Goal: Task Accomplishment & Management: Manage account settings

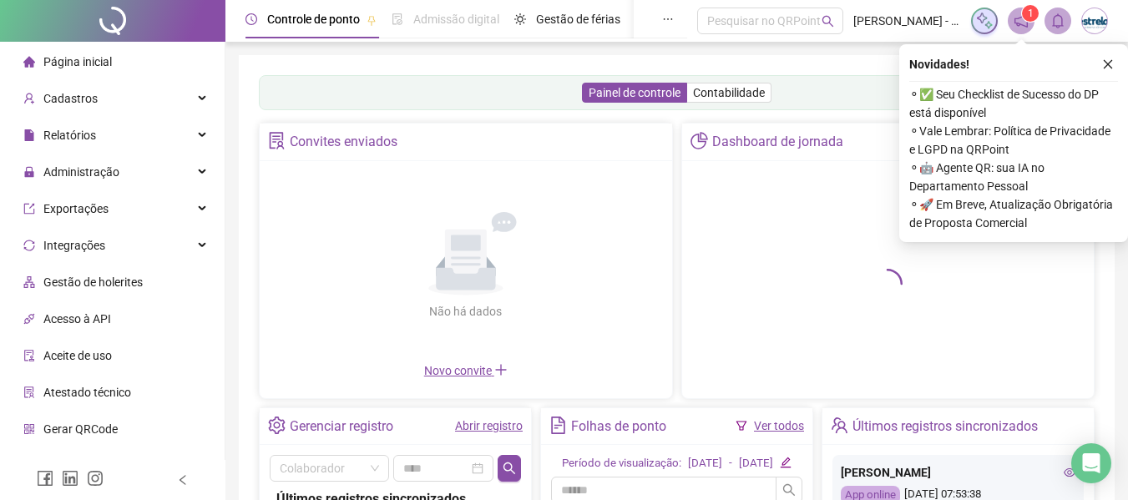
click at [1103, 66] on icon "close" at bounding box center [1108, 64] width 12 height 12
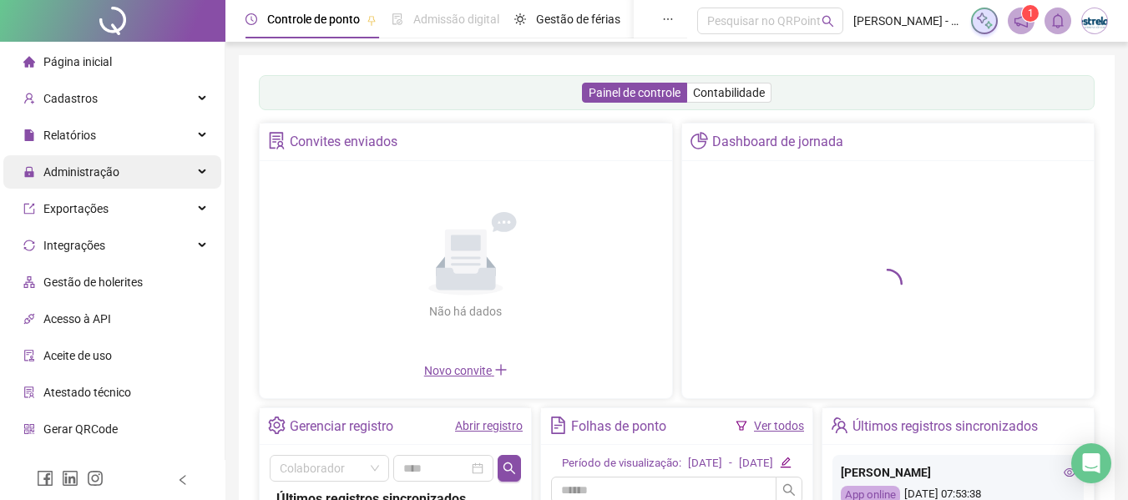
click at [86, 184] on span "Administração" at bounding box center [71, 171] width 96 height 33
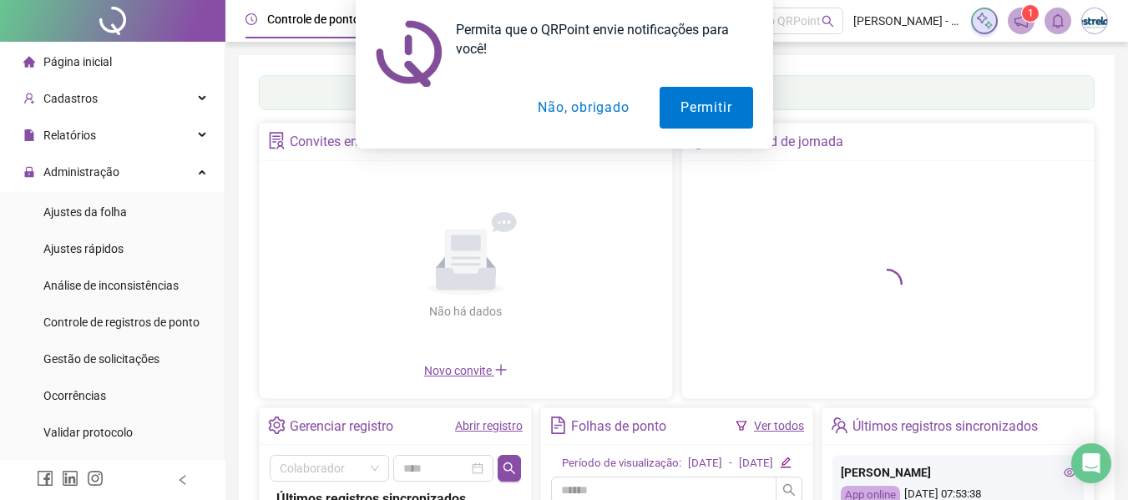
click at [584, 122] on button "Não, obrigado" at bounding box center [583, 108] width 133 height 42
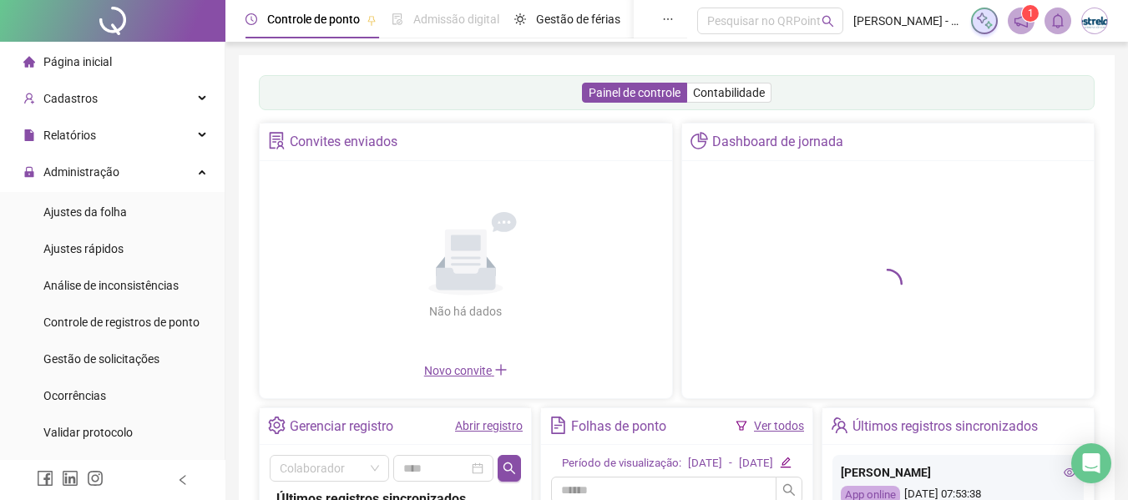
click at [73, 198] on div "Ajustes da folha" at bounding box center [84, 211] width 83 height 33
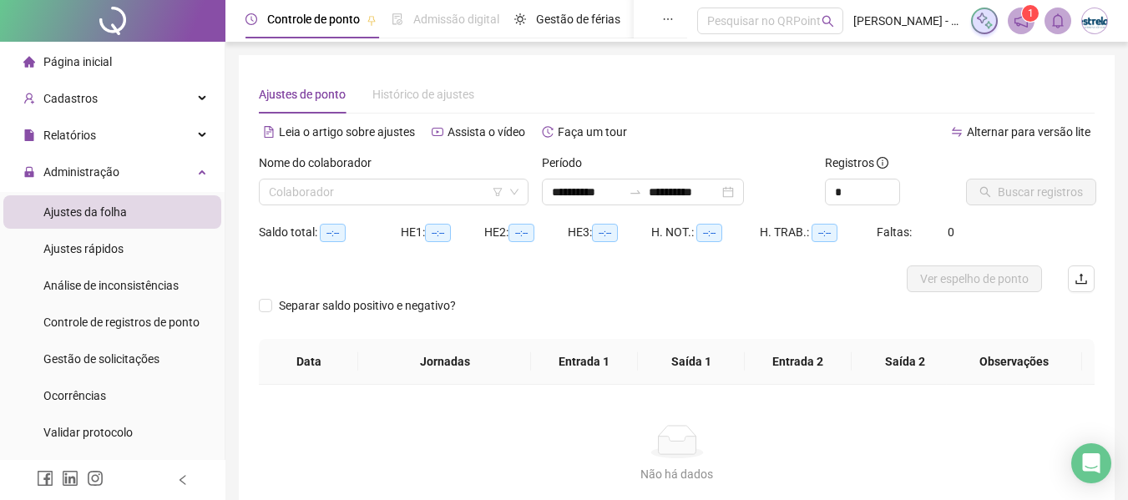
type input "**********"
click at [318, 185] on input "search" at bounding box center [386, 191] width 235 height 25
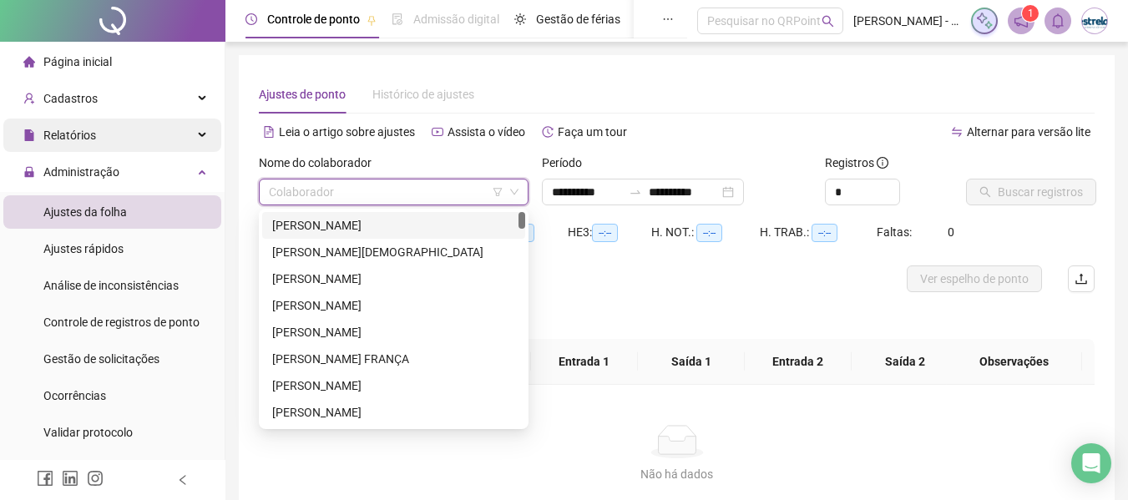
click at [144, 139] on div "Relatórios" at bounding box center [112, 135] width 218 height 33
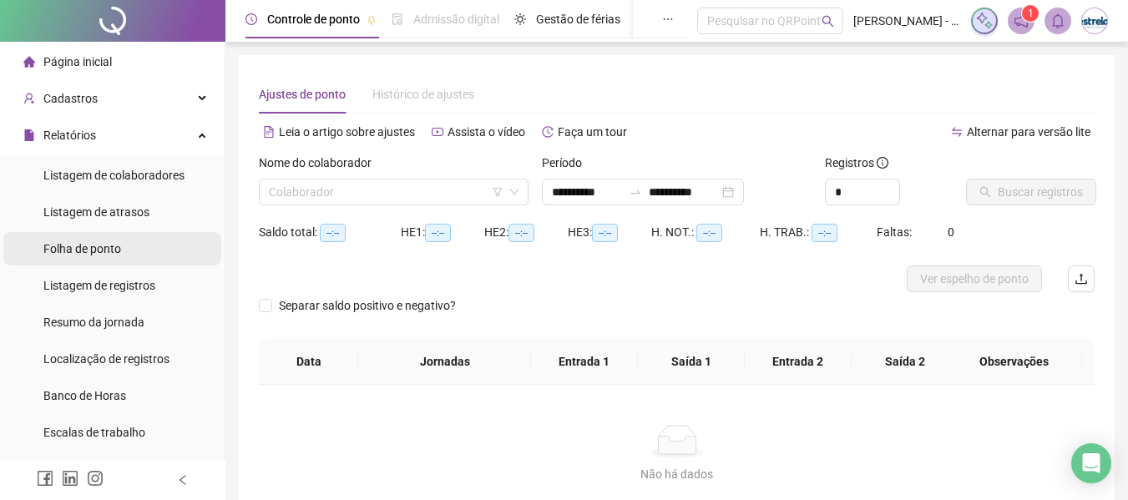
click at [117, 249] on span "Folha de ponto" at bounding box center [82, 248] width 78 height 13
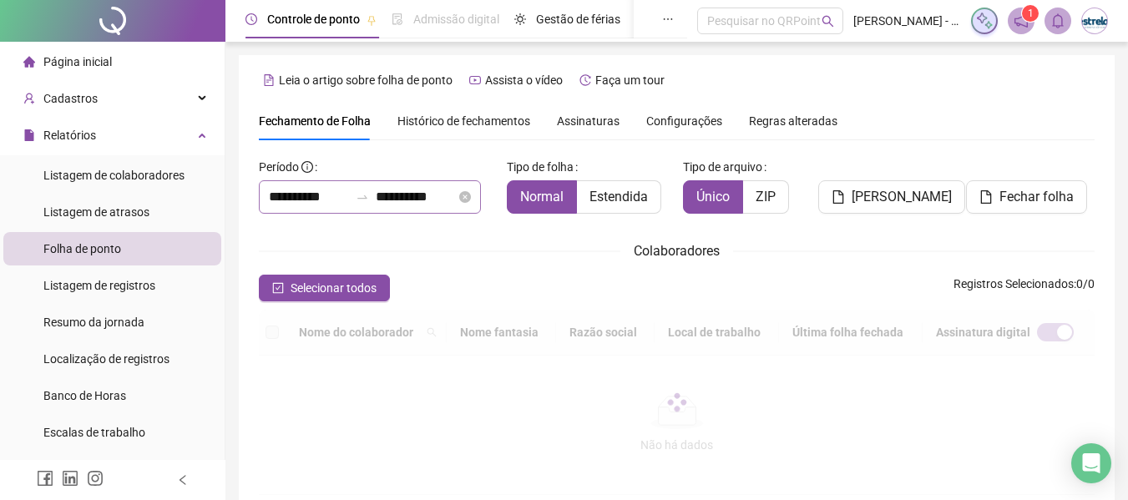
click at [357, 196] on div at bounding box center [362, 196] width 27 height 13
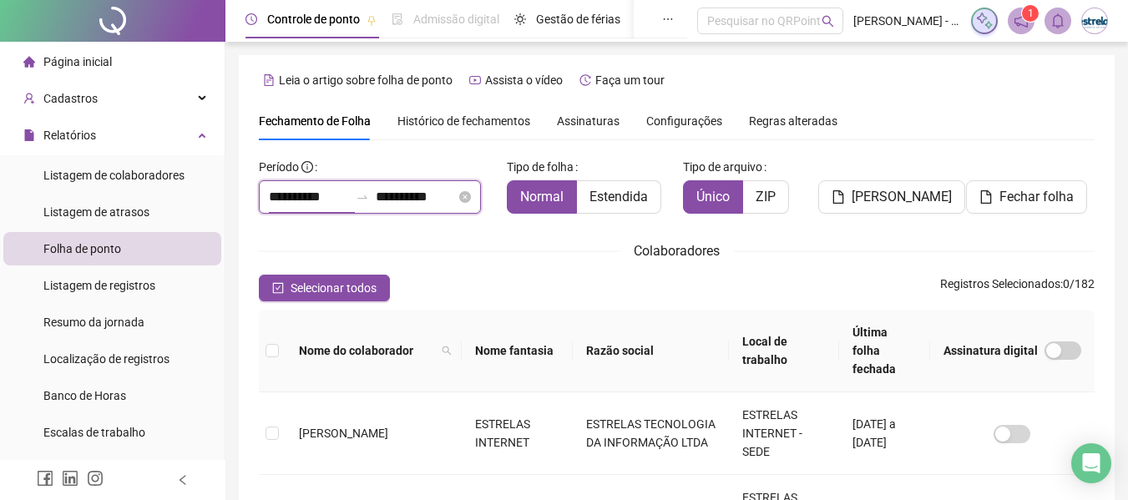
scroll to position [92, 0]
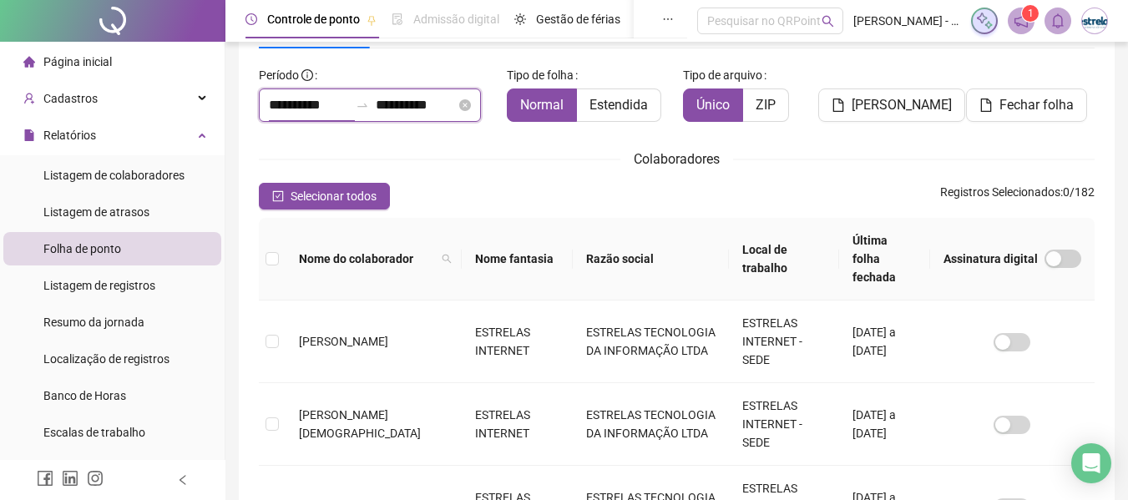
click at [346, 106] on input "**********" at bounding box center [309, 105] width 80 height 20
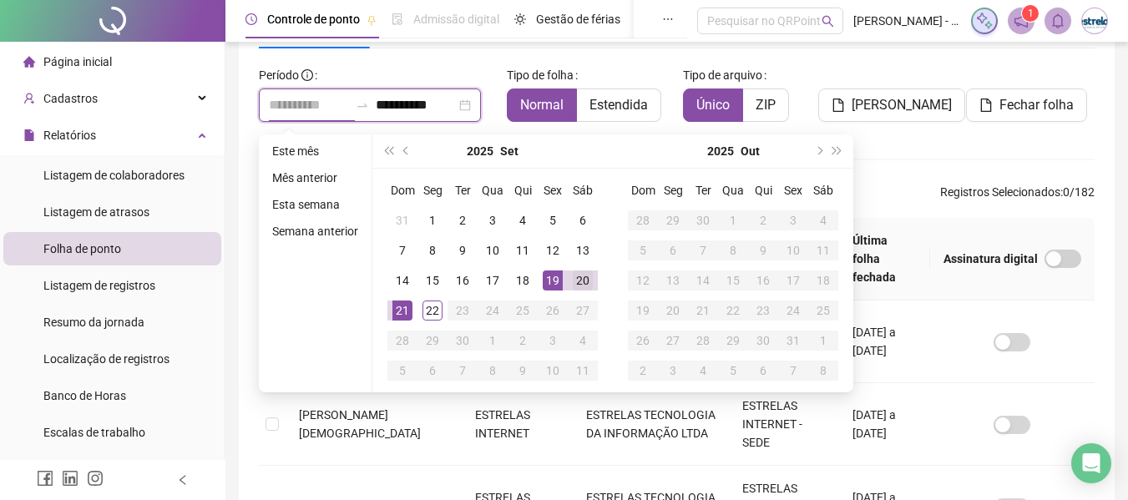
type input "**********"
click at [579, 279] on div "20" at bounding box center [583, 280] width 20 height 20
type input "**********"
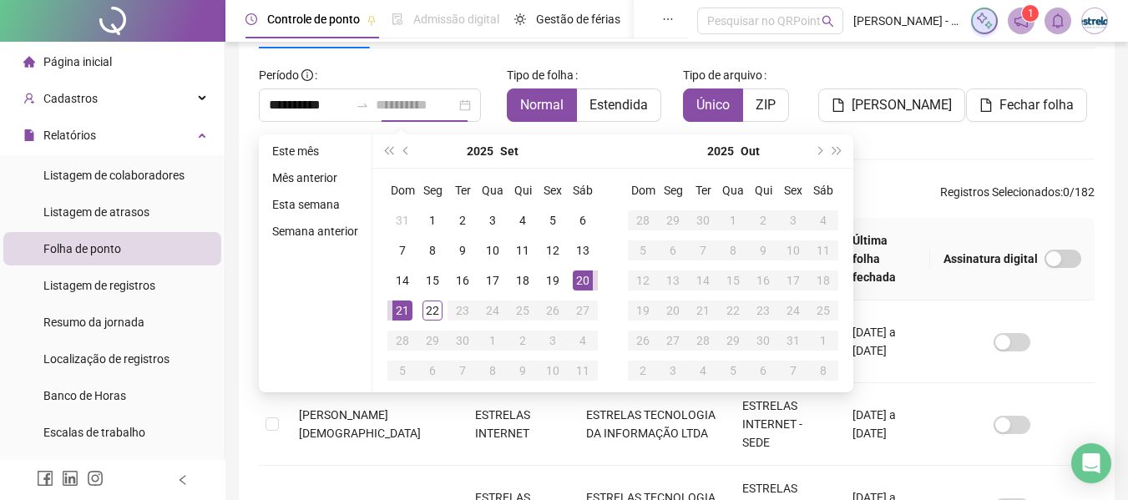
click at [399, 312] on div "21" at bounding box center [402, 310] width 20 height 20
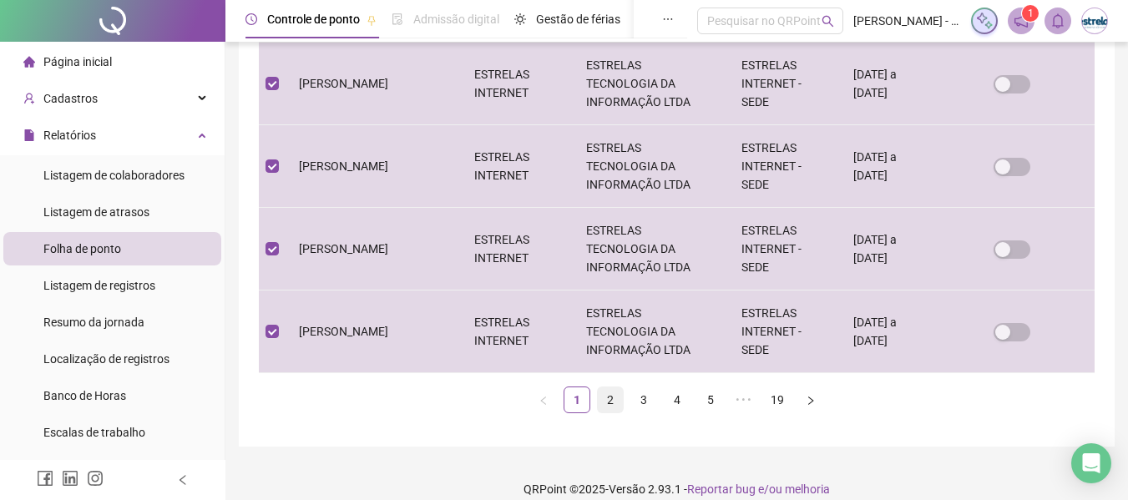
click at [613, 387] on link "2" at bounding box center [610, 399] width 25 height 25
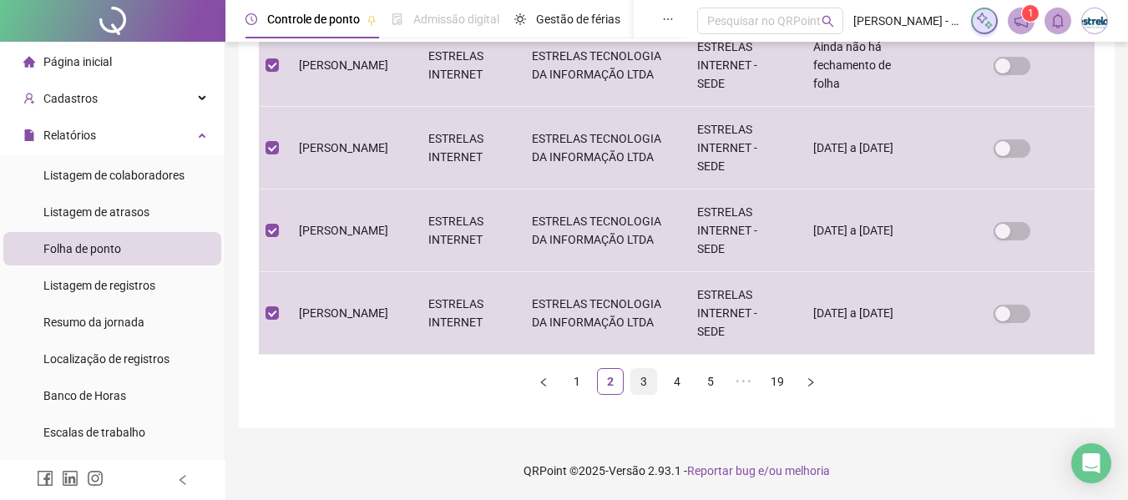
click at [644, 376] on link "3" at bounding box center [643, 381] width 25 height 25
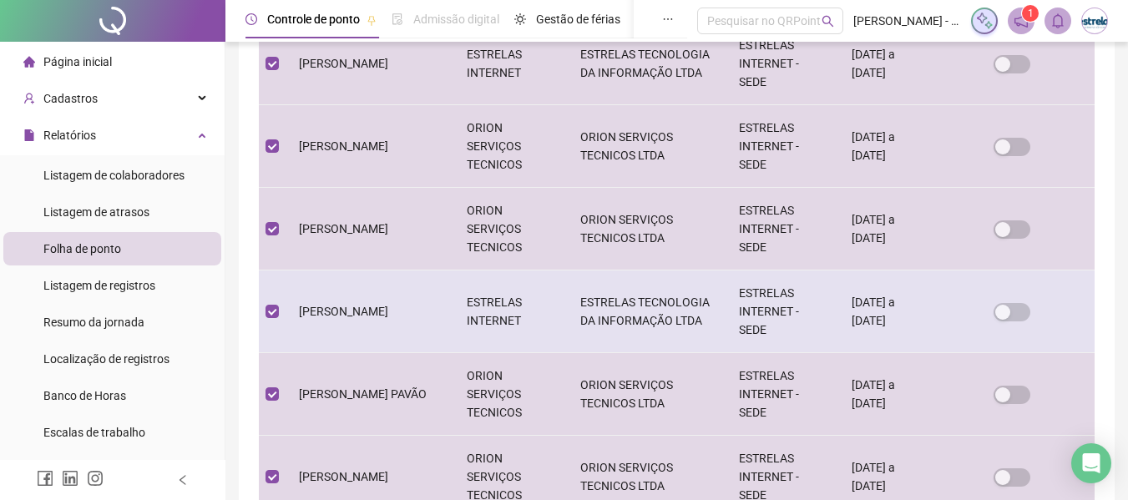
scroll to position [676, 0]
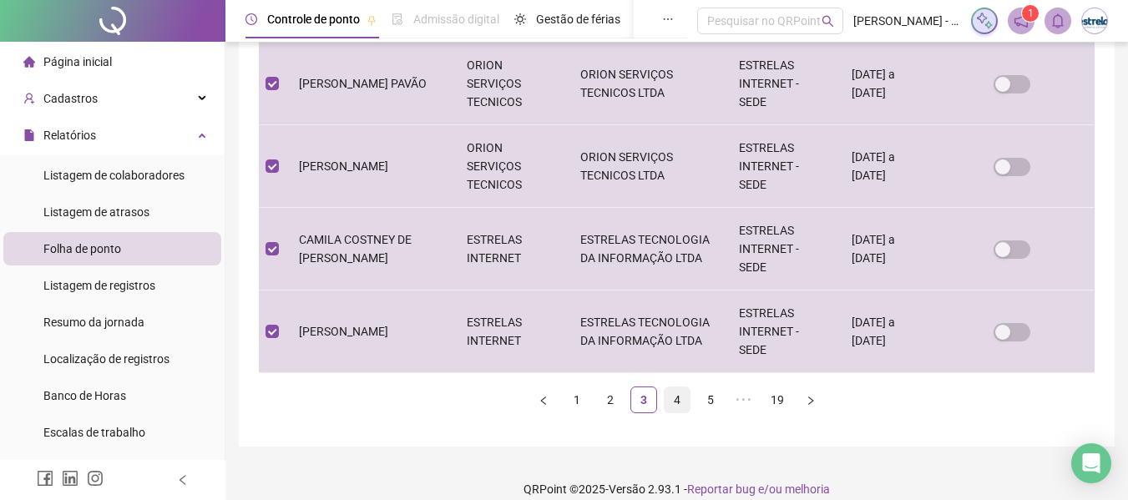
click at [679, 387] on link "4" at bounding box center [676, 399] width 25 height 25
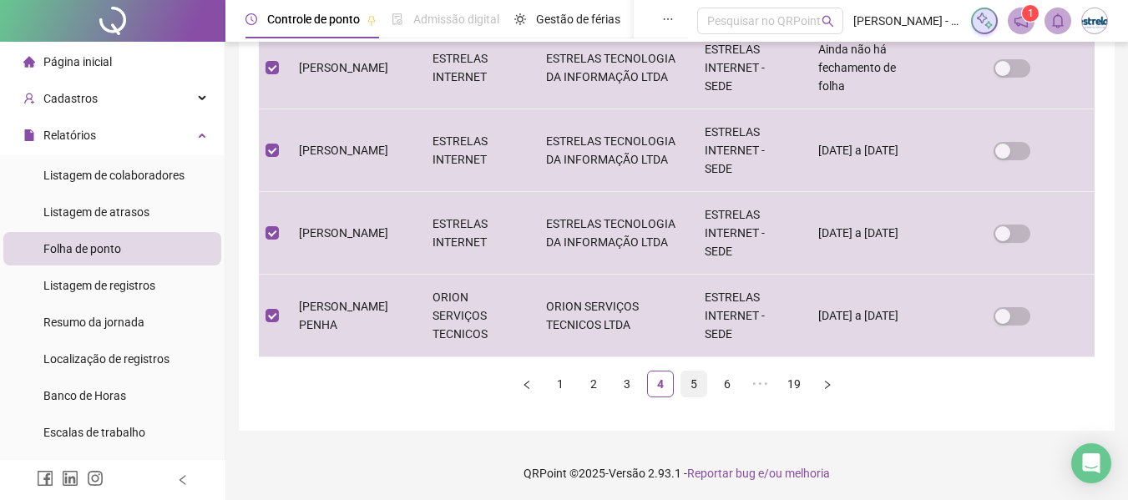
click at [686, 386] on link "5" at bounding box center [693, 383] width 25 height 25
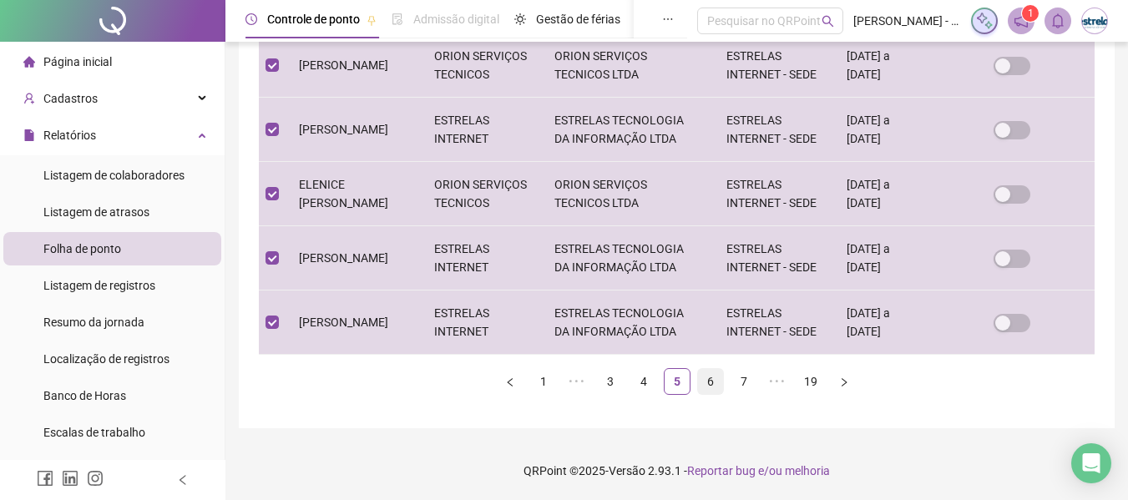
click at [706, 376] on link "6" at bounding box center [710, 381] width 25 height 25
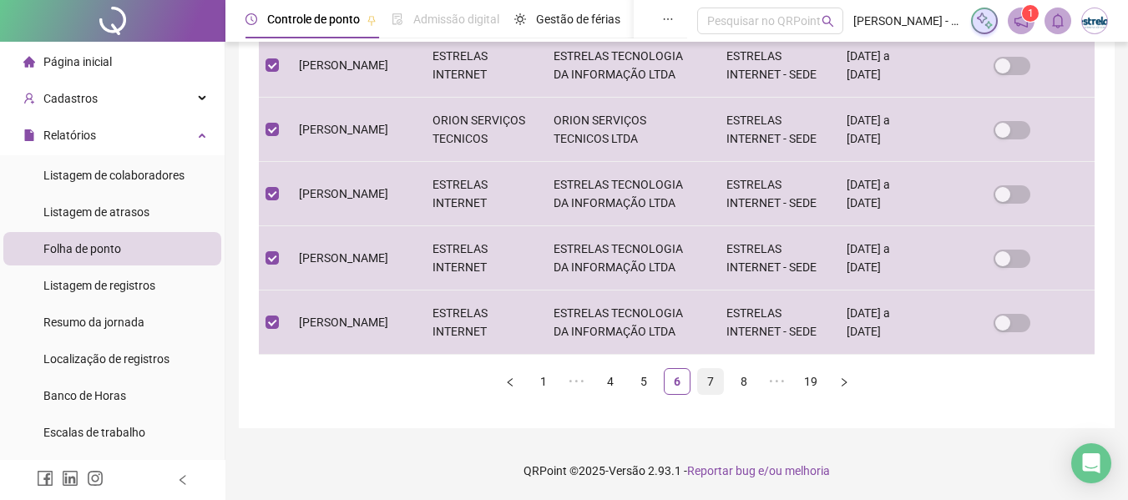
click at [710, 376] on link "7" at bounding box center [710, 381] width 25 height 25
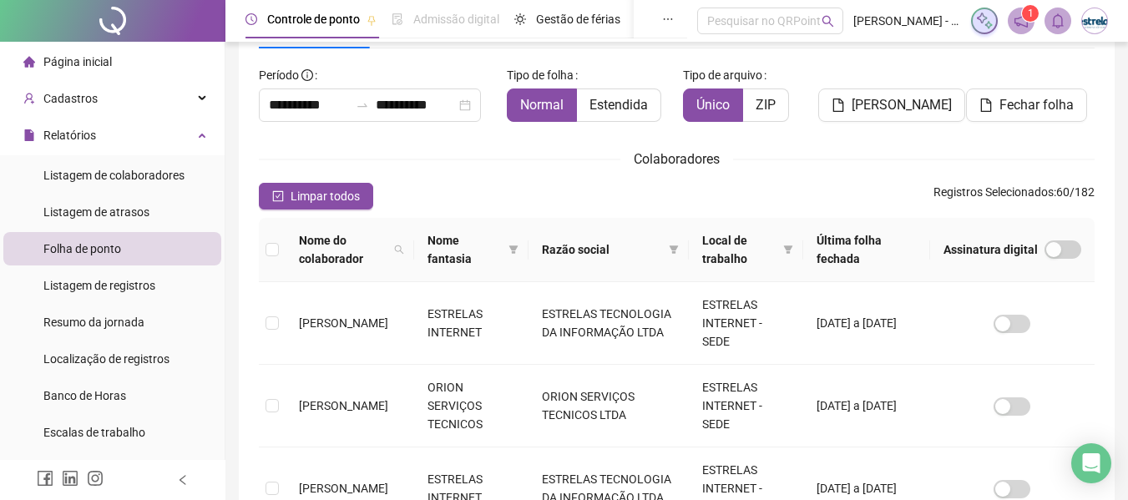
click at [261, 245] on th at bounding box center [272, 250] width 27 height 64
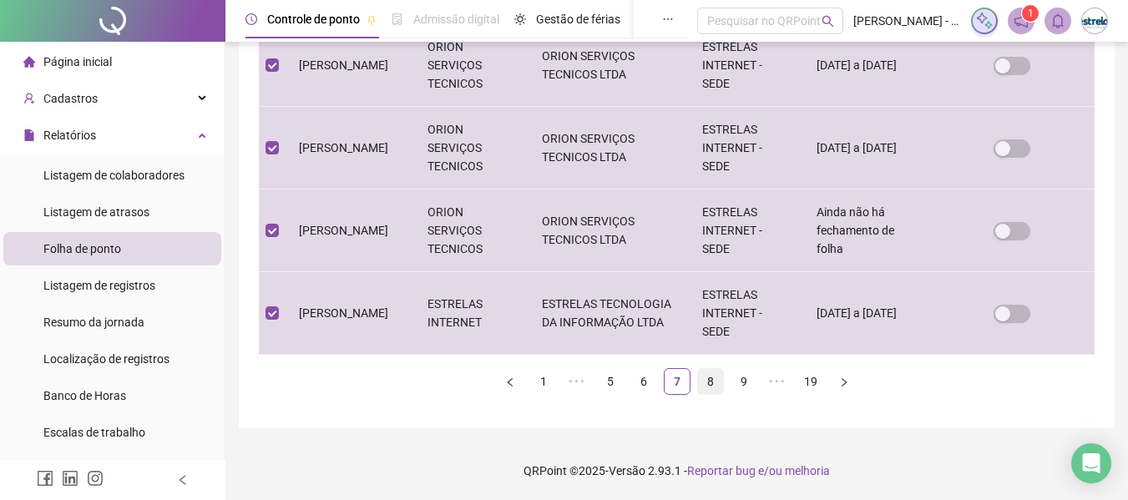
click at [715, 381] on link "8" at bounding box center [710, 381] width 25 height 25
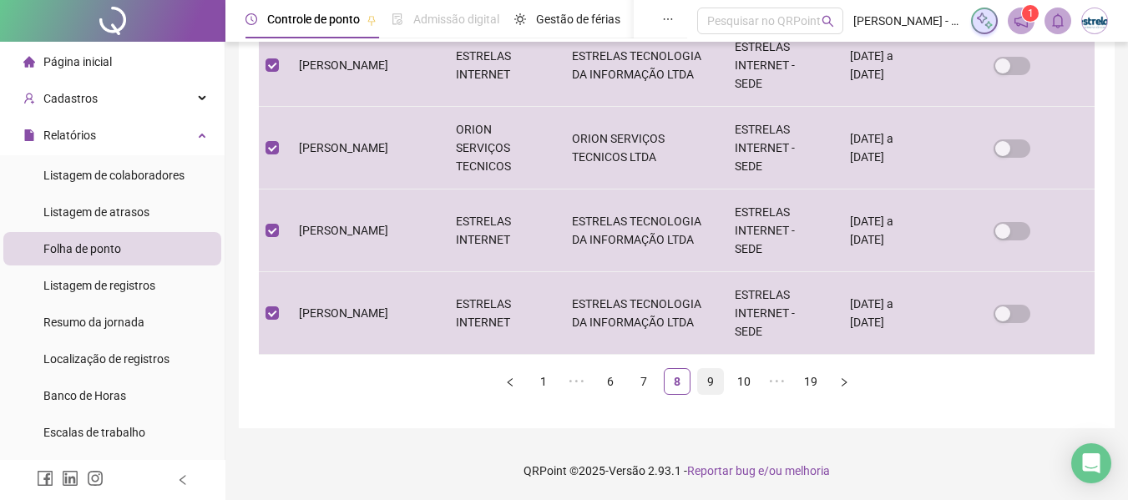
click at [711, 386] on link "9" at bounding box center [710, 381] width 25 height 25
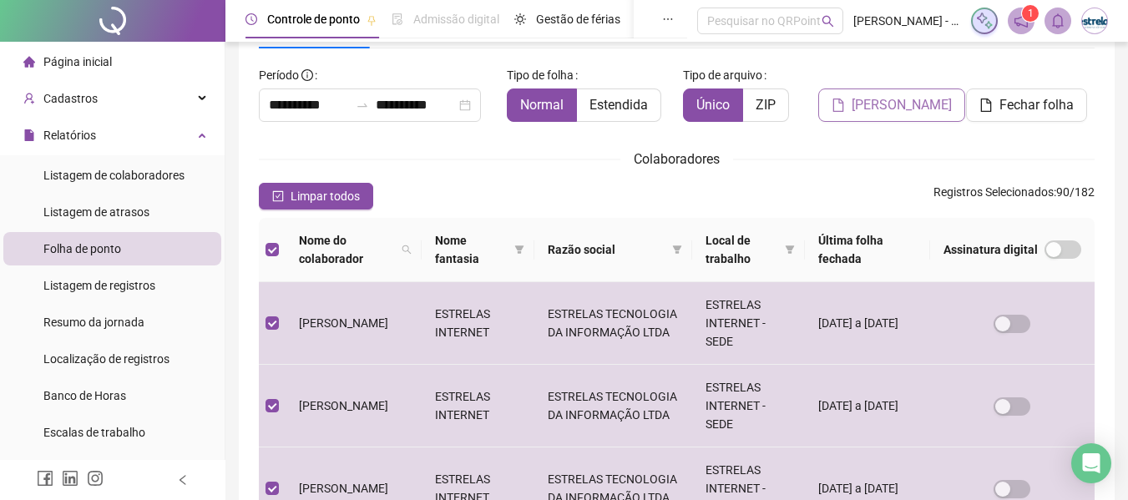
click at [901, 104] on span "[PERSON_NAME]" at bounding box center [901, 105] width 100 height 20
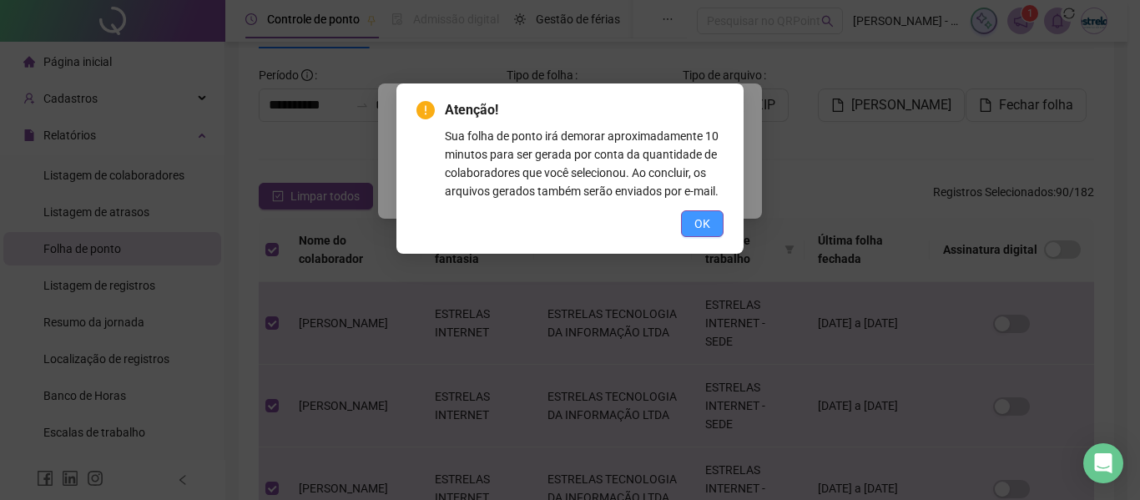
click at [712, 219] on button "OK" at bounding box center [702, 223] width 43 height 27
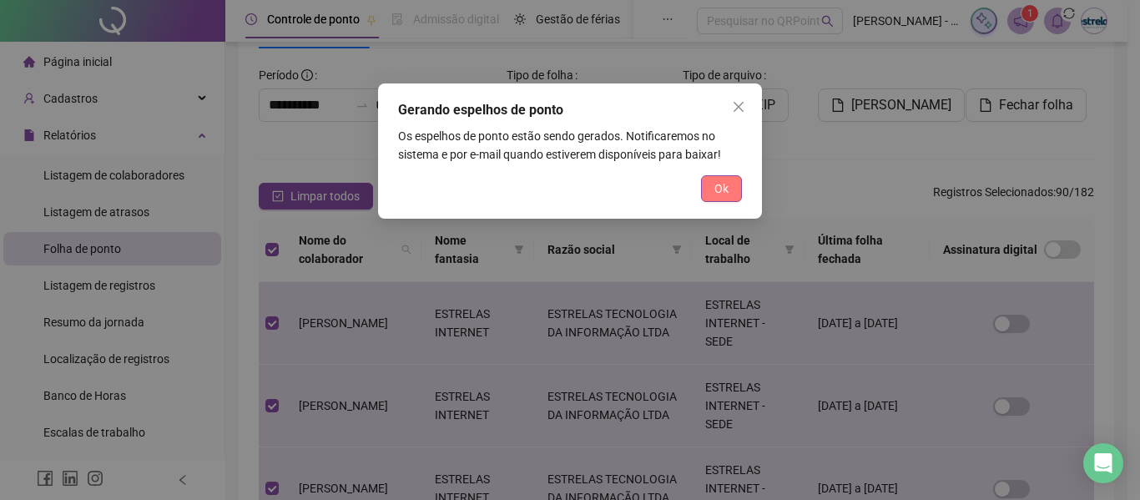
click at [719, 187] on span "Ok" at bounding box center [721, 188] width 14 height 18
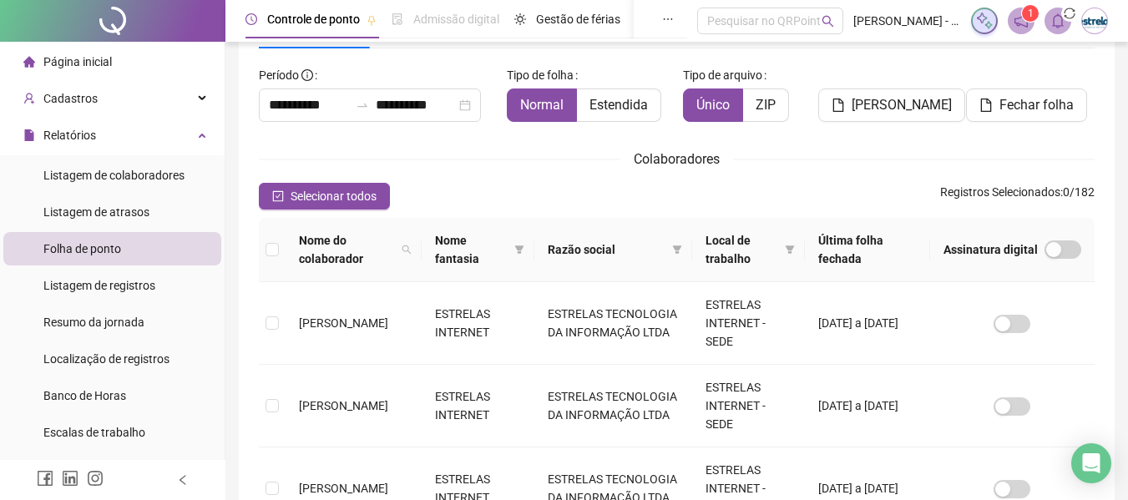
drag, startPoint x: 74, startPoint y: 58, endPoint x: 106, endPoint y: 22, distance: 48.5
click at [74, 58] on span "Página inicial" at bounding box center [77, 61] width 68 height 13
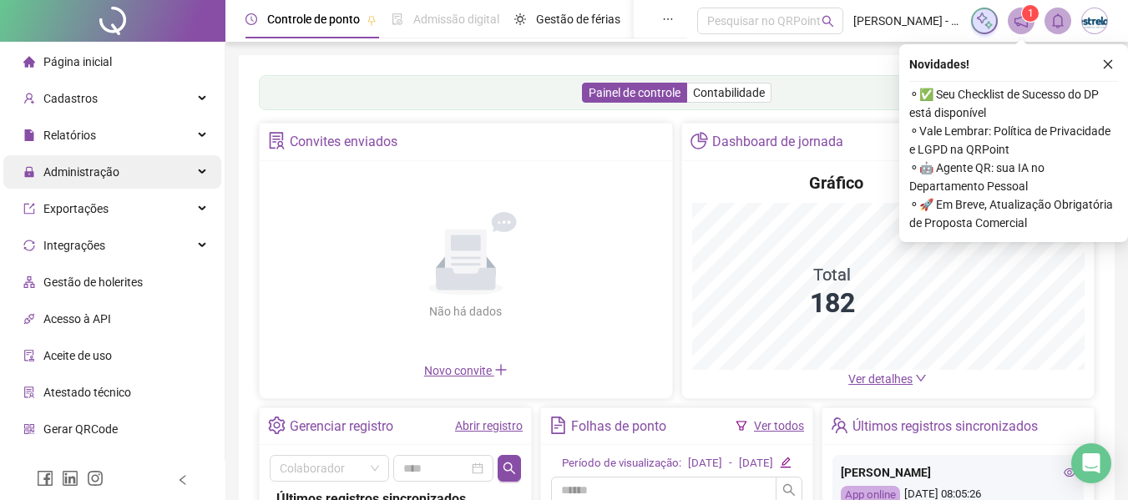
click at [117, 172] on span "Administração" at bounding box center [81, 171] width 76 height 13
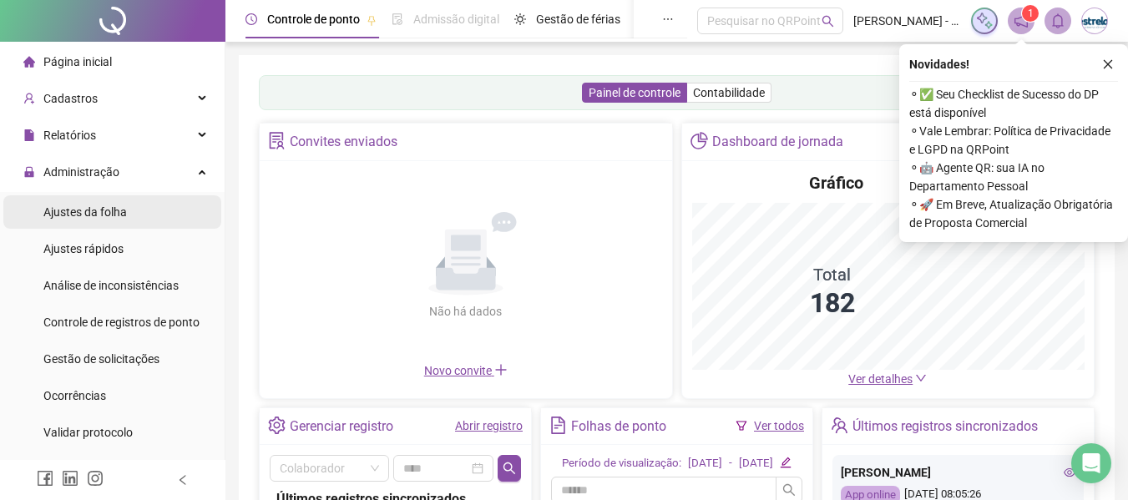
click at [112, 221] on div "Ajustes da folha" at bounding box center [84, 211] width 83 height 33
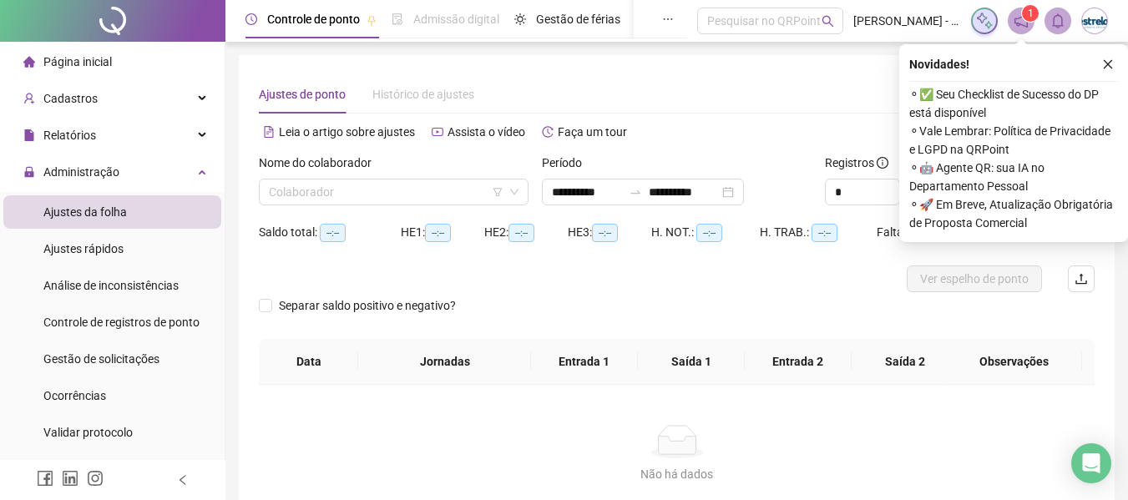
type input "**********"
click at [295, 194] on input "search" at bounding box center [386, 191] width 235 height 25
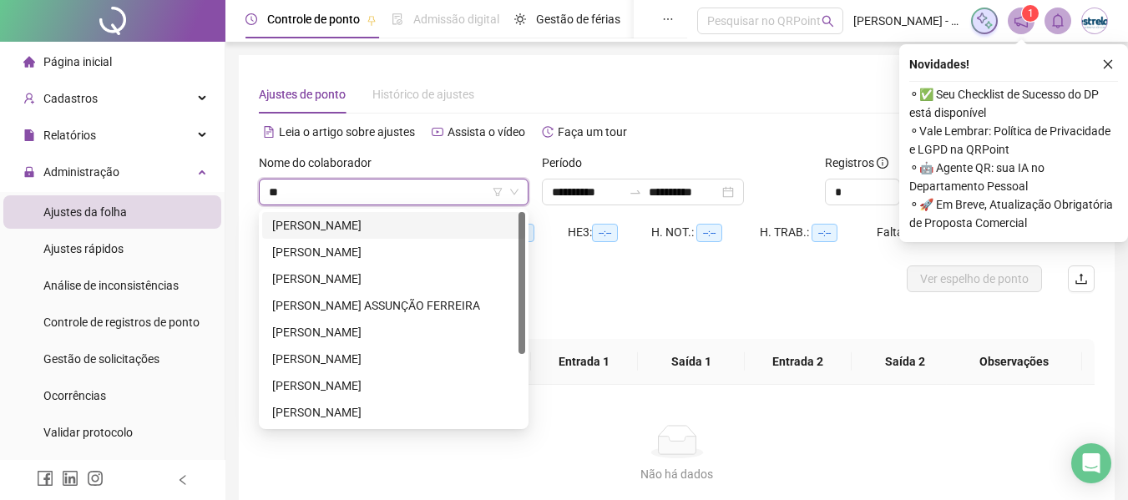
type input "***"
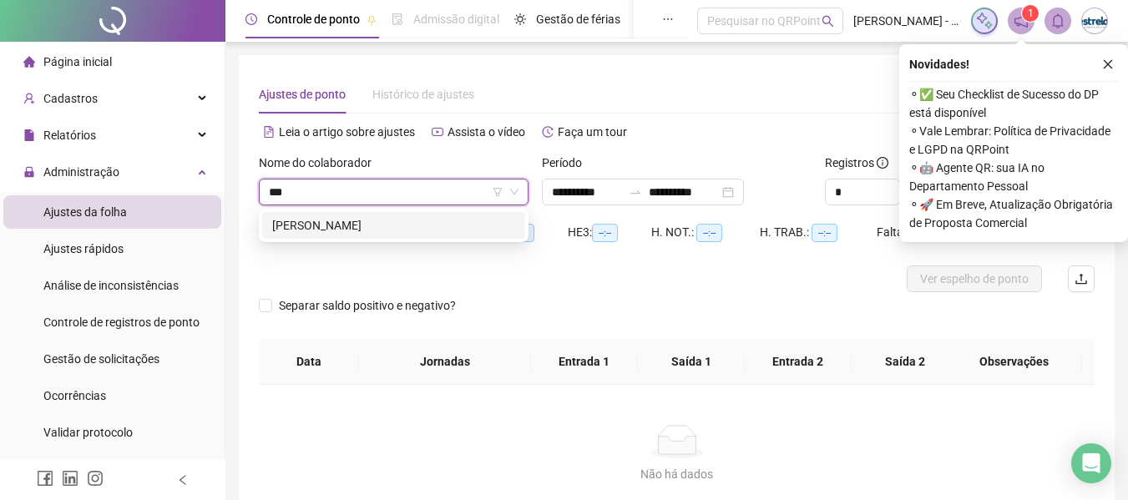
click at [316, 234] on div "[PERSON_NAME]" at bounding box center [393, 225] width 243 height 18
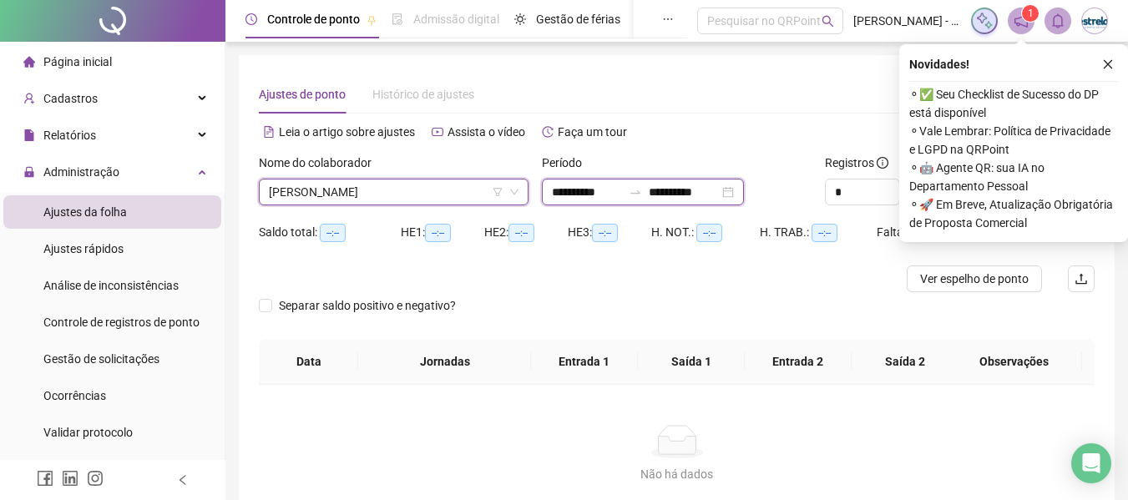
click at [622, 188] on input "**********" at bounding box center [587, 192] width 70 height 18
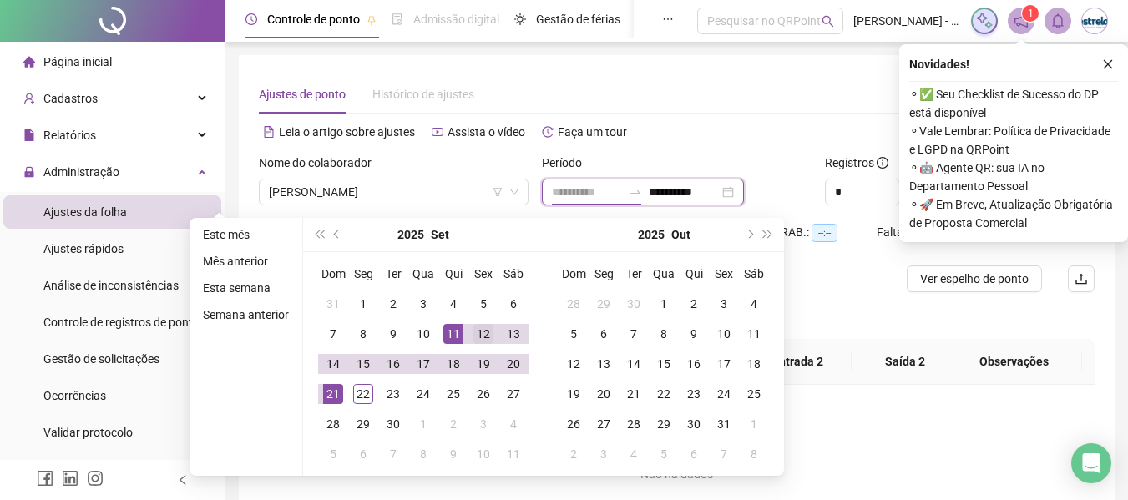
type input "**********"
click at [478, 335] on div "12" at bounding box center [483, 334] width 20 height 20
type input "**********"
click at [337, 397] on div "21" at bounding box center [333, 394] width 20 height 20
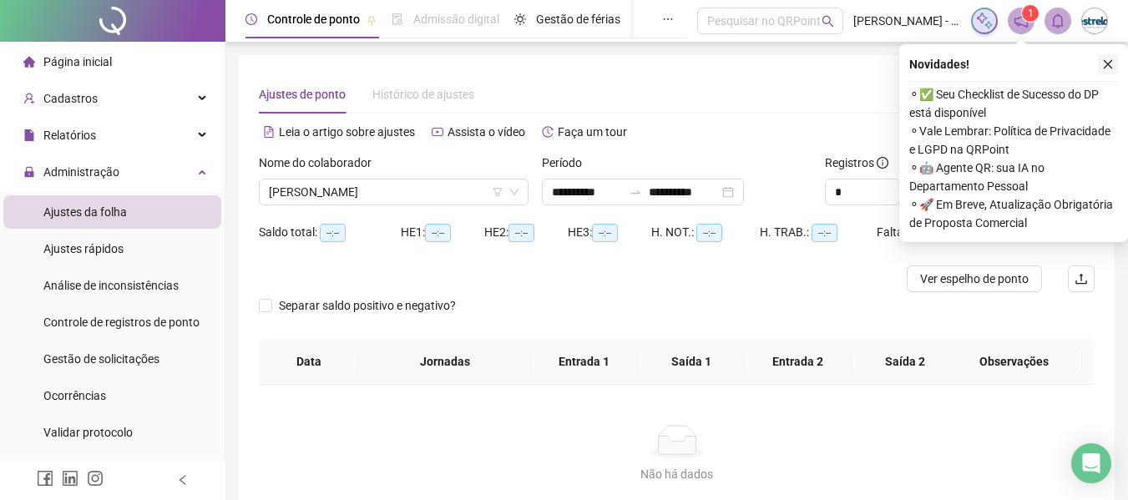
click at [1109, 62] on icon "close" at bounding box center [1108, 64] width 12 height 12
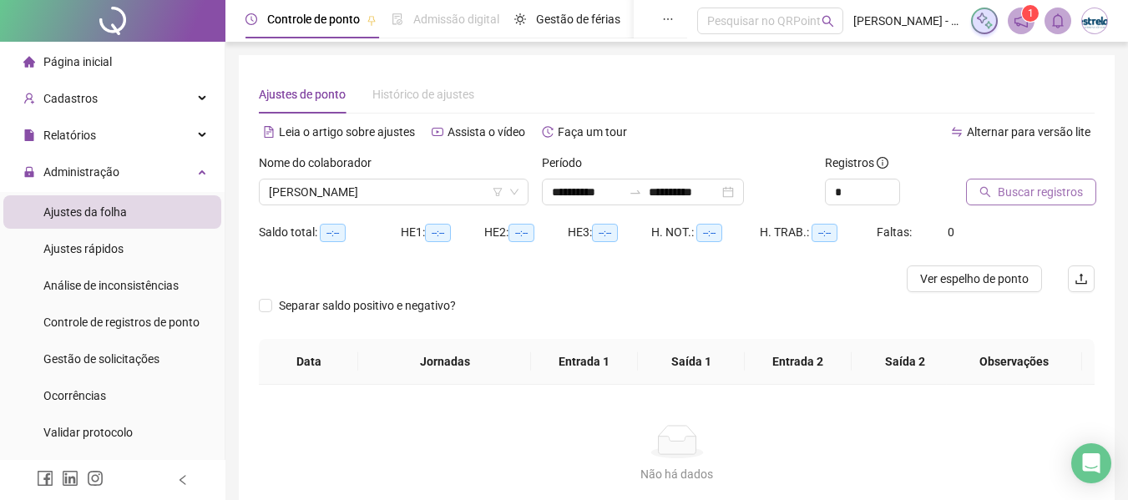
click at [1007, 190] on span "Buscar registros" at bounding box center [1039, 192] width 85 height 18
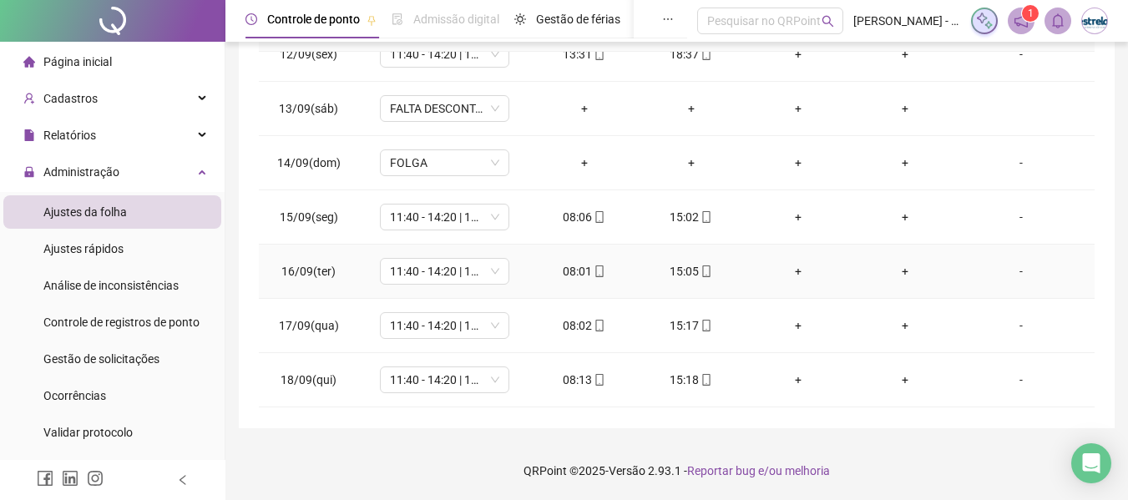
scroll to position [19, 0]
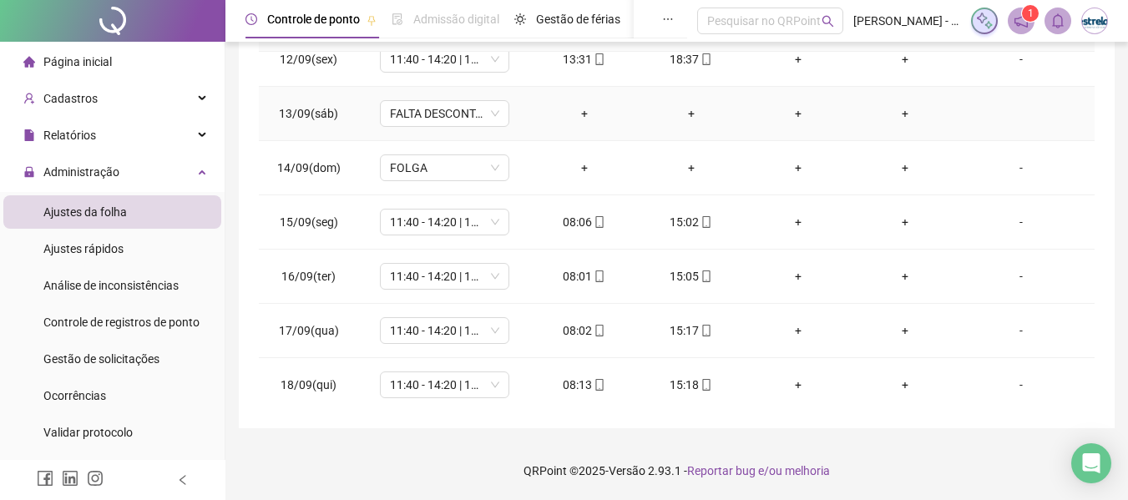
click at [1019, 113] on td at bounding box center [1026, 114] width 136 height 54
click at [1004, 115] on td at bounding box center [1026, 114] width 136 height 54
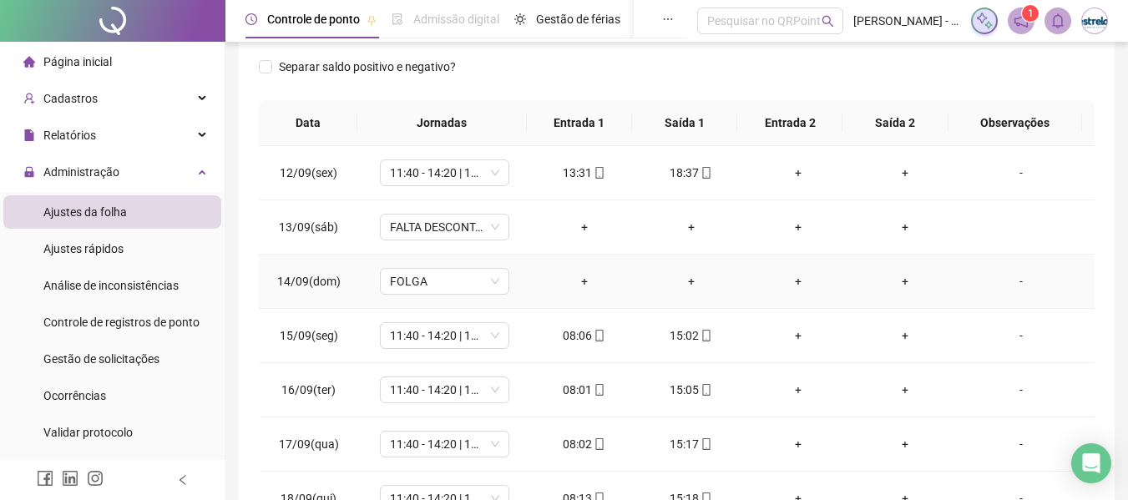
scroll to position [186, 0]
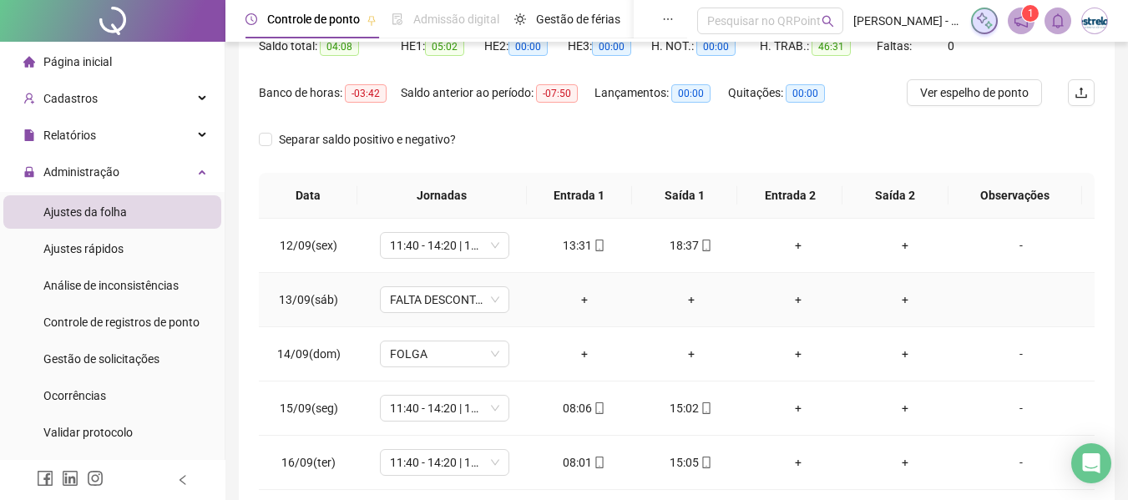
click at [1015, 306] on td at bounding box center [1026, 300] width 136 height 54
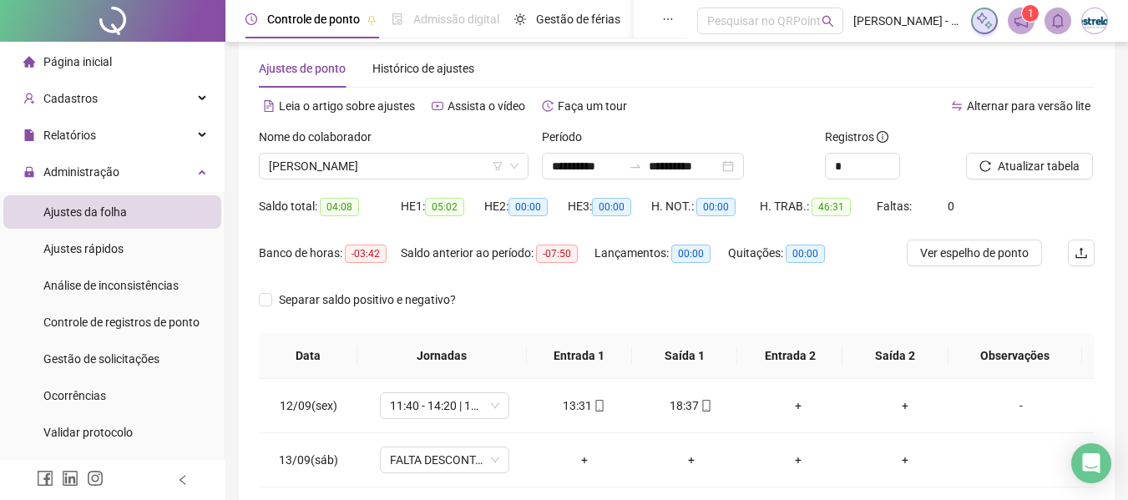
scroll to position [19, 0]
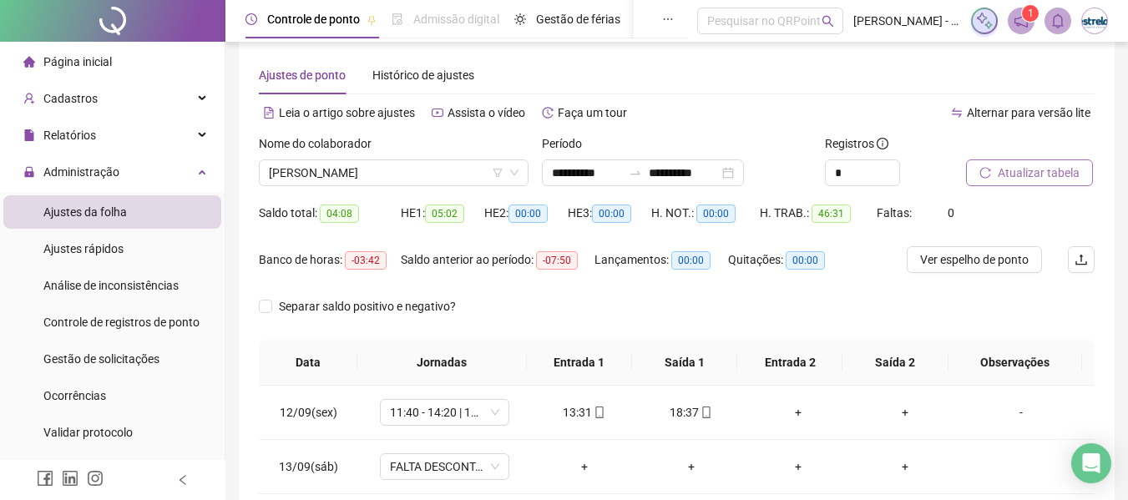
click at [1017, 176] on span "Atualizar tabela" at bounding box center [1038, 173] width 82 height 18
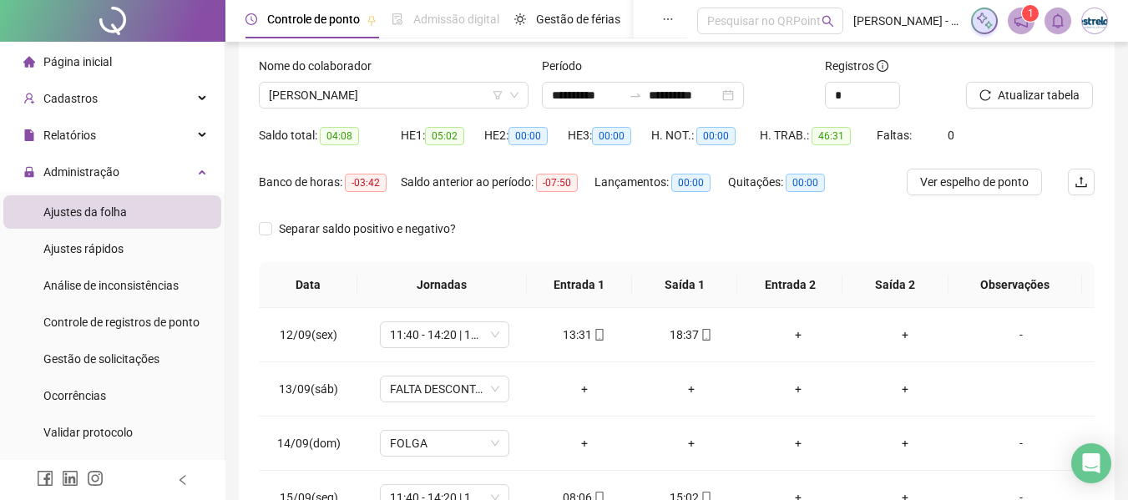
scroll to position [186, 0]
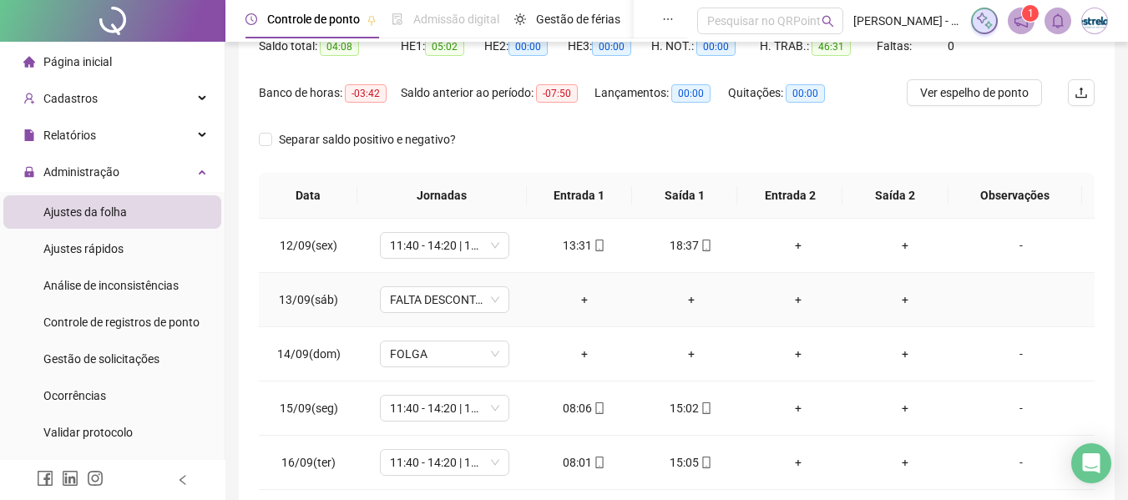
click at [1019, 299] on td at bounding box center [1026, 300] width 136 height 54
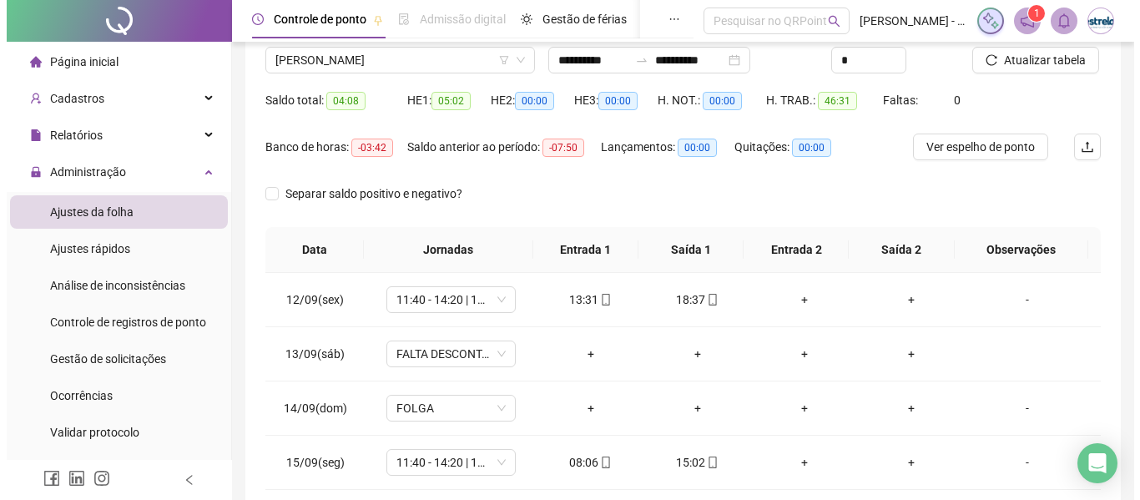
scroll to position [103, 0]
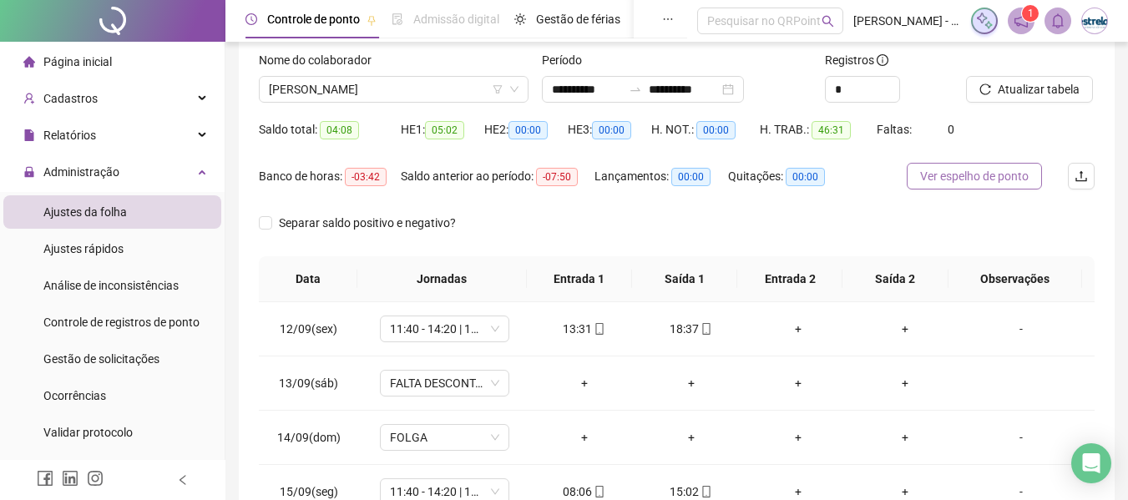
click at [930, 174] on span "Ver espelho de ponto" at bounding box center [974, 176] width 109 height 18
click at [642, 91] on icon "swap-right" at bounding box center [635, 89] width 13 height 13
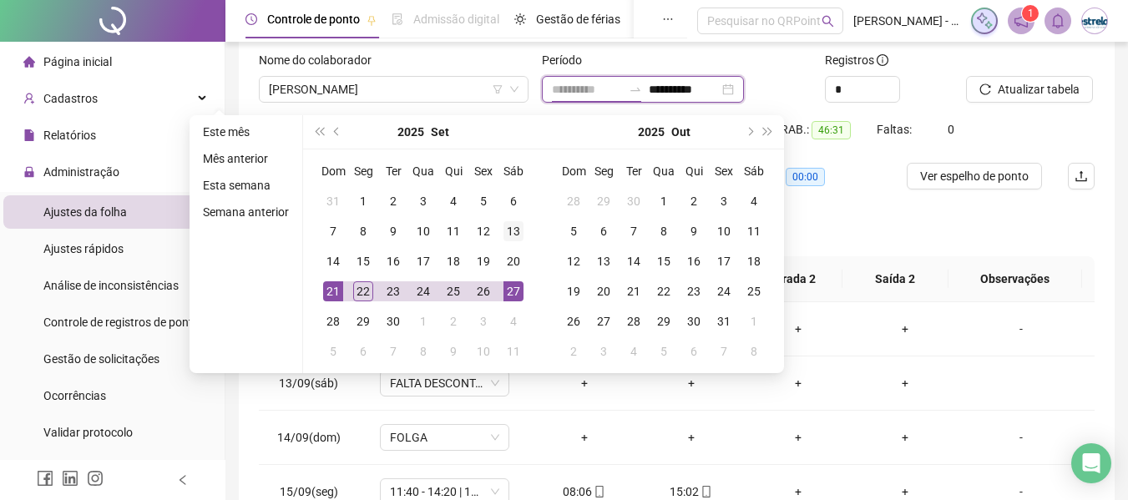
type input "**********"
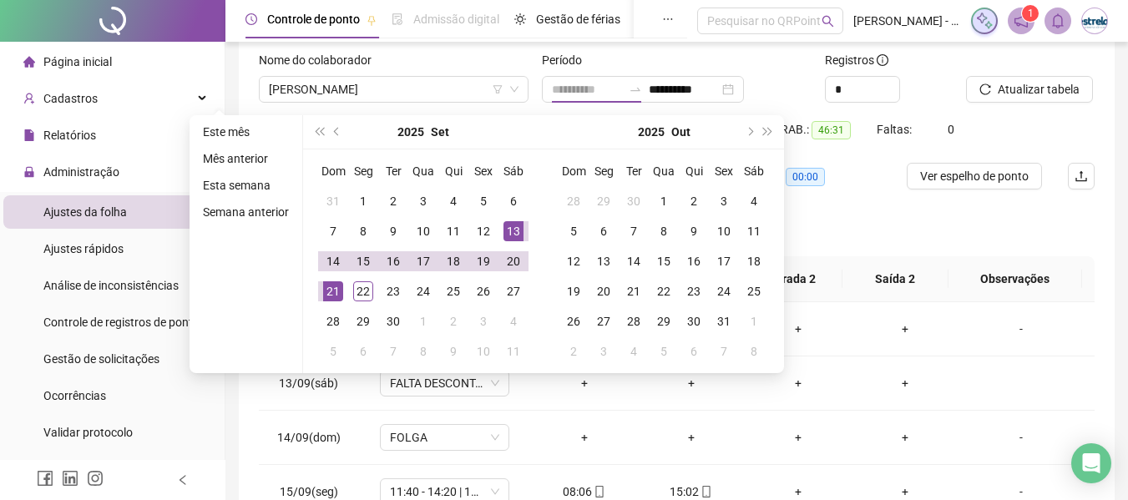
click at [507, 232] on div "13" at bounding box center [513, 231] width 20 height 20
type input "**********"
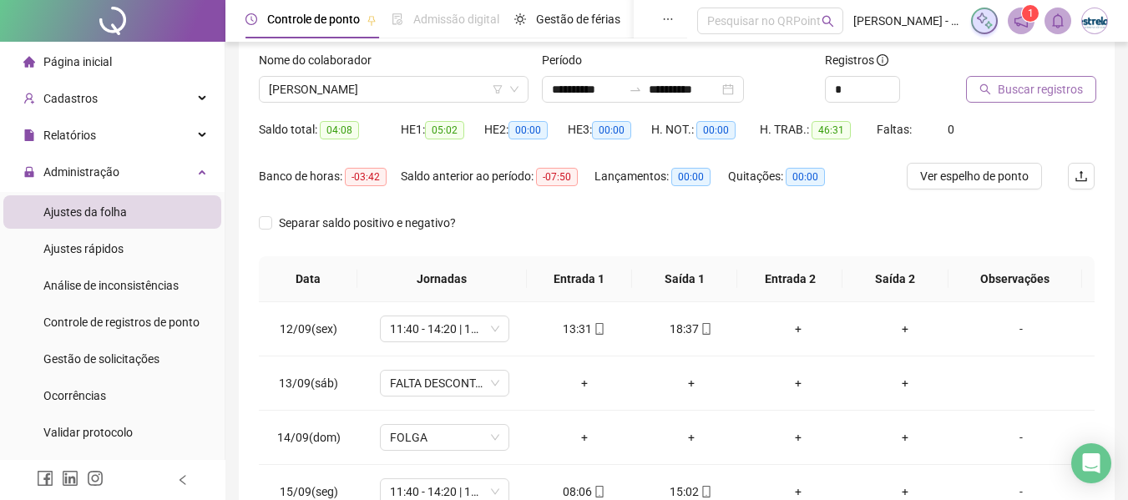
click at [1005, 87] on span "Buscar registros" at bounding box center [1039, 89] width 85 height 18
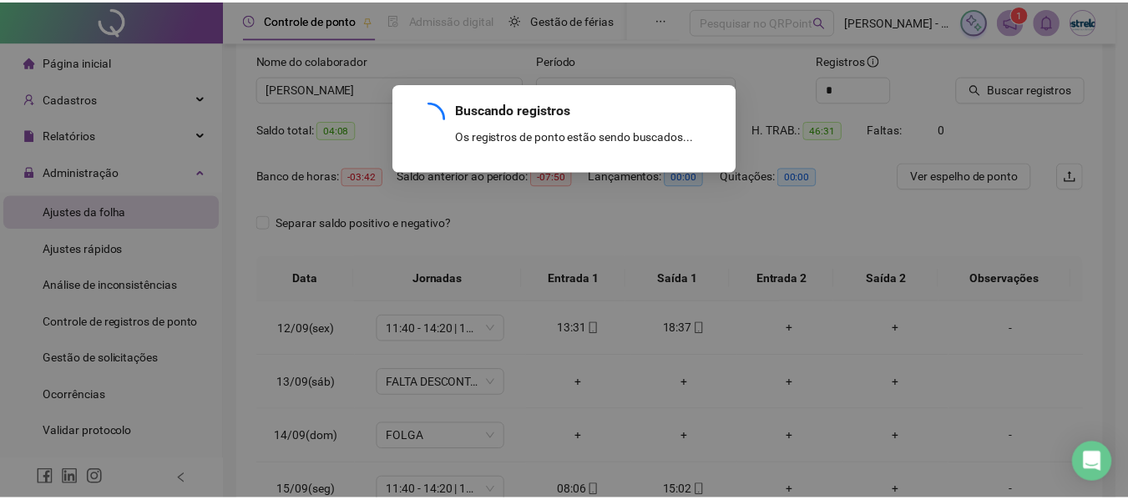
scroll to position [51, 0]
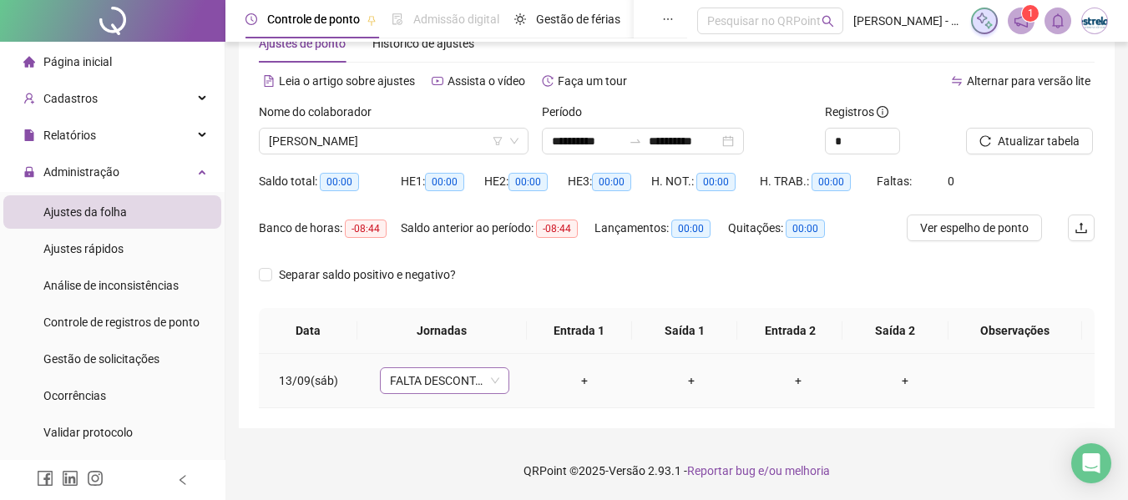
click at [479, 387] on span "FALTA DESCONTADA EM FOLHA" at bounding box center [444, 380] width 109 height 25
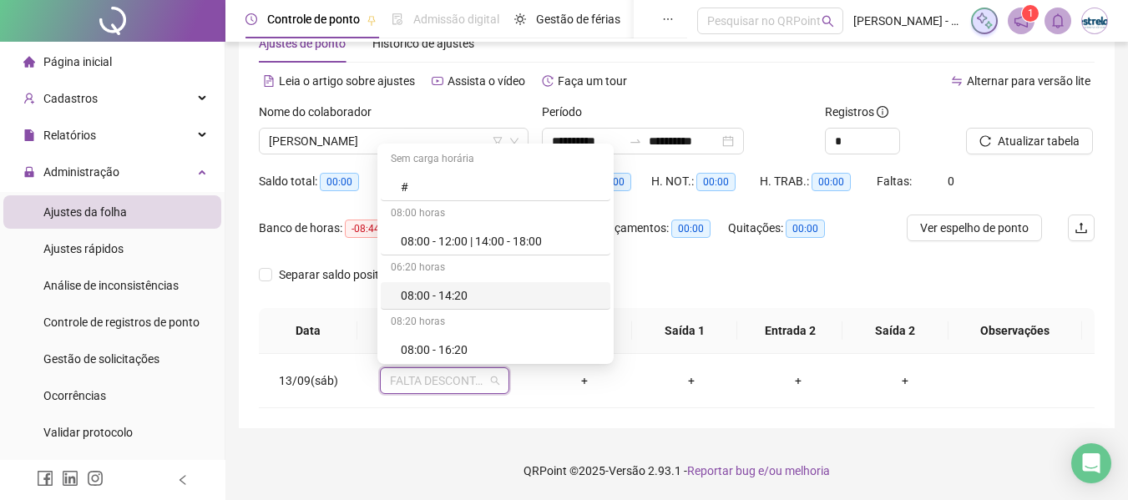
click at [660, 273] on div "Separar saldo positivo e negativo?" at bounding box center [677, 284] width 836 height 47
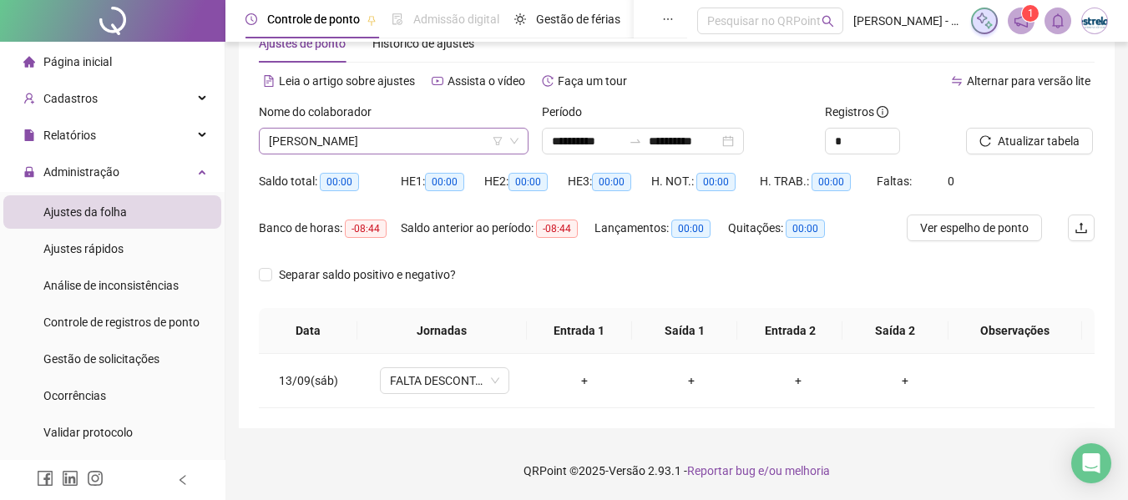
click at [309, 137] on span "[PERSON_NAME]" at bounding box center [394, 141] width 250 height 25
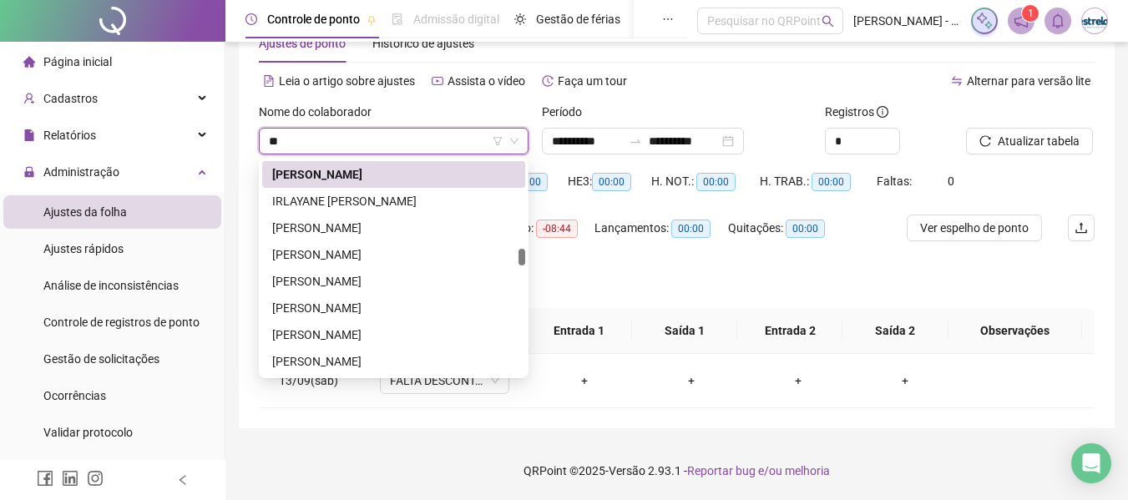
scroll to position [0, 0]
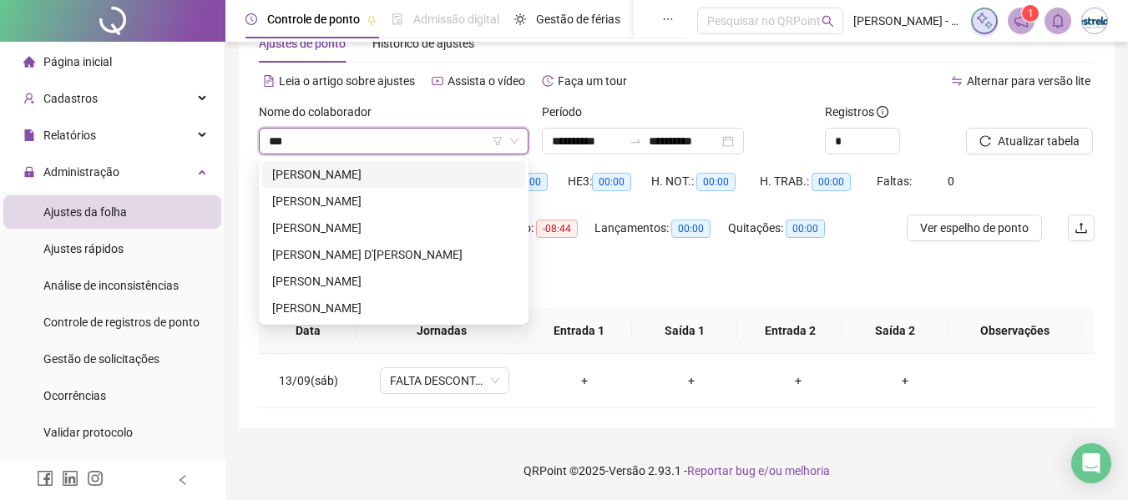
type input "****"
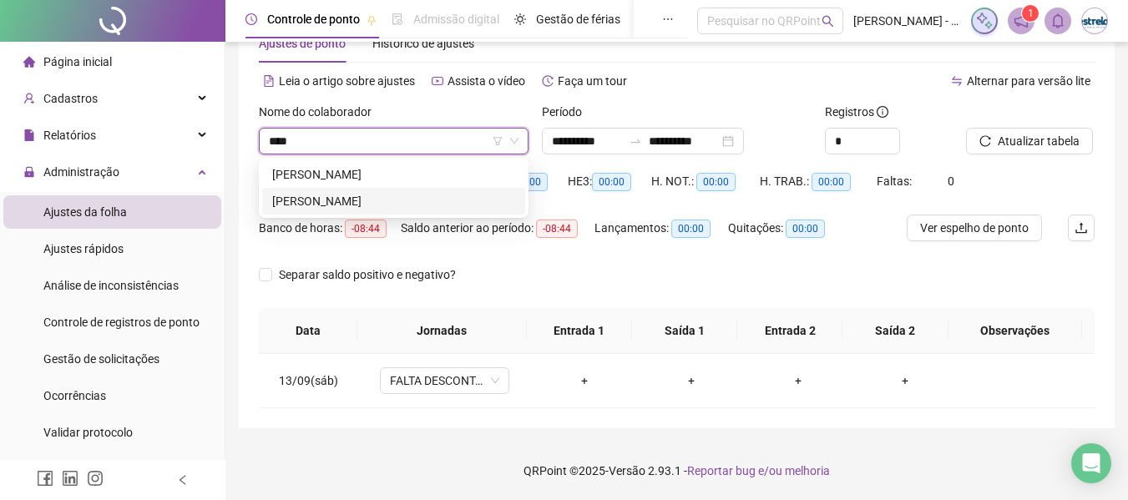
click at [336, 208] on div "[PERSON_NAME]" at bounding box center [393, 201] width 243 height 18
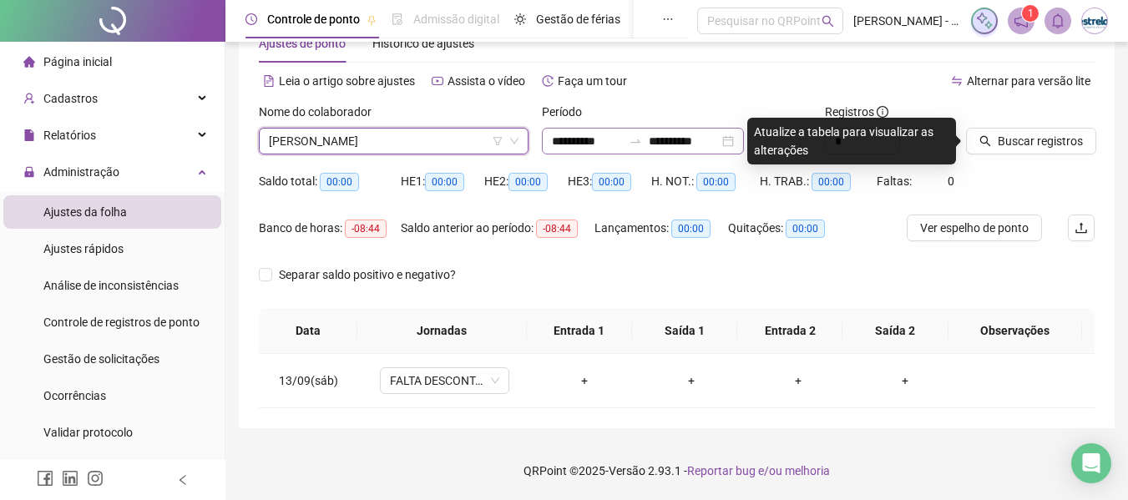
click at [643, 135] on div at bounding box center [635, 140] width 27 height 13
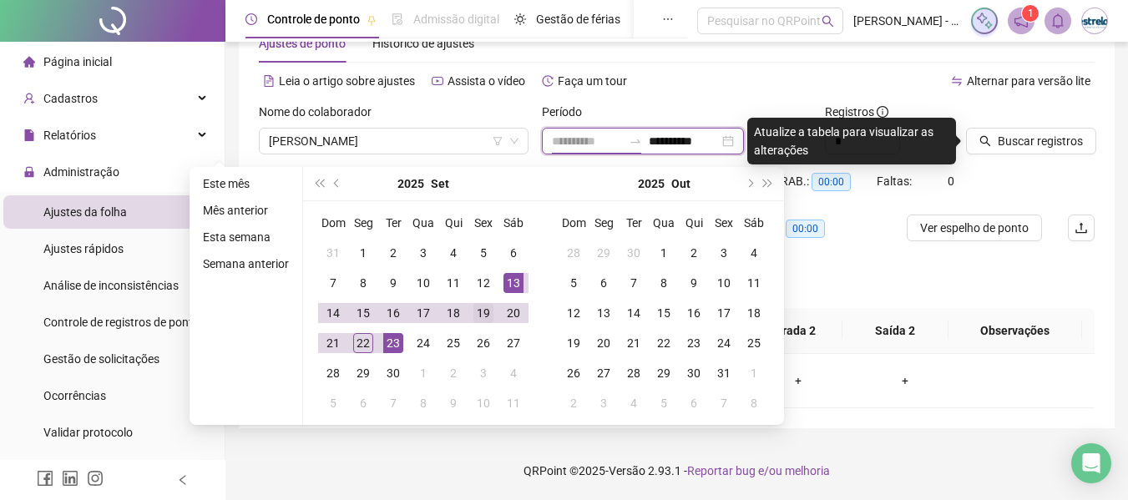
type input "**********"
click at [477, 311] on div "19" at bounding box center [483, 313] width 20 height 20
type input "**********"
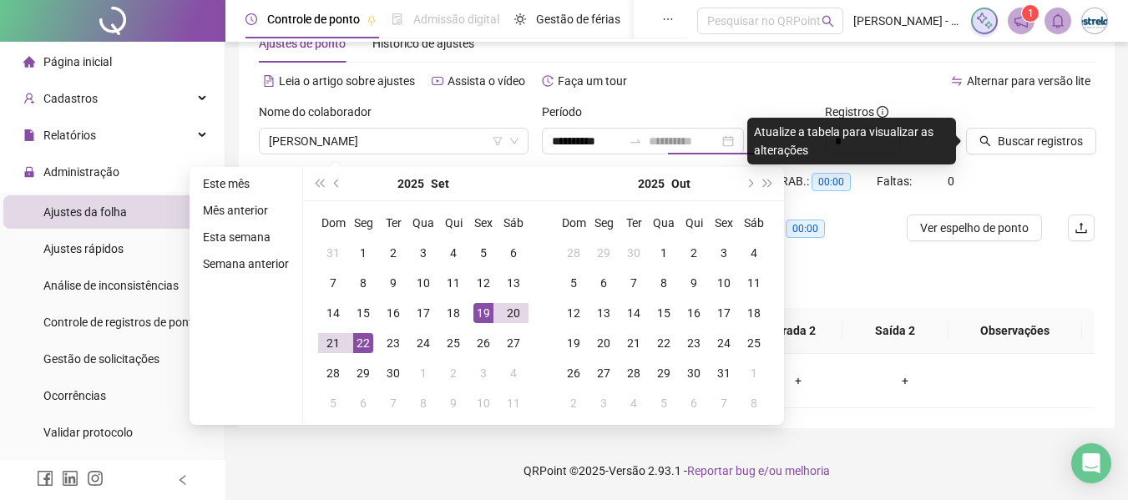
click at [356, 346] on div "22" at bounding box center [363, 343] width 20 height 20
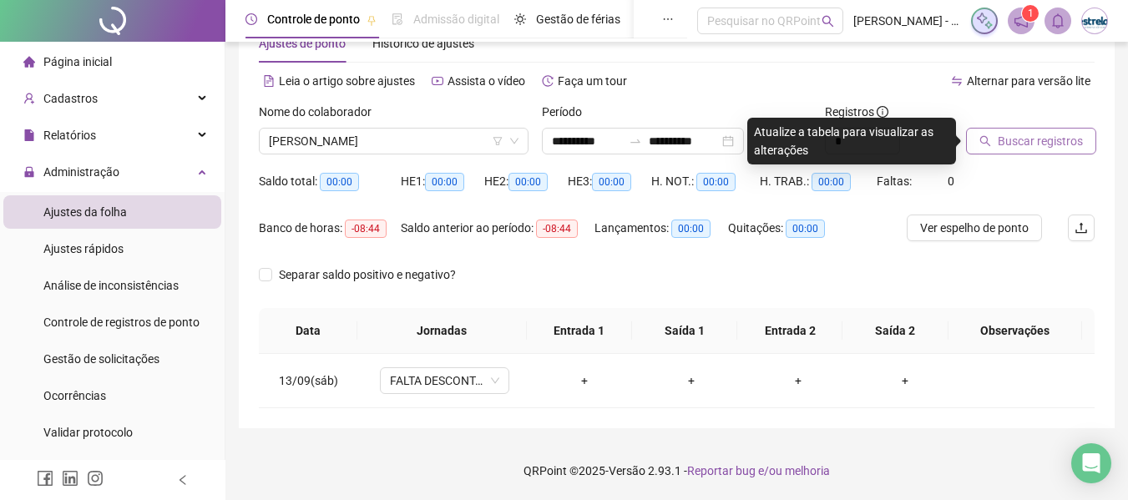
click at [984, 147] on button "Buscar registros" at bounding box center [1031, 141] width 130 height 27
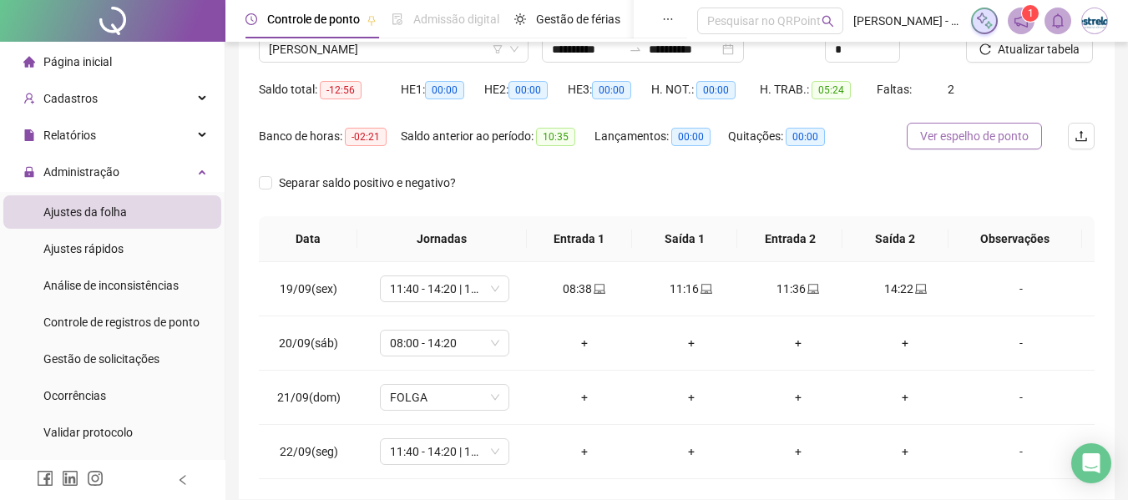
scroll to position [214, 0]
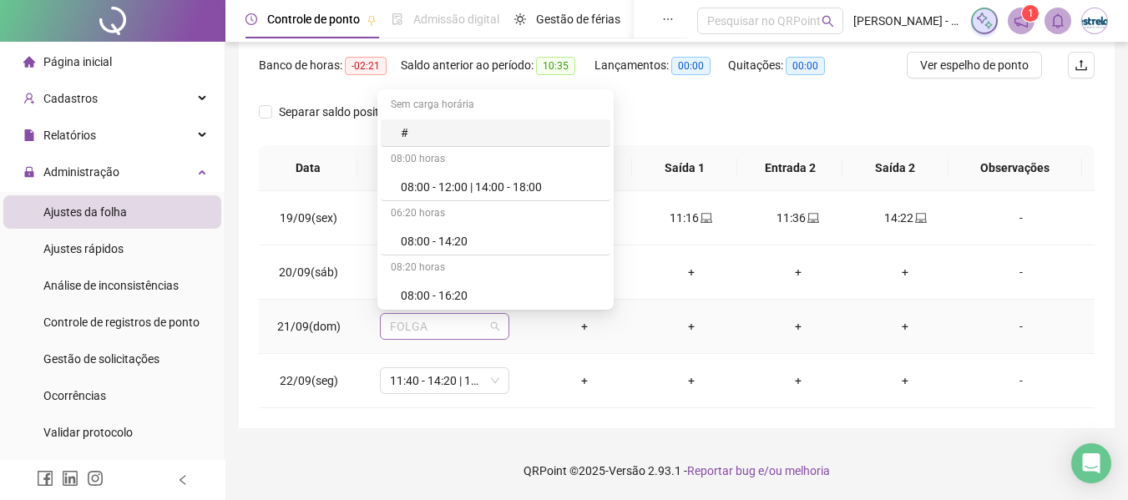
click at [443, 331] on span "FOLGA" at bounding box center [444, 326] width 109 height 25
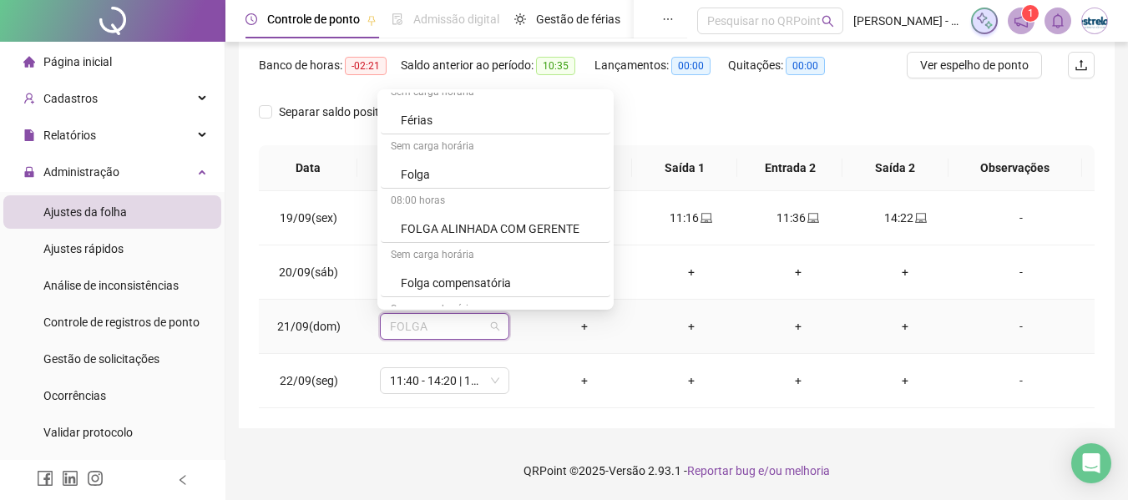
scroll to position [918, 0]
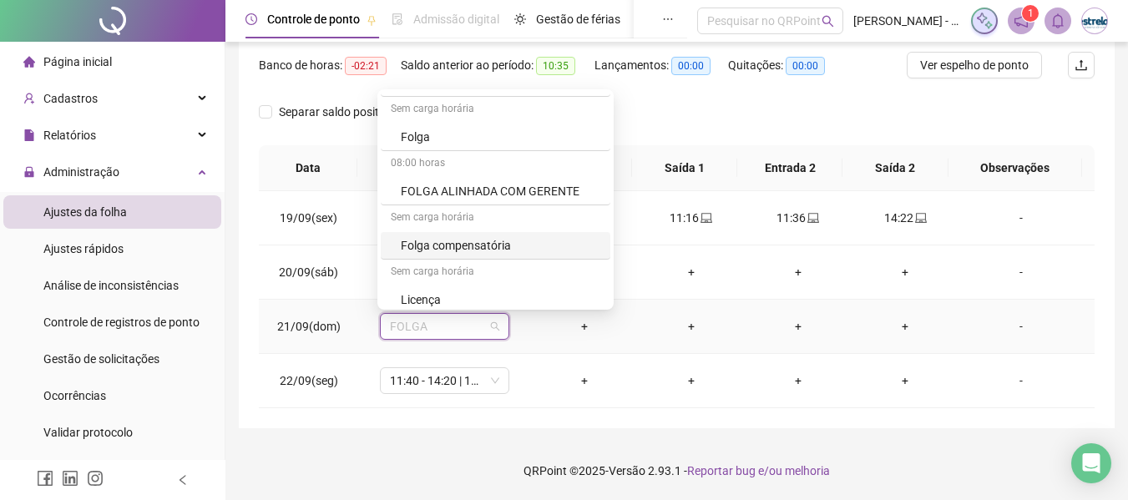
click at [450, 244] on div "Folga compensatória" at bounding box center [500, 245] width 199 height 18
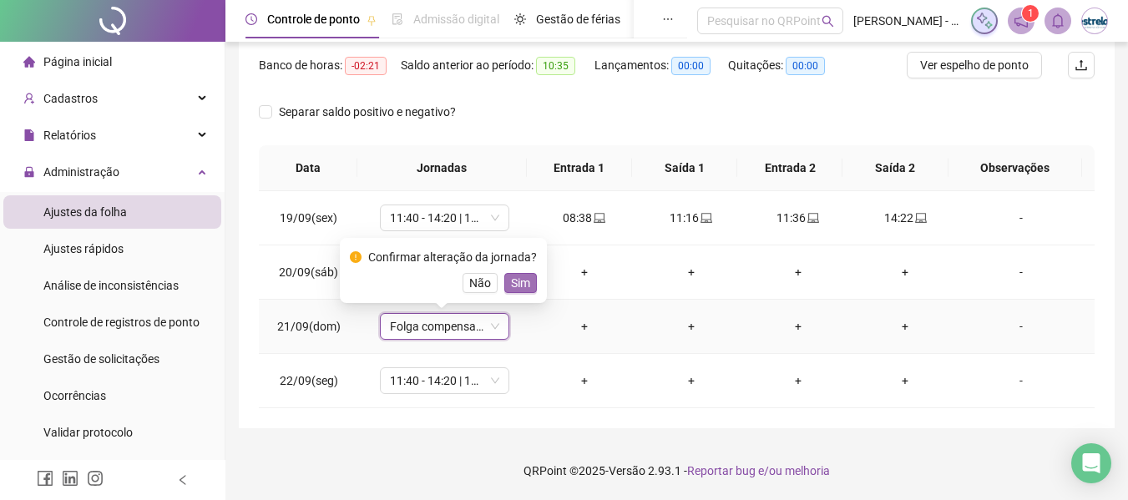
click at [529, 283] on button "Sim" at bounding box center [520, 283] width 33 height 20
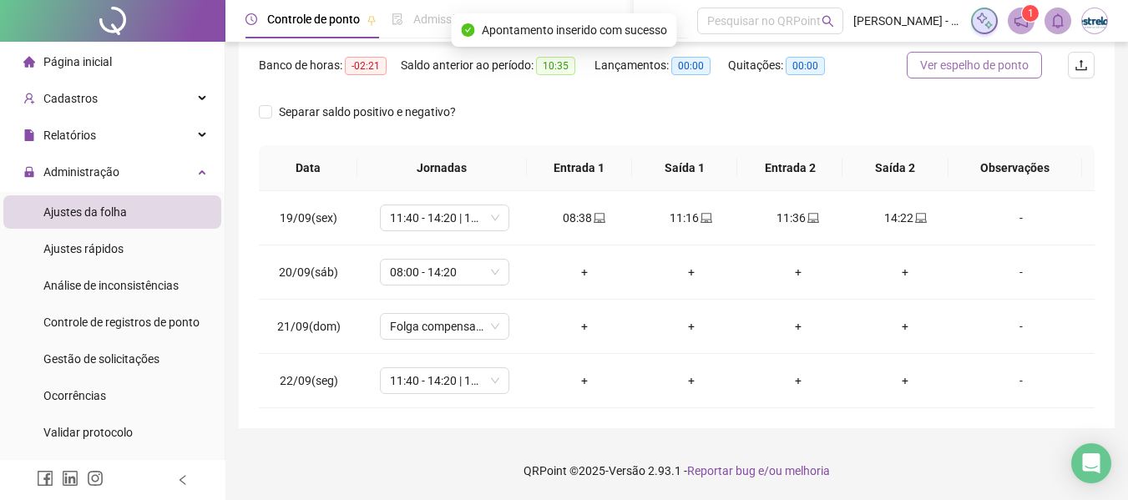
click at [990, 73] on span "Ver espelho de ponto" at bounding box center [974, 65] width 109 height 18
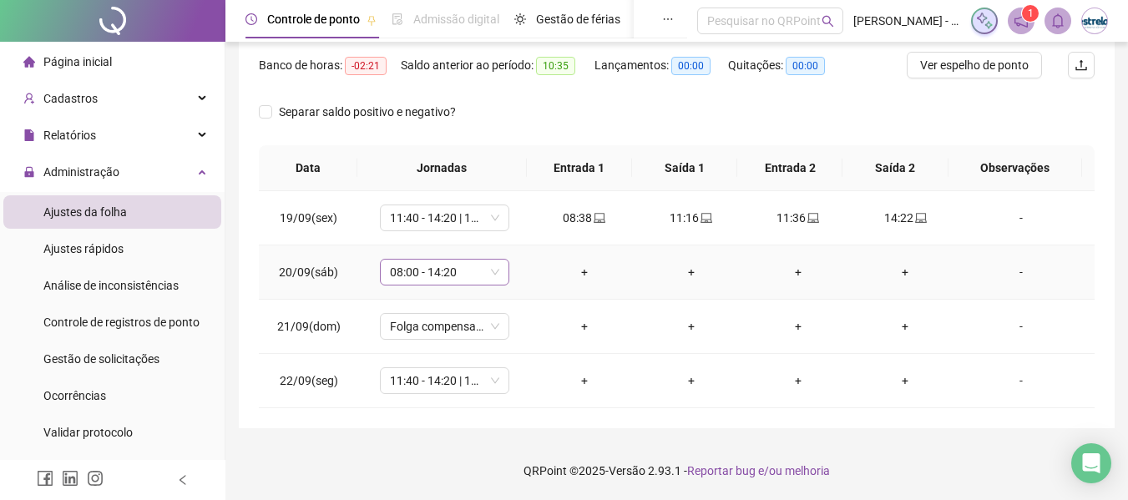
click at [447, 265] on span "08:00 - 14:20" at bounding box center [444, 272] width 109 height 25
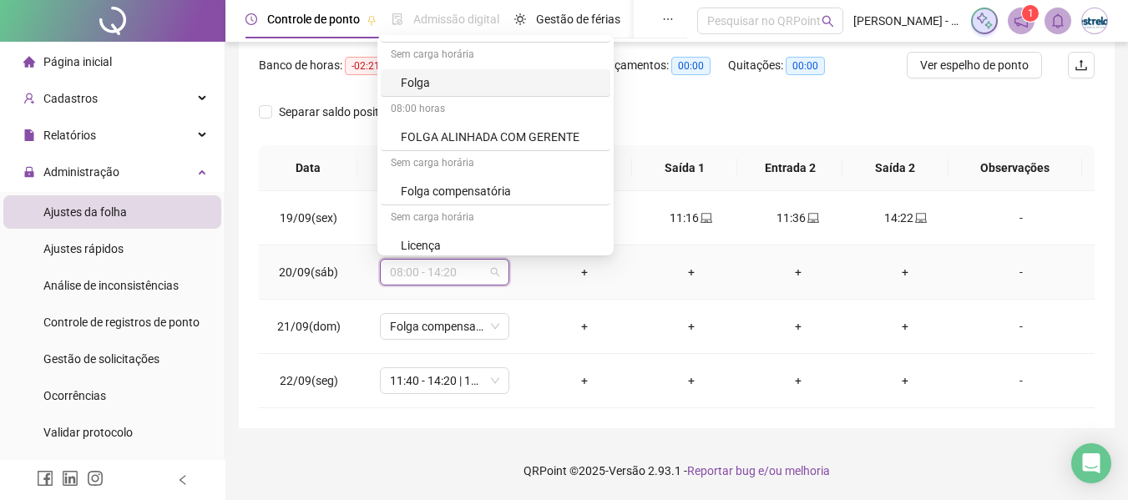
click at [422, 86] on div "Folga" at bounding box center [500, 82] width 199 height 18
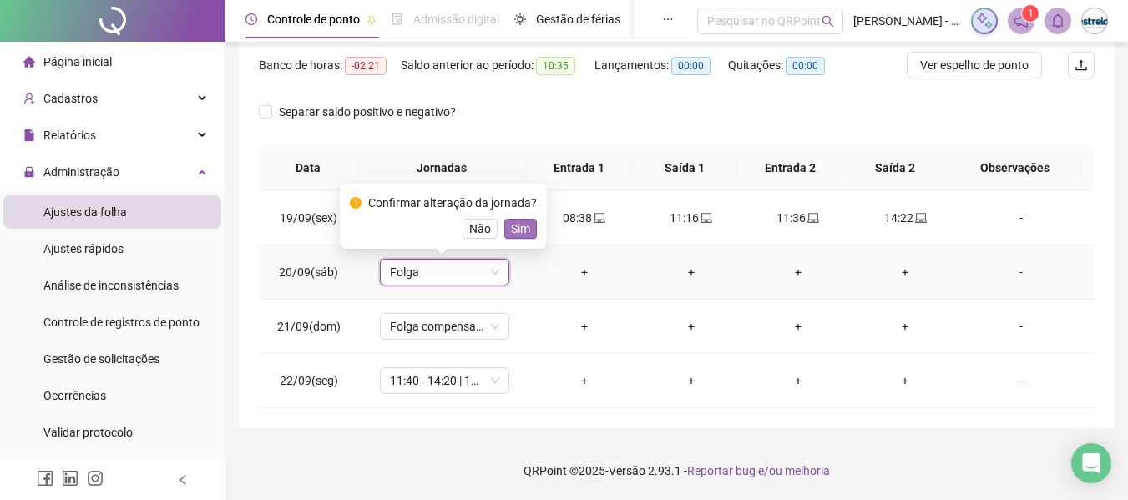
click at [523, 230] on span "Sim" at bounding box center [520, 229] width 19 height 18
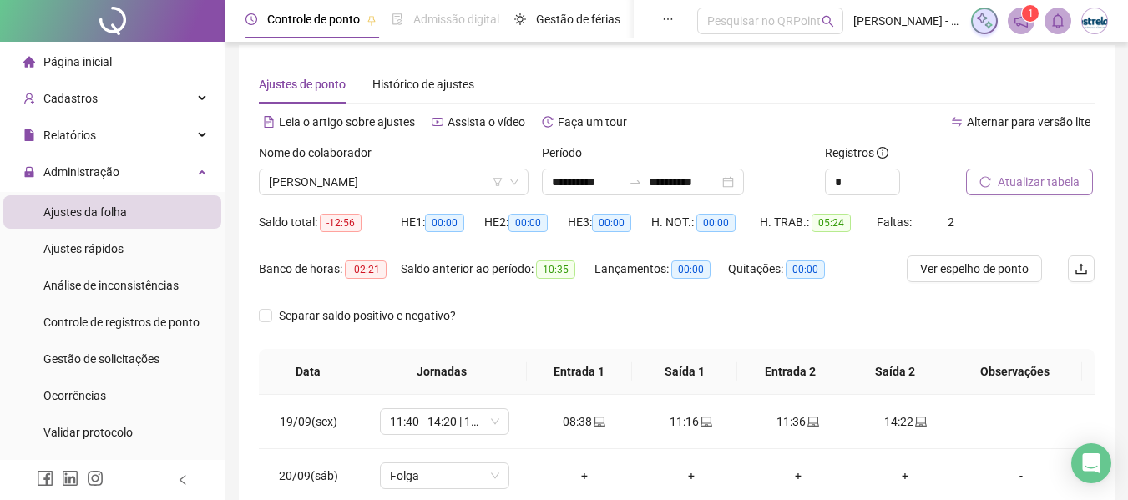
scroll to position [0, 0]
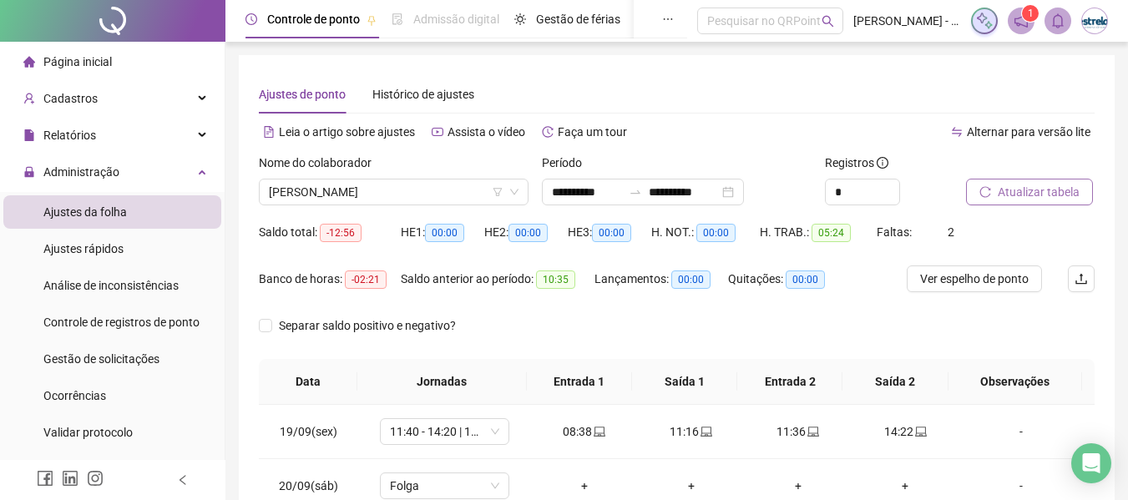
click at [1022, 196] on span "Atualizar tabela" at bounding box center [1038, 192] width 82 height 18
click at [356, 200] on span "[PERSON_NAME]" at bounding box center [394, 191] width 250 height 25
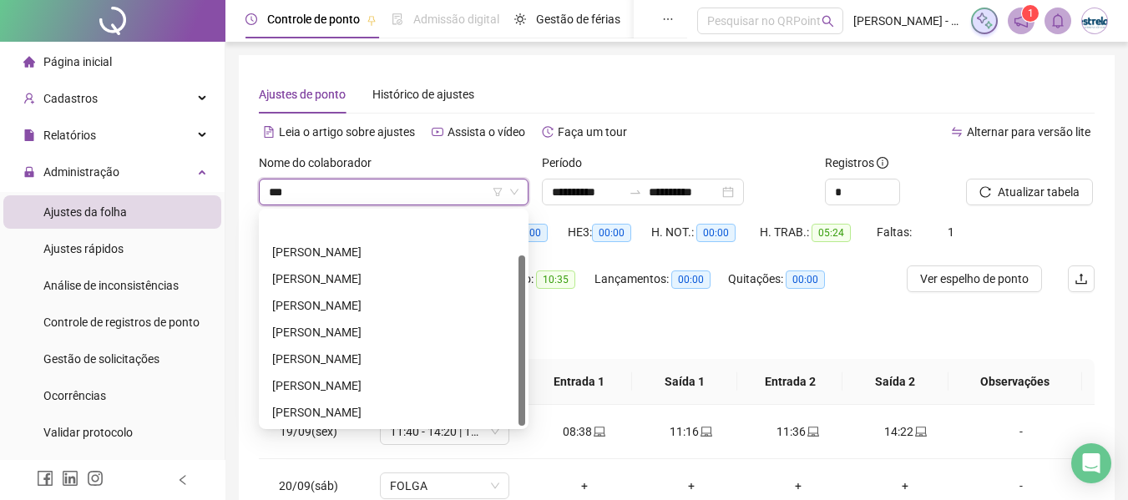
type input "****"
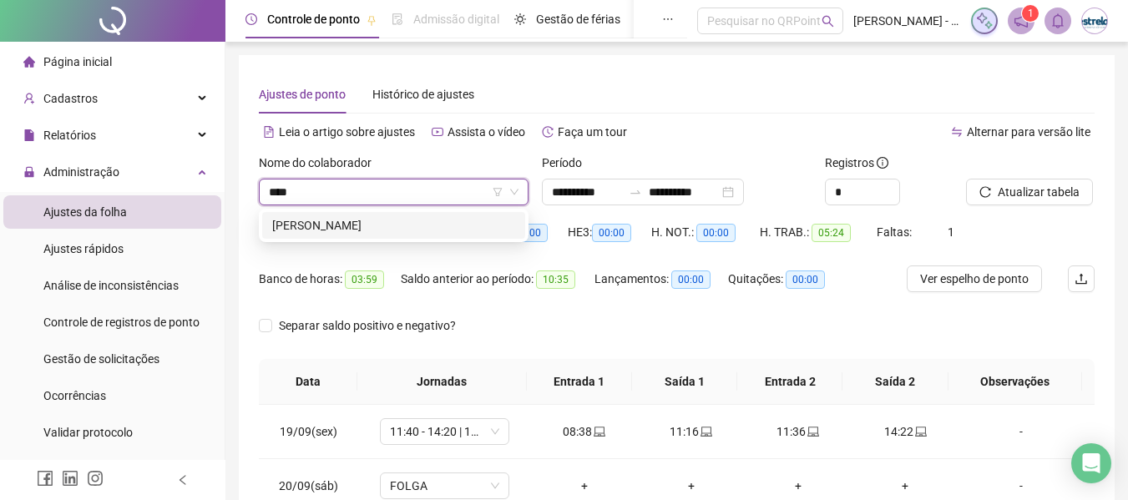
click at [382, 226] on div "[PERSON_NAME]" at bounding box center [393, 225] width 243 height 18
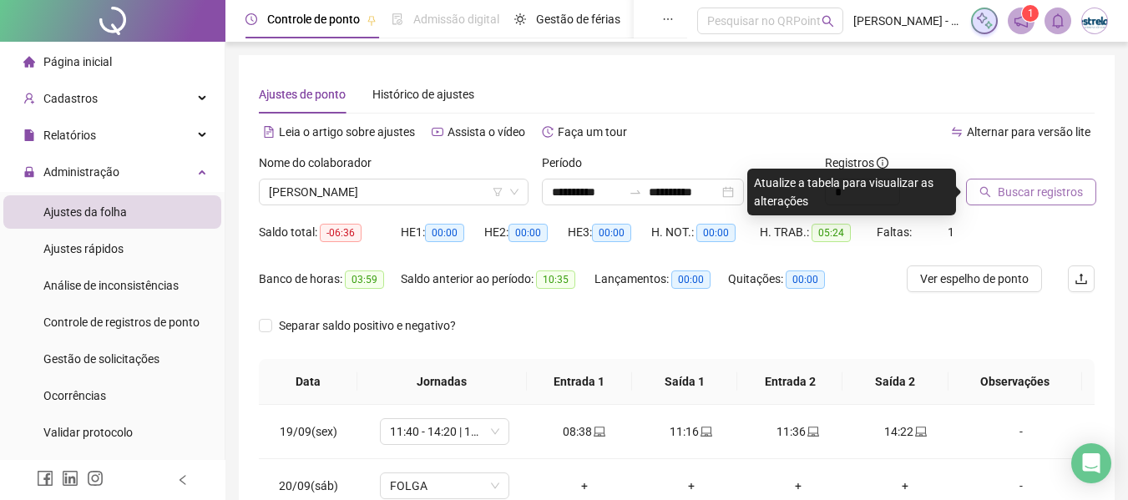
click at [987, 191] on icon "search" at bounding box center [985, 192] width 11 height 11
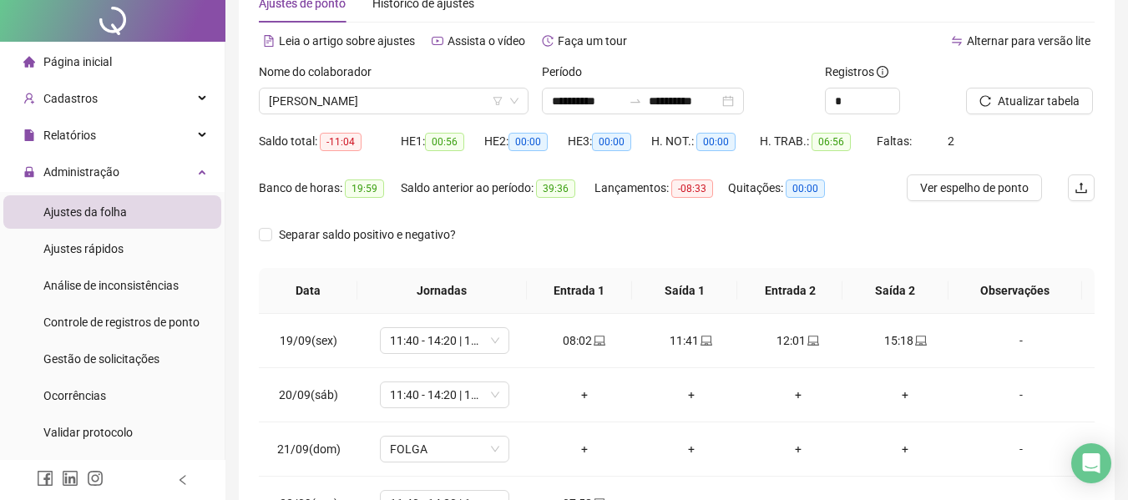
scroll to position [214, 0]
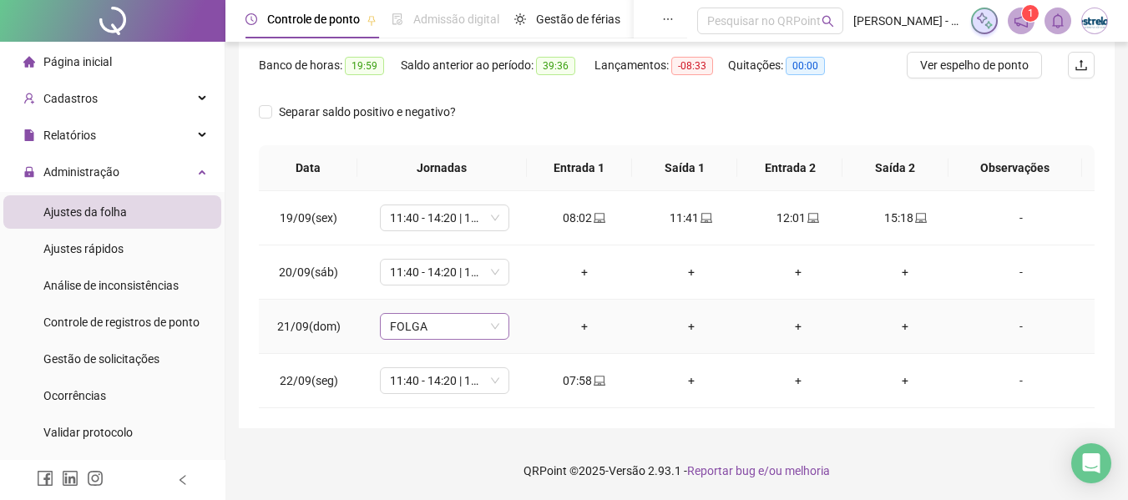
click at [439, 331] on span "FOLGA" at bounding box center [444, 326] width 109 height 25
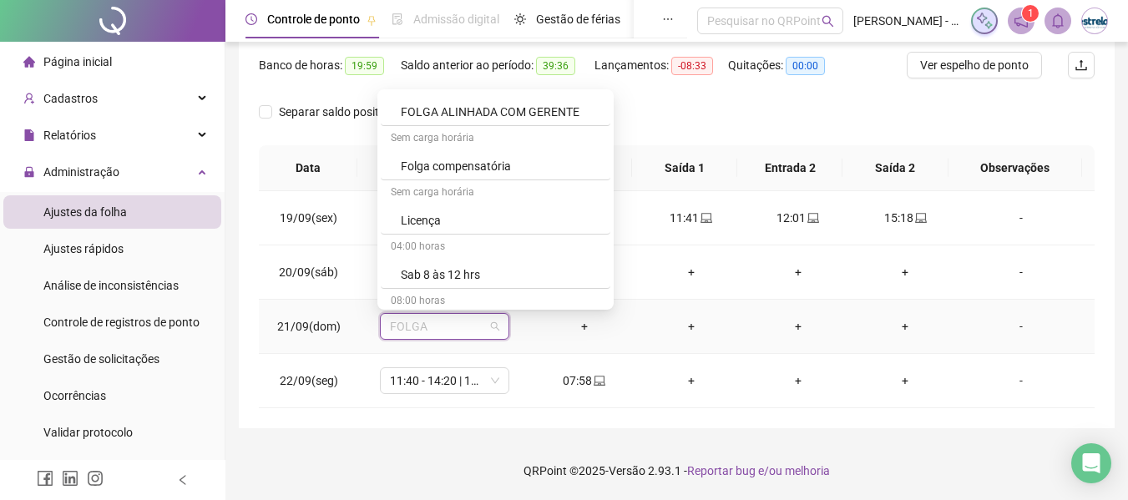
scroll to position [1002, 0]
click at [447, 166] on div "Folga compensatória" at bounding box center [500, 162] width 199 height 18
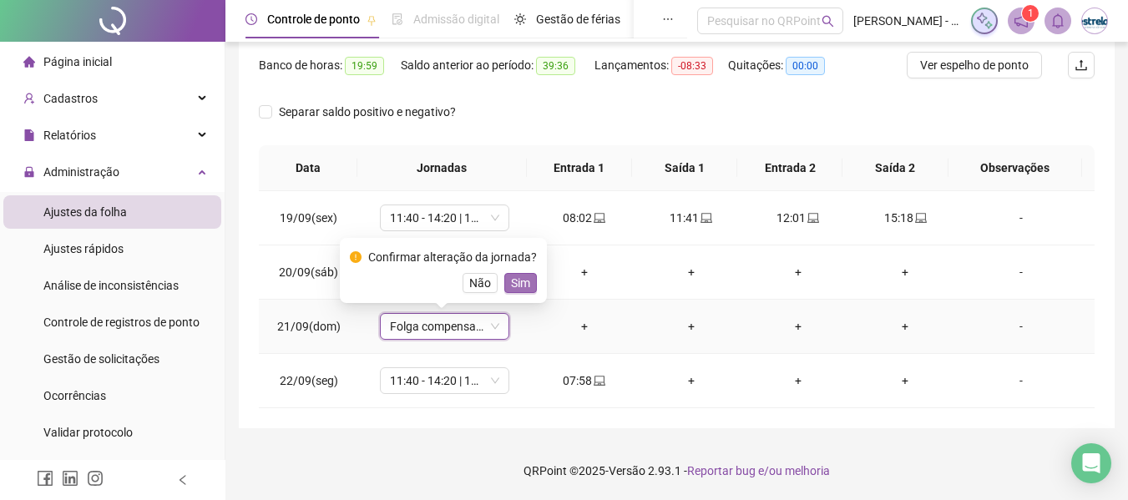
click at [528, 288] on button "Sim" at bounding box center [520, 283] width 33 height 20
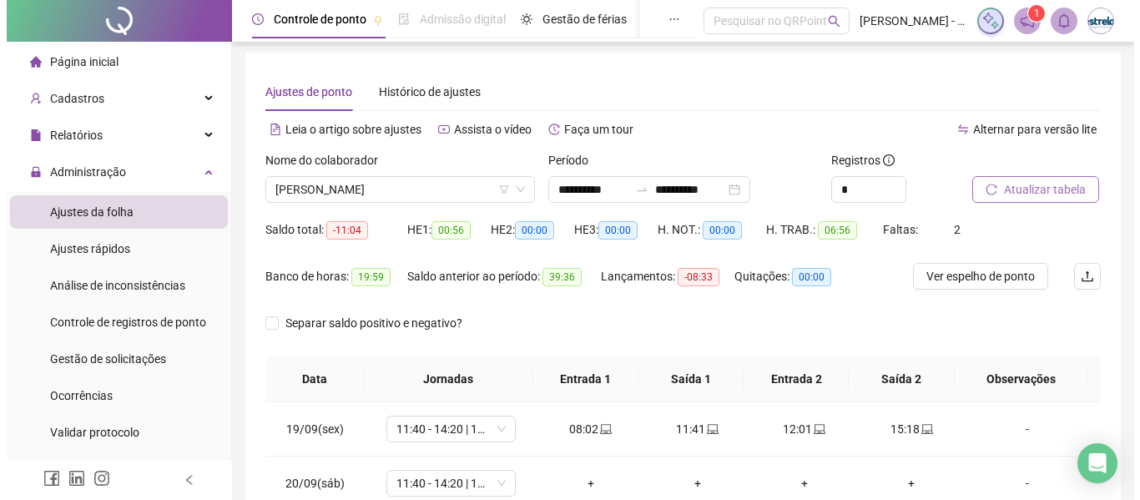
scroll to position [0, 0]
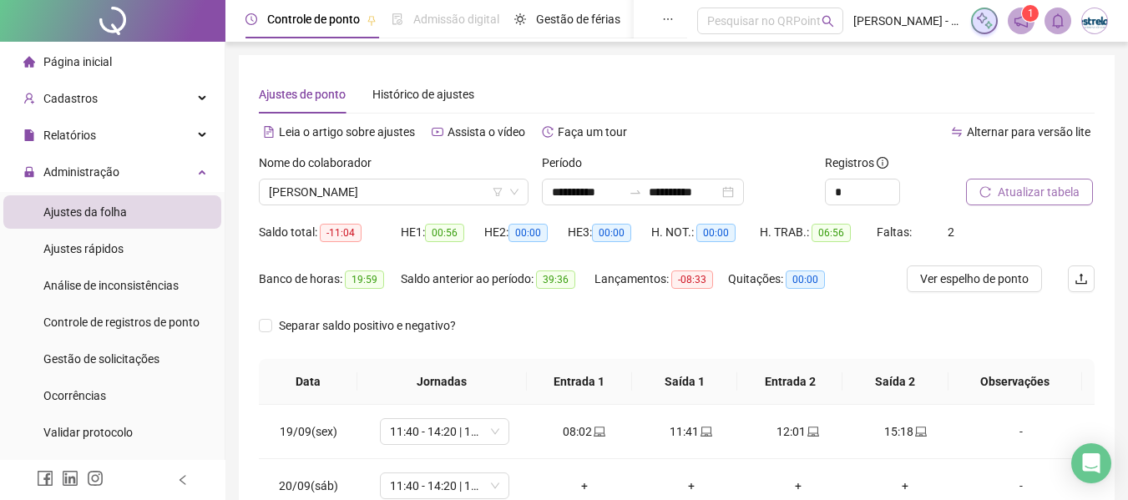
click at [1049, 183] on span "Atualizar tabela" at bounding box center [1038, 192] width 82 height 18
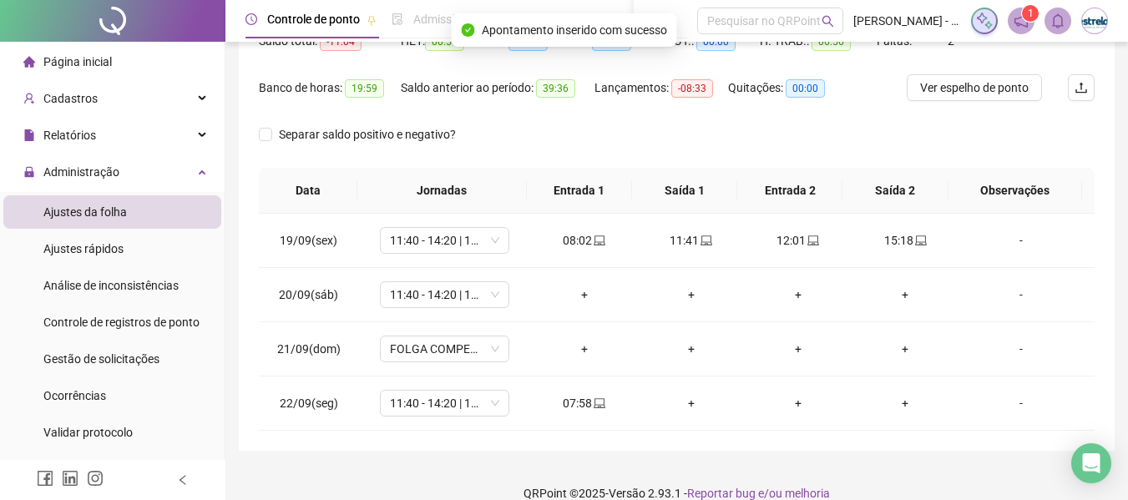
scroll to position [214, 0]
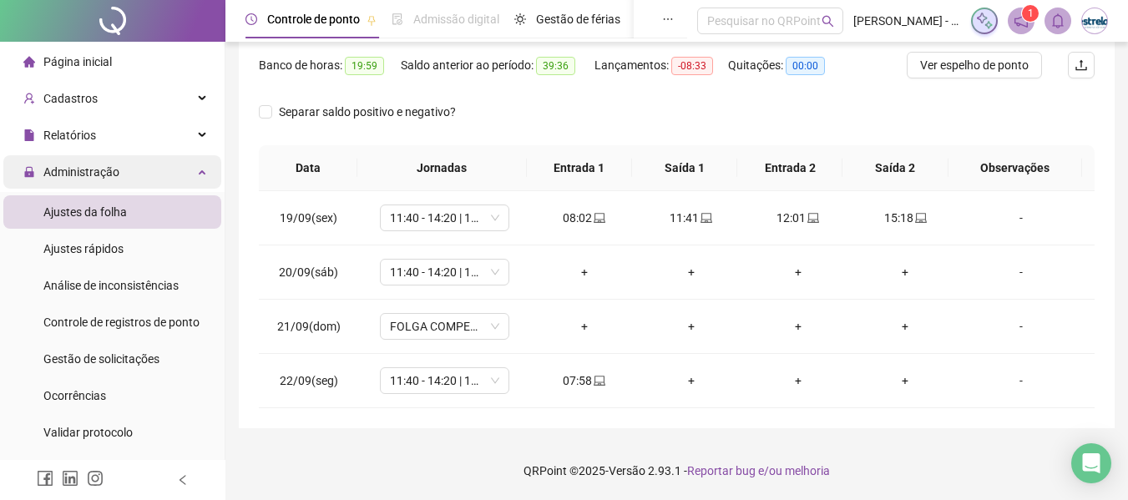
click at [133, 180] on div "Administração" at bounding box center [112, 171] width 218 height 33
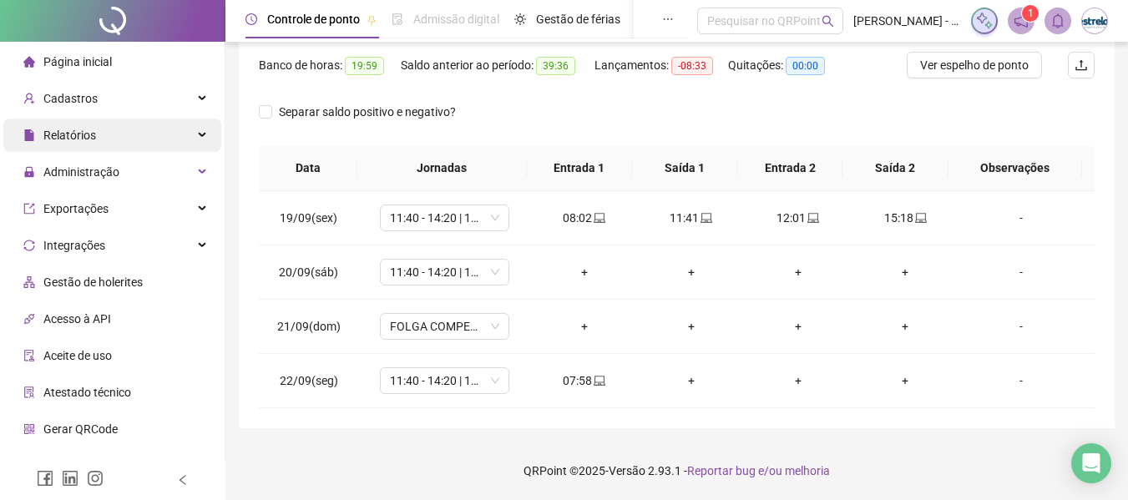
click at [122, 139] on div "Relatórios" at bounding box center [112, 135] width 218 height 33
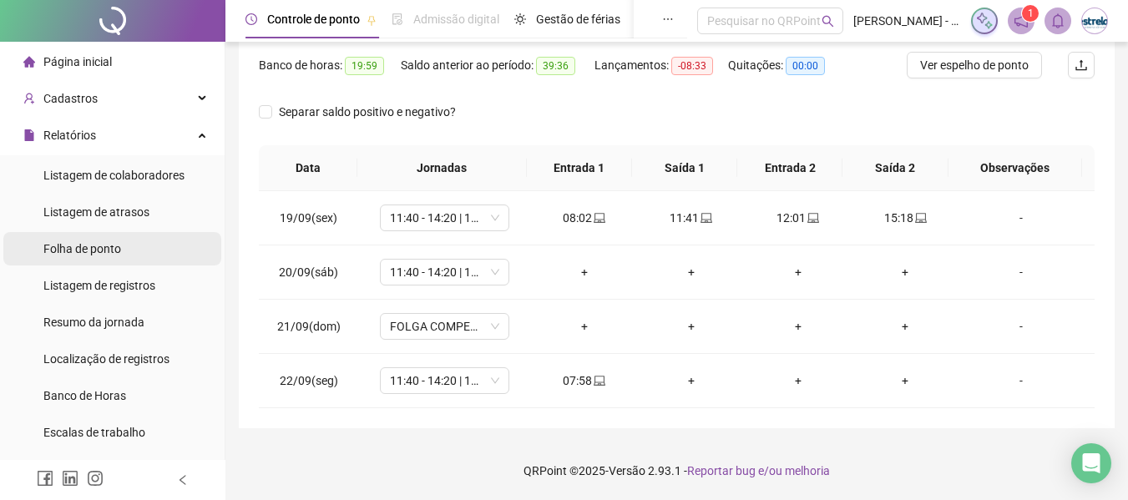
drag, startPoint x: 113, startPoint y: 251, endPoint x: 129, endPoint y: 255, distance: 16.4
click at [114, 251] on span "Folha de ponto" at bounding box center [82, 248] width 78 height 13
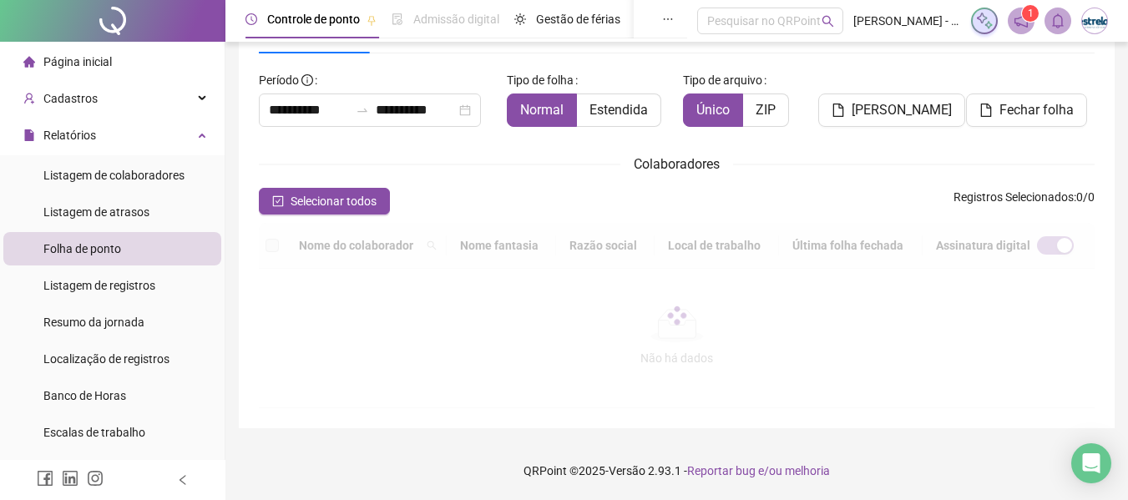
scroll to position [87, 0]
click at [344, 111] on input "**********" at bounding box center [309, 110] width 80 height 20
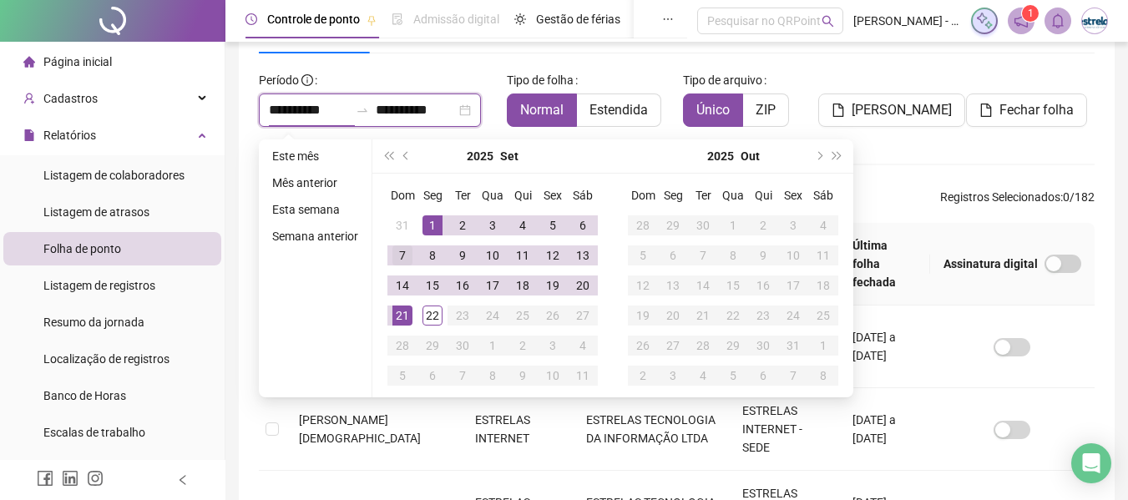
scroll to position [92, 0]
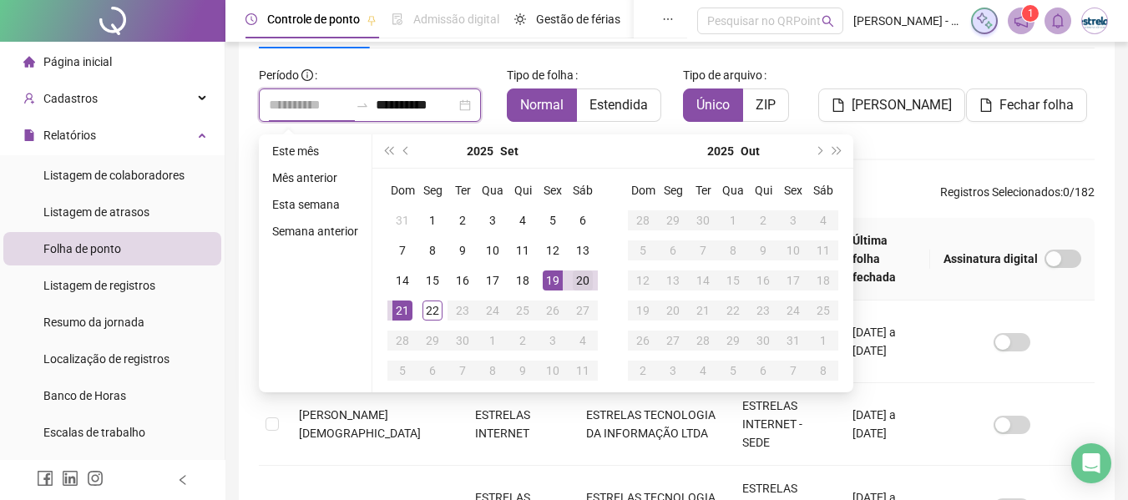
type input "**********"
click at [582, 280] on div "20" at bounding box center [583, 280] width 20 height 20
type input "**********"
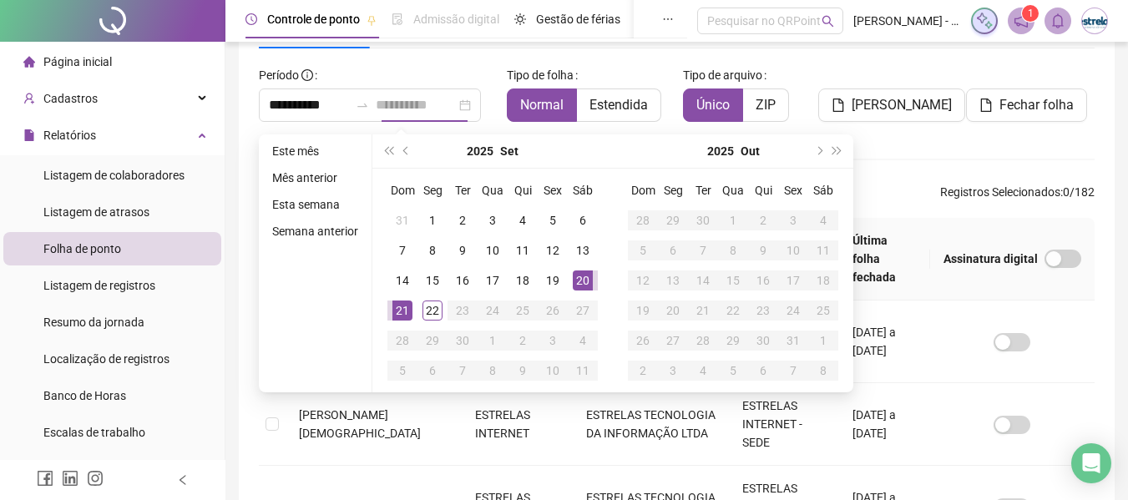
click at [401, 314] on div "21" at bounding box center [402, 310] width 20 height 20
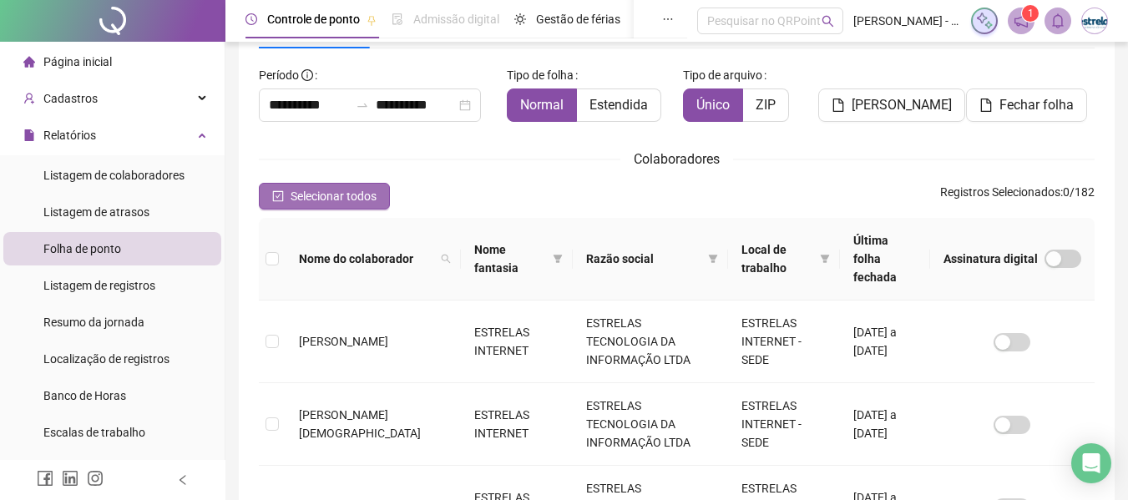
click at [289, 205] on button "Selecionar todos" at bounding box center [324, 196] width 131 height 27
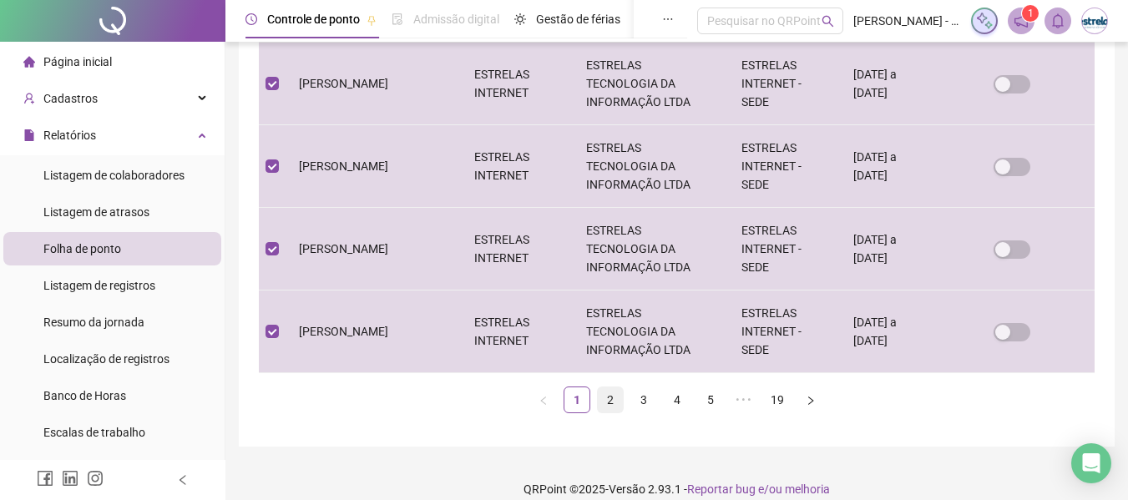
click at [605, 391] on link "2" at bounding box center [610, 399] width 25 height 25
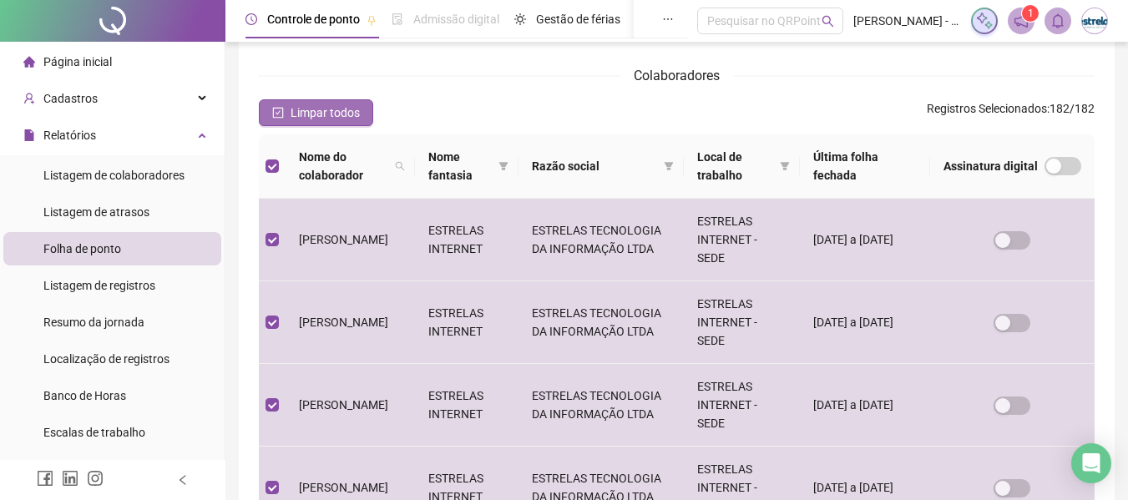
click at [308, 124] on button "Limpar todos" at bounding box center [316, 112] width 114 height 27
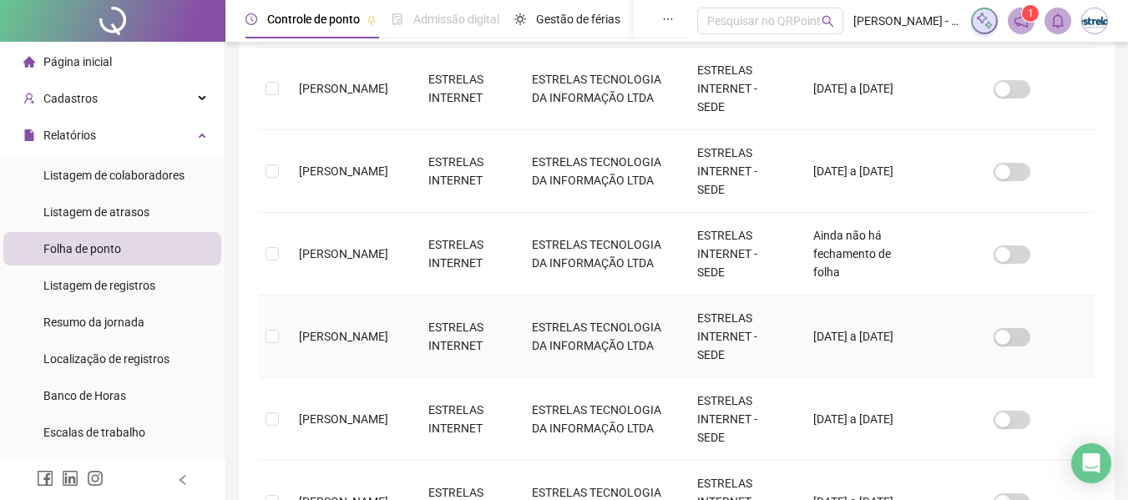
scroll to position [751, 0]
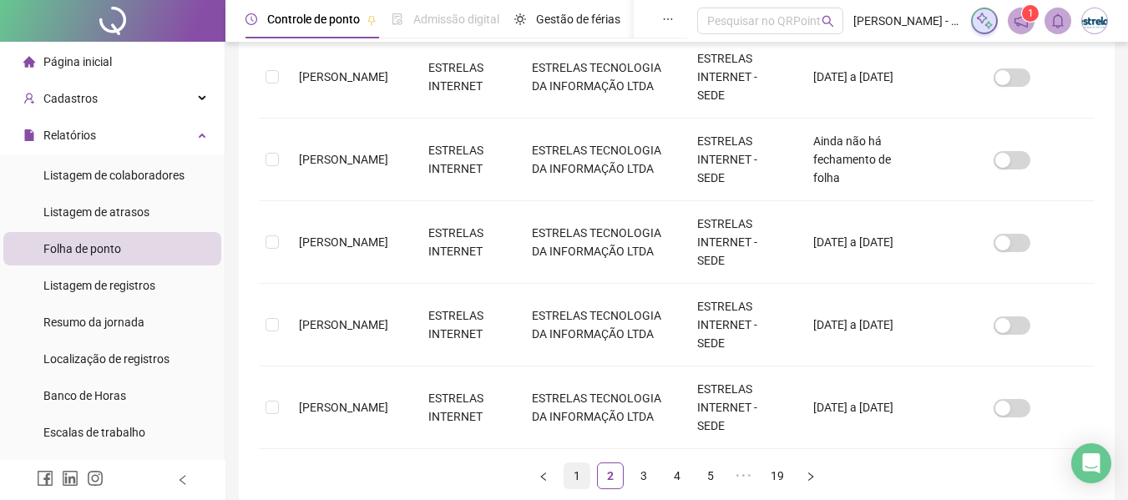
click at [581, 479] on link "1" at bounding box center [576, 475] width 25 height 25
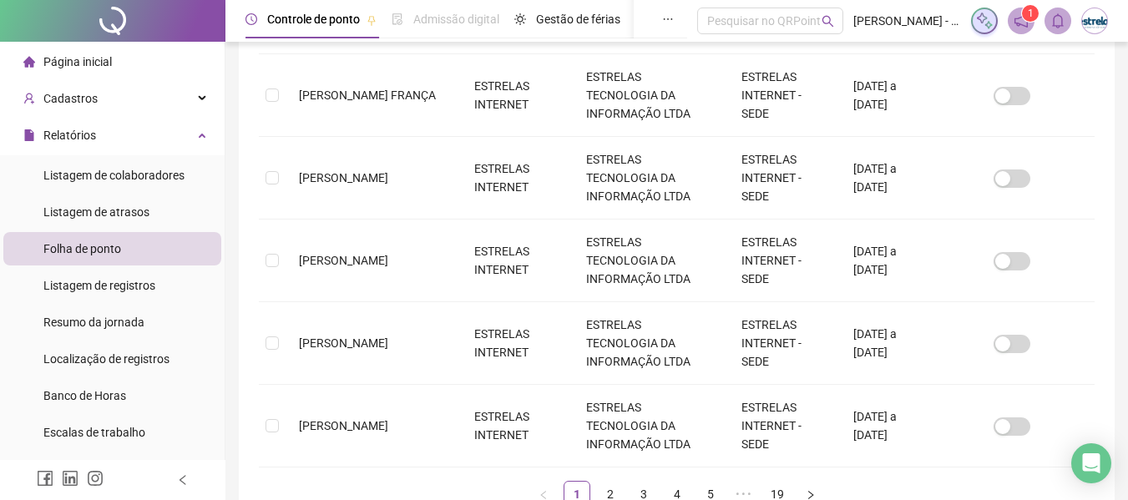
scroll to position [92, 0]
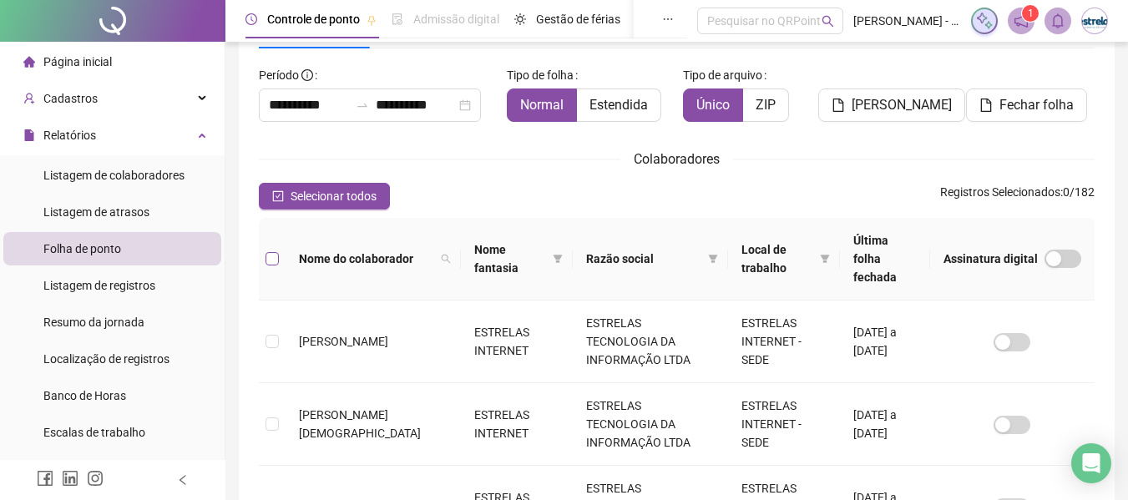
click at [270, 257] on label at bounding box center [271, 259] width 13 height 18
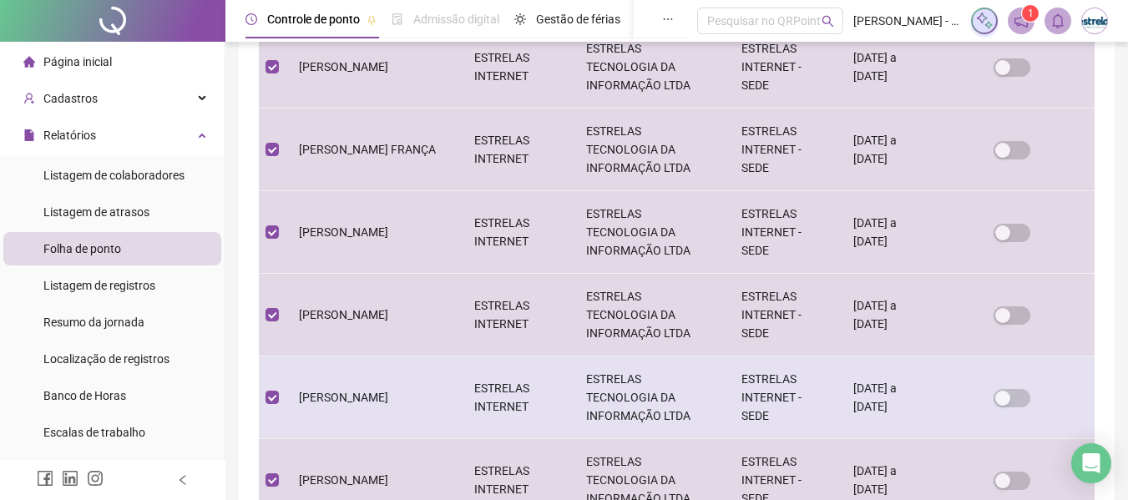
scroll to position [846, 0]
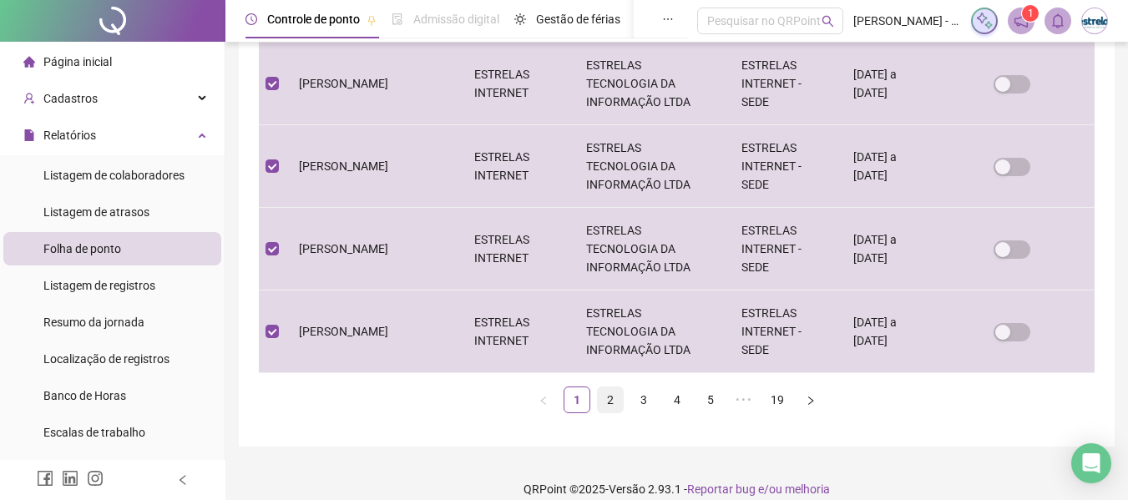
click at [613, 387] on link "2" at bounding box center [610, 399] width 25 height 25
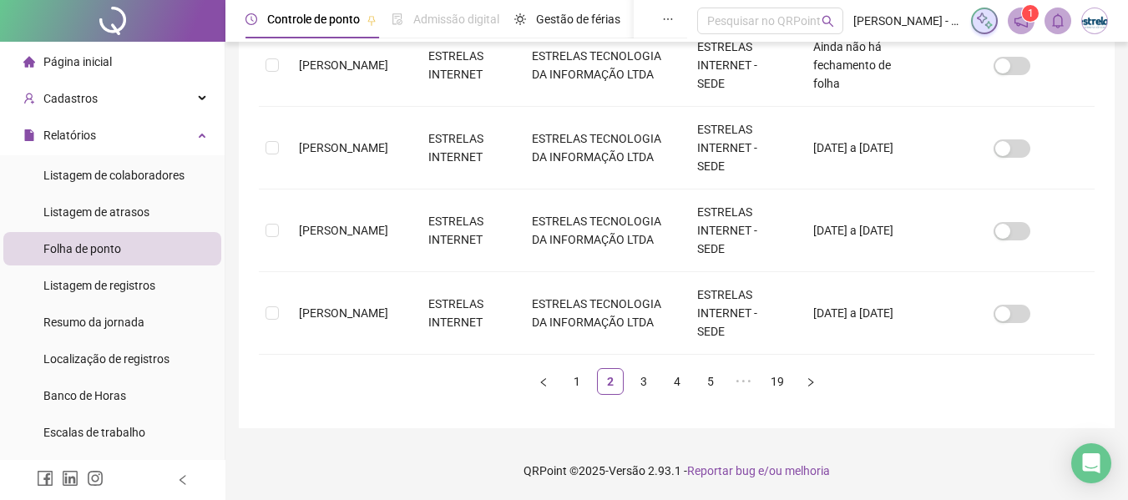
scroll to position [92, 0]
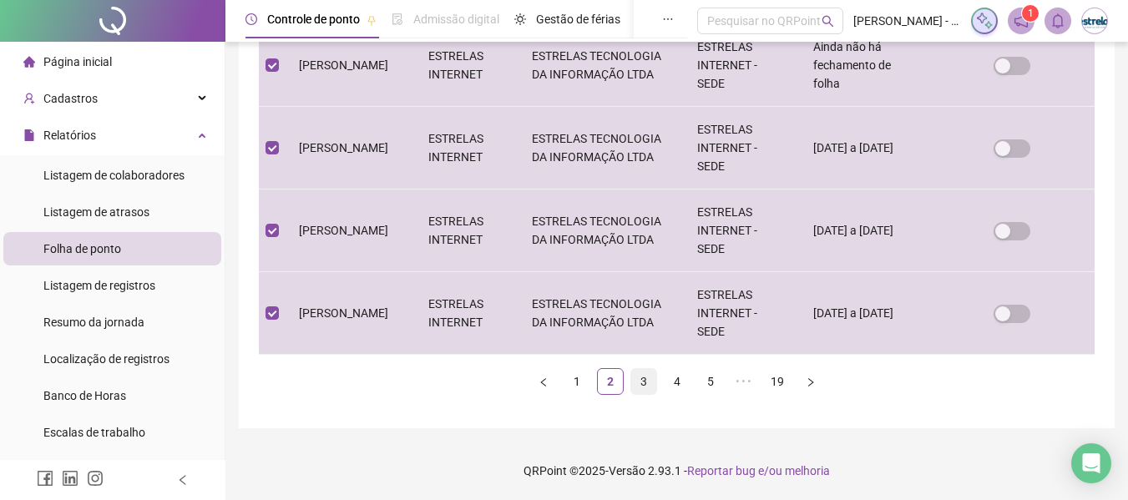
click at [642, 382] on link "3" at bounding box center [643, 381] width 25 height 25
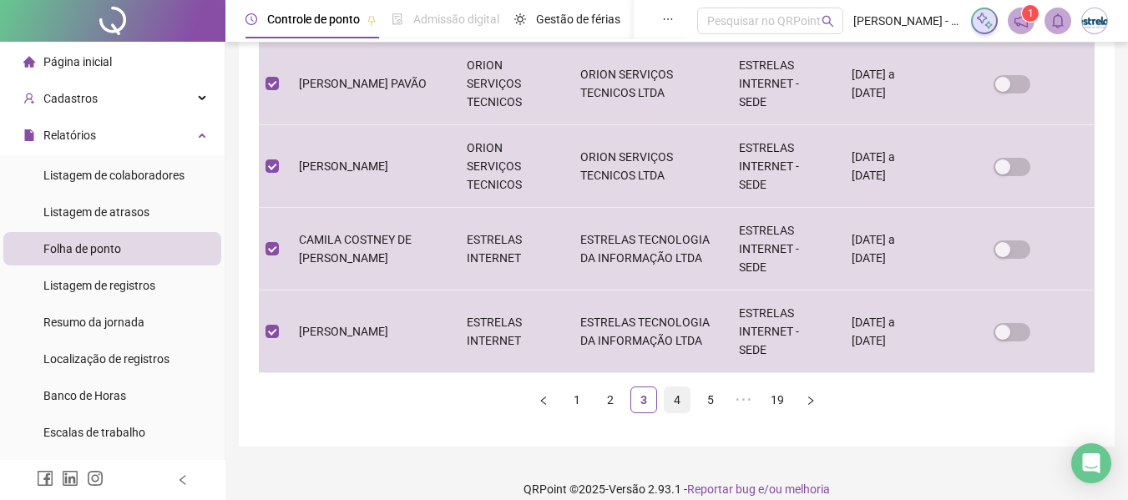
click at [676, 387] on link "4" at bounding box center [676, 399] width 25 height 25
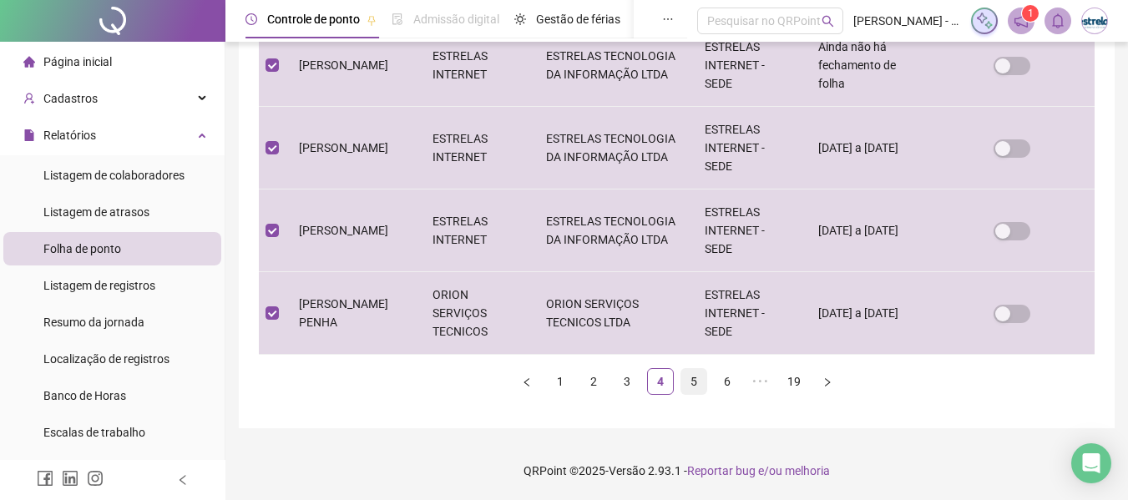
click at [695, 378] on link "5" at bounding box center [693, 381] width 25 height 25
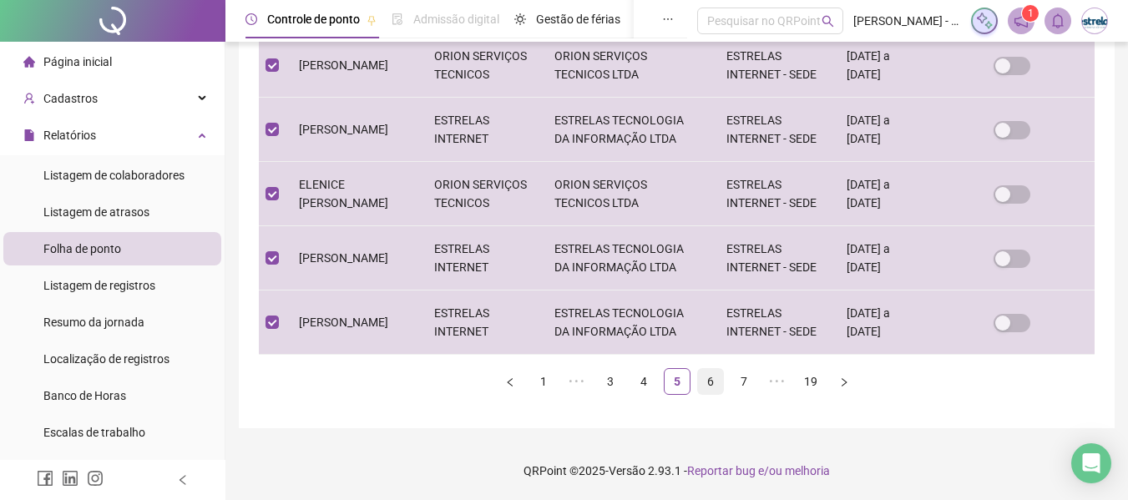
click at [714, 381] on link "6" at bounding box center [710, 381] width 25 height 25
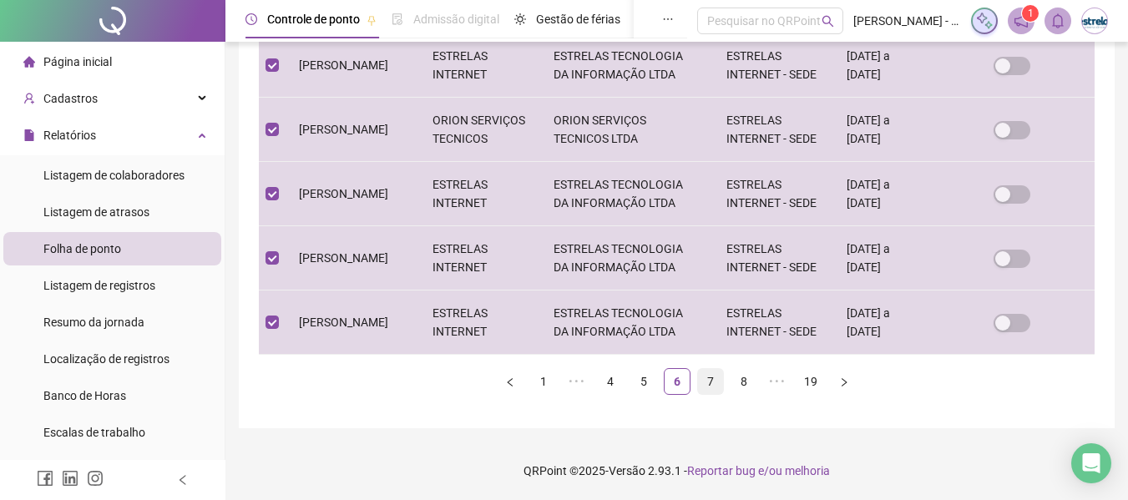
click at [714, 382] on link "7" at bounding box center [710, 381] width 25 height 25
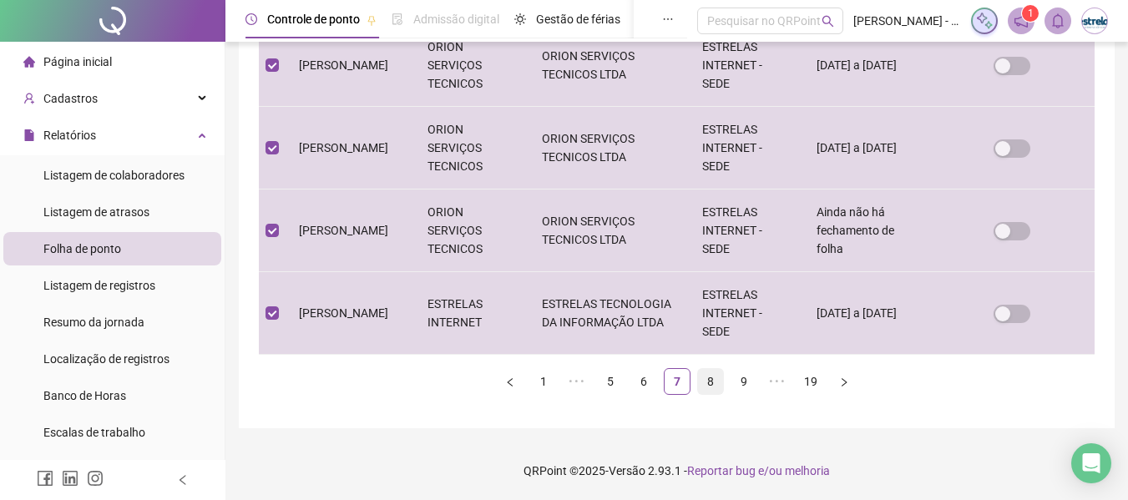
click at [714, 385] on link "8" at bounding box center [710, 381] width 25 height 25
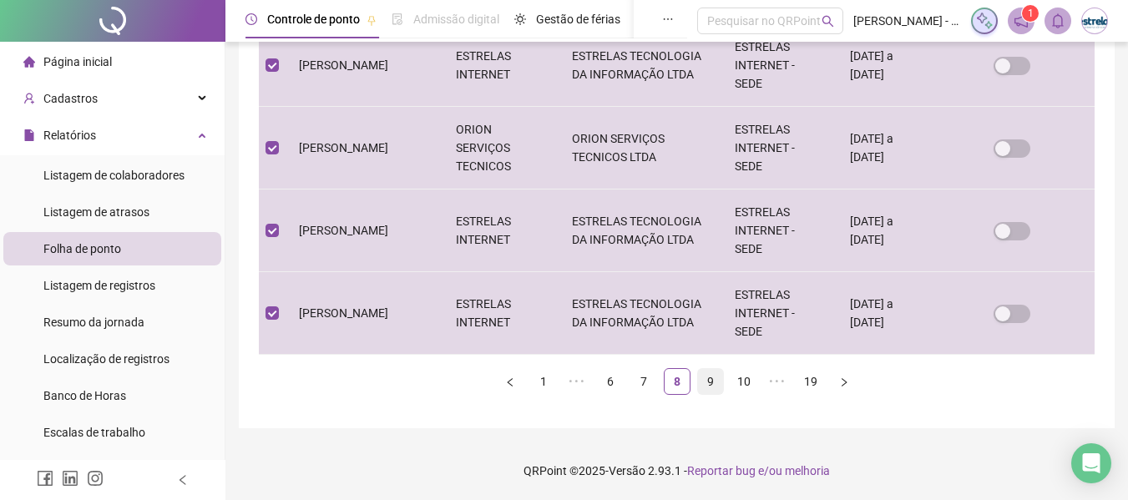
click at [707, 381] on link "9" at bounding box center [710, 381] width 25 height 25
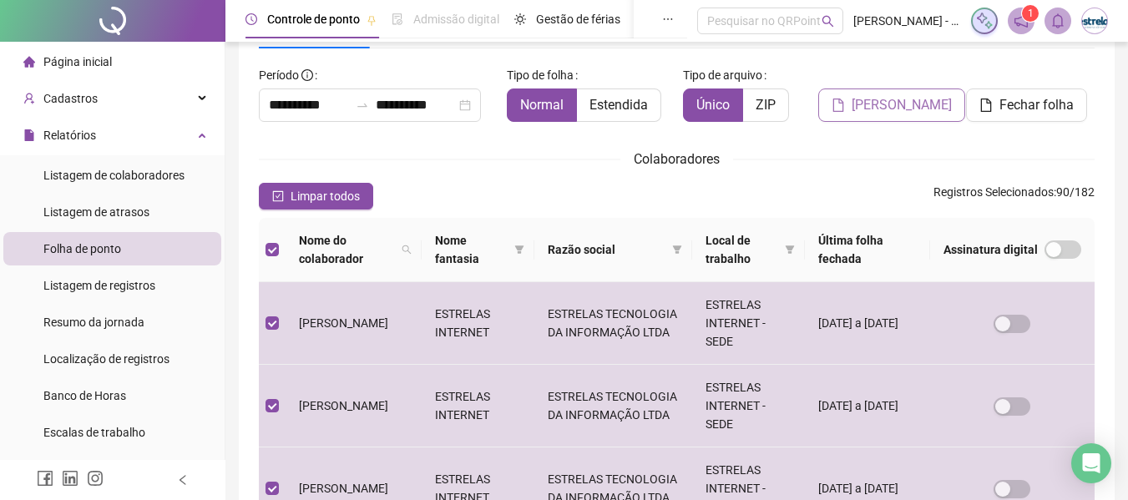
click at [887, 104] on span "[PERSON_NAME]" at bounding box center [901, 105] width 100 height 20
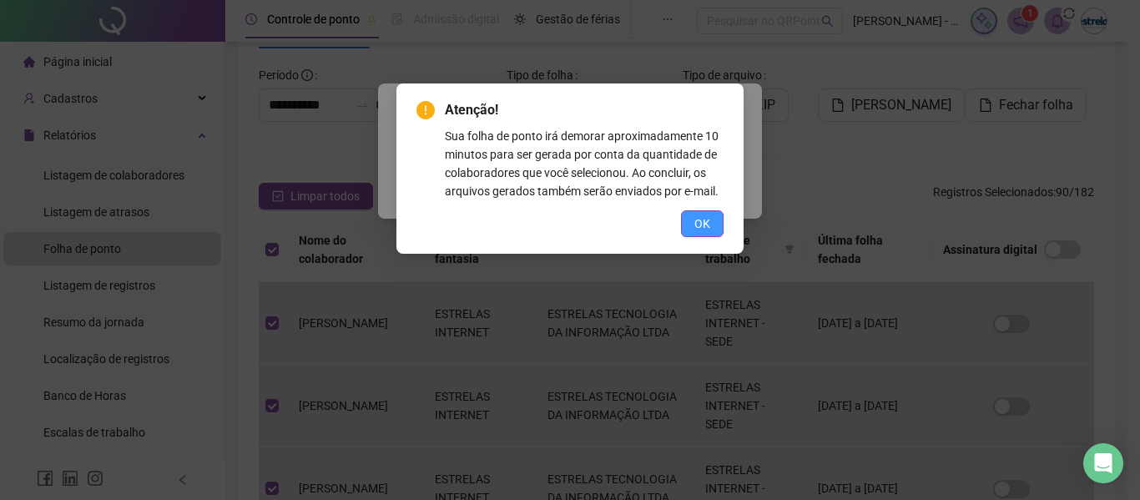
click at [703, 220] on span "OK" at bounding box center [702, 224] width 16 height 18
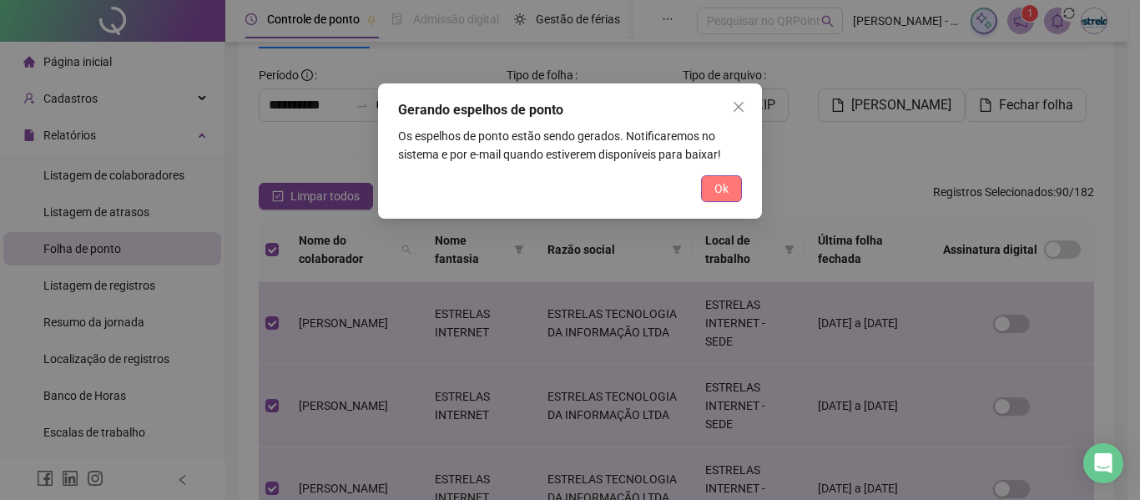
drag, startPoint x: 715, startPoint y: 199, endPoint x: 735, endPoint y: 201, distance: 19.4
click at [716, 199] on button "Ok" at bounding box center [721, 188] width 41 height 27
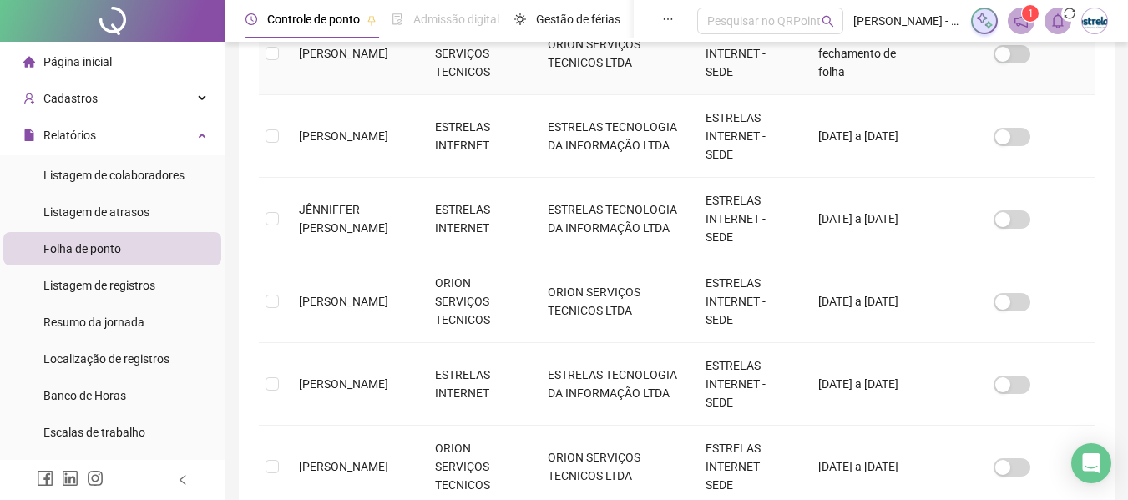
scroll to position [846, 0]
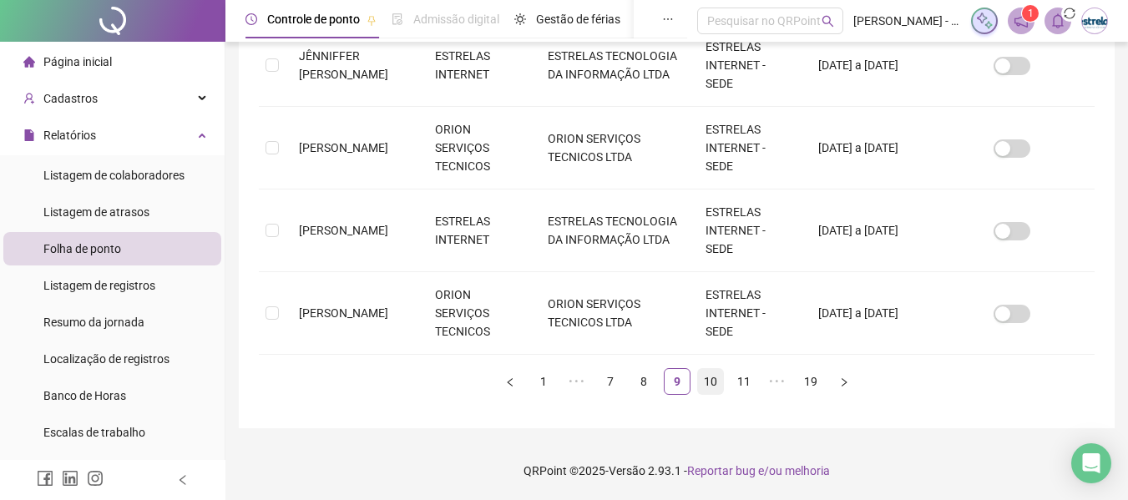
click at [716, 386] on link "10" at bounding box center [710, 381] width 25 height 25
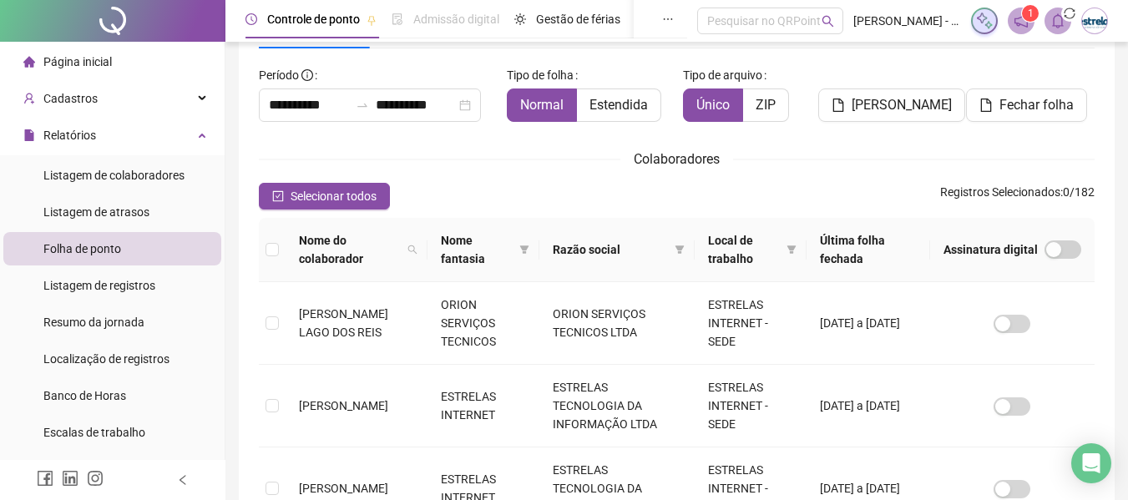
click at [266, 254] on th at bounding box center [272, 250] width 27 height 64
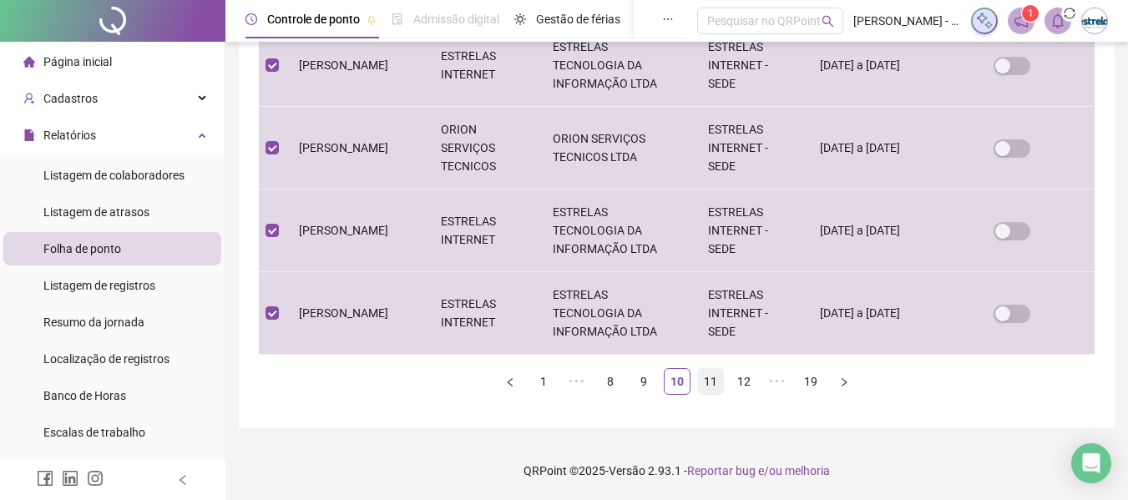
click at [714, 384] on link "11" at bounding box center [710, 381] width 25 height 25
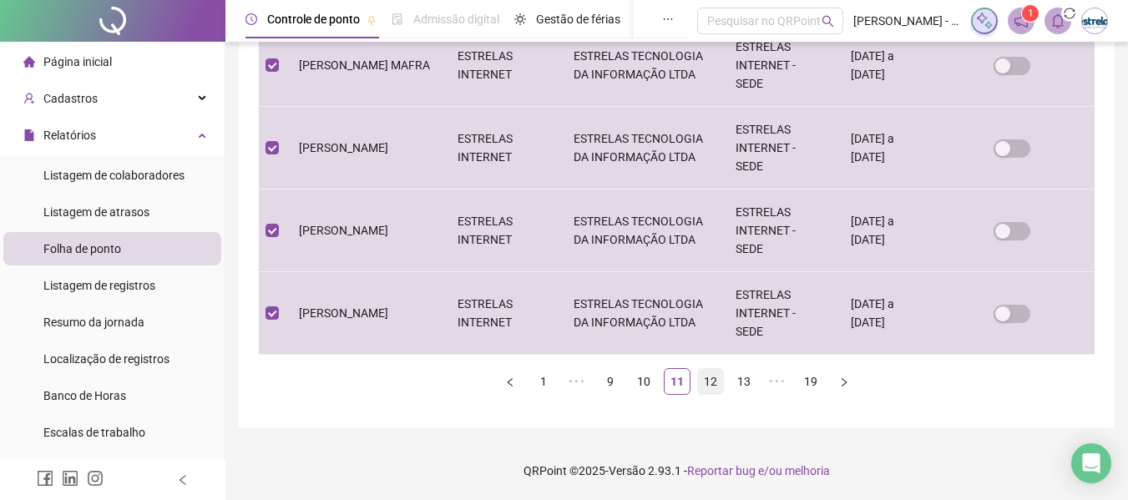
click at [710, 383] on link "12" at bounding box center [710, 381] width 25 height 25
click at [705, 381] on link "13" at bounding box center [710, 381] width 25 height 25
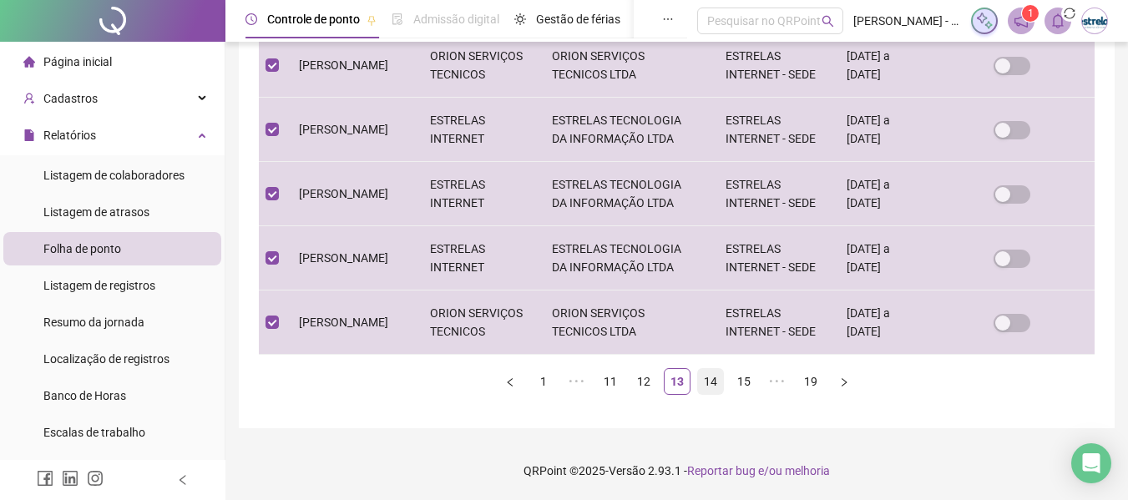
click at [716, 380] on link "14" at bounding box center [710, 381] width 25 height 25
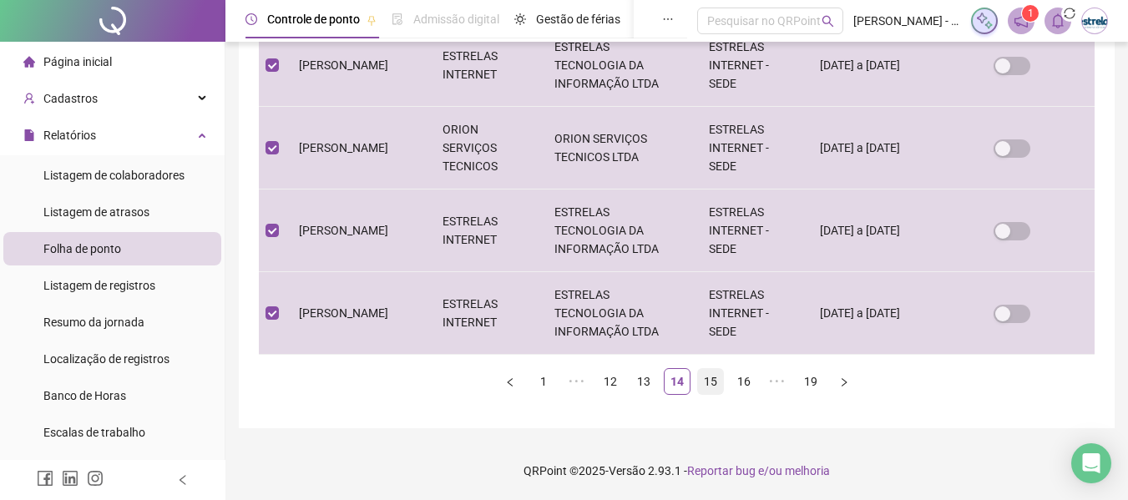
click at [713, 382] on link "15" at bounding box center [710, 381] width 25 height 25
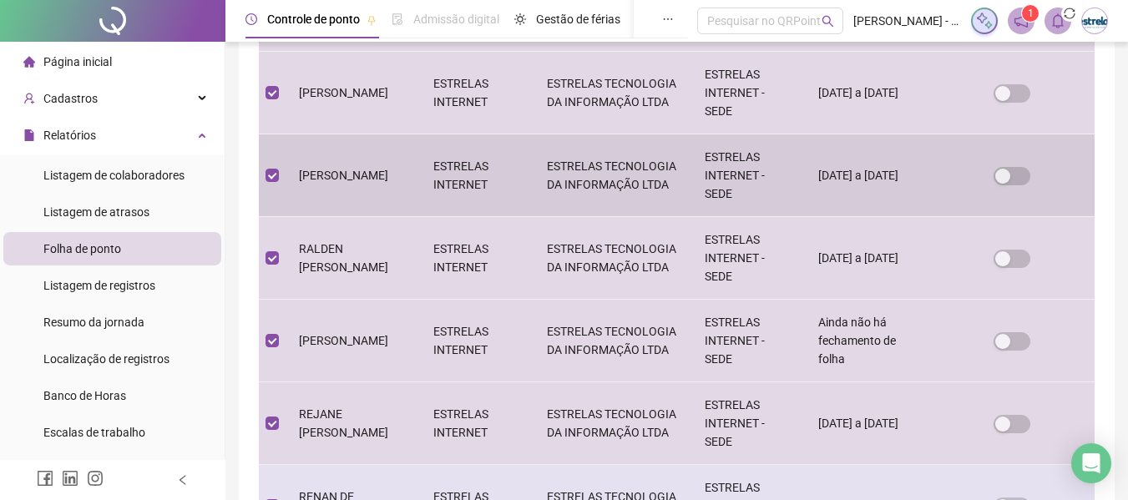
scroll to position [846, 0]
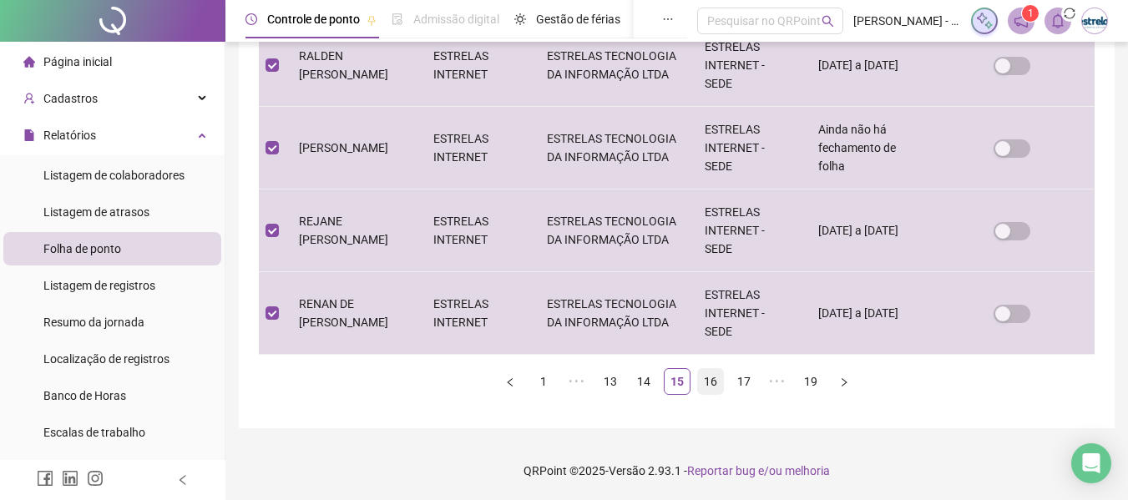
click at [709, 386] on link "16" at bounding box center [710, 381] width 25 height 25
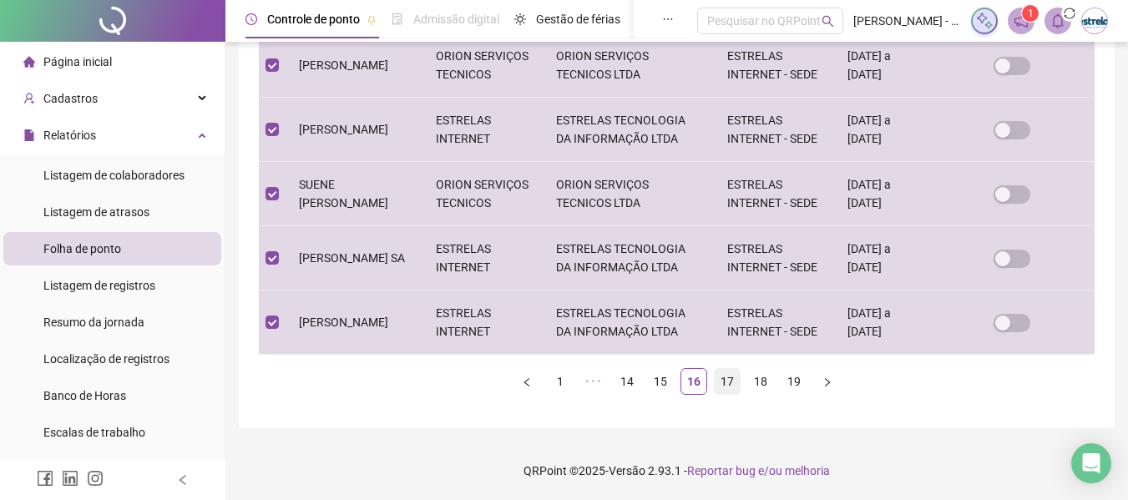
click at [725, 386] on link "17" at bounding box center [726, 381] width 25 height 25
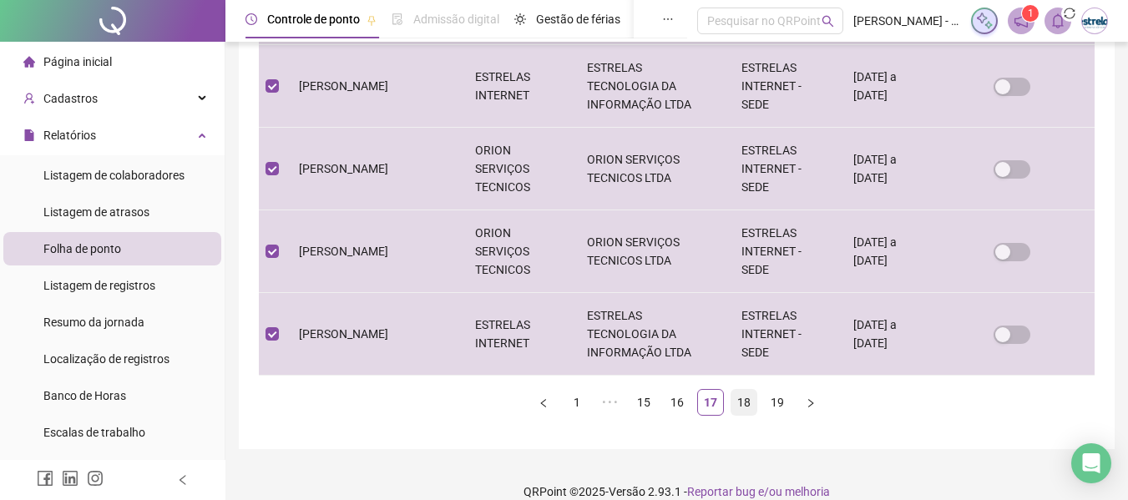
click at [734, 390] on link "18" at bounding box center [743, 402] width 25 height 25
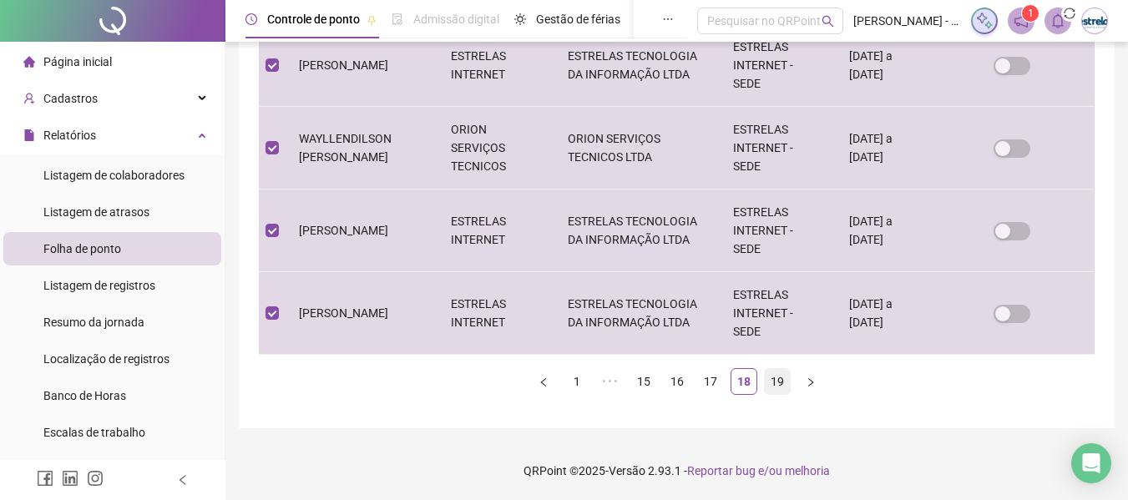
click at [765, 383] on link "19" at bounding box center [777, 381] width 25 height 25
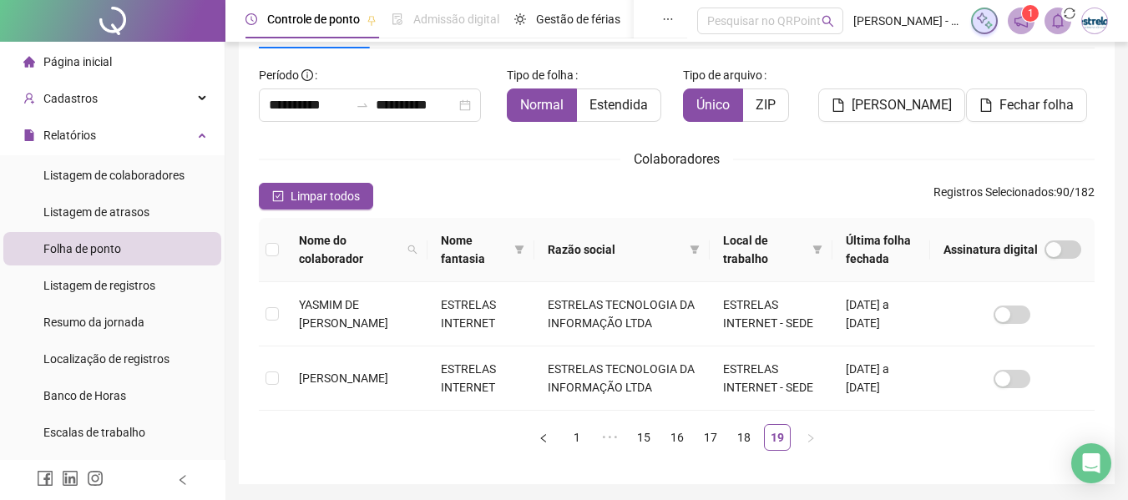
click at [280, 251] on th at bounding box center [272, 250] width 27 height 64
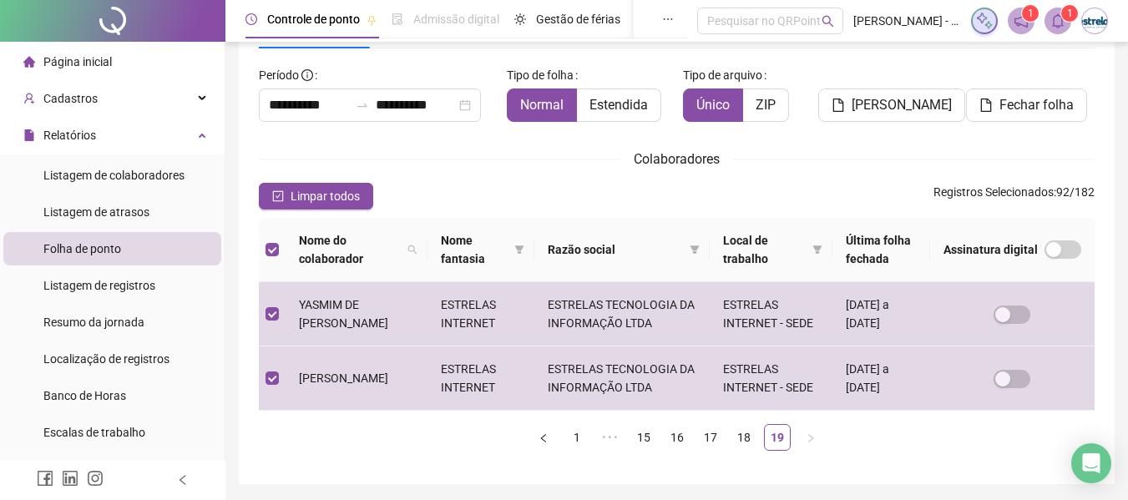
click at [1053, 34] on header "Controle de ponto Admissão digital Gestão de férias Painel do DP Folha de pagam…" at bounding box center [676, 21] width 902 height 42
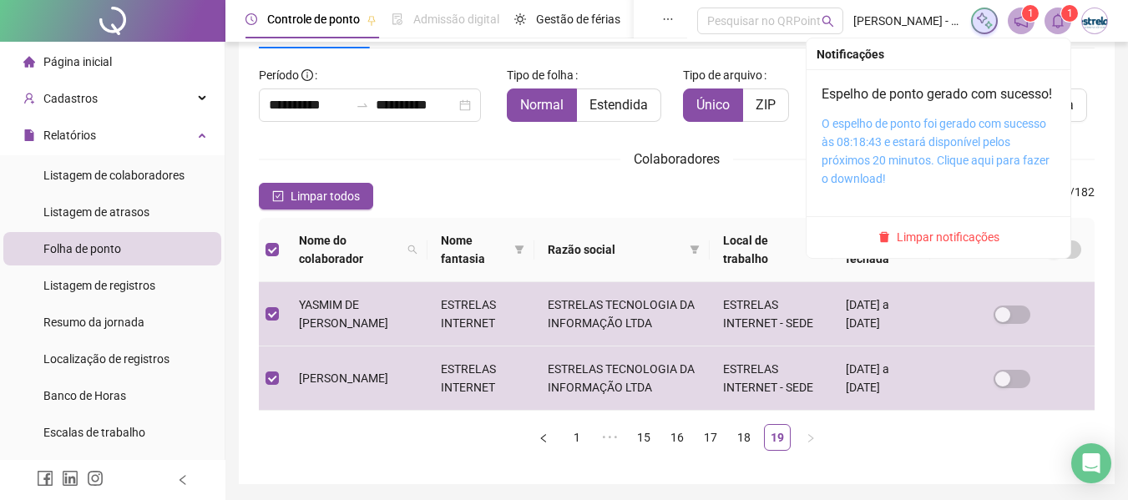
click at [989, 146] on link "O espelho de ponto foi gerado com sucesso às 08:18:43 e estará disponível pelos…" at bounding box center [935, 151] width 228 height 68
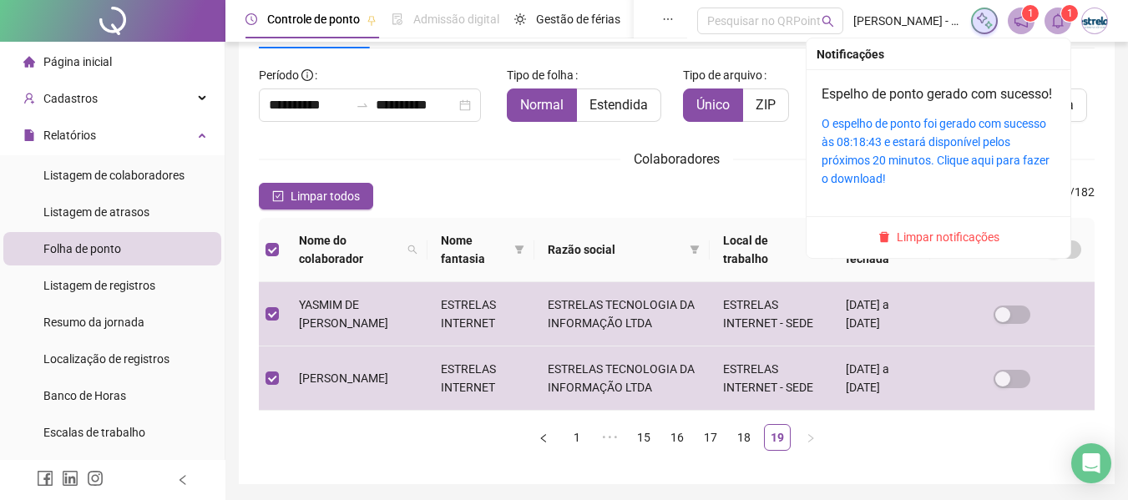
click at [1059, 27] on icon "bell" at bounding box center [1058, 20] width 12 height 15
click at [946, 246] on span "Limpar notificações" at bounding box center [947, 237] width 103 height 18
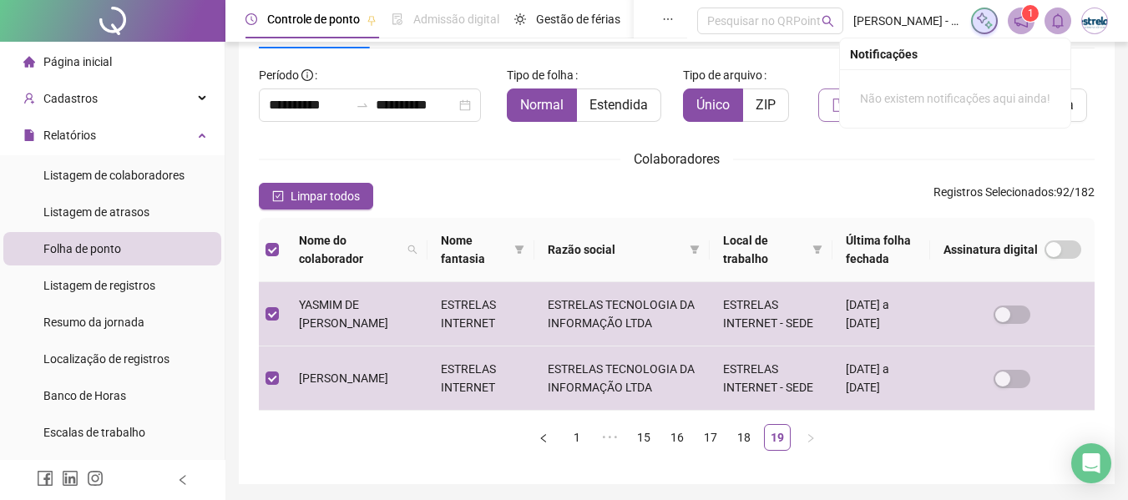
click at [829, 110] on button "[PERSON_NAME]" at bounding box center [891, 104] width 147 height 33
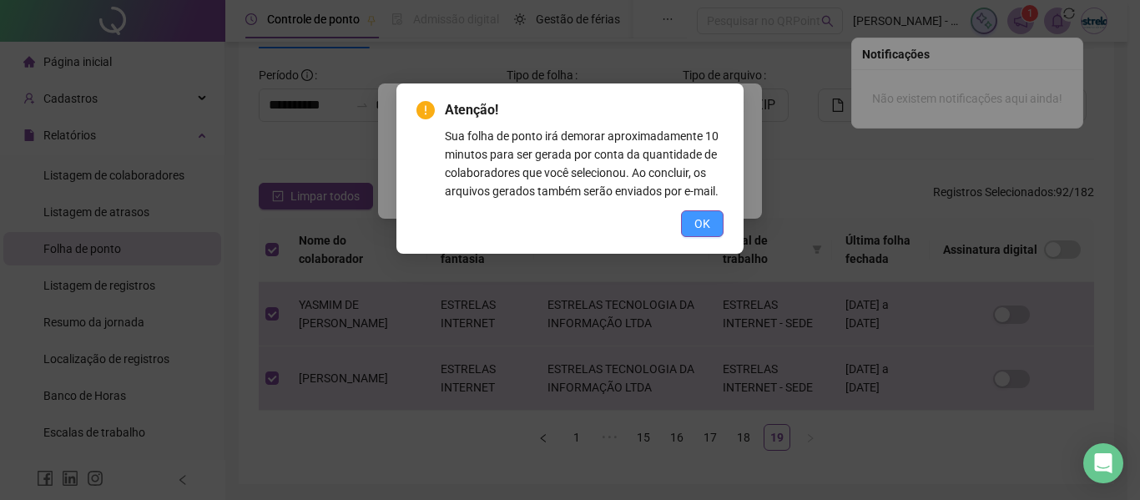
click at [699, 230] on span "OK" at bounding box center [702, 224] width 16 height 18
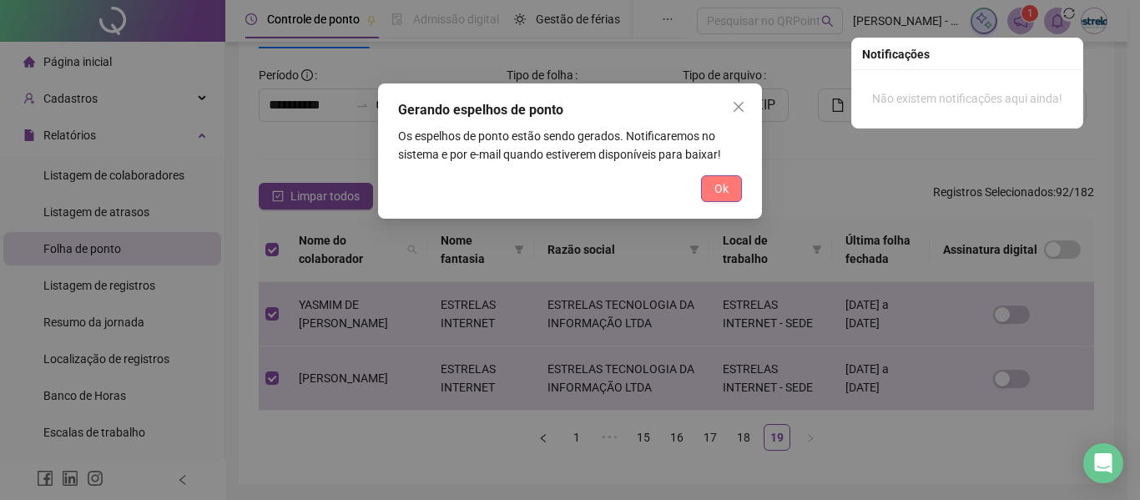
click at [726, 195] on span "Ok" at bounding box center [721, 188] width 14 height 18
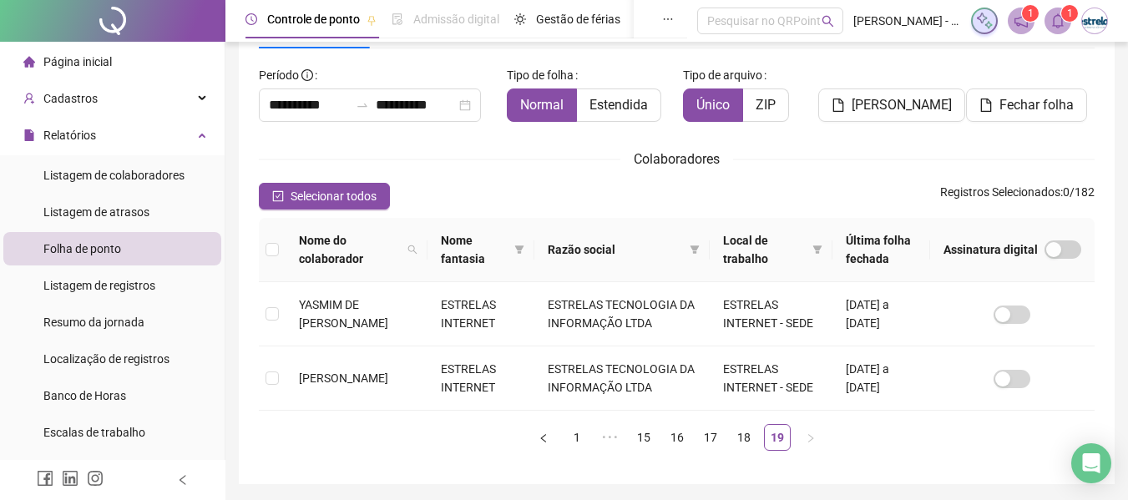
click at [1057, 18] on icon "bell" at bounding box center [1057, 20] width 15 height 15
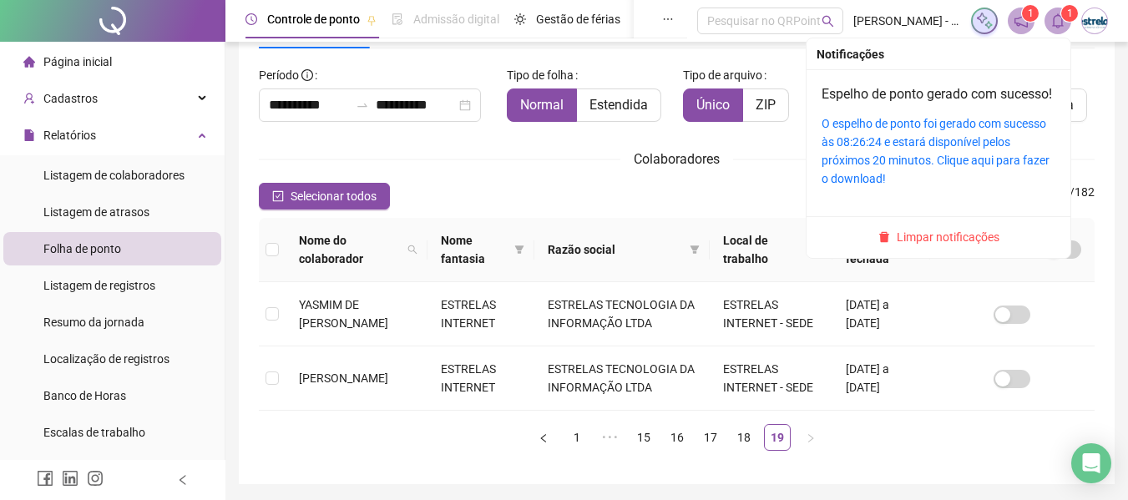
drag, startPoint x: 984, startPoint y: 141, endPoint x: 1031, endPoint y: 133, distance: 47.5
click at [984, 141] on link "O espelho de ponto foi gerado com sucesso às 08:26:24 e estará disponível pelos…" at bounding box center [935, 151] width 228 height 68
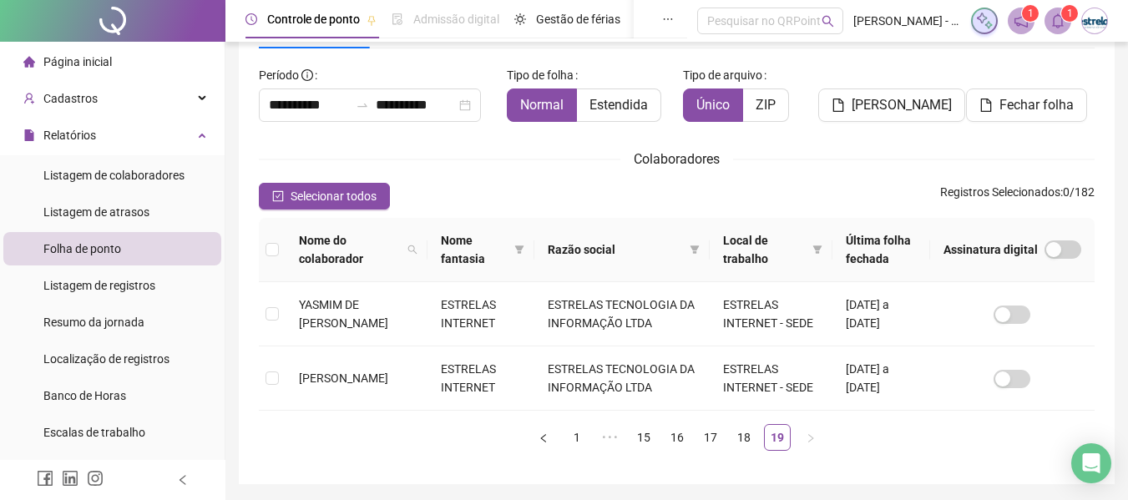
click at [1058, 22] on icon "bell" at bounding box center [1057, 20] width 15 height 15
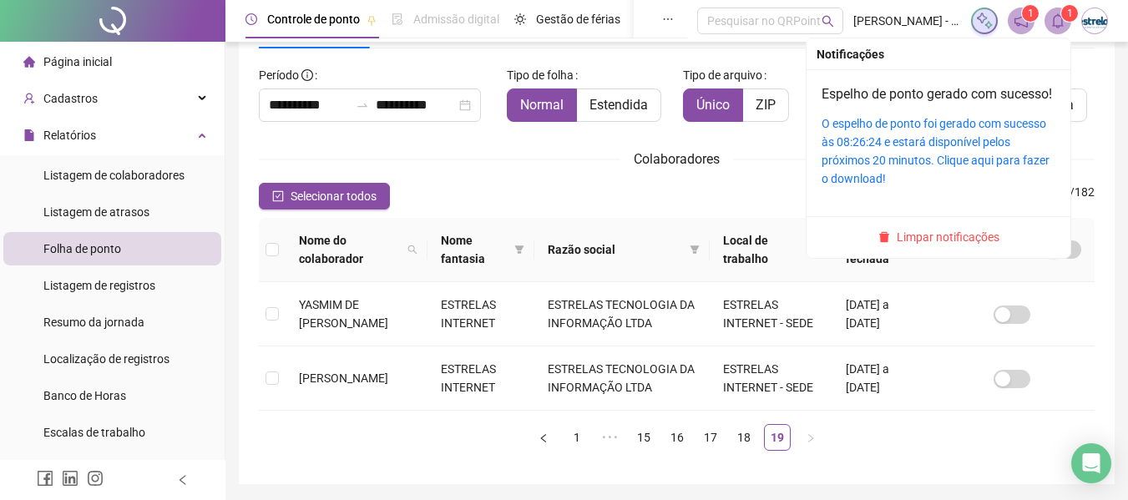
click at [940, 246] on span "Limpar notificações" at bounding box center [947, 237] width 103 height 18
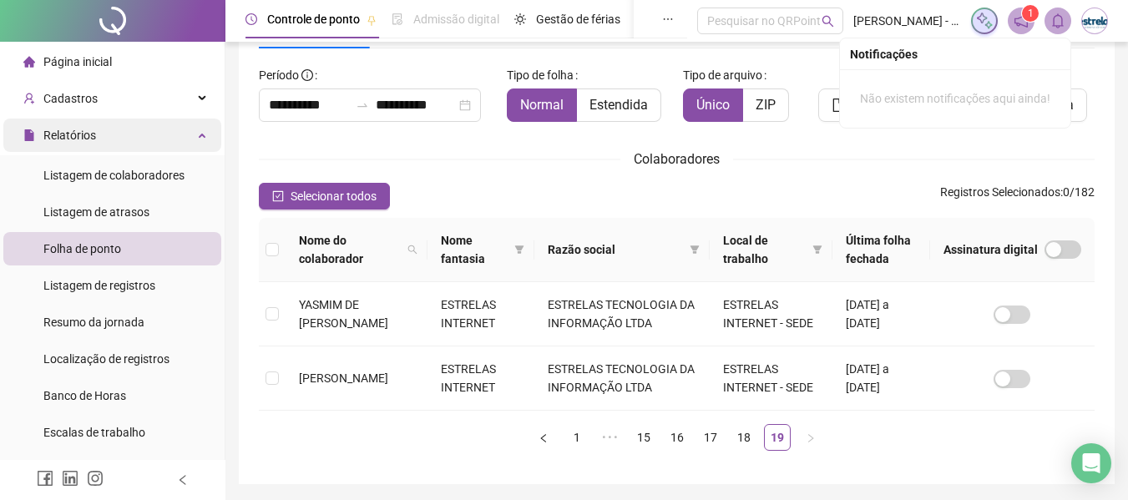
click at [129, 127] on div "Relatórios" at bounding box center [112, 135] width 218 height 33
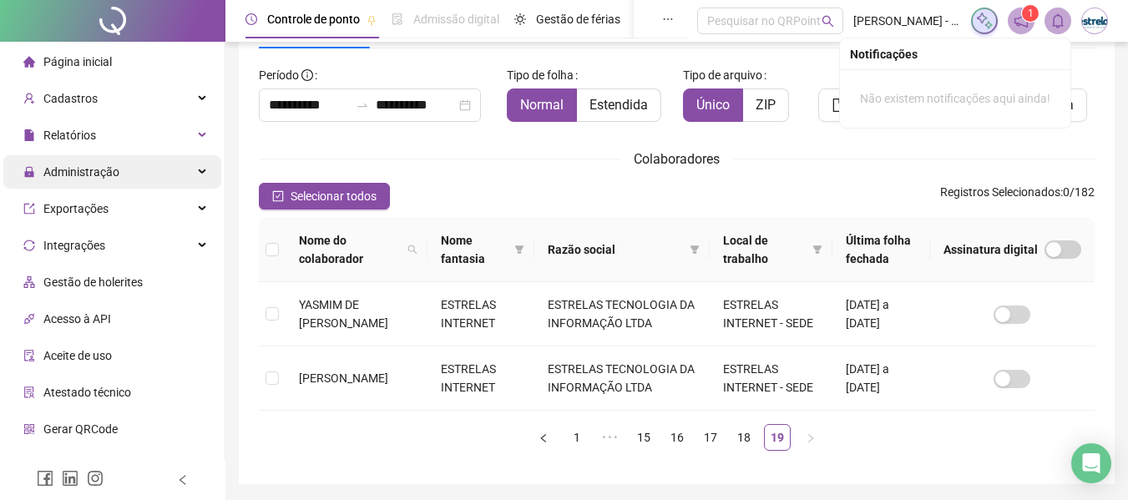
click at [119, 168] on div "Administração" at bounding box center [112, 171] width 218 height 33
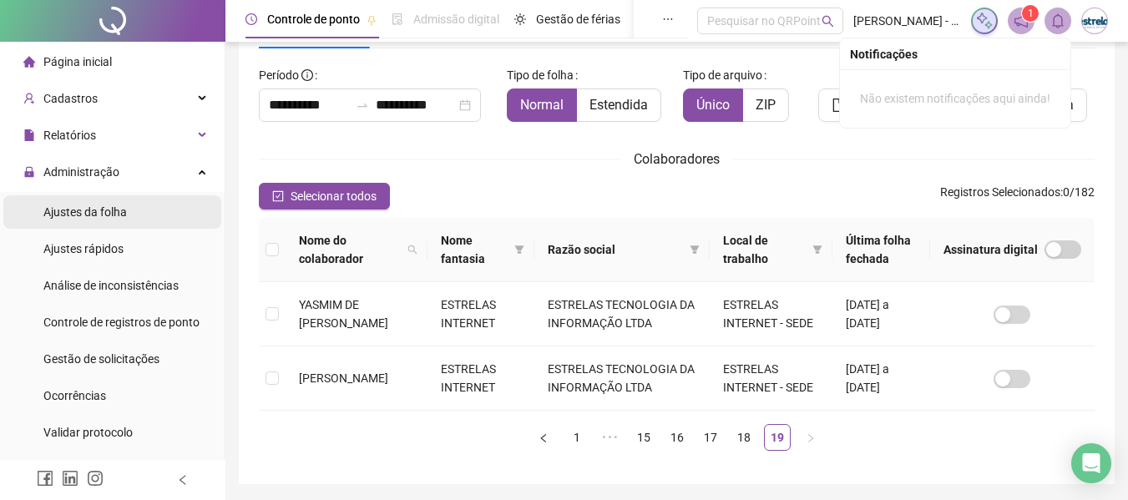
click at [135, 205] on li "Ajustes da folha" at bounding box center [112, 211] width 218 height 33
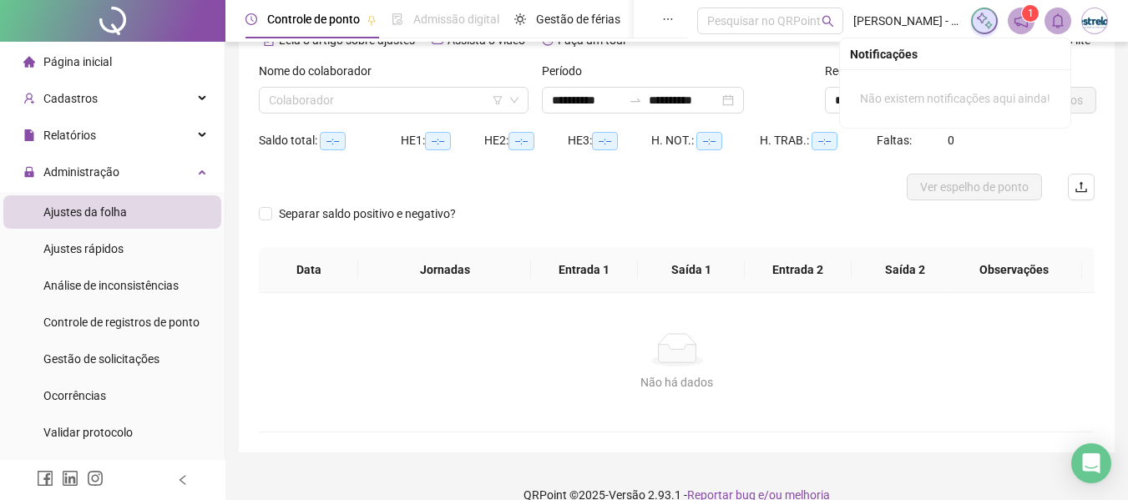
type input "**********"
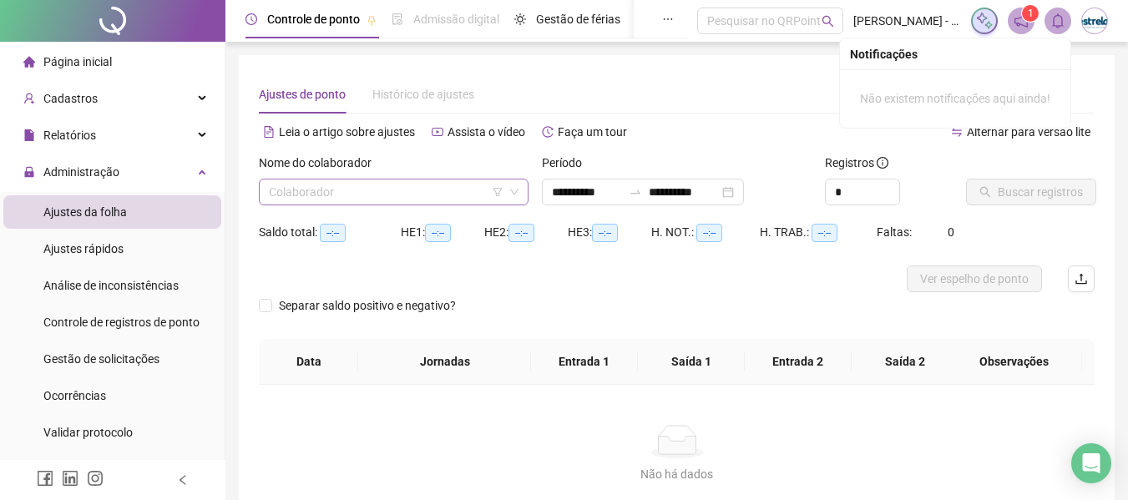
click at [319, 193] on input "search" at bounding box center [386, 191] width 235 height 25
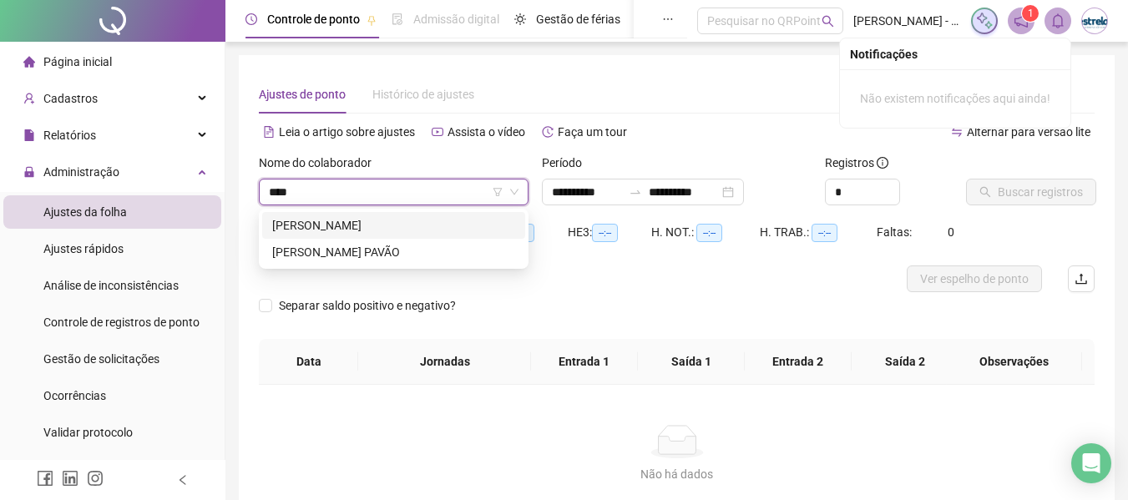
type input "*****"
click at [331, 220] on div "[PERSON_NAME] PAVÃO" at bounding box center [393, 225] width 243 height 18
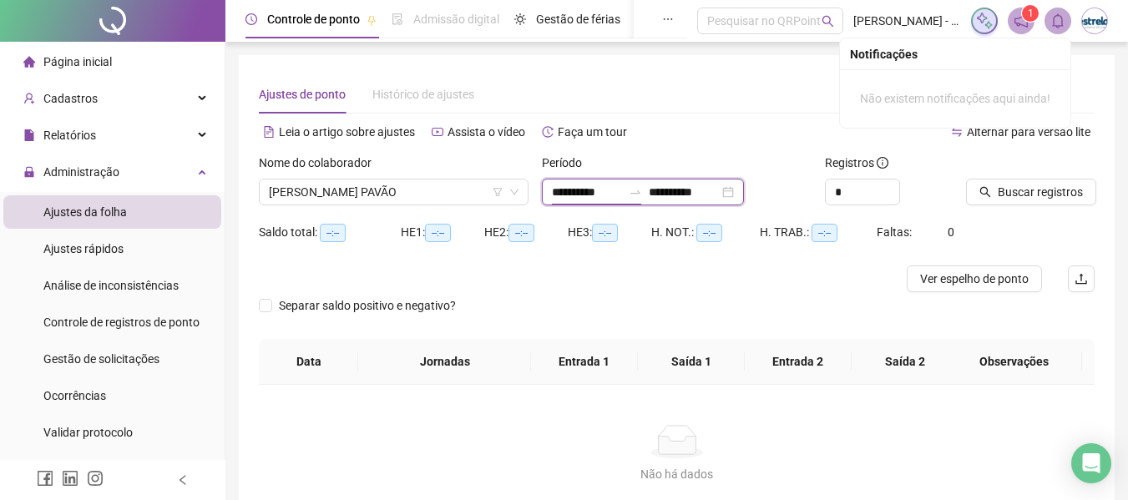
click at [622, 194] on input "**********" at bounding box center [587, 192] width 70 height 18
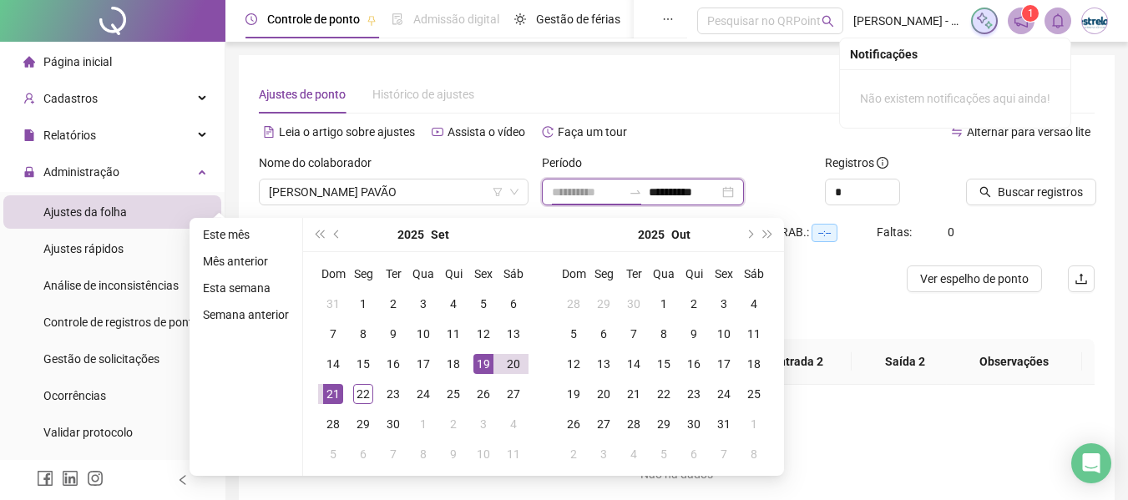
type input "**********"
click at [470, 366] on td "19" at bounding box center [483, 364] width 30 height 30
type input "**********"
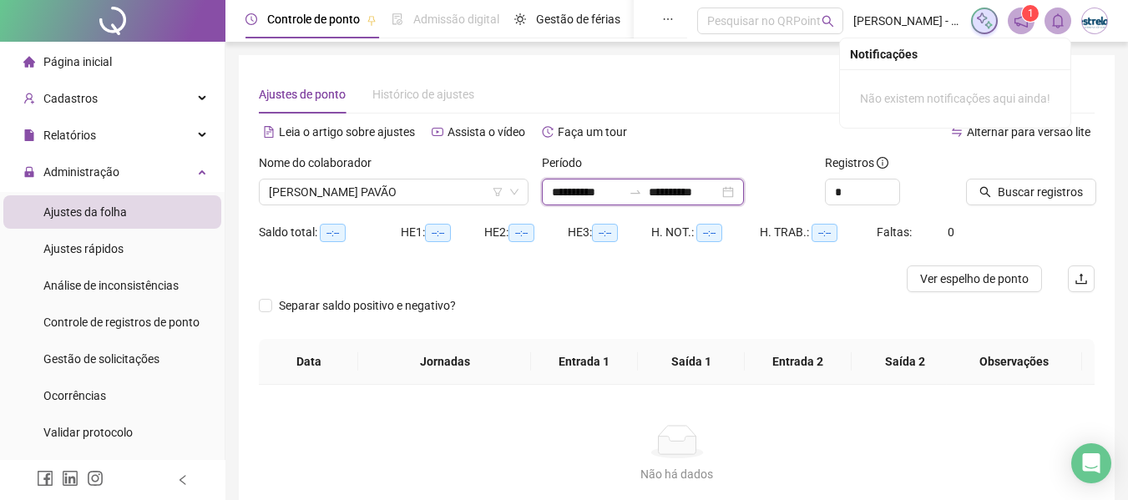
click at [618, 195] on input "**********" at bounding box center [587, 192] width 70 height 18
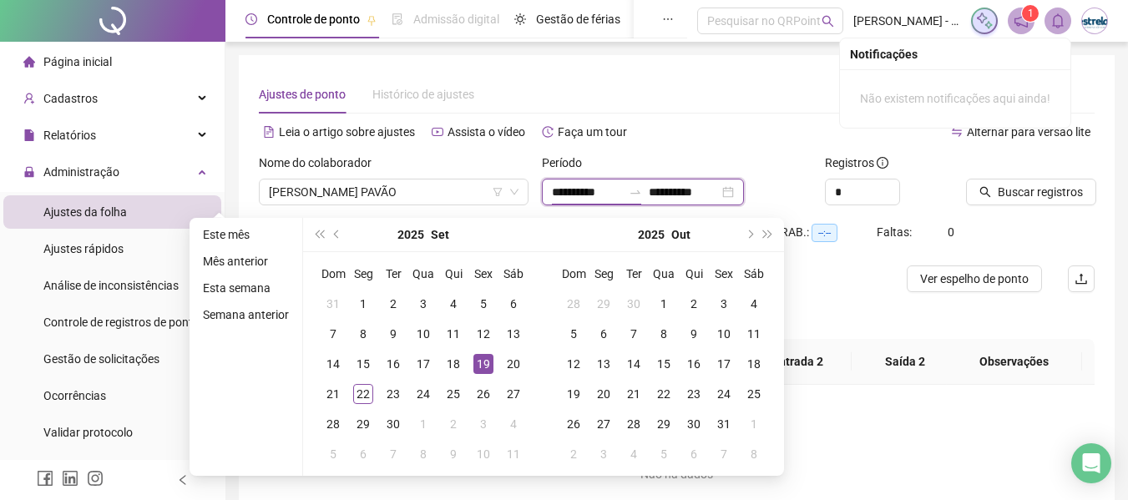
type input "**********"
click at [486, 366] on div "19" at bounding box center [483, 364] width 20 height 20
type input "**********"
click at [356, 394] on div "22" at bounding box center [363, 394] width 20 height 20
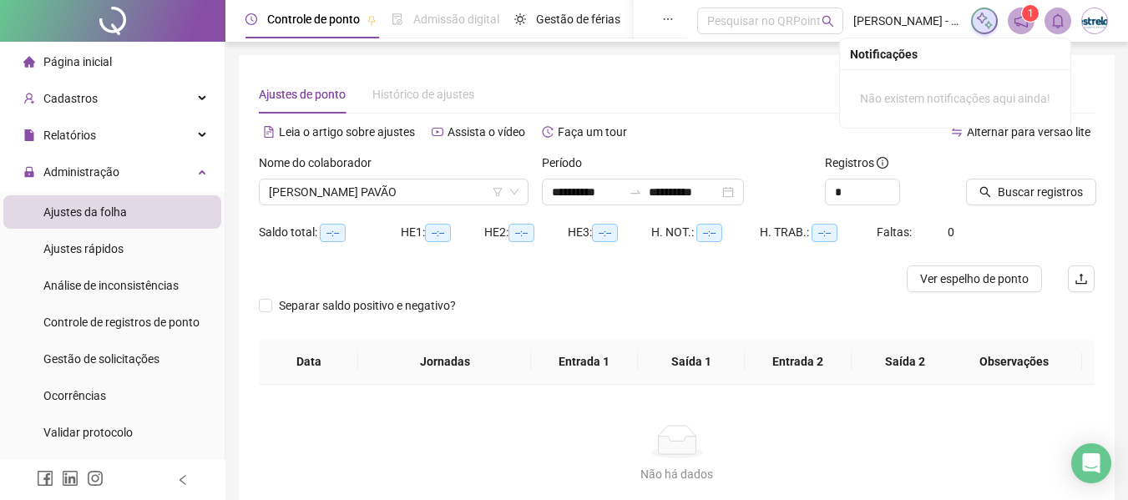
click at [965, 198] on div "Buscar registros" at bounding box center [1030, 186] width 142 height 65
click at [982, 194] on icon "search" at bounding box center [985, 192] width 11 height 11
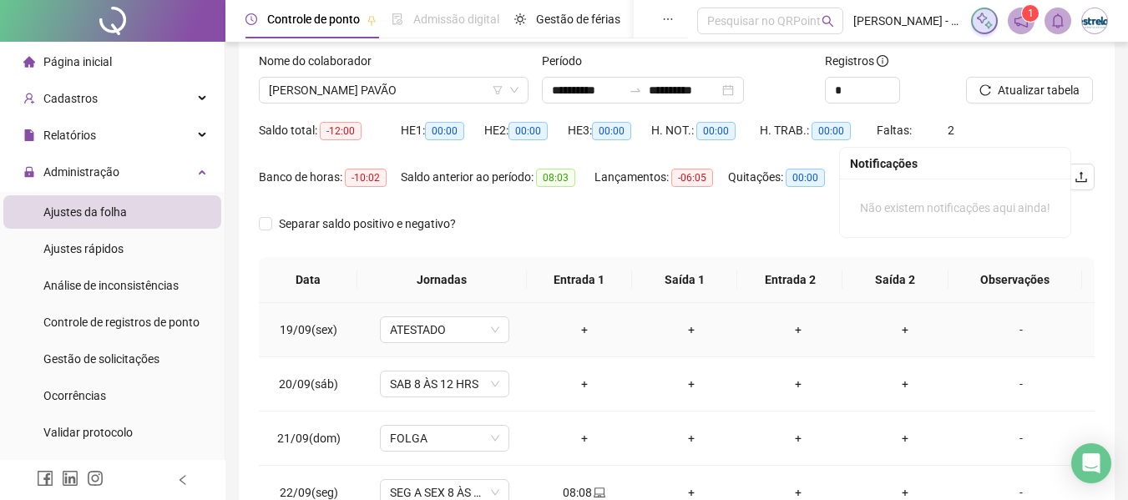
scroll to position [214, 0]
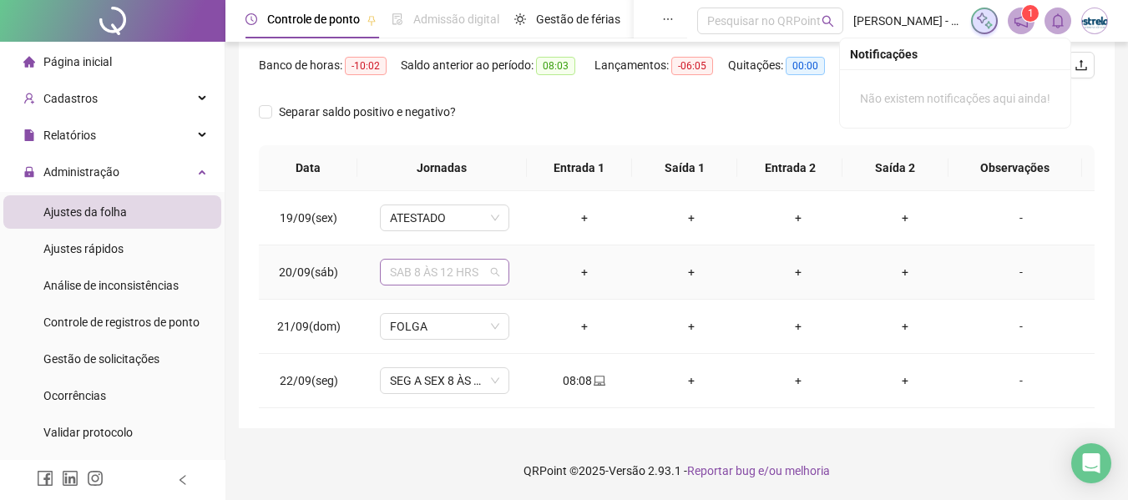
click at [459, 272] on span "SAB 8 ÀS 12 HRS" at bounding box center [444, 272] width 109 height 25
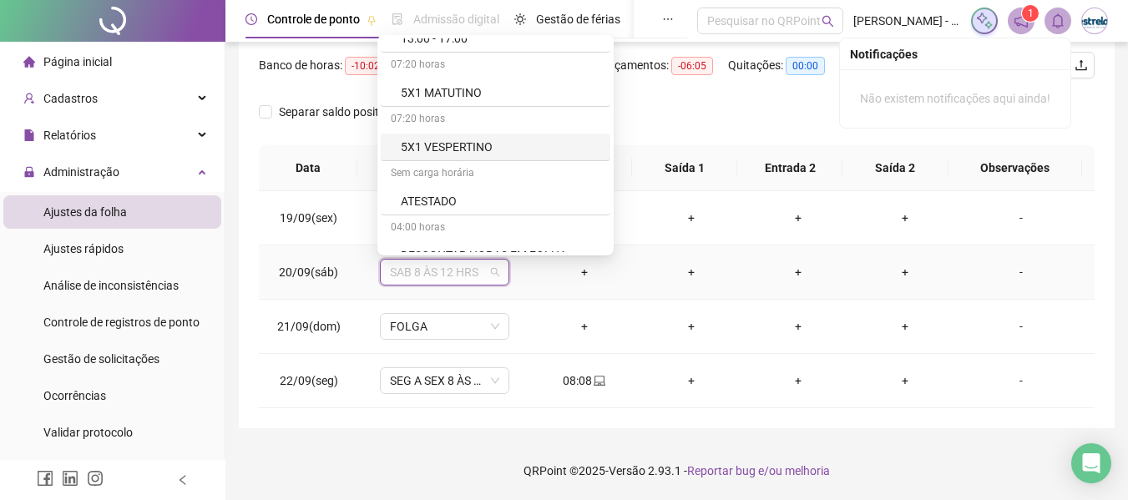
scroll to position [501, 0]
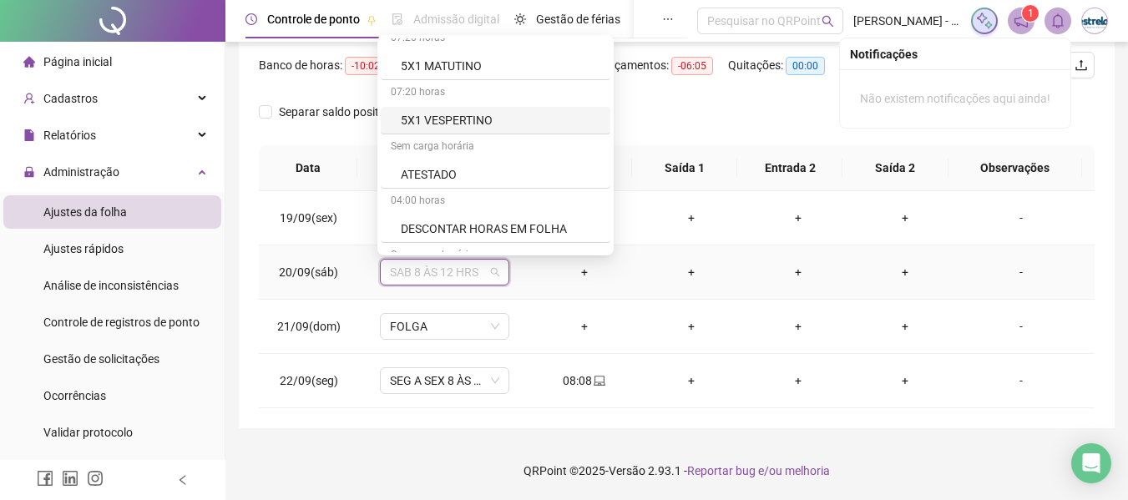
click at [425, 172] on div "ATESTADO" at bounding box center [500, 174] width 199 height 18
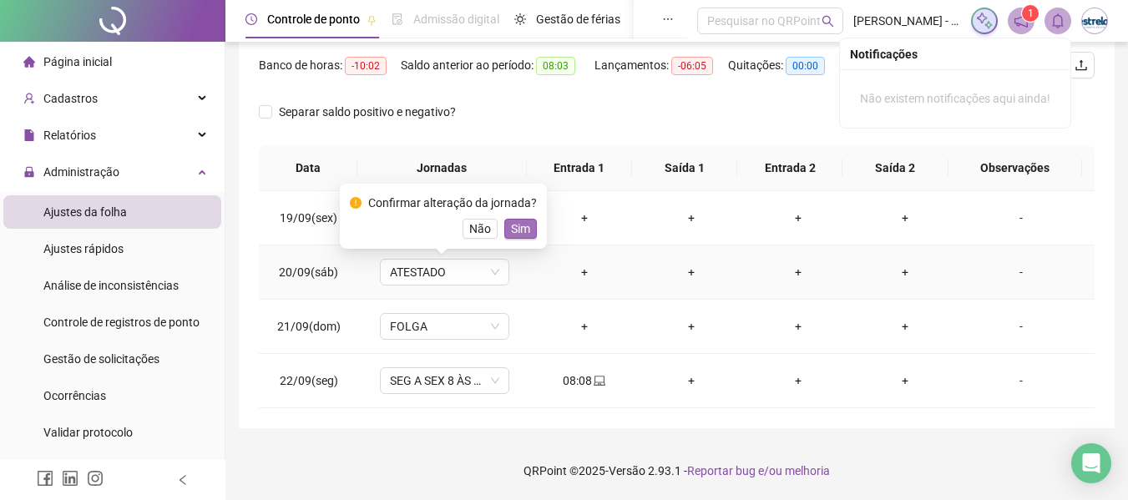
drag, startPoint x: 507, startPoint y: 232, endPoint x: 574, endPoint y: 281, distance: 83.6
click at [511, 231] on span "Sim" at bounding box center [520, 229] width 19 height 18
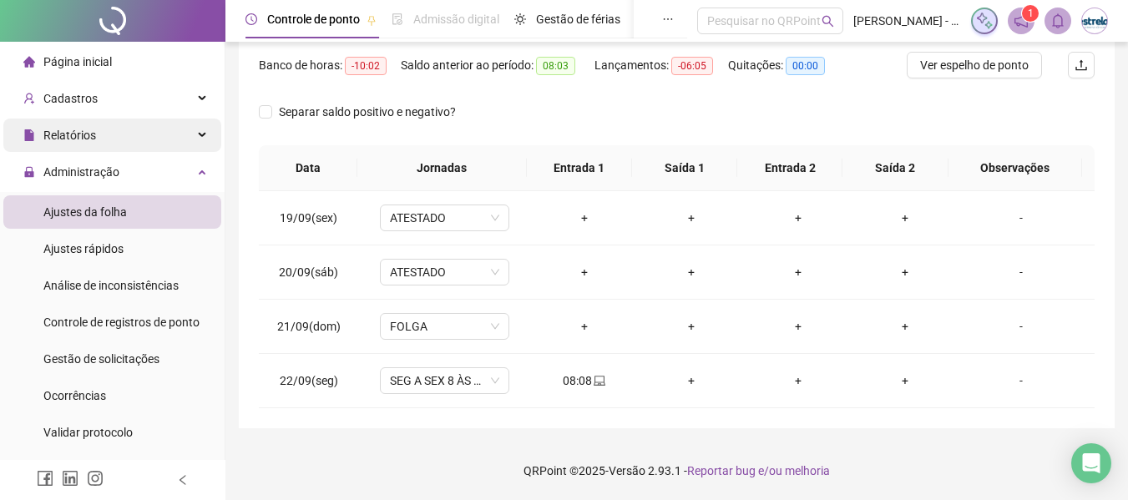
click at [145, 150] on div "Relatórios" at bounding box center [112, 135] width 218 height 33
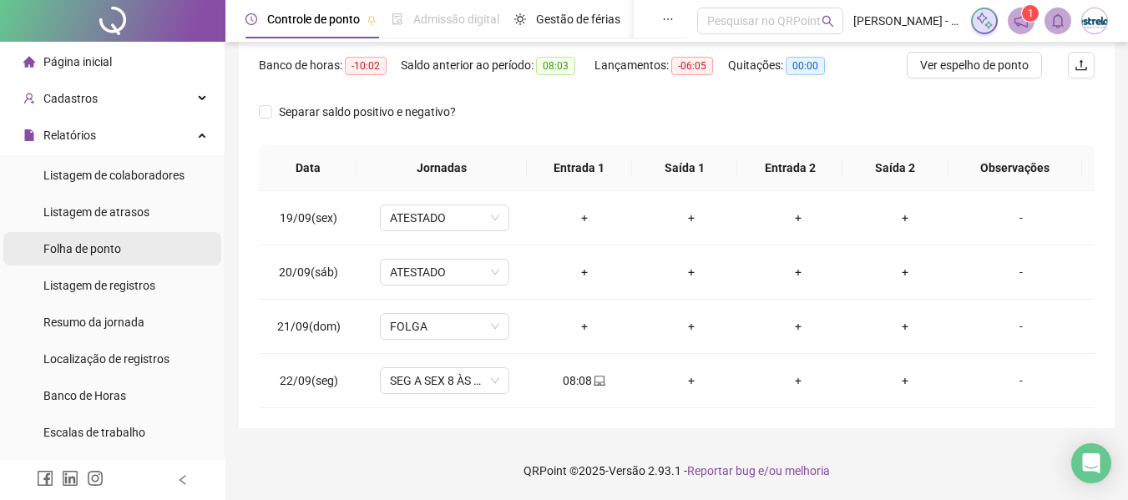
click at [113, 255] on span "Folha de ponto" at bounding box center [82, 248] width 78 height 13
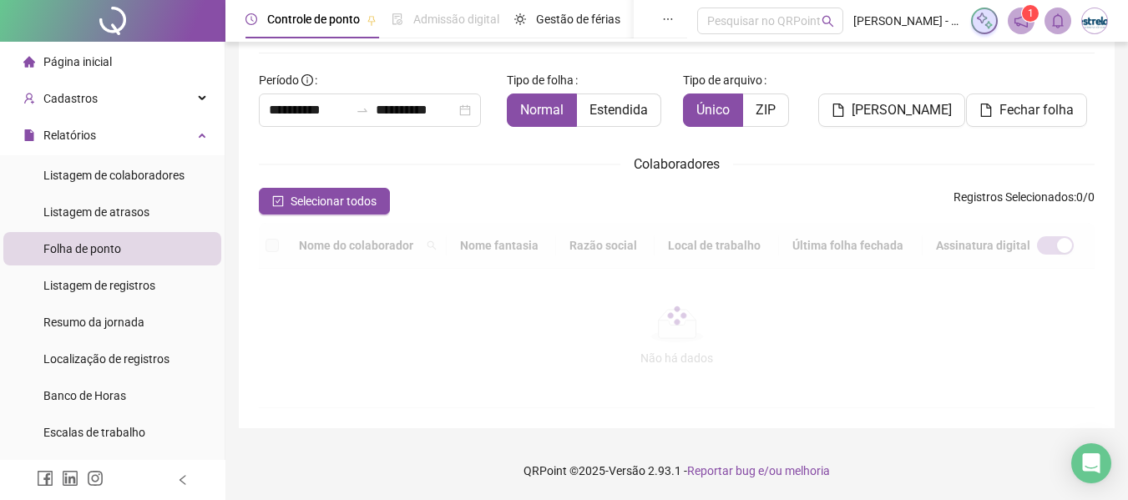
scroll to position [87, 0]
click at [345, 109] on input "**********" at bounding box center [309, 110] width 80 height 20
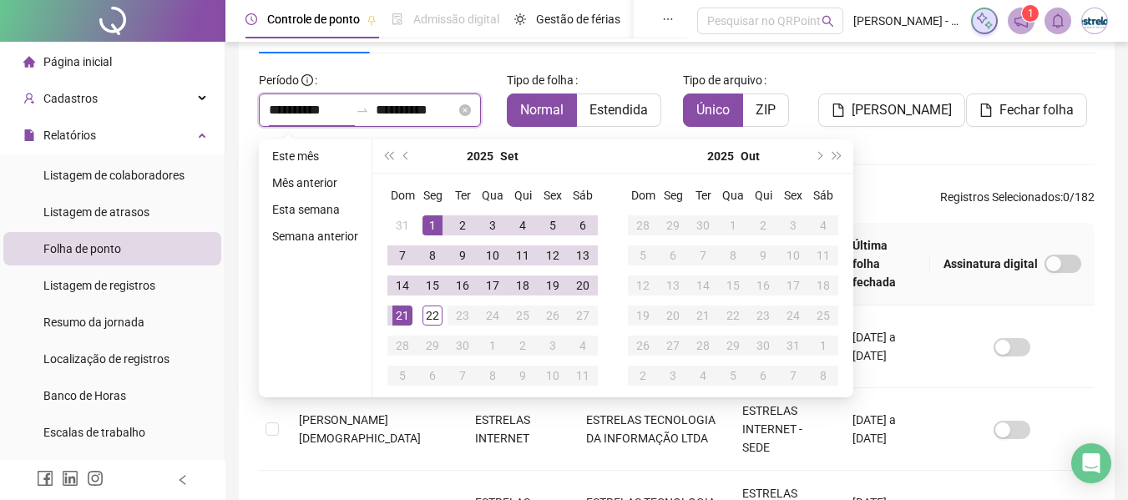
scroll to position [92, 0]
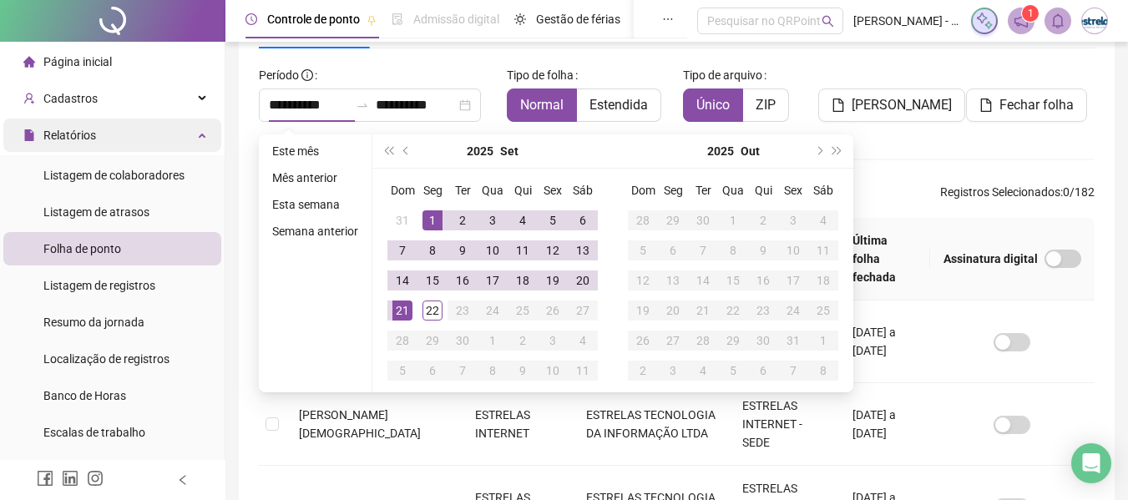
click at [141, 145] on div "Relatórios" at bounding box center [112, 135] width 218 height 33
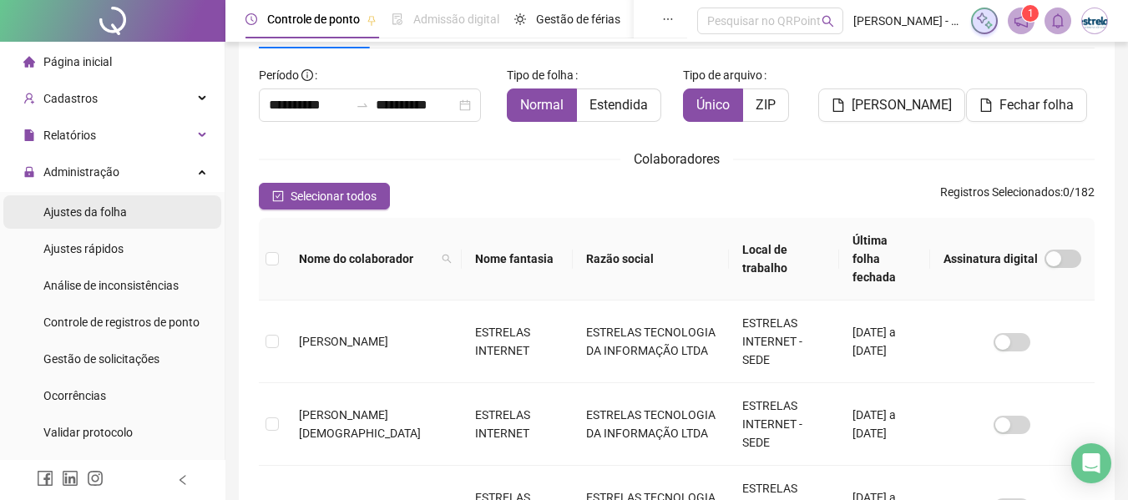
click at [107, 215] on span "Ajustes da folha" at bounding box center [84, 211] width 83 height 13
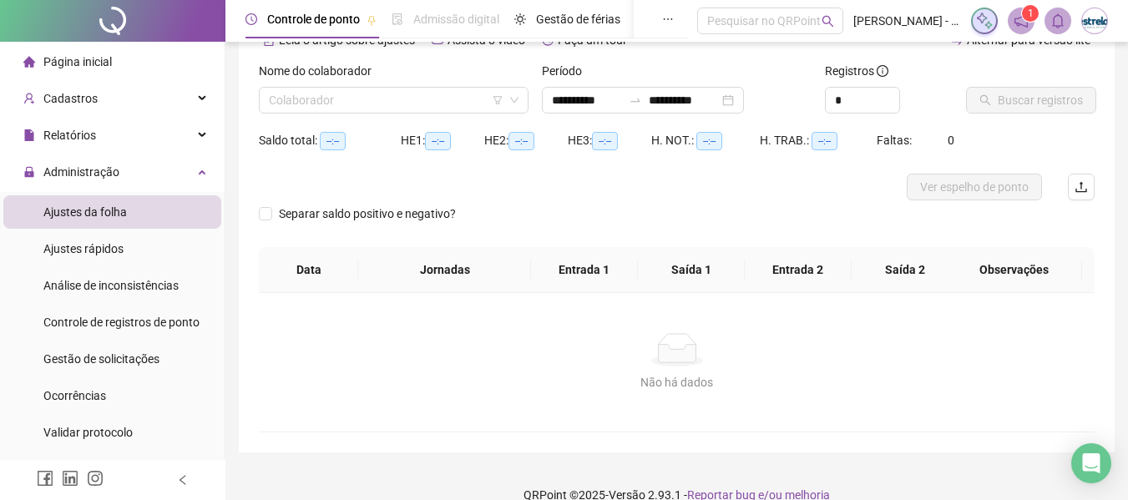
type input "**********"
click at [306, 100] on input "search" at bounding box center [386, 100] width 235 height 25
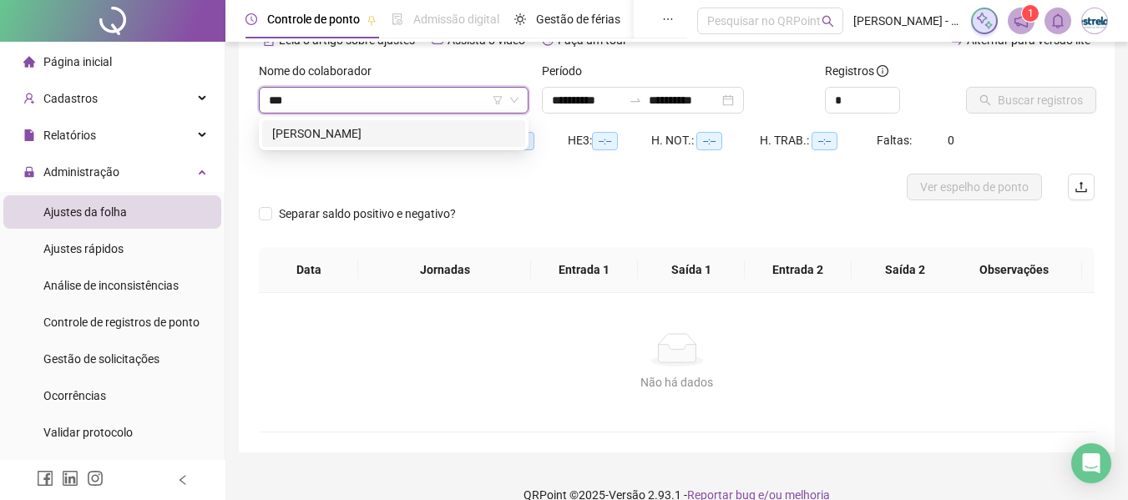
type input "****"
drag, startPoint x: 314, startPoint y: 134, endPoint x: 515, endPoint y: 127, distance: 201.3
click at [319, 134] on div "[PERSON_NAME]" at bounding box center [393, 133] width 243 height 18
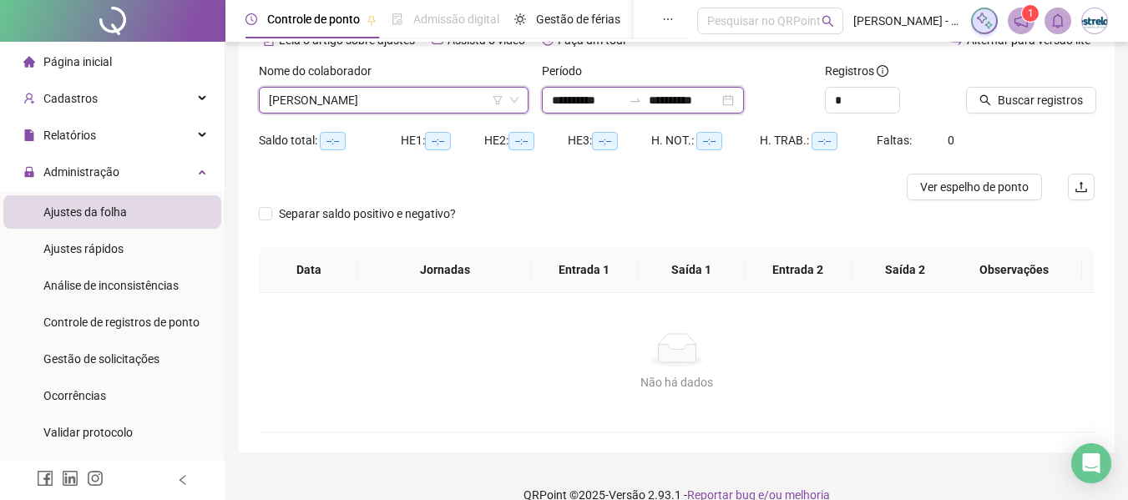
click at [619, 106] on input "**********" at bounding box center [587, 100] width 70 height 18
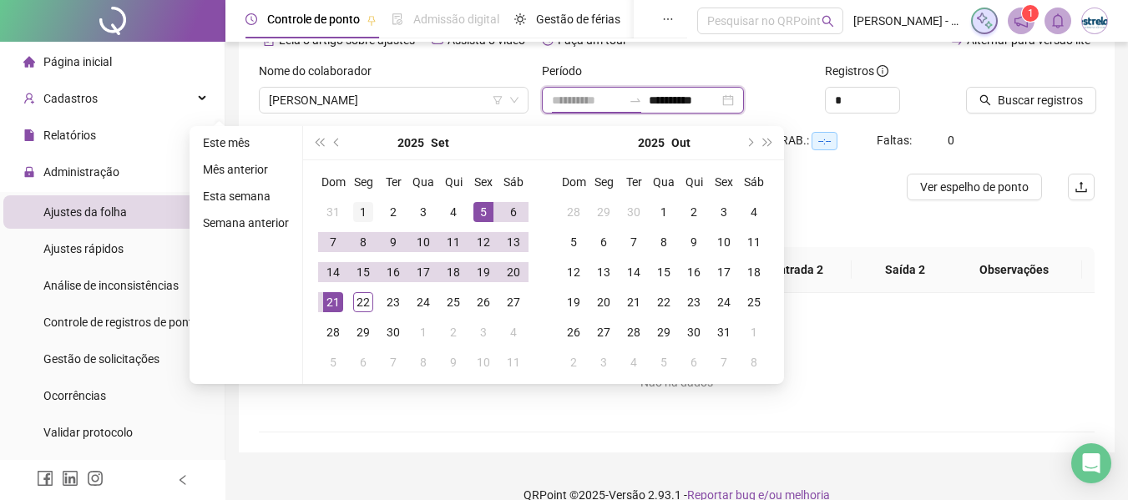
type input "**********"
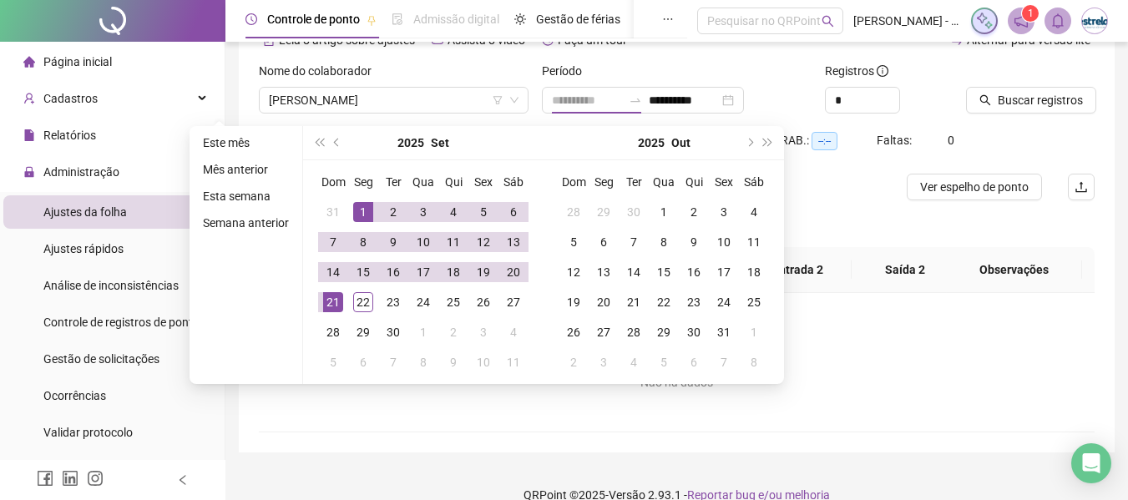
click at [360, 209] on div "1" at bounding box center [363, 212] width 20 height 20
type input "**********"
click at [336, 304] on div "21" at bounding box center [333, 302] width 20 height 20
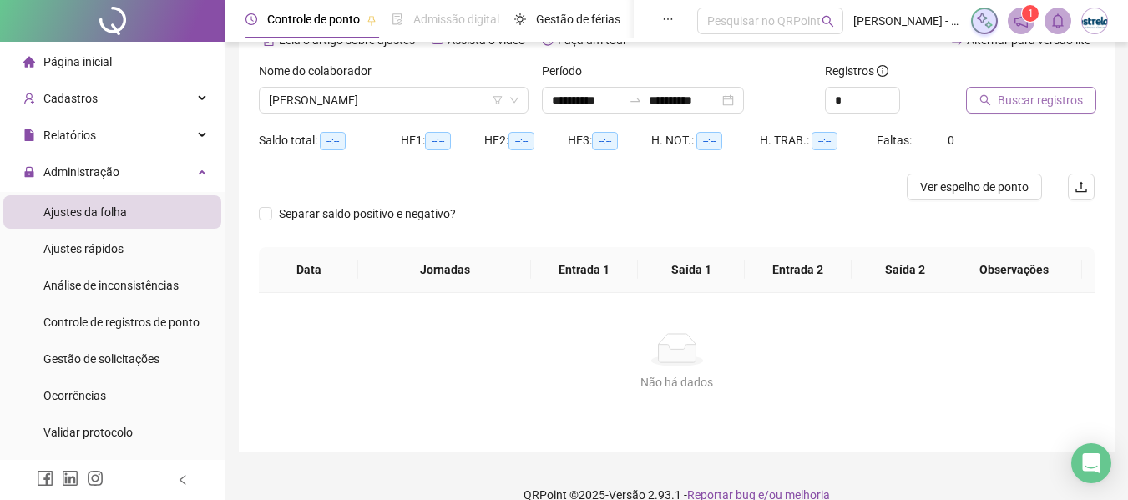
click at [979, 104] on button "Buscar registros" at bounding box center [1031, 100] width 130 height 27
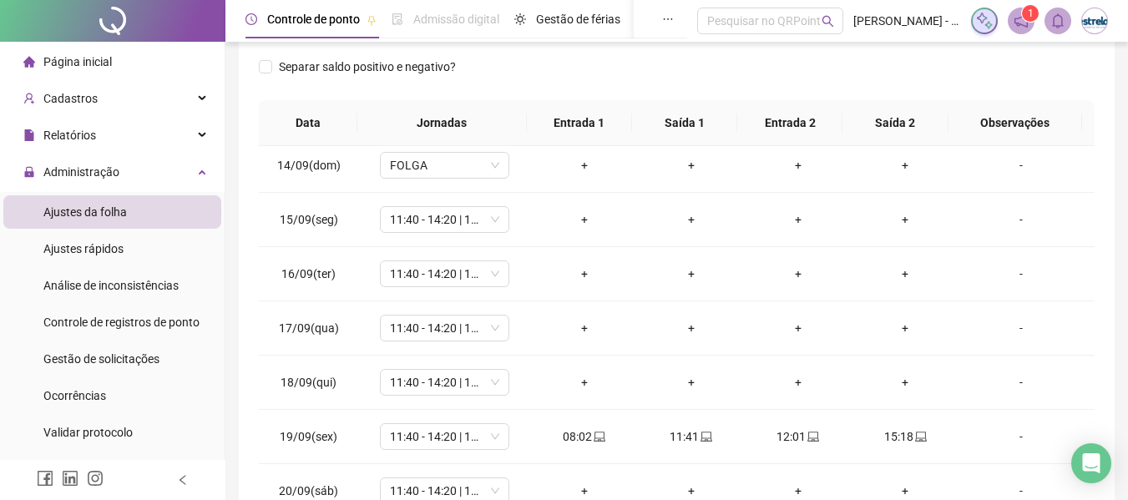
scroll to position [751, 0]
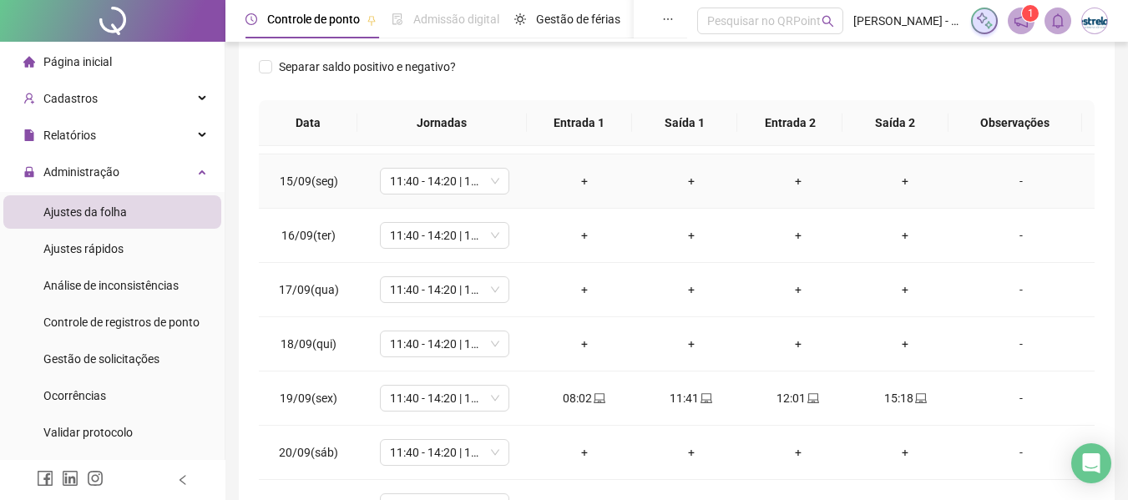
click at [1011, 200] on td "-" at bounding box center [1026, 181] width 136 height 54
click at [1011, 191] on td "-" at bounding box center [1026, 181] width 136 height 54
click at [1011, 185] on div "-" at bounding box center [1021, 181] width 98 height 18
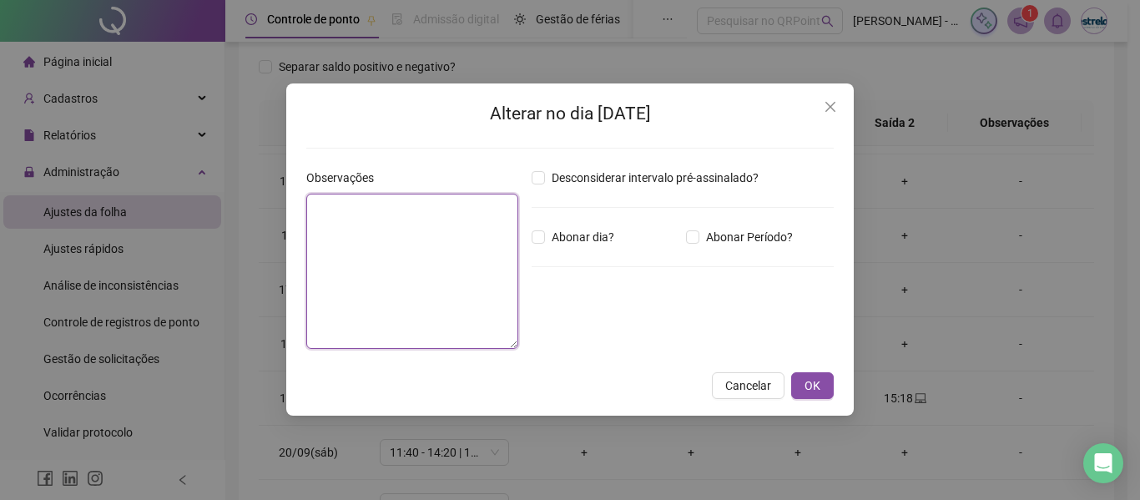
click at [458, 207] on textarea at bounding box center [412, 271] width 212 height 155
drag, startPoint x: 489, startPoint y: 239, endPoint x: 499, endPoint y: 240, distance: 10.2
click at [489, 240] on textarea "**********" at bounding box center [412, 271] width 212 height 155
drag, startPoint x: 470, startPoint y: 207, endPoint x: 279, endPoint y: 210, distance: 191.2
click at [280, 209] on div "**********" at bounding box center [570, 250] width 1140 height 500
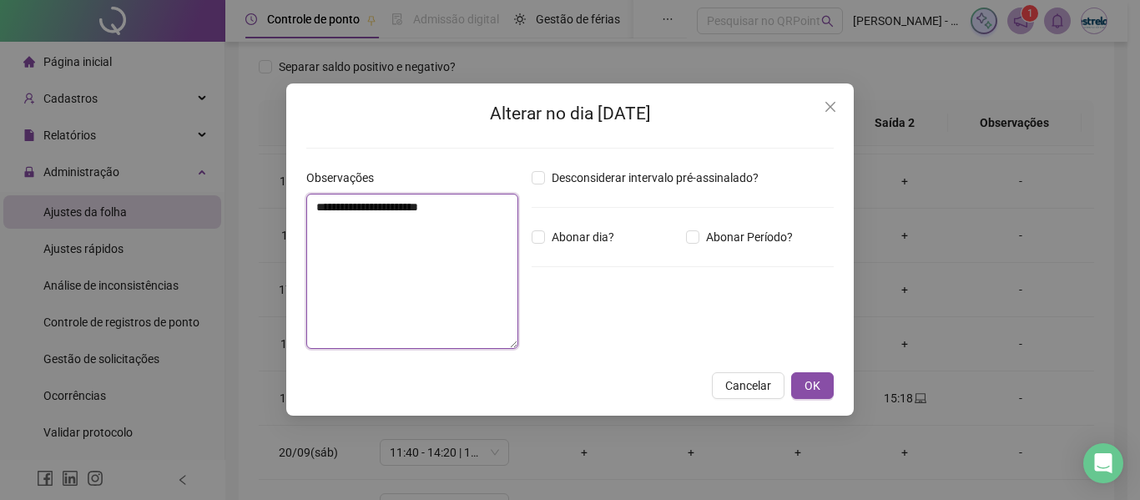
type textarea "**********"
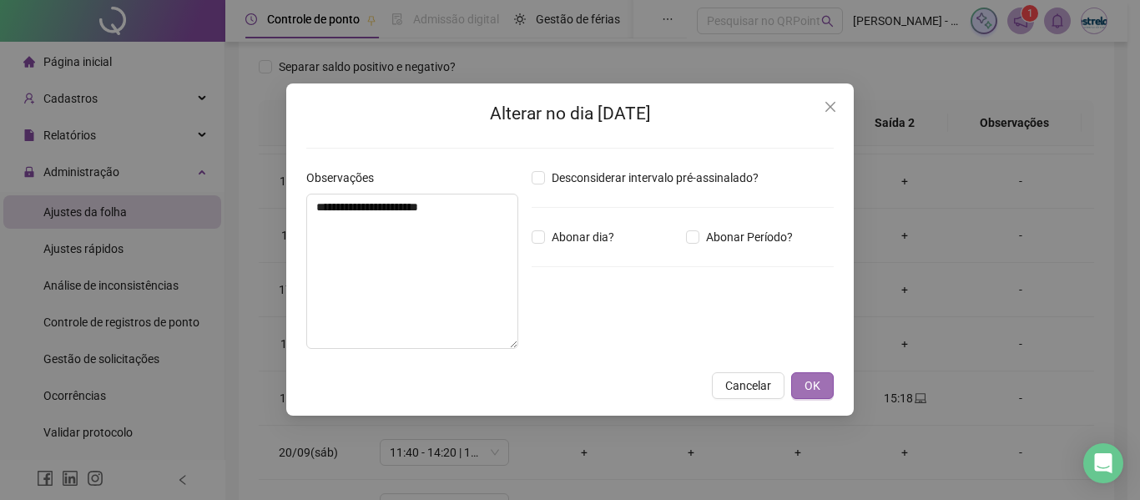
drag, startPoint x: 800, startPoint y: 356, endPoint x: 809, endPoint y: 374, distance: 19.4
click at [808, 368] on div "**********" at bounding box center [570, 249] width 568 height 332
drag, startPoint x: 810, startPoint y: 376, endPoint x: 861, endPoint y: 355, distance: 56.1
click at [810, 377] on span "OK" at bounding box center [813, 385] width 16 height 18
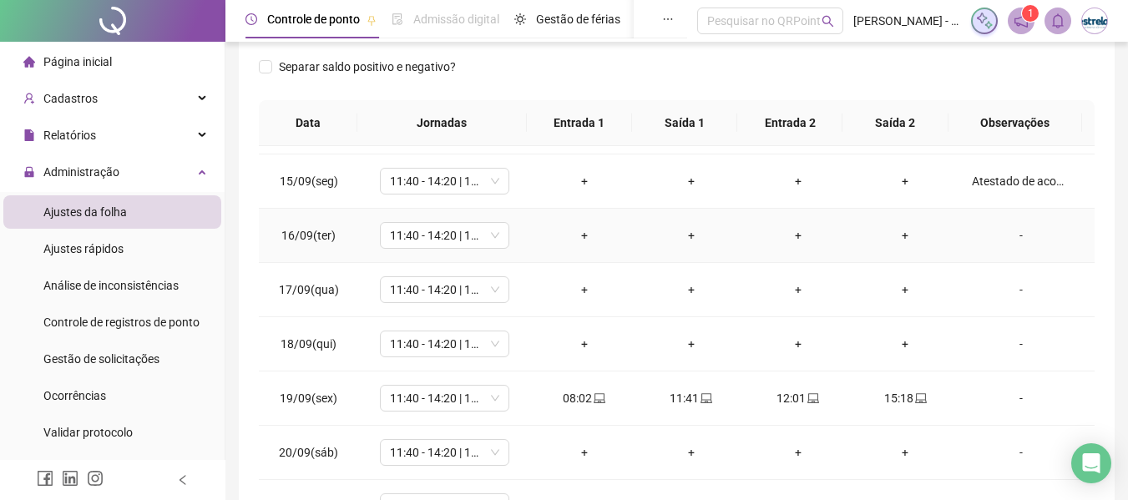
click at [1001, 233] on div "-" at bounding box center [1021, 235] width 98 height 18
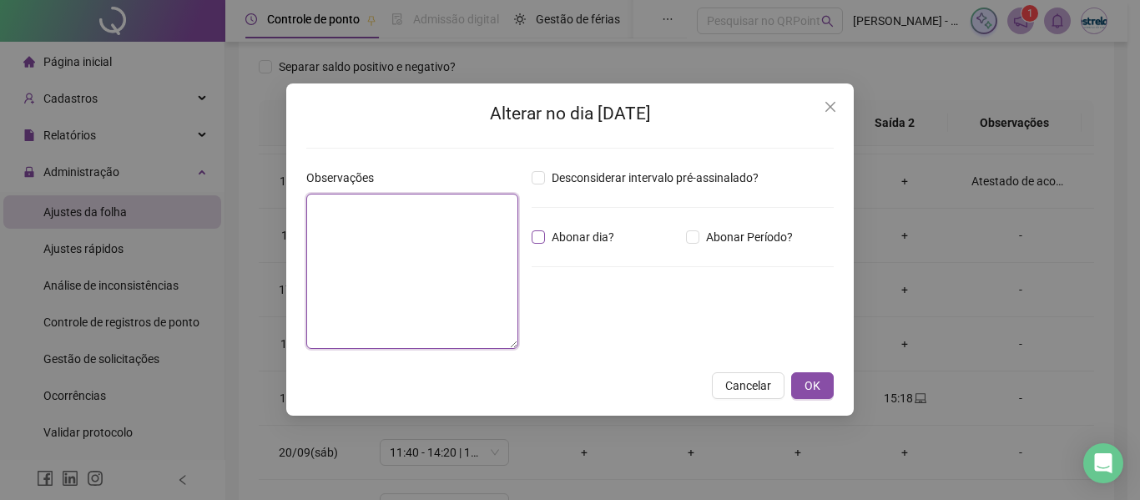
drag, startPoint x: 477, startPoint y: 236, endPoint x: 612, endPoint y: 236, distance: 135.2
click at [486, 236] on textarea at bounding box center [412, 271] width 212 height 155
paste textarea "**********"
type textarea "**********"
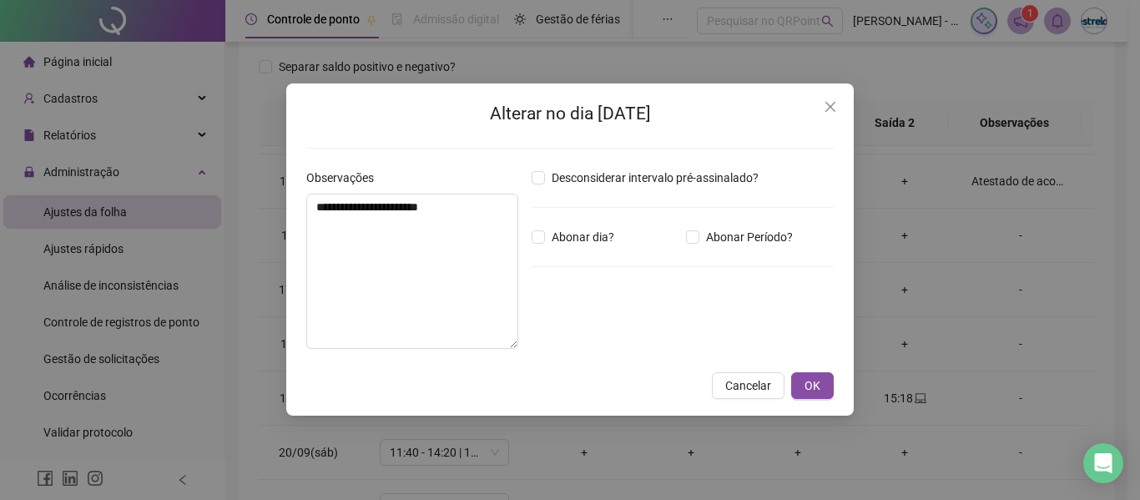
click at [819, 393] on span "OK" at bounding box center [813, 385] width 16 height 18
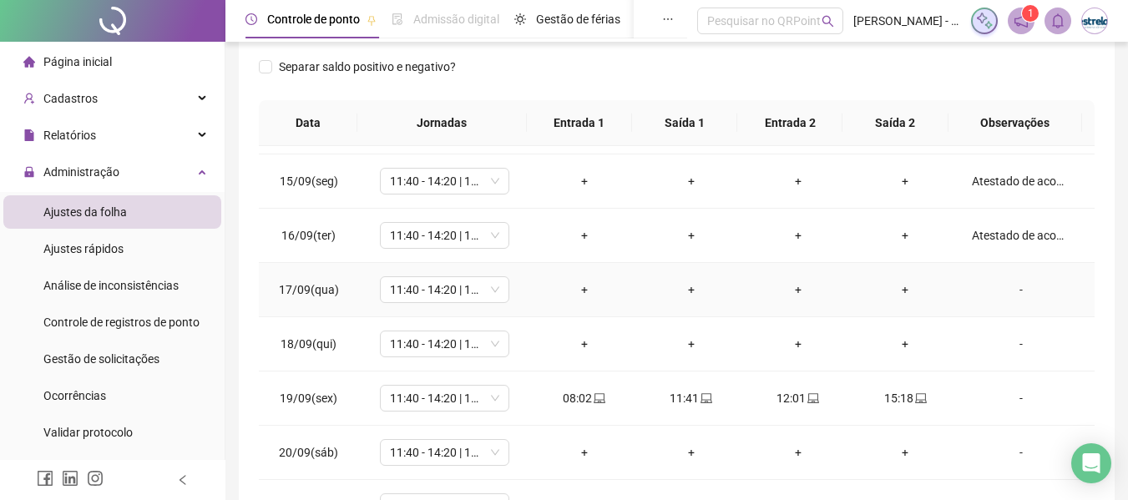
click at [1012, 289] on div "-" at bounding box center [1021, 289] width 98 height 18
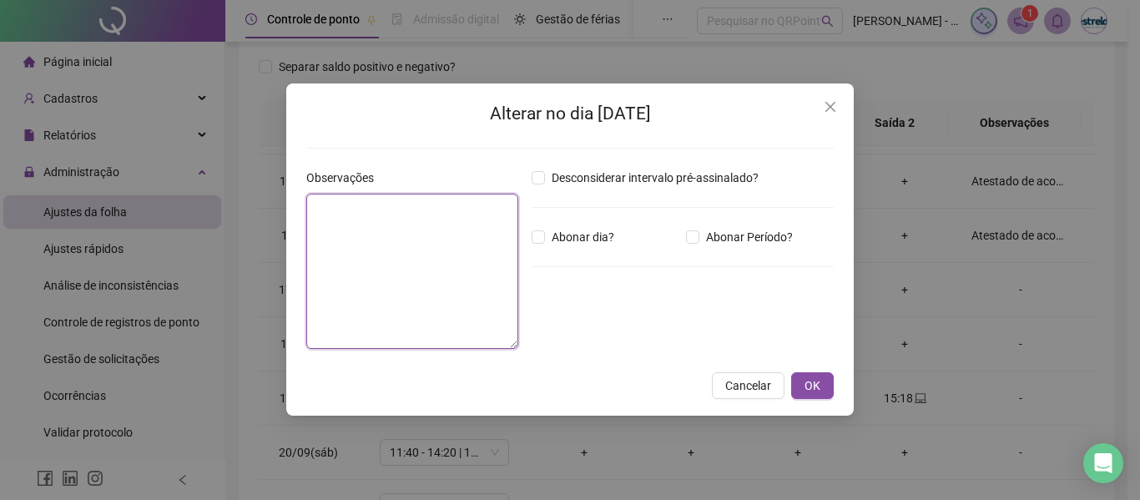
drag, startPoint x: 492, startPoint y: 236, endPoint x: 586, endPoint y: 236, distance: 93.5
click at [496, 236] on textarea at bounding box center [412, 271] width 212 height 155
paste textarea "**********"
type textarea "**********"
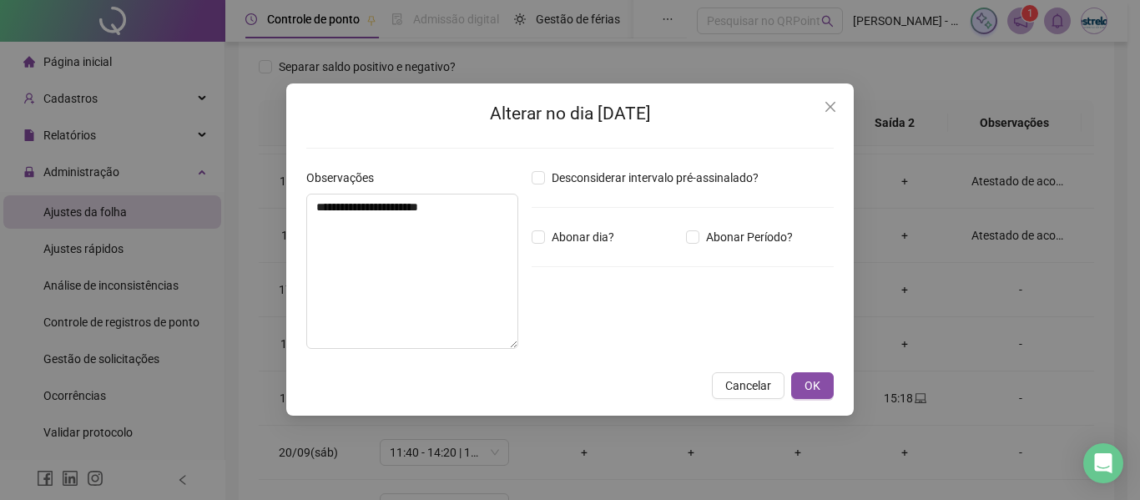
drag, startPoint x: 819, startPoint y: 380, endPoint x: 873, endPoint y: 371, distance: 54.9
click at [825, 381] on button "OK" at bounding box center [812, 385] width 43 height 27
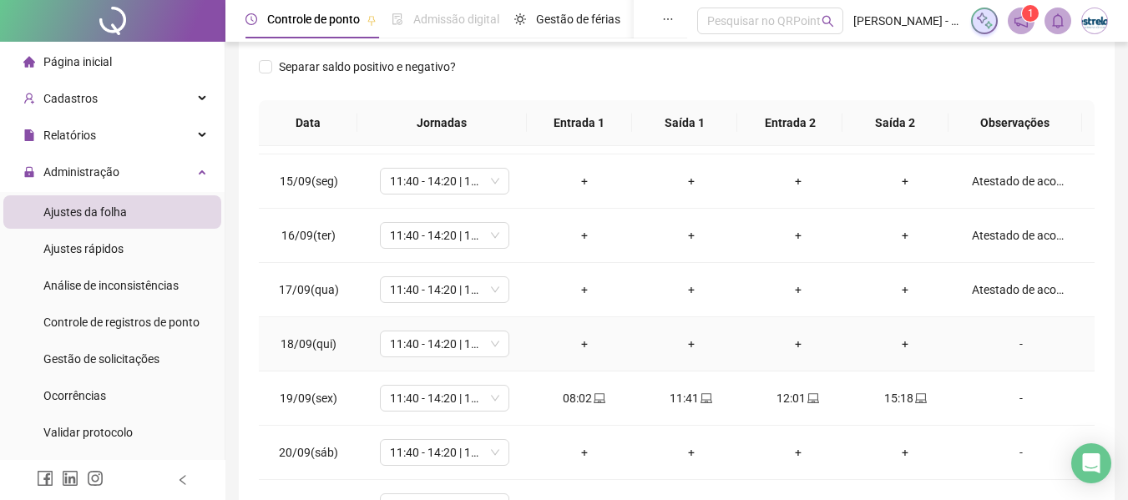
click at [1014, 340] on div "-" at bounding box center [1021, 344] width 98 height 18
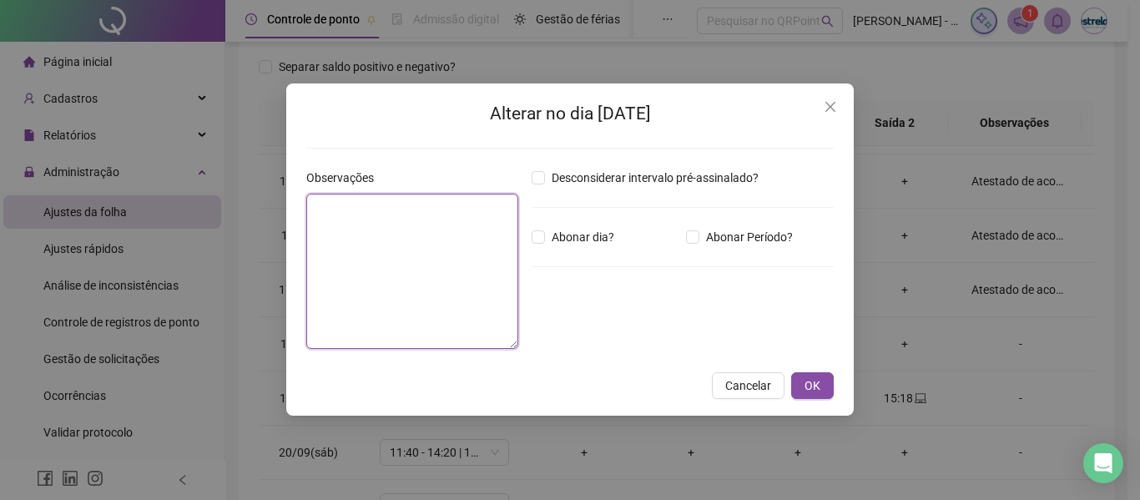
drag, startPoint x: 421, startPoint y: 239, endPoint x: 458, endPoint y: 238, distance: 37.6
click at [432, 238] on textarea at bounding box center [412, 271] width 212 height 155
paste textarea "**********"
type textarea "**********"
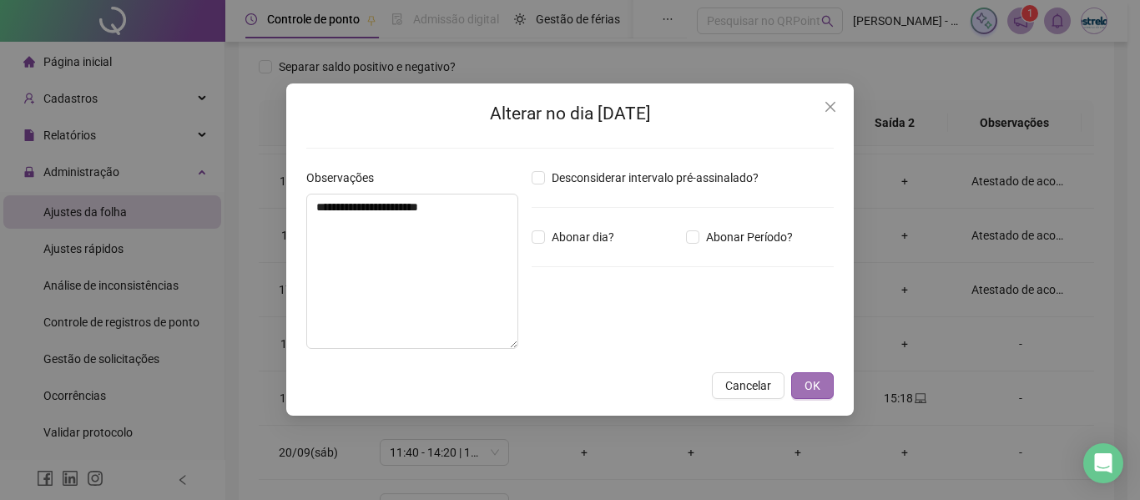
drag, startPoint x: 821, startPoint y: 384, endPoint x: 822, endPoint y: 375, distance: 9.2
click at [821, 385] on button "OK" at bounding box center [812, 385] width 43 height 27
click at [811, 388] on span "OK" at bounding box center [813, 385] width 16 height 18
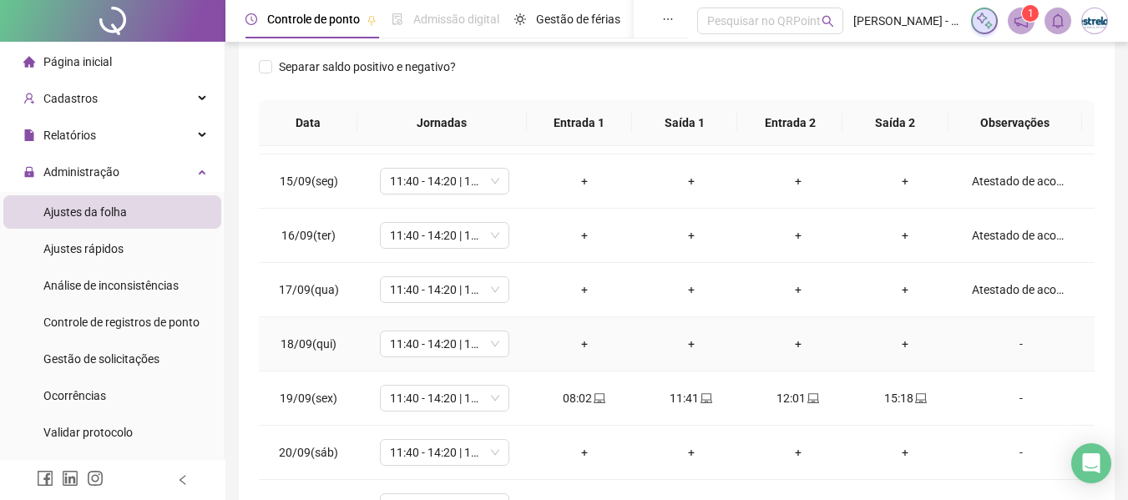
click at [1012, 345] on div "-" at bounding box center [1021, 344] width 98 height 18
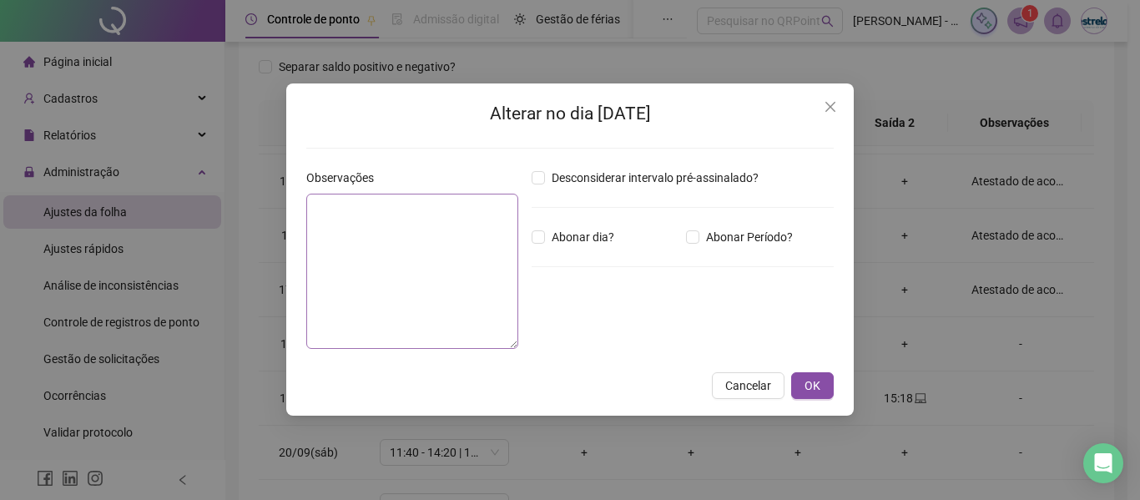
type textarea "**********"
drag, startPoint x: 442, startPoint y: 241, endPoint x: 549, endPoint y: 256, distance: 107.9
click at [447, 242] on textarea "**********" at bounding box center [412, 271] width 212 height 155
drag, startPoint x: 826, startPoint y: 384, endPoint x: 884, endPoint y: 373, distance: 58.6
click at [827, 385] on button "OK" at bounding box center [812, 385] width 43 height 27
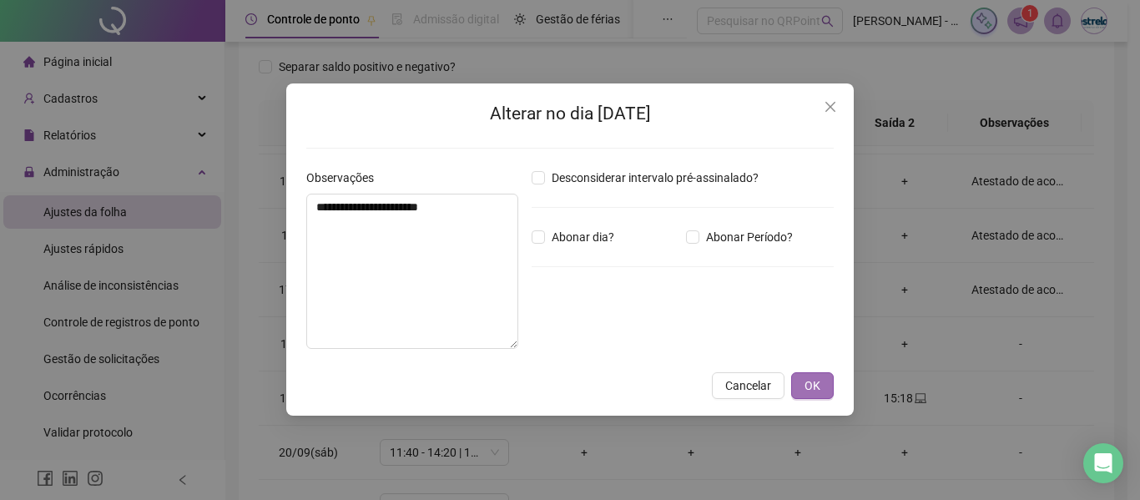
drag, startPoint x: 813, startPoint y: 371, endPoint x: 812, endPoint y: 386, distance: 14.2
click at [812, 383] on div "**********" at bounding box center [570, 249] width 568 height 332
click at [813, 386] on span "OK" at bounding box center [813, 385] width 16 height 18
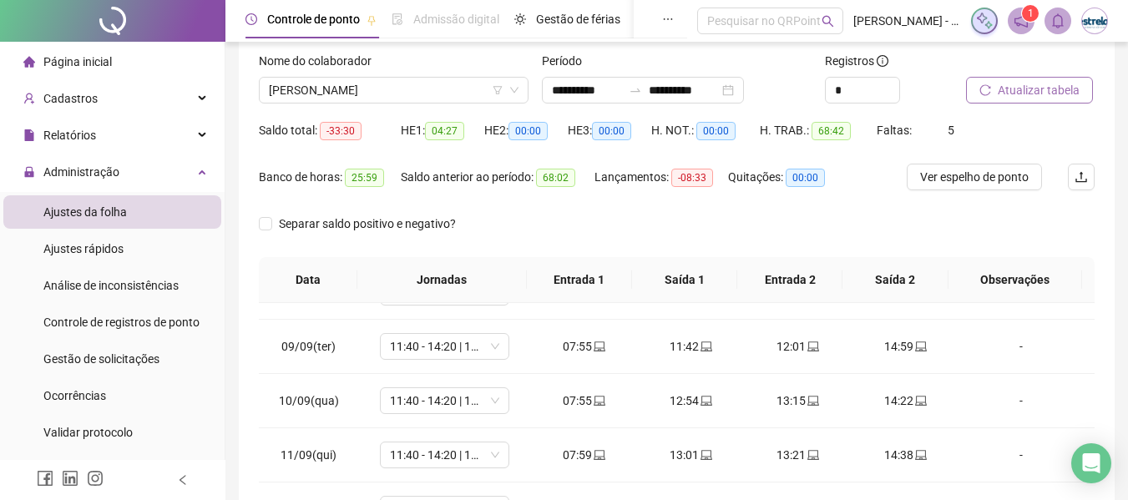
scroll to position [8, 0]
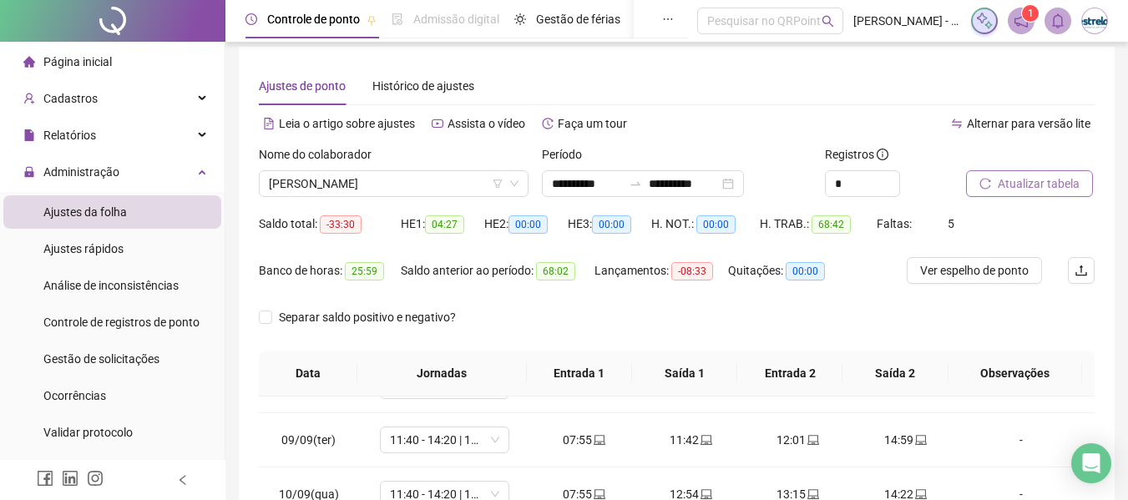
click at [1041, 186] on span "Atualizar tabela" at bounding box center [1038, 183] width 82 height 18
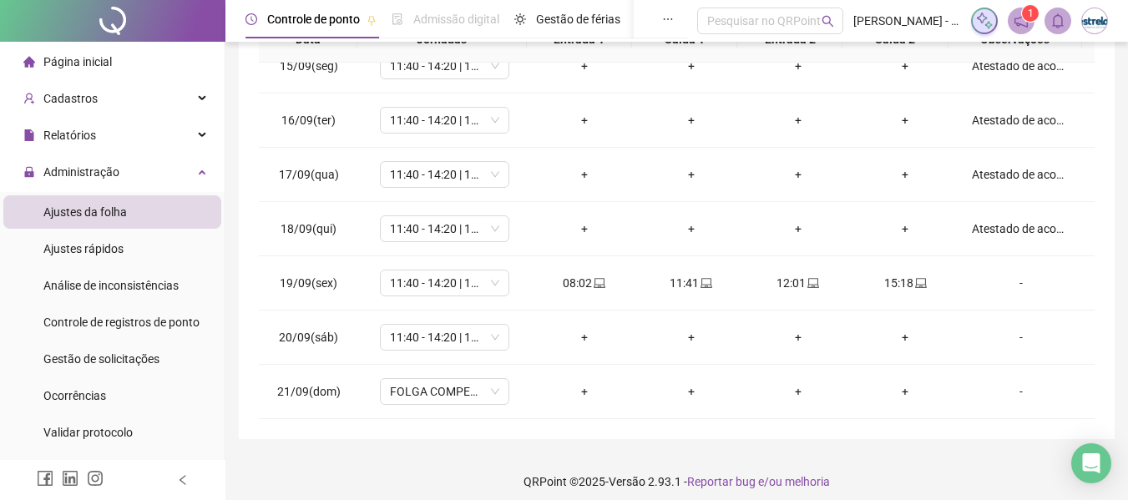
scroll to position [353, 0]
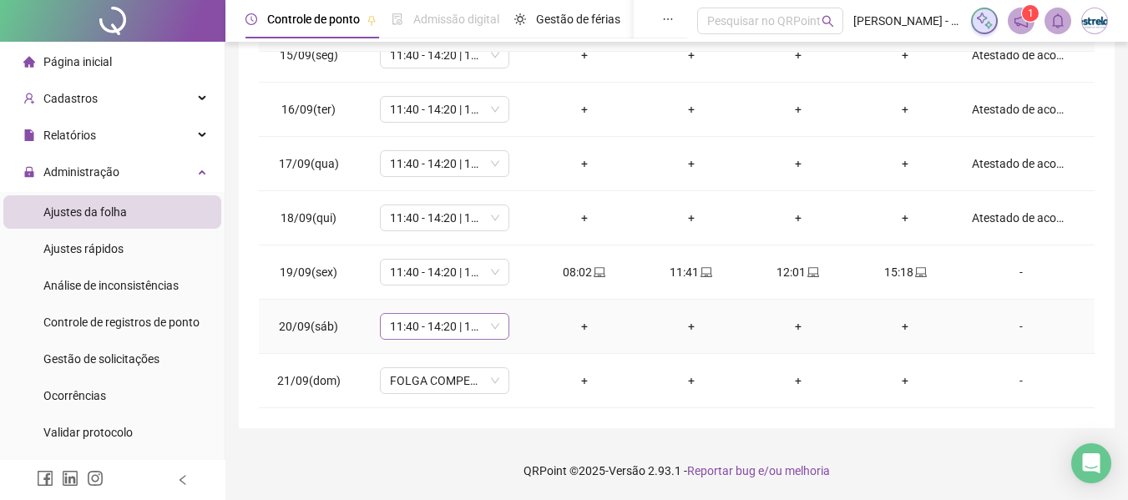
drag, startPoint x: 454, startPoint y: 331, endPoint x: 482, endPoint y: 315, distance: 32.5
click at [454, 331] on span "11:40 - 14:20 | 14:40 - 18:00" at bounding box center [444, 326] width 109 height 25
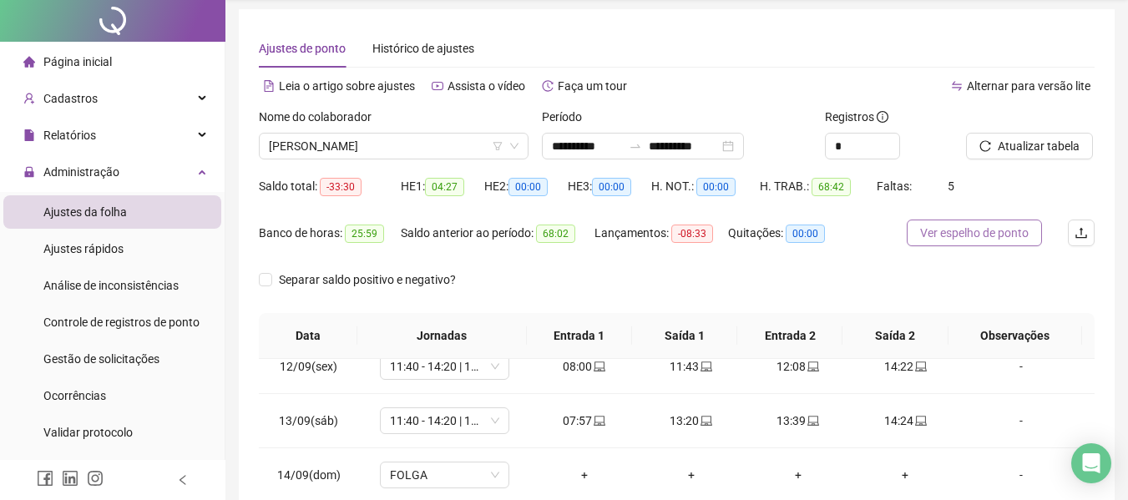
scroll to position [0, 0]
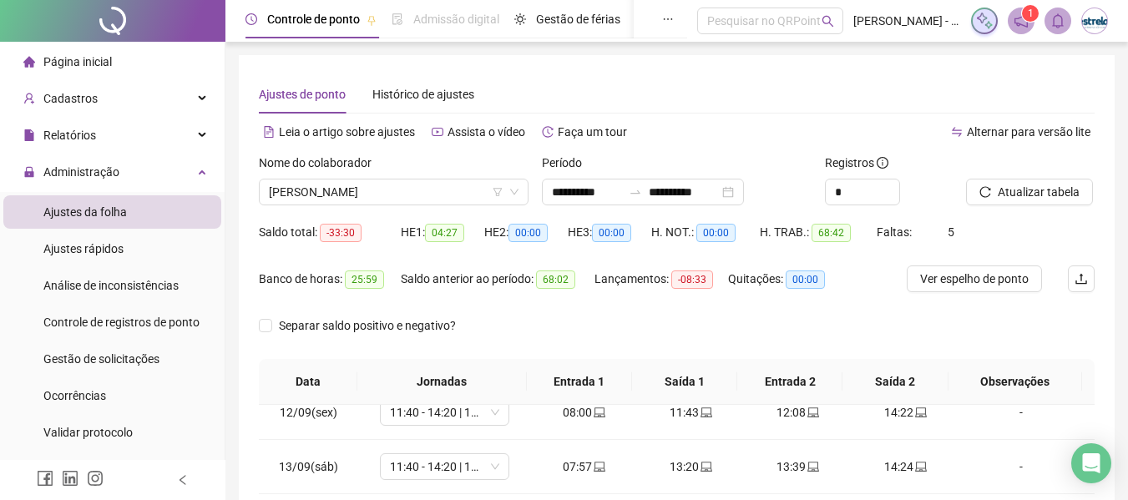
drag, startPoint x: 967, startPoint y: 288, endPoint x: 1030, endPoint y: 306, distance: 66.0
click at [968, 287] on button "Ver espelho de ponto" at bounding box center [973, 278] width 135 height 27
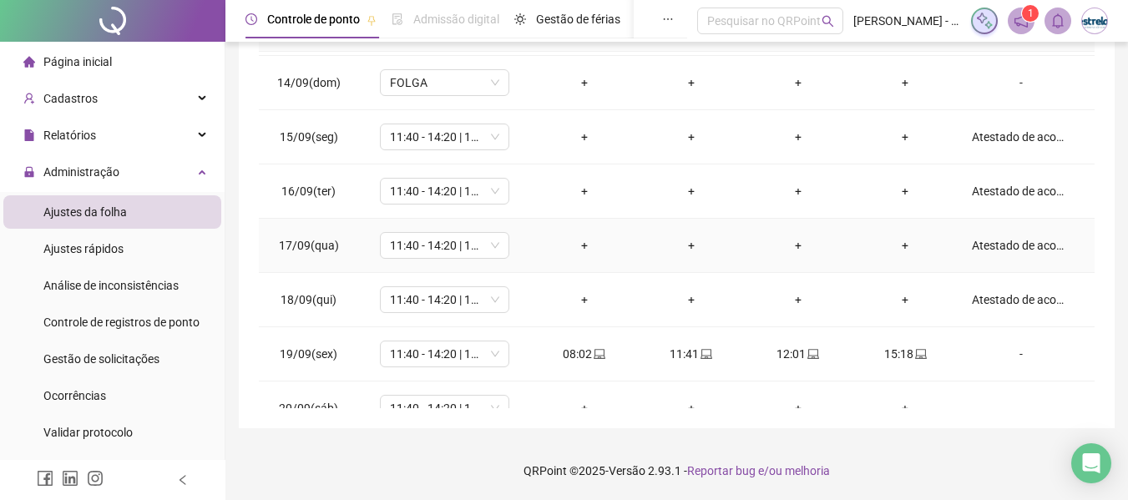
scroll to position [783, 0]
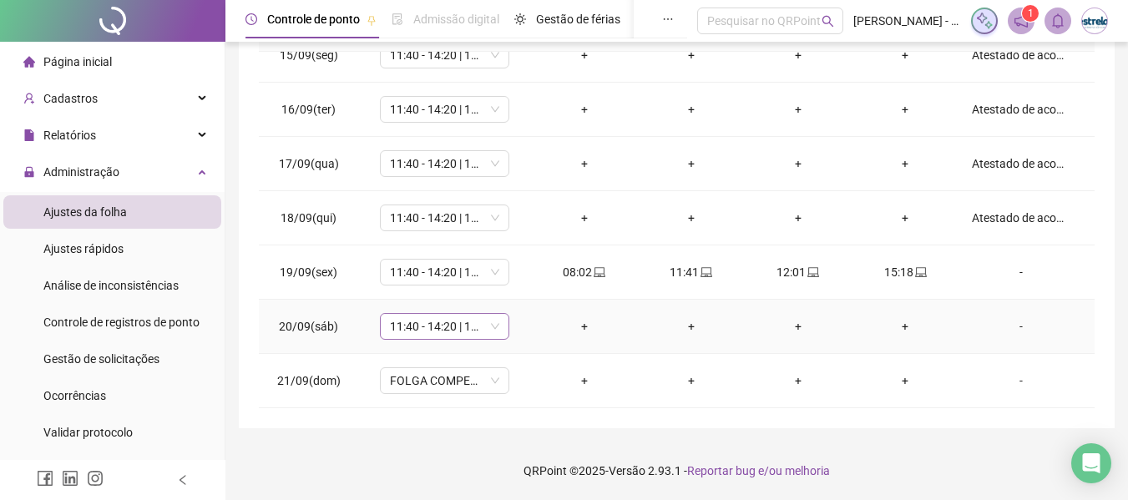
click at [444, 326] on span "11:40 - 14:20 | 14:40 - 18:00" at bounding box center [444, 326] width 109 height 25
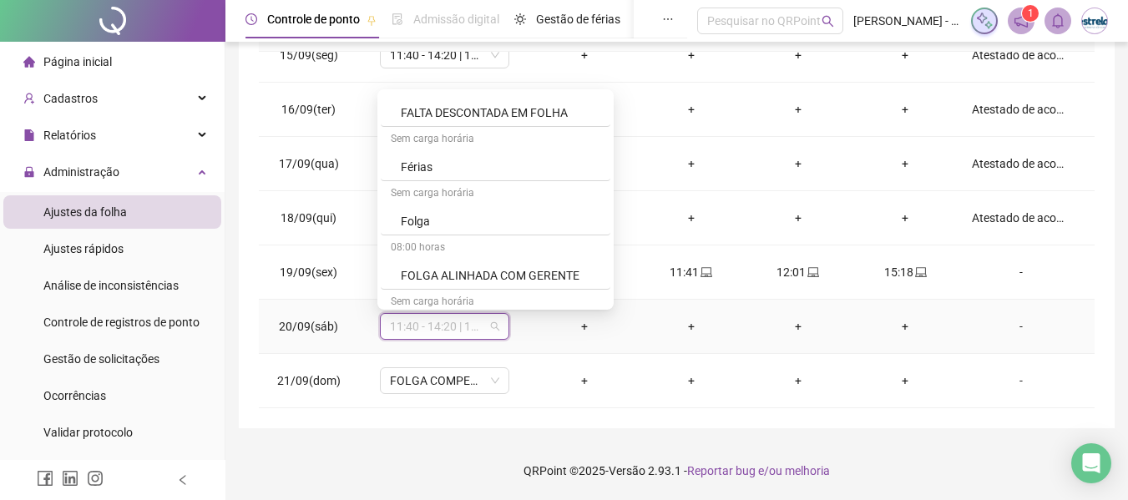
scroll to position [835, 0]
click at [435, 220] on div "Folga" at bounding box center [500, 220] width 199 height 18
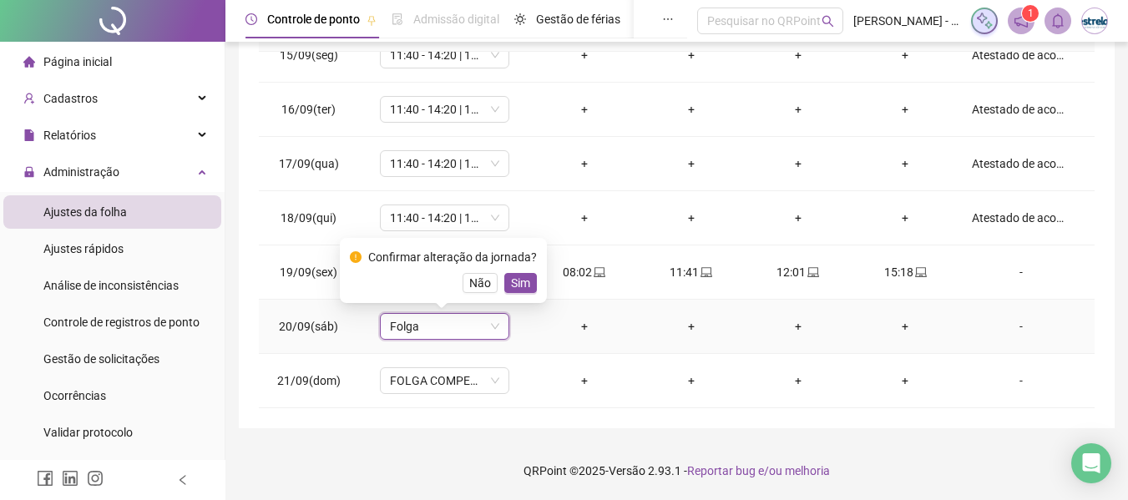
click at [523, 283] on span "Sim" at bounding box center [520, 283] width 19 height 18
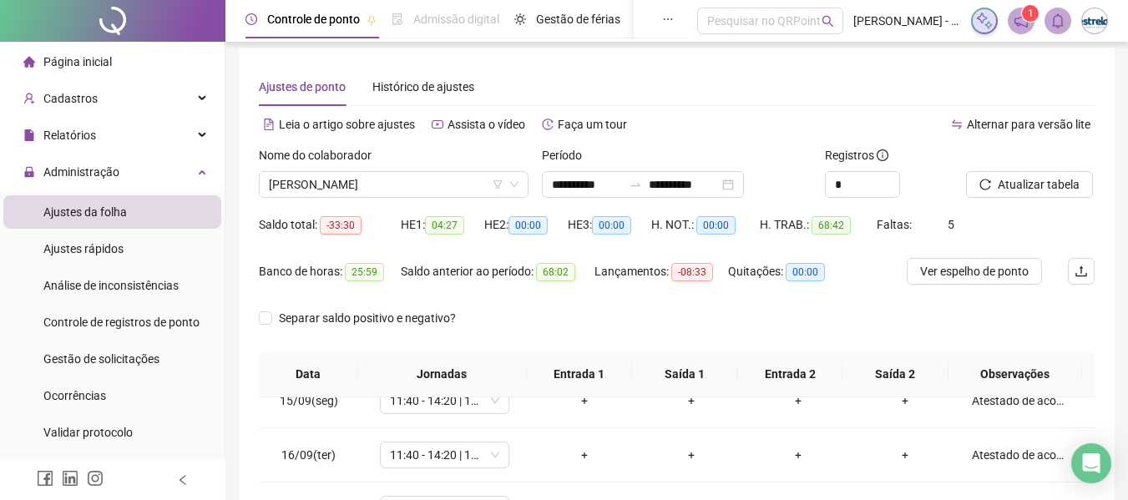
scroll to position [0, 0]
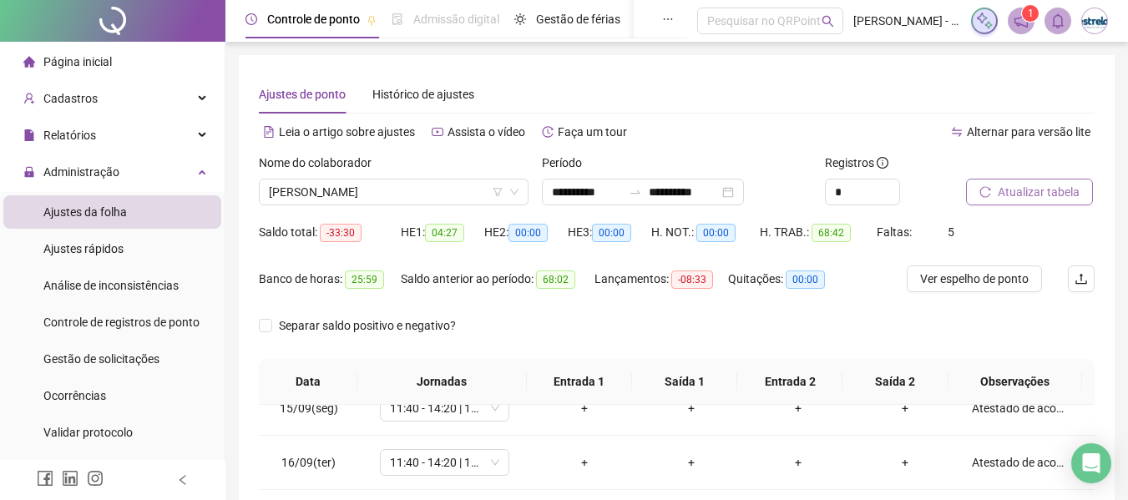
click at [1063, 200] on span "Atualizar tabela" at bounding box center [1038, 192] width 82 height 18
click at [1018, 281] on span "Ver espelho de ponto" at bounding box center [974, 279] width 109 height 18
click at [420, 205] on div "Nome do colaborador [PERSON_NAME]" at bounding box center [393, 186] width 283 height 65
click at [437, 197] on span "[PERSON_NAME]" at bounding box center [394, 191] width 250 height 25
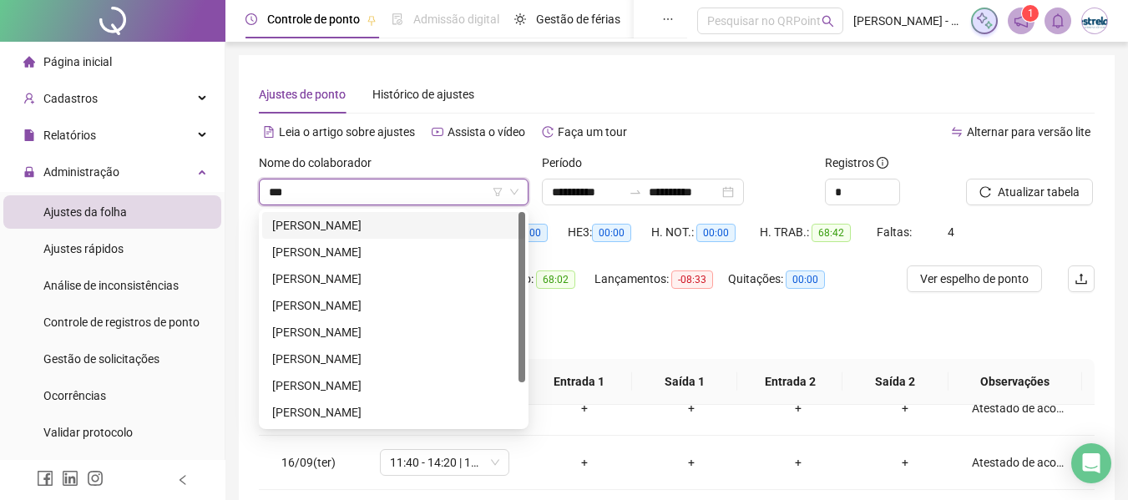
type input "****"
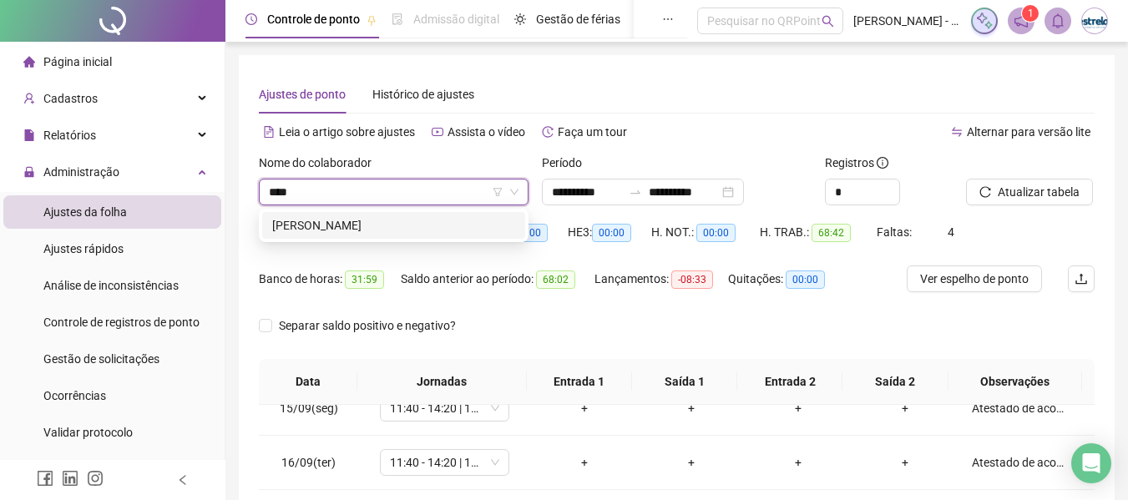
click at [387, 230] on div "[PERSON_NAME]" at bounding box center [393, 225] width 243 height 18
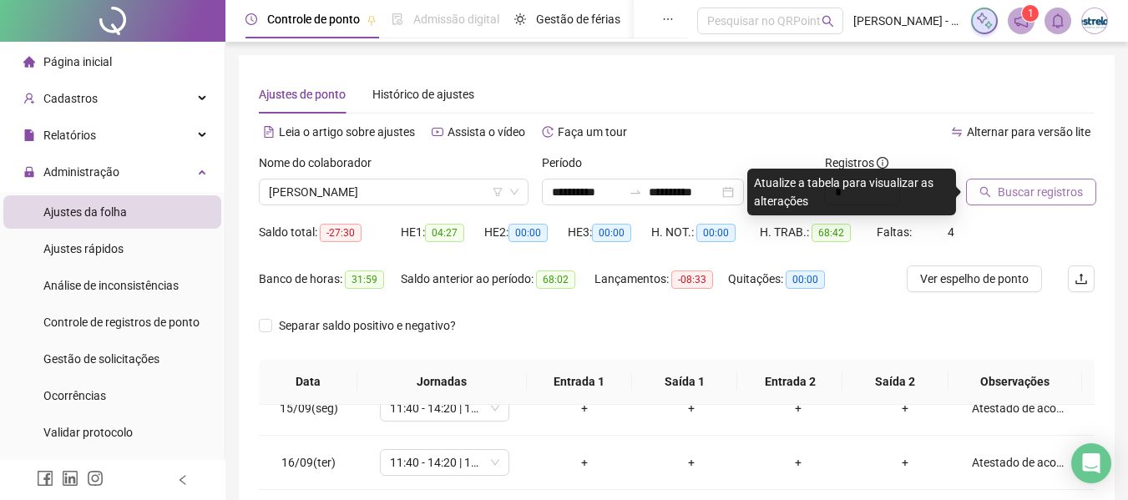
click at [997, 189] on span "Buscar registros" at bounding box center [1039, 192] width 85 height 18
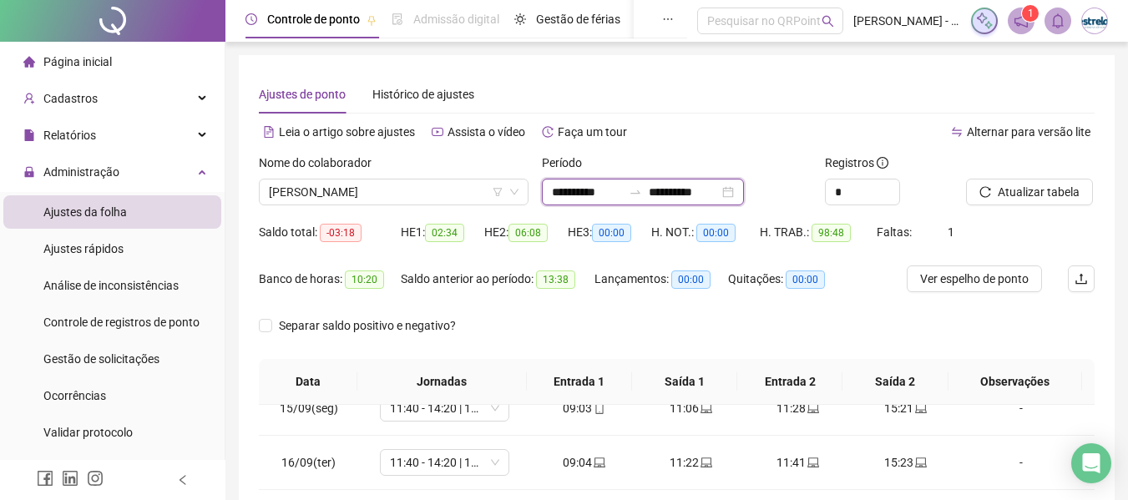
click at [622, 184] on input "**********" at bounding box center [587, 192] width 70 height 18
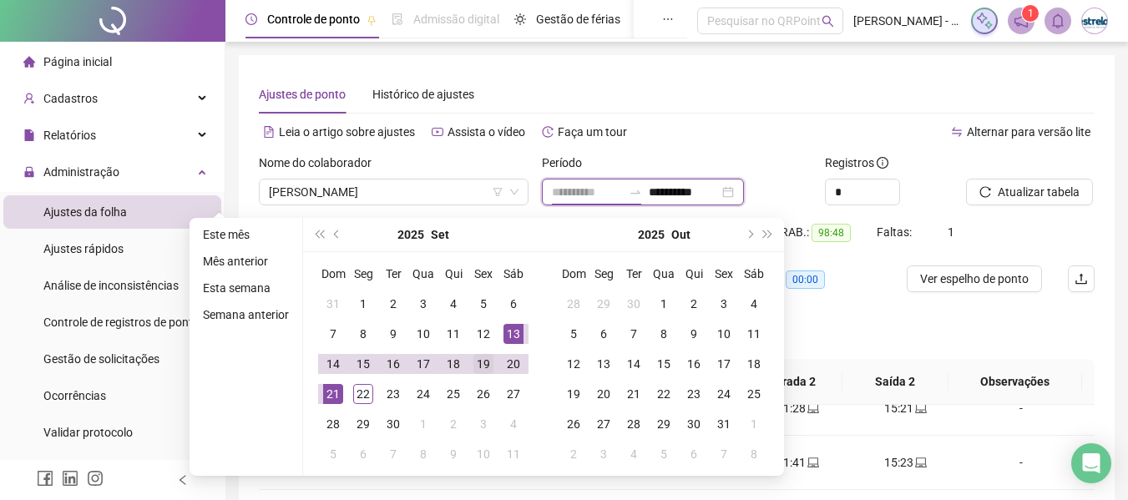
type input "**********"
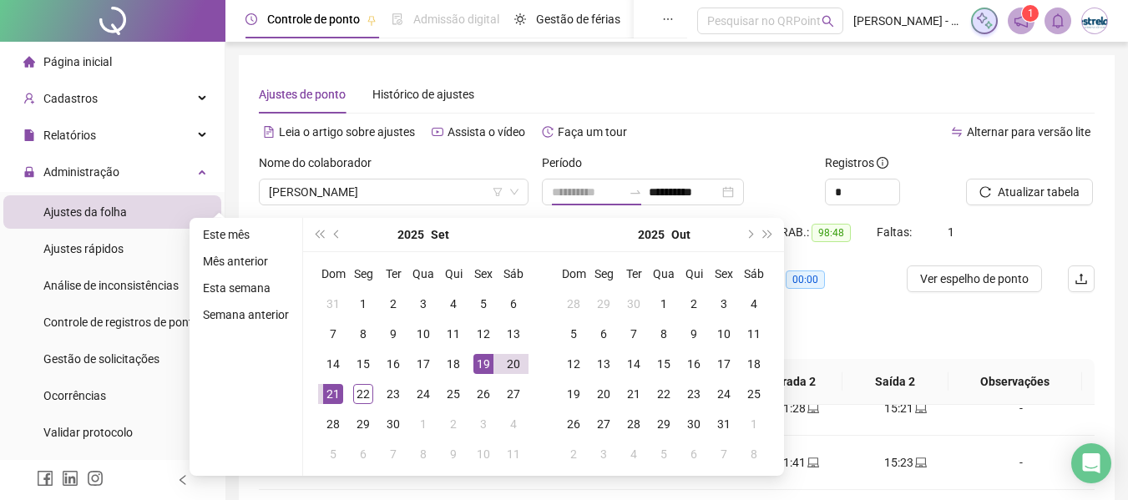
click at [477, 363] on div "19" at bounding box center [483, 364] width 20 height 20
type input "**********"
click at [365, 391] on div "22" at bounding box center [363, 394] width 20 height 20
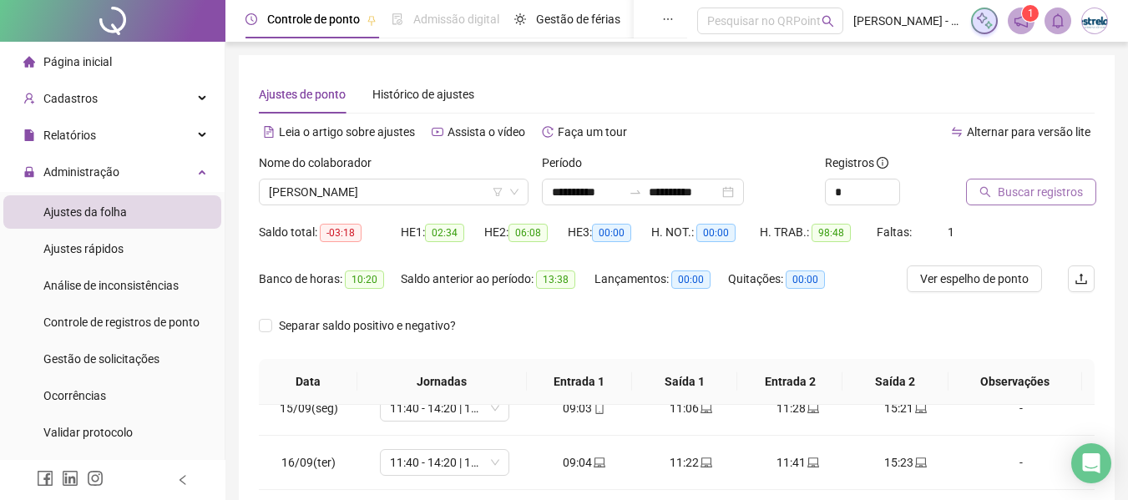
click at [1017, 190] on span "Buscar registros" at bounding box center [1039, 192] width 85 height 18
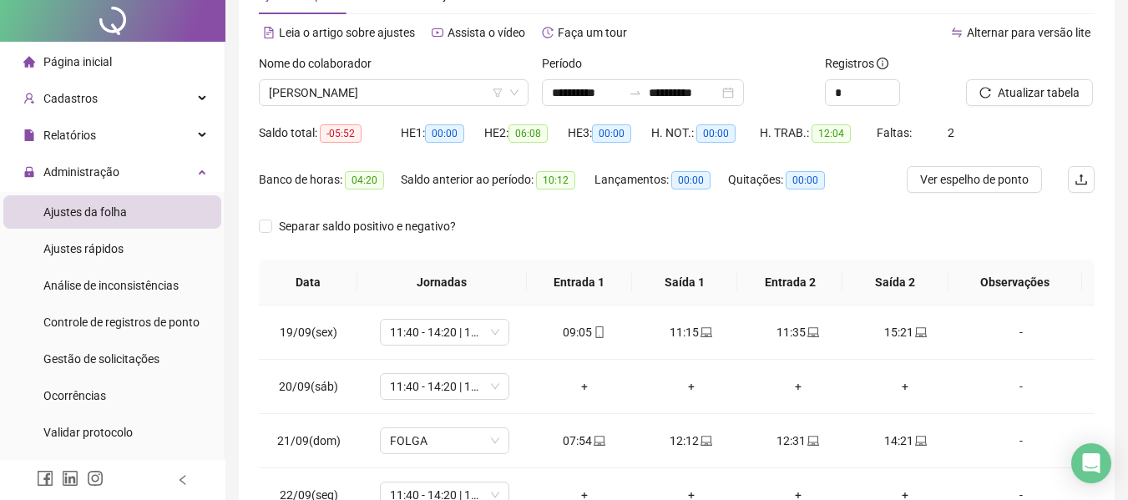
scroll to position [214, 0]
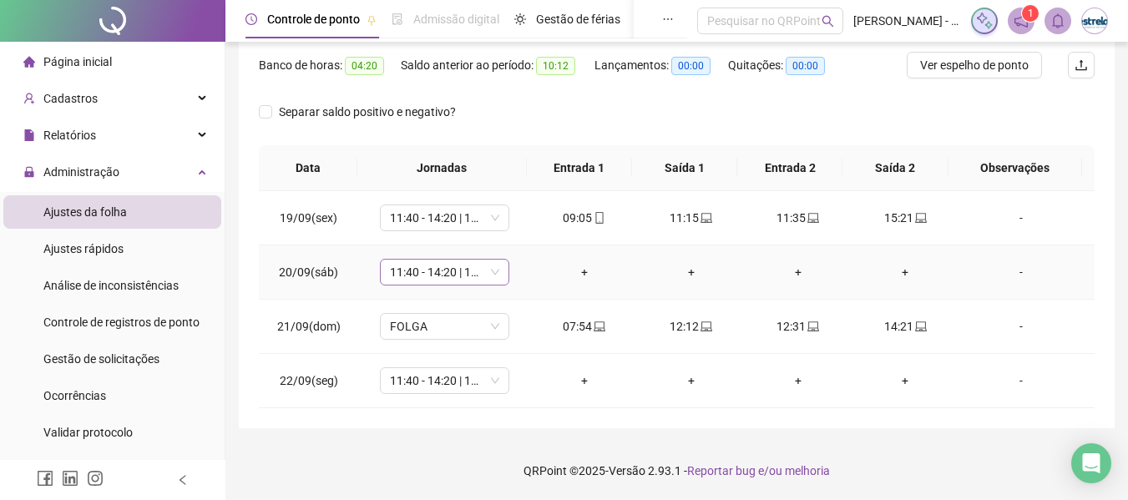
click at [448, 274] on span "11:40 - 14:20 | 14:40 - 18:00" at bounding box center [444, 272] width 109 height 25
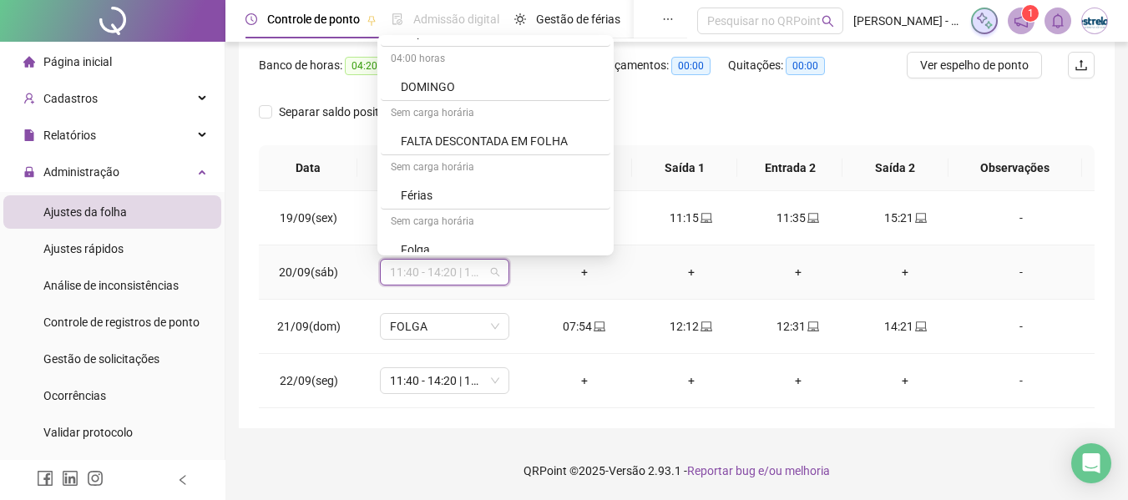
scroll to position [835, 0]
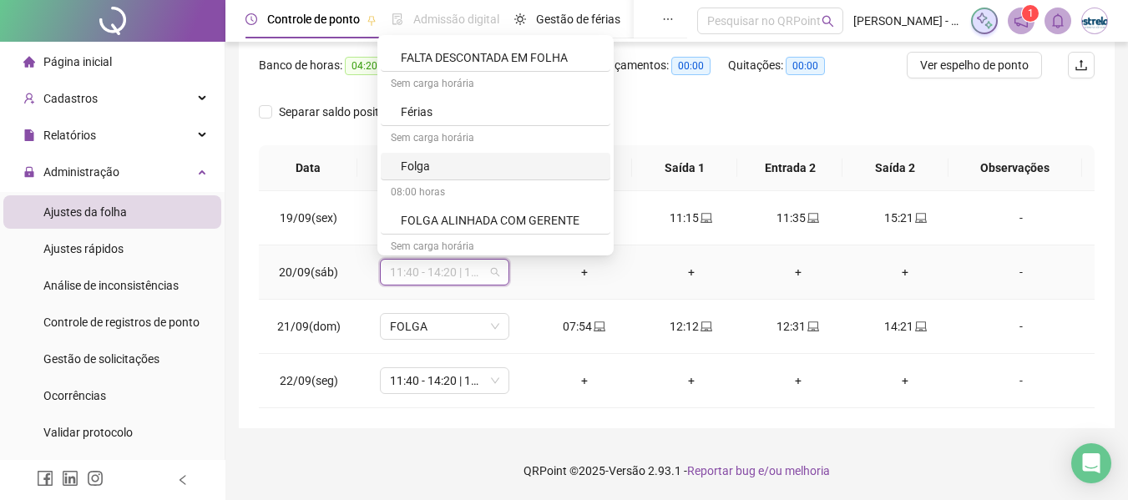
click at [445, 176] on div "Folga" at bounding box center [496, 167] width 230 height 28
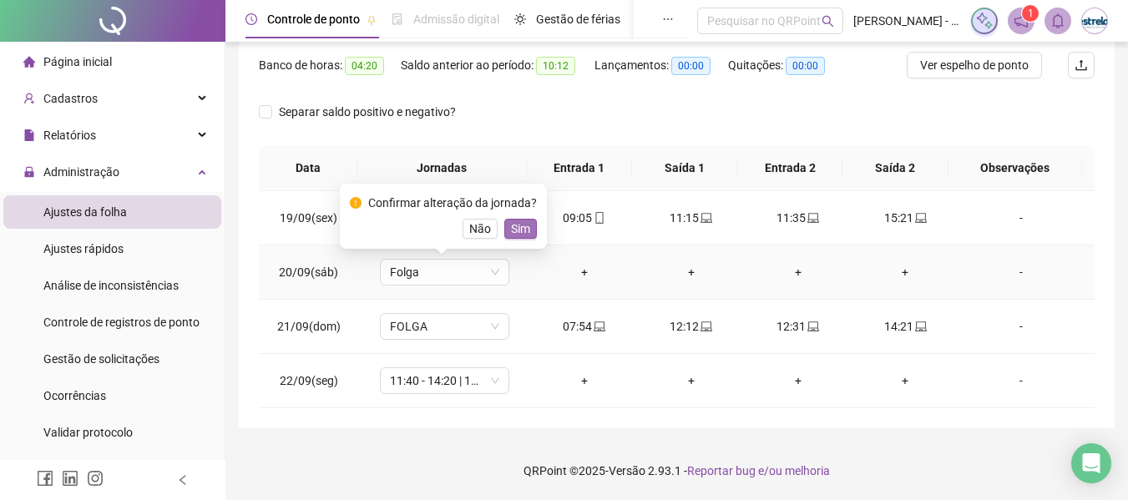
click at [522, 230] on span "Sim" at bounding box center [520, 229] width 19 height 18
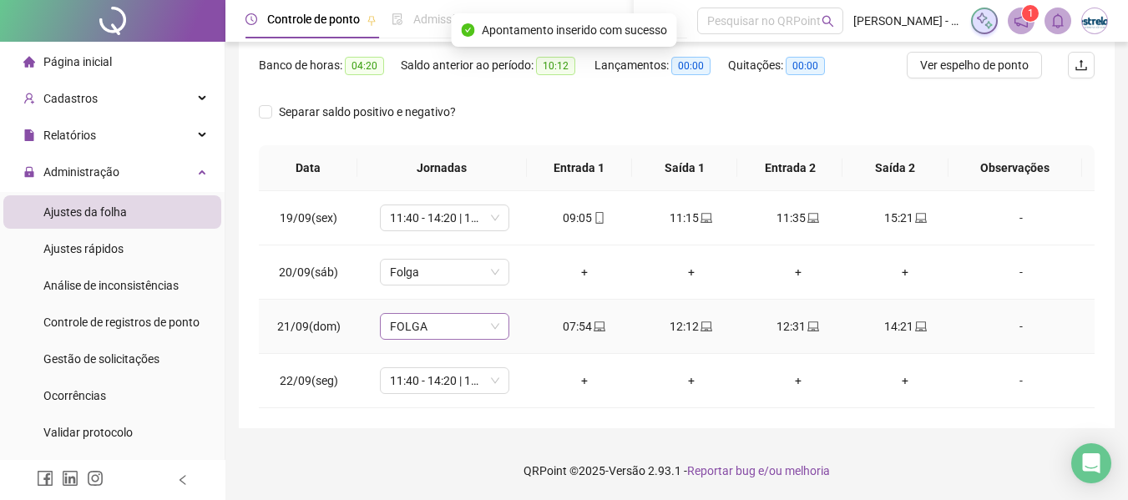
click at [466, 321] on span "FOLGA" at bounding box center [444, 326] width 109 height 25
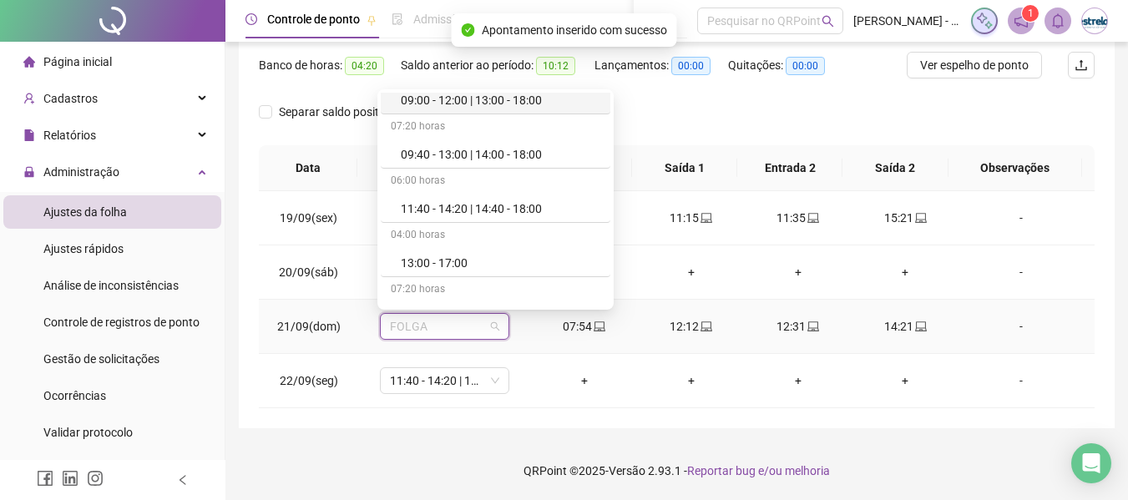
scroll to position [334, 0]
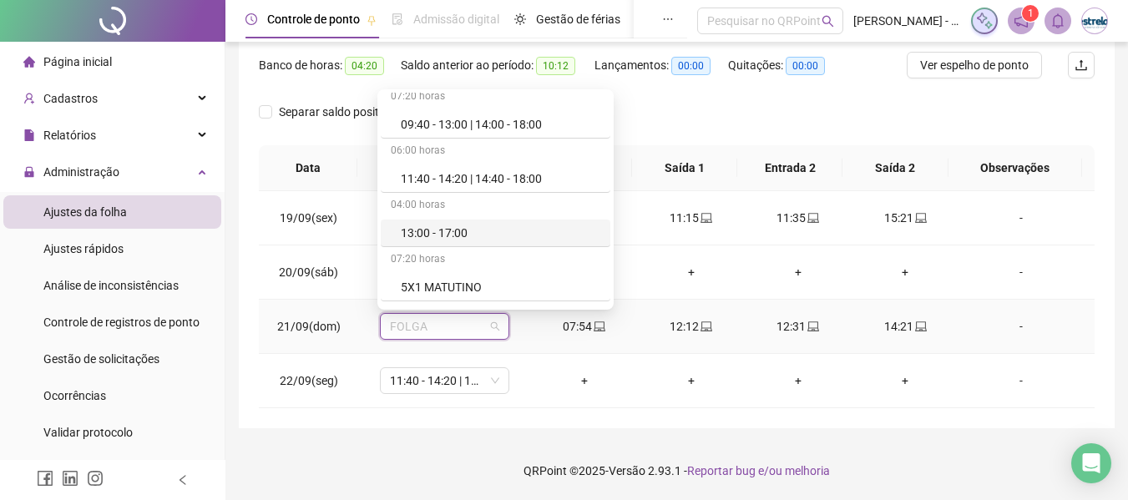
click at [440, 185] on div "11:40 - 14:20 | 14:40 - 18:00" at bounding box center [500, 178] width 199 height 18
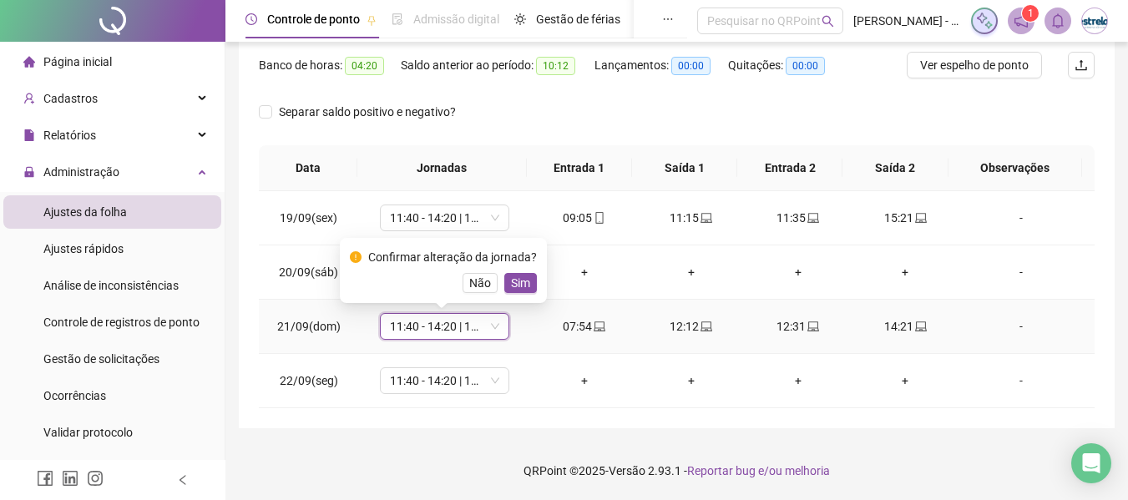
click at [513, 280] on span "Sim" at bounding box center [520, 283] width 19 height 18
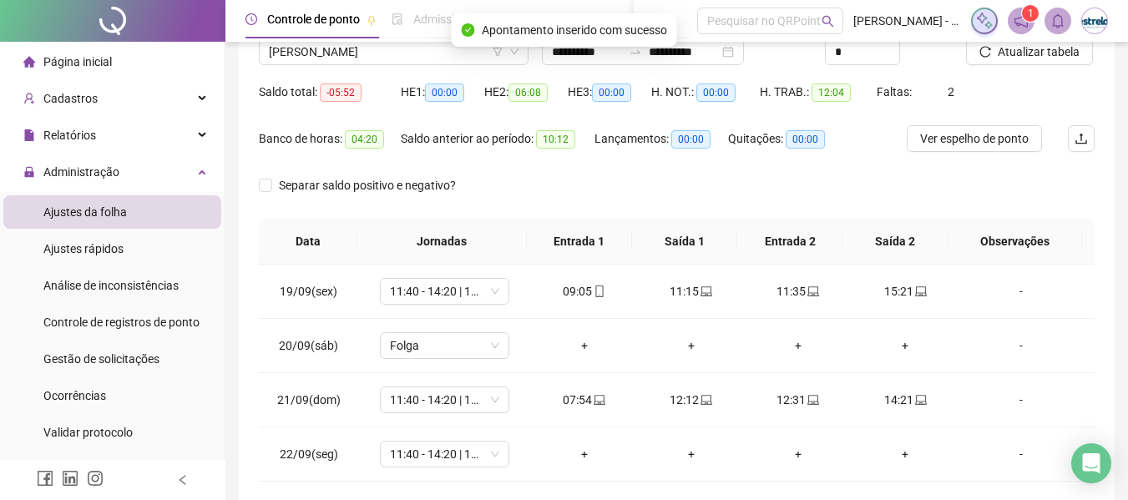
scroll to position [47, 0]
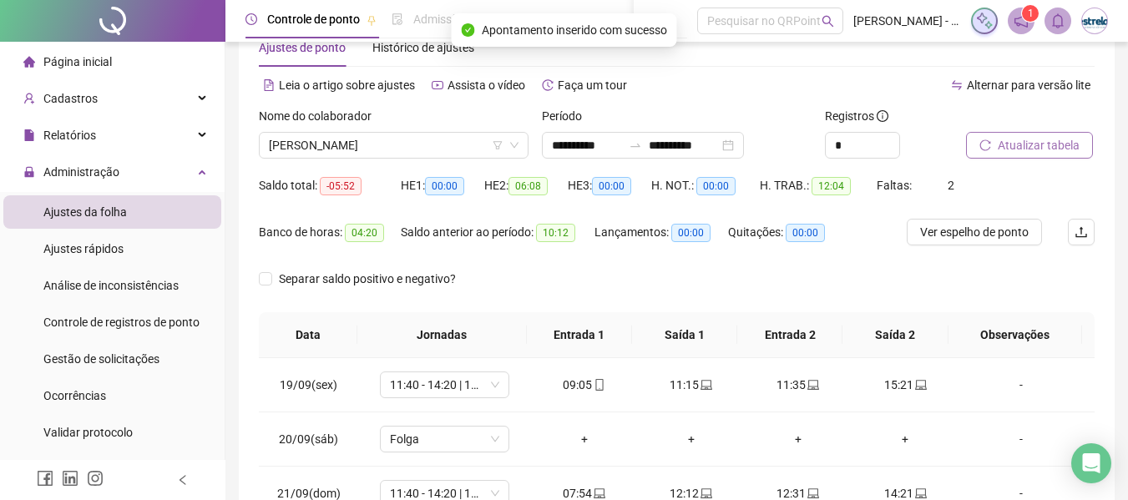
click at [1043, 144] on span "Atualizar tabela" at bounding box center [1038, 145] width 82 height 18
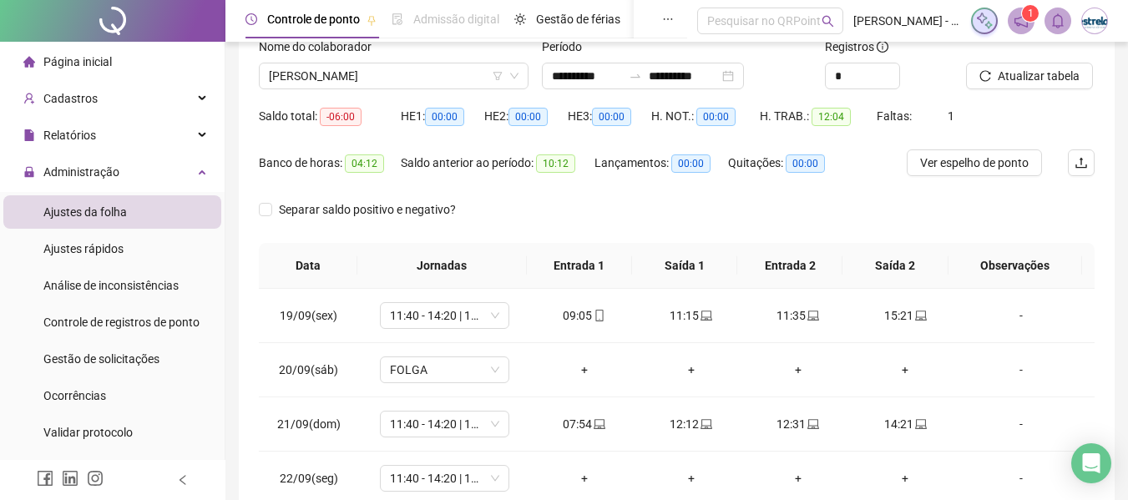
scroll to position [0, 0]
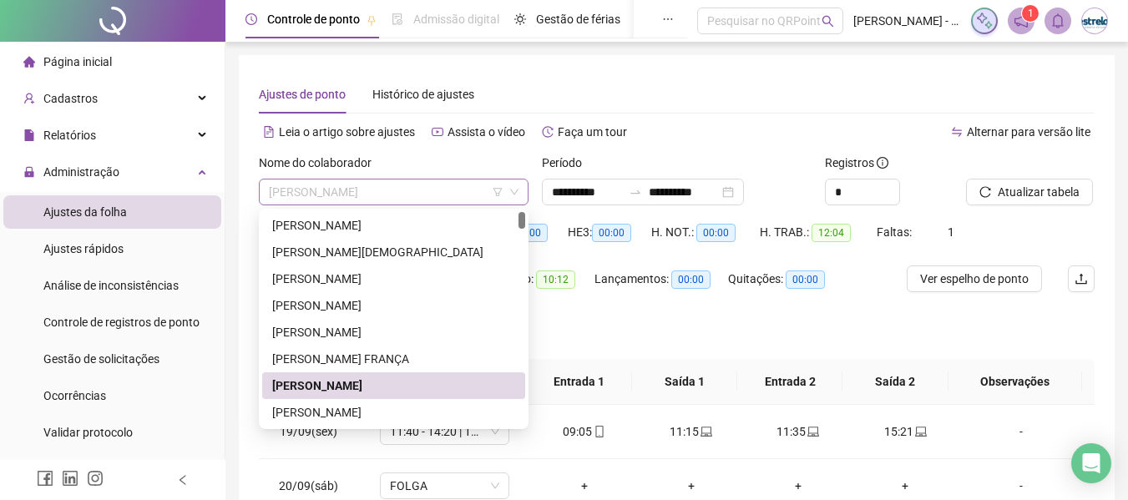
click at [353, 189] on span "[PERSON_NAME]" at bounding box center [394, 191] width 250 height 25
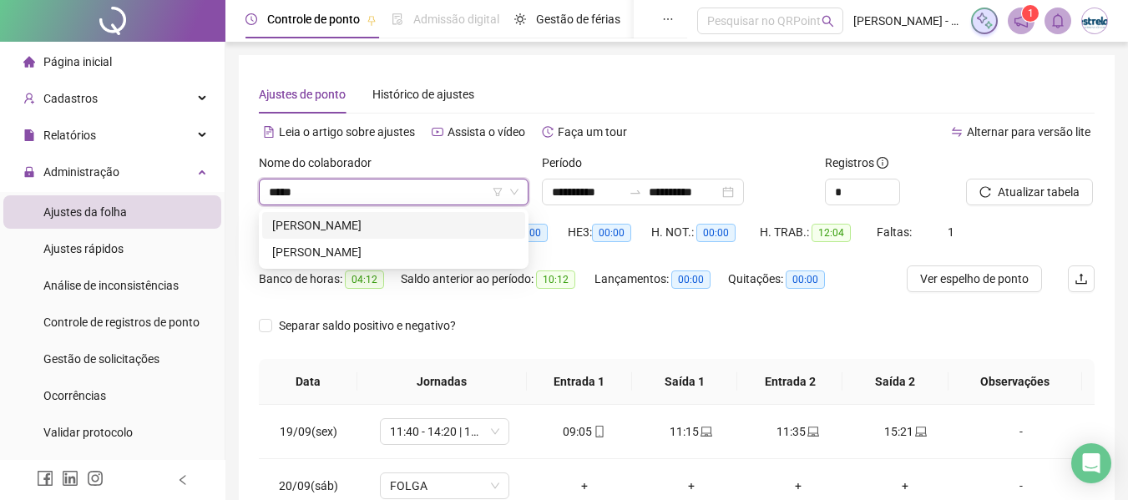
type input "******"
click at [361, 251] on div "[PERSON_NAME]" at bounding box center [393, 252] width 243 height 18
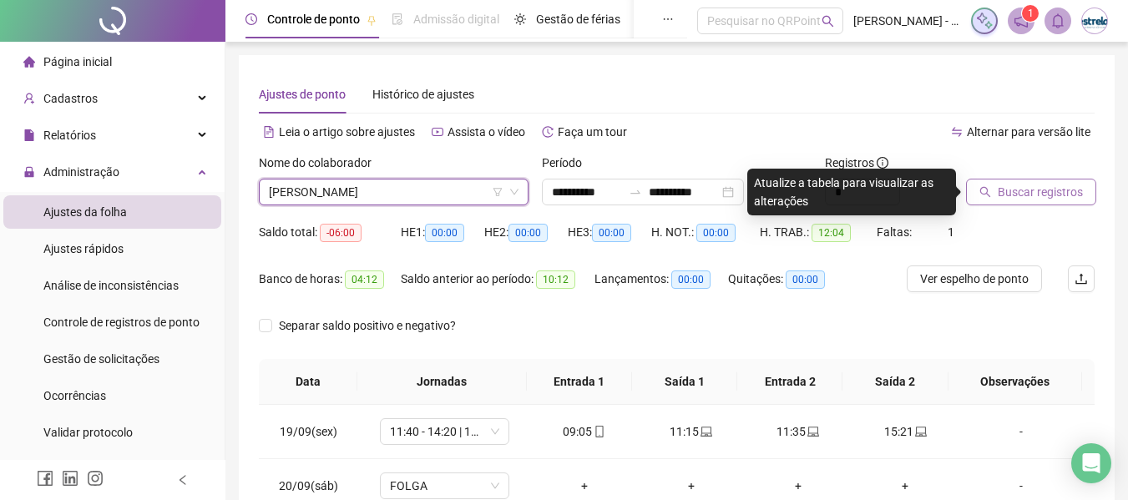
click at [1007, 195] on span "Buscar registros" at bounding box center [1039, 192] width 85 height 18
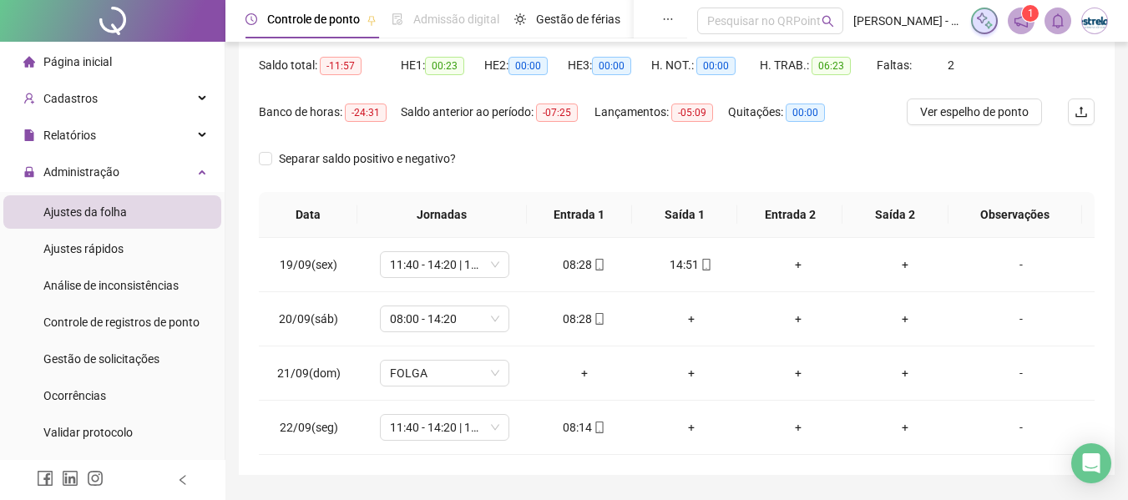
scroll to position [214, 0]
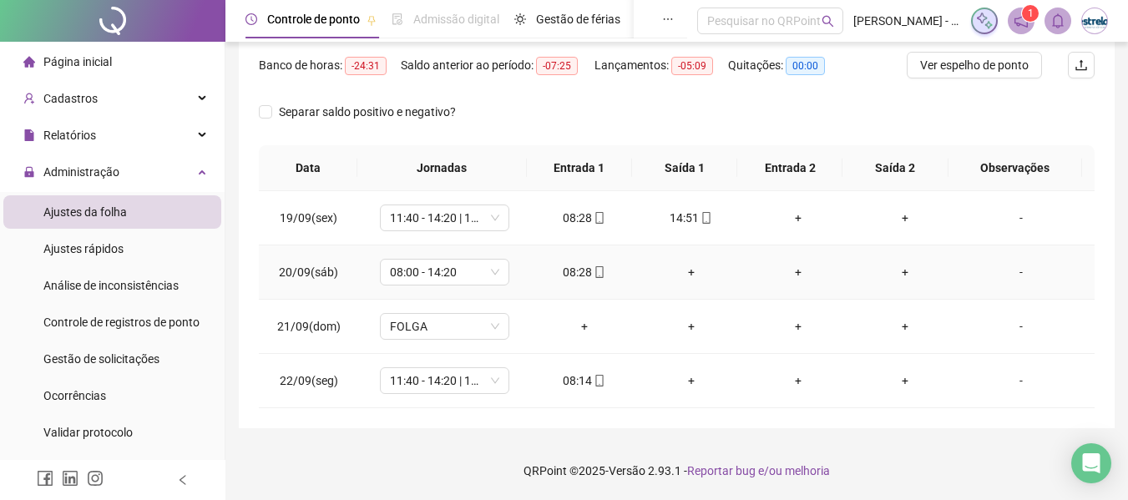
click at [596, 275] on icon "mobile" at bounding box center [600, 272] width 8 height 12
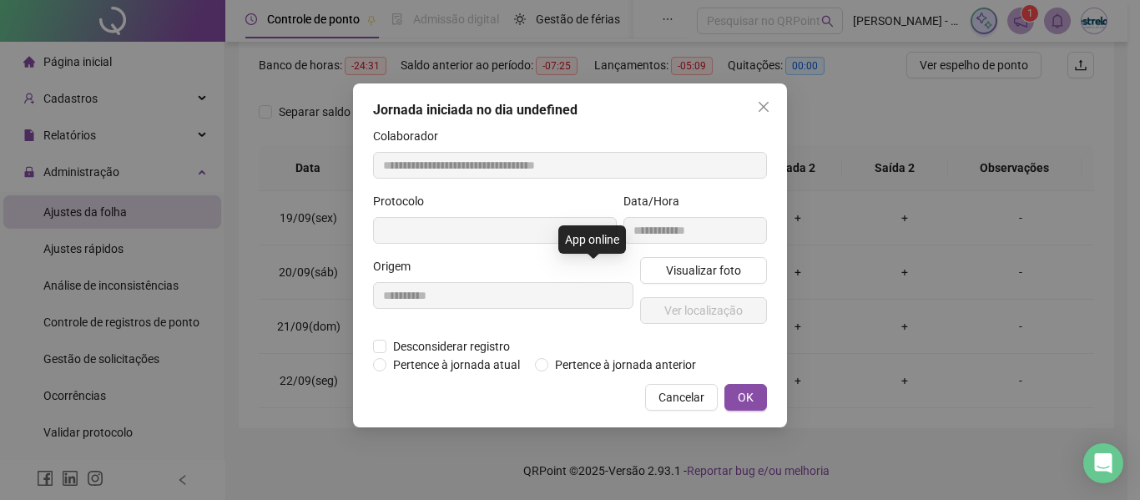
type input "**********"
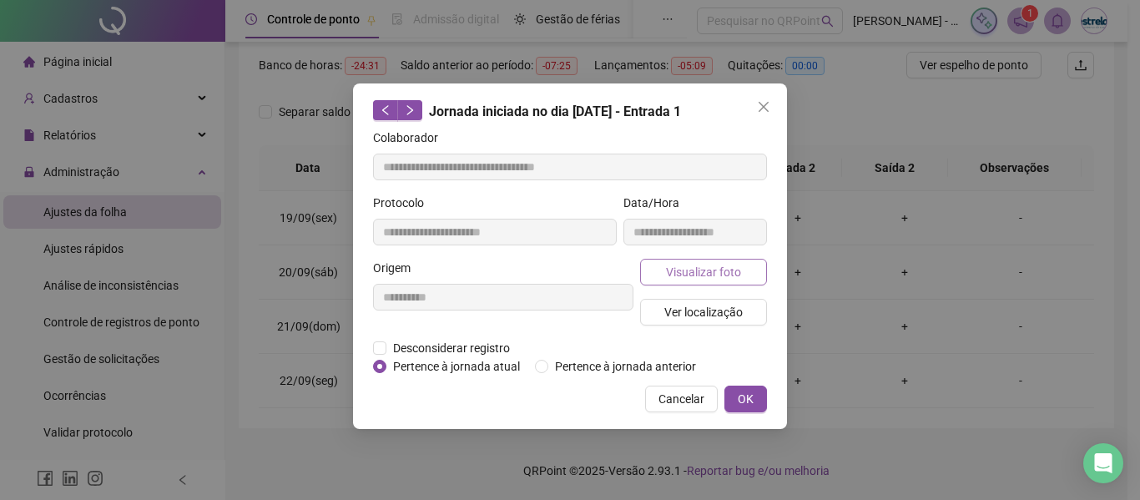
click at [664, 270] on button "Visualizar foto" at bounding box center [703, 272] width 127 height 27
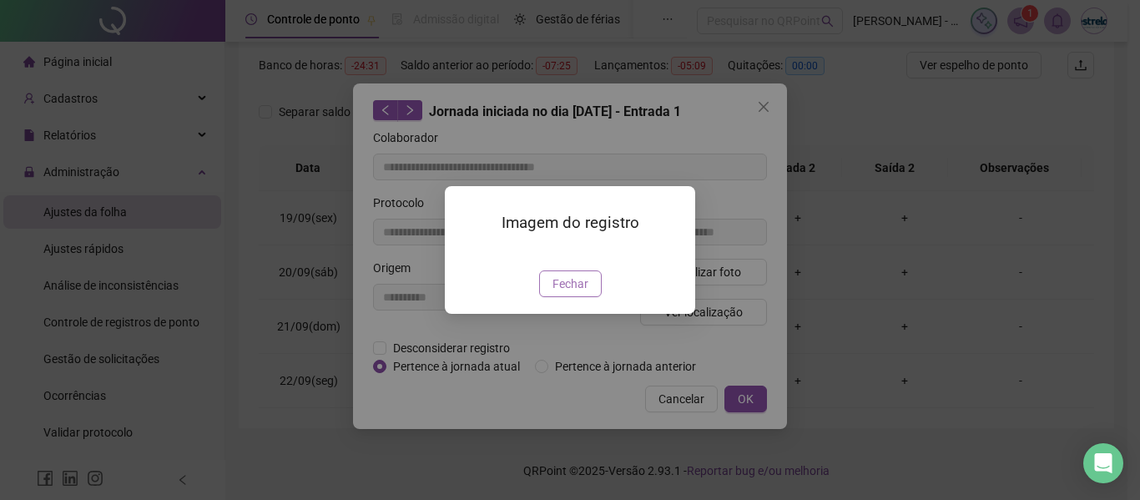
click at [578, 293] on span "Fechar" at bounding box center [571, 284] width 36 height 18
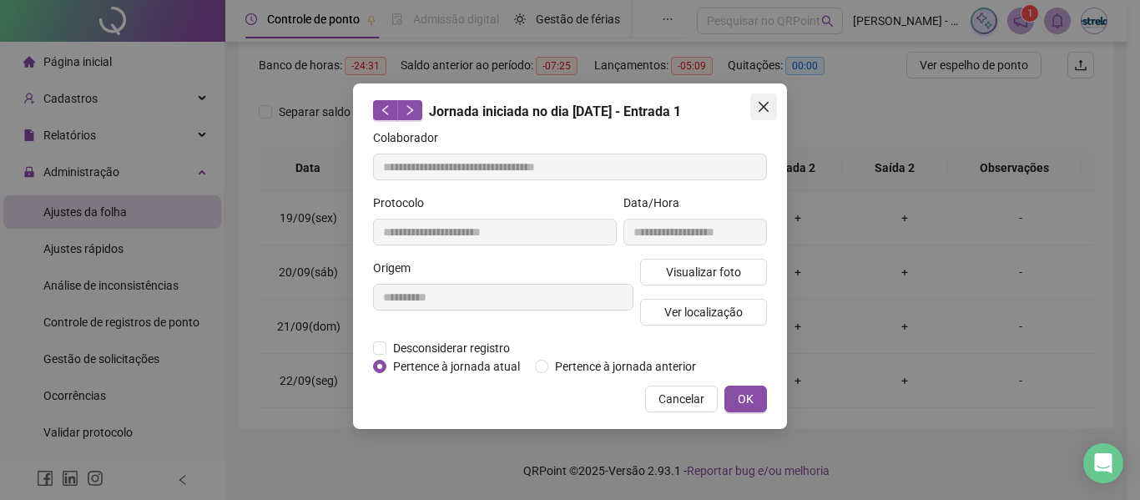
click at [760, 110] on icon "close" at bounding box center [764, 107] width 10 height 10
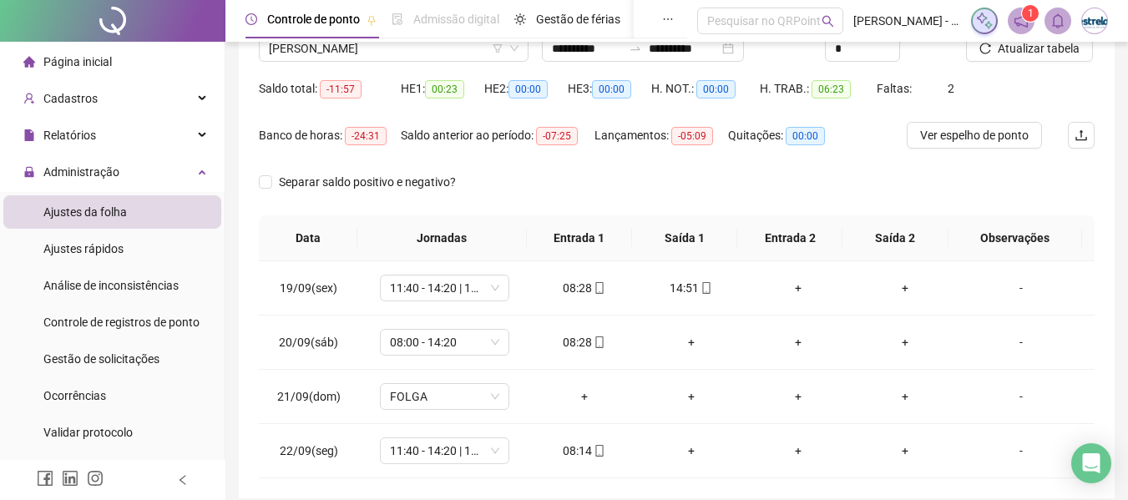
scroll to position [47, 0]
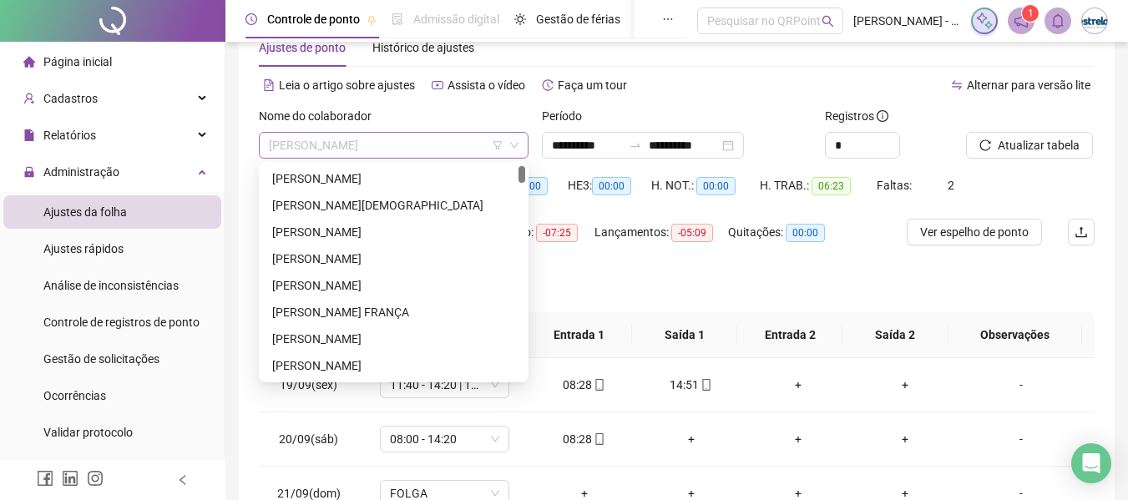
click at [450, 145] on span "[PERSON_NAME]" at bounding box center [394, 145] width 250 height 25
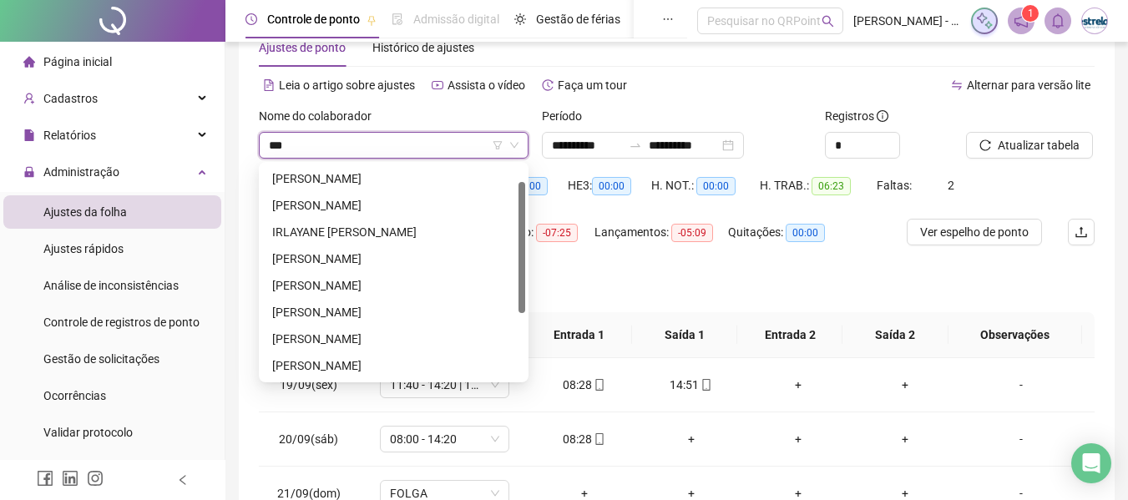
scroll to position [0, 0]
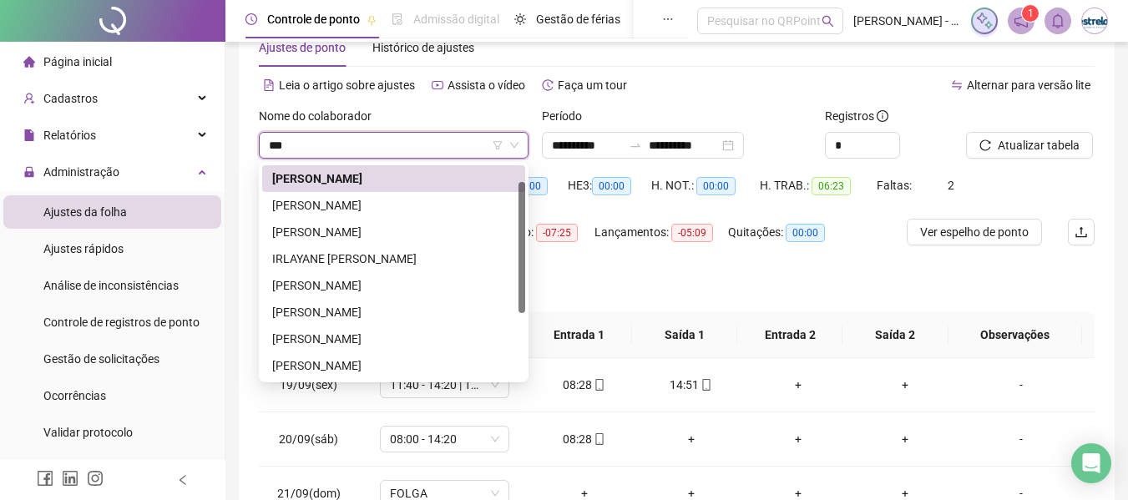
type input "****"
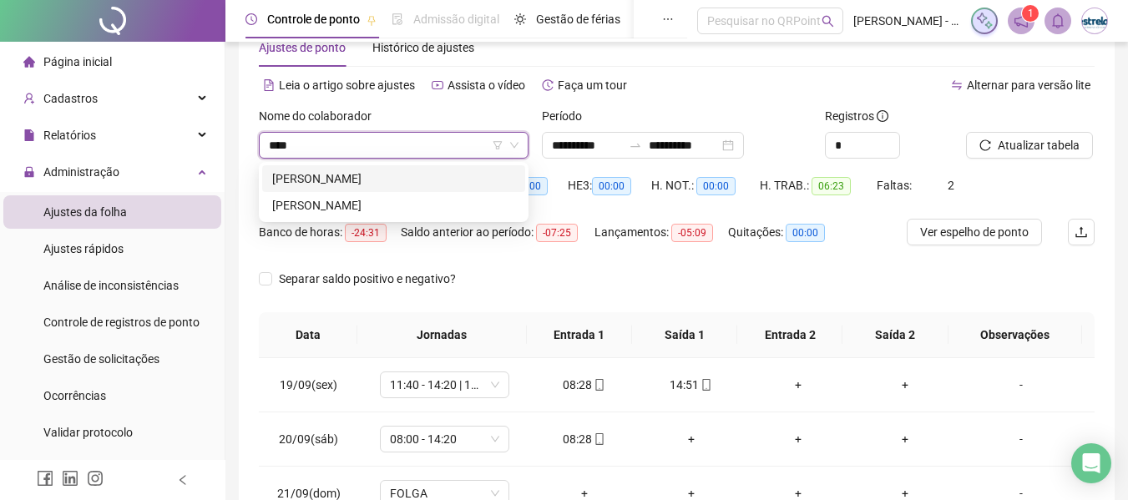
click at [409, 177] on div "[PERSON_NAME]" at bounding box center [393, 178] width 243 height 18
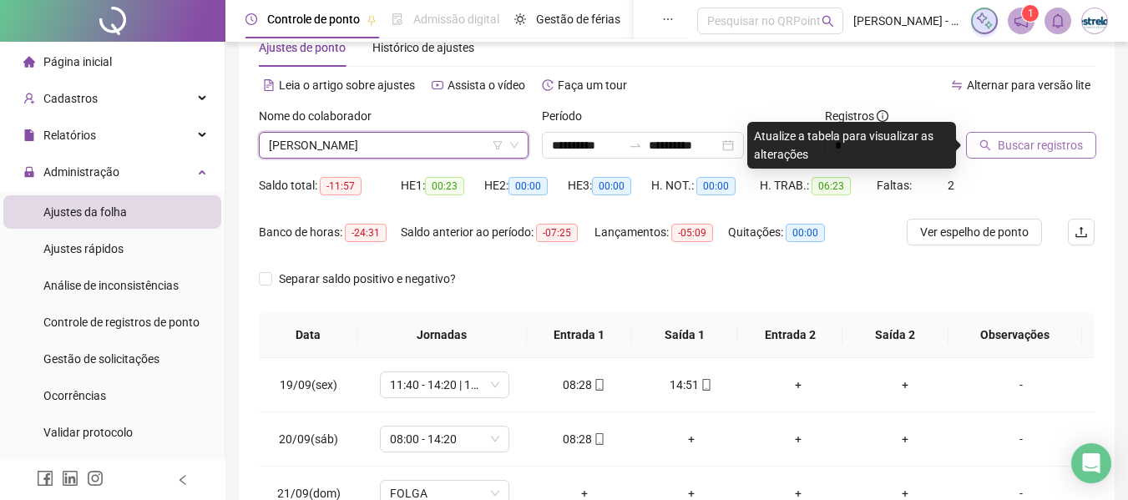
click at [1031, 137] on span "Buscar registros" at bounding box center [1039, 145] width 85 height 18
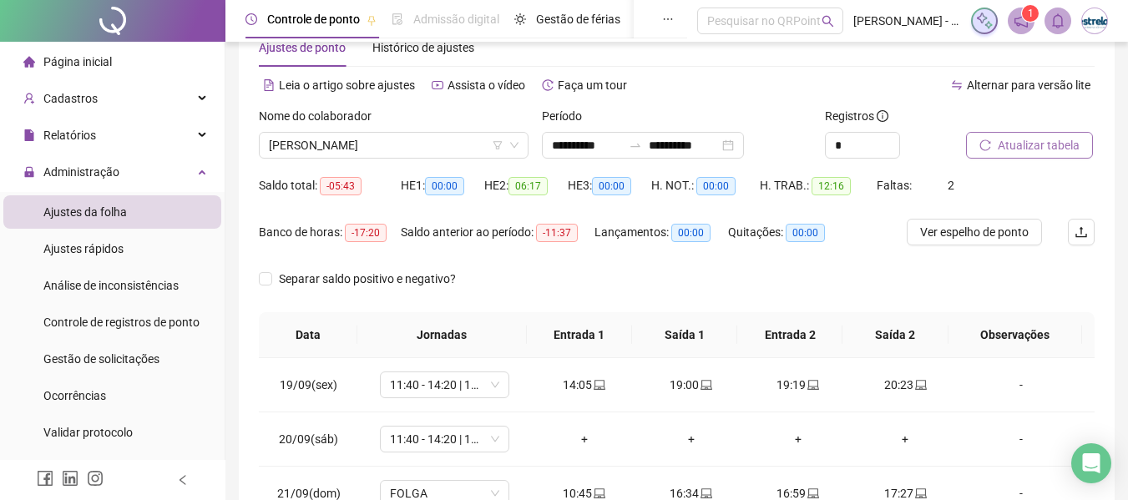
click at [1010, 149] on span "Atualizar tabela" at bounding box center [1038, 145] width 82 height 18
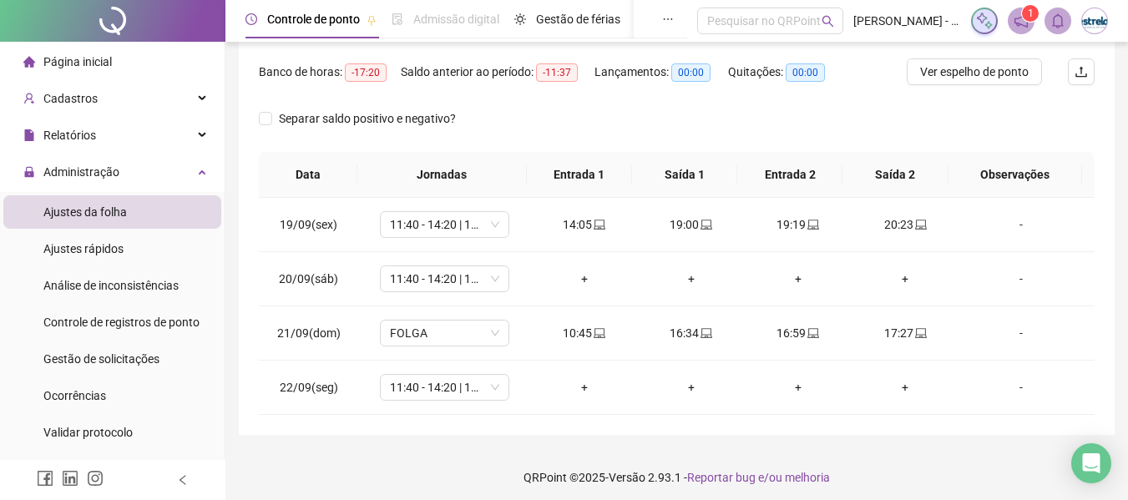
scroll to position [214, 0]
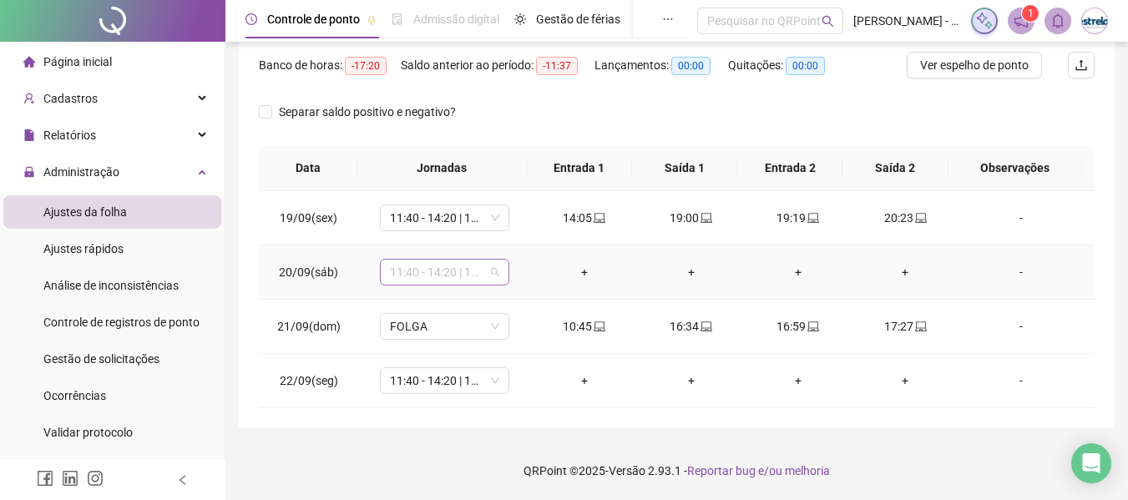
click at [463, 274] on span "11:40 - 14:20 | 14:40 - 18:00" at bounding box center [444, 272] width 109 height 25
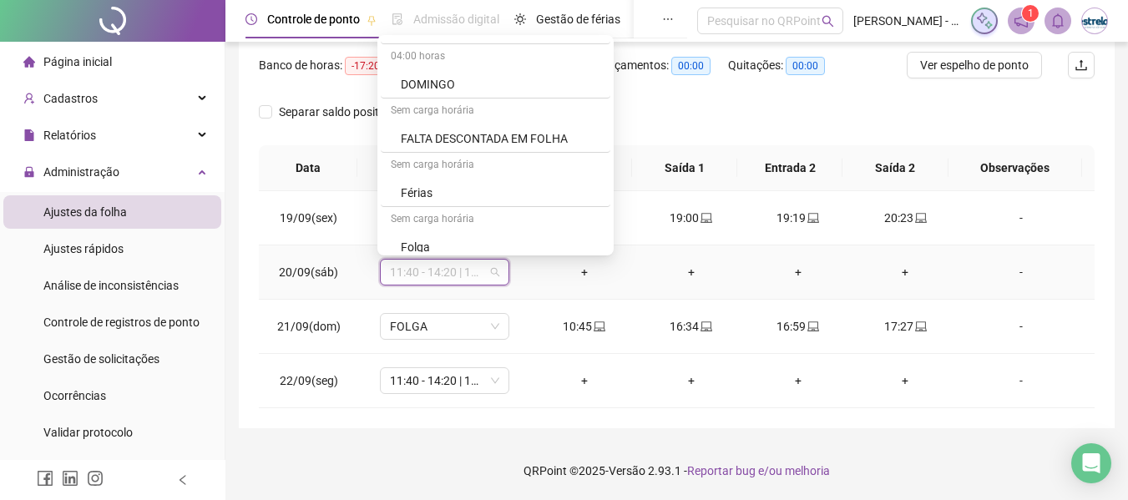
scroll to position [835, 0]
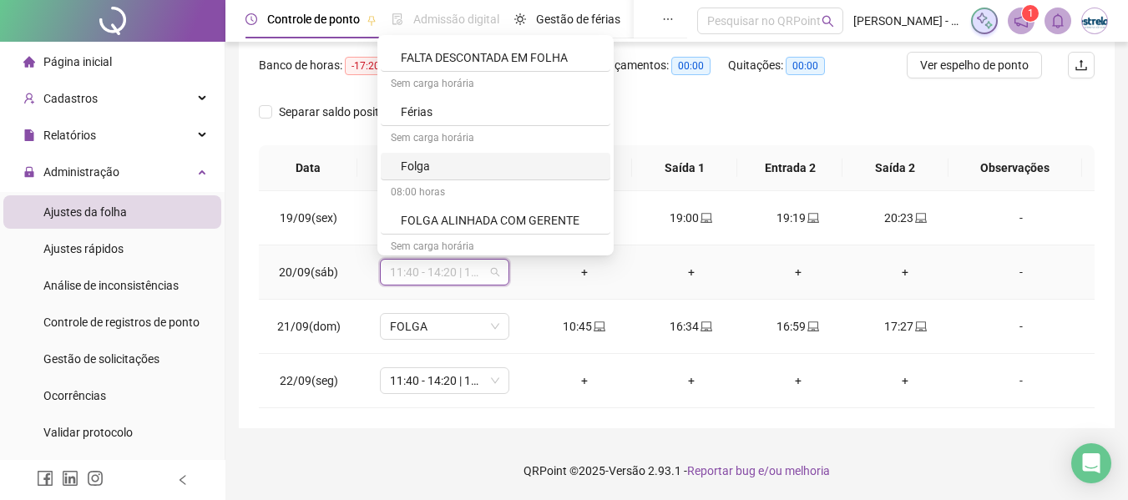
click at [442, 170] on div "Folga" at bounding box center [500, 166] width 199 height 18
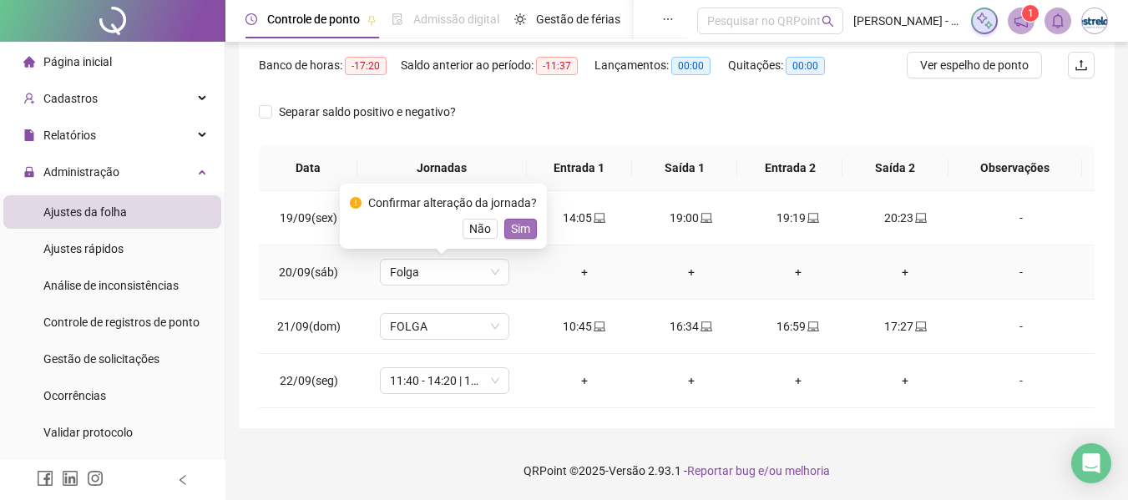
click at [519, 224] on span "Sim" at bounding box center [520, 229] width 19 height 18
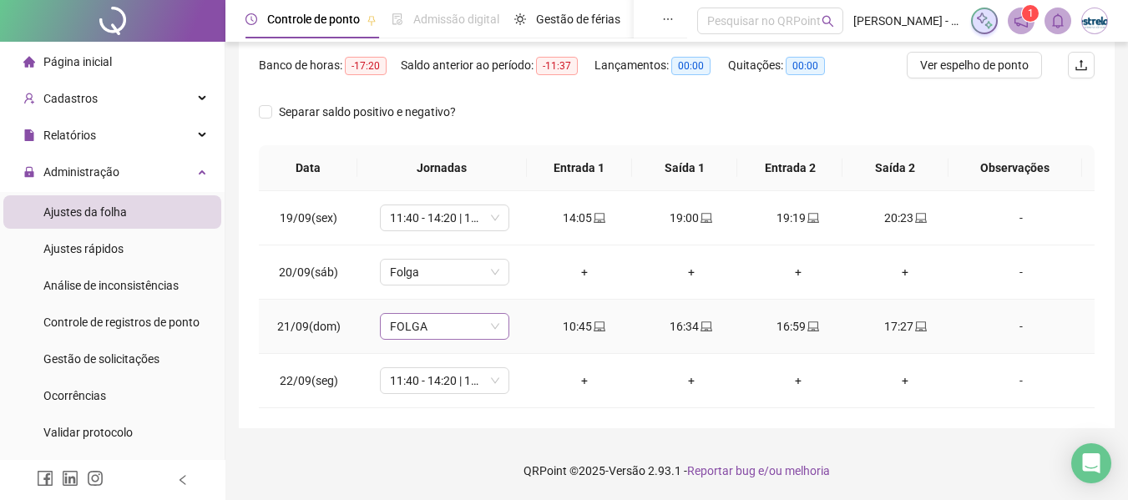
click at [433, 326] on span "FOLGA" at bounding box center [444, 326] width 109 height 25
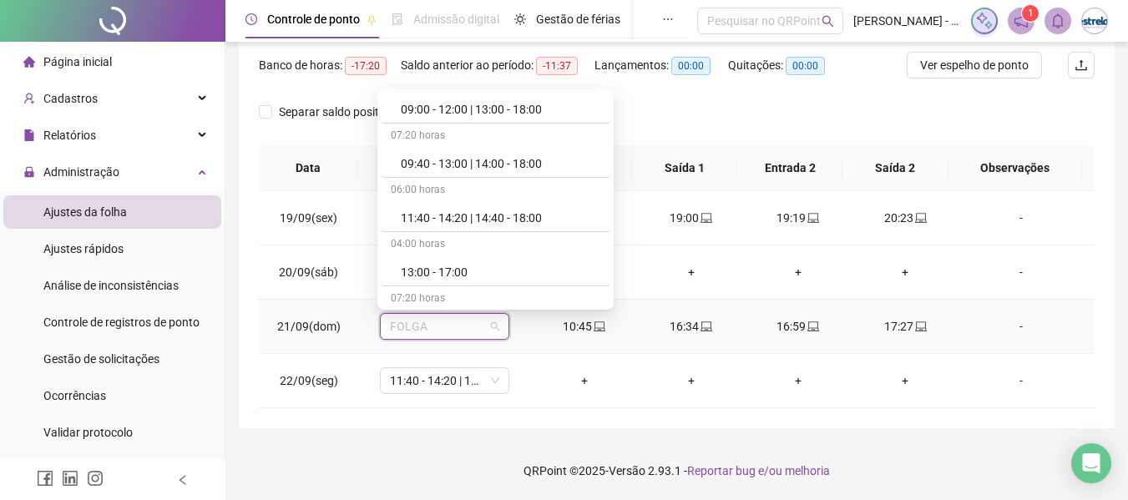
scroll to position [334, 0]
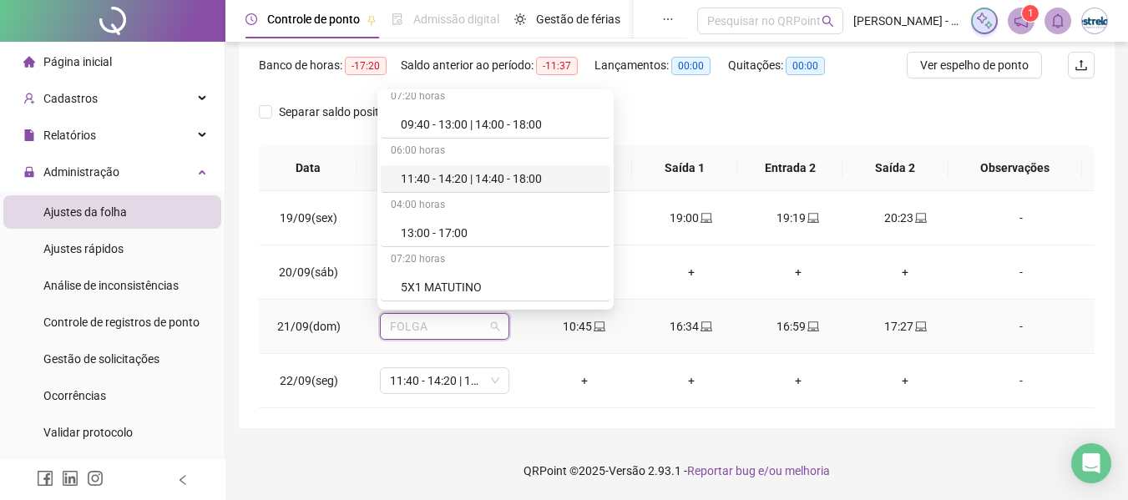
click at [425, 179] on div "11:40 - 14:20 | 14:40 - 18:00" at bounding box center [500, 178] width 199 height 18
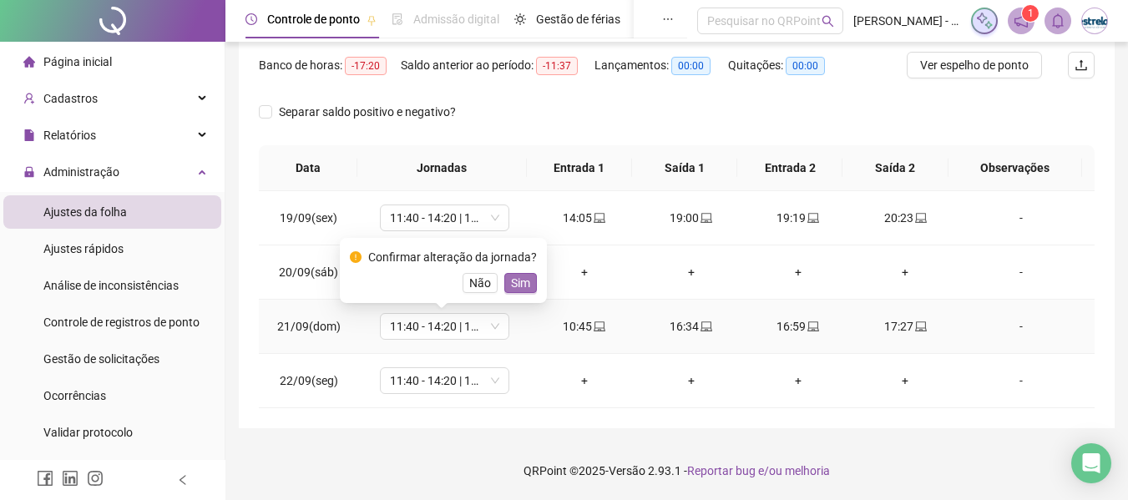
click at [524, 285] on span "Sim" at bounding box center [520, 283] width 19 height 18
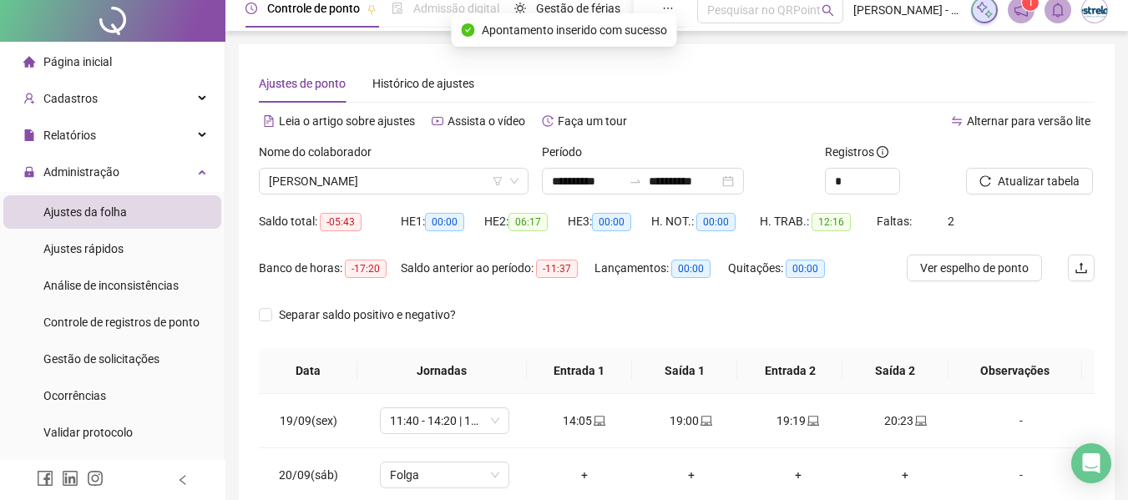
scroll to position [0, 0]
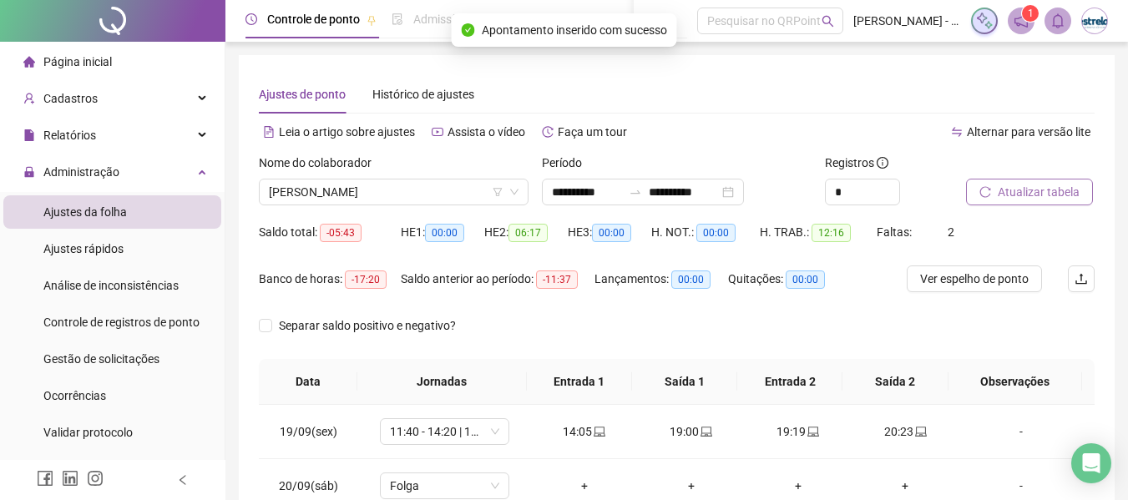
click at [1067, 189] on span "Atualizar tabela" at bounding box center [1038, 192] width 82 height 18
click at [330, 202] on span "[PERSON_NAME]" at bounding box center [394, 191] width 250 height 25
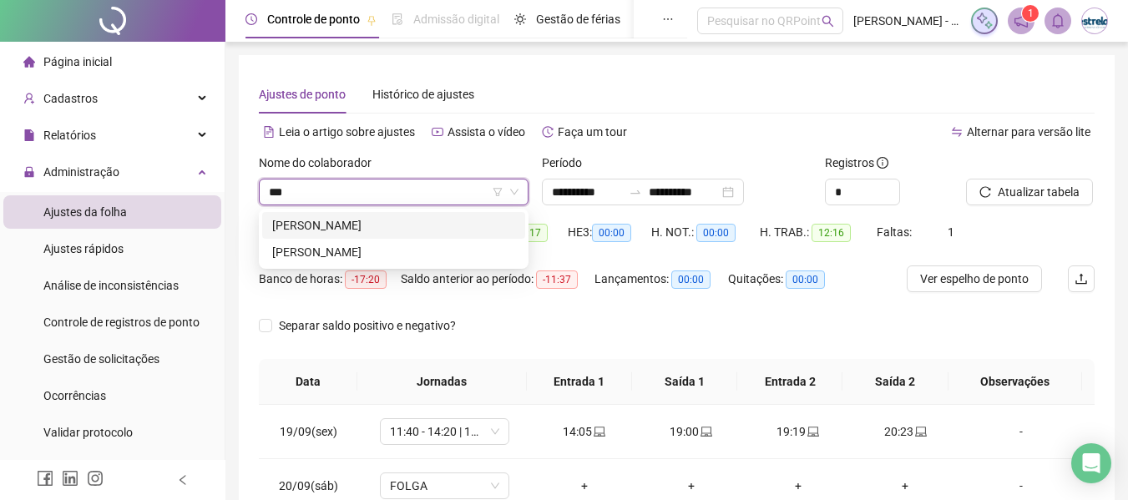
type input "****"
click at [316, 220] on div "[PERSON_NAME]" at bounding box center [393, 225] width 243 height 18
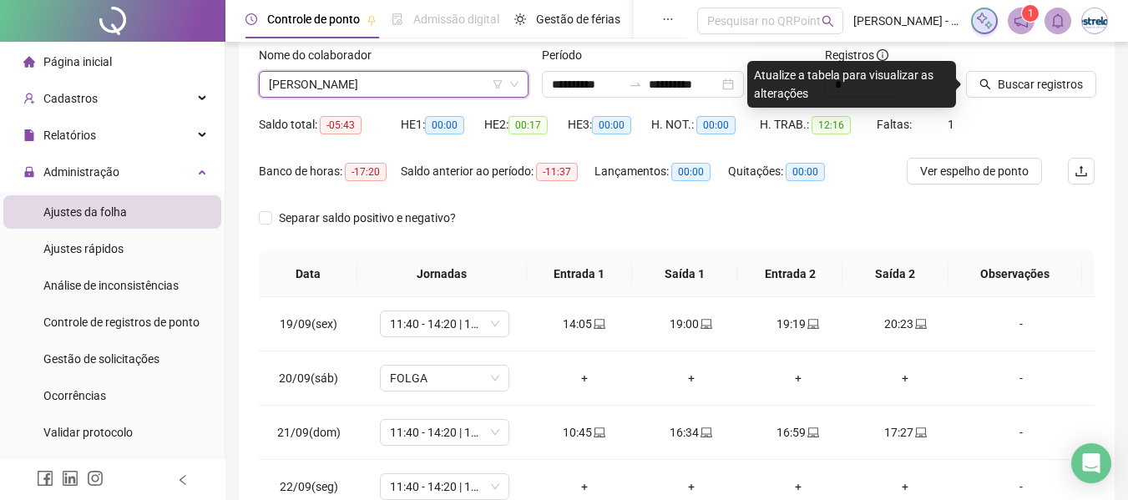
scroll to position [214, 0]
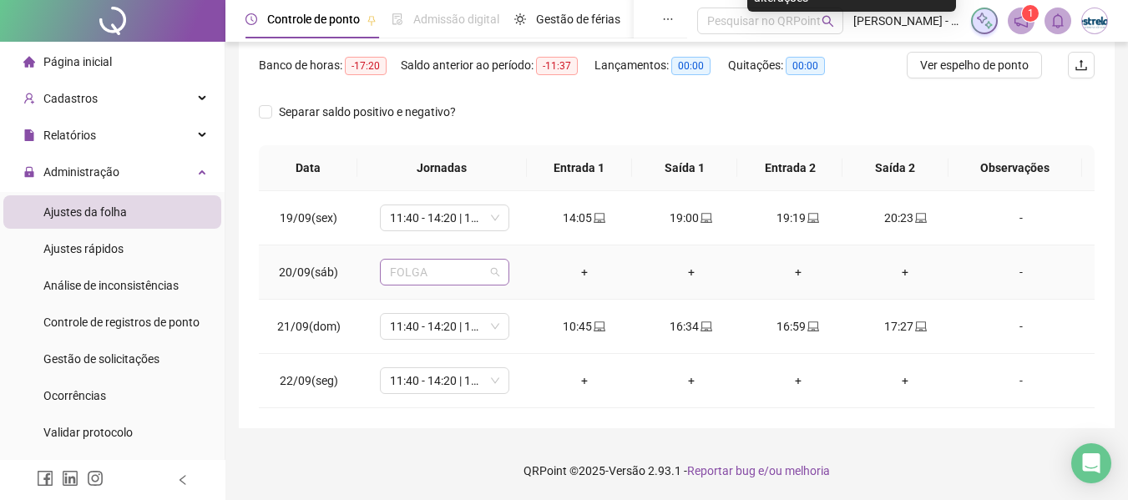
click at [442, 281] on span "FOLGA" at bounding box center [444, 272] width 109 height 25
click at [918, 119] on div "Separar saldo positivo e negativo?" at bounding box center [677, 121] width 836 height 47
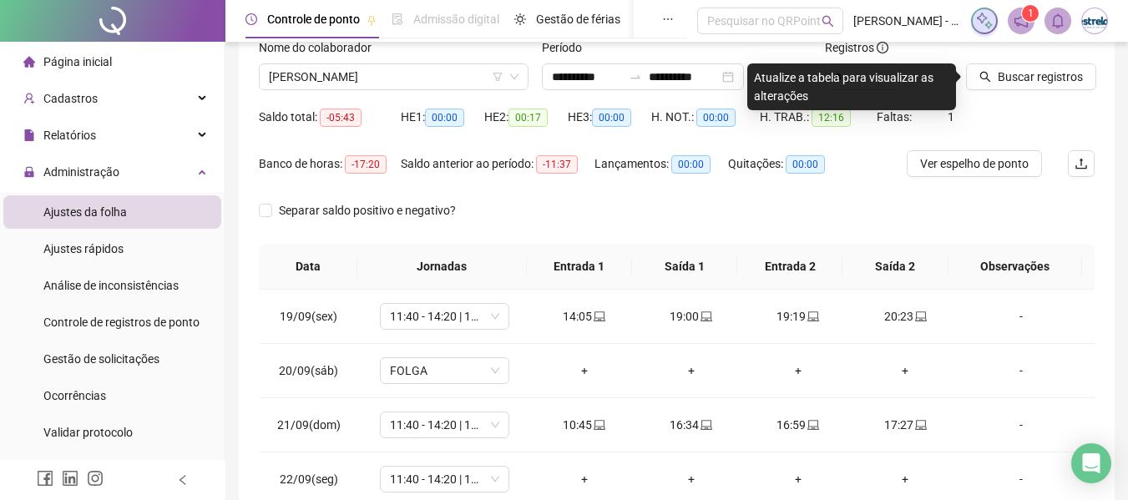
scroll to position [0, 0]
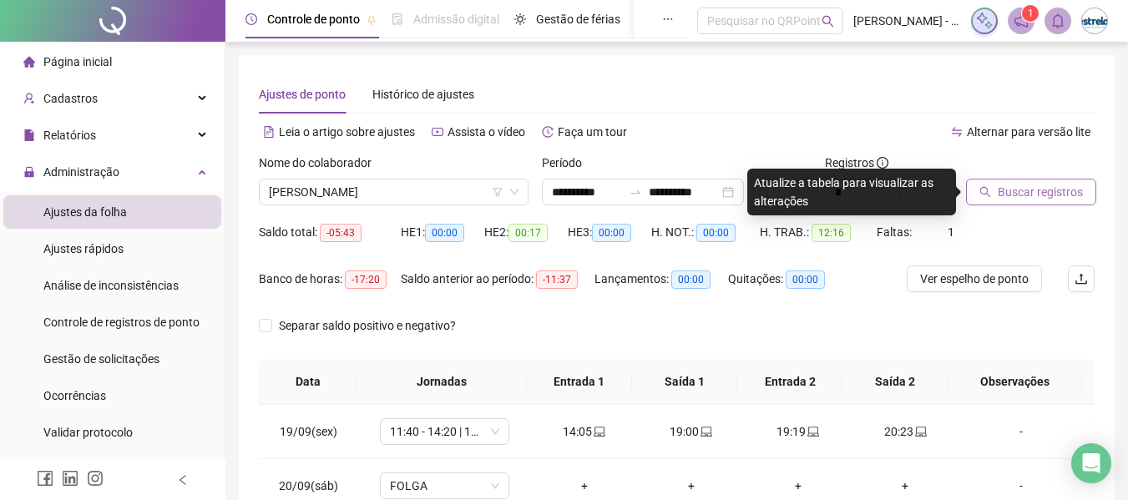
click at [1043, 200] on span "Buscar registros" at bounding box center [1039, 192] width 85 height 18
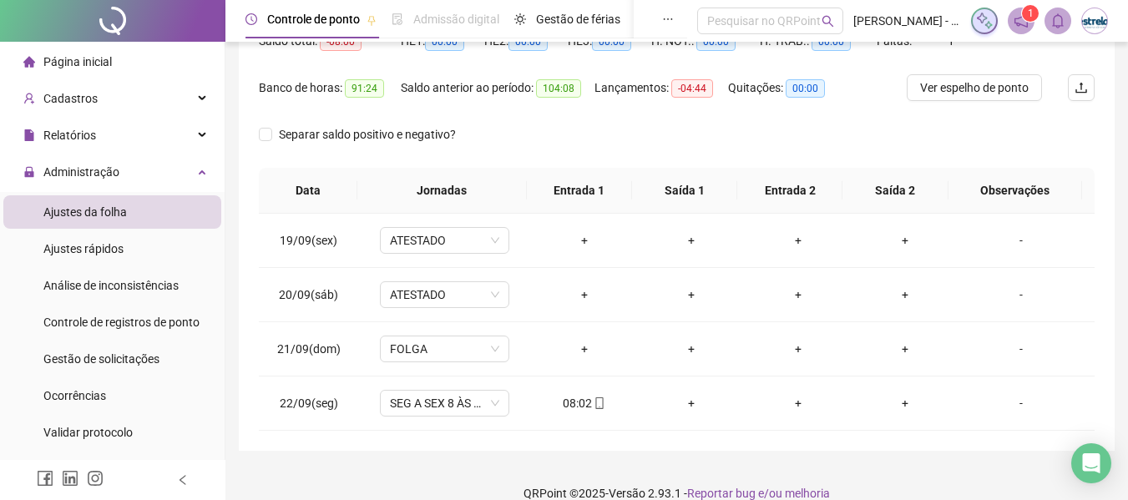
scroll to position [214, 0]
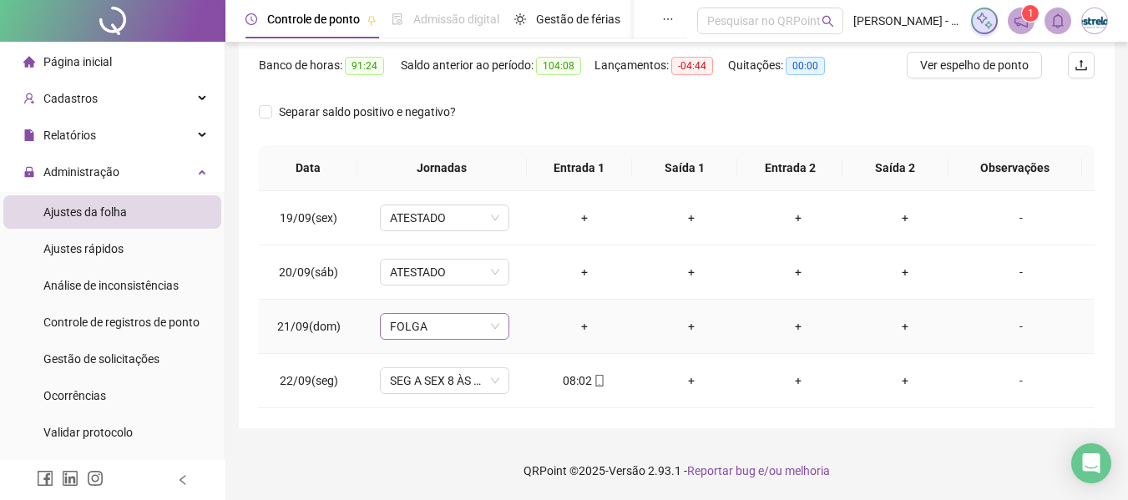
click at [427, 332] on span "FOLGA" at bounding box center [444, 326] width 109 height 25
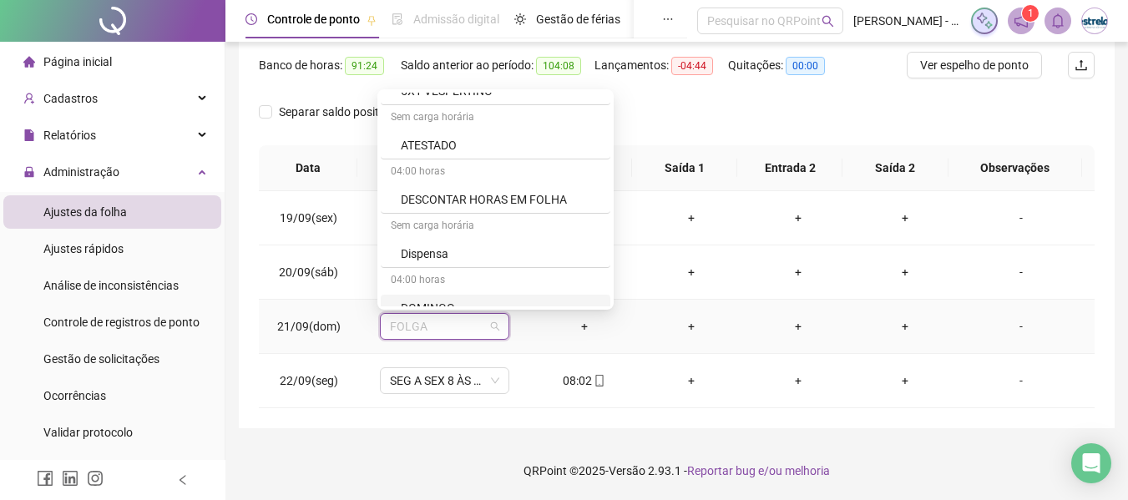
scroll to position [501, 0]
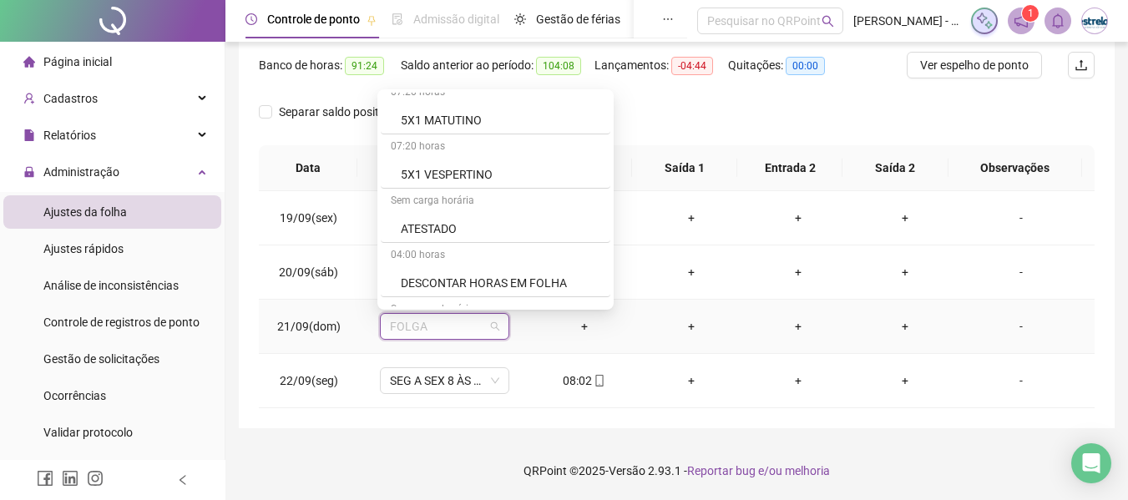
drag, startPoint x: 457, startPoint y: 230, endPoint x: 472, endPoint y: 239, distance: 16.5
click at [457, 232] on div "ATESTADO" at bounding box center [500, 229] width 199 height 18
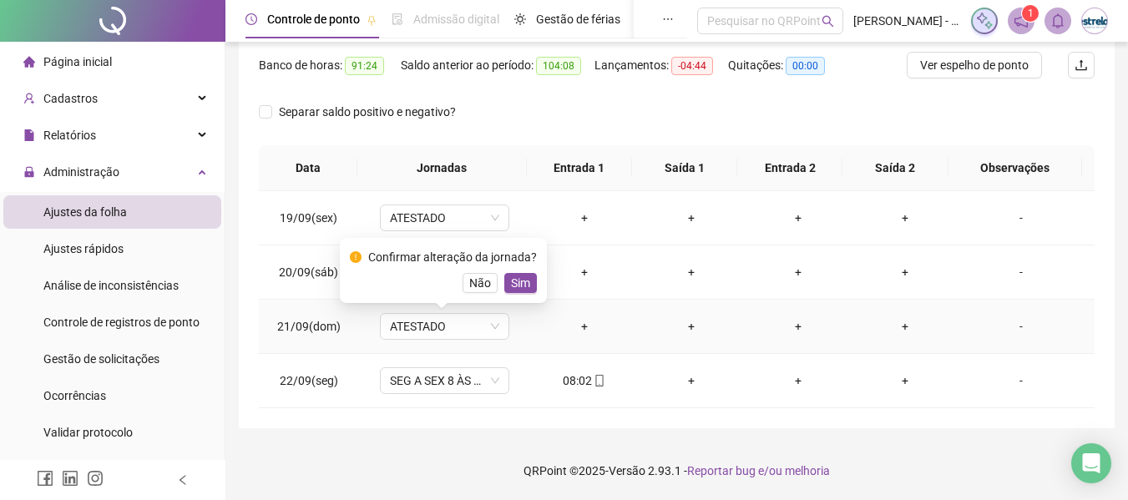
drag, startPoint x: 510, startPoint y: 285, endPoint x: 639, endPoint y: 274, distance: 129.8
click at [513, 285] on span "Sim" at bounding box center [520, 283] width 19 height 18
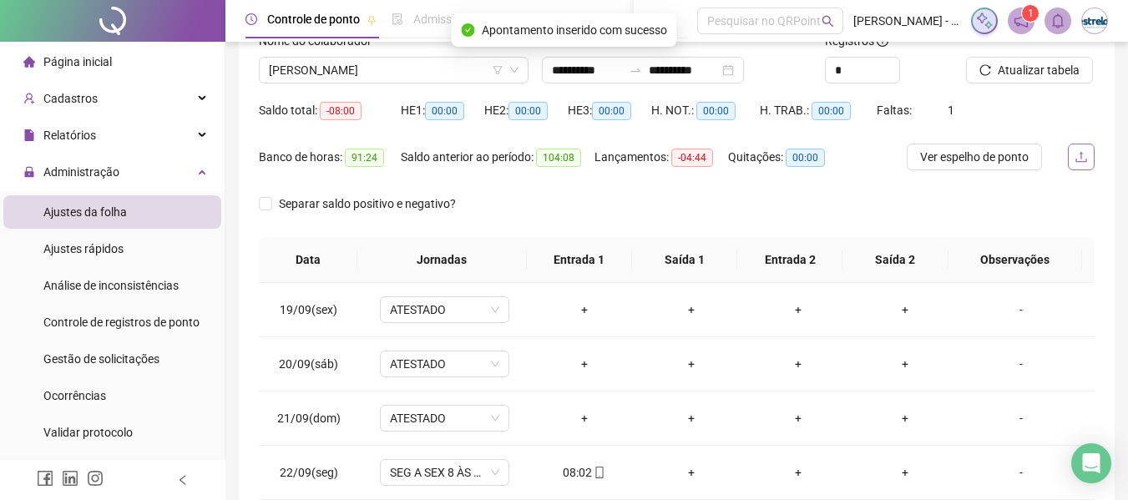
scroll to position [47, 0]
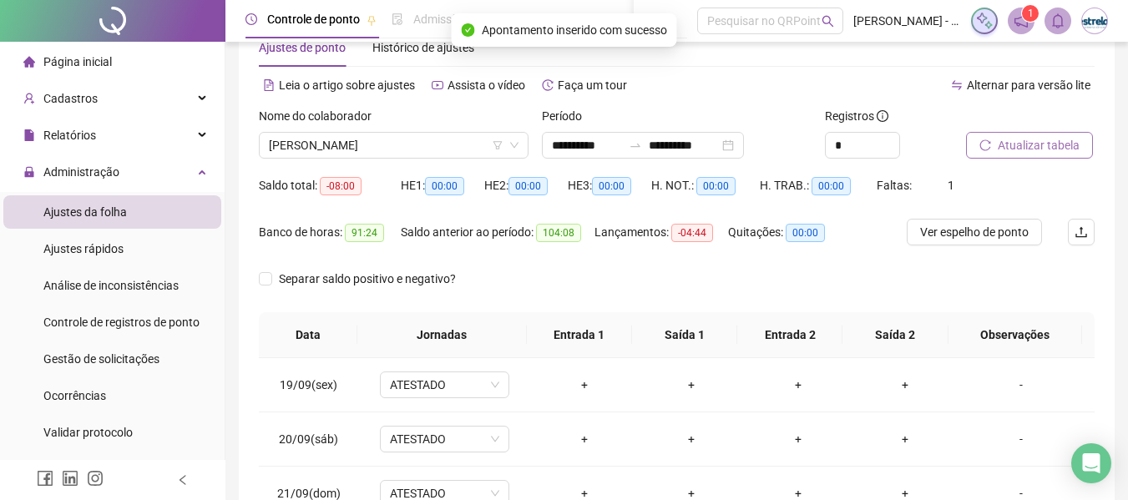
click at [1026, 143] on span "Atualizar tabela" at bounding box center [1038, 145] width 82 height 18
click at [622, 140] on input "**********" at bounding box center [587, 145] width 70 height 18
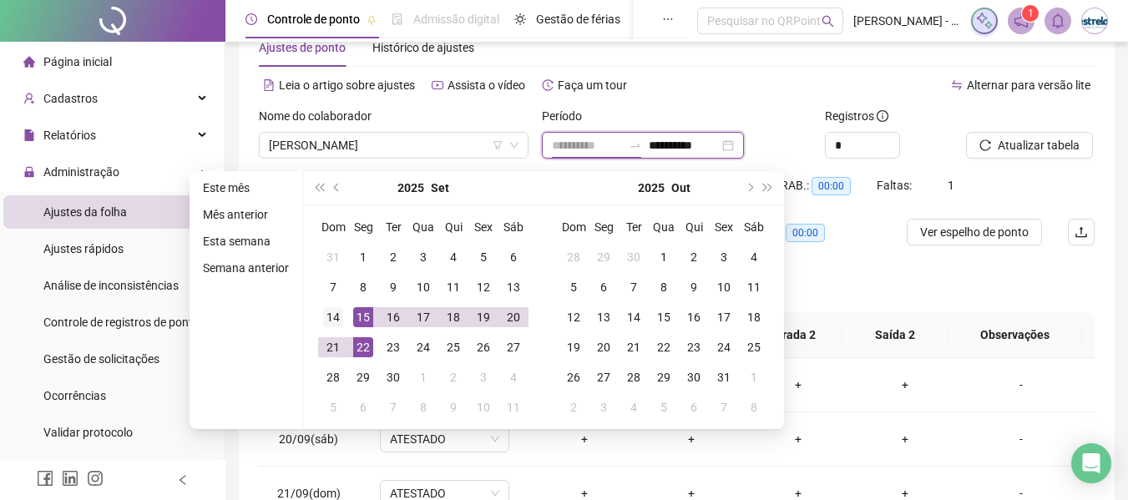
type input "**********"
click at [331, 318] on div "14" at bounding box center [333, 317] width 20 height 20
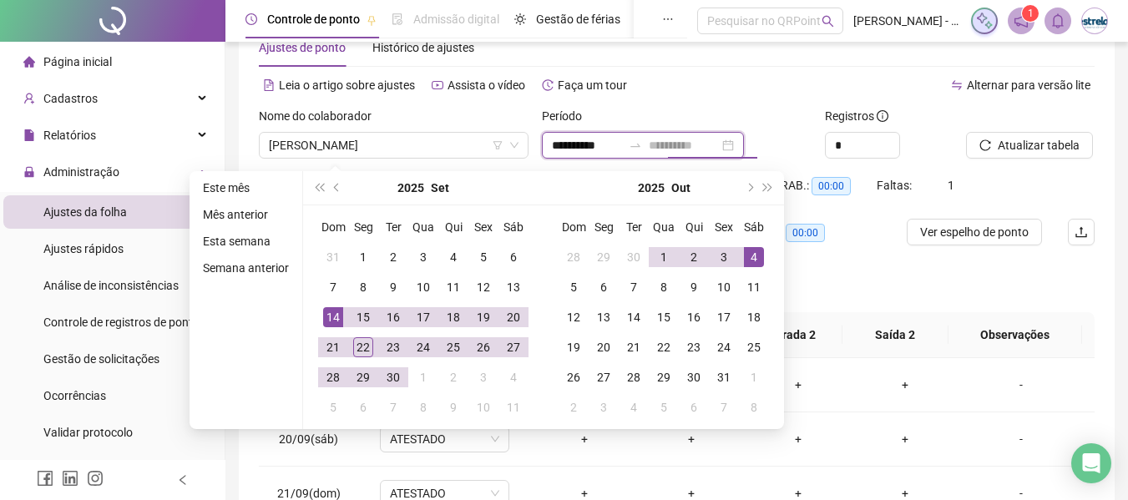
type input "**********"
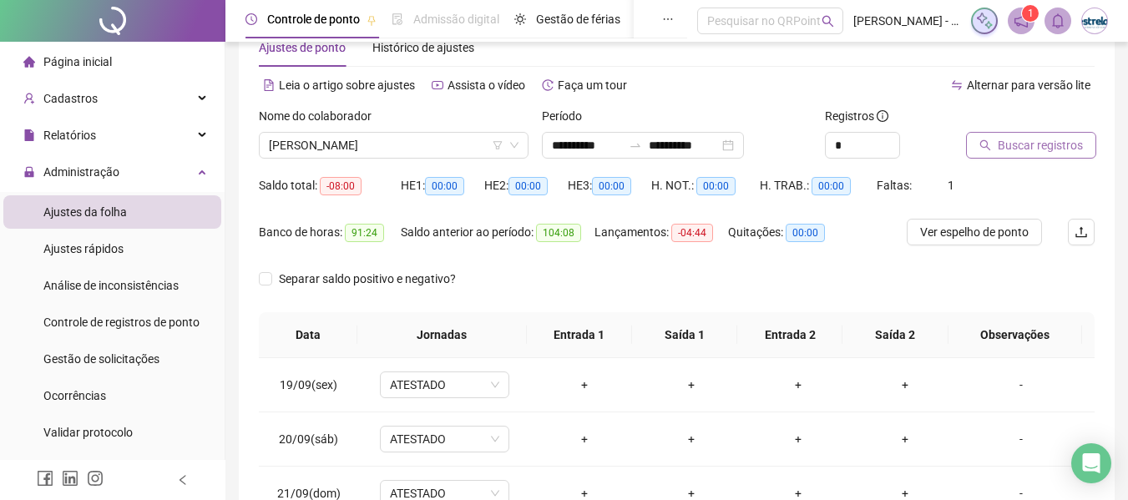
drag, startPoint x: 1038, startPoint y: 148, endPoint x: 1068, endPoint y: 195, distance: 56.3
click at [611, 149] on input "**********" at bounding box center [587, 145] width 70 height 18
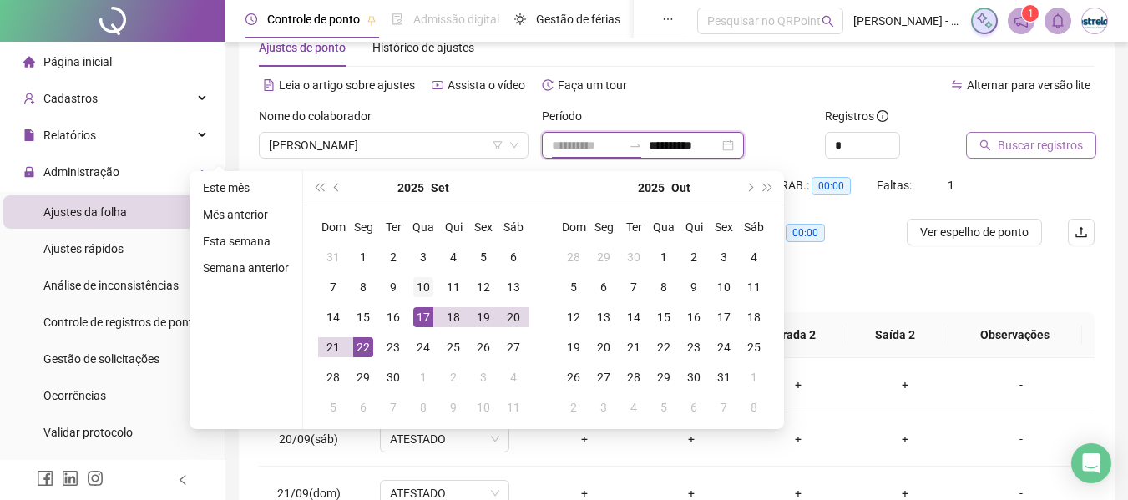
type input "**********"
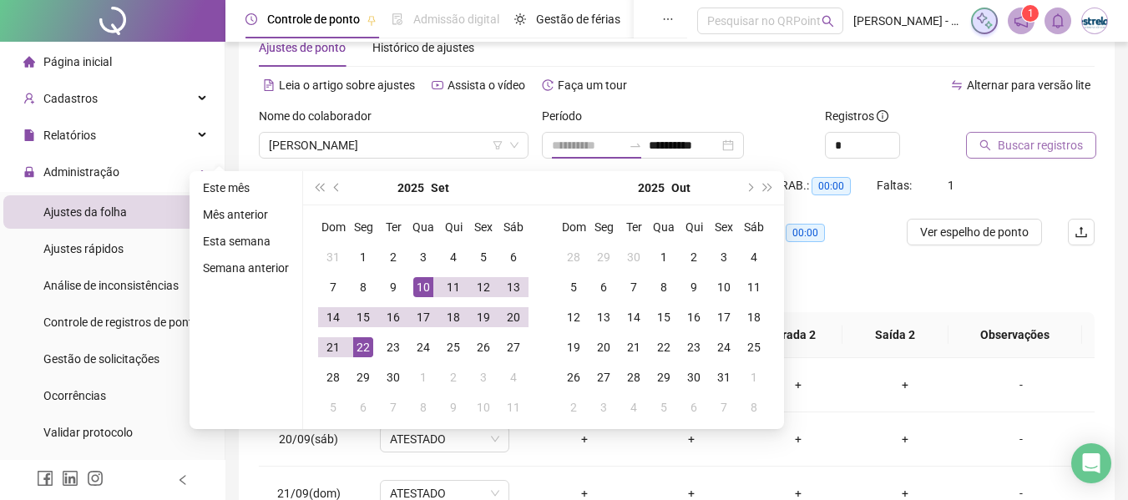
click at [414, 290] on div "10" at bounding box center [423, 287] width 20 height 20
type input "**********"
click at [977, 149] on button "Buscar registros" at bounding box center [1031, 145] width 130 height 27
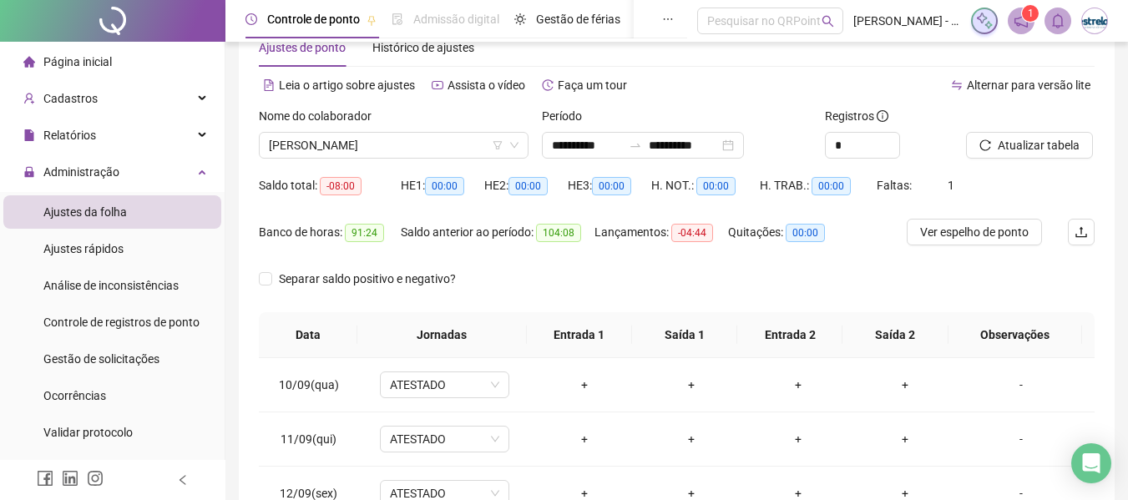
click at [603, 162] on div "**********" at bounding box center [676, 139] width 283 height 65
click at [620, 148] on input "**********" at bounding box center [587, 145] width 70 height 18
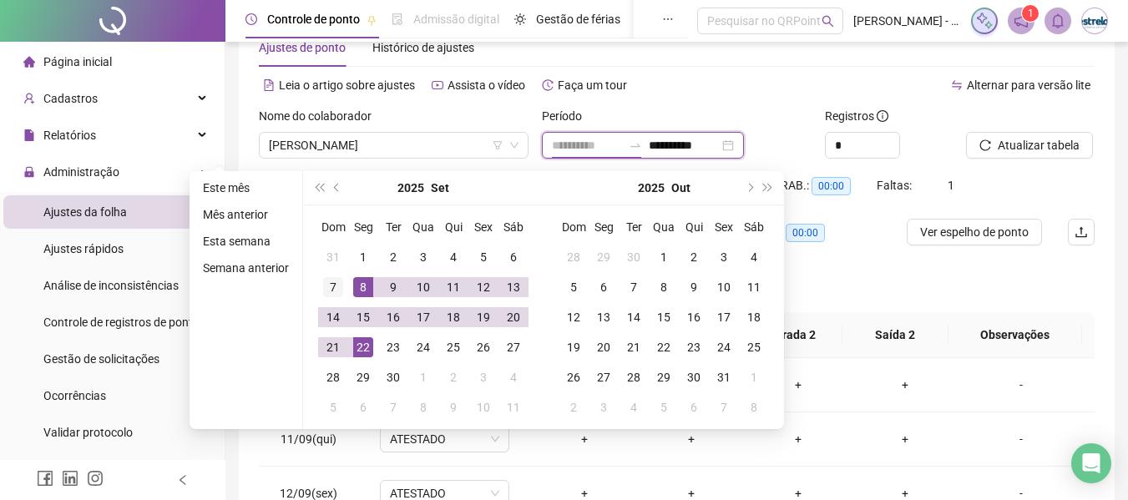
type input "**********"
click at [338, 289] on div "7" at bounding box center [333, 287] width 20 height 20
type input "**********"
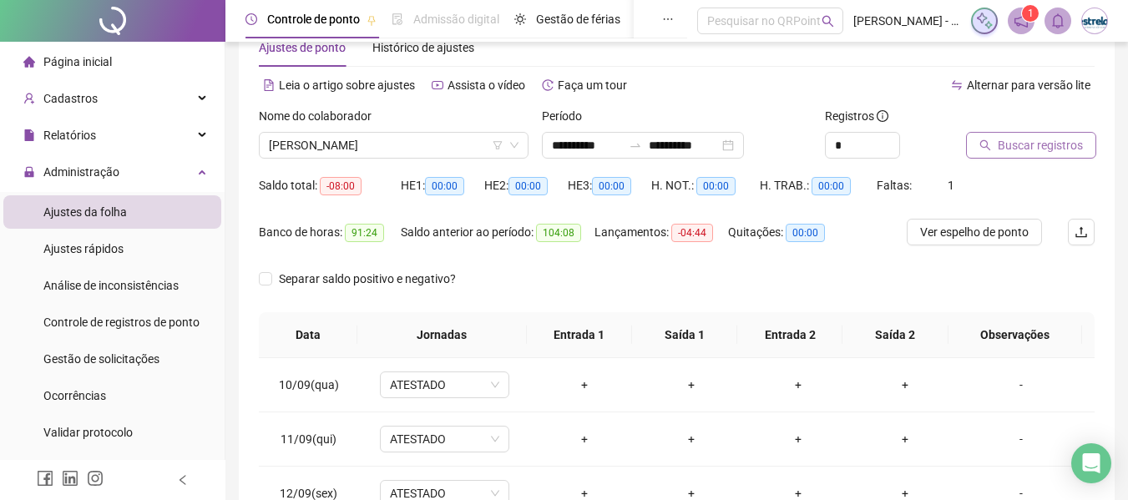
click at [1022, 154] on button "Buscar registros" at bounding box center [1031, 145] width 130 height 27
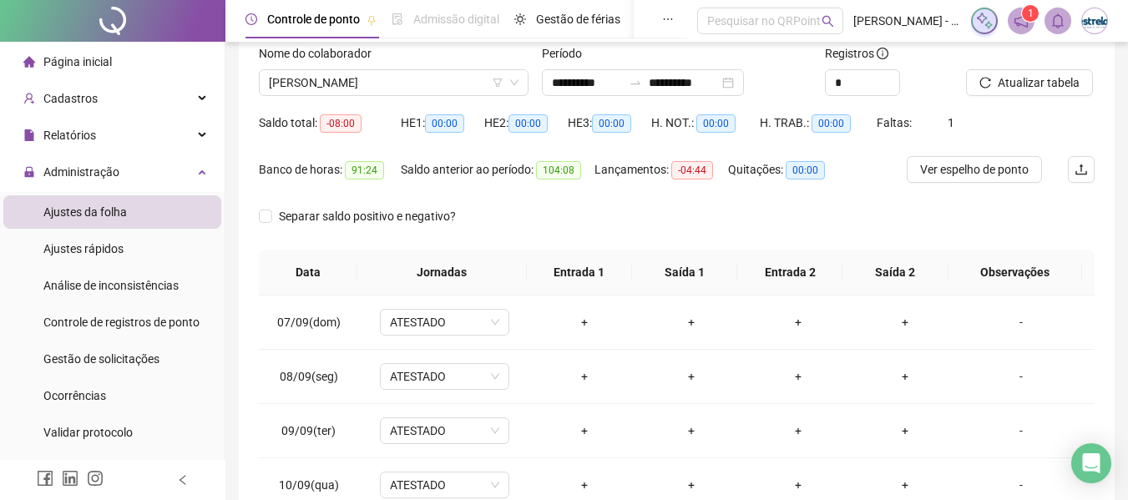
scroll to position [103, 0]
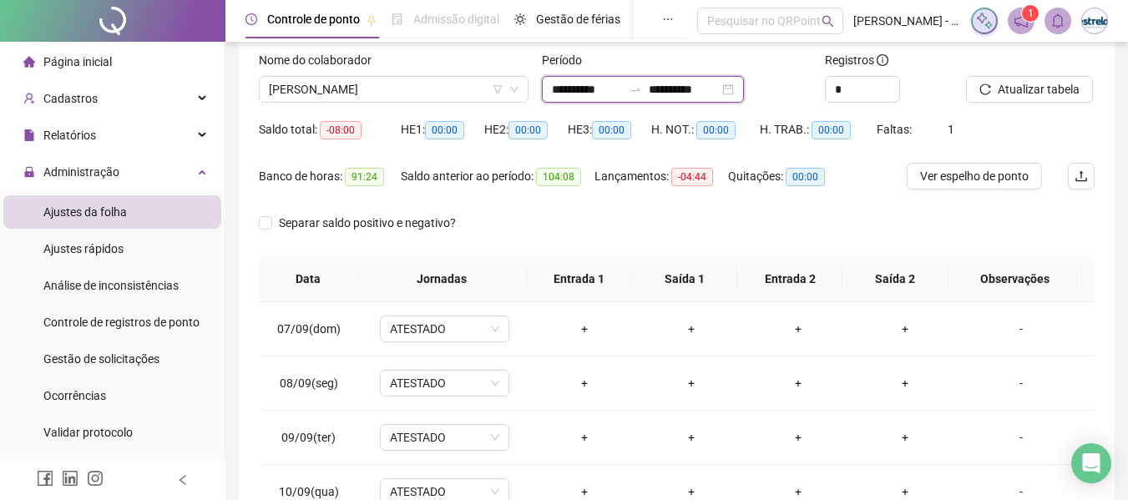
click at [621, 91] on input "**********" at bounding box center [587, 89] width 70 height 18
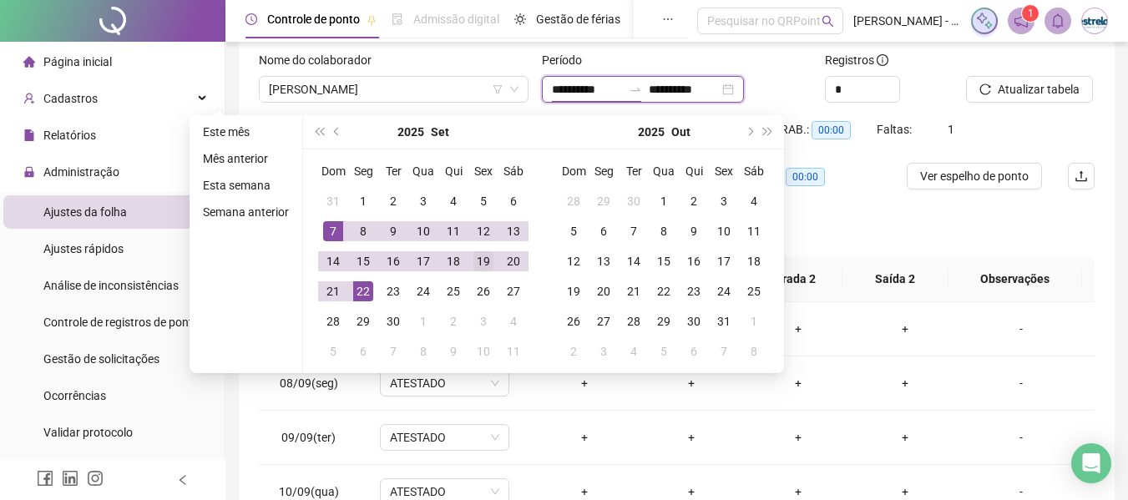
type input "**********"
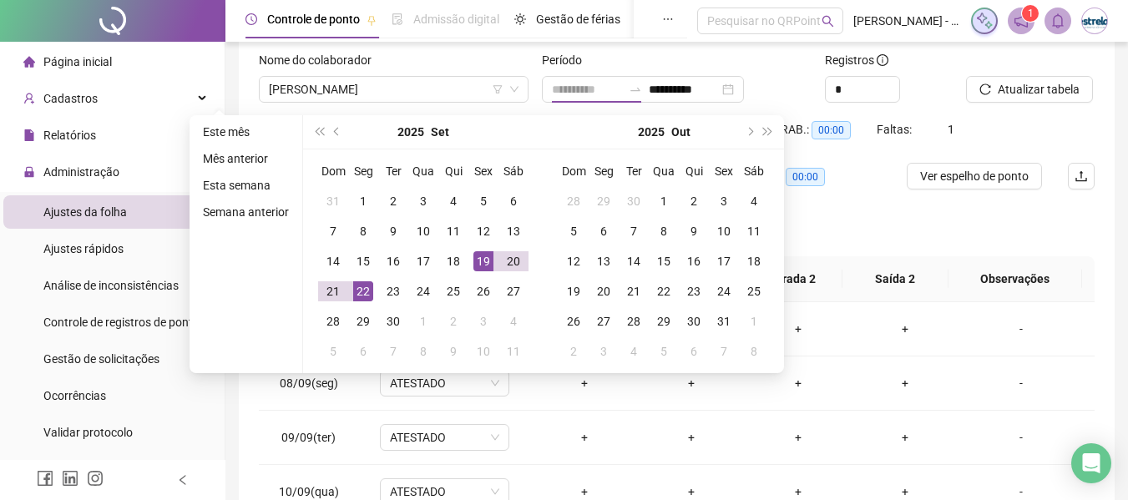
click at [487, 259] on div "19" at bounding box center [483, 261] width 20 height 20
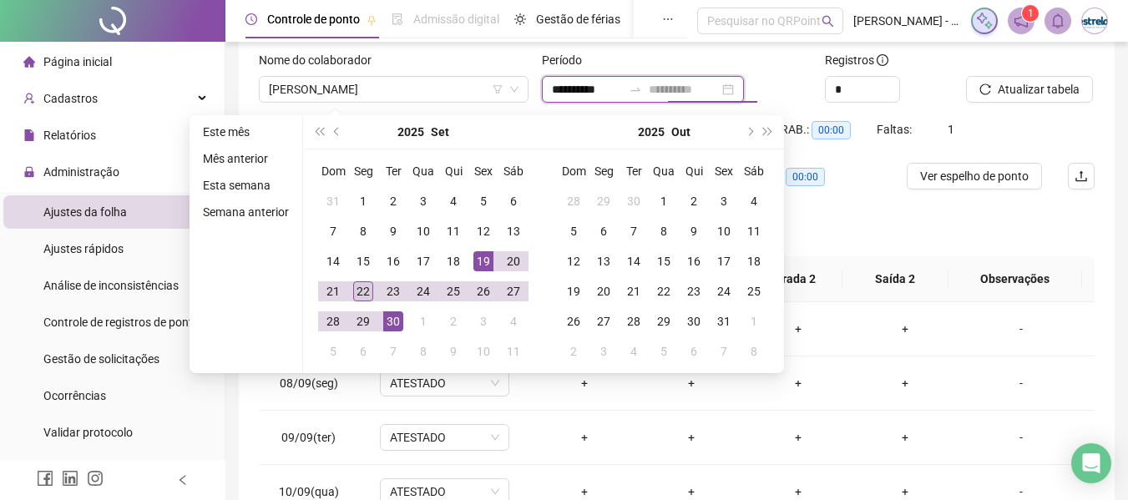
type input "**********"
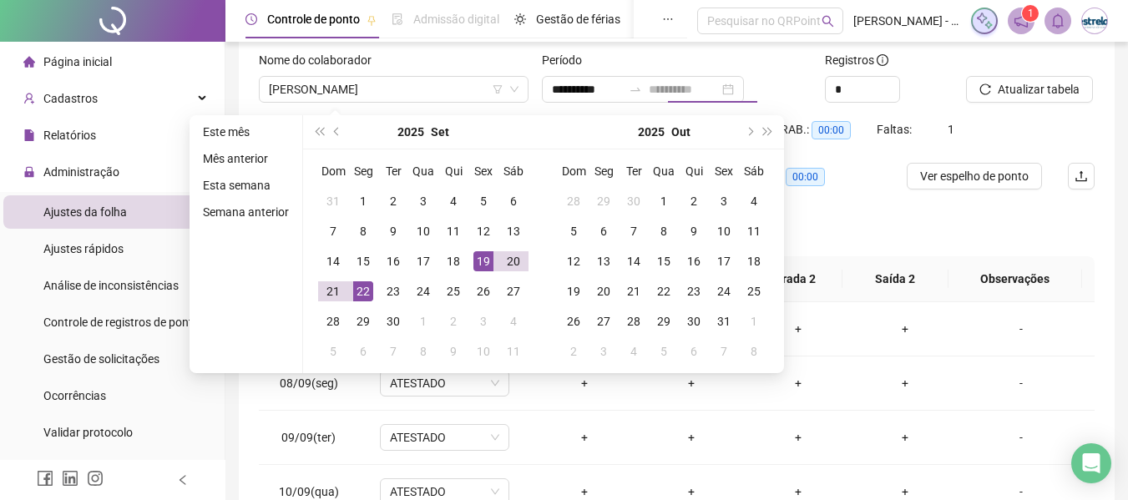
click at [361, 294] on div "22" at bounding box center [363, 291] width 20 height 20
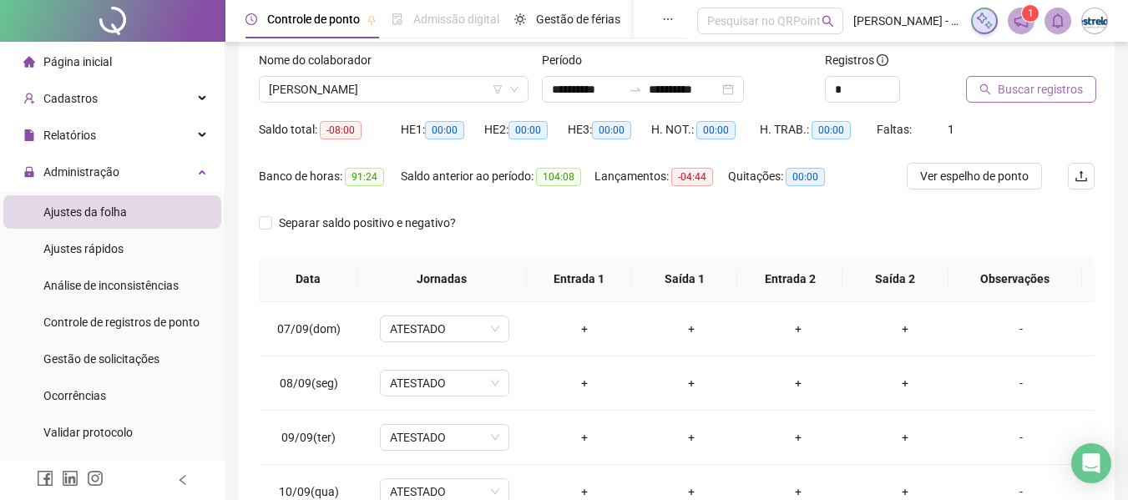
click at [1007, 88] on span "Buscar registros" at bounding box center [1039, 89] width 85 height 18
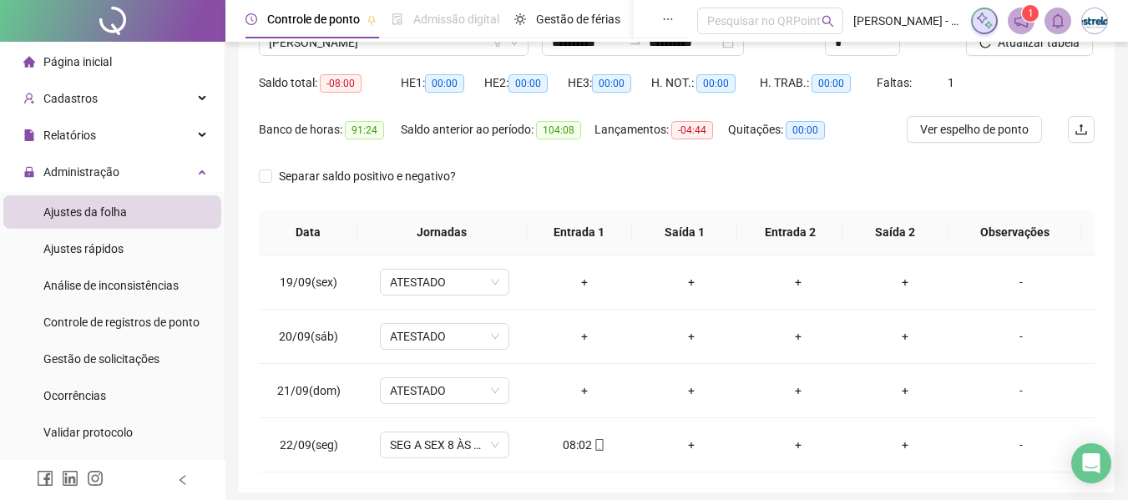
scroll to position [214, 0]
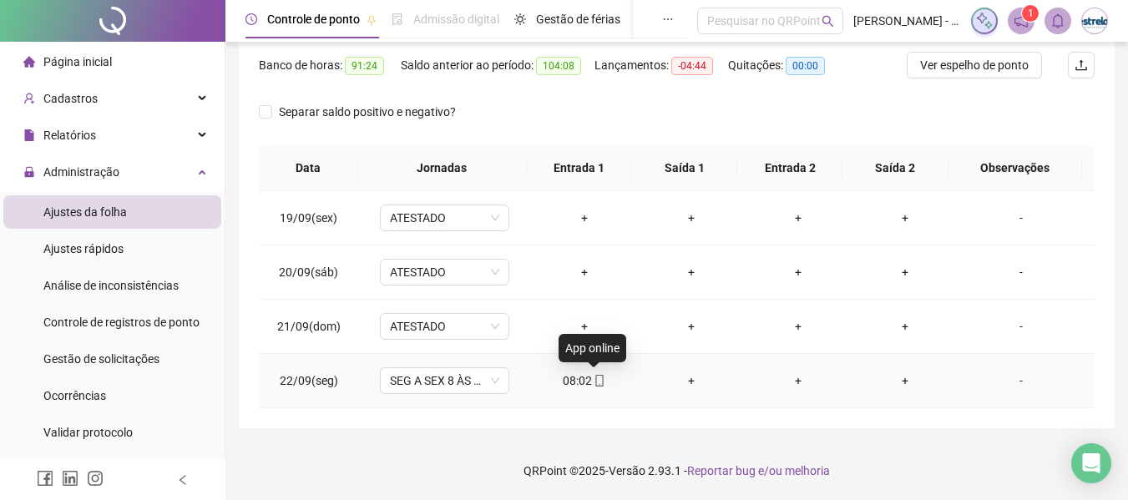
click at [594, 381] on icon "mobile" at bounding box center [599, 381] width 12 height 12
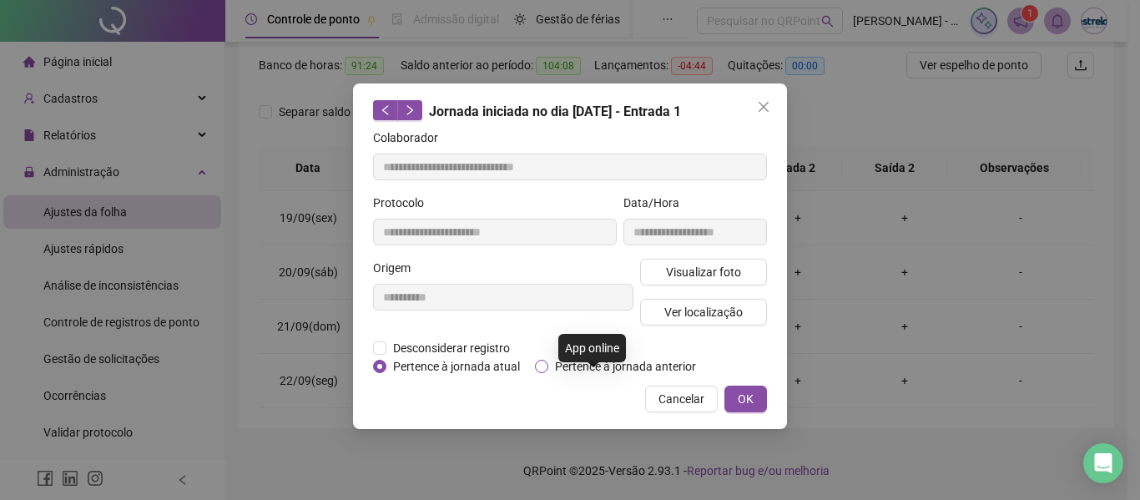
type input "**********"
click at [688, 273] on span "Visualizar foto" at bounding box center [703, 272] width 75 height 18
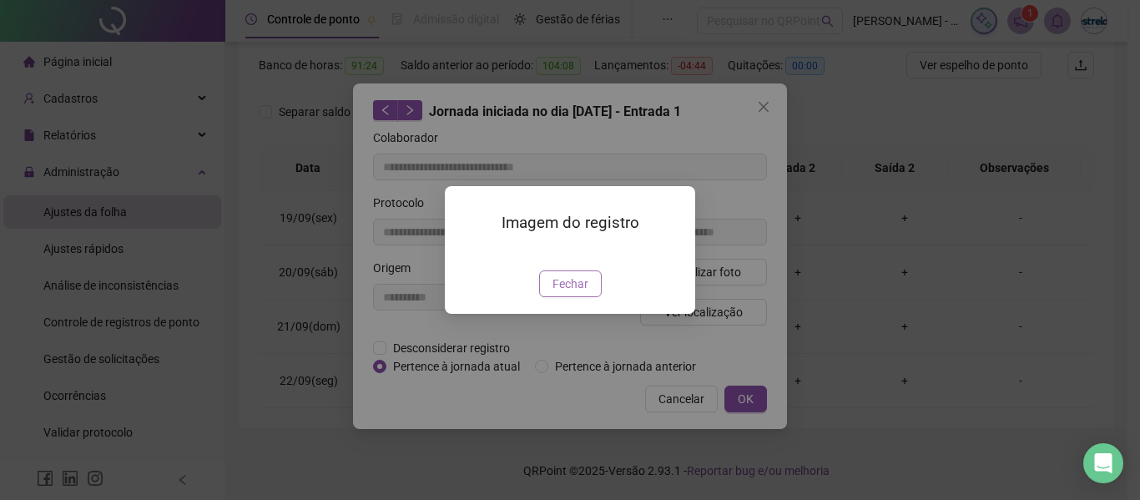
click at [598, 297] on button "Fechar" at bounding box center [570, 283] width 63 height 27
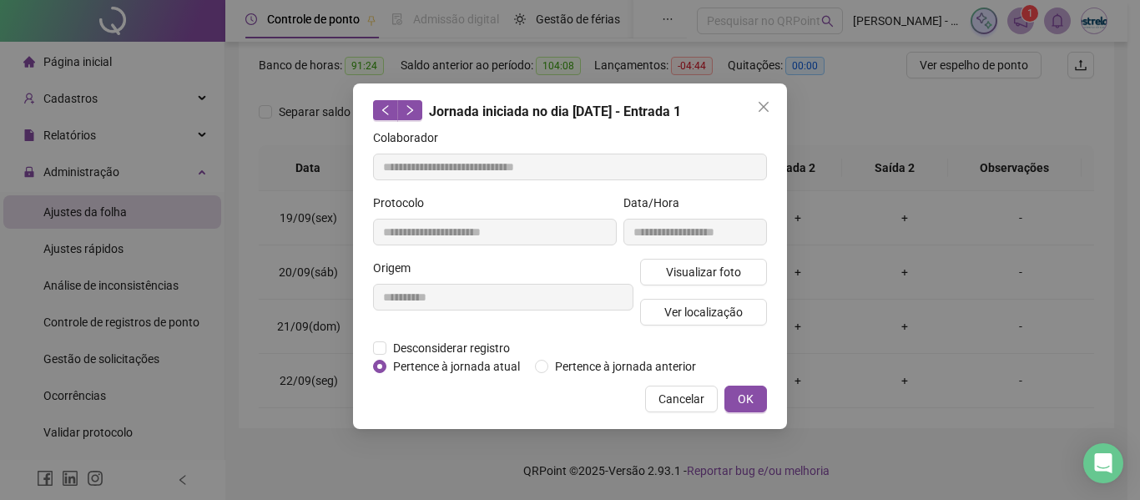
drag, startPoint x: 766, startPoint y: 109, endPoint x: 724, endPoint y: 120, distance: 43.1
click at [765, 110] on icon "close" at bounding box center [763, 106] width 13 height 13
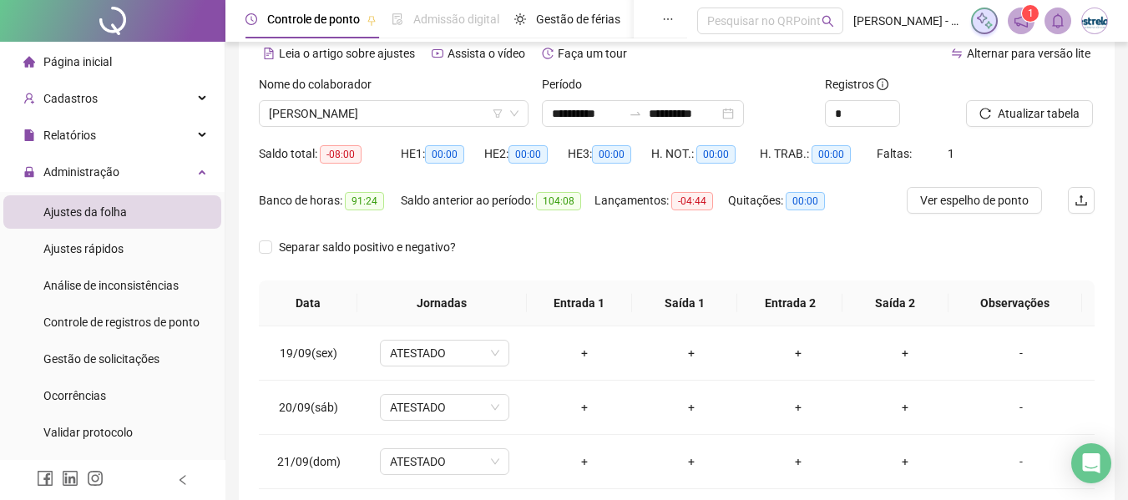
scroll to position [0, 0]
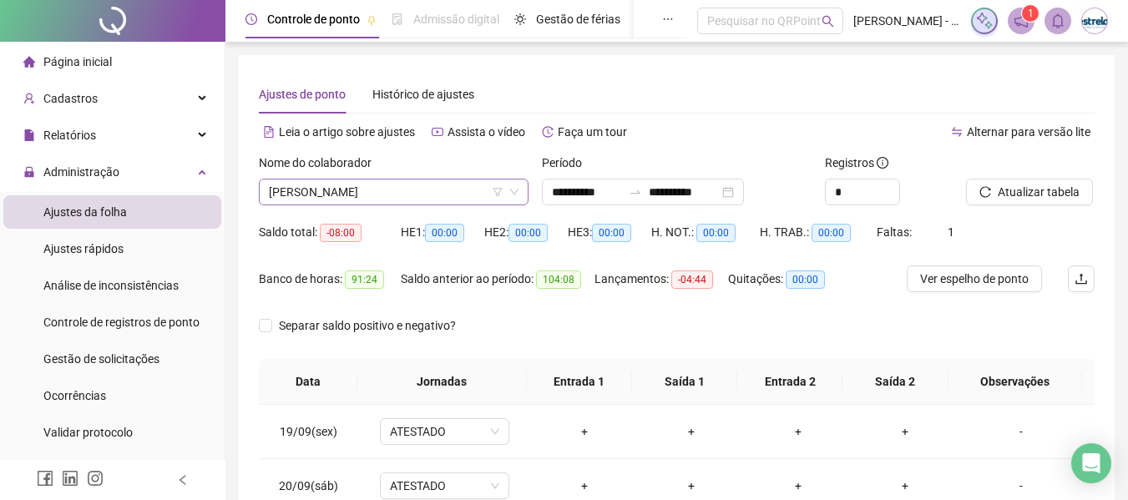
click at [406, 194] on span "[PERSON_NAME]" at bounding box center [394, 191] width 250 height 25
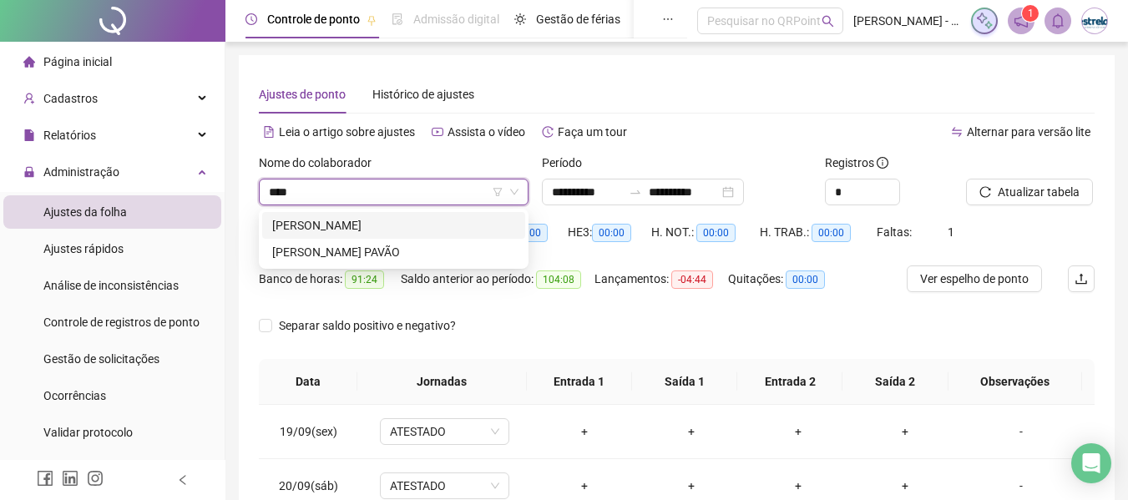
type input "*****"
click at [400, 224] on div "[PERSON_NAME] PAVÃO" at bounding box center [393, 225] width 243 height 18
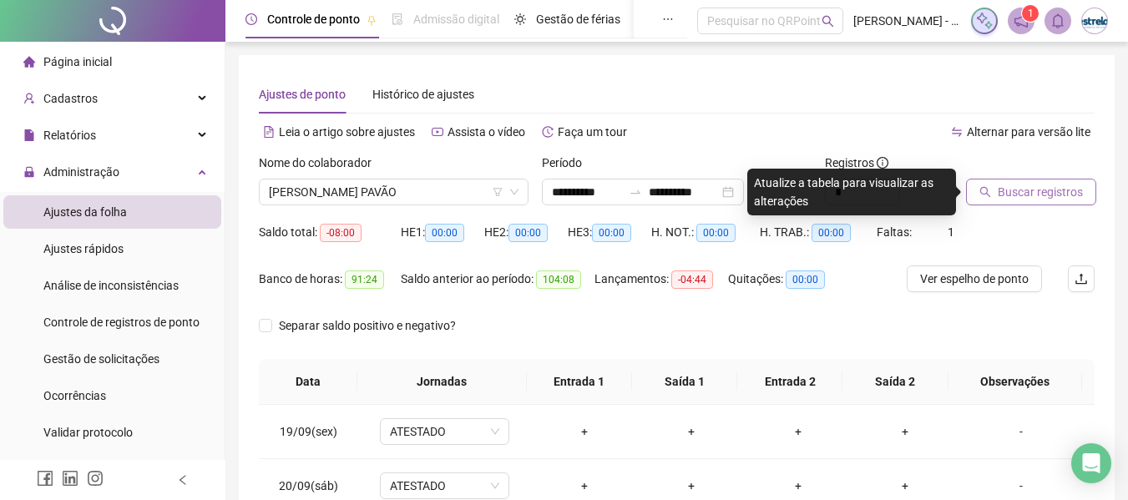
click at [1000, 193] on span "Buscar registros" at bounding box center [1039, 192] width 85 height 18
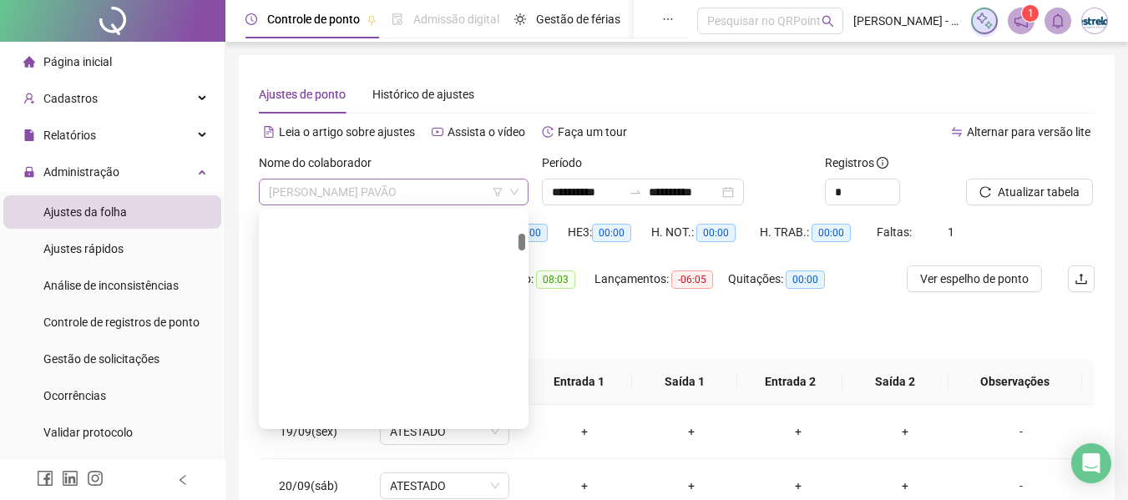
click at [351, 197] on span "[PERSON_NAME] PAVÃO" at bounding box center [394, 191] width 250 height 25
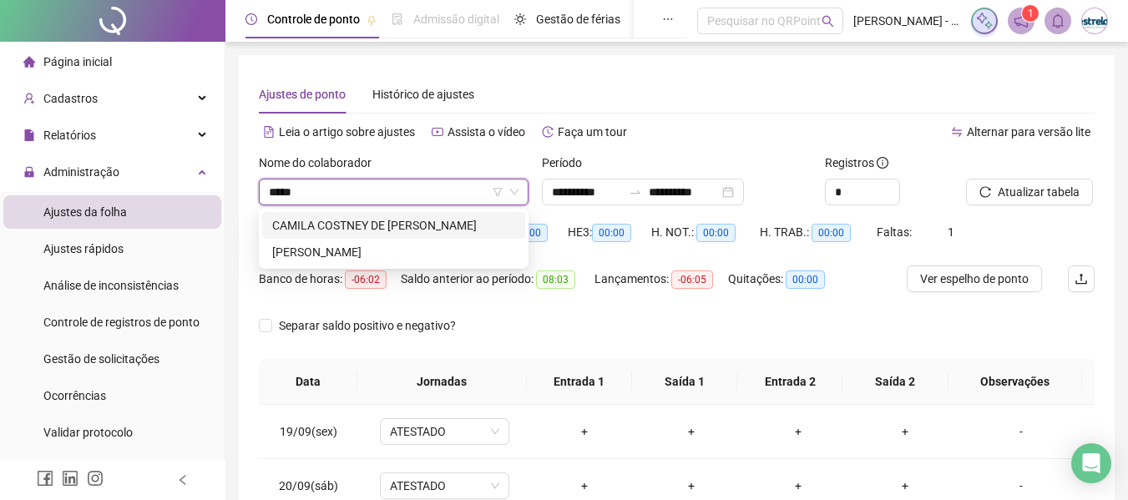
type input "******"
click at [359, 220] on div "CAMILA COSTNEY DE [PERSON_NAME]" at bounding box center [393, 225] width 243 height 18
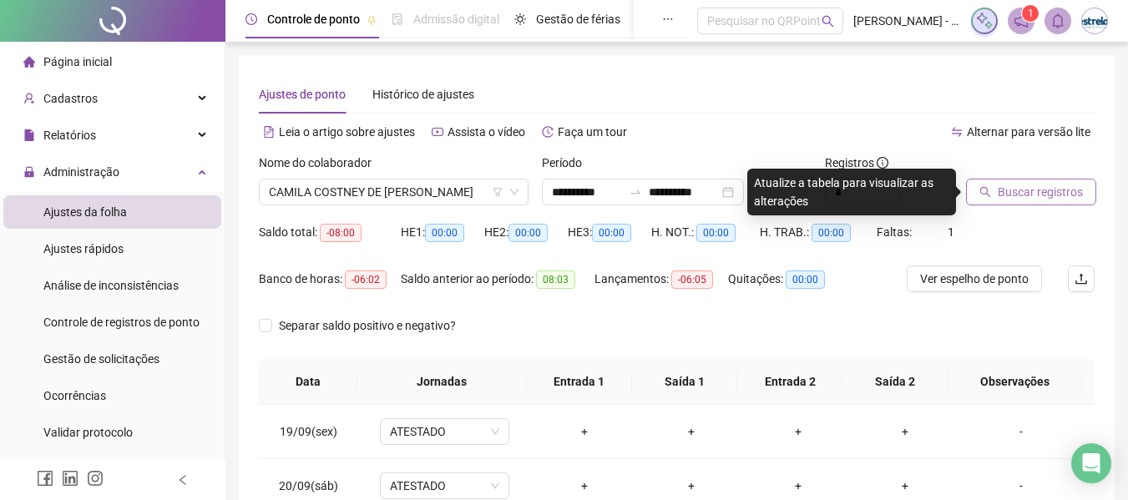
click at [1048, 189] on span "Buscar registros" at bounding box center [1039, 192] width 85 height 18
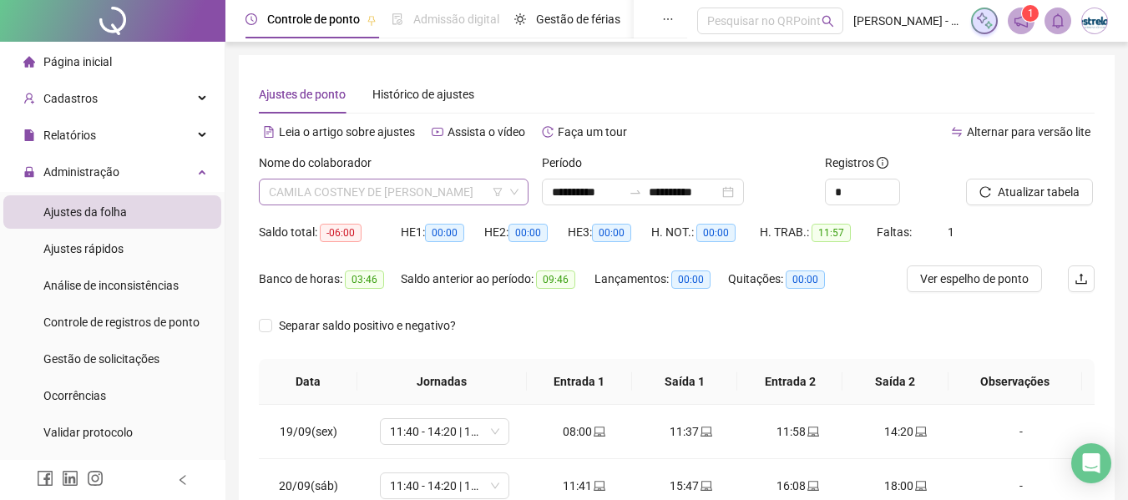
click at [361, 192] on span "CAMILA COSTNEY DE [PERSON_NAME]" at bounding box center [394, 191] width 250 height 25
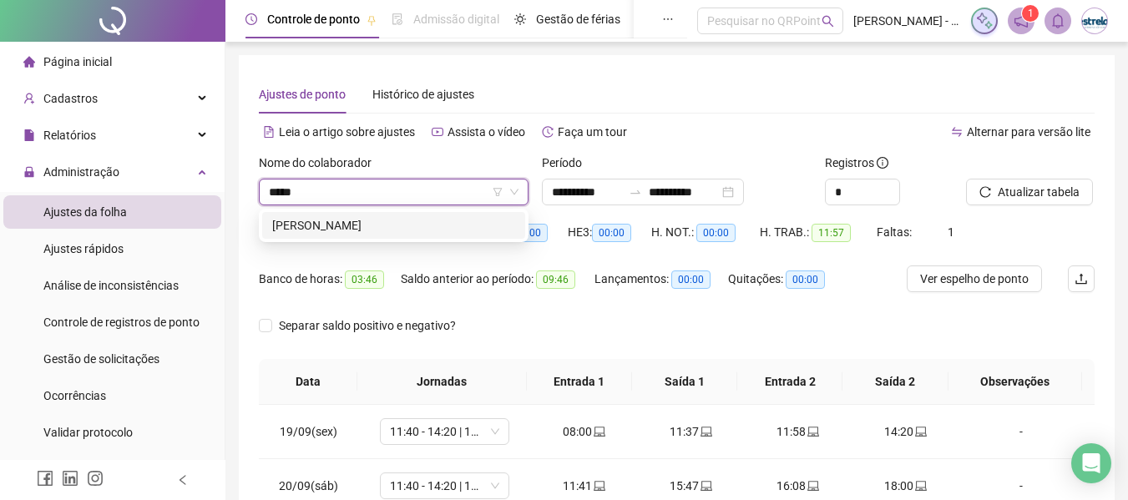
type input "******"
click at [352, 228] on div "[PERSON_NAME]" at bounding box center [393, 225] width 243 height 18
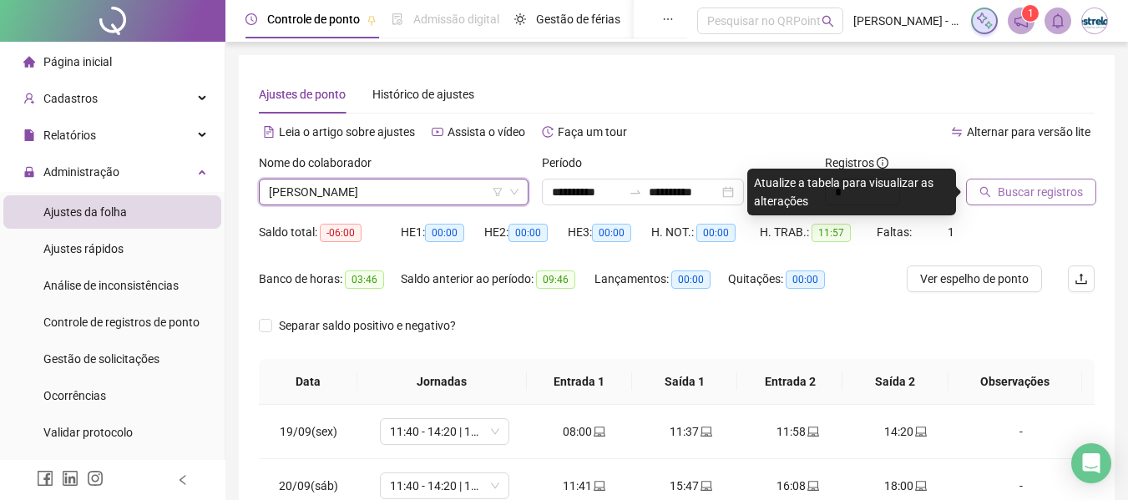
click at [1008, 193] on span "Buscar registros" at bounding box center [1039, 192] width 85 height 18
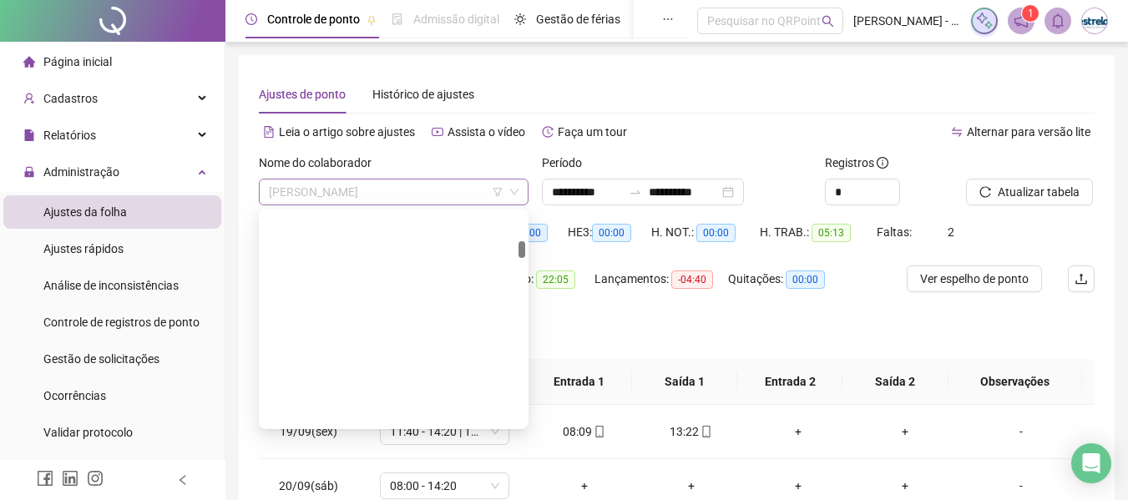
click at [416, 191] on span "[PERSON_NAME]" at bounding box center [394, 191] width 250 height 25
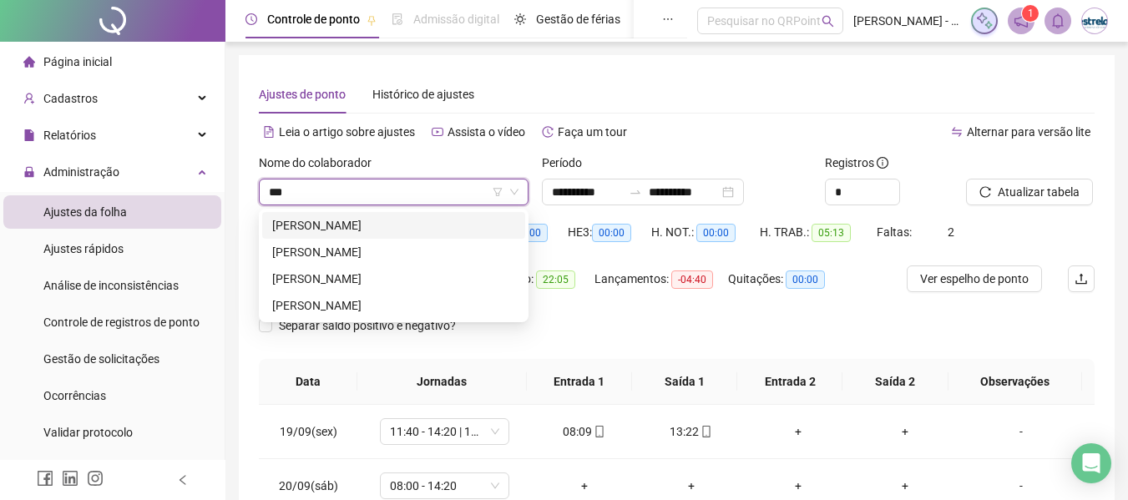
type input "****"
click at [395, 219] on div "[PERSON_NAME]" at bounding box center [393, 225] width 243 height 18
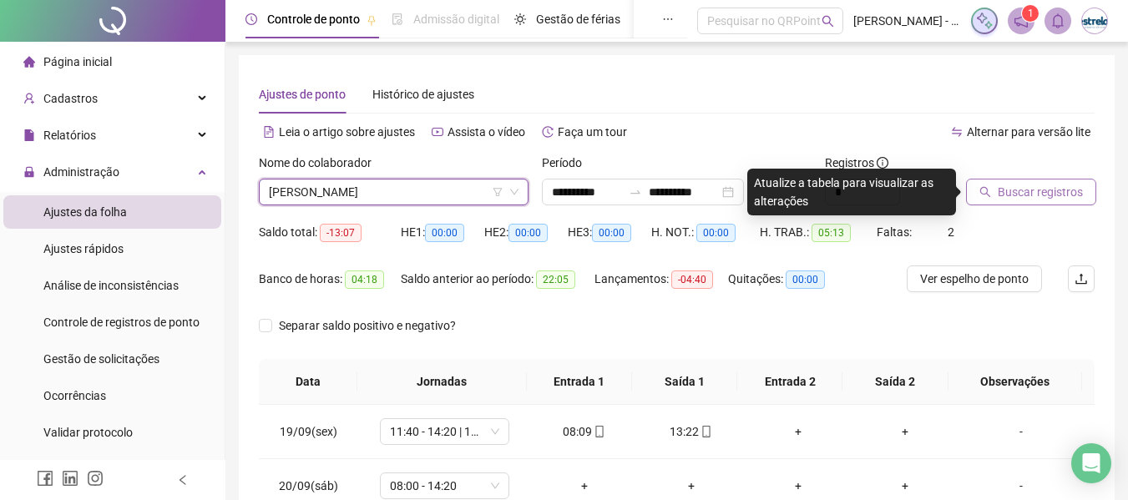
click at [983, 188] on icon "search" at bounding box center [985, 192] width 11 height 11
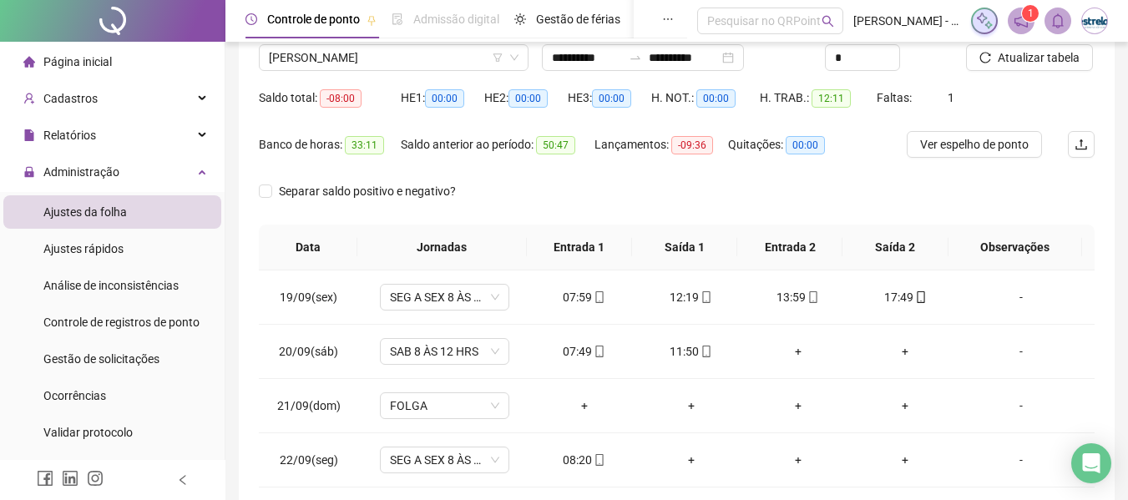
scroll to position [214, 0]
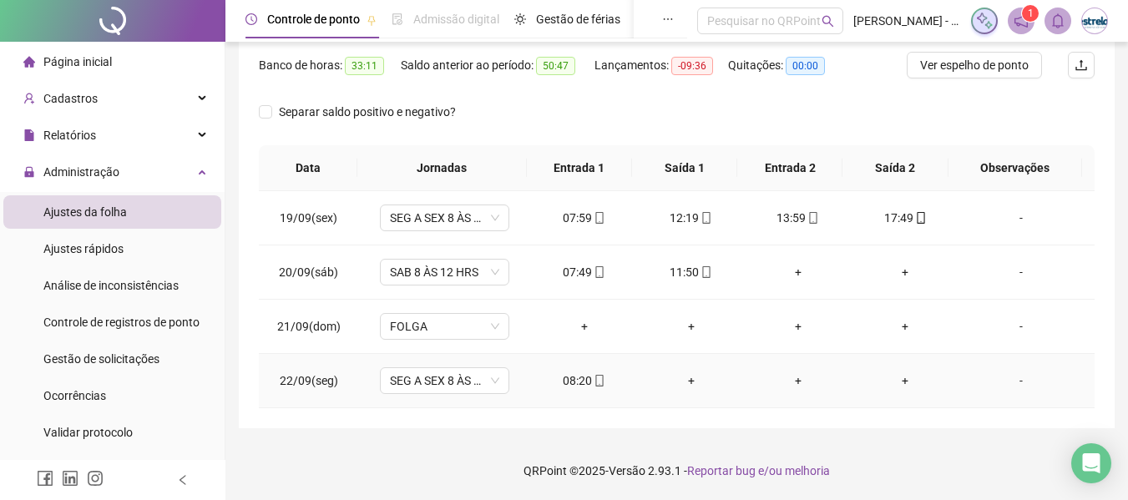
drag, startPoint x: 995, startPoint y: 379, endPoint x: 982, endPoint y: 376, distance: 13.6
click at [997, 379] on div "-" at bounding box center [1021, 380] width 98 height 18
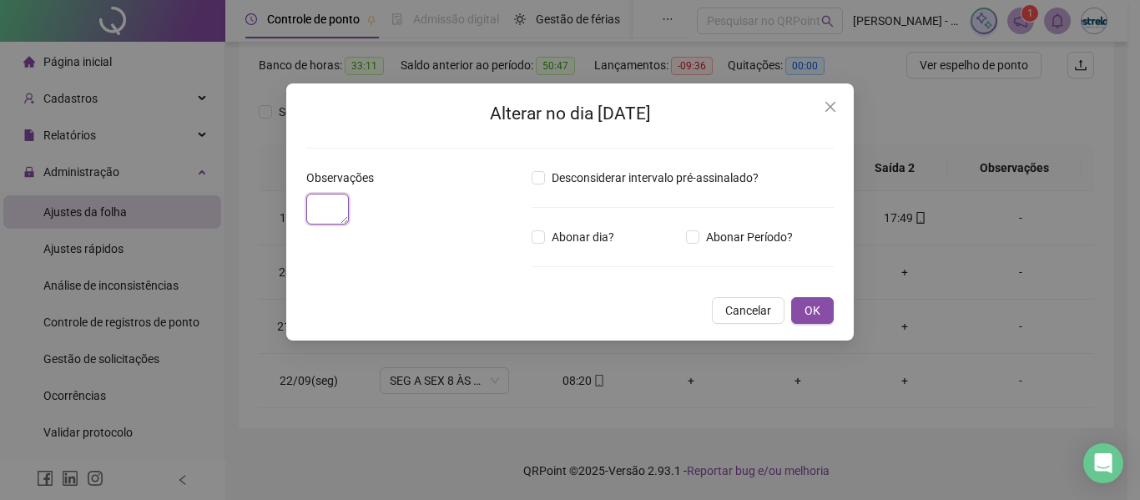
click at [349, 220] on textarea at bounding box center [327, 209] width 43 height 31
type textarea "**"
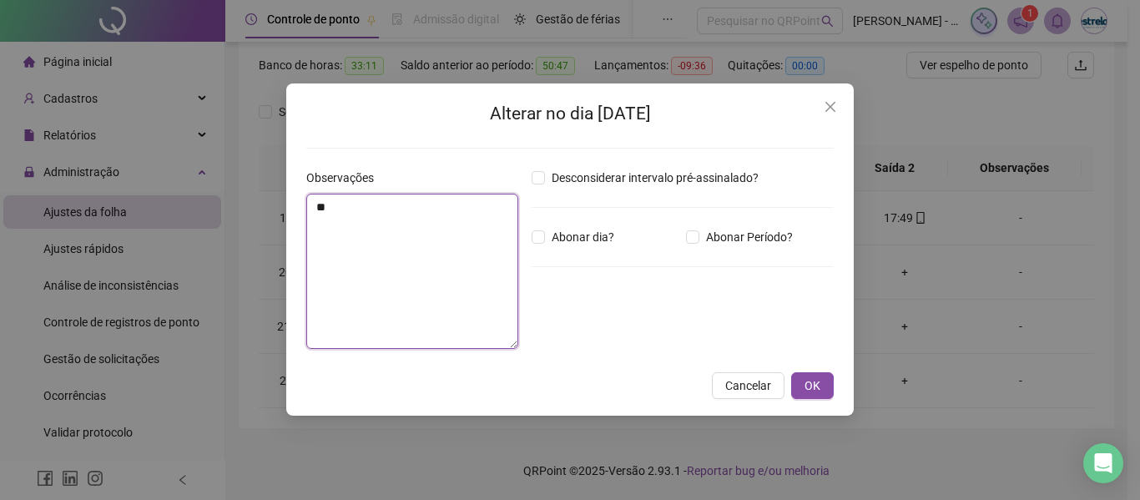
type textarea "*"
type textarea "**********"
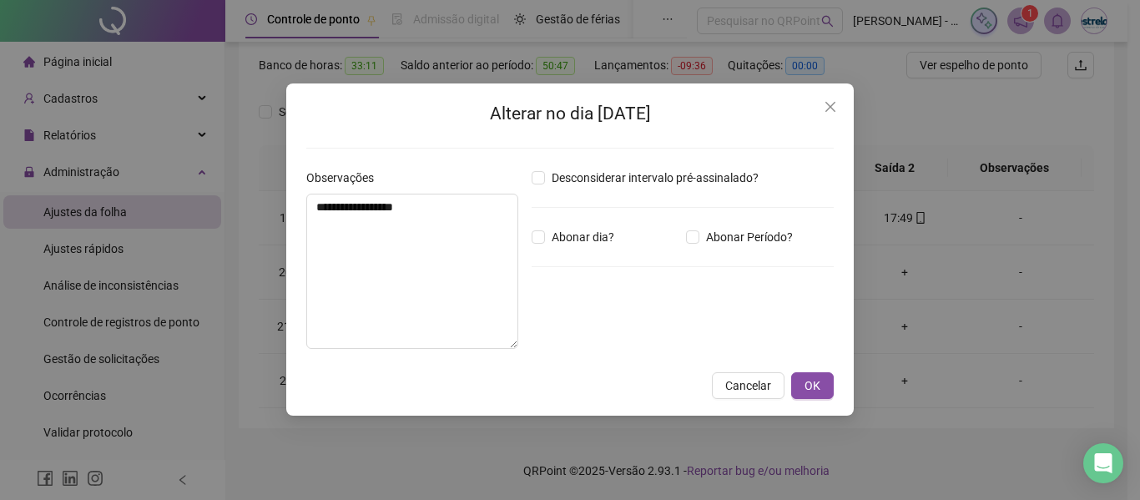
drag, startPoint x: 826, startPoint y: 388, endPoint x: 831, endPoint y: 401, distance: 14.0
click at [827, 388] on button "OK" at bounding box center [812, 385] width 43 height 27
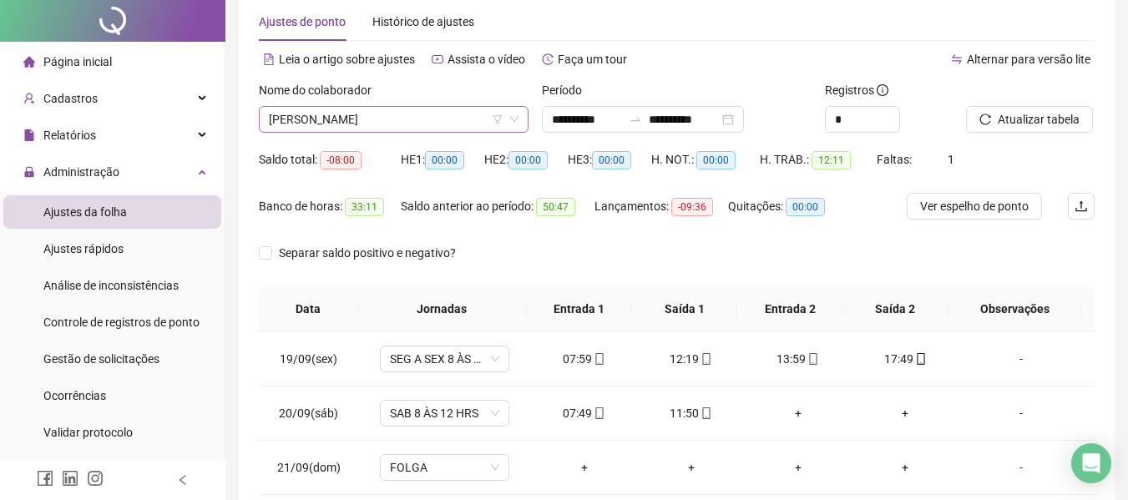
scroll to position [0, 0]
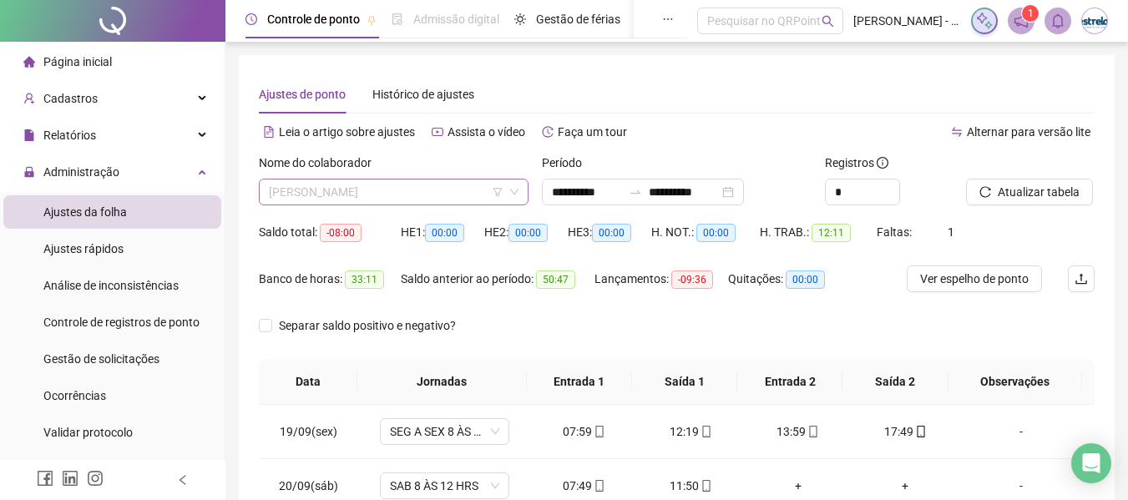
click at [330, 200] on span "[PERSON_NAME]" at bounding box center [394, 191] width 250 height 25
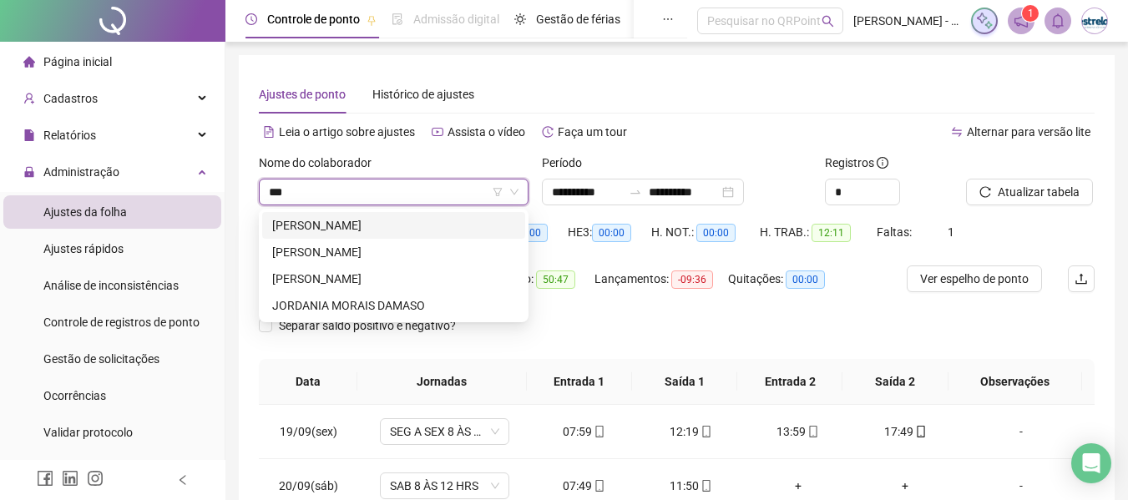
type input "****"
click at [375, 275] on div "[PERSON_NAME]" at bounding box center [393, 279] width 243 height 18
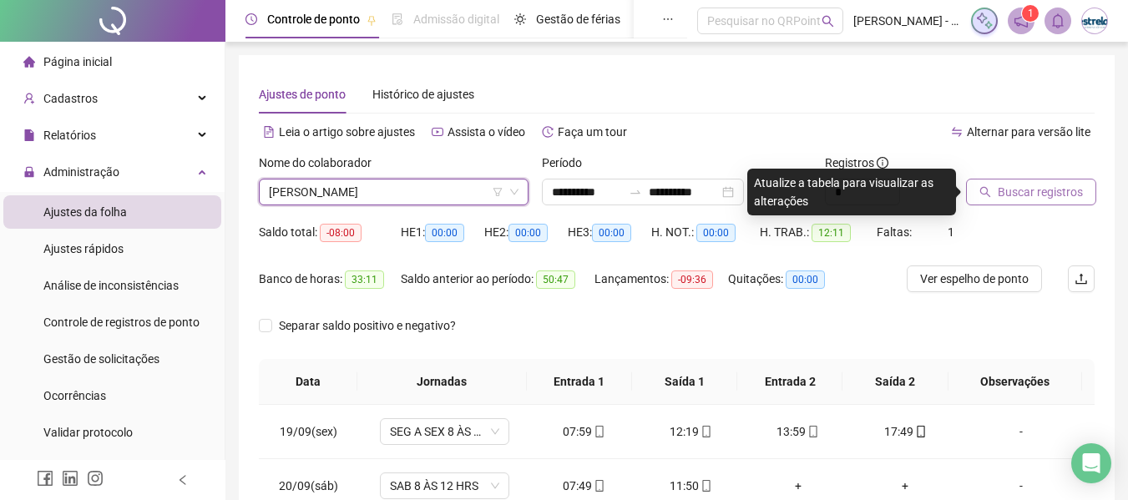
click at [1008, 198] on span "Buscar registros" at bounding box center [1039, 192] width 85 height 18
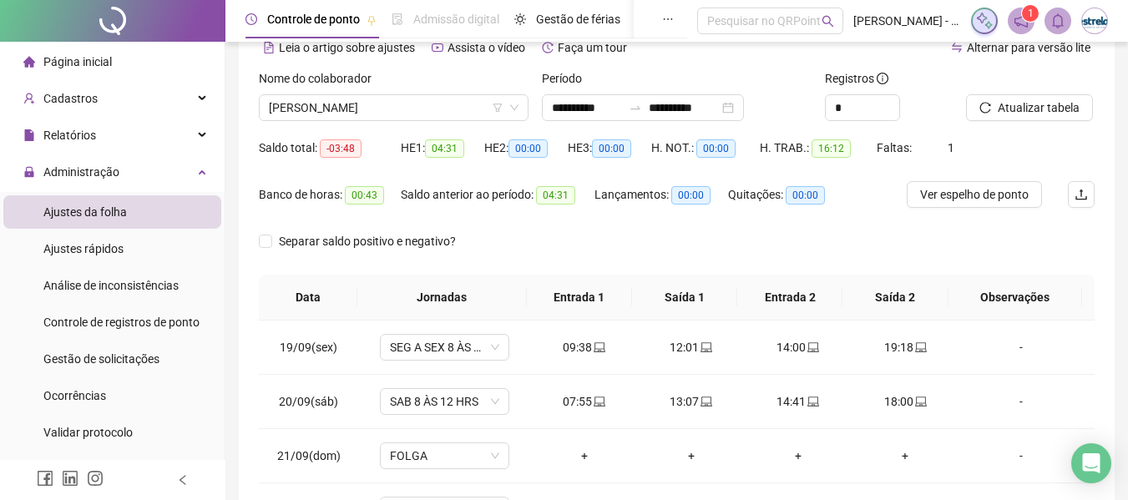
scroll to position [214, 0]
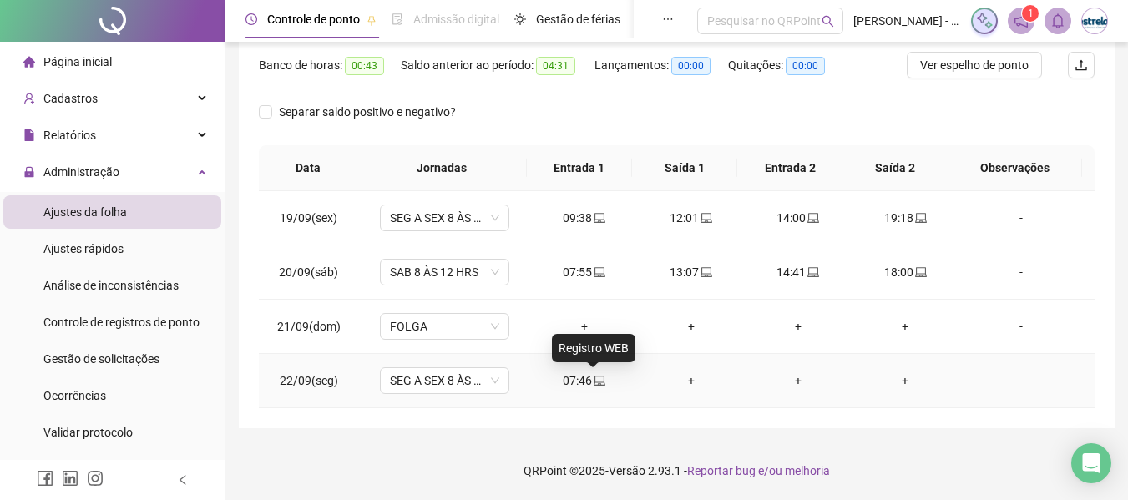
click at [594, 385] on icon "laptop" at bounding box center [599, 381] width 12 height 10
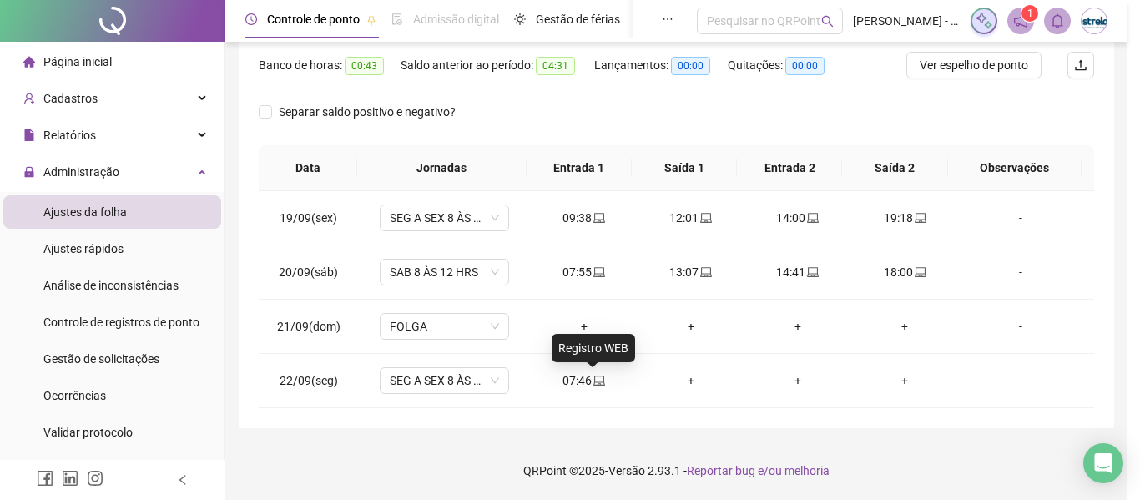
type input "**********"
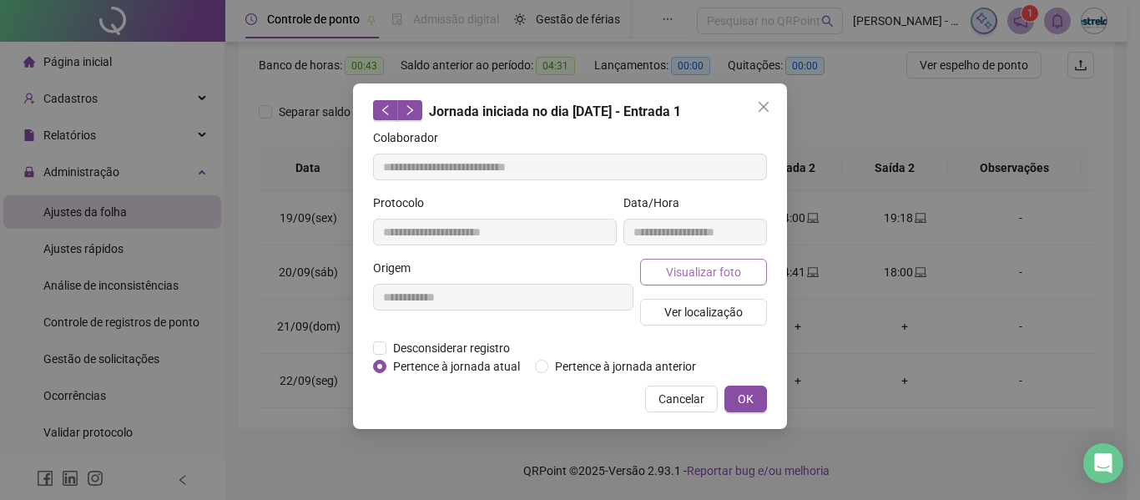
click at [684, 272] on span "Visualizar foto" at bounding box center [703, 272] width 75 height 18
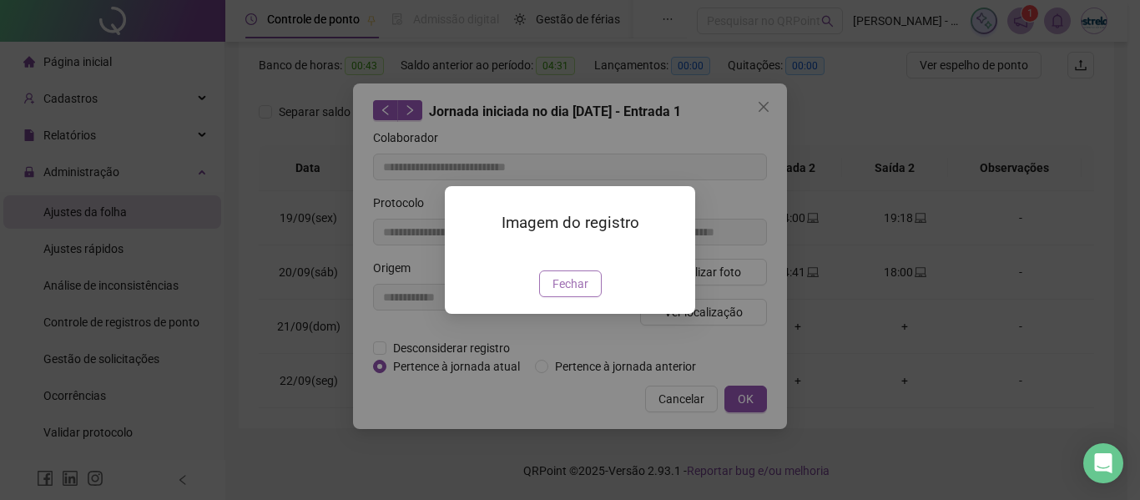
click at [596, 297] on button "Fechar" at bounding box center [570, 283] width 63 height 27
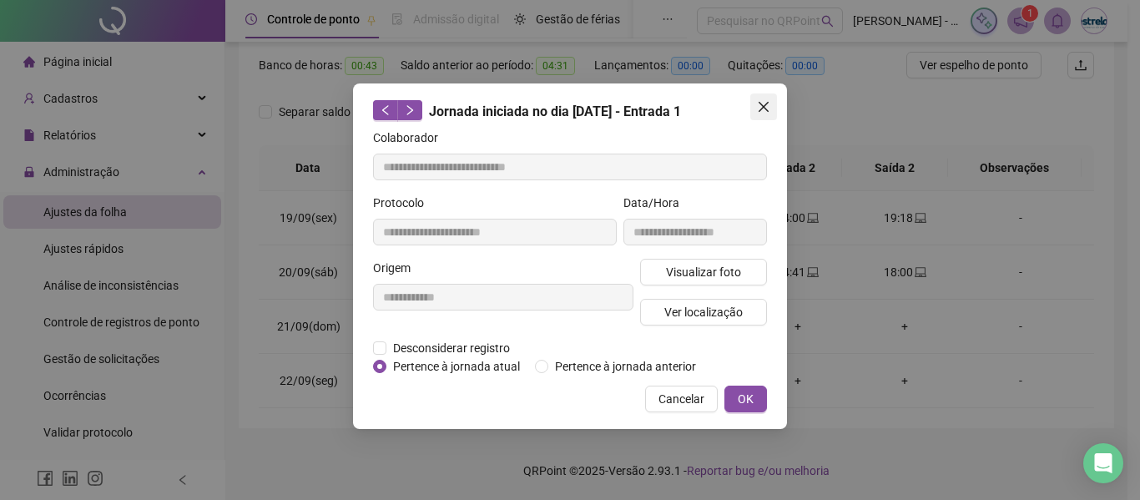
click at [761, 105] on icon "close" at bounding box center [764, 107] width 10 height 10
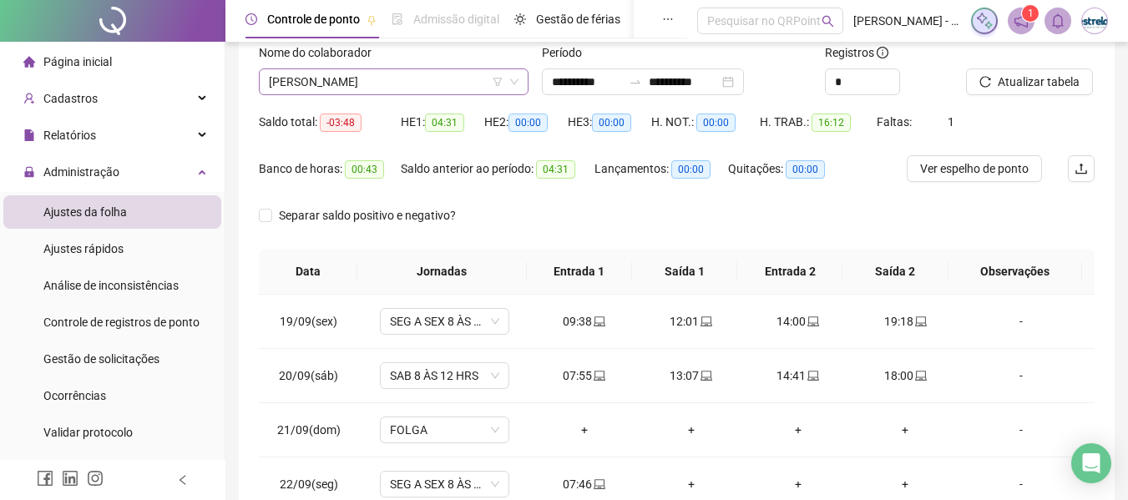
scroll to position [0, 0]
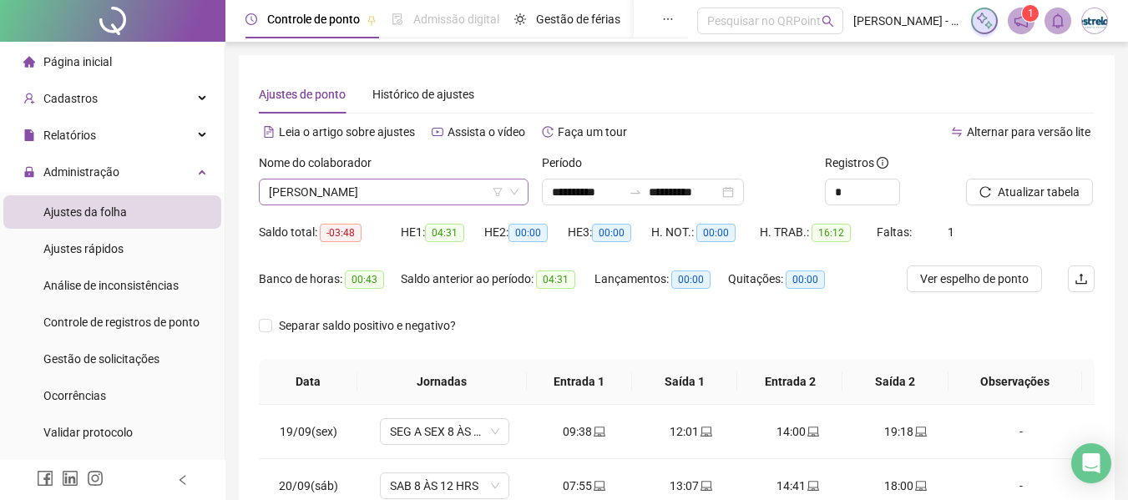
click at [356, 195] on span "[PERSON_NAME]" at bounding box center [394, 191] width 250 height 25
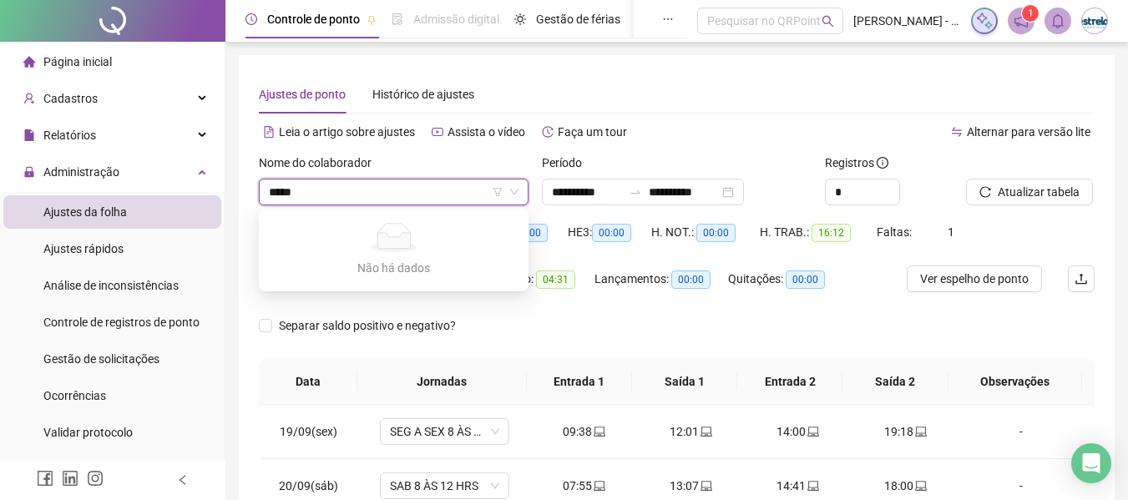
type input "******"
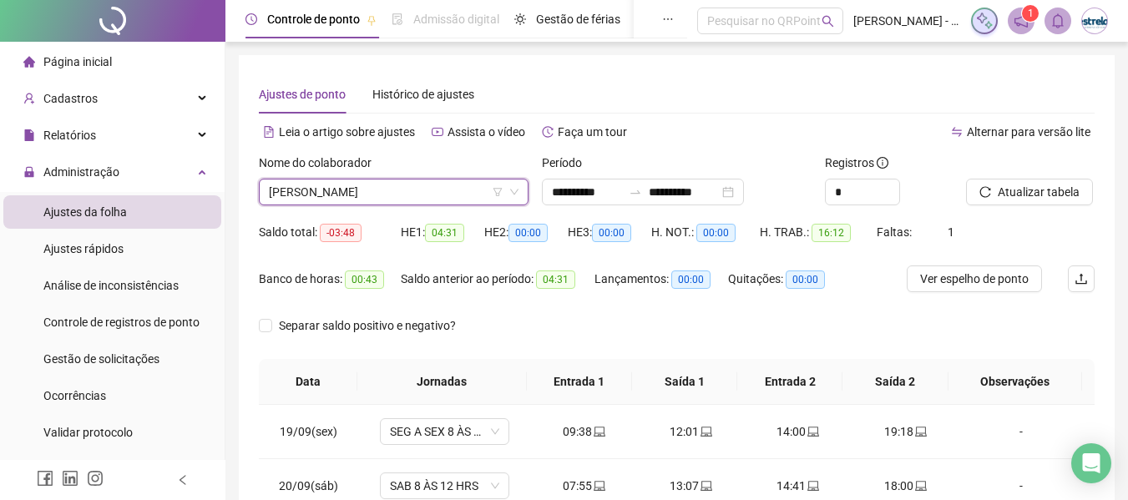
click at [371, 195] on span "[PERSON_NAME]" at bounding box center [394, 191] width 250 height 25
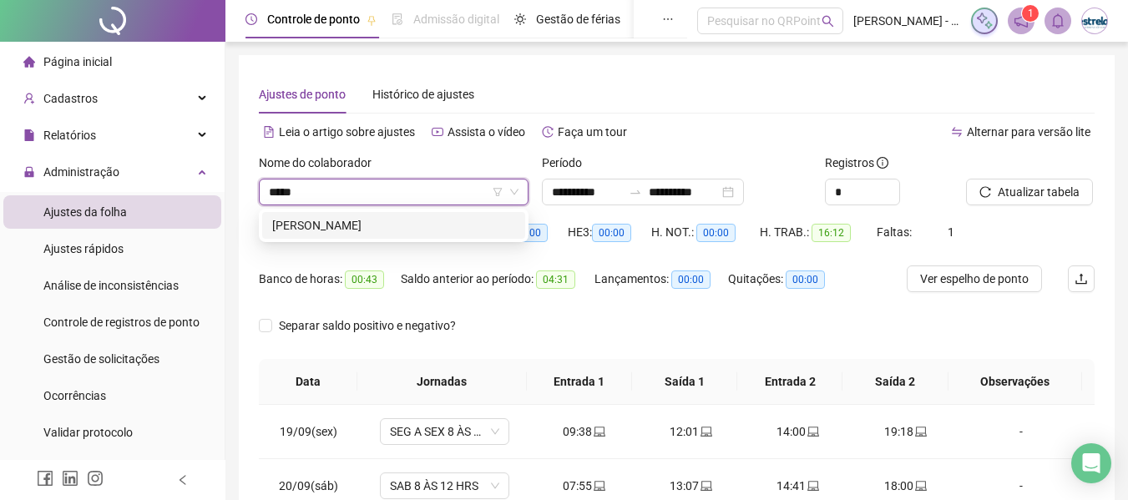
type input "******"
click at [366, 227] on div "[PERSON_NAME]" at bounding box center [393, 225] width 243 height 18
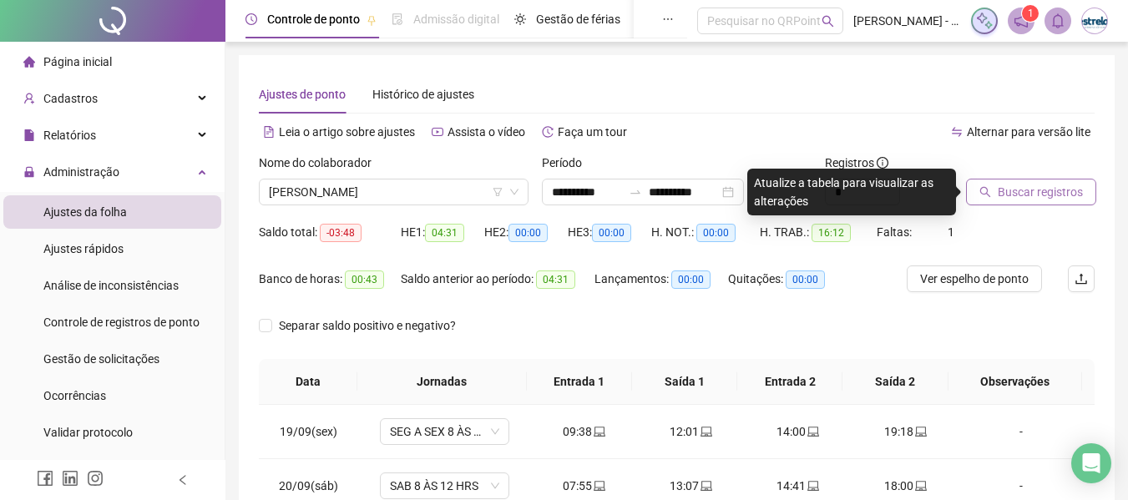
click at [1050, 199] on span "Buscar registros" at bounding box center [1039, 192] width 85 height 18
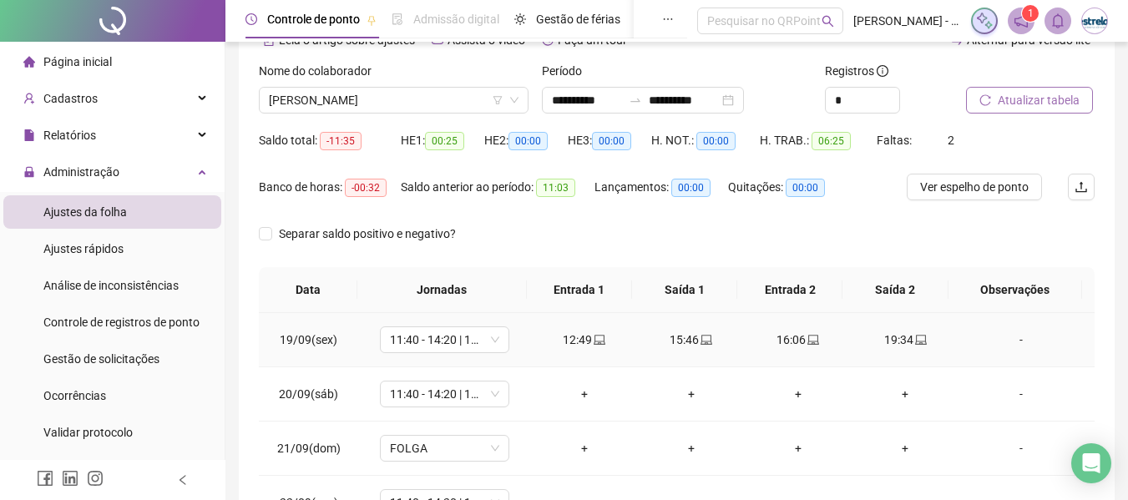
scroll to position [214, 0]
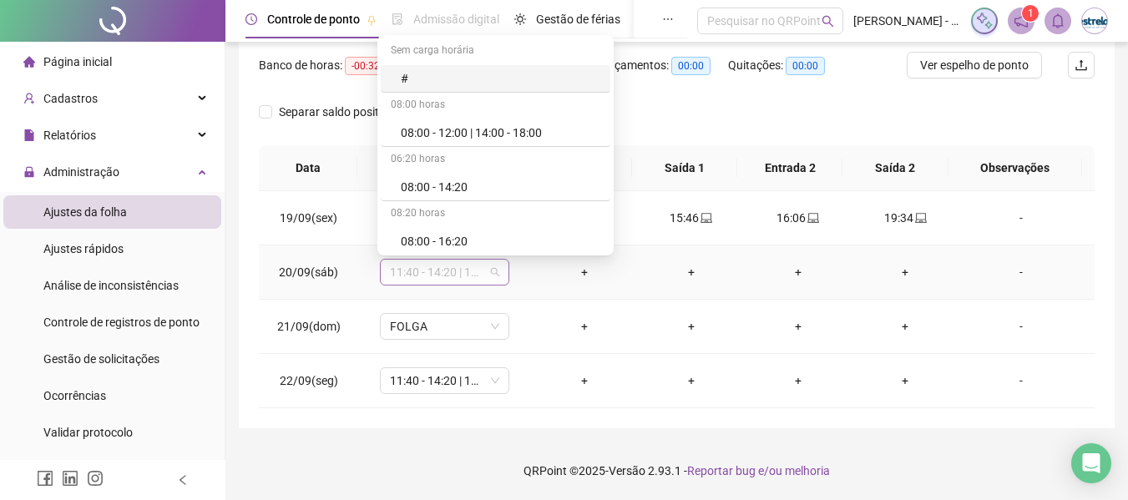
click at [463, 277] on span "11:40 - 14:20 | 14:40 - 18:00" at bounding box center [444, 272] width 109 height 25
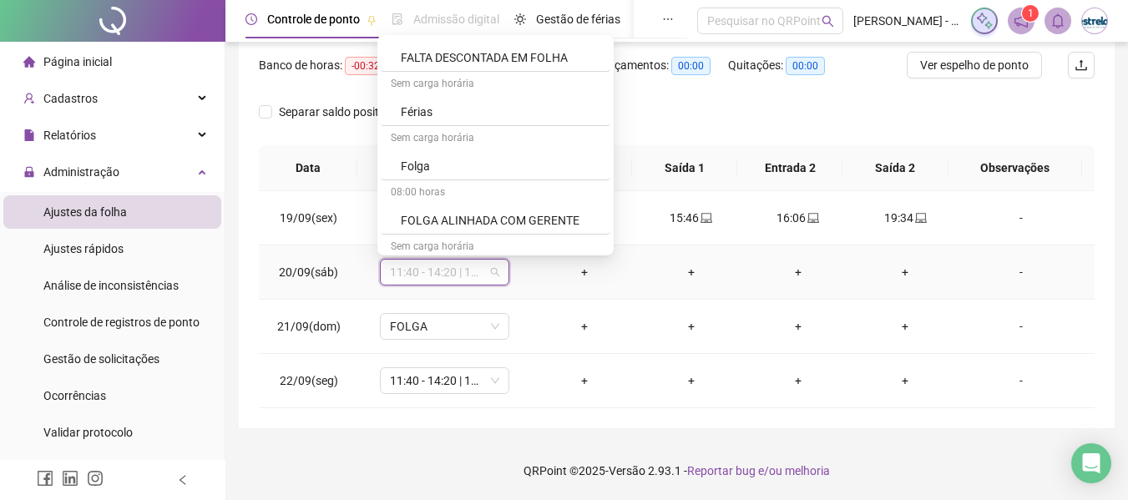
scroll to position [918, 0]
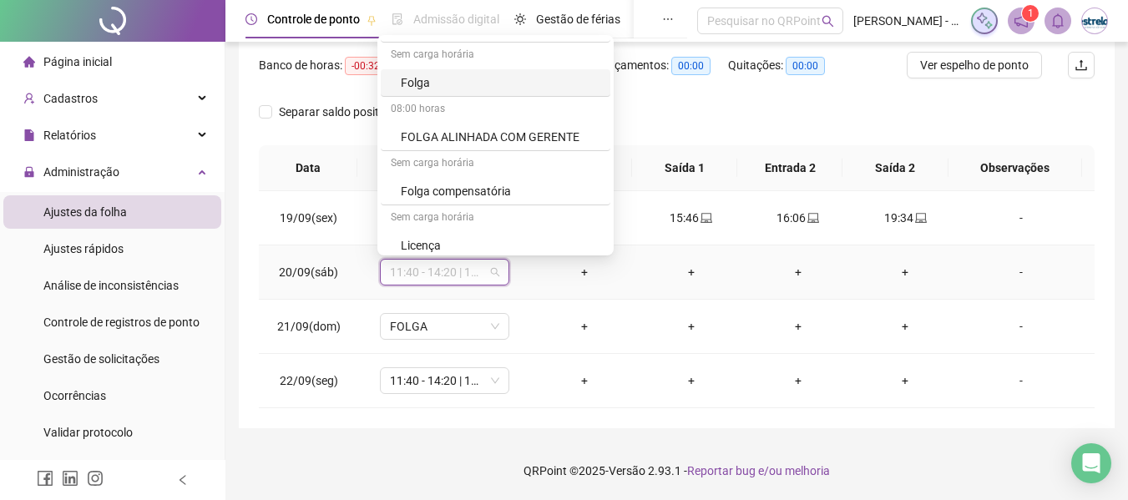
click at [426, 84] on div "Folga" at bounding box center [500, 82] width 199 height 18
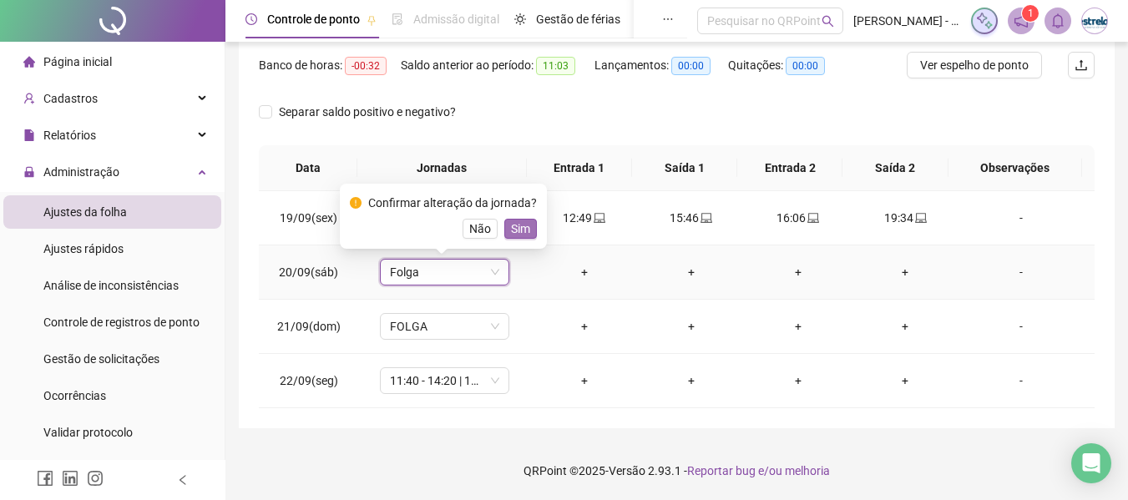
drag, startPoint x: 513, startPoint y: 225, endPoint x: 522, endPoint y: 220, distance: 9.3
click at [514, 225] on span "Sim" at bounding box center [520, 229] width 19 height 18
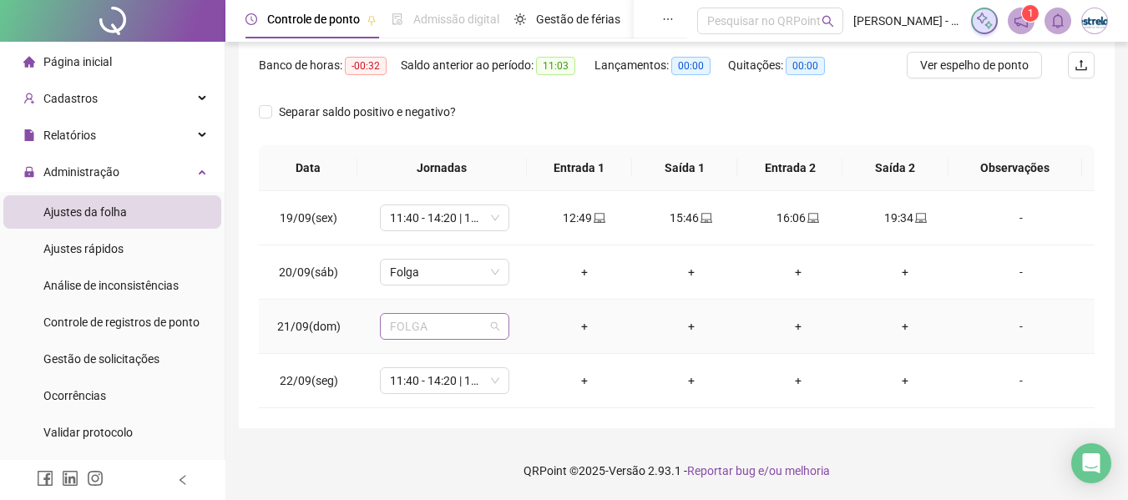
click at [458, 329] on span "FOLGA" at bounding box center [444, 326] width 109 height 25
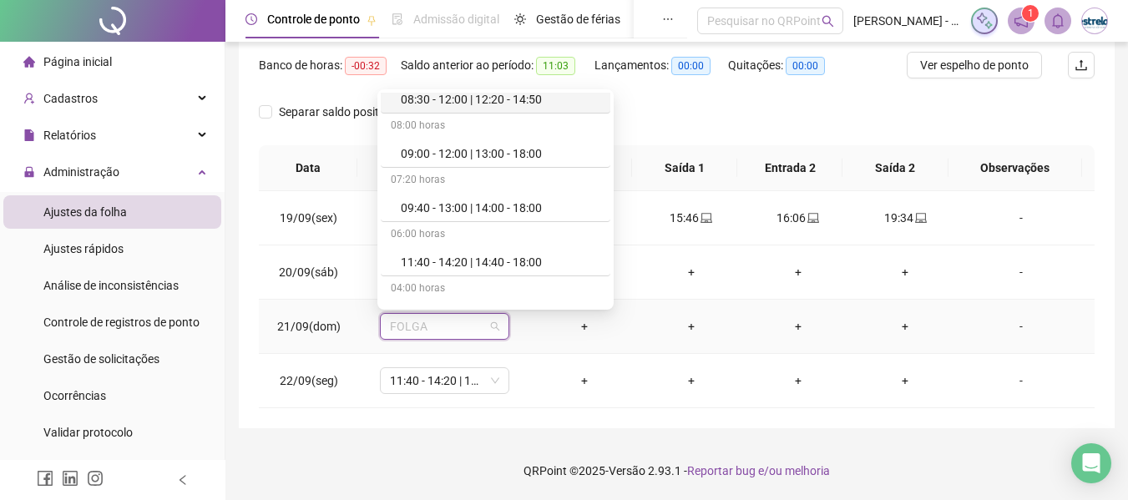
scroll to position [334, 0]
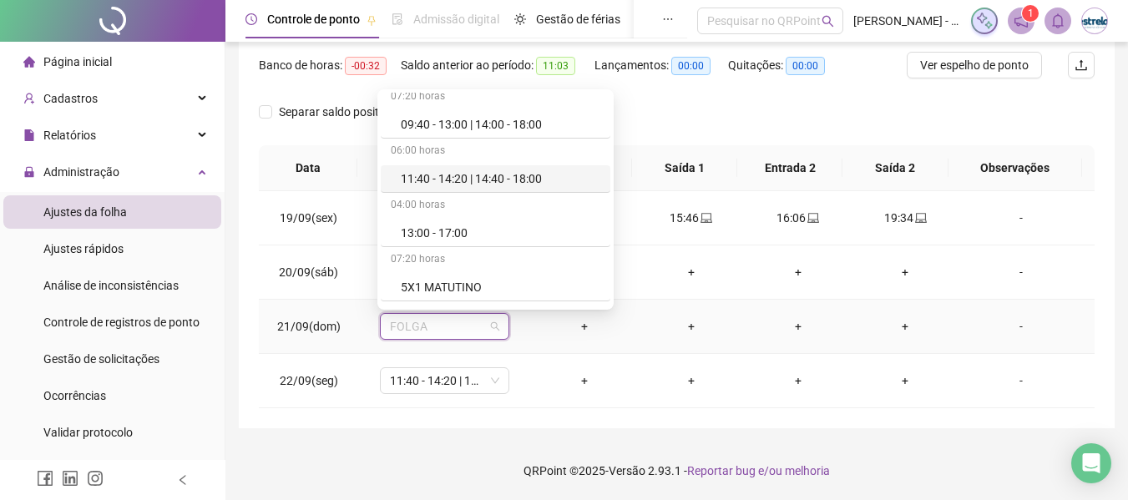
click at [433, 179] on div "11:40 - 14:20 | 14:40 - 18:00" at bounding box center [500, 178] width 199 height 18
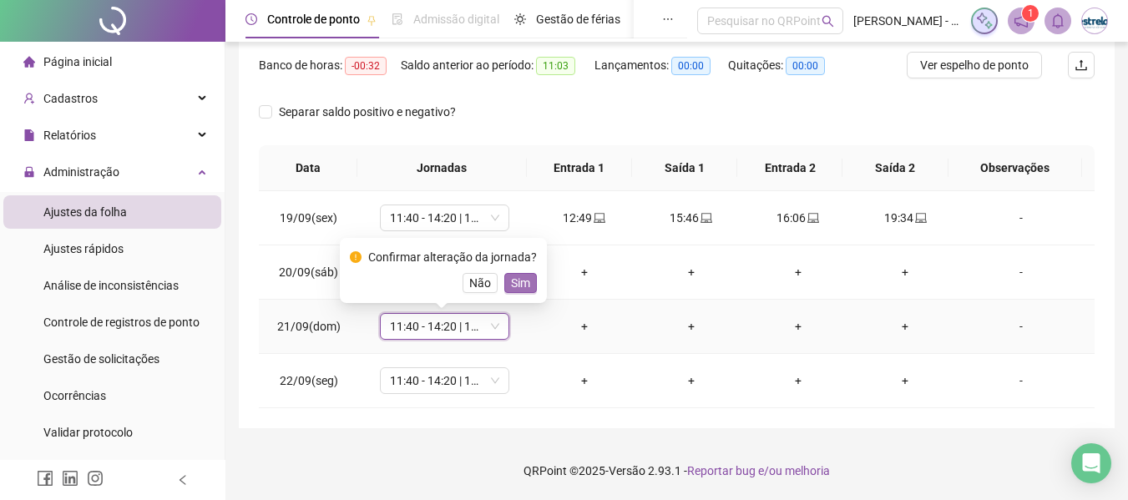
click at [517, 287] on span "Sim" at bounding box center [520, 283] width 19 height 18
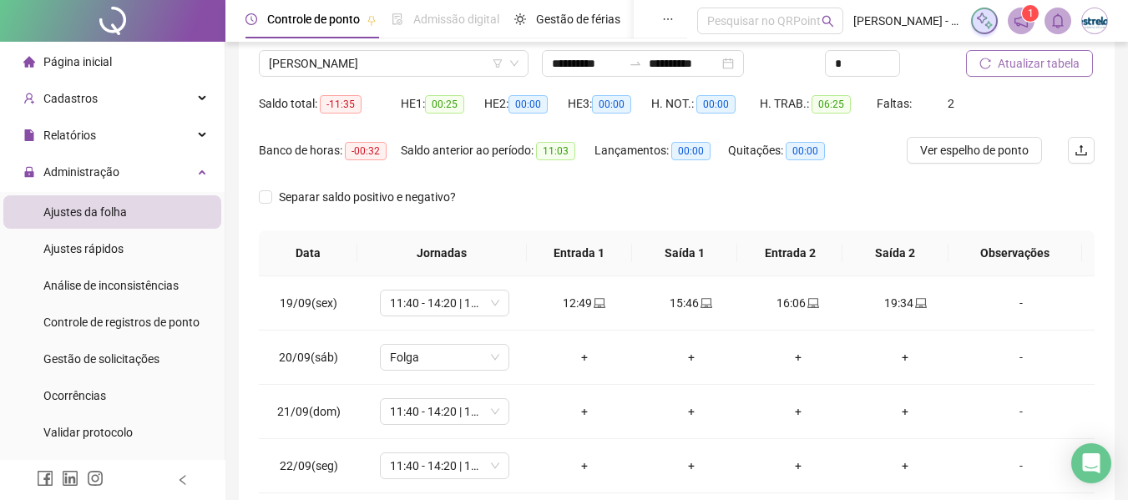
scroll to position [47, 0]
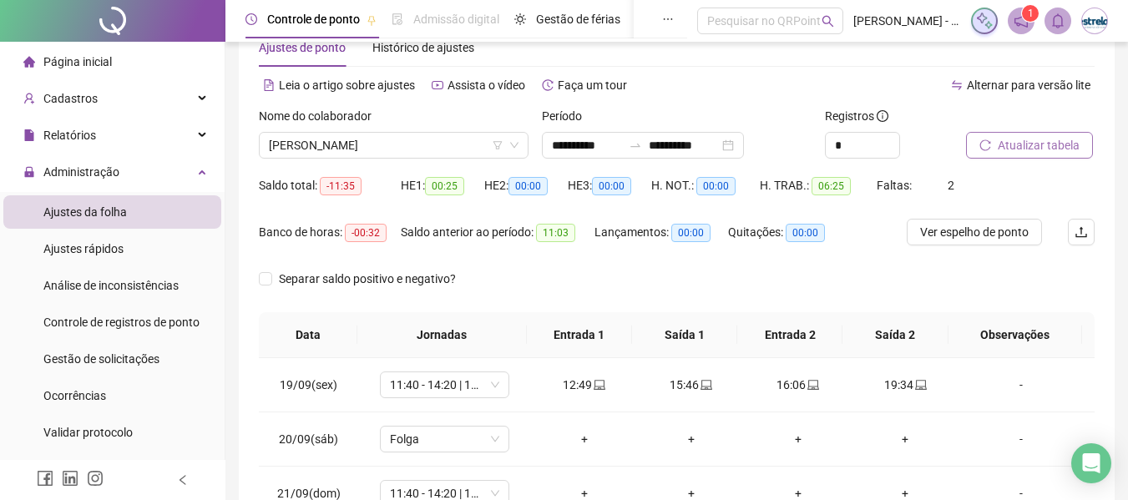
click at [1038, 140] on button "Atualizar tabela" at bounding box center [1029, 145] width 127 height 27
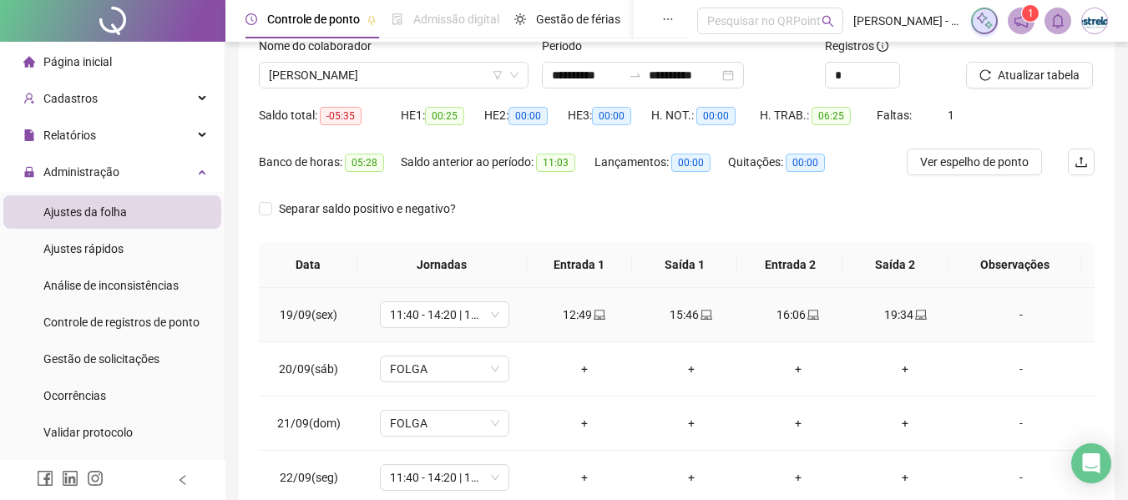
scroll to position [0, 0]
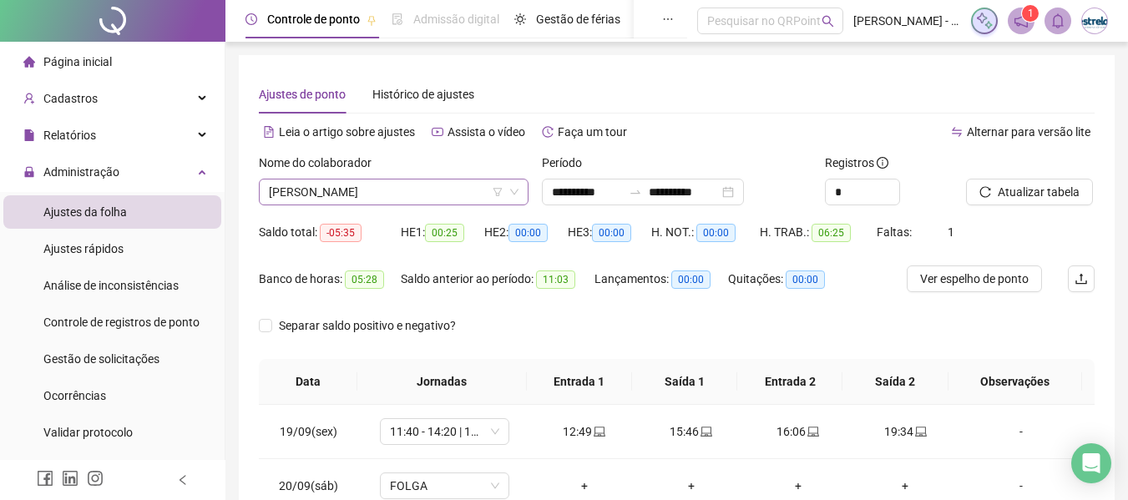
click at [375, 200] on span "[PERSON_NAME]" at bounding box center [394, 191] width 250 height 25
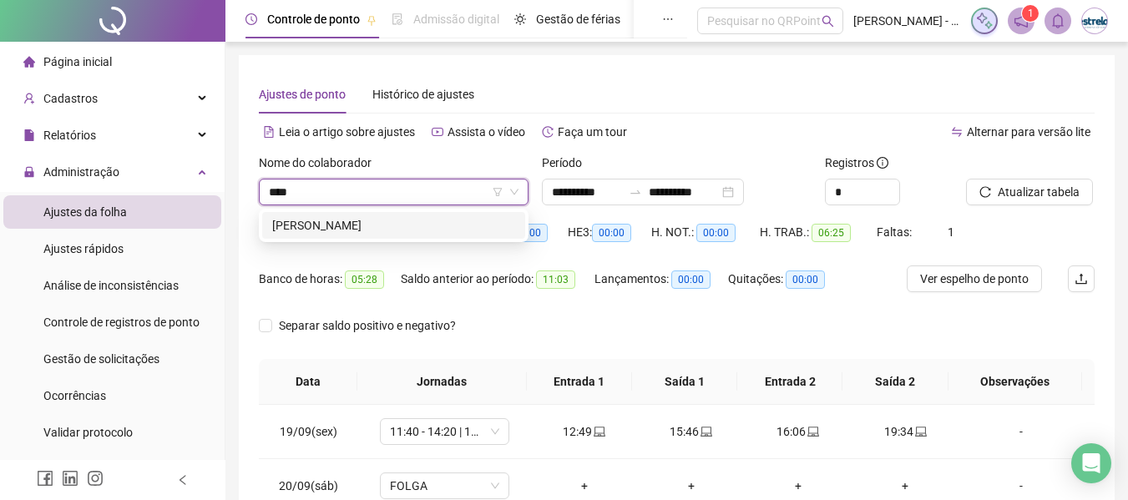
type input "****"
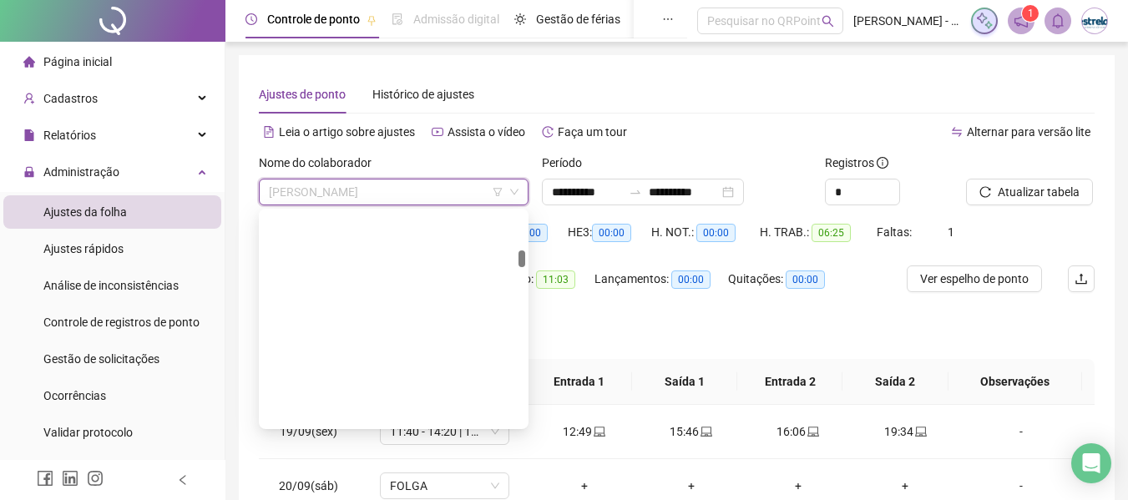
click at [389, 181] on span "[PERSON_NAME]" at bounding box center [394, 191] width 250 height 25
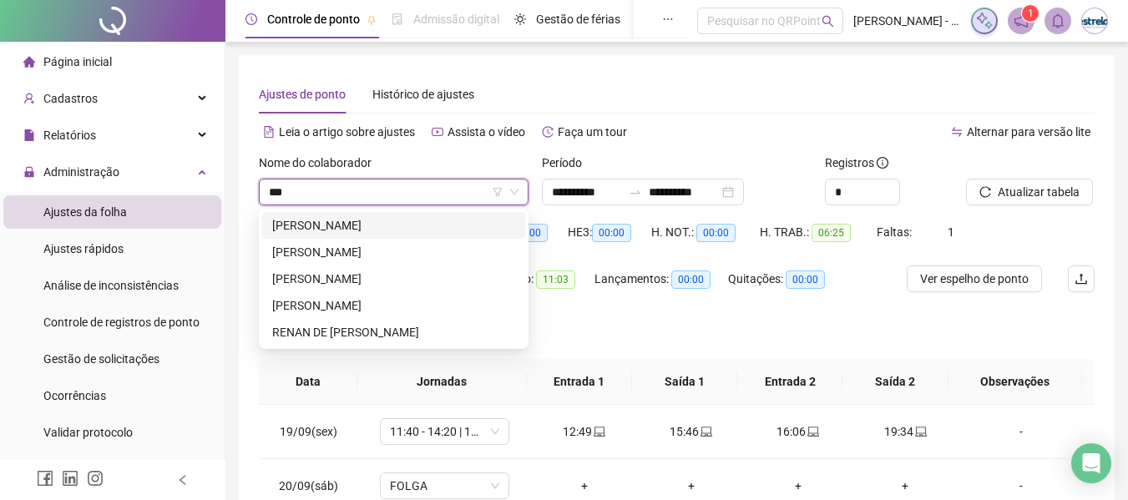
type input "****"
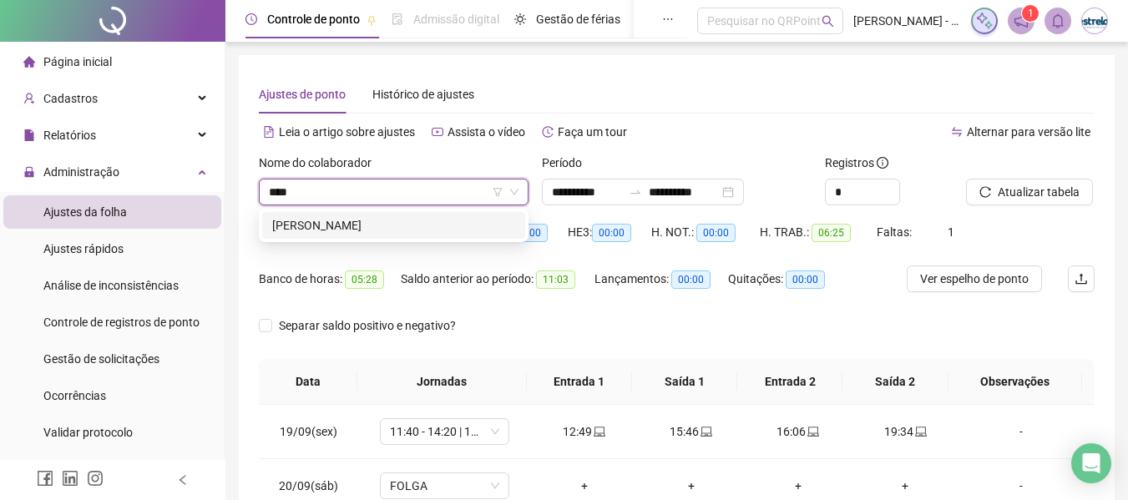
click at [368, 228] on div "[PERSON_NAME]" at bounding box center [393, 225] width 243 height 18
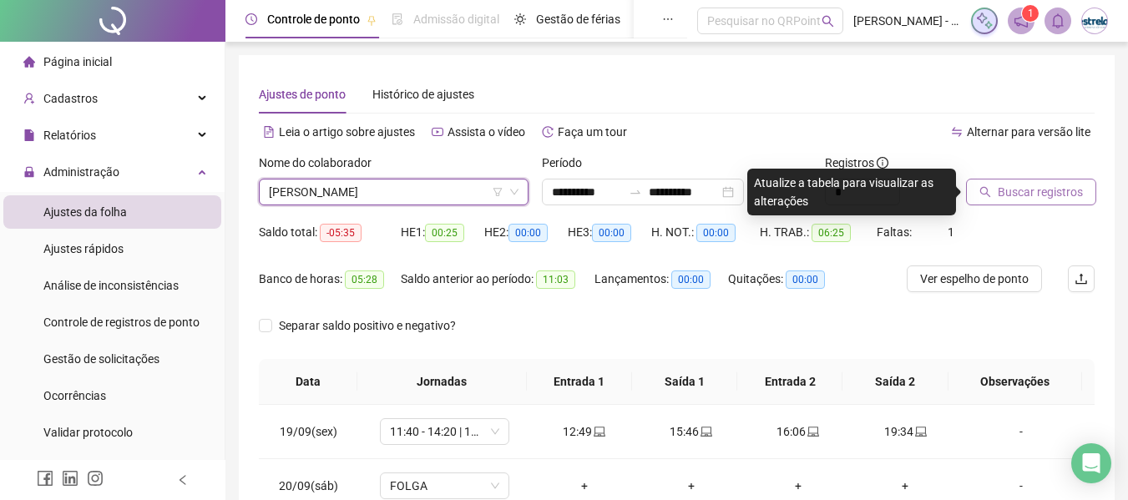
click at [1011, 187] on span "Buscar registros" at bounding box center [1039, 192] width 85 height 18
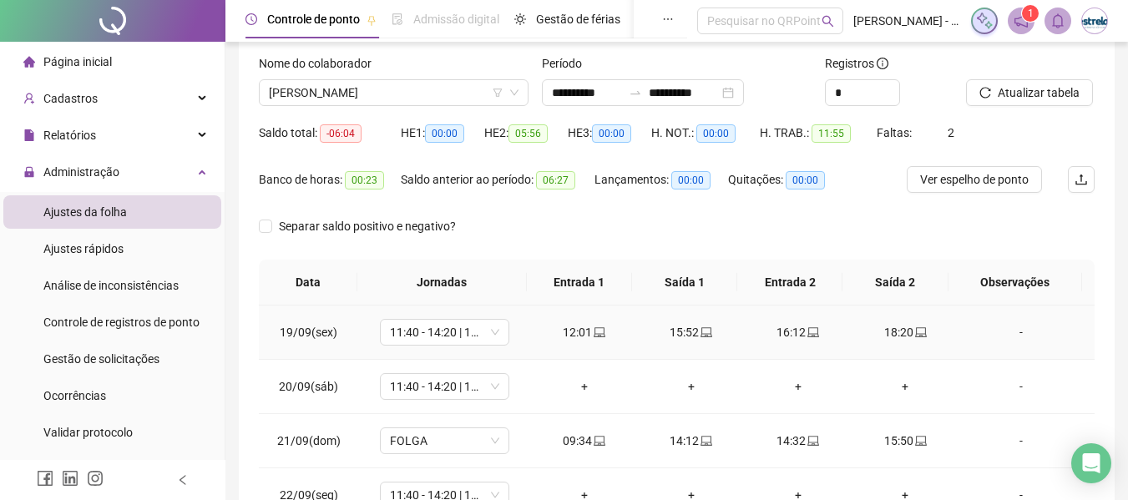
scroll to position [214, 0]
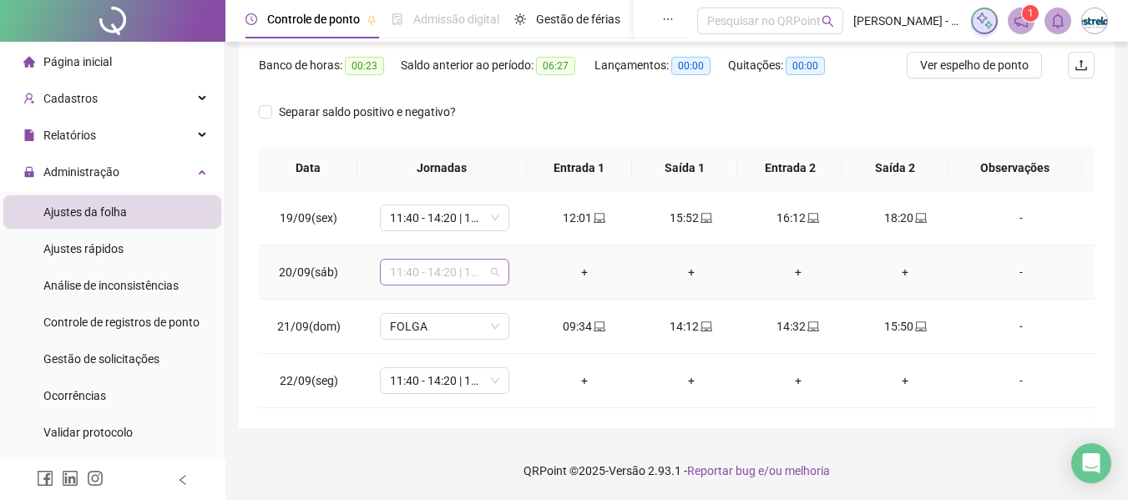
click at [460, 267] on span "11:40 - 14:20 | 14:40 - 18:00" at bounding box center [444, 272] width 109 height 25
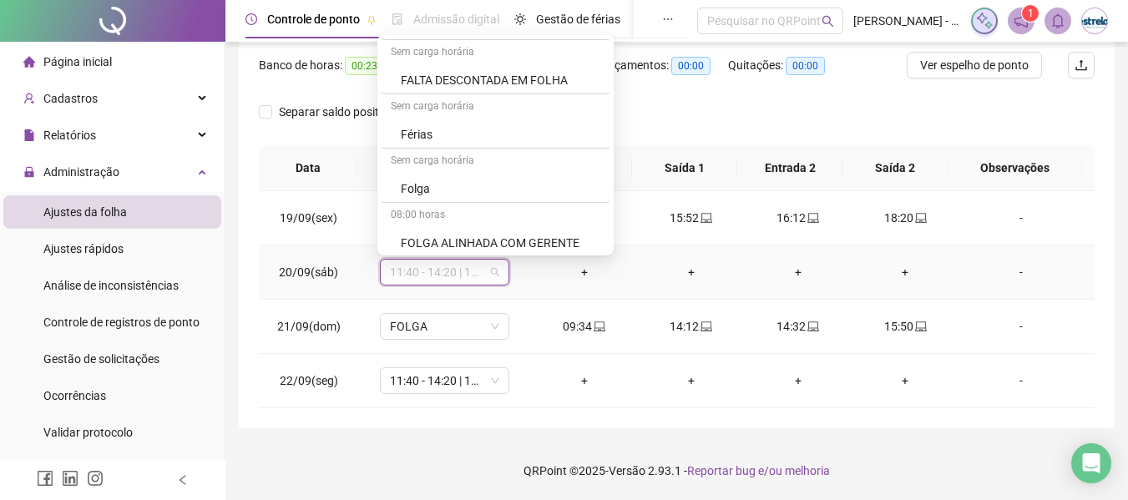
scroll to position [835, 0]
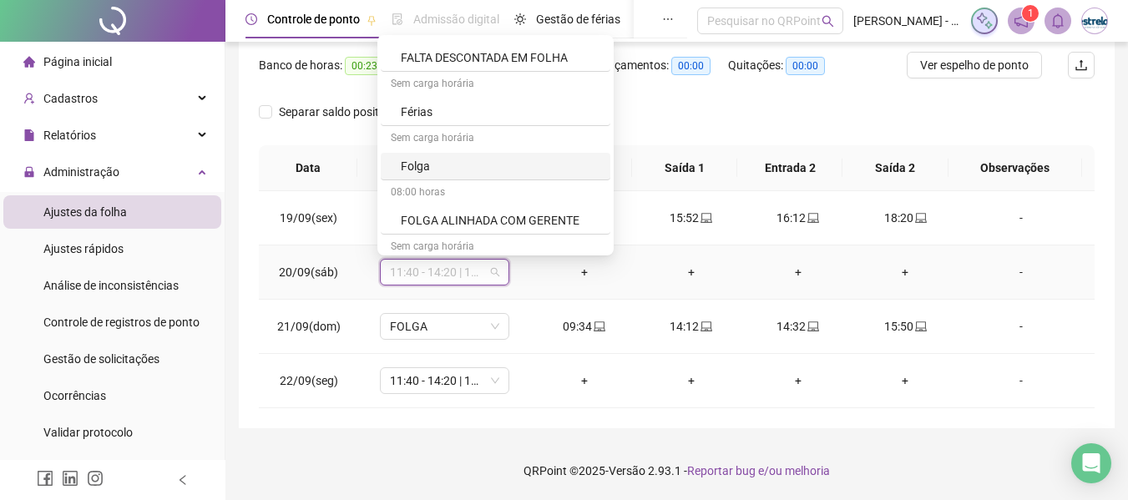
click at [432, 177] on div "Folga" at bounding box center [496, 167] width 230 height 28
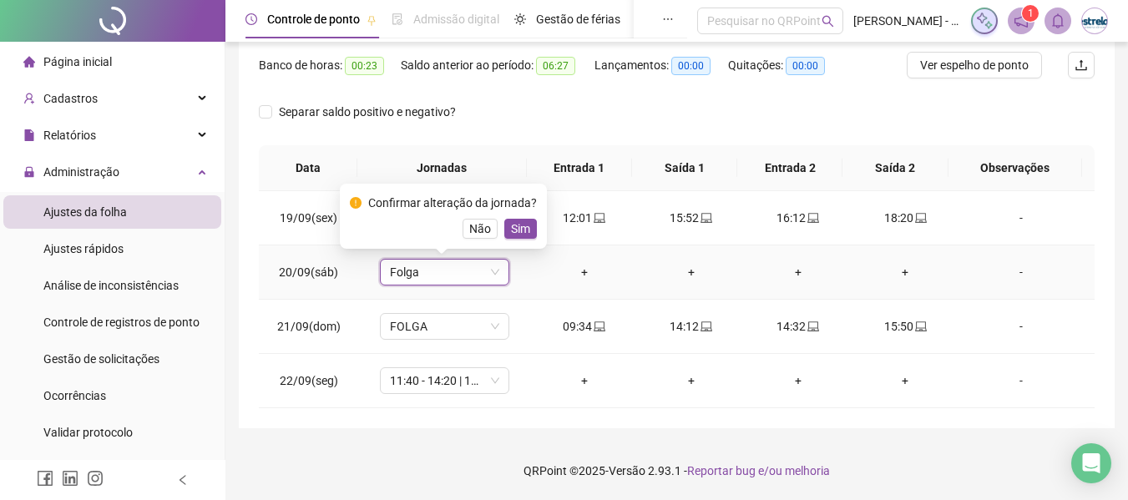
click at [517, 227] on span "Sim" at bounding box center [520, 229] width 19 height 18
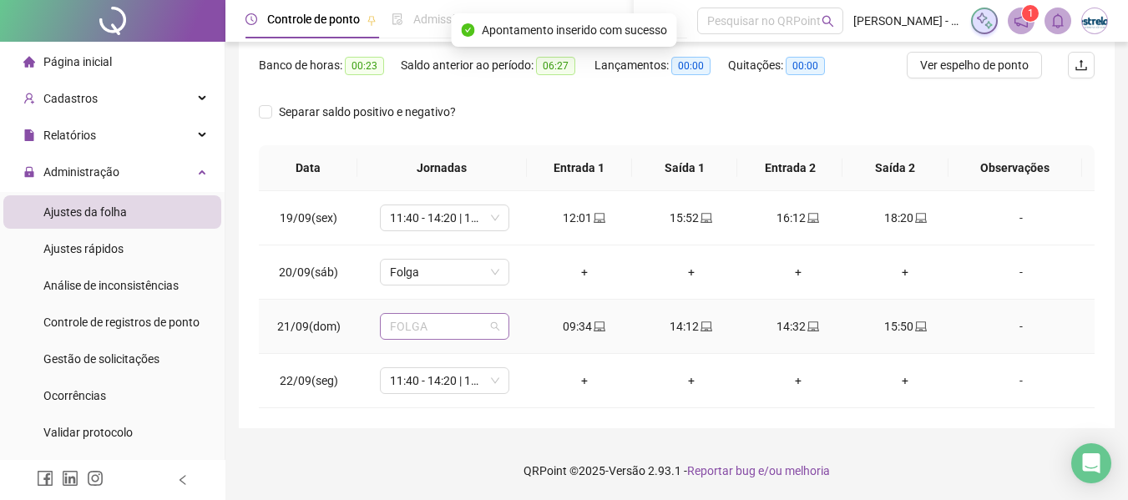
click at [455, 332] on span "FOLGA" at bounding box center [444, 326] width 109 height 25
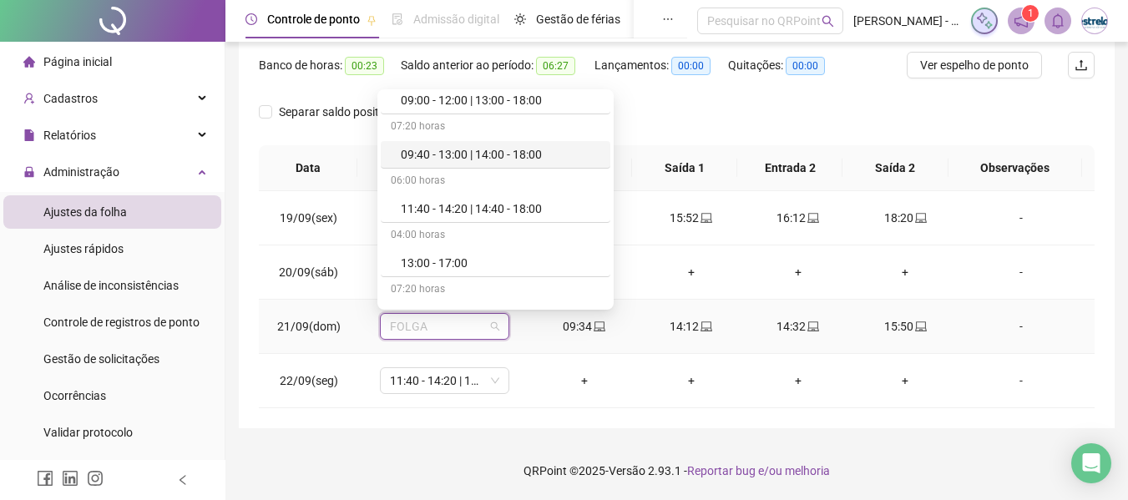
scroll to position [334, 0]
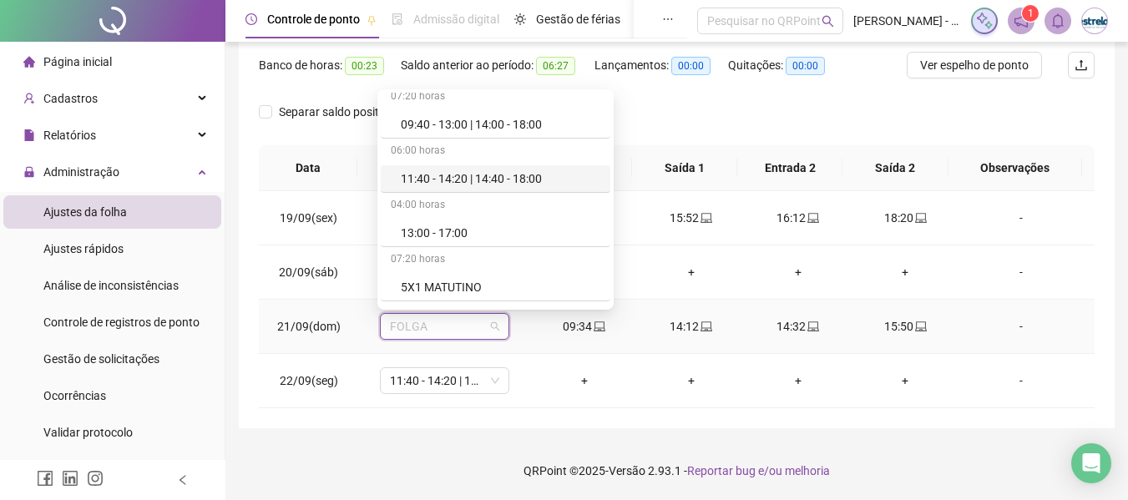
click at [445, 182] on div "11:40 - 14:20 | 14:40 - 18:00" at bounding box center [500, 178] width 199 height 18
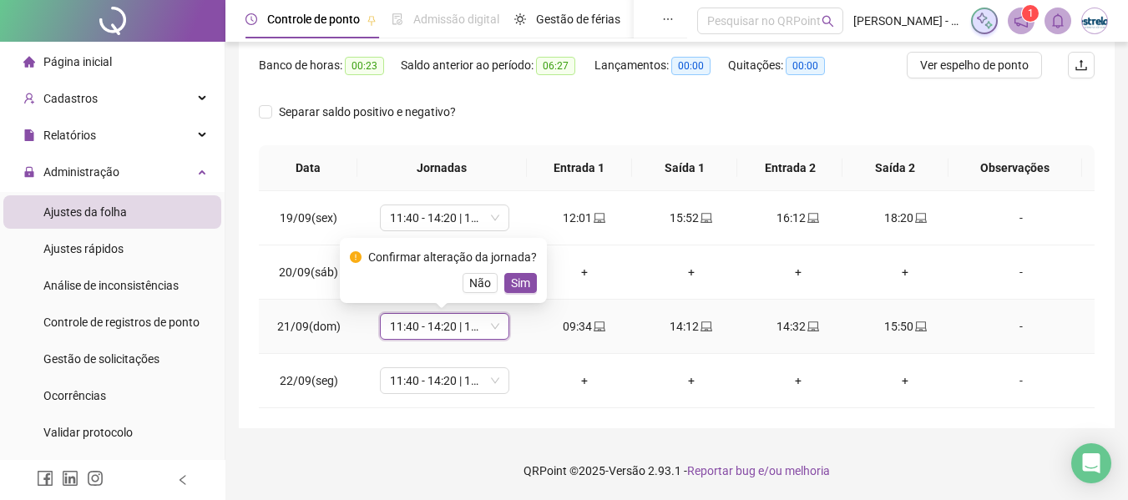
drag, startPoint x: 520, startPoint y: 283, endPoint x: 960, endPoint y: 181, distance: 451.5
click at [528, 283] on button "Sim" at bounding box center [520, 283] width 33 height 20
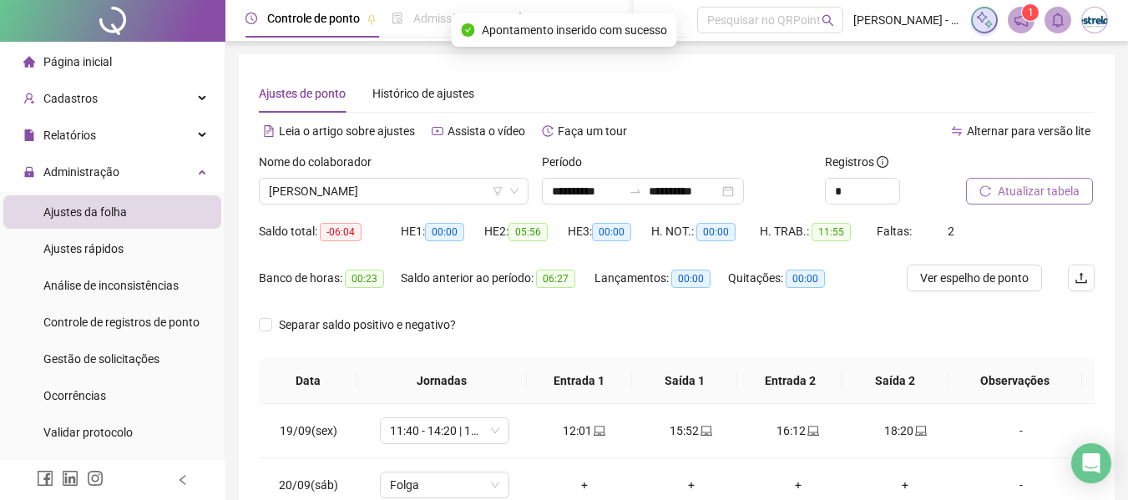
scroll to position [0, 0]
click at [1050, 190] on span "Atualizar tabela" at bounding box center [1038, 192] width 82 height 18
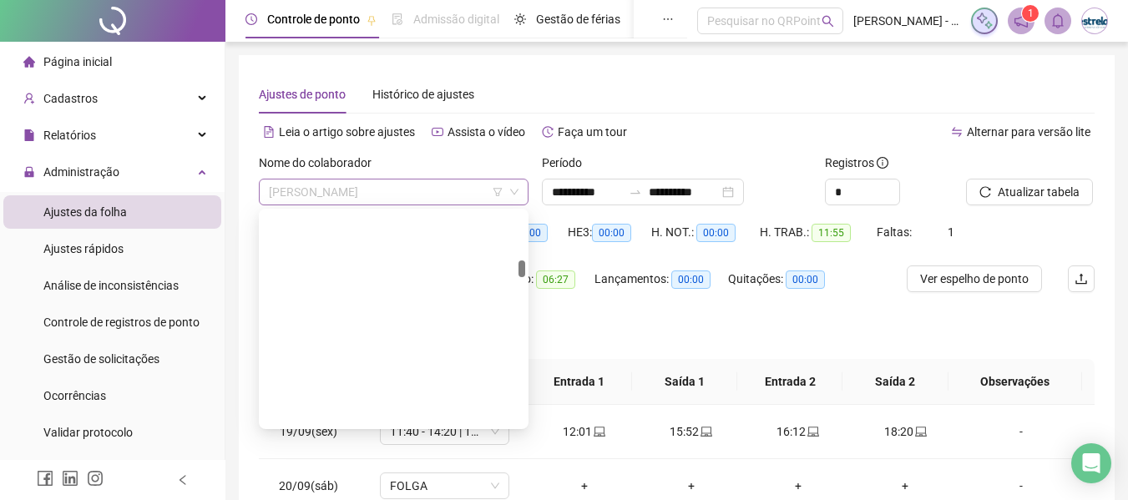
click at [328, 194] on span "[PERSON_NAME]" at bounding box center [394, 191] width 250 height 25
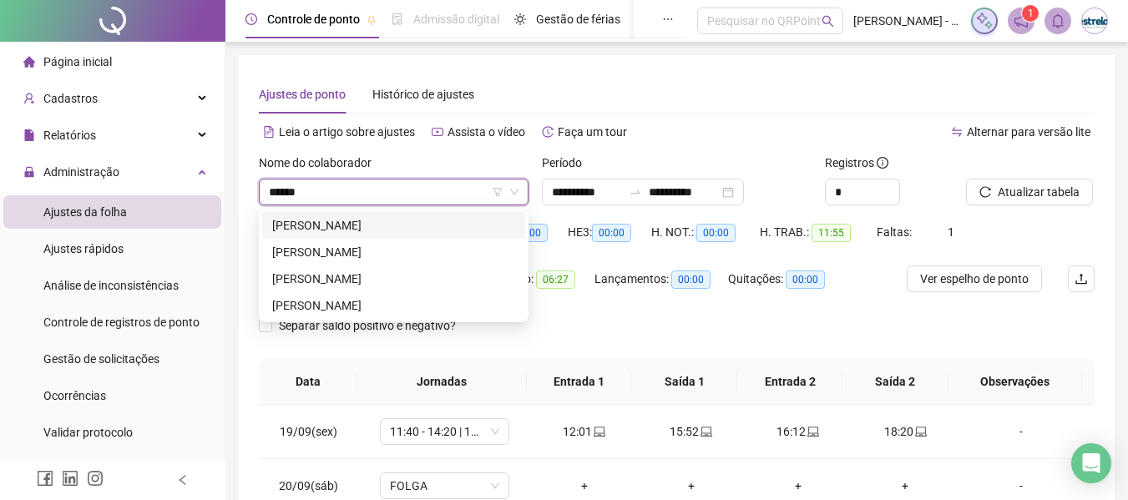
type input "*******"
click at [328, 257] on div "[PERSON_NAME]" at bounding box center [393, 252] width 243 height 18
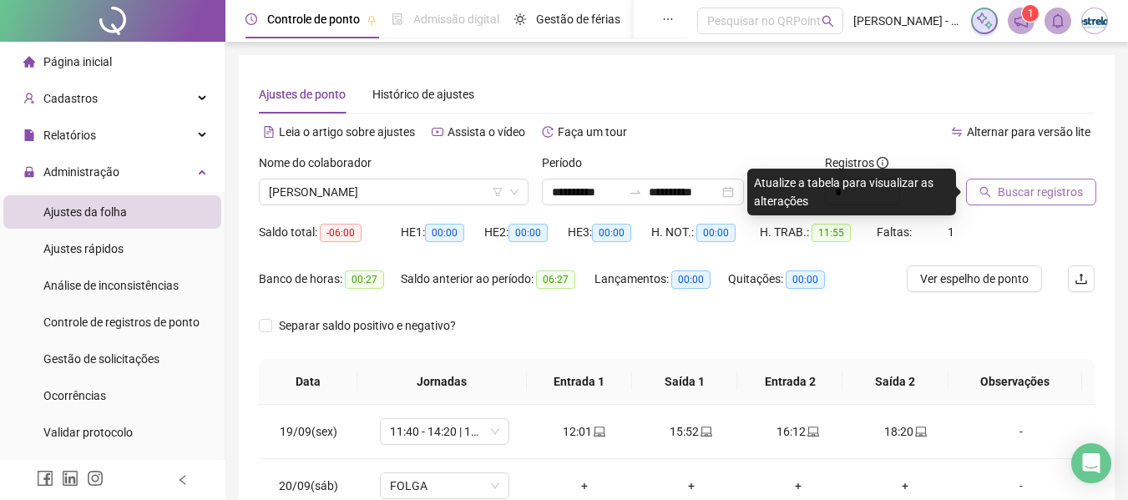
click at [986, 189] on icon "search" at bounding box center [985, 192] width 12 height 12
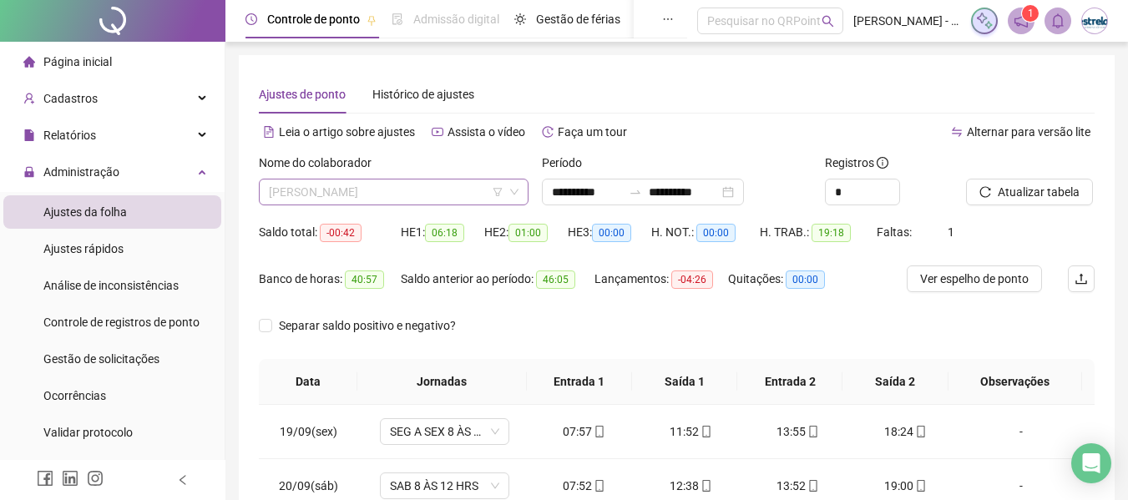
click at [390, 195] on span "[PERSON_NAME]" at bounding box center [394, 191] width 250 height 25
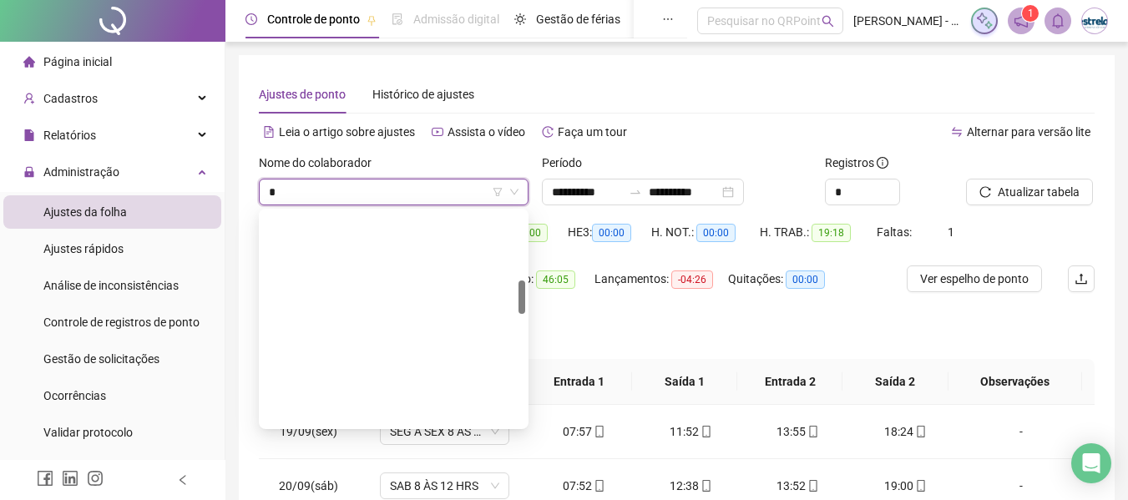
scroll to position [427, 0]
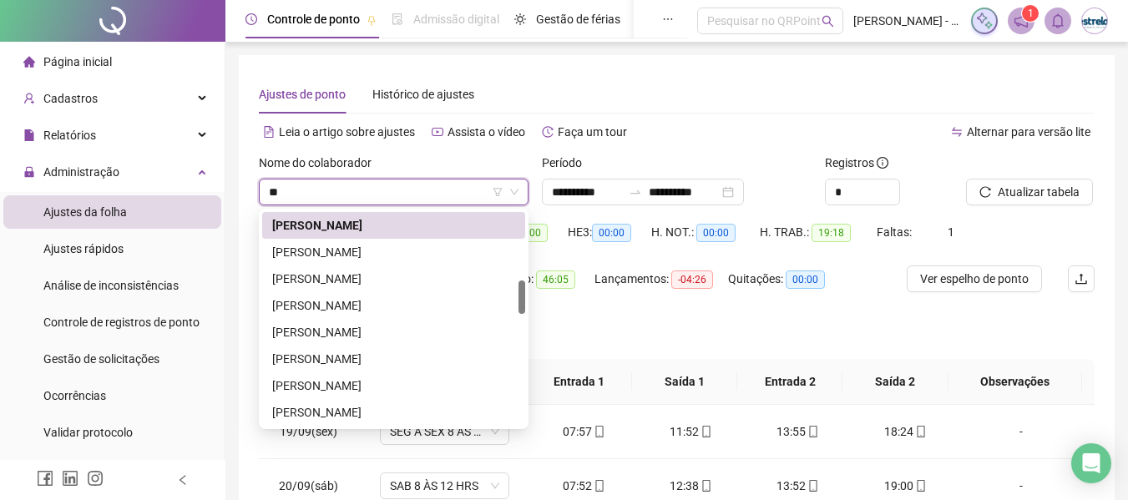
type input "***"
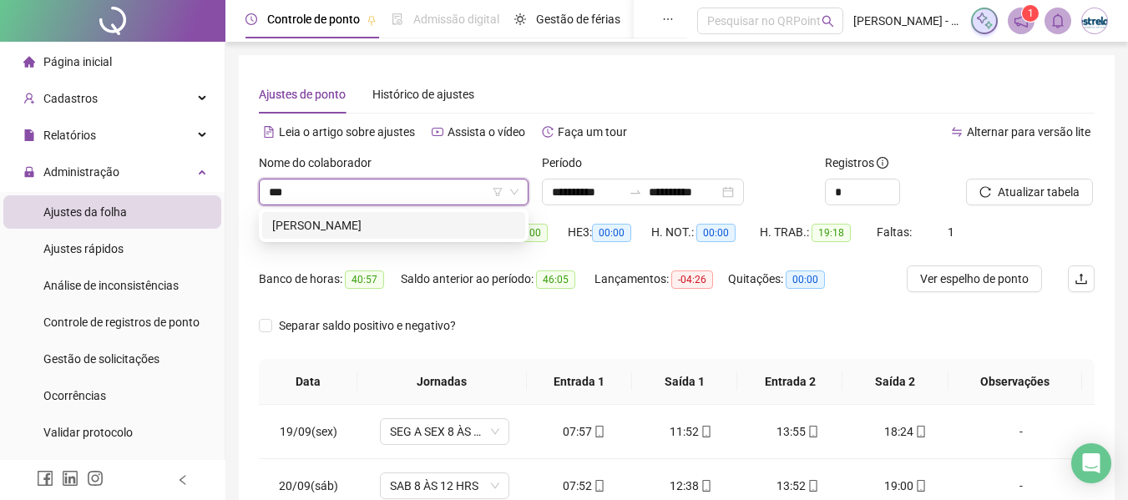
drag, startPoint x: 401, startPoint y: 224, endPoint x: 538, endPoint y: 225, distance: 136.9
click at [401, 225] on div "[PERSON_NAME]" at bounding box center [393, 225] width 243 height 18
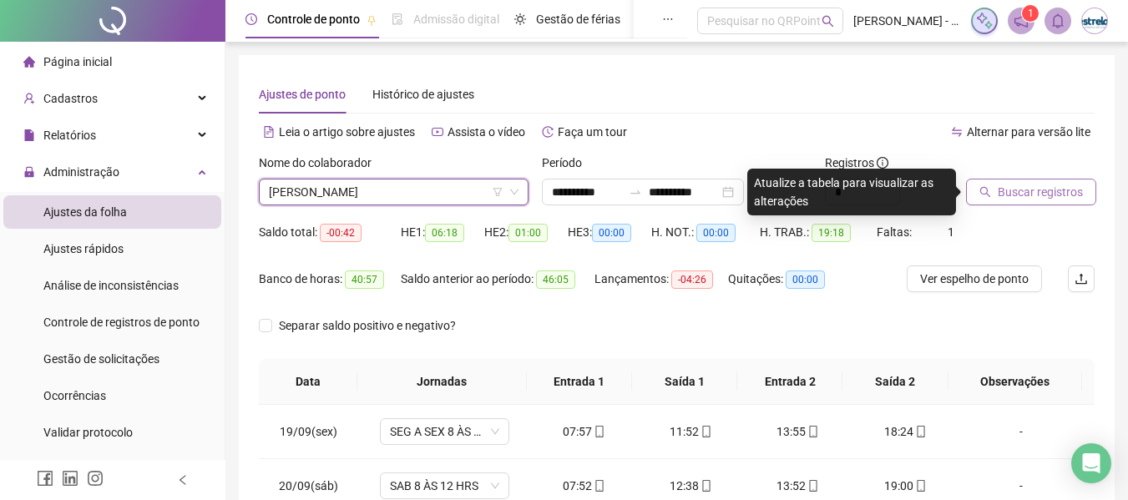
click at [972, 193] on button "Buscar registros" at bounding box center [1031, 192] width 130 height 27
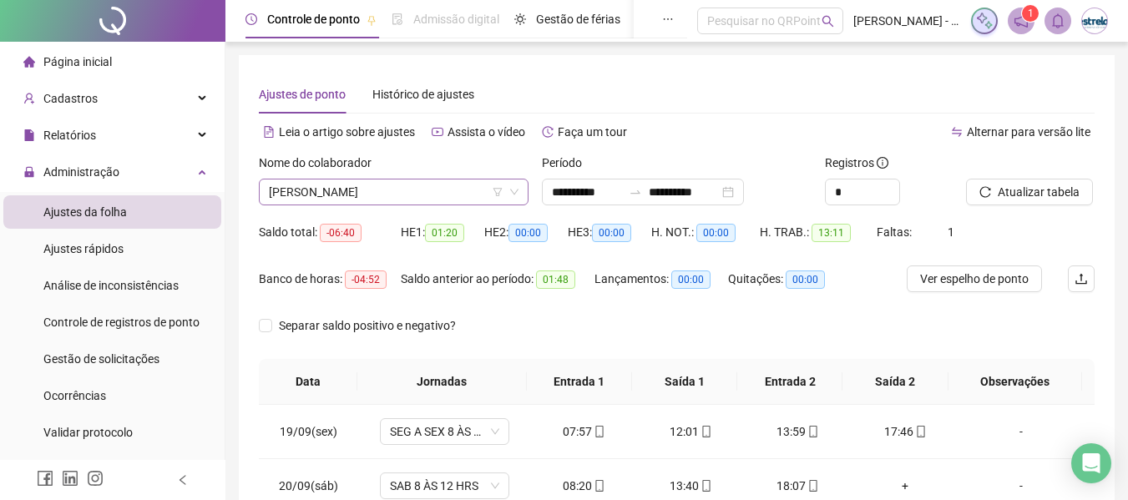
click at [405, 190] on span "[PERSON_NAME]" at bounding box center [394, 191] width 250 height 25
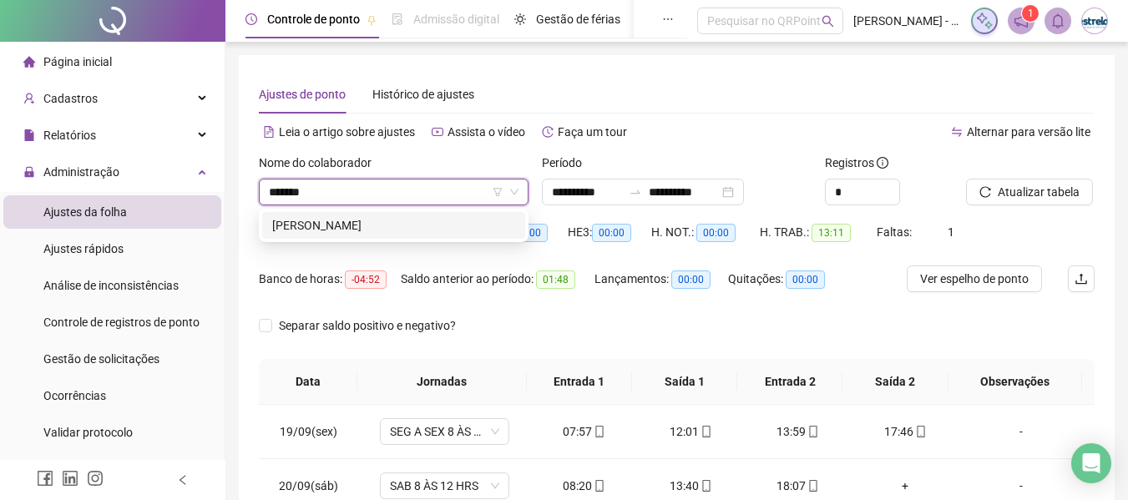
type input "********"
click at [392, 230] on div "[PERSON_NAME]" at bounding box center [393, 225] width 243 height 18
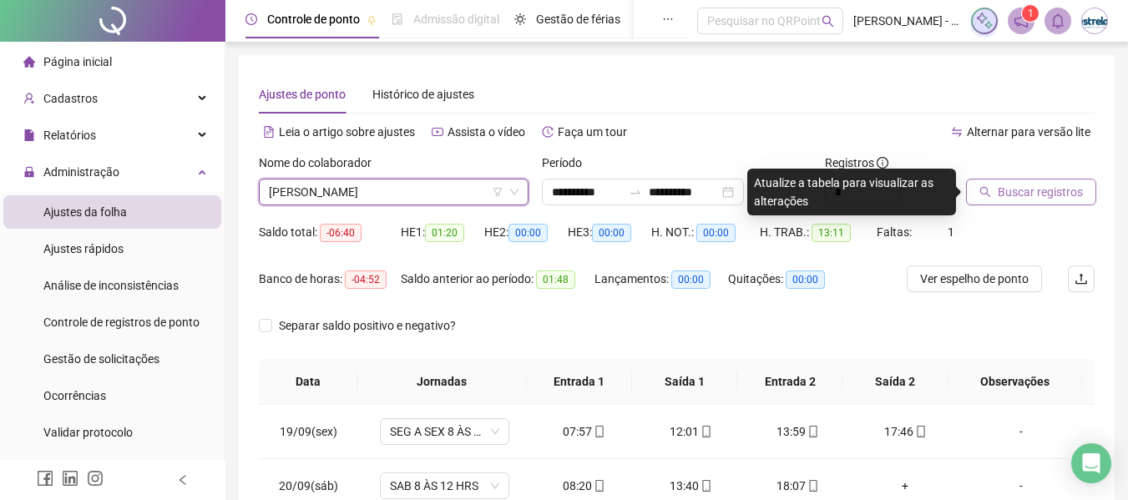
click at [1039, 189] on span "Buscar registros" at bounding box center [1039, 192] width 85 height 18
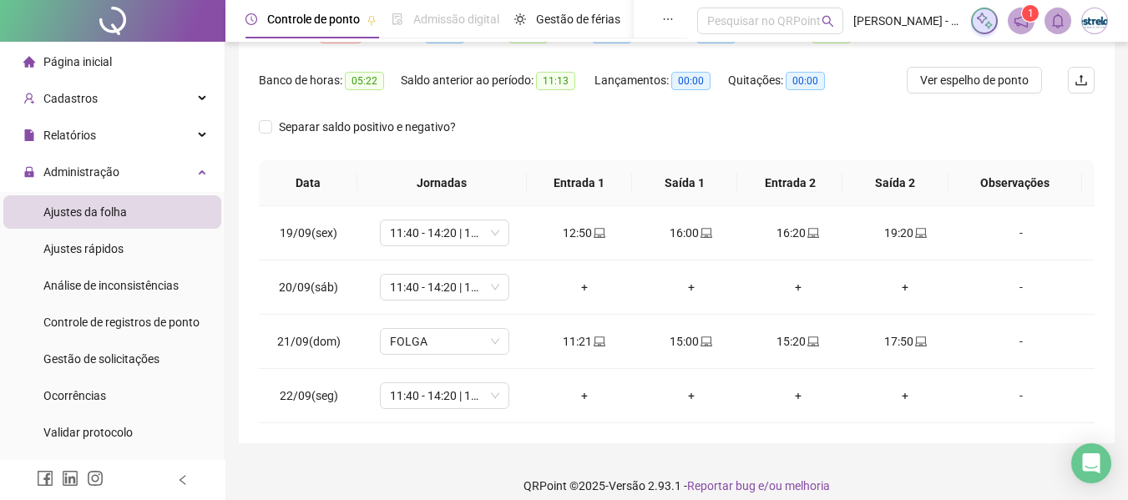
scroll to position [214, 0]
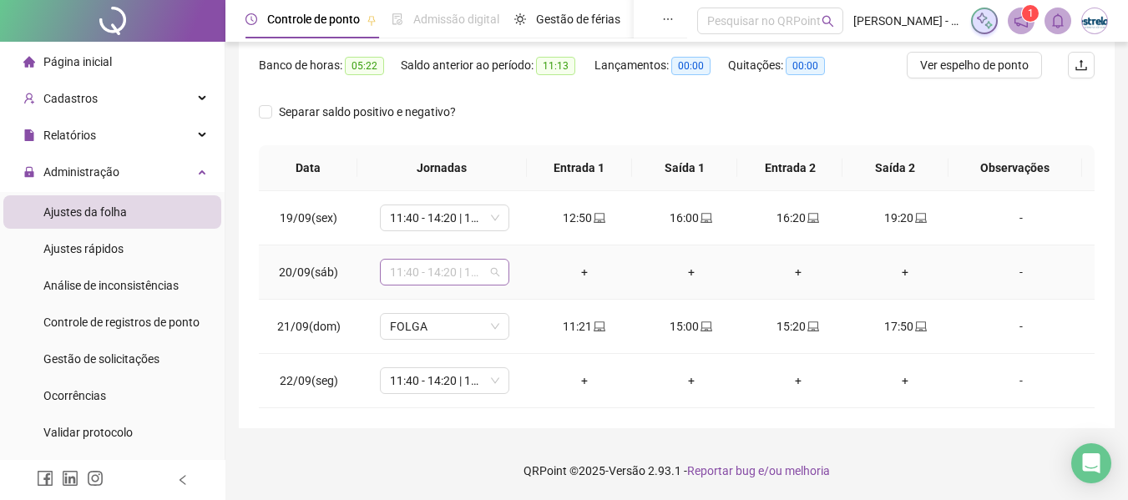
click at [446, 263] on span "11:40 - 14:20 | 14:40 - 18:00" at bounding box center [444, 272] width 109 height 25
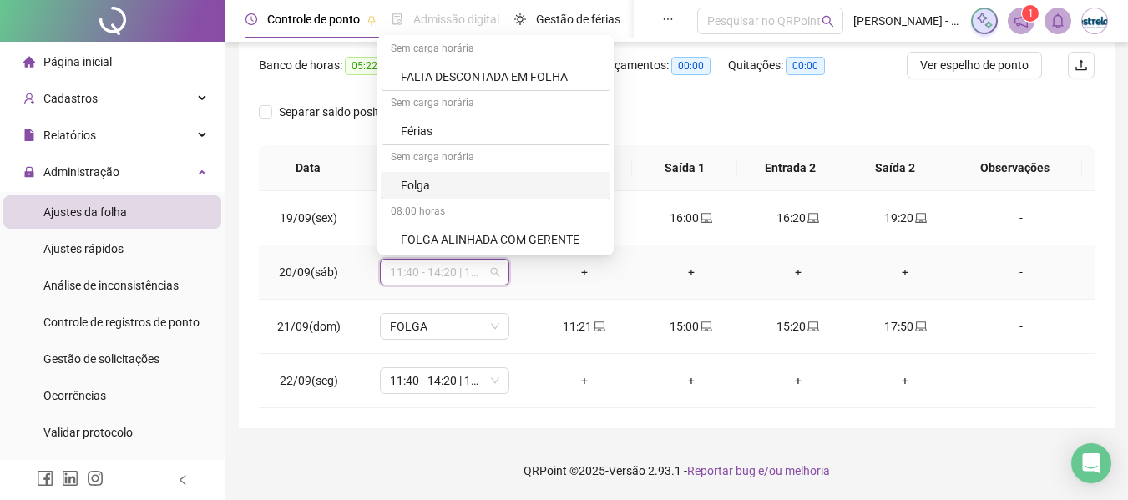
scroll to position [835, 0]
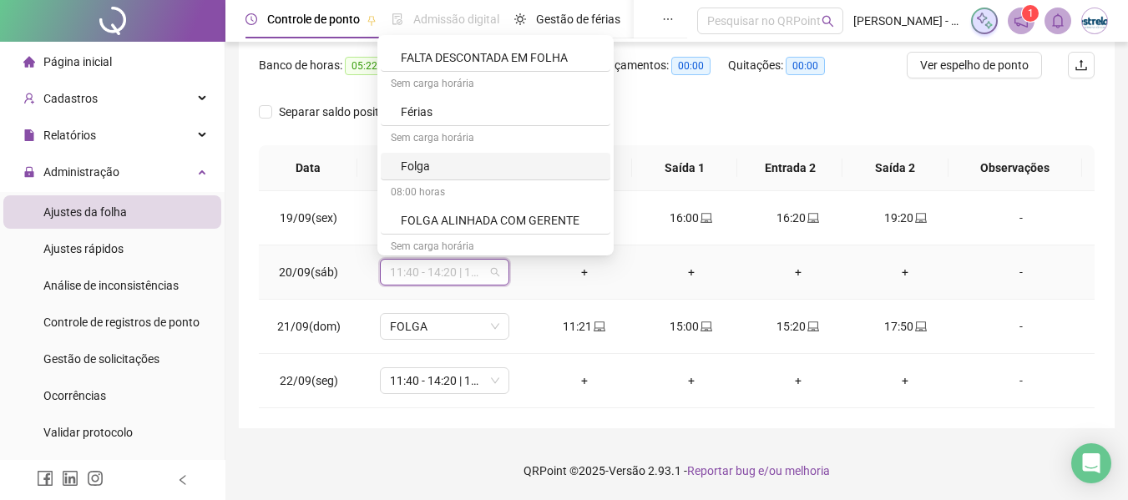
click at [429, 164] on div "Folga" at bounding box center [500, 166] width 199 height 18
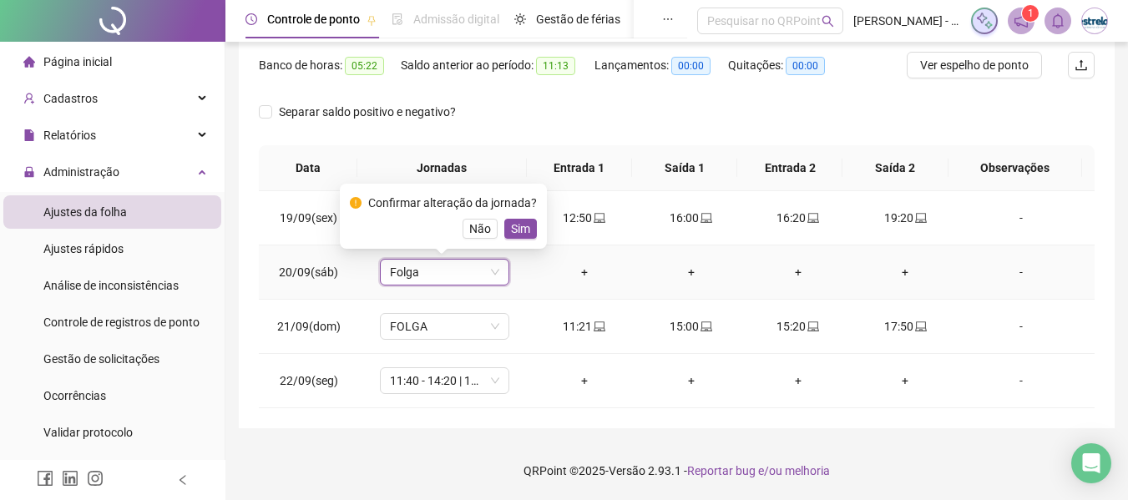
drag, startPoint x: 511, startPoint y: 230, endPoint x: 590, endPoint y: 169, distance: 100.0
click at [517, 230] on span "Sim" at bounding box center [520, 229] width 19 height 18
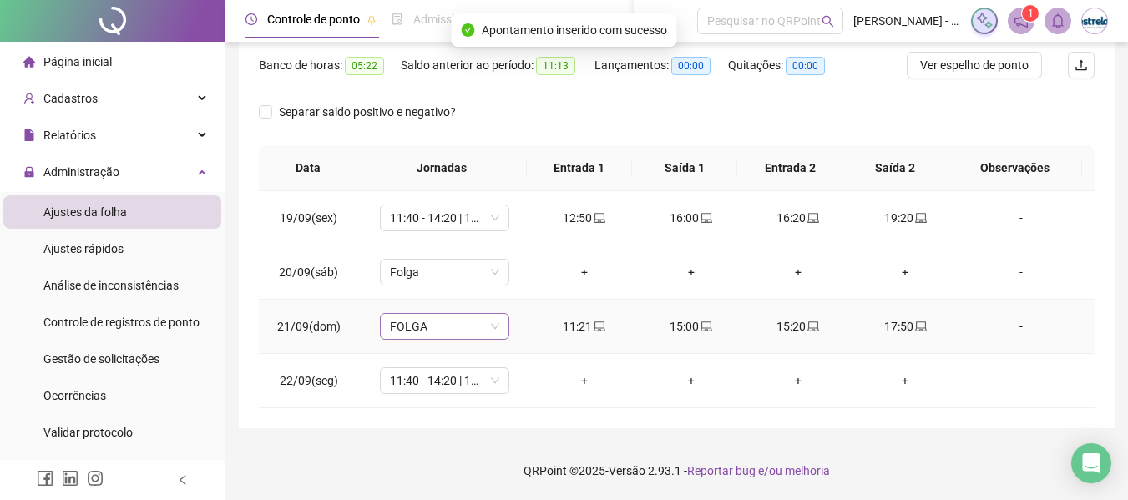
click at [447, 326] on span "FOLGA" at bounding box center [444, 326] width 109 height 25
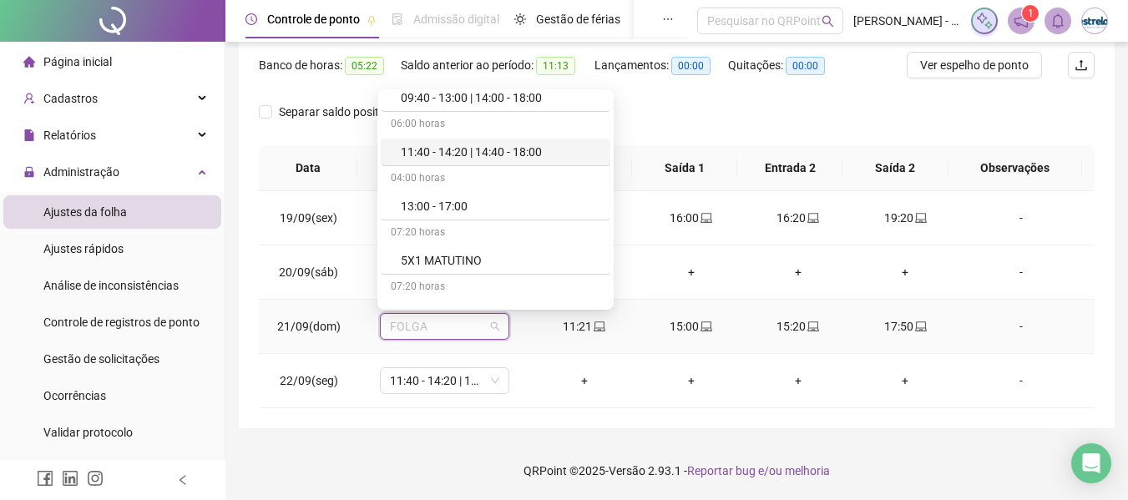
scroll to position [334, 0]
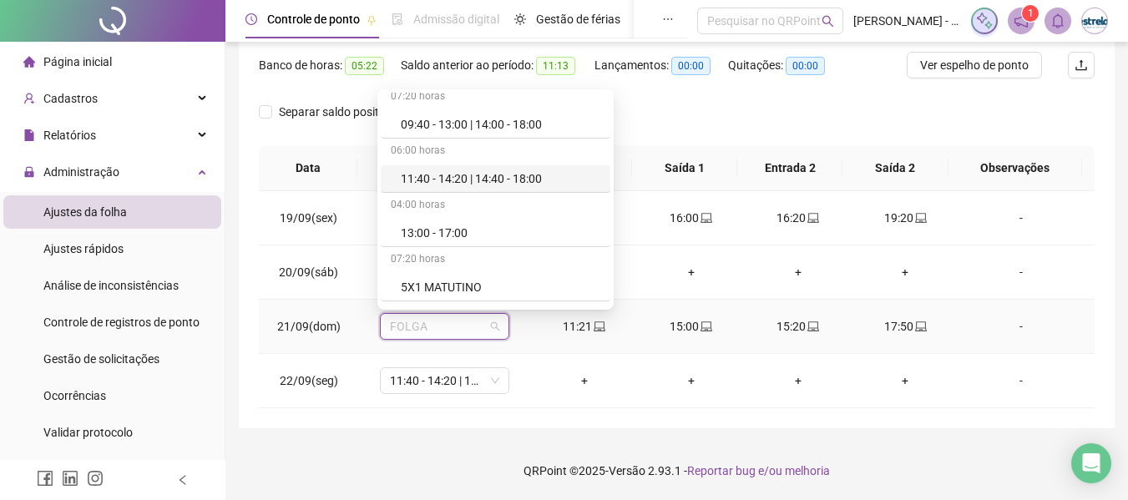
click at [463, 179] on div "11:40 - 14:20 | 14:40 - 18:00" at bounding box center [500, 178] width 199 height 18
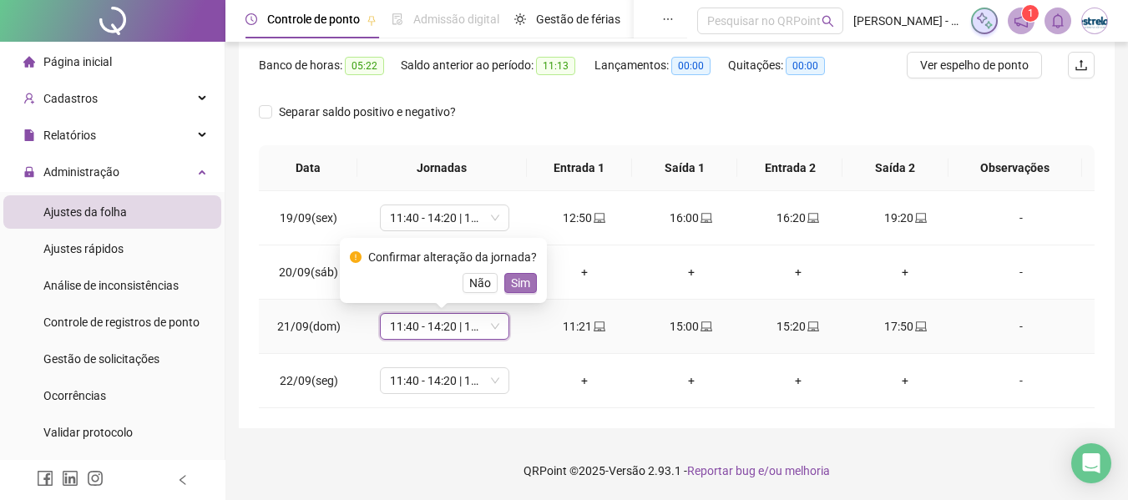
drag, startPoint x: 519, startPoint y: 282, endPoint x: 671, endPoint y: 227, distance: 161.6
click at [521, 282] on span "Sim" at bounding box center [520, 283] width 19 height 18
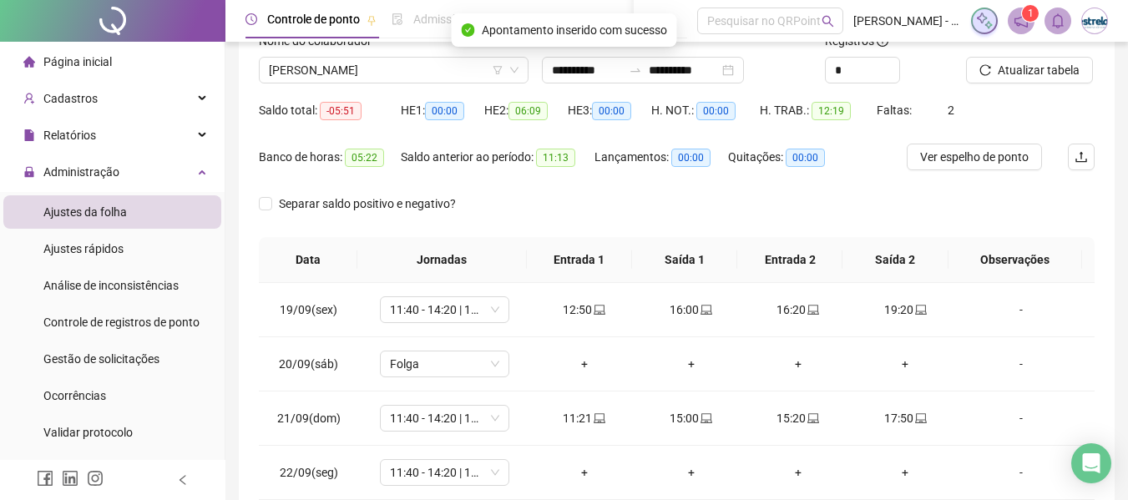
scroll to position [0, 0]
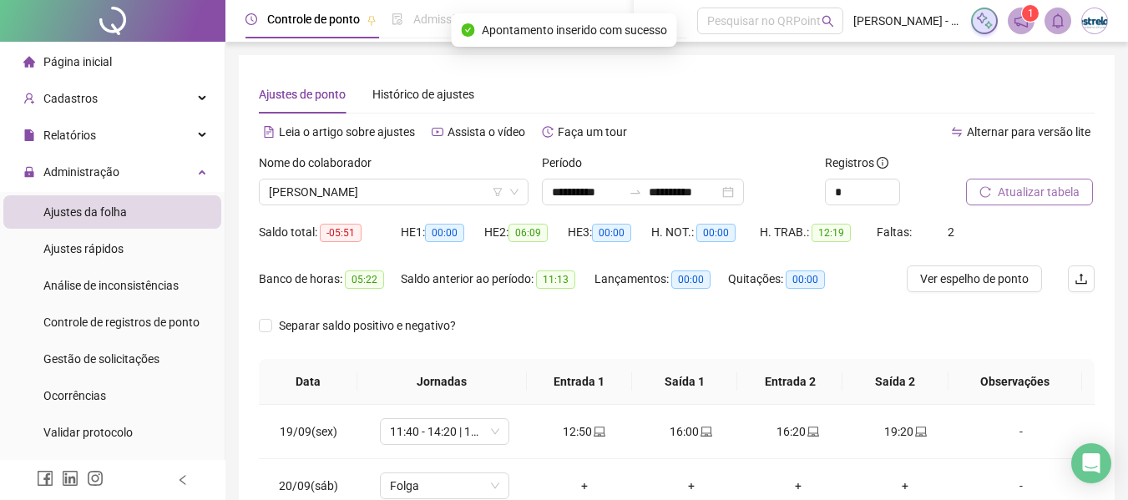
click at [1026, 199] on span "Atualizar tabela" at bounding box center [1038, 192] width 82 height 18
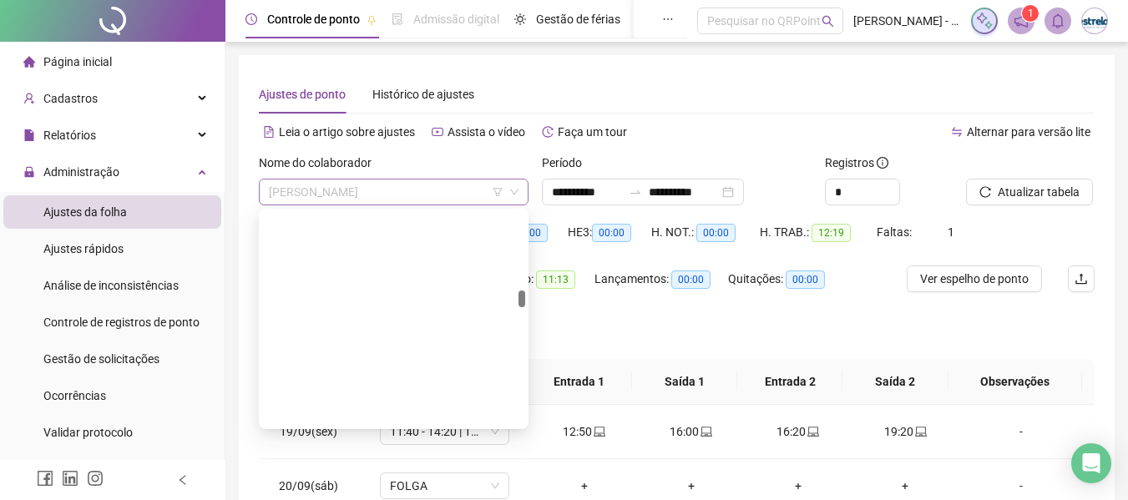
click at [371, 202] on span "[PERSON_NAME]" at bounding box center [394, 191] width 250 height 25
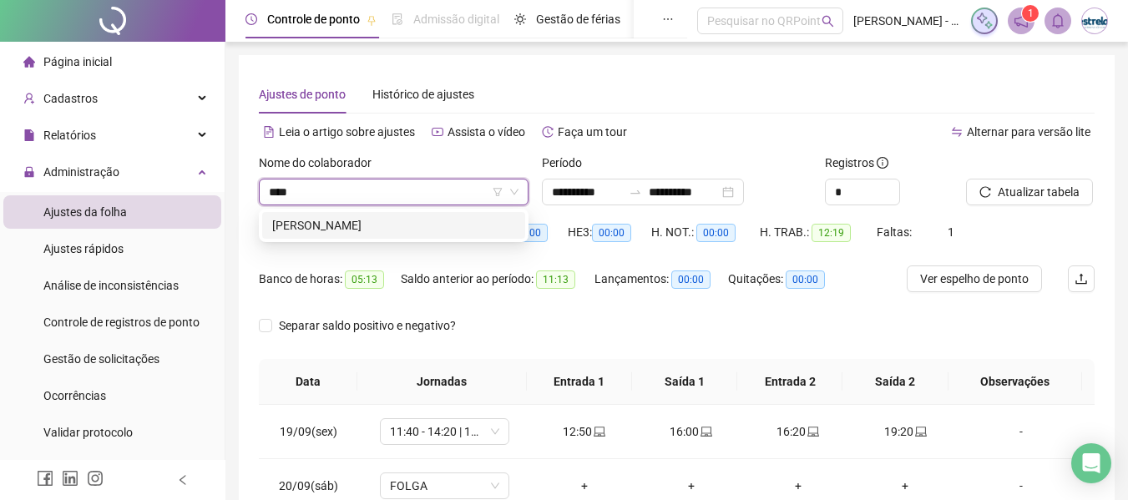
type input "*****"
click at [386, 225] on div "[PERSON_NAME]" at bounding box center [393, 225] width 243 height 18
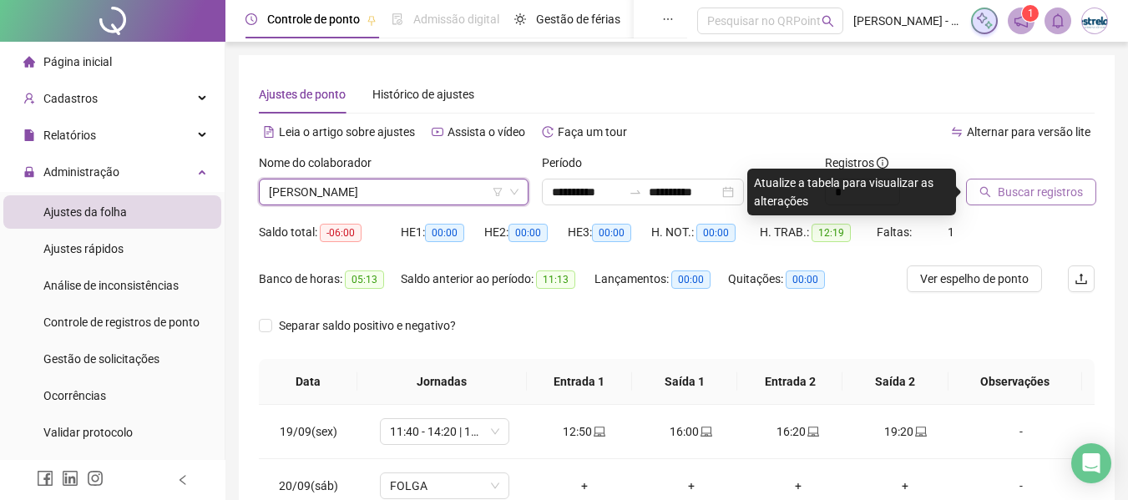
click at [1066, 197] on span "Buscar registros" at bounding box center [1039, 192] width 85 height 18
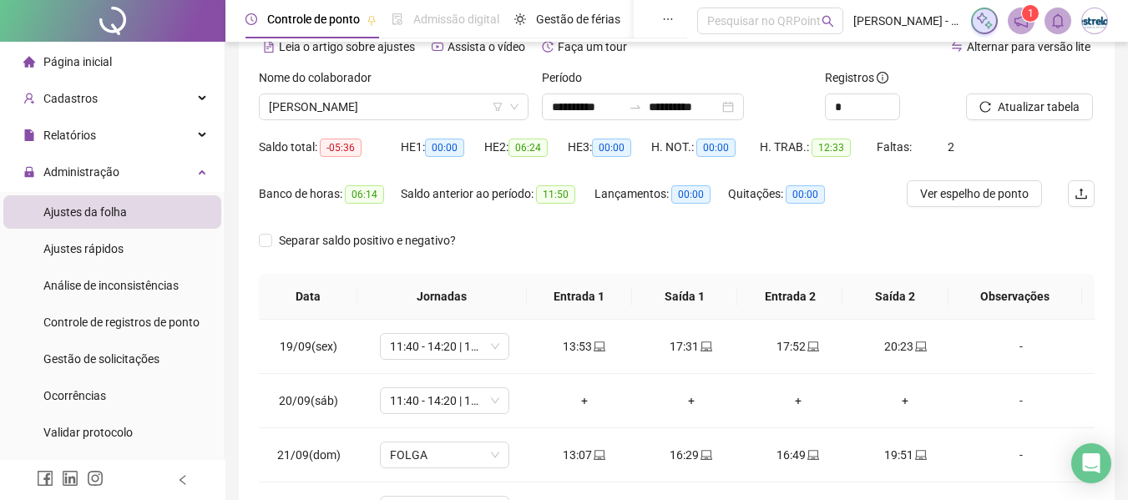
scroll to position [167, 0]
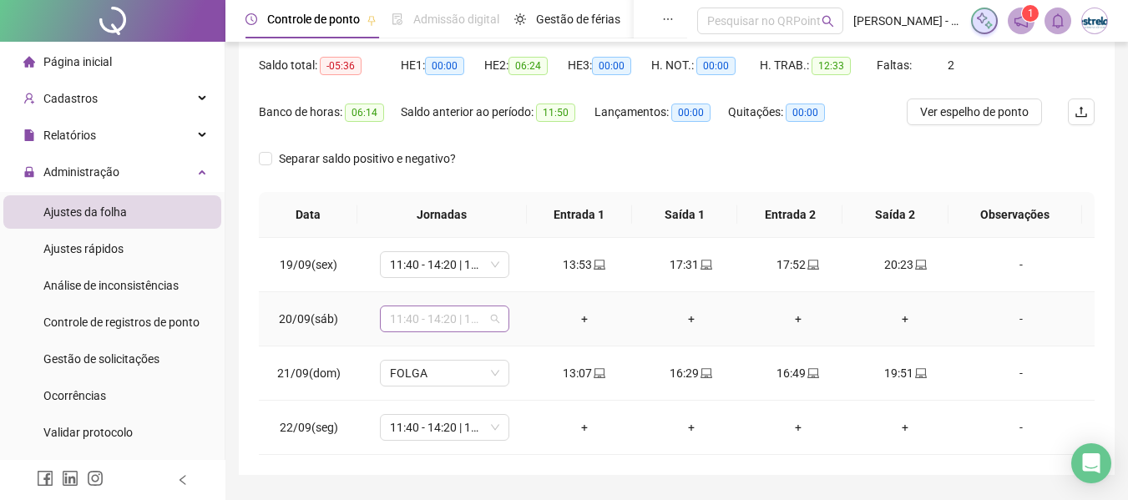
click at [433, 331] on span "11:40 - 14:20 | 14:40 - 18:00" at bounding box center [444, 318] width 109 height 25
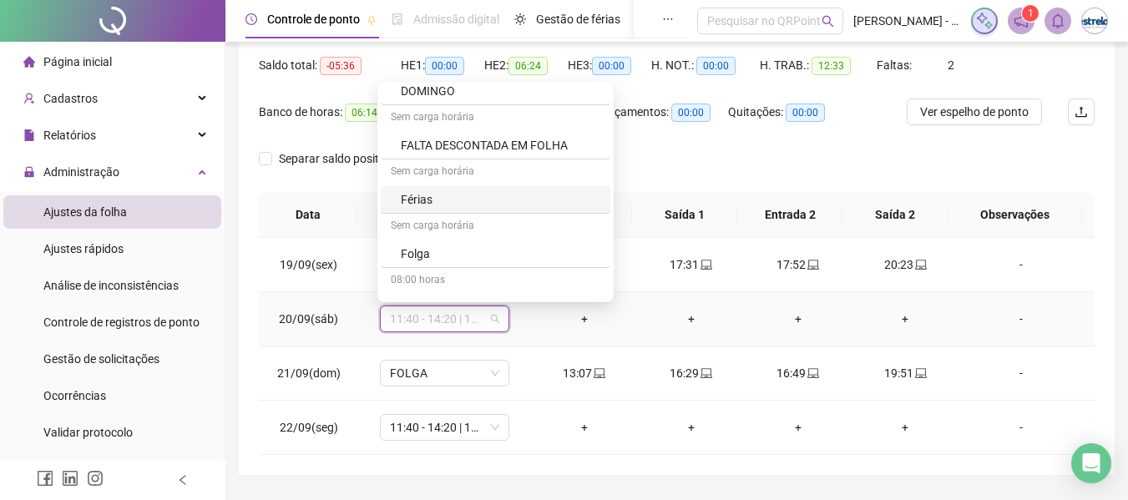
scroll to position [835, 0]
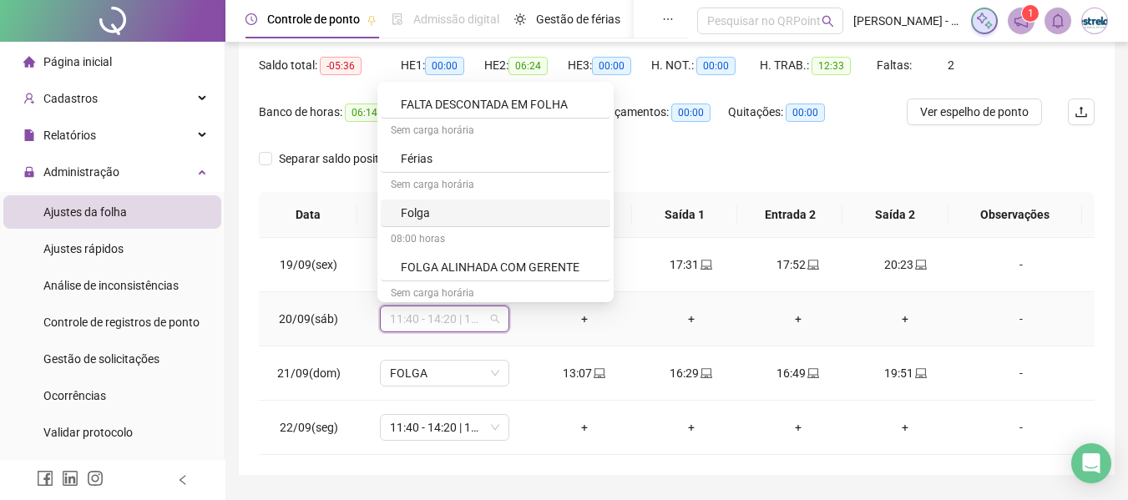
click at [421, 215] on div "Folga" at bounding box center [500, 213] width 199 height 18
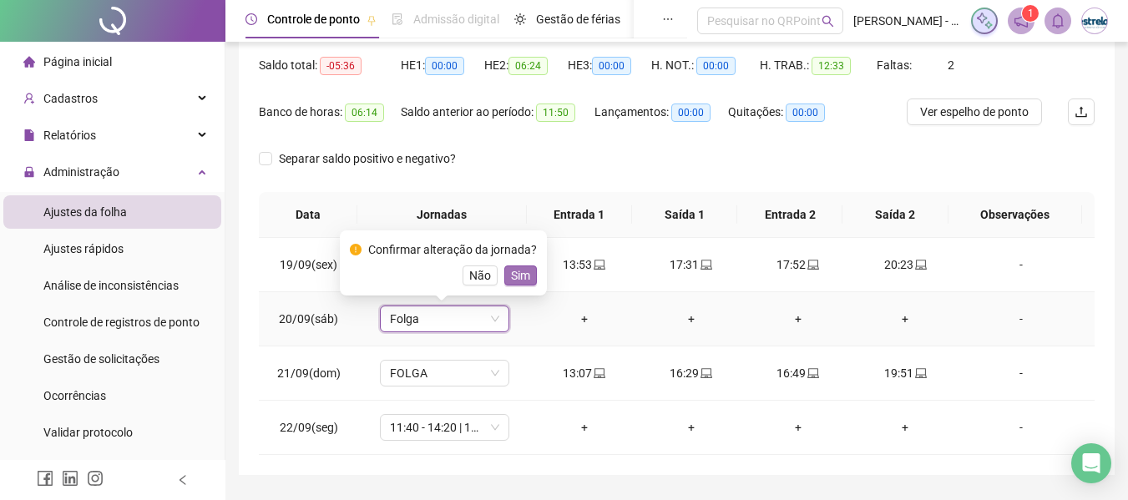
click at [512, 272] on span "Sim" at bounding box center [520, 275] width 19 height 18
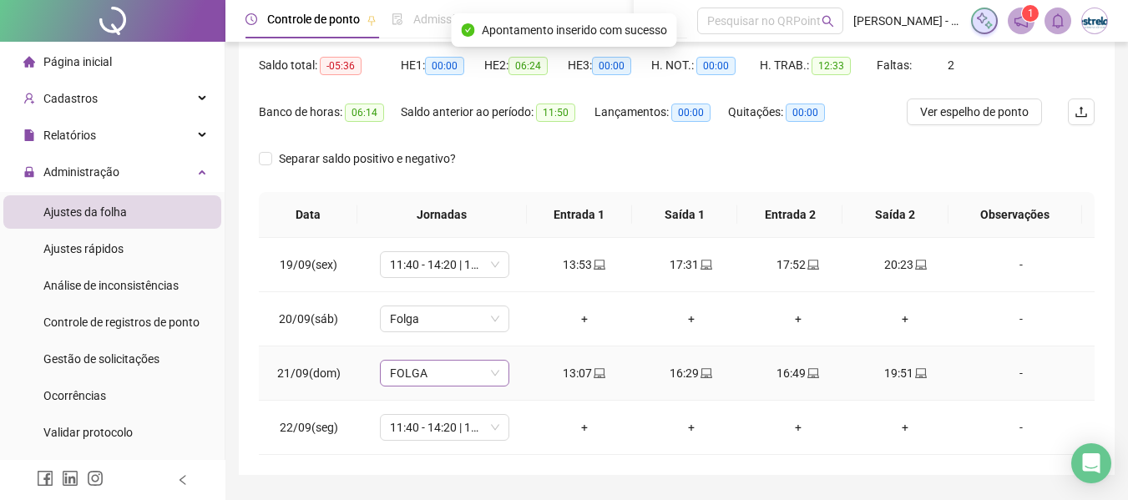
click at [443, 379] on span "FOLGA" at bounding box center [444, 373] width 109 height 25
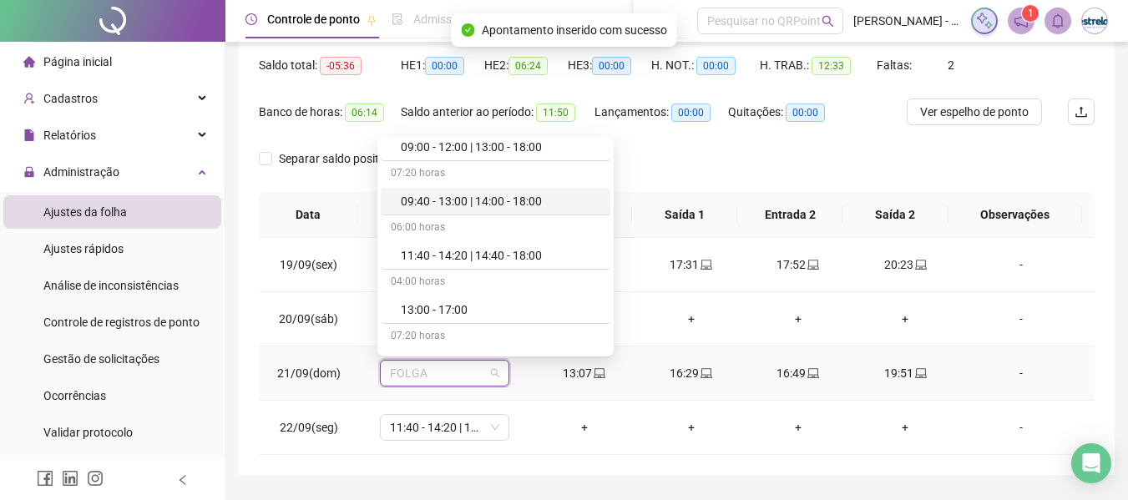
scroll to position [334, 0]
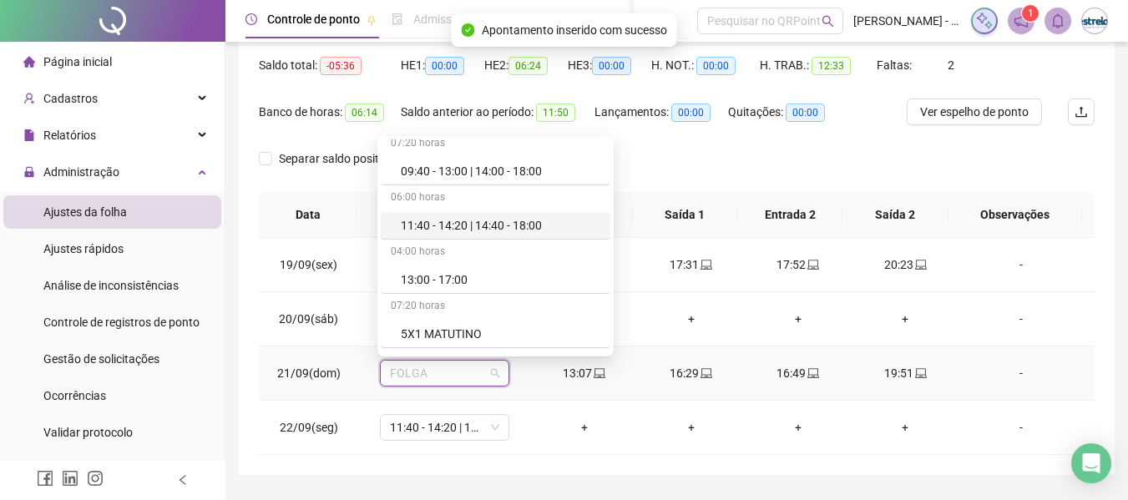
click at [460, 231] on div "11:40 - 14:20 | 14:40 - 18:00" at bounding box center [500, 225] width 199 height 18
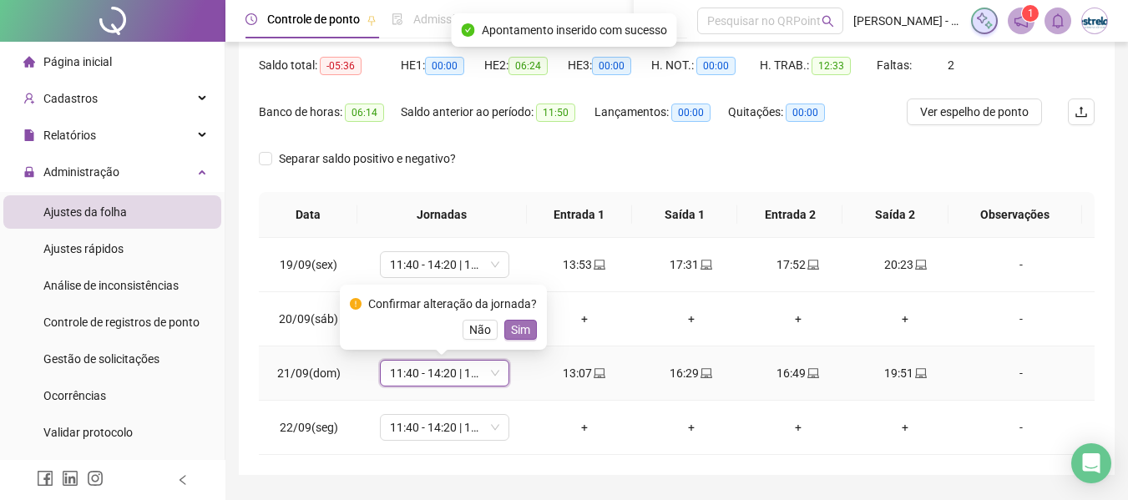
click at [519, 327] on span "Sim" at bounding box center [520, 330] width 19 height 18
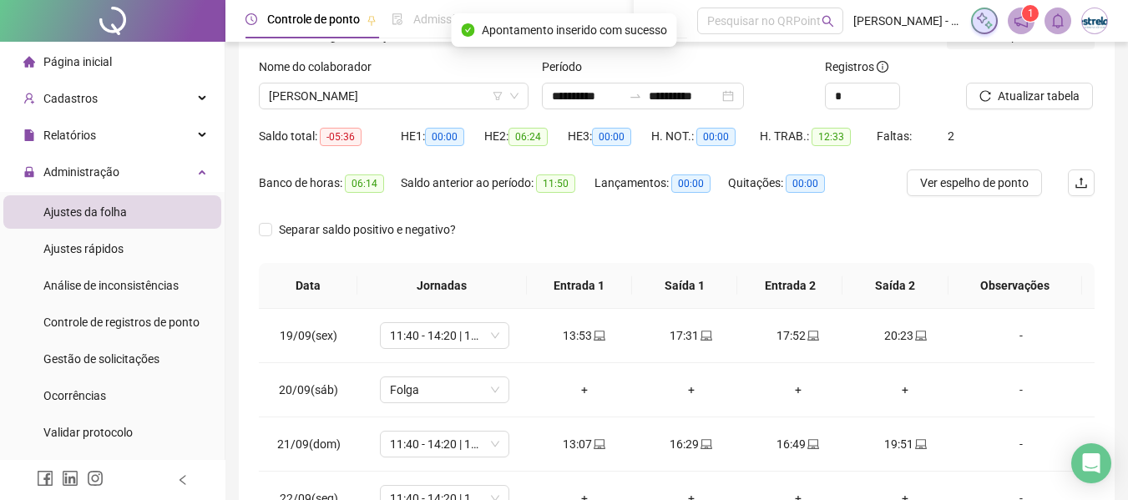
scroll to position [0, 0]
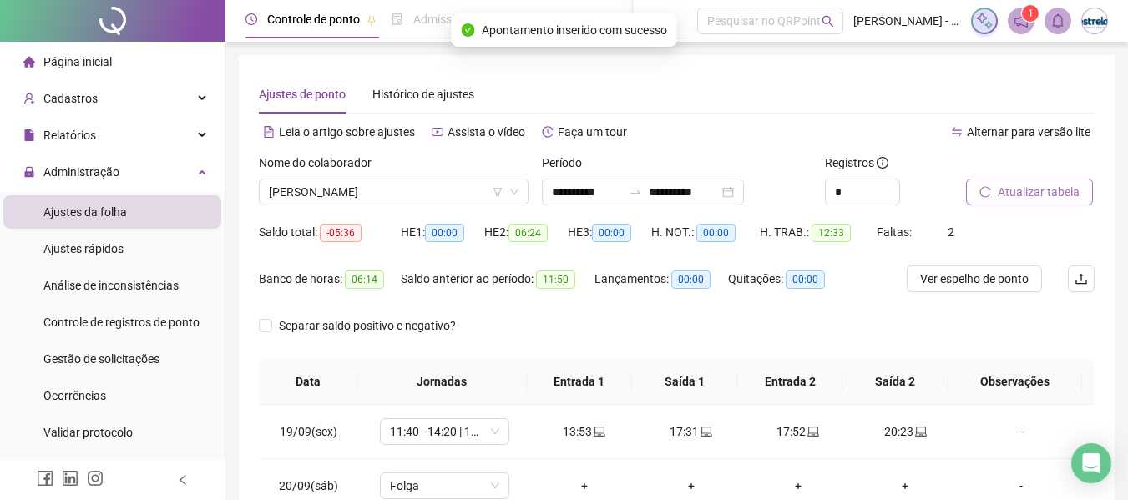
click at [1022, 195] on span "Atualizar tabela" at bounding box center [1038, 192] width 82 height 18
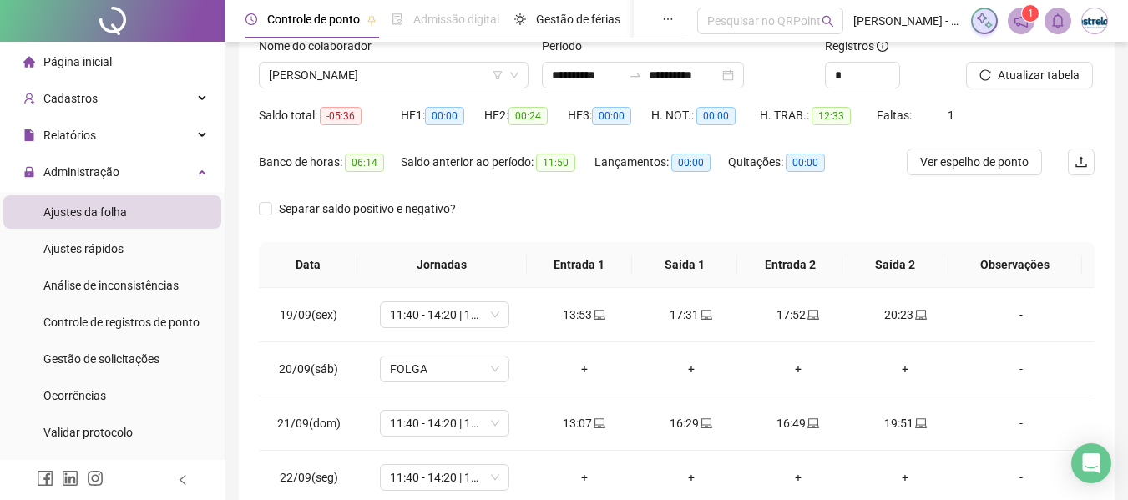
scroll to position [47, 0]
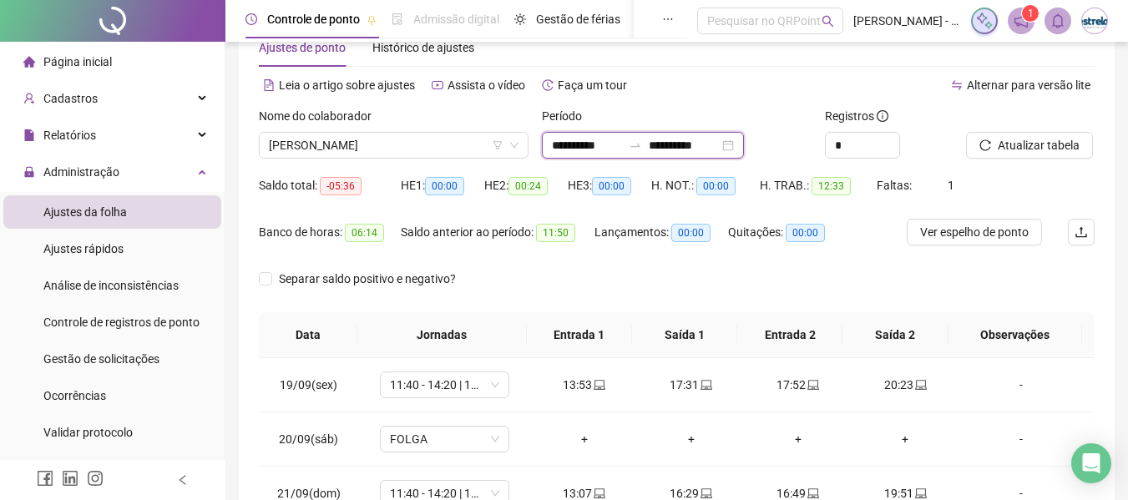
click at [622, 149] on input "**********" at bounding box center [587, 145] width 70 height 18
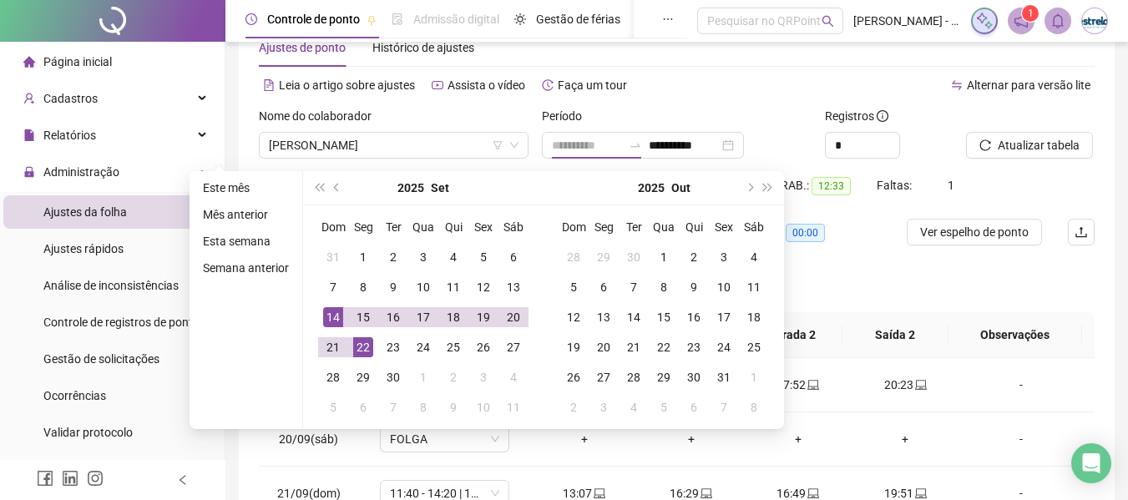
click at [315, 313] on div "Dom Seg Ter Qua Qui Sex Sáb 31 1 2 3 4 5 6 7 8 9 10 11 12 13 14 15 16 17 18 19 …" at bounding box center [423, 317] width 240 height 224
type input "**********"
click at [341, 317] on div "14" at bounding box center [333, 317] width 20 height 20
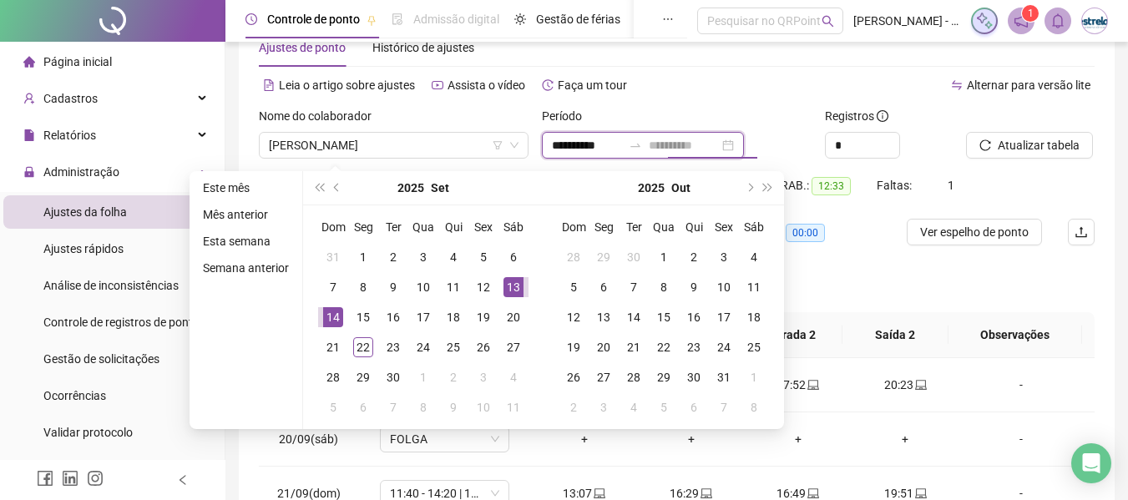
type input "**********"
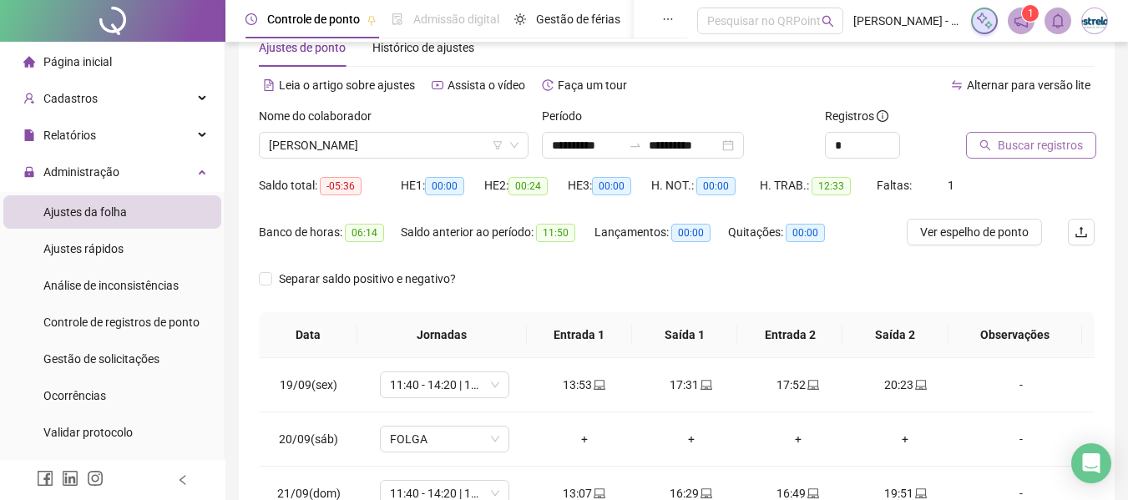
drag, startPoint x: 1056, startPoint y: 138, endPoint x: 1096, endPoint y: 134, distance: 40.2
click at [1076, 144] on span "Buscar registros" at bounding box center [1039, 145] width 85 height 18
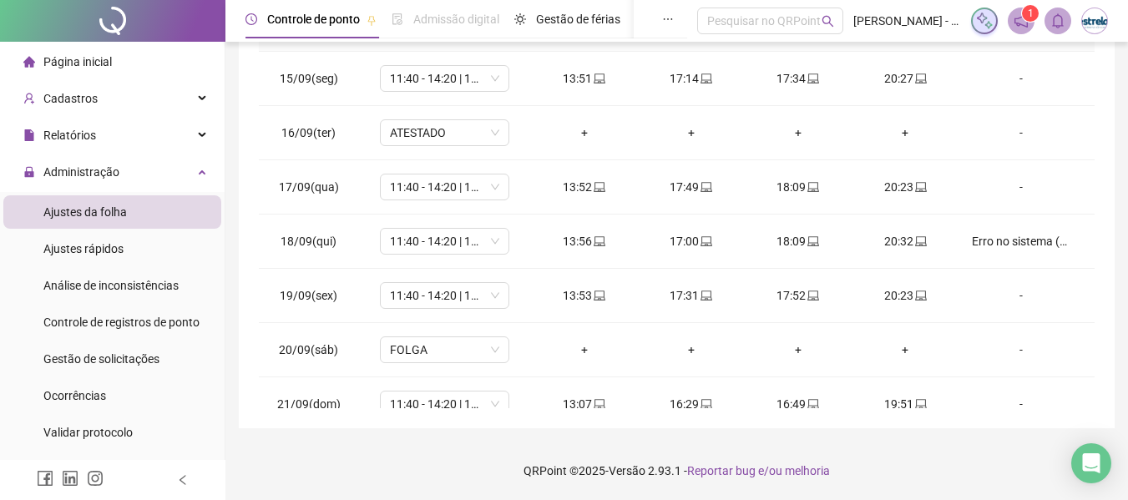
scroll to position [83, 0]
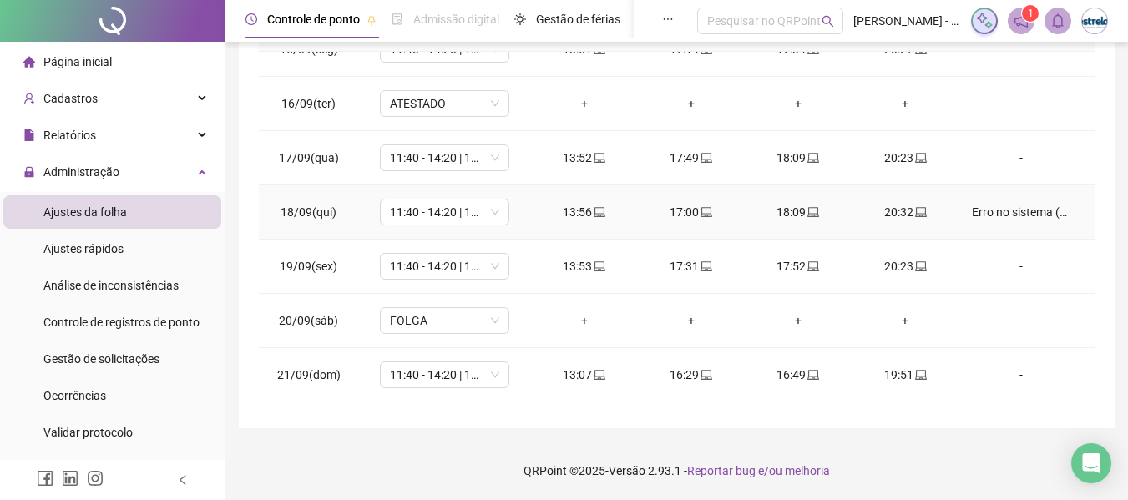
click at [1026, 213] on div "Erro no sistema (print)" at bounding box center [1021, 212] width 98 height 18
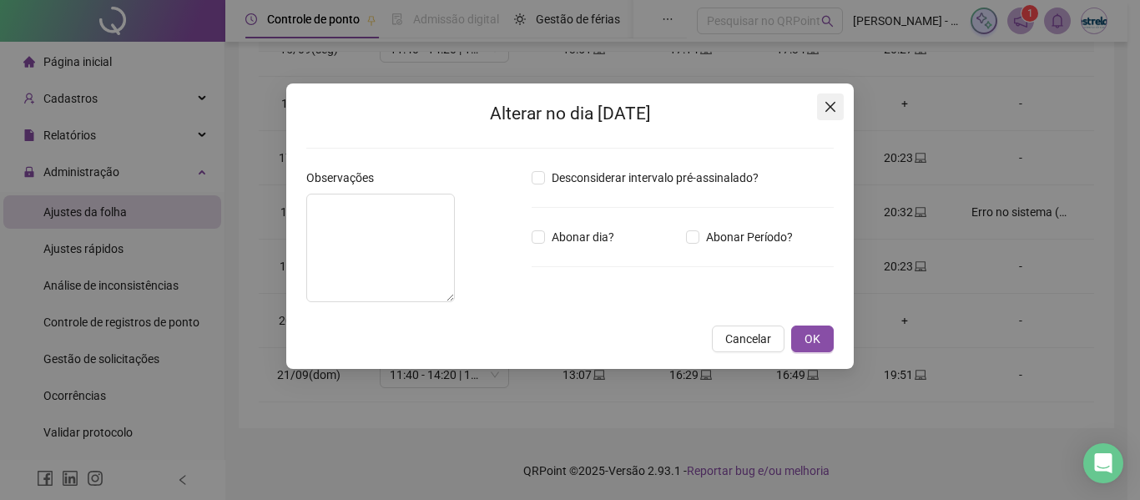
click at [830, 109] on icon "close" at bounding box center [830, 106] width 13 height 13
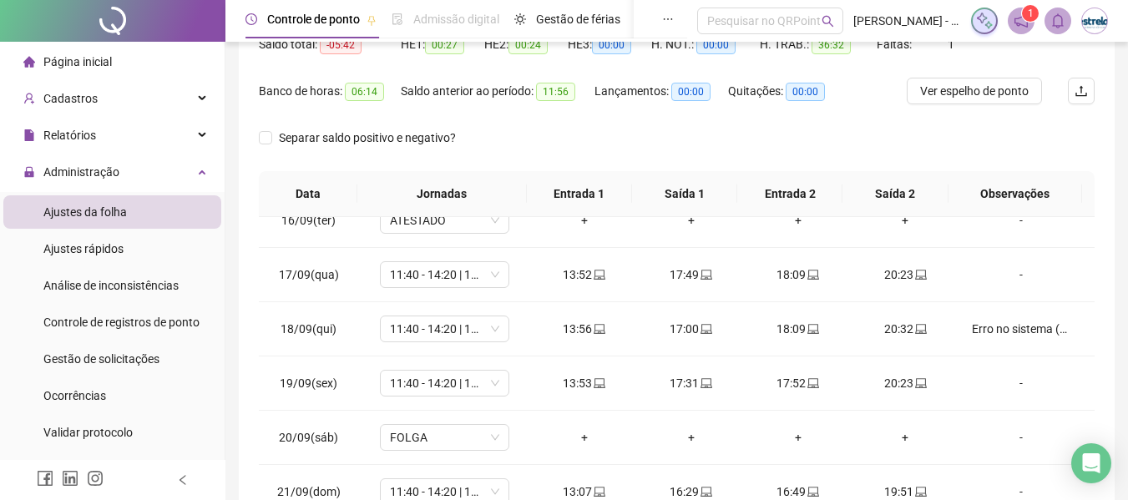
scroll to position [186, 0]
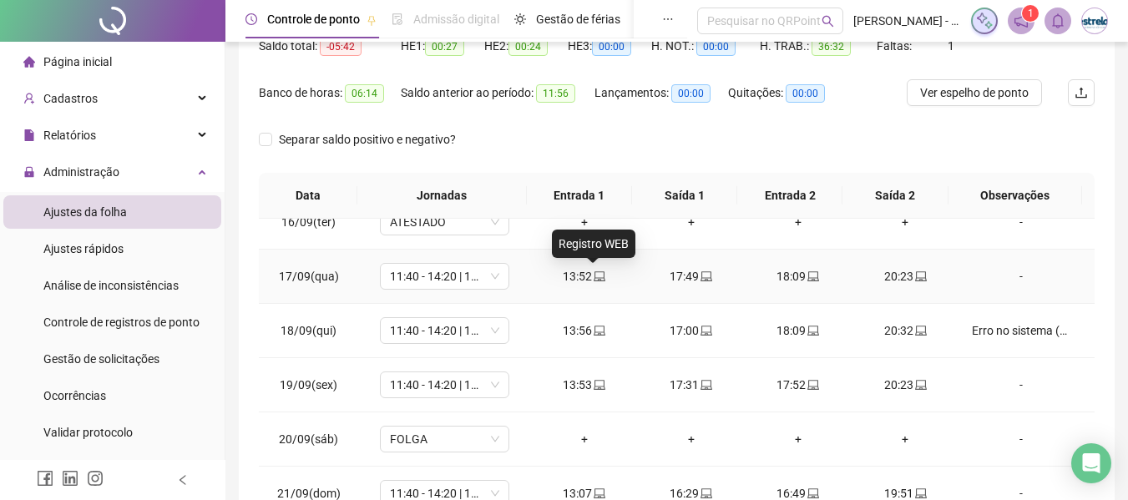
click at [597, 276] on icon "laptop" at bounding box center [599, 276] width 12 height 12
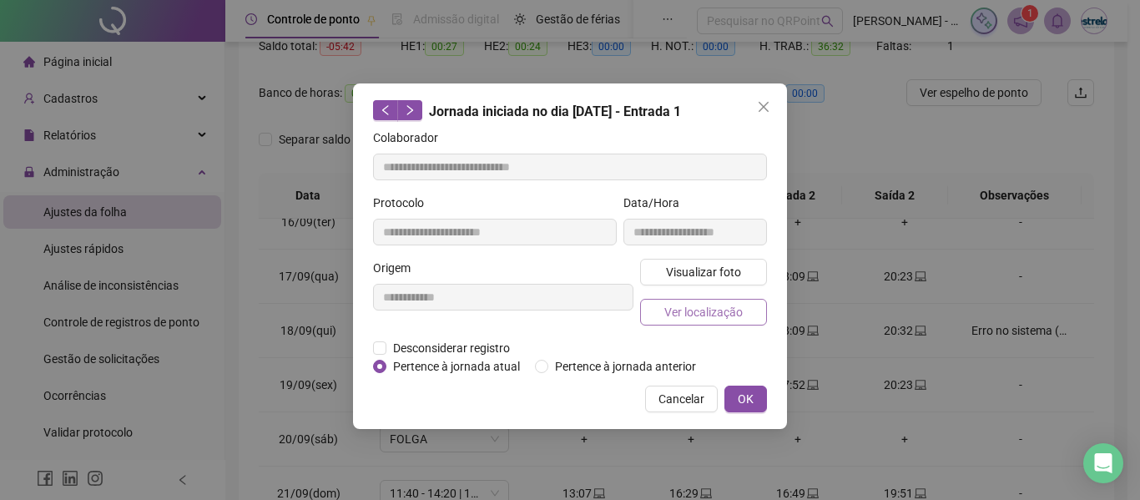
type input "**********"
click at [697, 275] on span "Visualizar foto" at bounding box center [703, 272] width 75 height 18
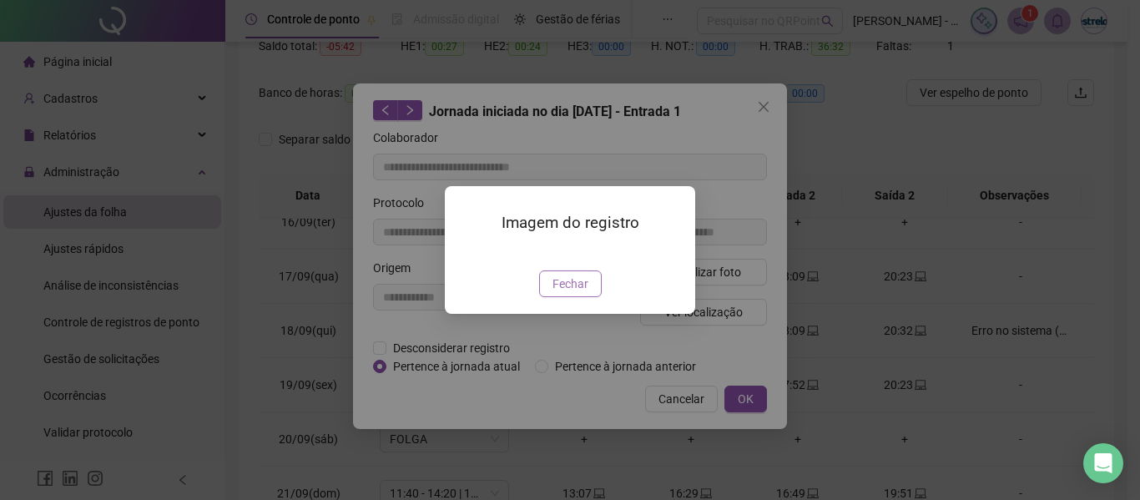
click at [593, 297] on button "Fechar" at bounding box center [570, 283] width 63 height 27
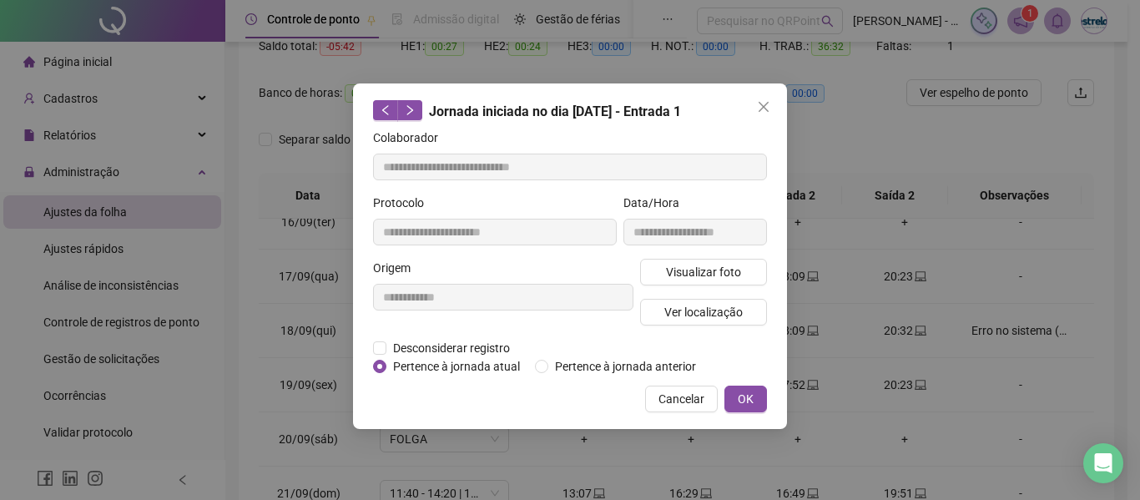
click at [760, 107] on icon "close" at bounding box center [763, 106] width 13 height 13
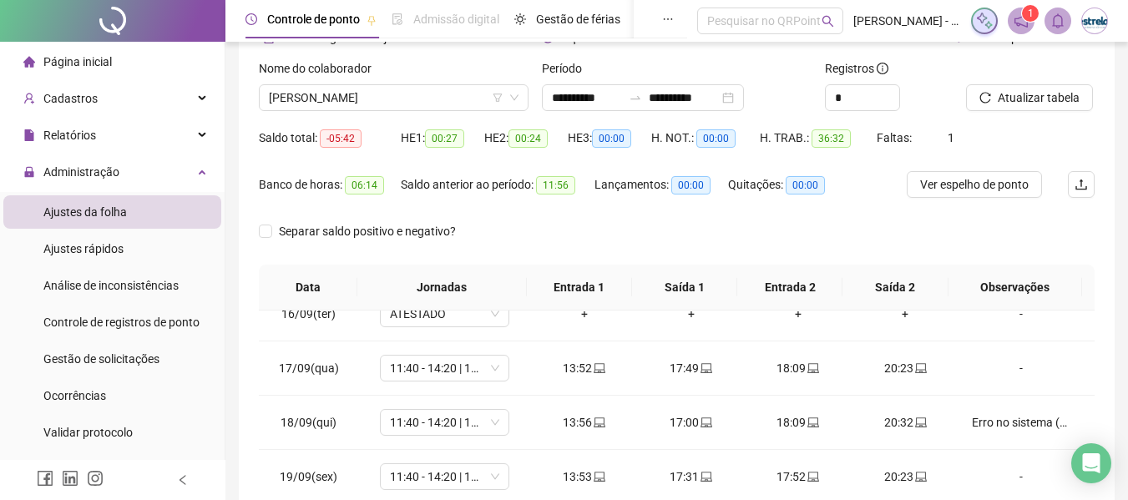
scroll to position [0, 0]
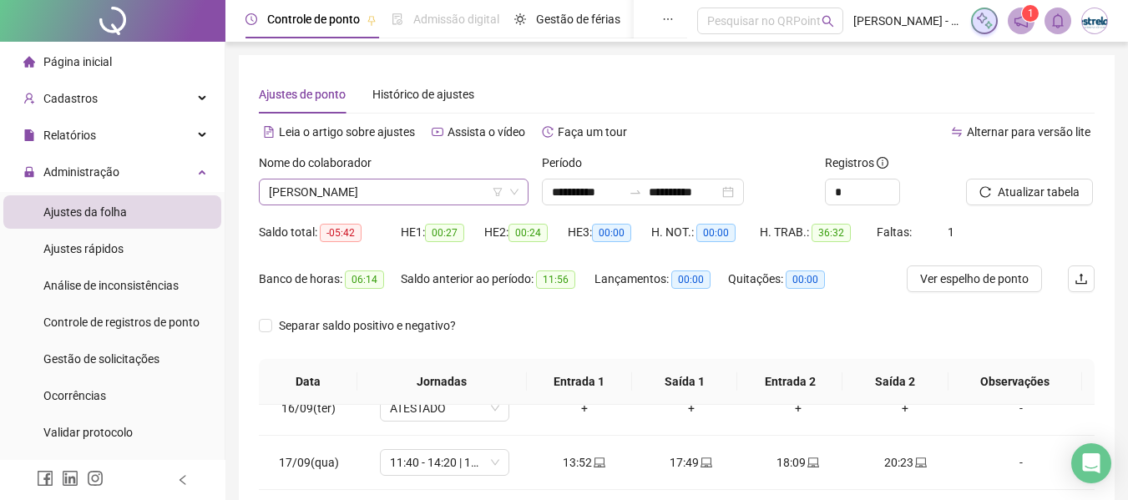
click at [447, 199] on span "[PERSON_NAME]" at bounding box center [394, 191] width 250 height 25
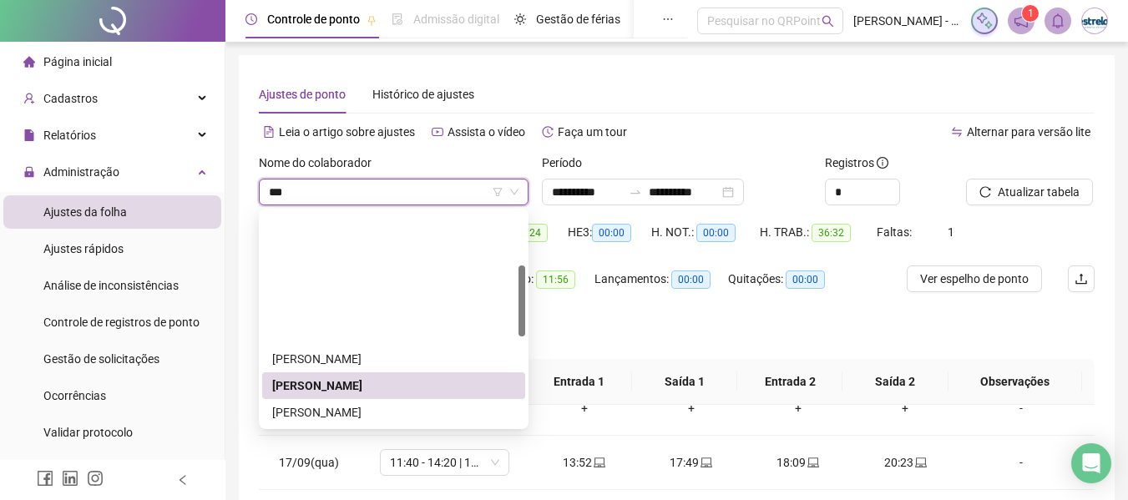
type input "****"
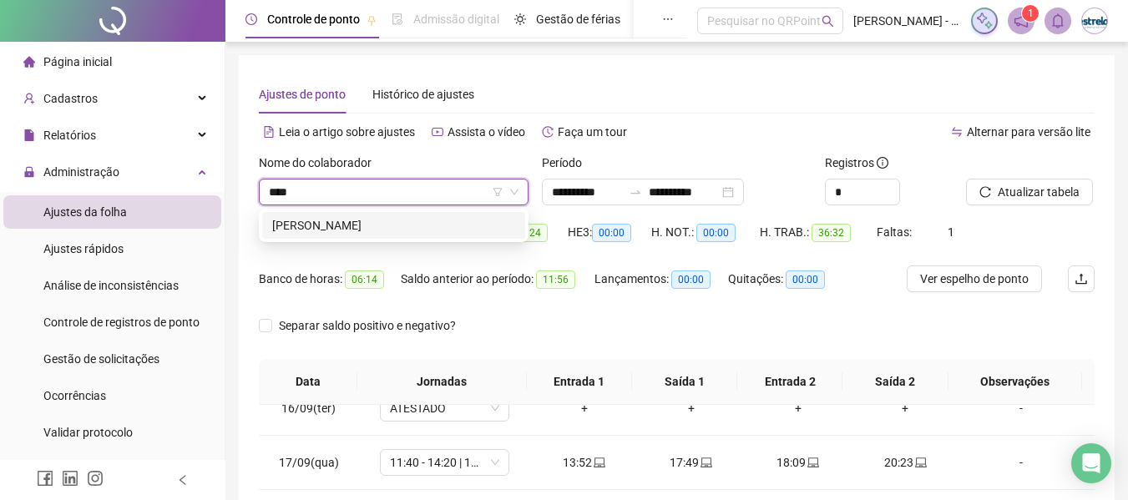
drag, startPoint x: 440, startPoint y: 230, endPoint x: 610, endPoint y: 222, distance: 170.4
click at [440, 230] on div "[PERSON_NAME]" at bounding box center [393, 225] width 243 height 18
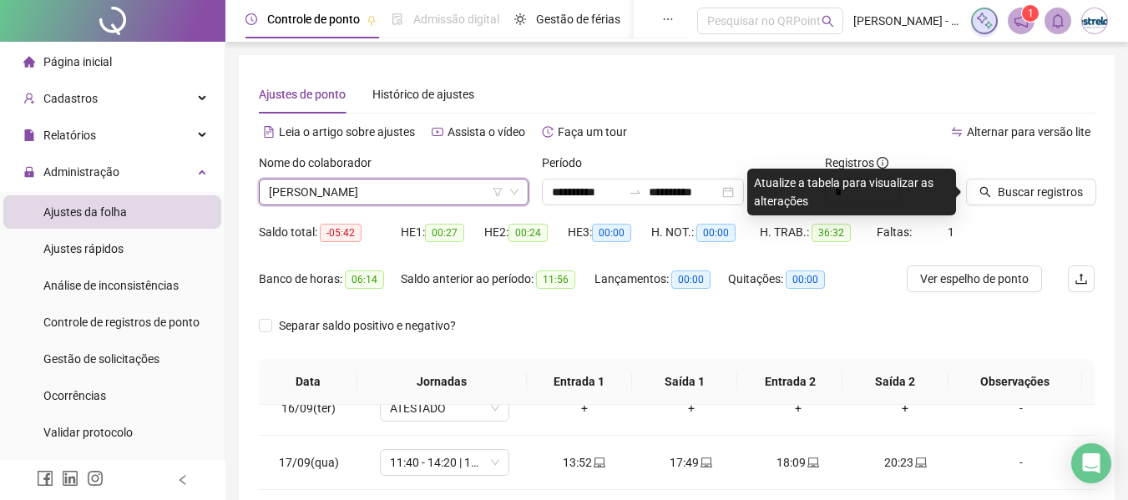
click at [1010, 210] on div "Buscar registros" at bounding box center [1030, 186] width 142 height 65
click at [1010, 198] on span "Buscar registros" at bounding box center [1039, 192] width 85 height 18
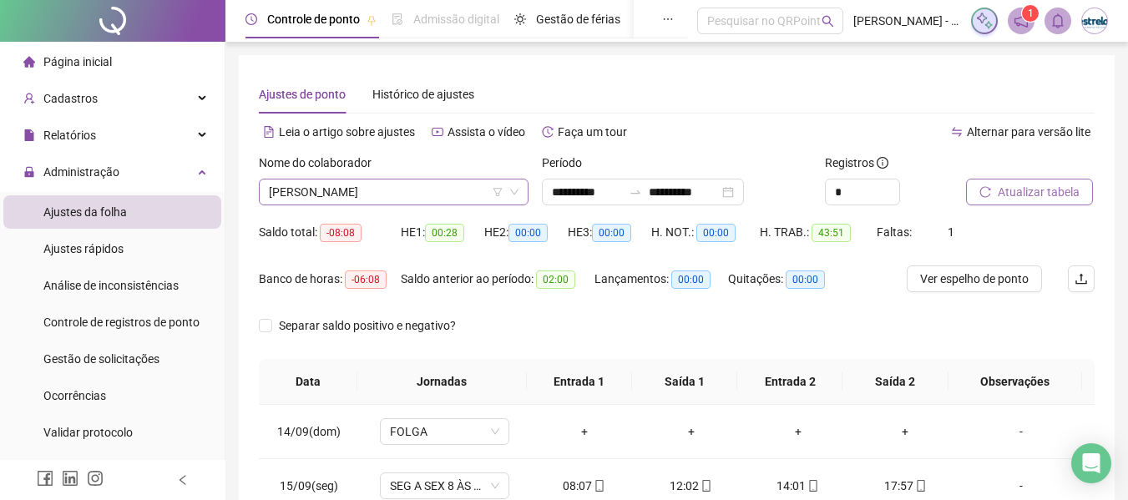
click at [364, 197] on span "[PERSON_NAME]" at bounding box center [394, 191] width 250 height 25
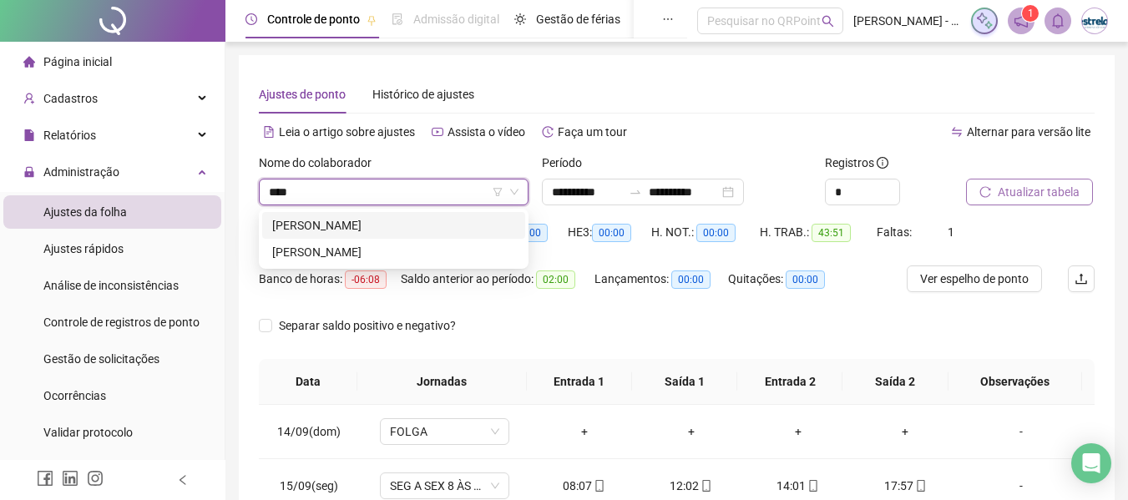
type input "*****"
click at [359, 223] on div "[PERSON_NAME]" at bounding box center [393, 225] width 243 height 18
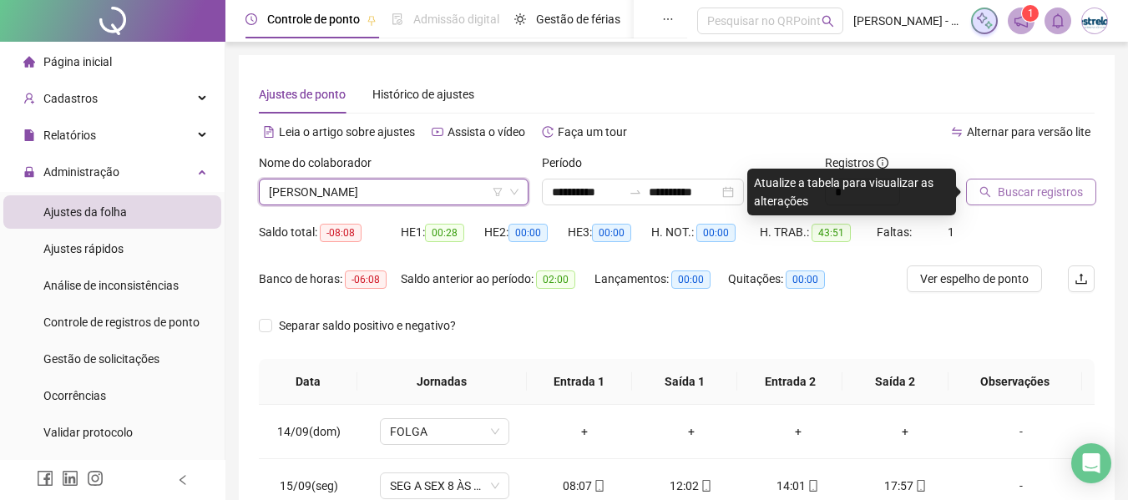
click at [1010, 203] on button "Buscar registros" at bounding box center [1031, 192] width 130 height 27
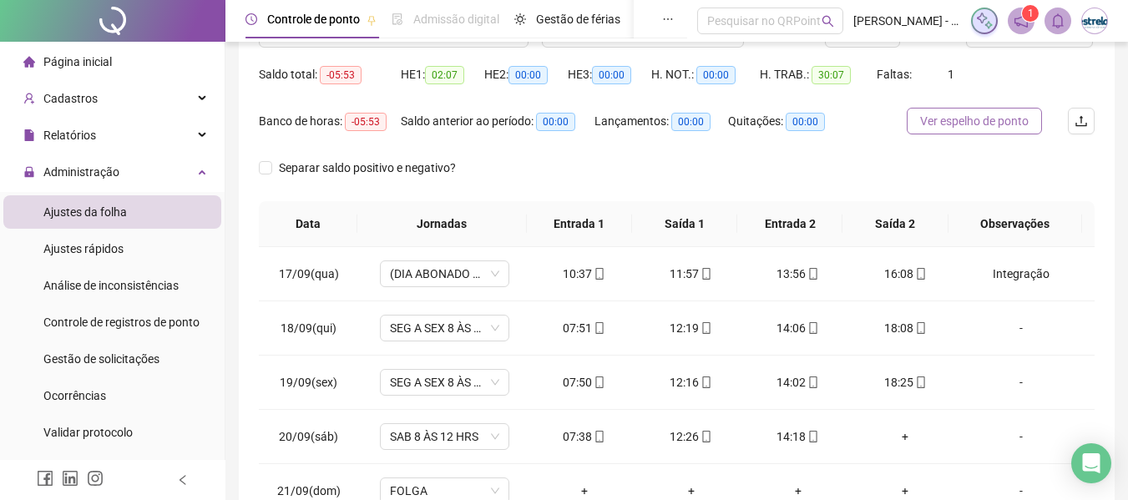
scroll to position [83, 0]
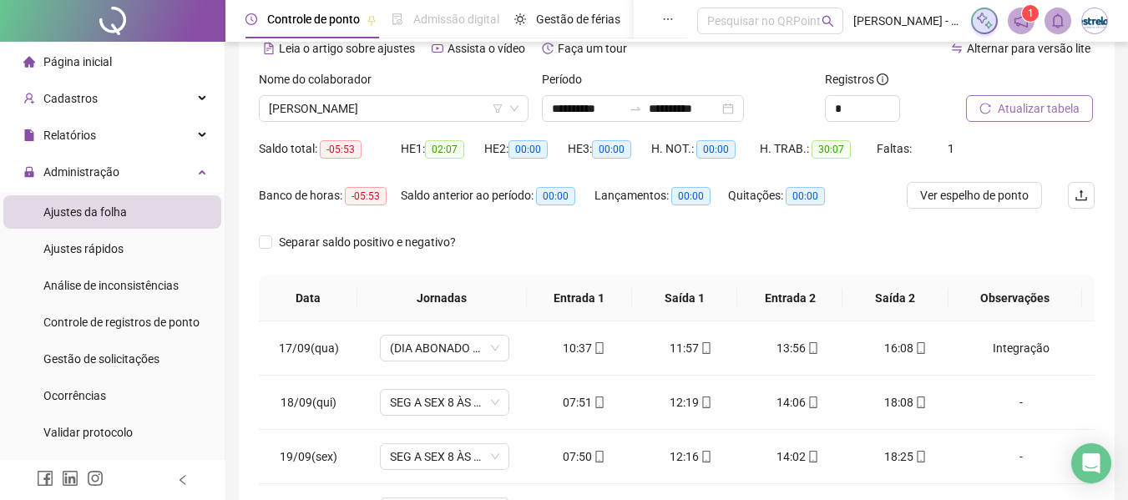
click at [1052, 106] on span "Atualizar tabela" at bounding box center [1038, 108] width 82 height 18
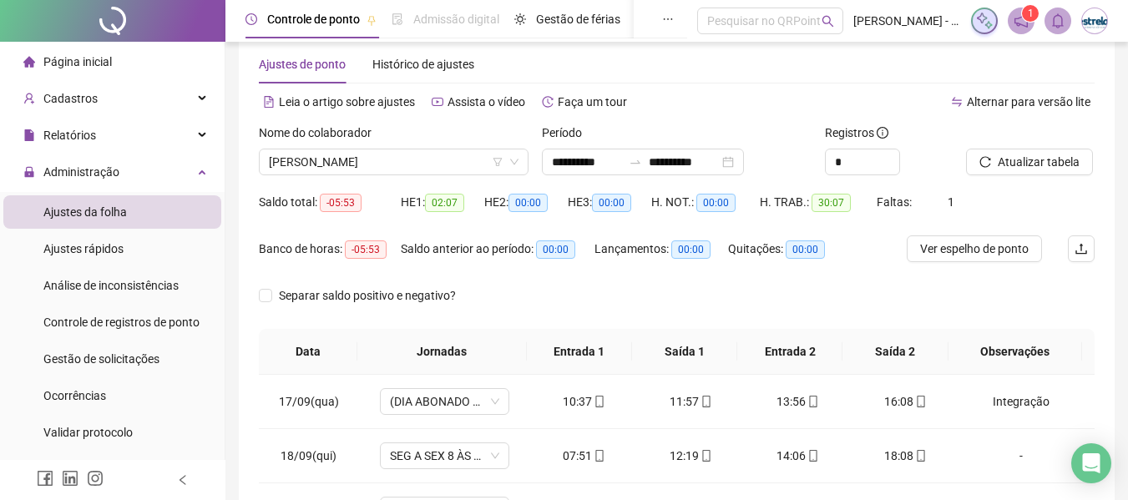
scroll to position [0, 0]
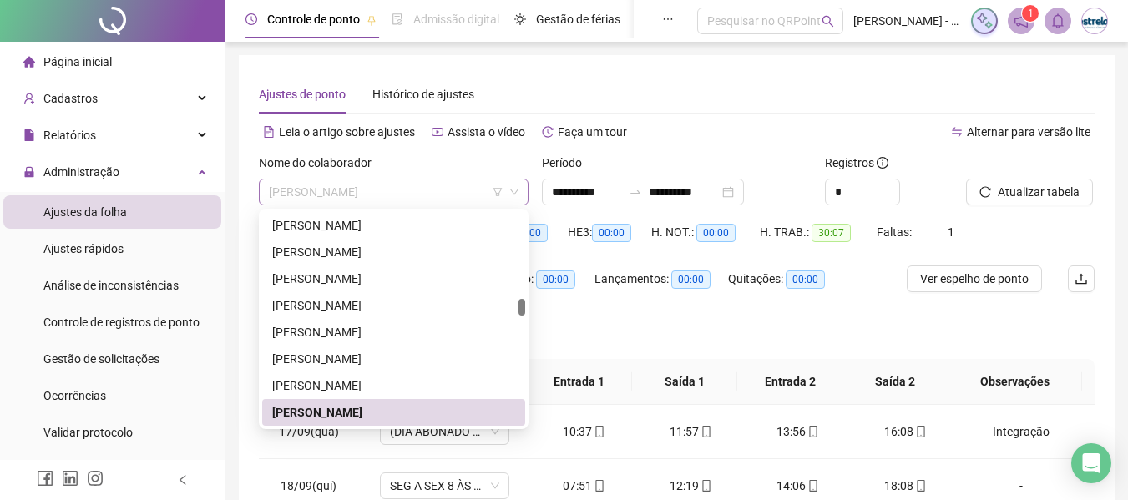
click at [312, 185] on span "[PERSON_NAME]" at bounding box center [394, 191] width 250 height 25
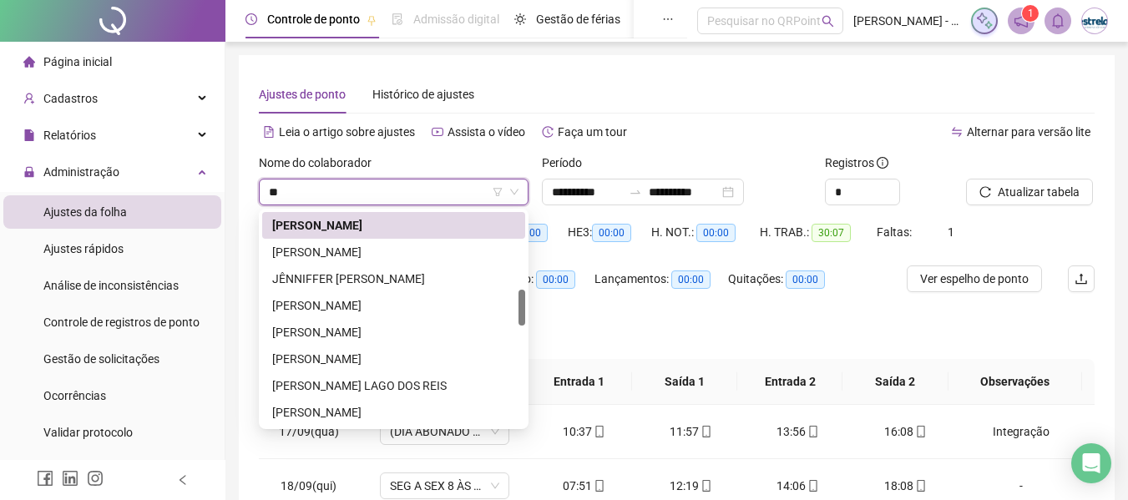
scroll to position [427, 0]
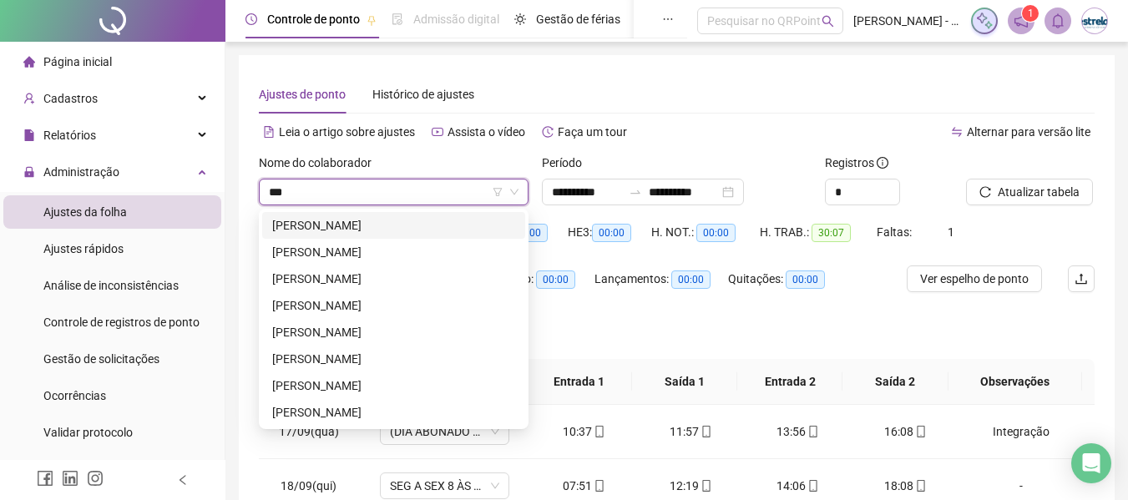
type input "****"
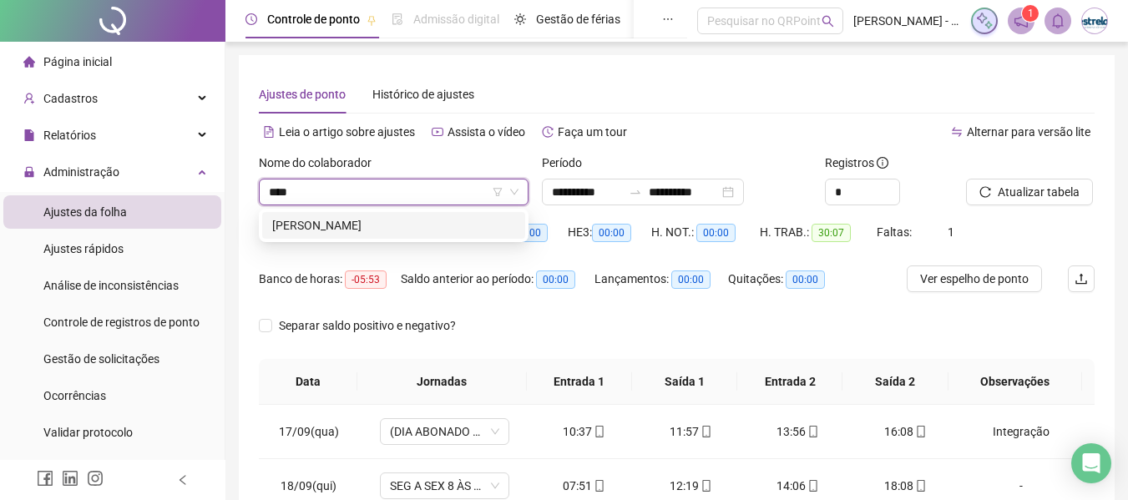
drag, startPoint x: 309, startPoint y: 224, endPoint x: 415, endPoint y: 218, distance: 106.2
click at [310, 225] on div "[PERSON_NAME]" at bounding box center [393, 225] width 243 height 18
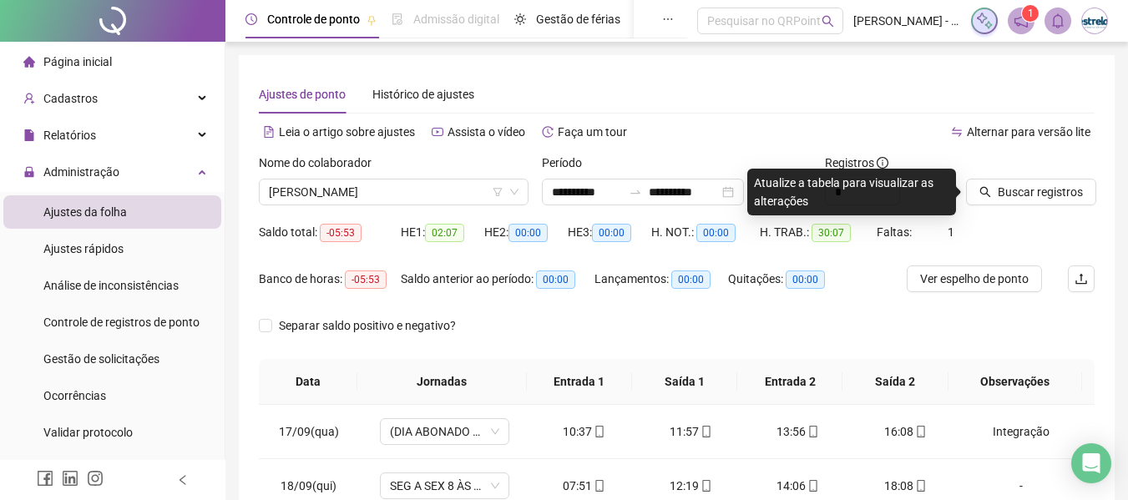
click at [1033, 209] on div "Buscar registros" at bounding box center [1030, 186] width 142 height 65
click at [1012, 199] on span "Buscar registros" at bounding box center [1039, 192] width 85 height 18
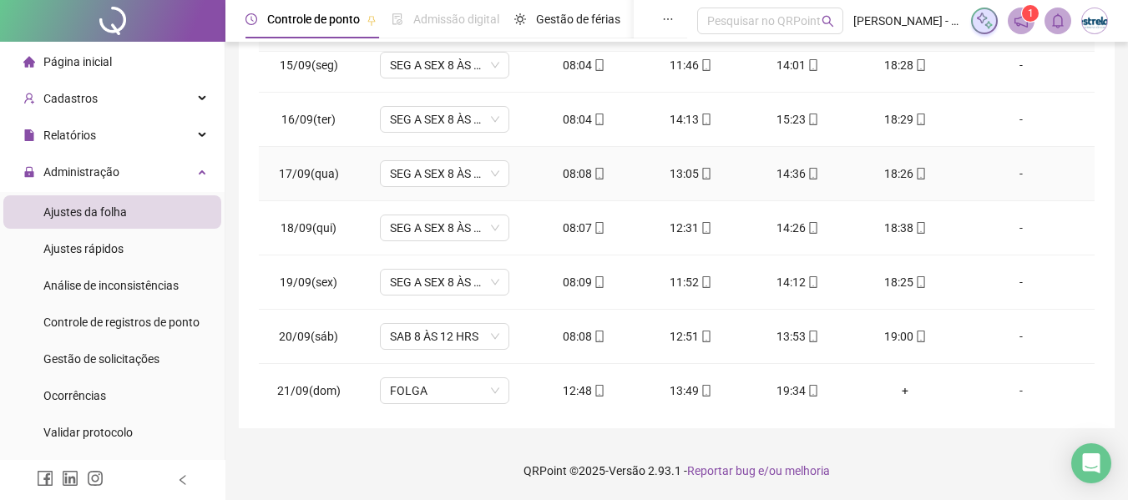
scroll to position [132, 0]
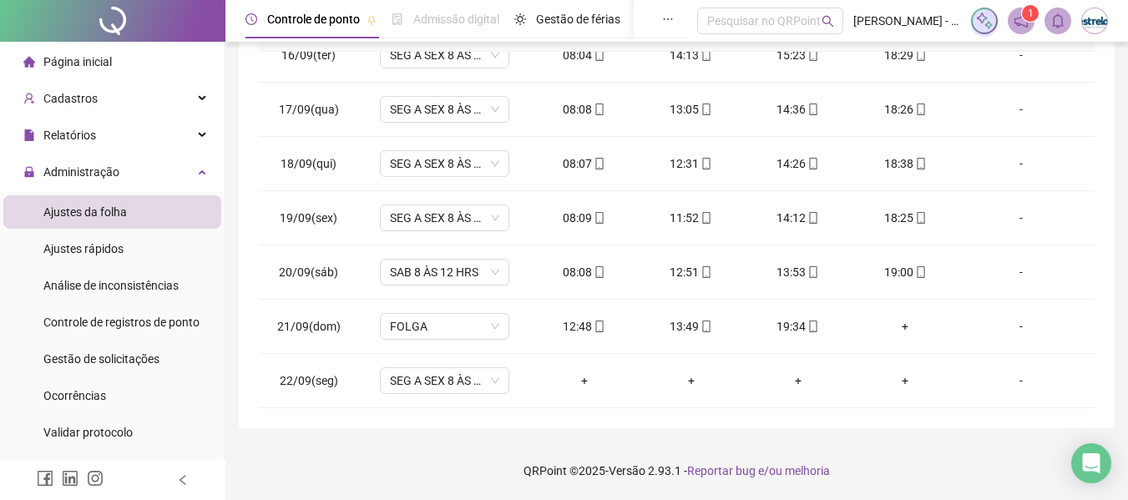
click at [1093, 30] on img at bounding box center [1094, 20] width 25 height 25
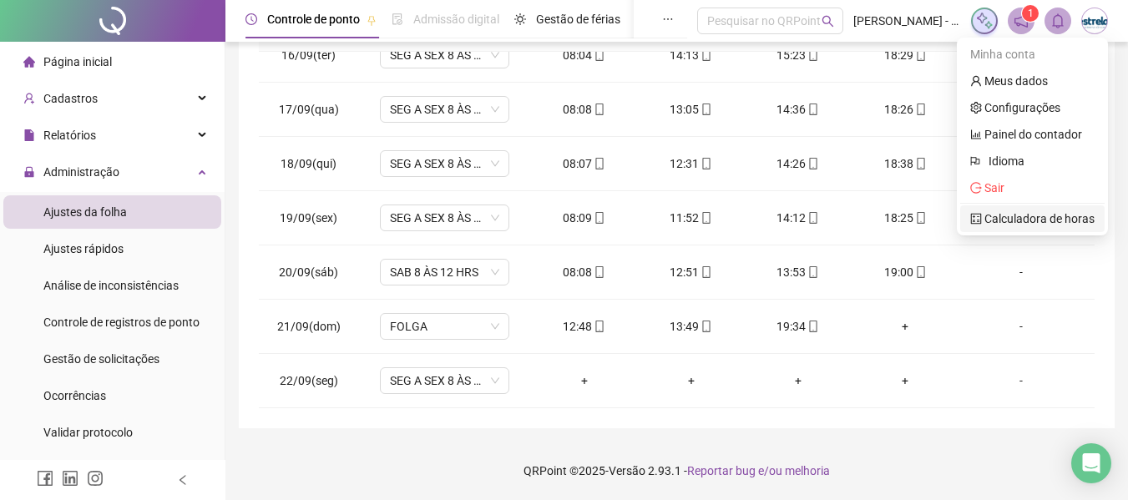
click at [1031, 215] on link "Calculadora de horas" at bounding box center [1032, 218] width 124 height 13
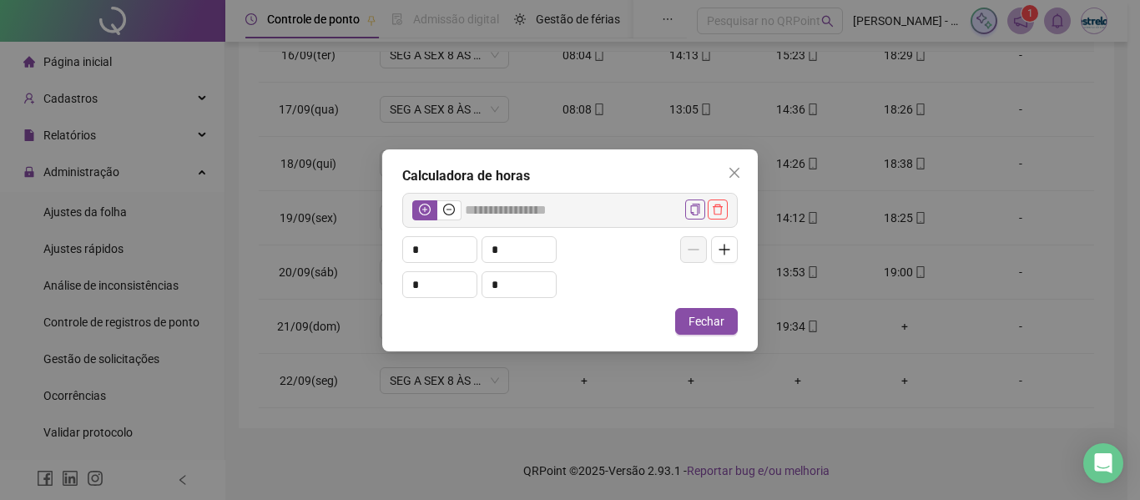
drag, startPoint x: 445, startPoint y: 215, endPoint x: 437, endPoint y: 235, distance: 21.7
click at [447, 215] on icon "minus-circle" at bounding box center [449, 210] width 12 height 12
drag, startPoint x: 428, startPoint y: 244, endPoint x: 361, endPoint y: 240, distance: 67.7
click at [370, 241] on div "Calculadora de horas ***** * * * * Fechar" at bounding box center [570, 250] width 1140 height 500
type input "*****"
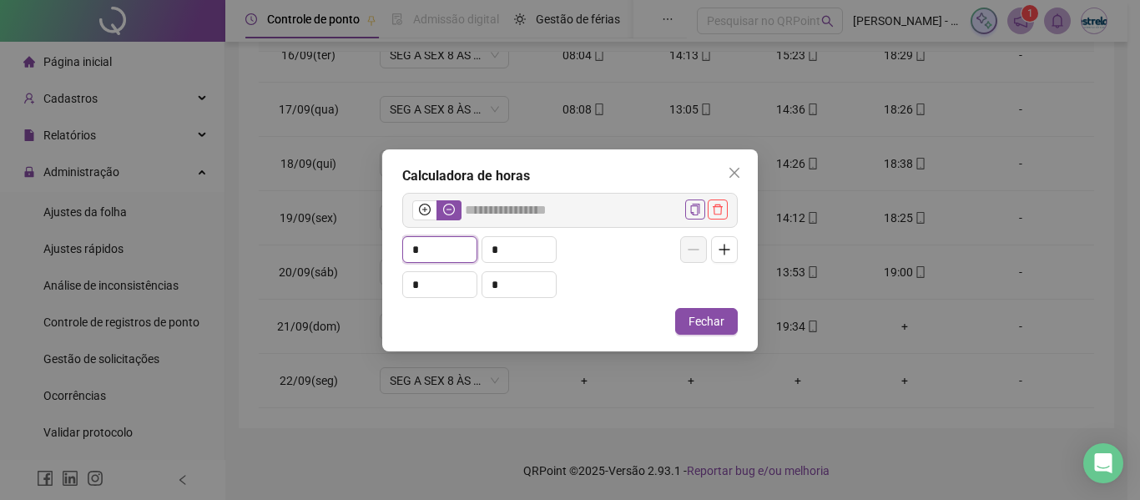
type input "*"
type input "*****"
type input "**"
drag, startPoint x: 507, startPoint y: 255, endPoint x: 452, endPoint y: 254, distance: 55.1
click at [457, 254] on div "** *" at bounding box center [514, 249] width 224 height 27
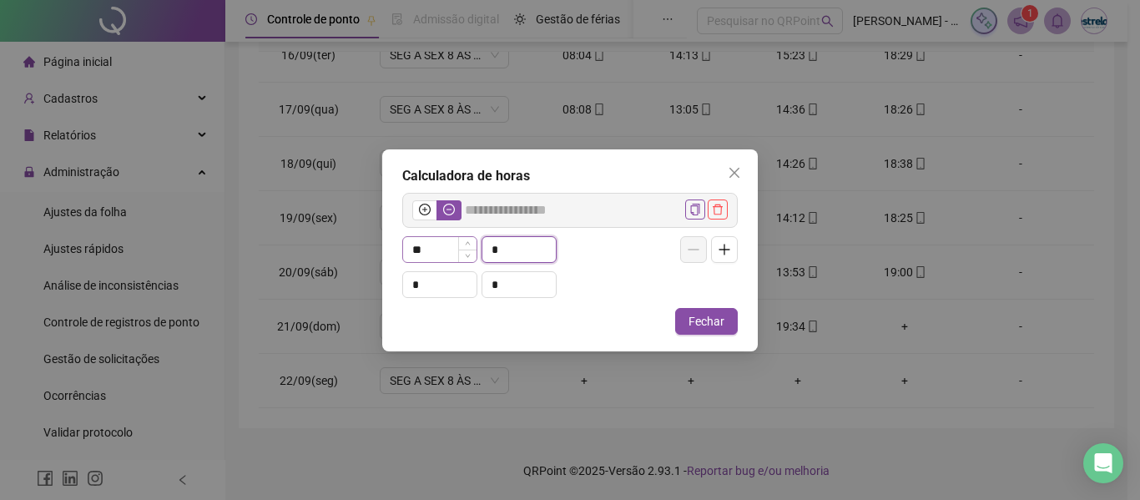
type input "*****"
type input "*"
type input "*****"
type input "**"
drag, startPoint x: 431, startPoint y: 275, endPoint x: 401, endPoint y: 282, distance: 30.8
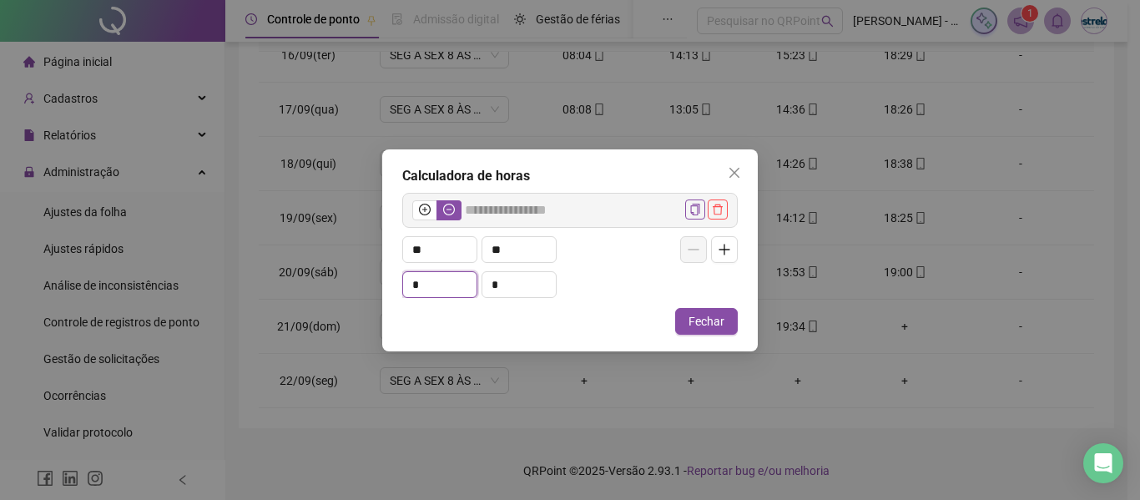
click at [401, 283] on div "Calculadora de horas ***** ** ** * * Fechar" at bounding box center [570, 250] width 376 height 202
type input "*****"
type input "*"
type input "******"
type input "**"
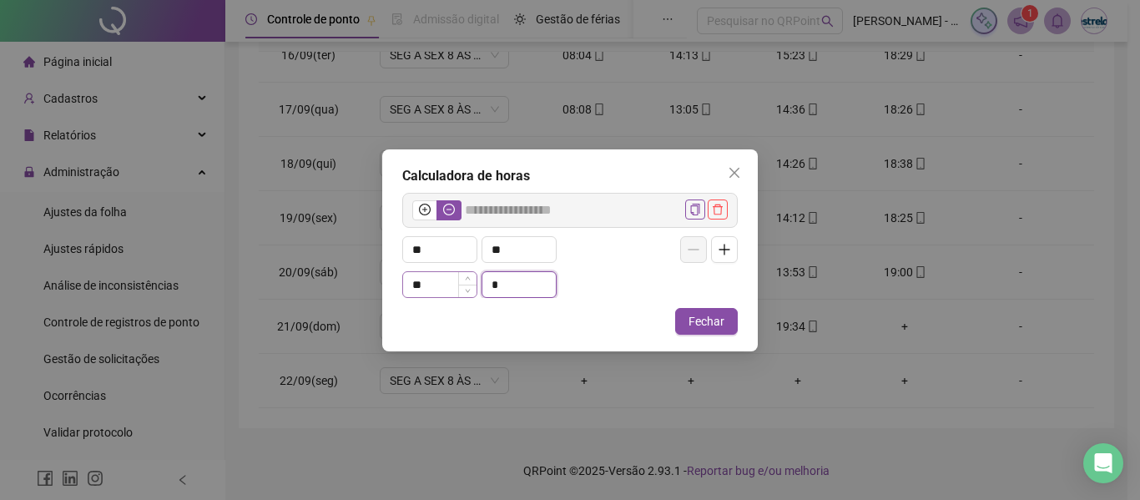
drag, startPoint x: 500, startPoint y: 285, endPoint x: 475, endPoint y: 285, distance: 25.0
click at [477, 285] on div "** *" at bounding box center [514, 284] width 224 height 27
type input "******"
type input "*"
click at [739, 170] on icon "close" at bounding box center [734, 172] width 13 height 13
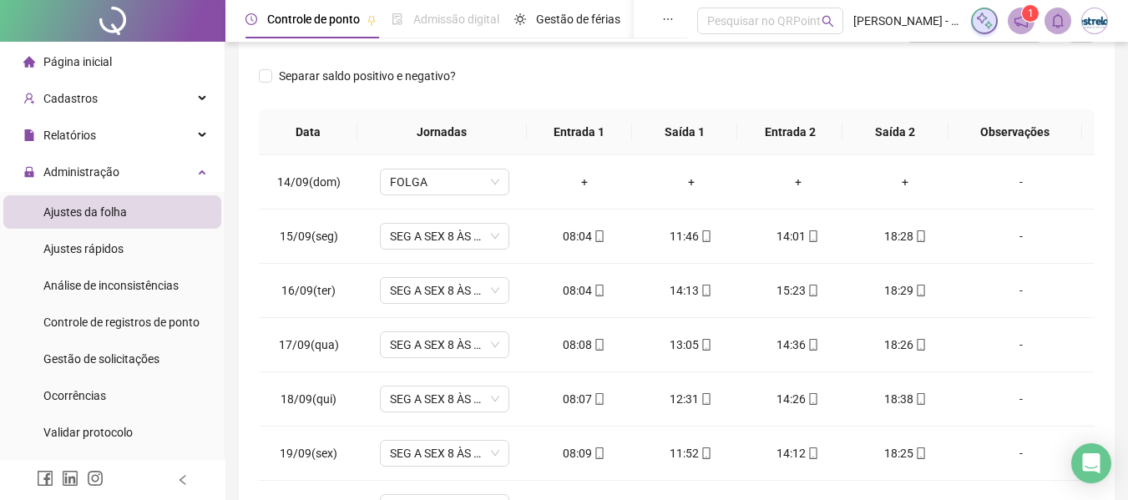
scroll to position [103, 0]
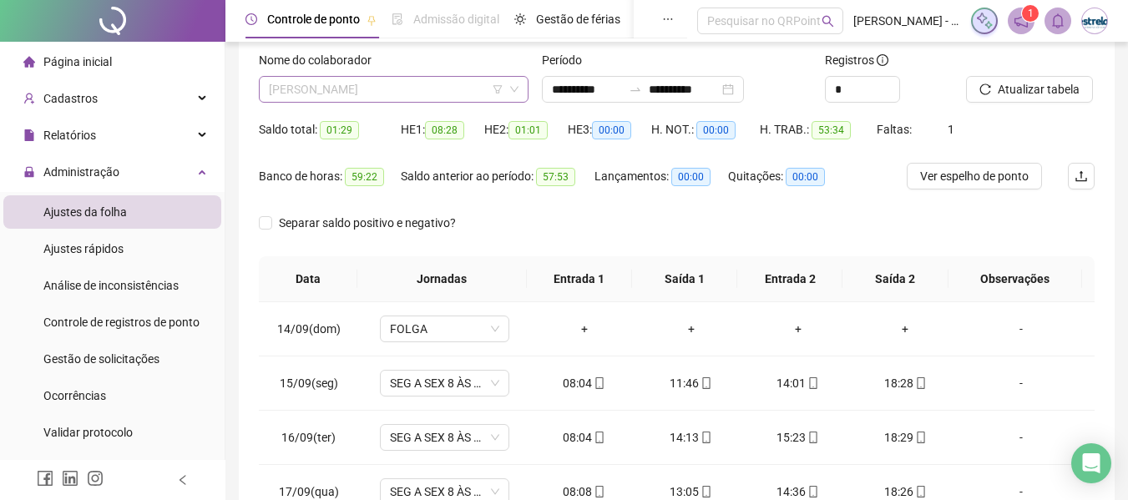
click at [400, 93] on span "[PERSON_NAME]" at bounding box center [394, 89] width 250 height 25
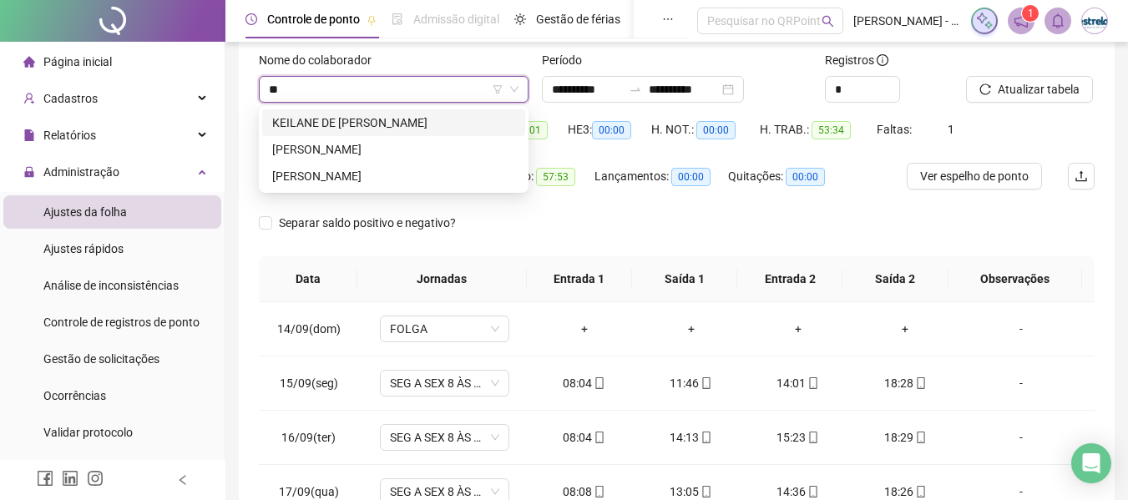
scroll to position [0, 0]
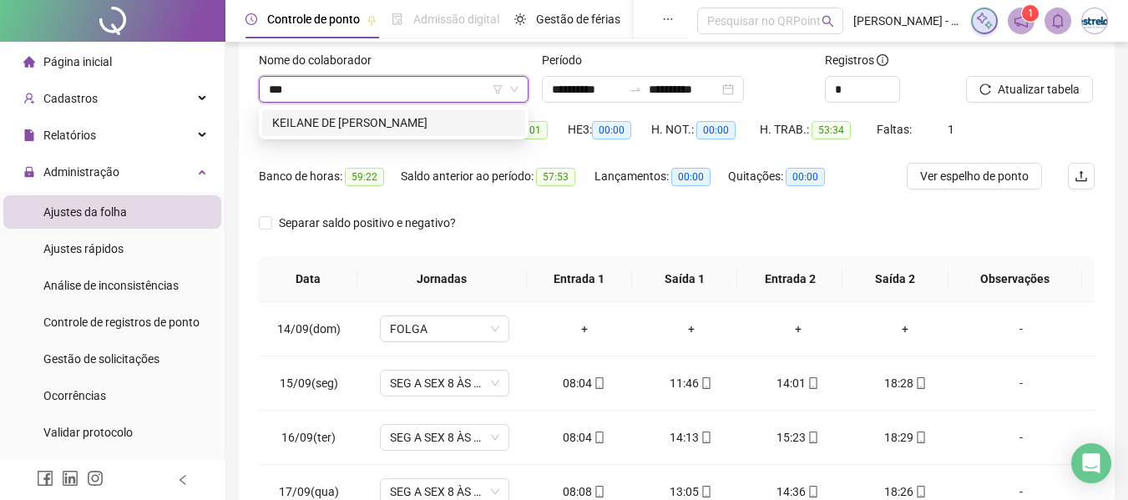
type input "****"
click at [375, 114] on div "KEILANE DE [PERSON_NAME]" at bounding box center [393, 123] width 243 height 18
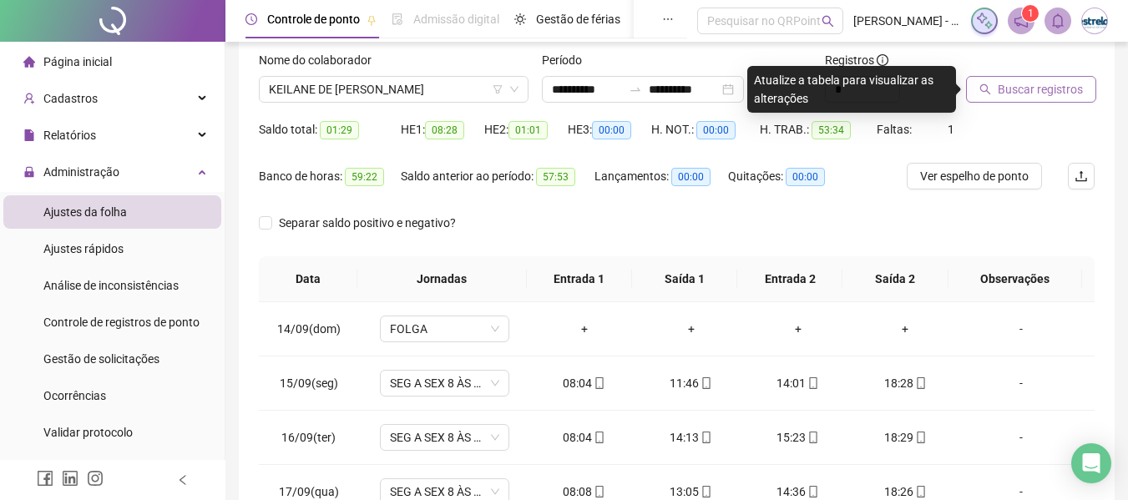
click at [1003, 84] on span "Buscar registros" at bounding box center [1039, 89] width 85 height 18
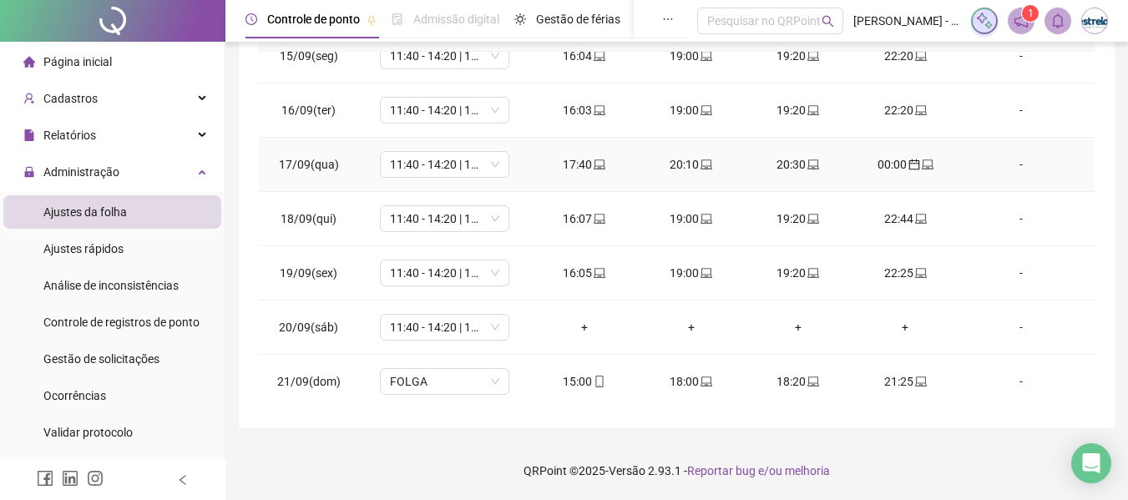
scroll to position [132, 0]
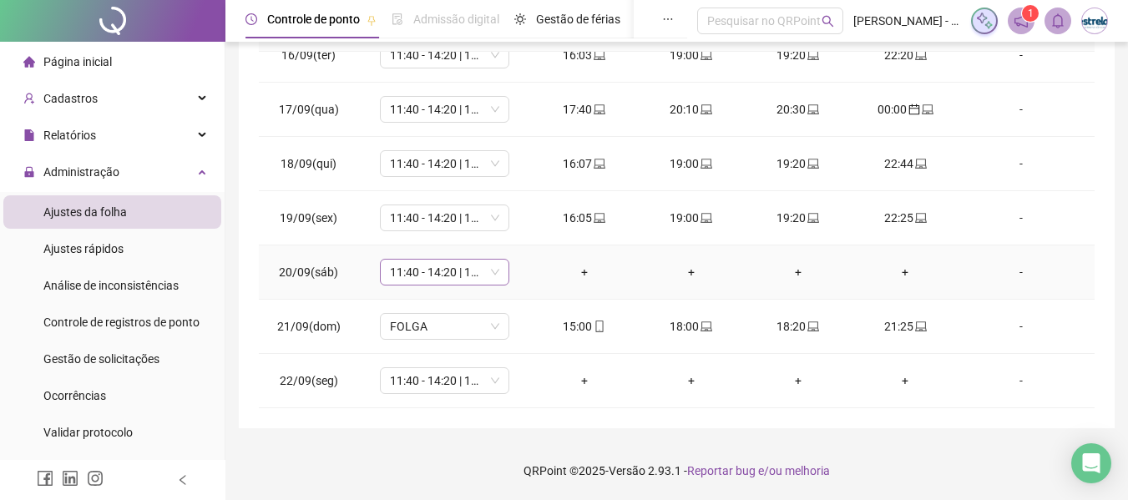
click at [432, 274] on span "11:40 - 14:20 | 14:40 - 18:00" at bounding box center [444, 272] width 109 height 25
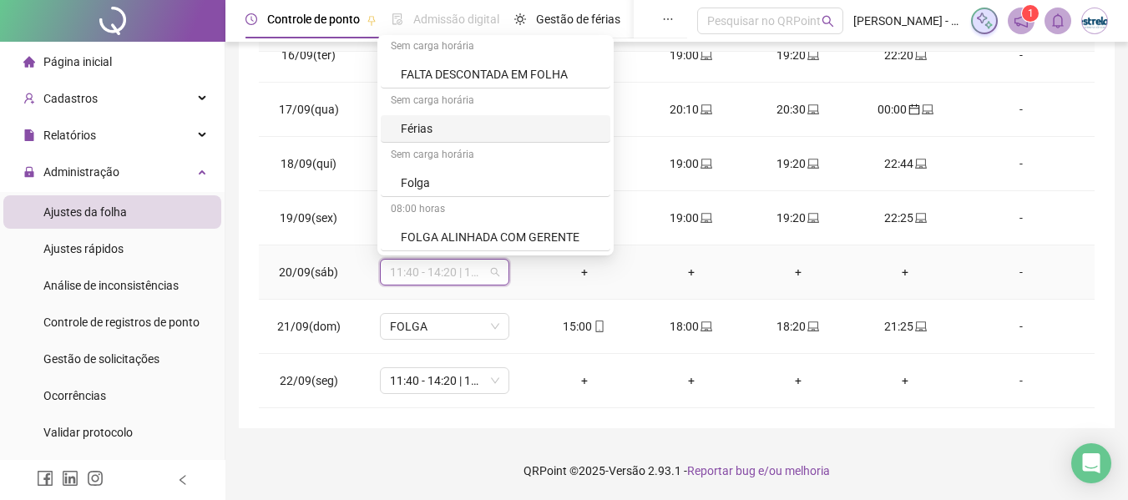
scroll to position [918, 0]
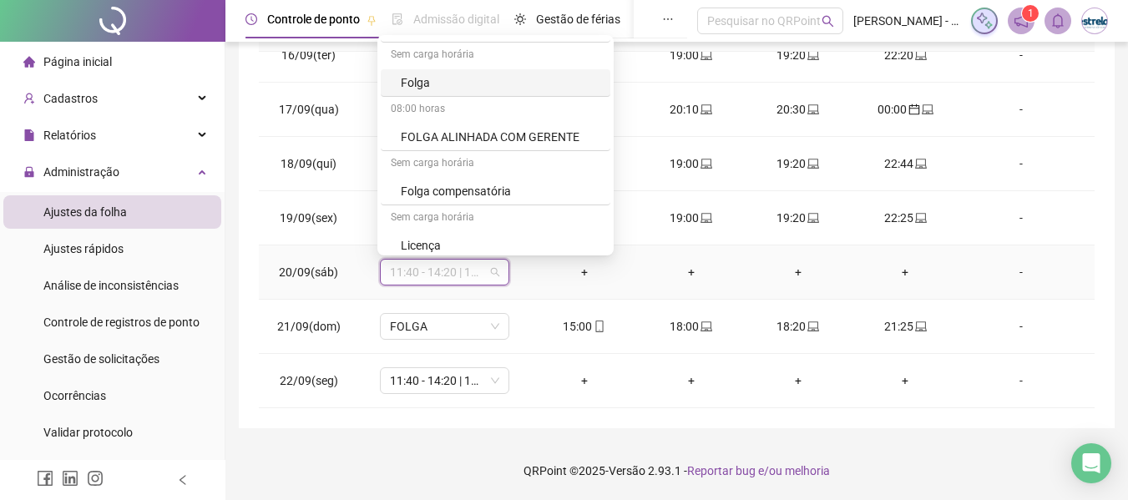
click at [427, 89] on div "Folga" at bounding box center [500, 82] width 199 height 18
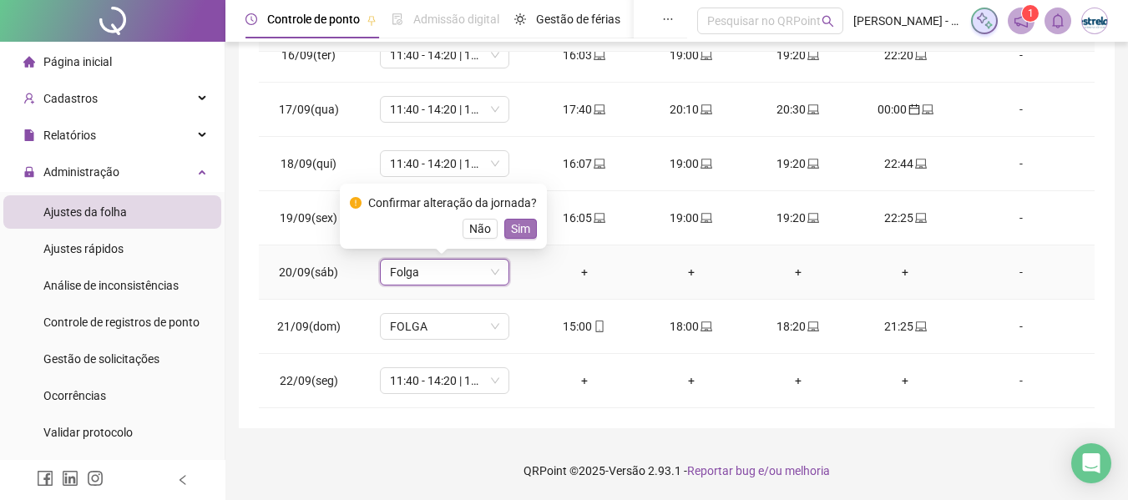
click at [516, 230] on span "Sim" at bounding box center [520, 229] width 19 height 18
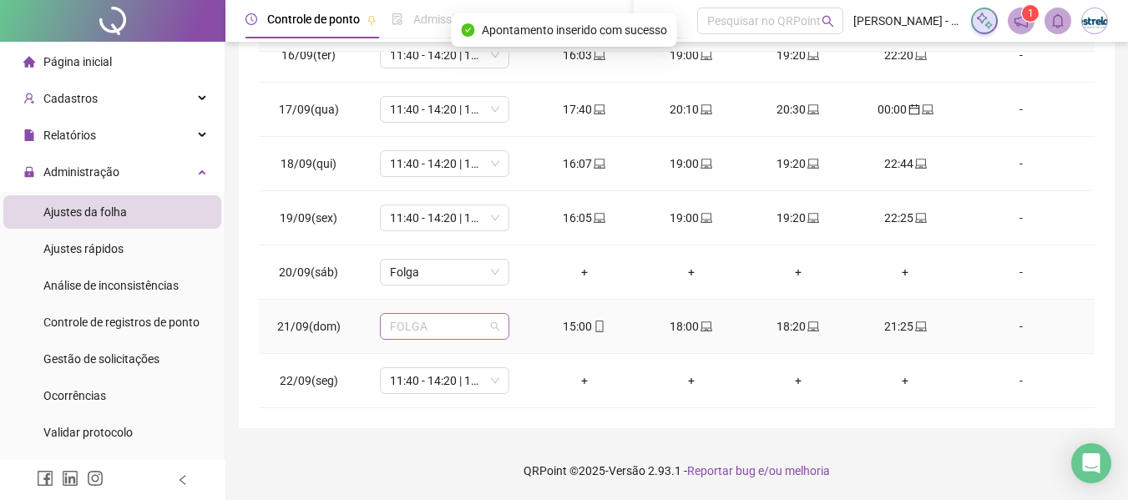
click at [445, 336] on span "FOLGA" at bounding box center [444, 326] width 109 height 25
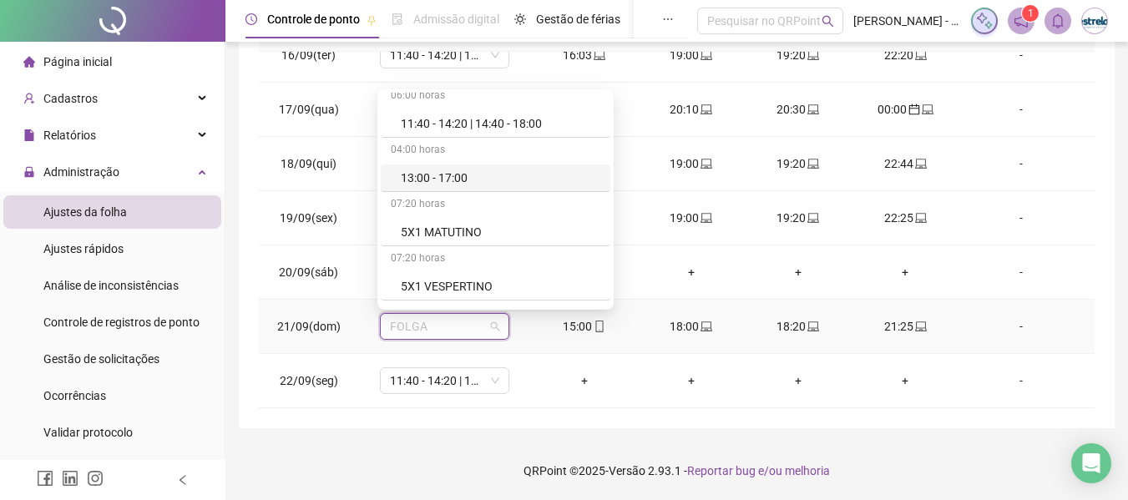
scroll to position [417, 0]
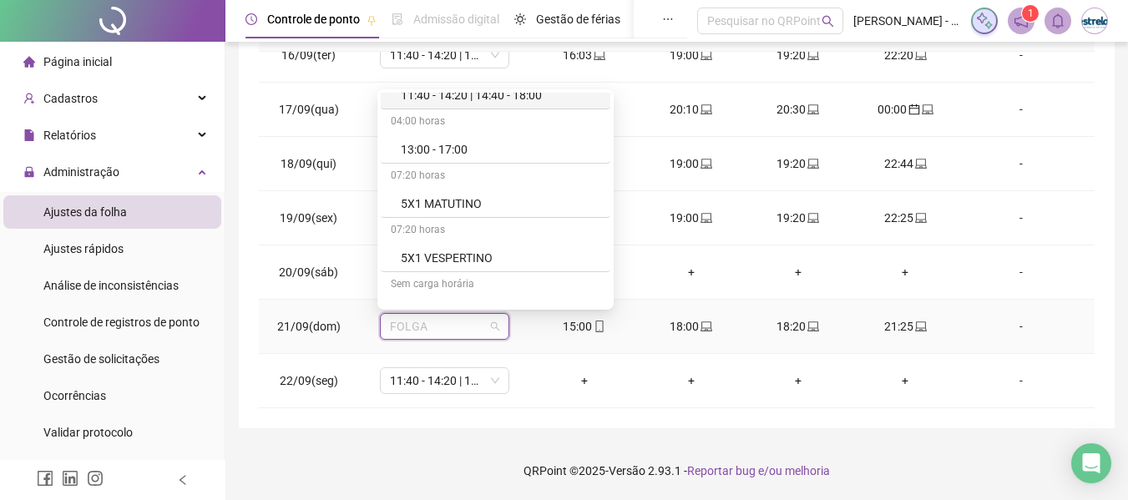
click at [445, 101] on div "11:40 - 14:20 | 14:40 - 18:00" at bounding box center [500, 95] width 199 height 18
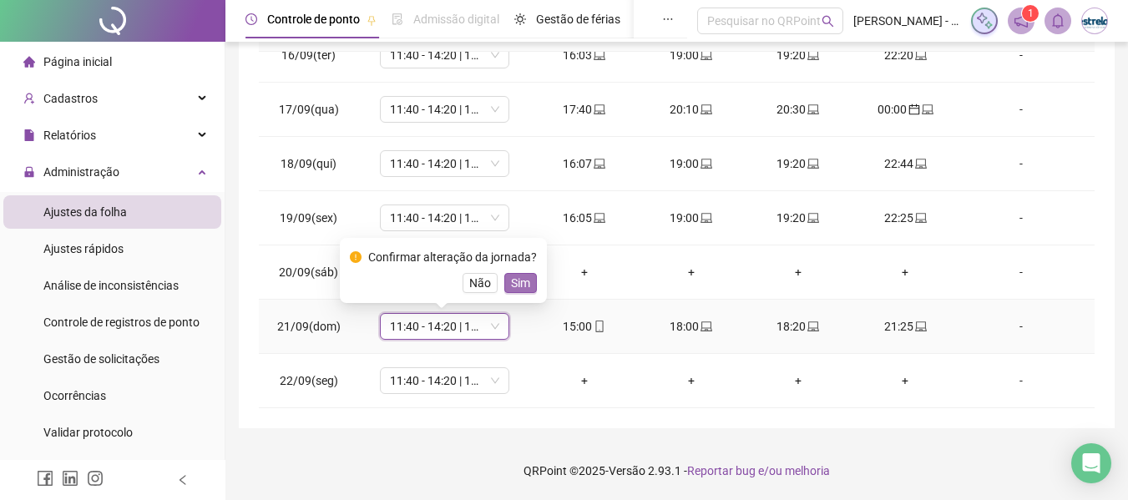
click at [516, 284] on span "Sim" at bounding box center [520, 283] width 19 height 18
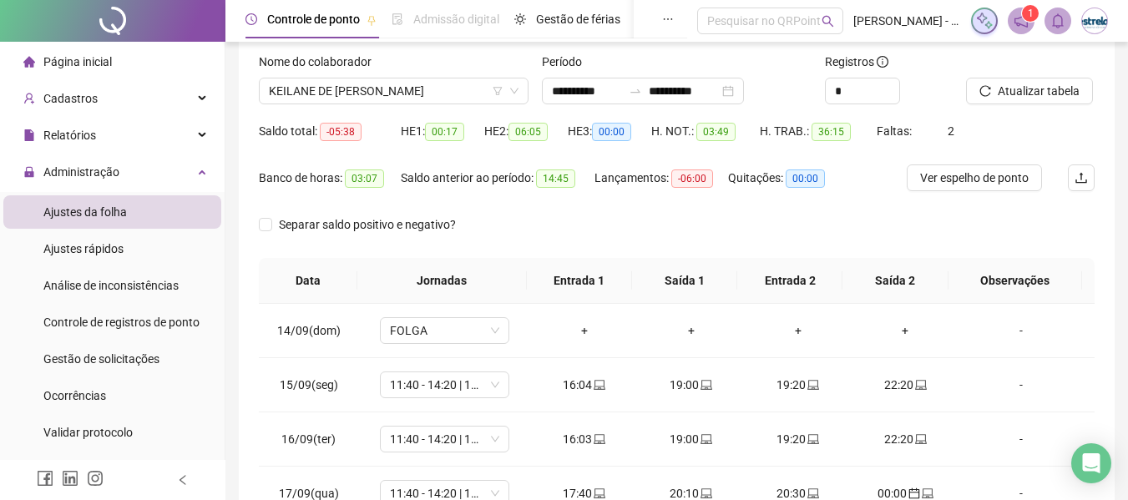
scroll to position [19, 0]
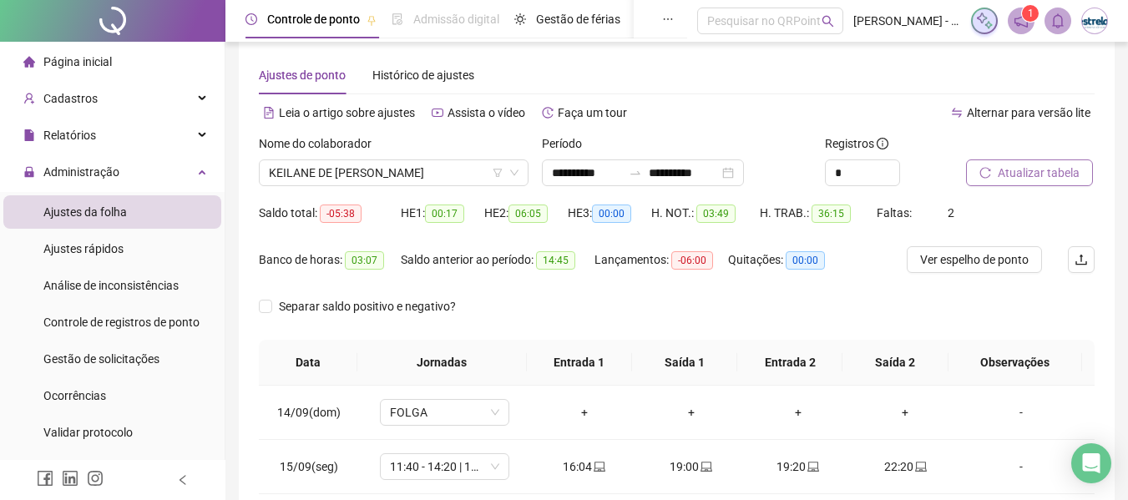
click at [1048, 164] on button "Atualizar tabela" at bounding box center [1029, 172] width 127 height 27
click at [395, 169] on span "KEILANE DE [PERSON_NAME]" at bounding box center [394, 172] width 250 height 25
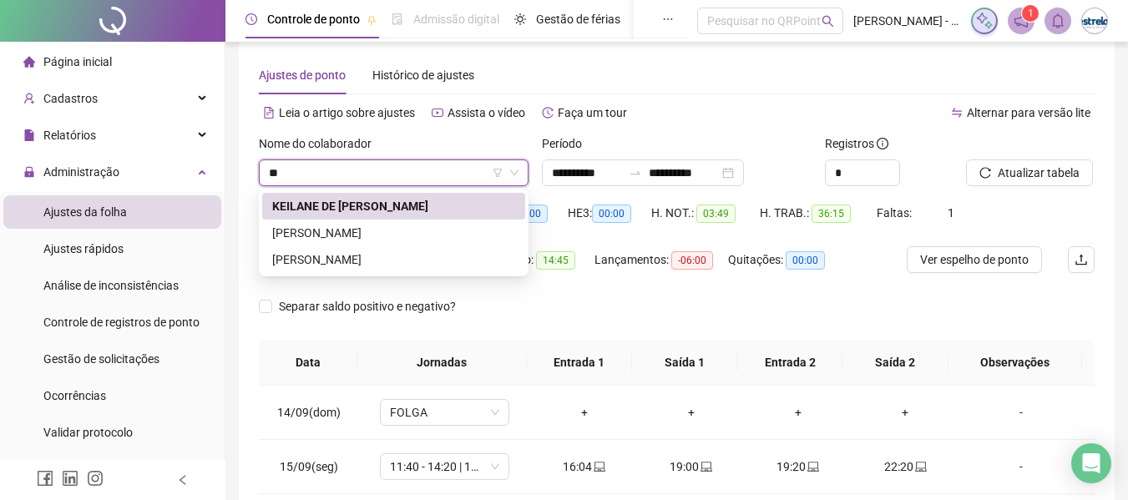
scroll to position [0, 0]
type input "***"
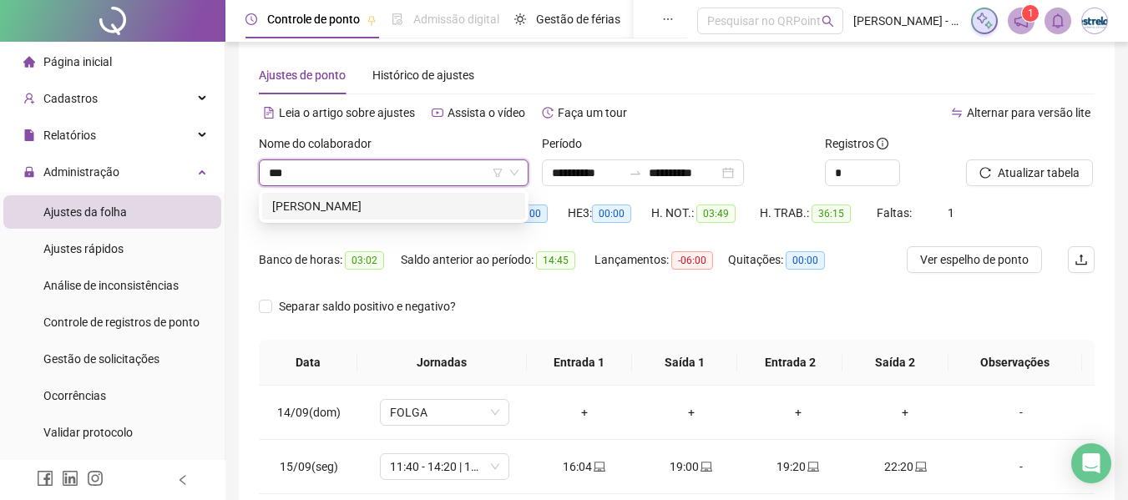
click at [365, 209] on div "[PERSON_NAME]" at bounding box center [393, 206] width 243 height 18
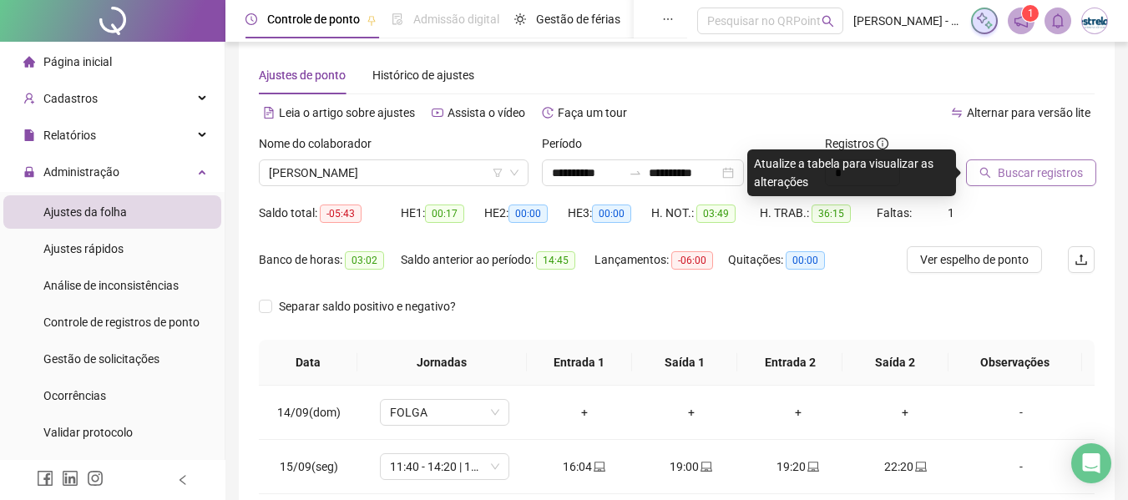
click at [1059, 175] on span "Buscar registros" at bounding box center [1039, 173] width 85 height 18
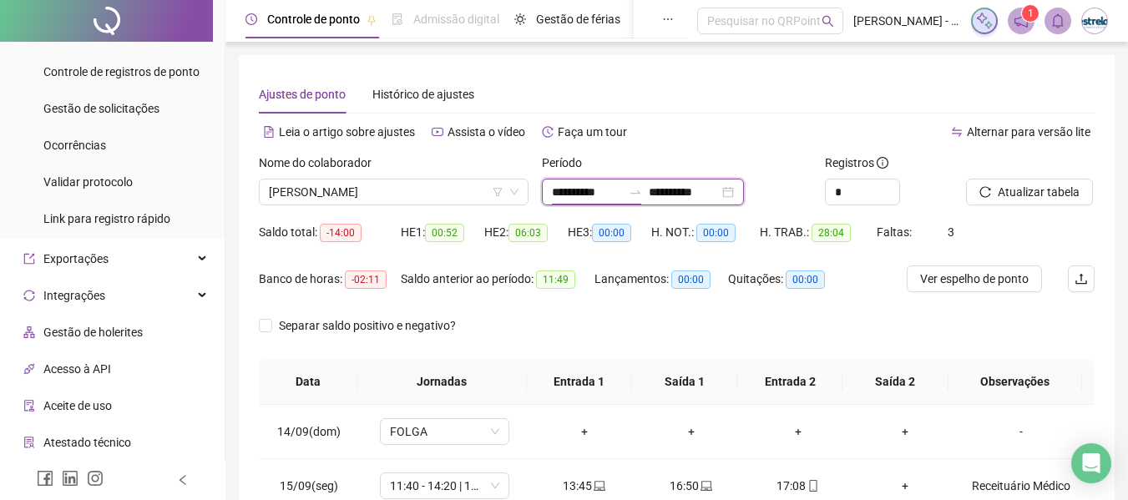
click at [622, 188] on input "**********" at bounding box center [587, 192] width 70 height 18
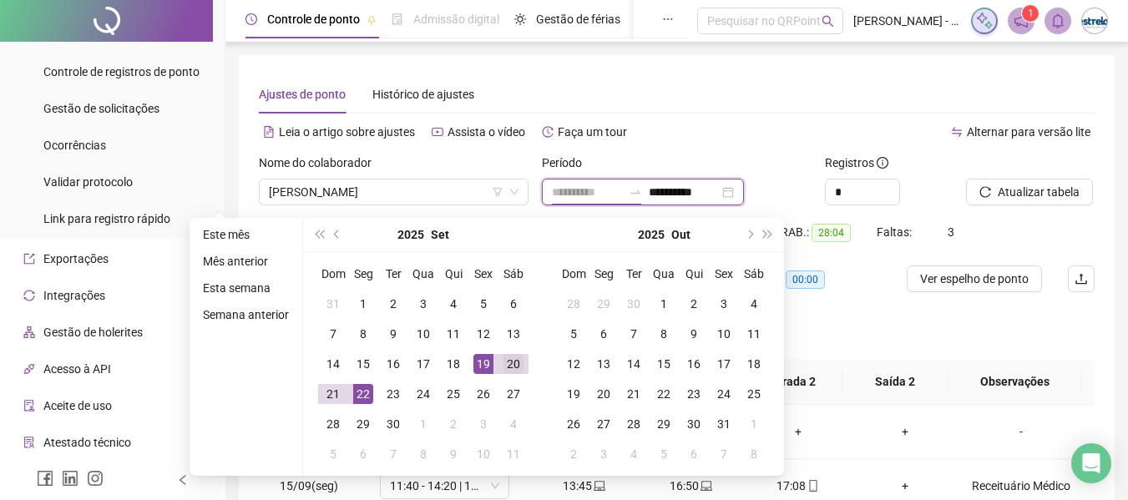
type input "**********"
click at [513, 366] on div "20" at bounding box center [513, 364] width 20 height 20
type input "**********"
click at [369, 396] on div "22" at bounding box center [363, 394] width 20 height 20
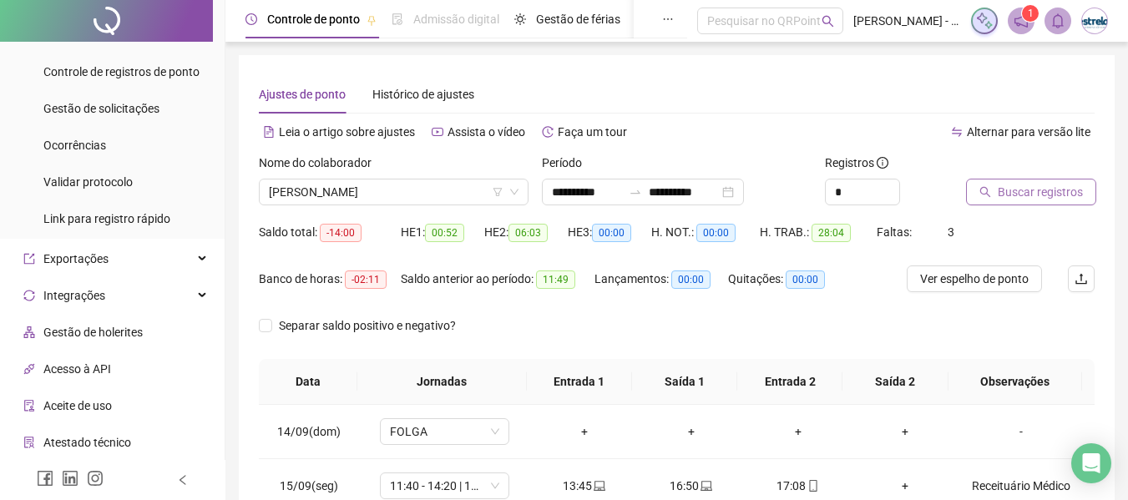
click at [999, 193] on span "Buscar registros" at bounding box center [1039, 192] width 85 height 18
click at [1012, 199] on span "Atualizar tabela" at bounding box center [1038, 192] width 82 height 18
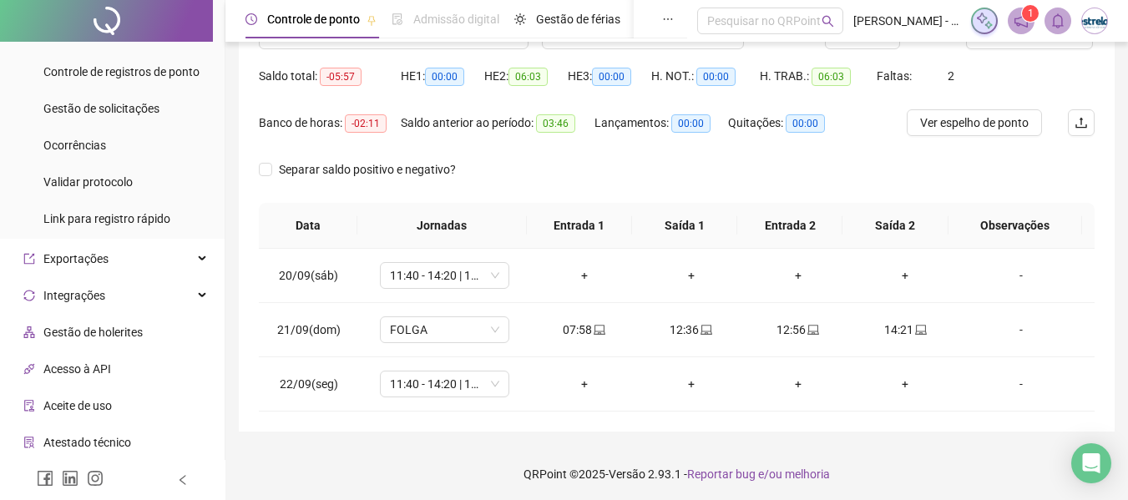
scroll to position [159, 0]
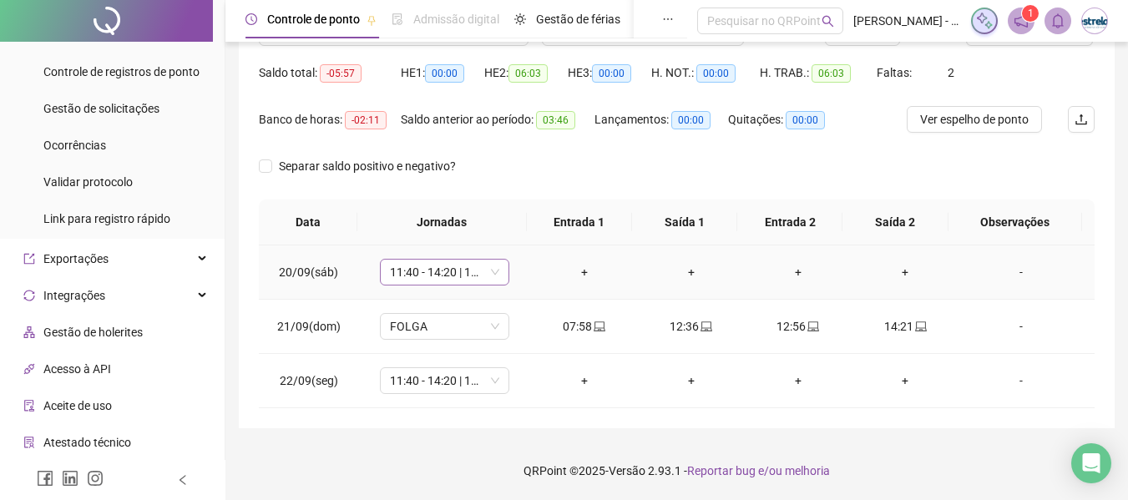
click at [413, 274] on span "11:40 - 14:20 | 14:40 - 18:00" at bounding box center [444, 272] width 109 height 25
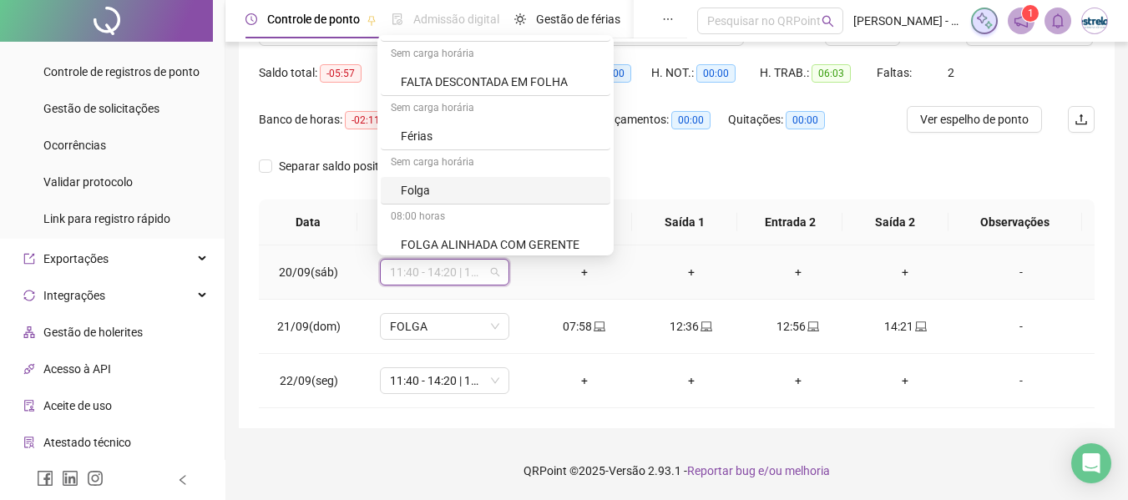
scroll to position [835, 0]
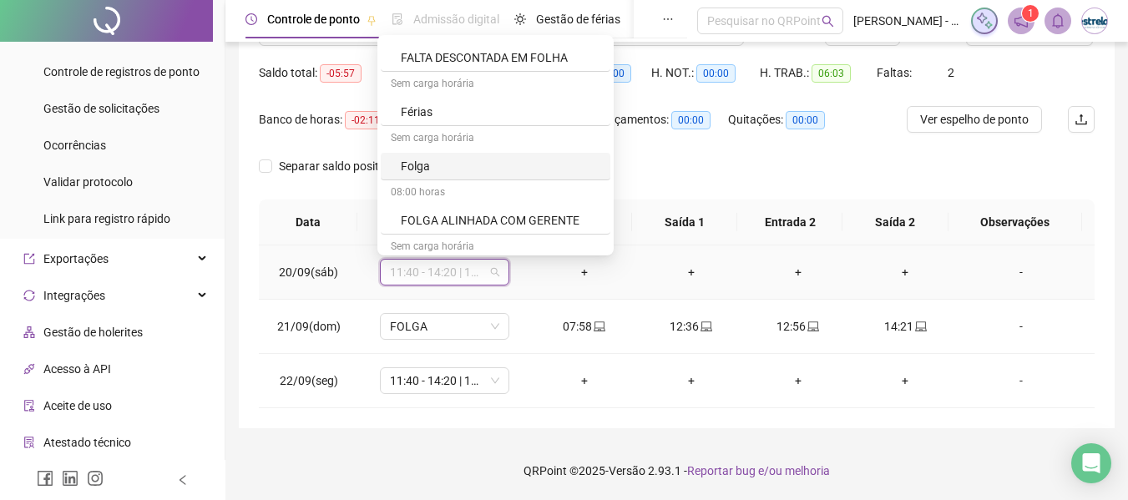
click at [434, 164] on div "Folga" at bounding box center [500, 166] width 199 height 18
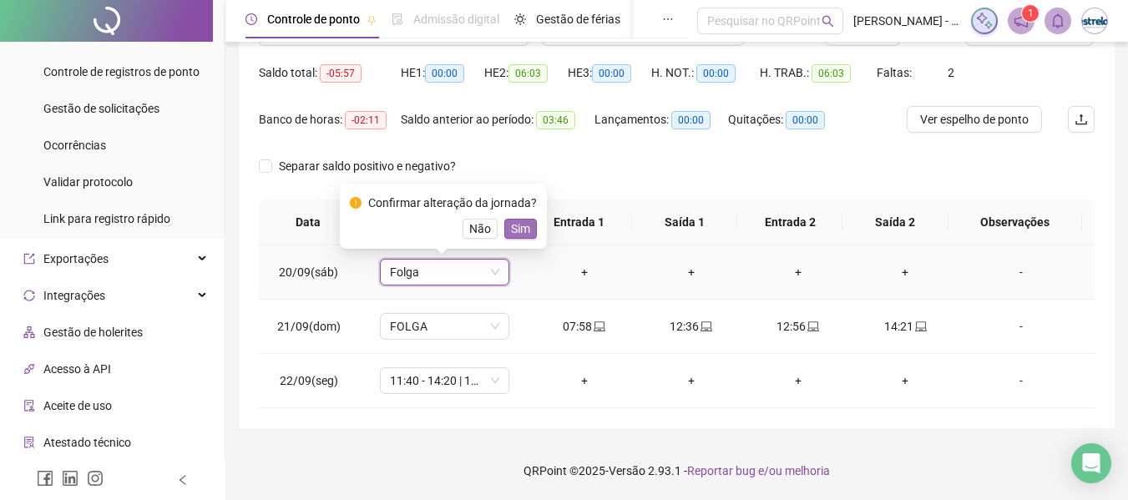
click at [515, 230] on span "Sim" at bounding box center [520, 229] width 19 height 18
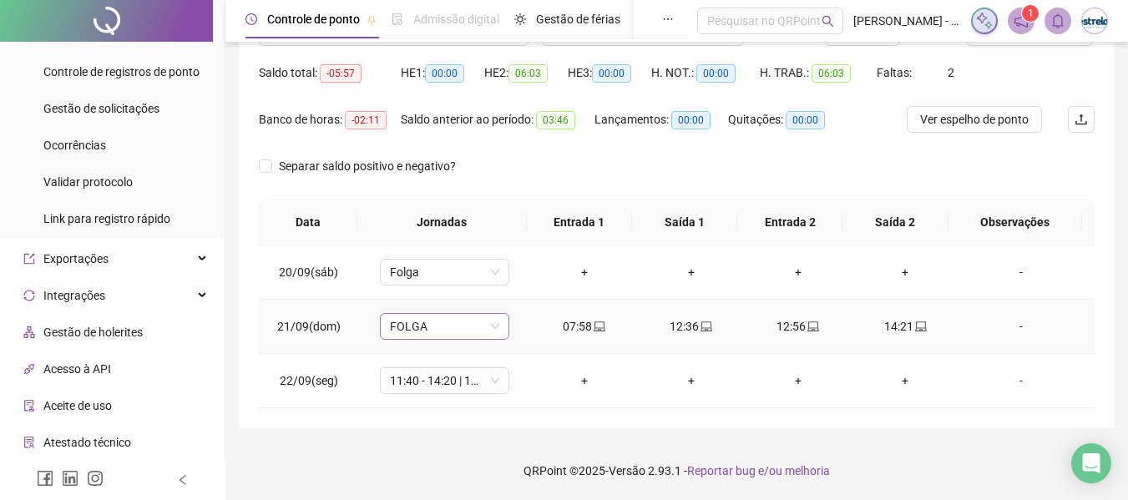
click at [465, 319] on span "FOLGA" at bounding box center [444, 326] width 109 height 25
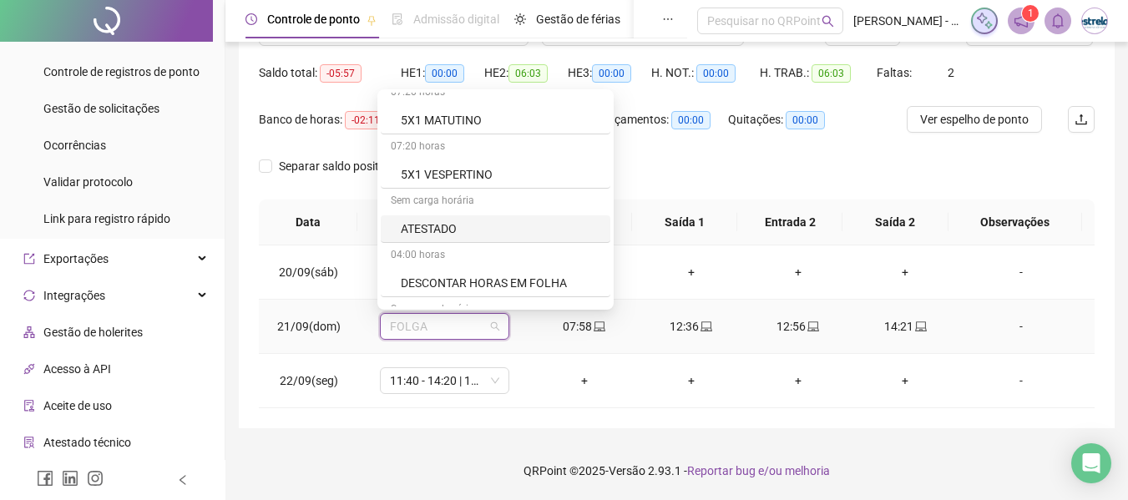
scroll to position [250, 0]
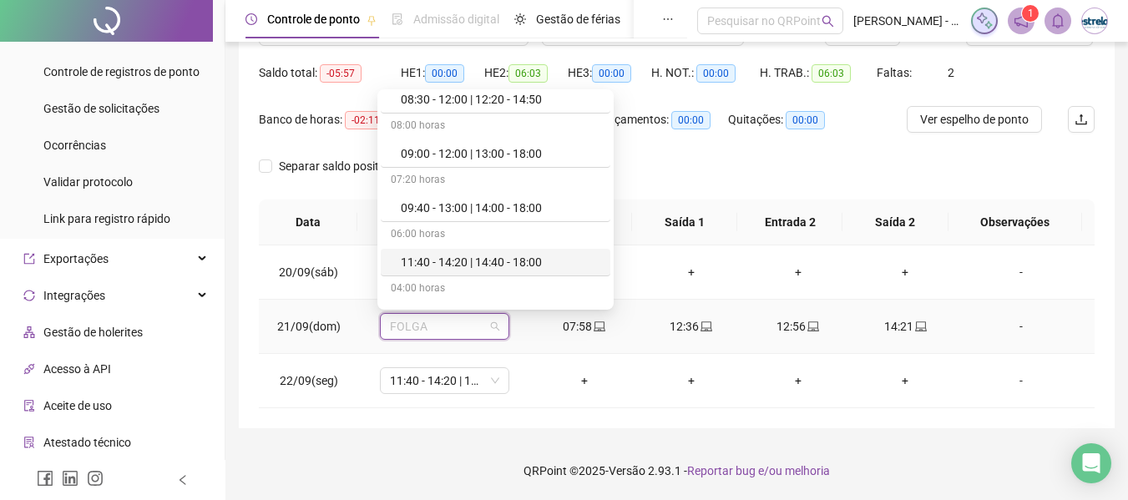
click at [423, 252] on div "11:40 - 14:20 | 14:40 - 18:00" at bounding box center [496, 263] width 230 height 28
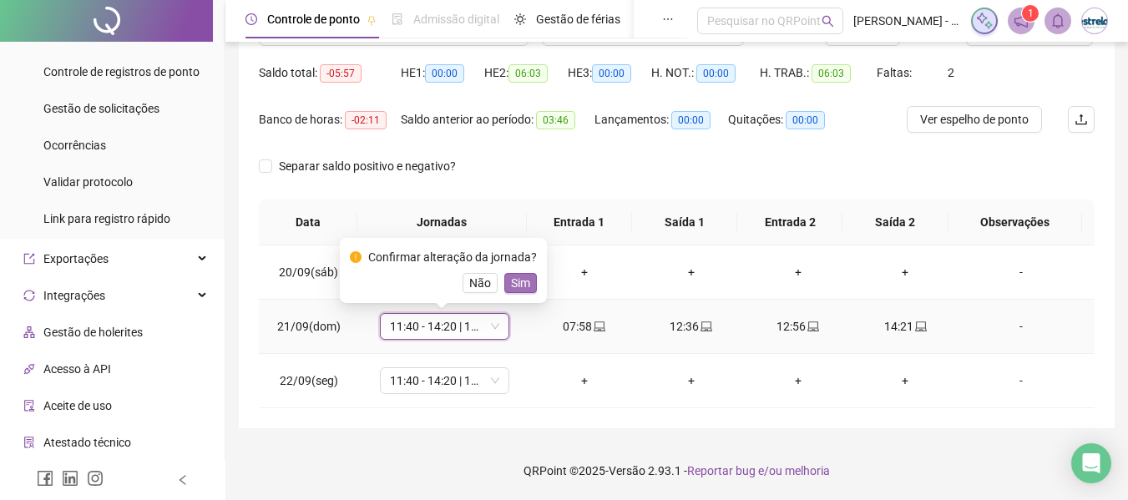
click at [518, 284] on span "Sim" at bounding box center [520, 283] width 19 height 18
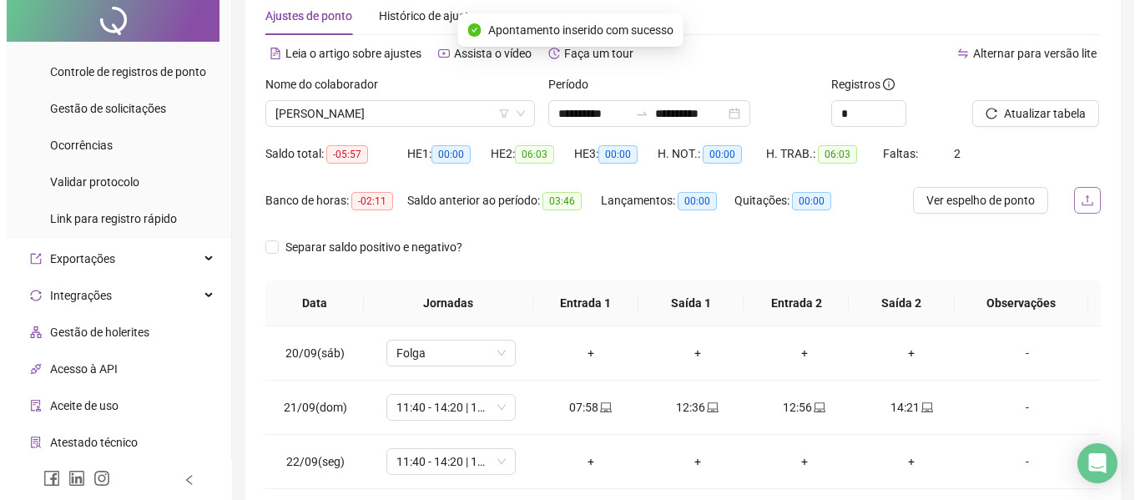
scroll to position [0, 0]
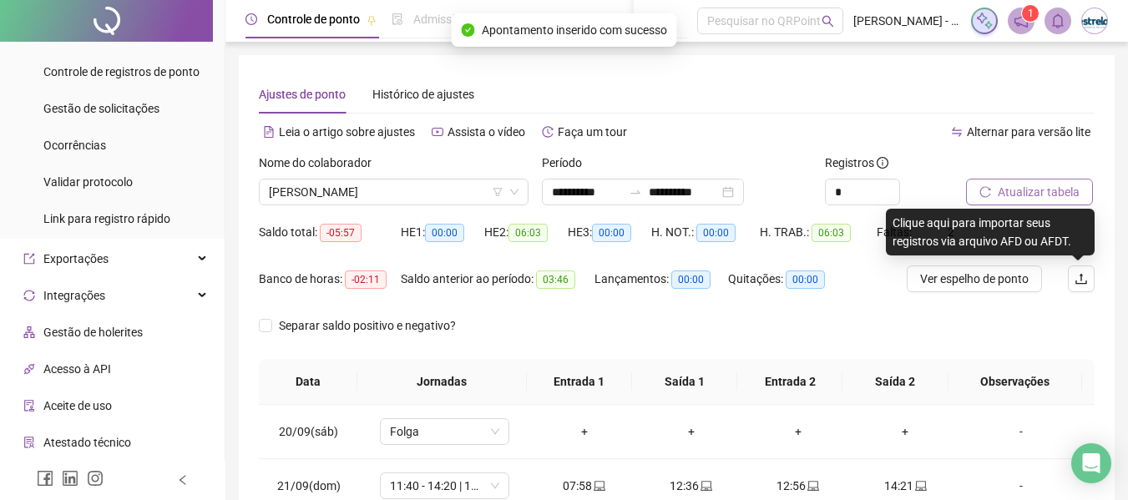
click at [1038, 194] on span "Atualizar tabela" at bounding box center [1038, 192] width 82 height 18
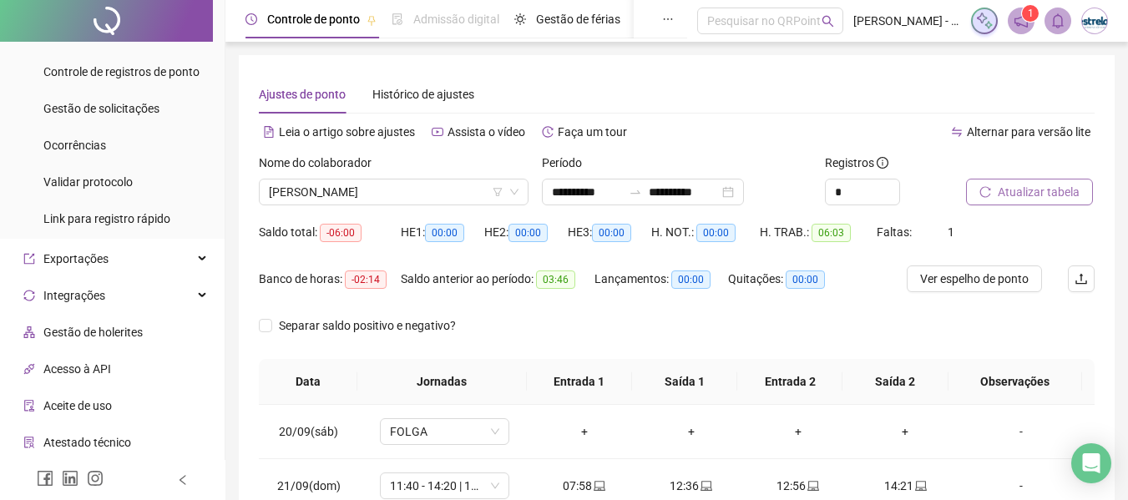
click at [1003, 198] on span "Atualizar tabela" at bounding box center [1038, 192] width 82 height 18
click at [435, 189] on span "[PERSON_NAME]" at bounding box center [394, 191] width 250 height 25
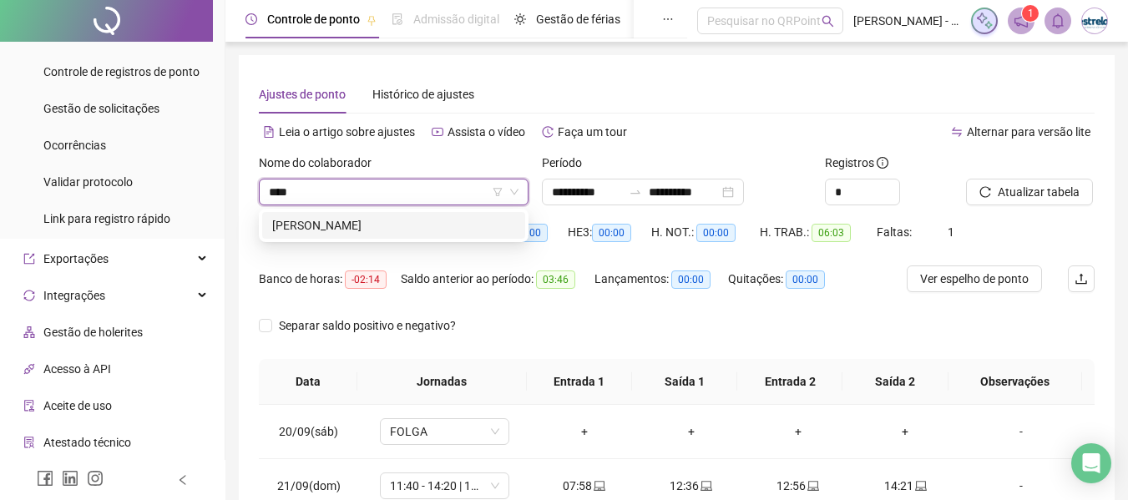
type input "***"
click at [426, 219] on div "[PERSON_NAME]" at bounding box center [393, 225] width 243 height 18
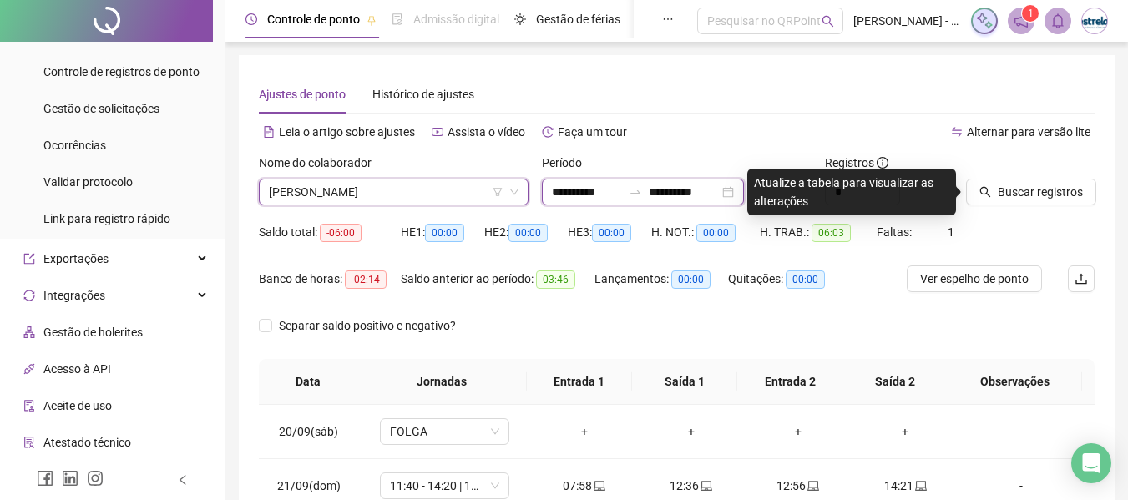
drag, startPoint x: 625, startPoint y: 194, endPoint x: 624, endPoint y: 220, distance: 25.9
click at [622, 194] on input "**********" at bounding box center [587, 192] width 70 height 18
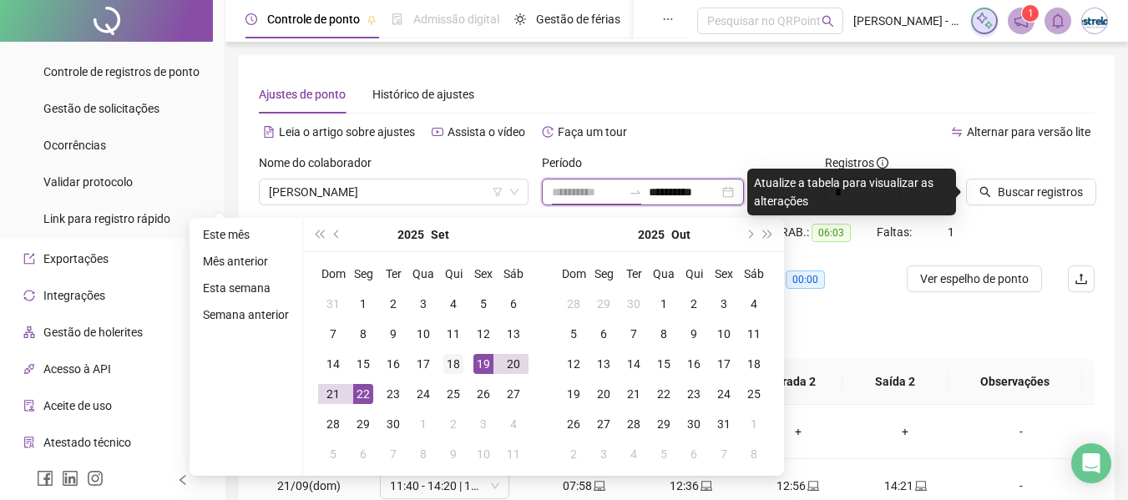
type input "**********"
click at [457, 363] on div "18" at bounding box center [453, 364] width 20 height 20
type input "**********"
click at [970, 195] on button "Buscar registros" at bounding box center [1031, 192] width 130 height 27
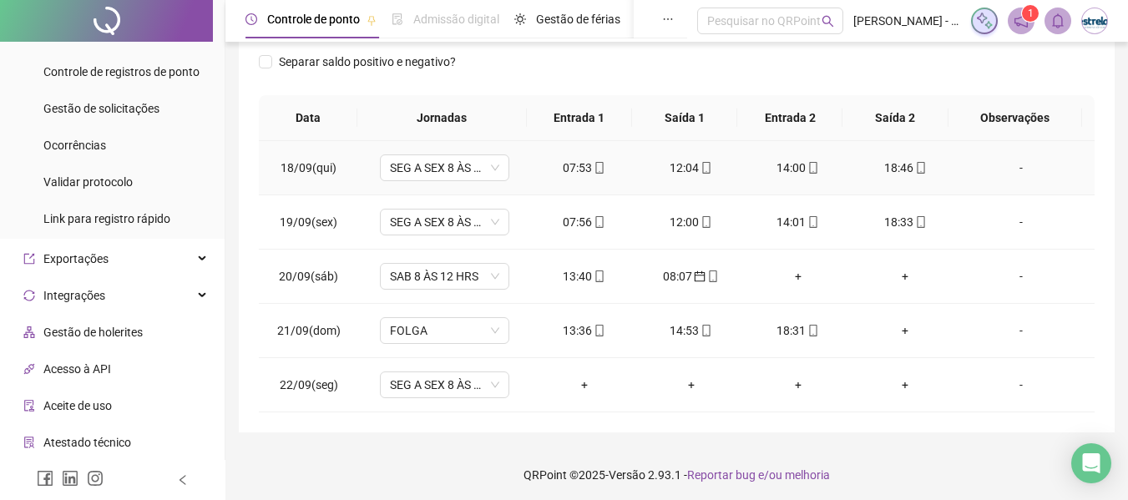
scroll to position [268, 0]
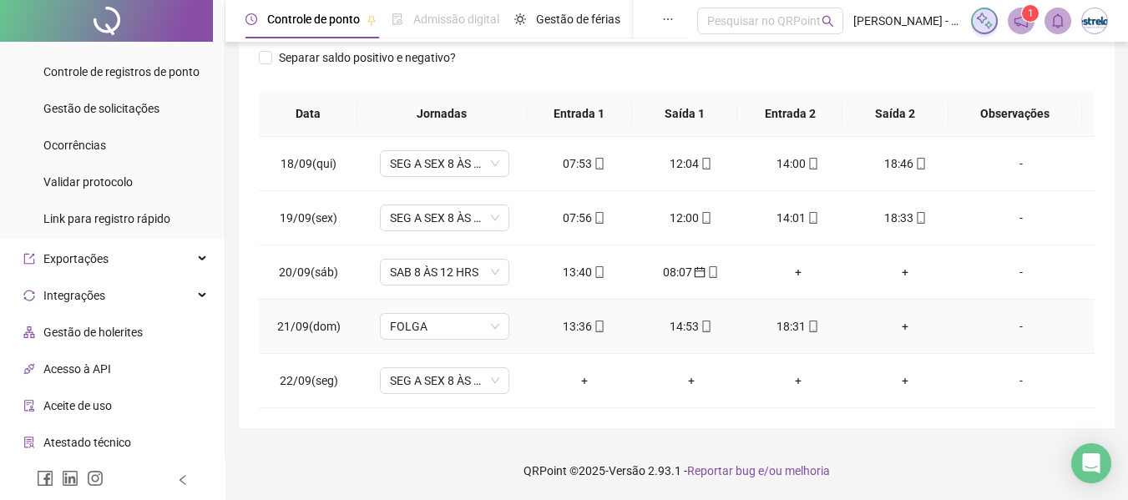
click at [895, 328] on div "+" at bounding box center [905, 326] width 80 height 18
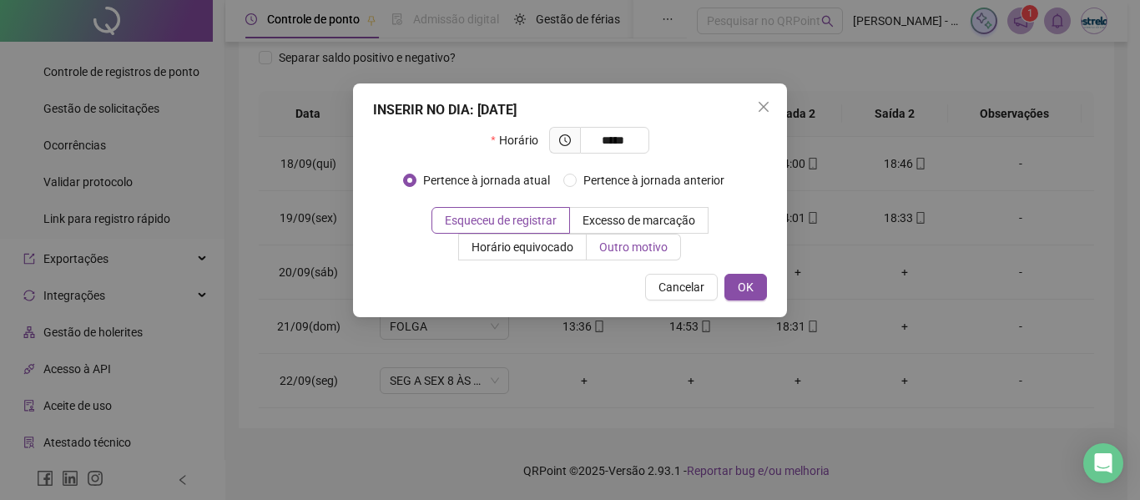
type input "*****"
click at [599, 243] on span "Outro motivo" at bounding box center [633, 246] width 68 height 13
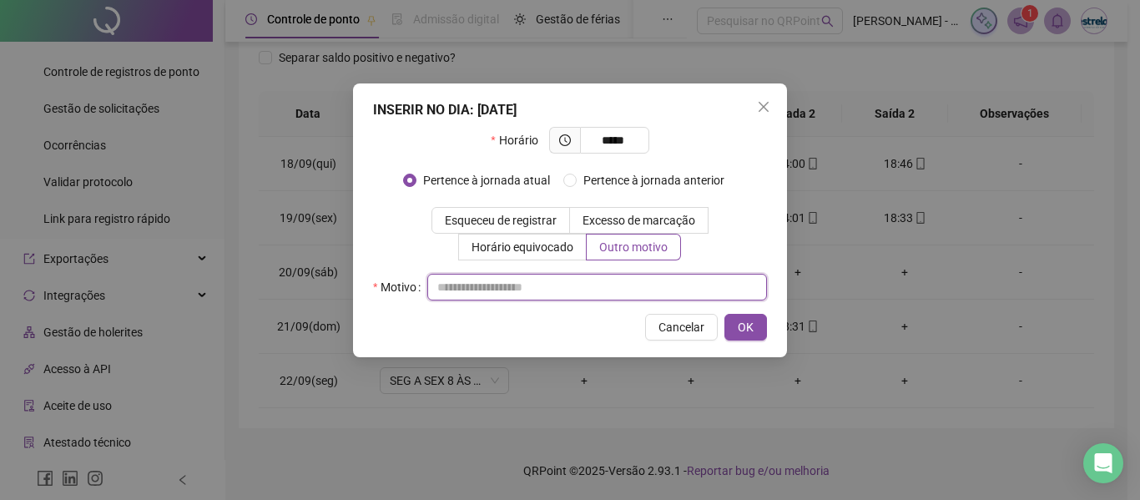
drag, startPoint x: 541, startPoint y: 274, endPoint x: 533, endPoint y: 284, distance: 12.5
click at [538, 276] on input "text" at bounding box center [597, 287] width 340 height 27
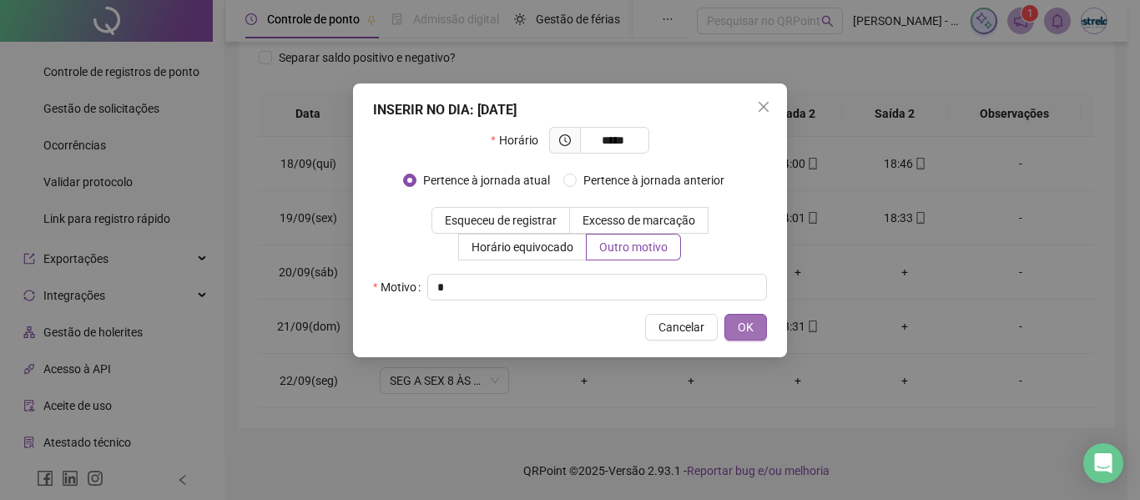
click at [735, 329] on button "OK" at bounding box center [745, 327] width 43 height 27
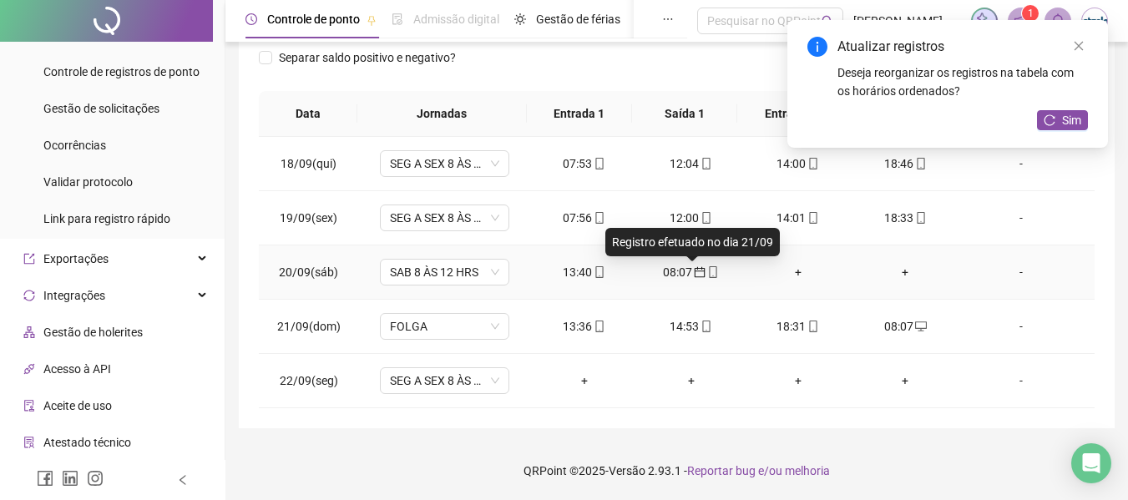
click at [694, 273] on icon "calendar" at bounding box center [700, 272] width 12 height 12
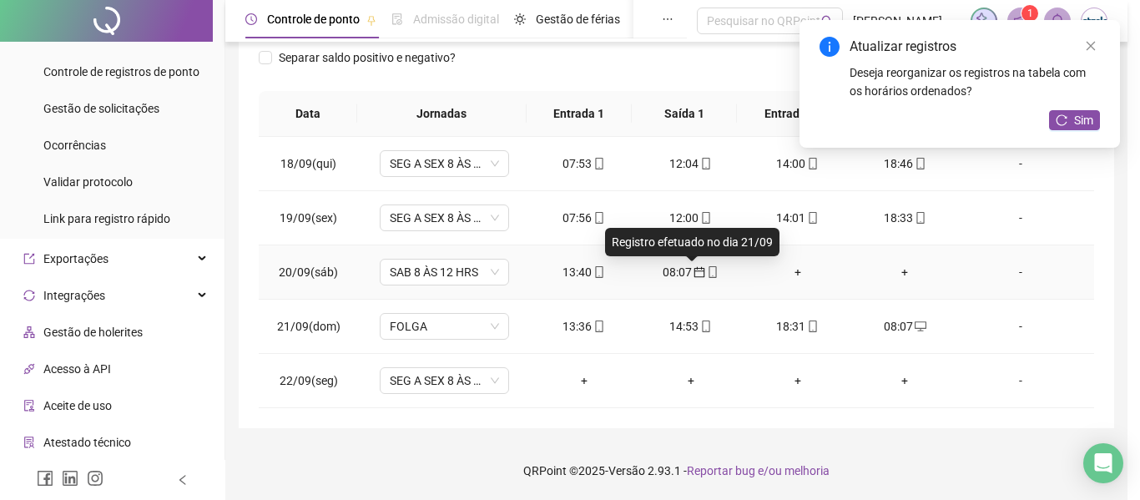
type input "**********"
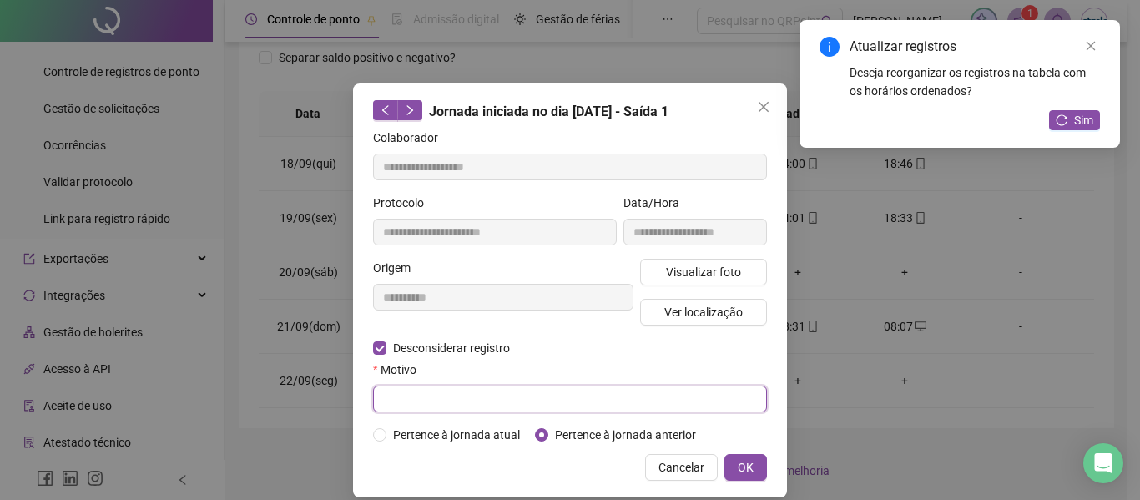
click at [396, 408] on input "text" at bounding box center [570, 399] width 394 height 27
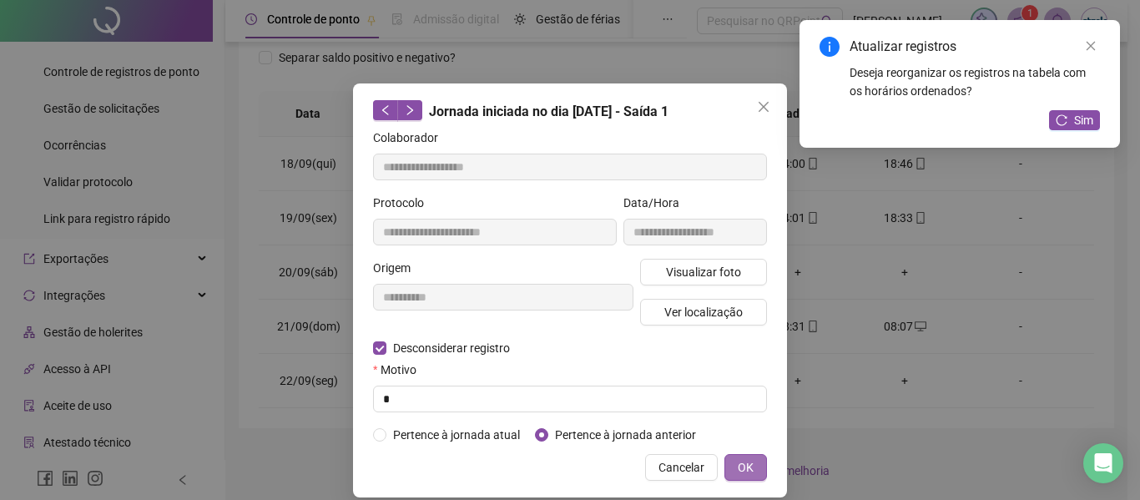
click at [738, 466] on span "OK" at bounding box center [746, 467] width 16 height 18
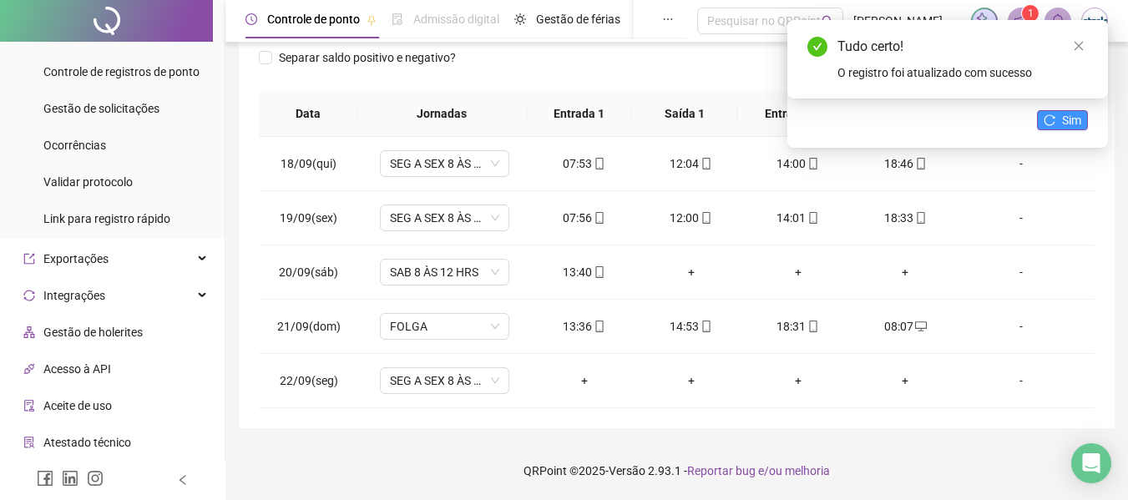
click at [1086, 119] on button "Sim" at bounding box center [1062, 120] width 51 height 20
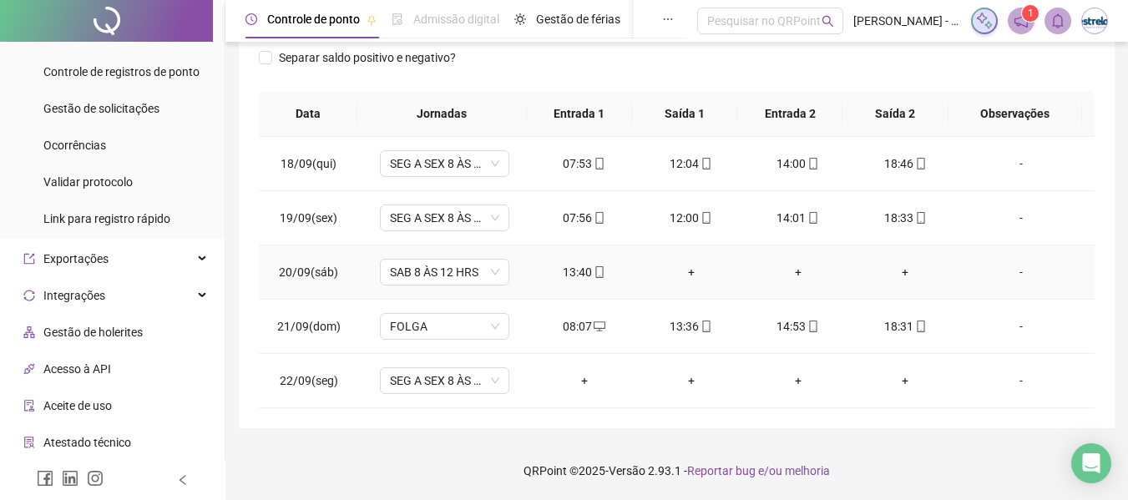
click at [600, 270] on div "13:40" at bounding box center [584, 272] width 80 height 18
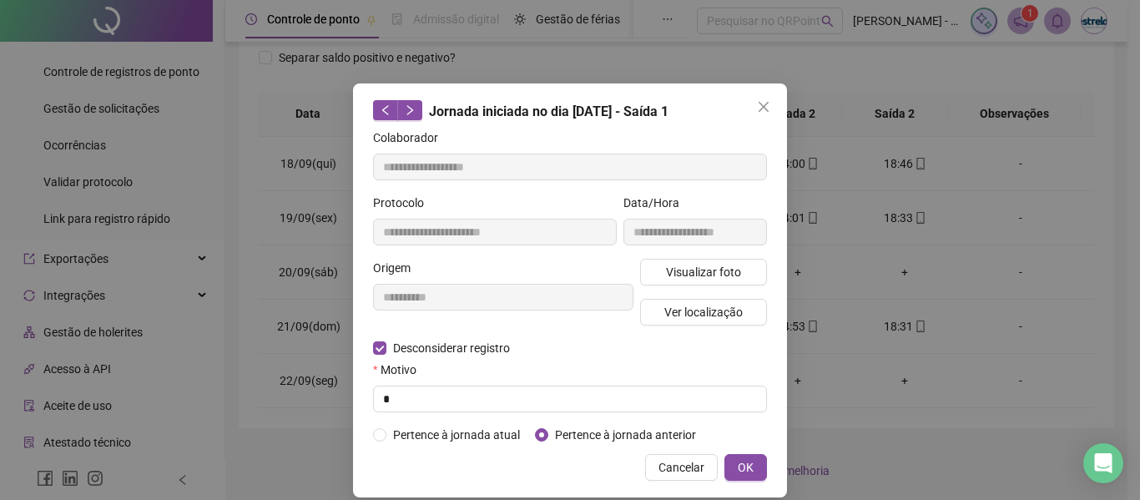
type input "**********"
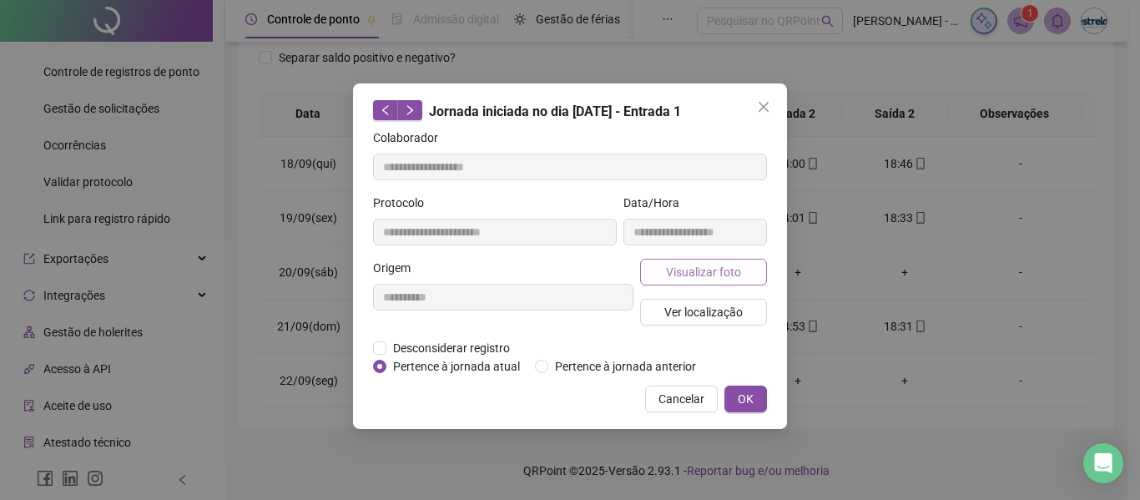
click at [665, 271] on button "Visualizar foto" at bounding box center [703, 272] width 127 height 27
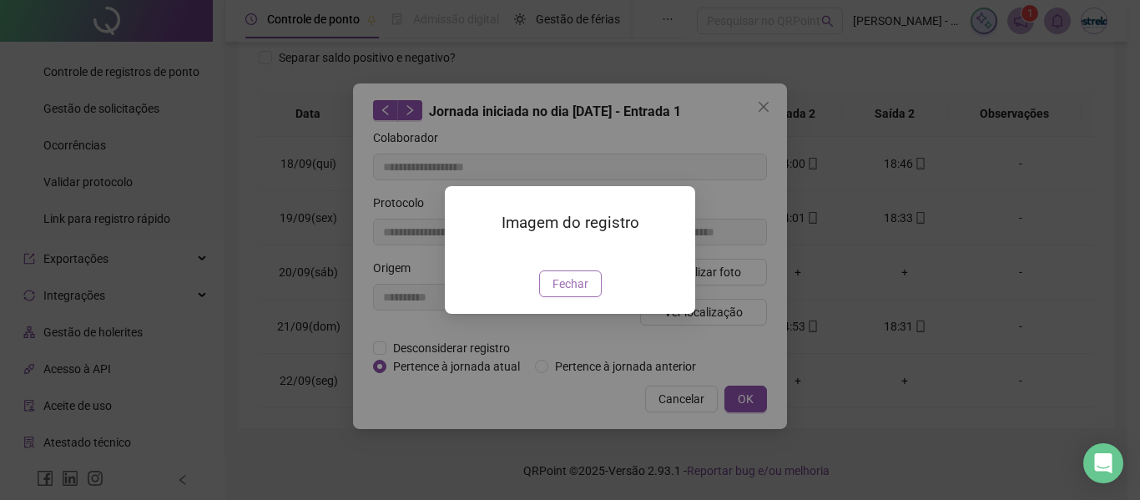
click at [583, 293] on span "Fechar" at bounding box center [571, 284] width 36 height 18
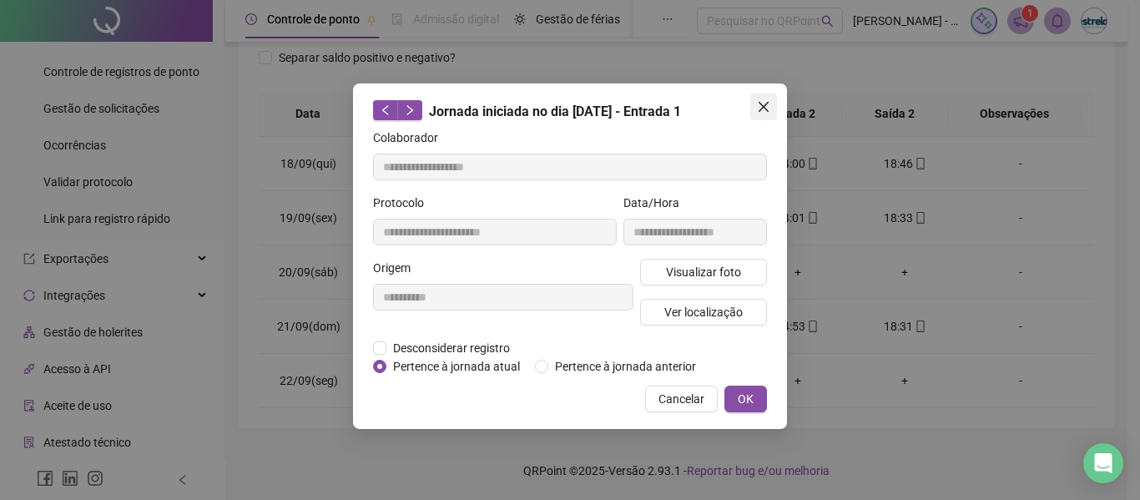
click at [765, 108] on icon "close" at bounding box center [764, 107] width 10 height 10
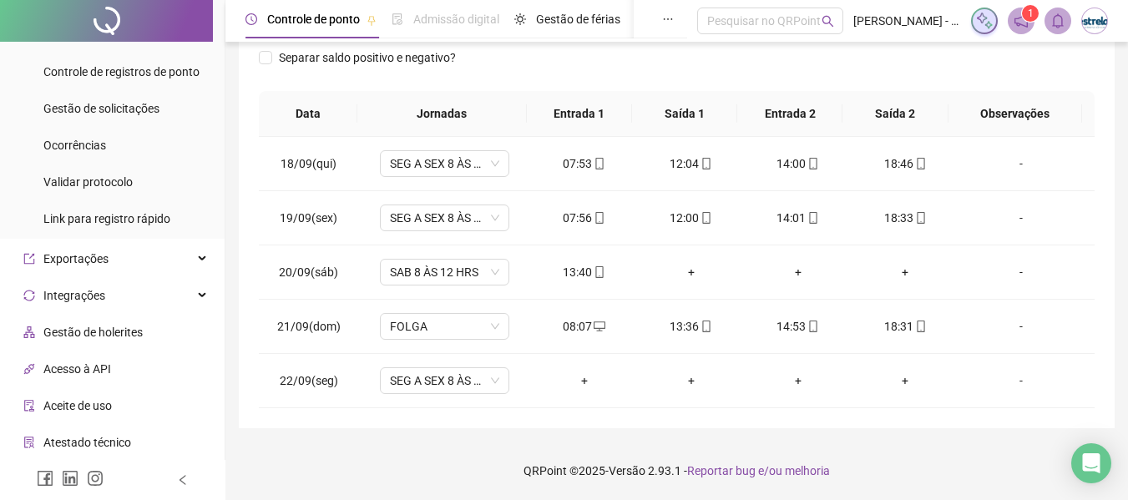
scroll to position [18, 0]
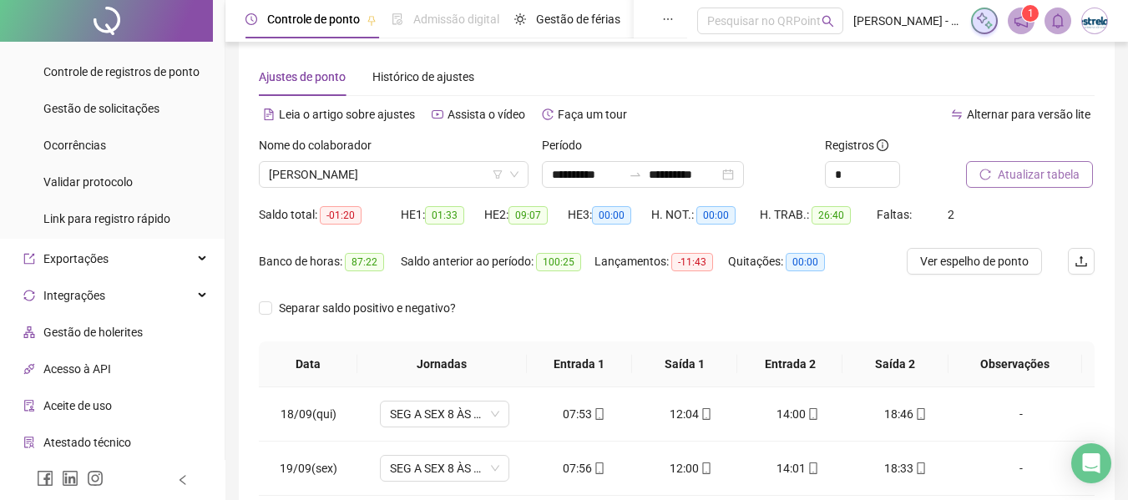
click at [1056, 181] on span "Atualizar tabela" at bounding box center [1038, 174] width 82 height 18
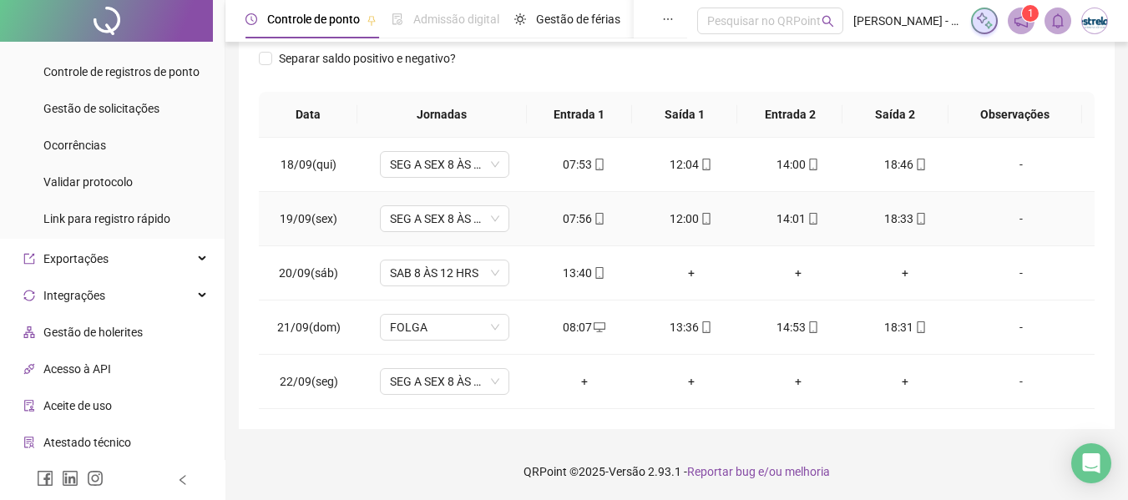
scroll to position [101, 0]
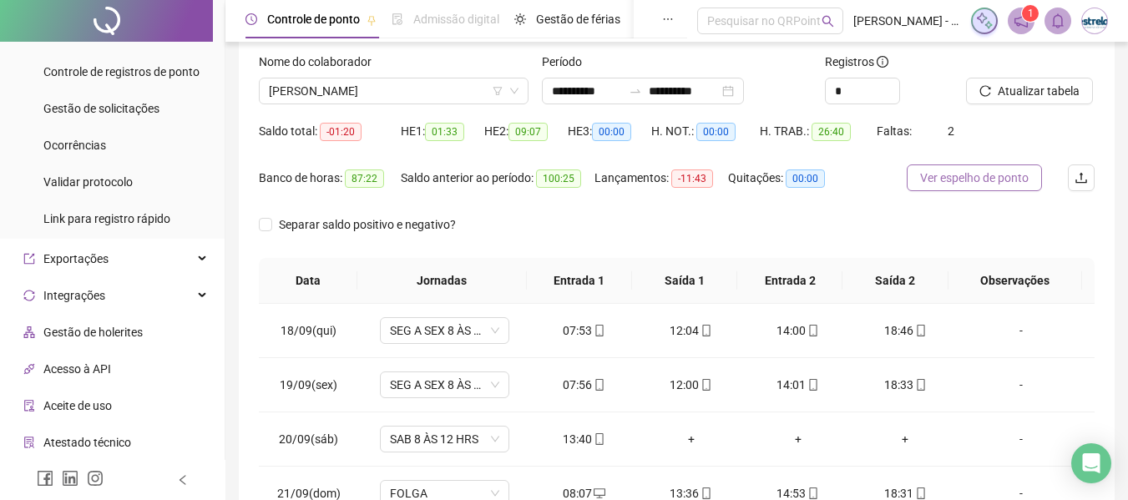
click at [1002, 187] on button "Ver espelho de ponto" at bounding box center [973, 177] width 135 height 27
click at [382, 89] on span "[PERSON_NAME]" at bounding box center [394, 90] width 250 height 25
click at [459, 53] on div "Nome do colaborador" at bounding box center [394, 65] width 270 height 25
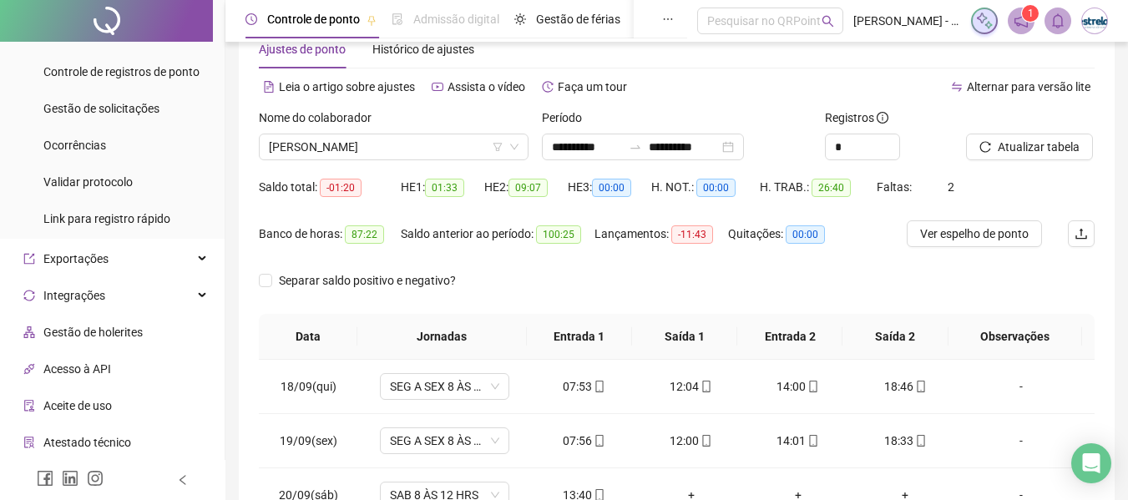
scroll to position [0, 0]
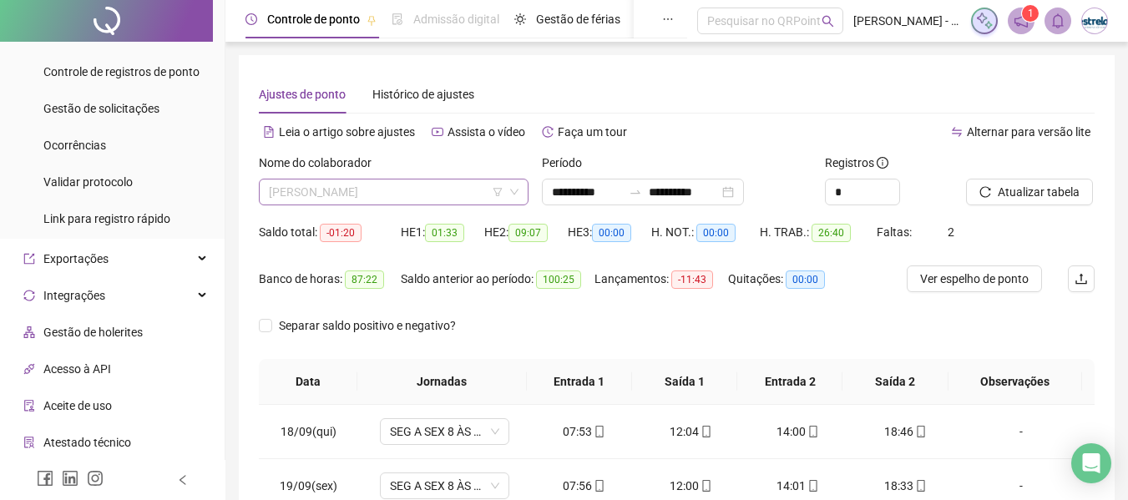
click at [438, 193] on span "[PERSON_NAME]" at bounding box center [394, 191] width 250 height 25
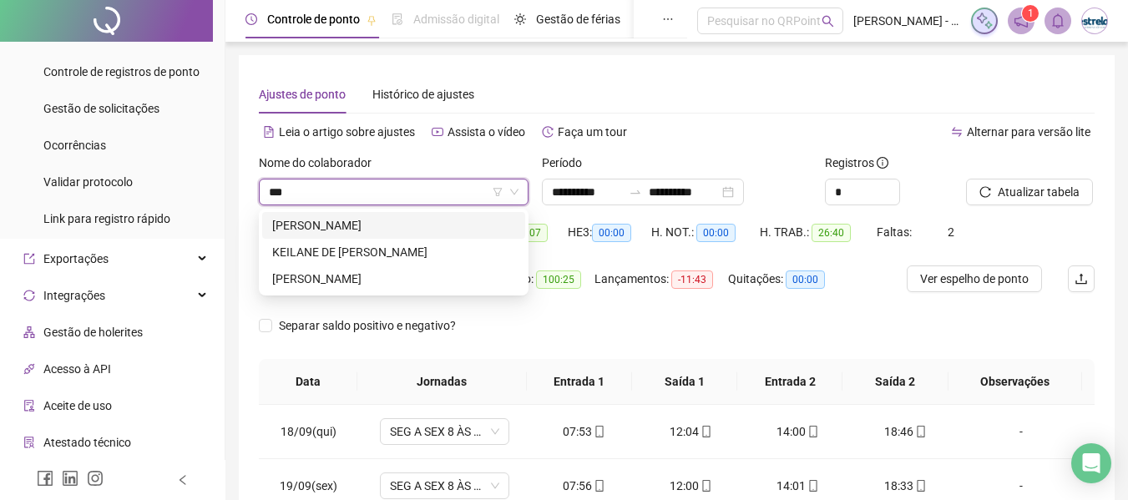
type input "****"
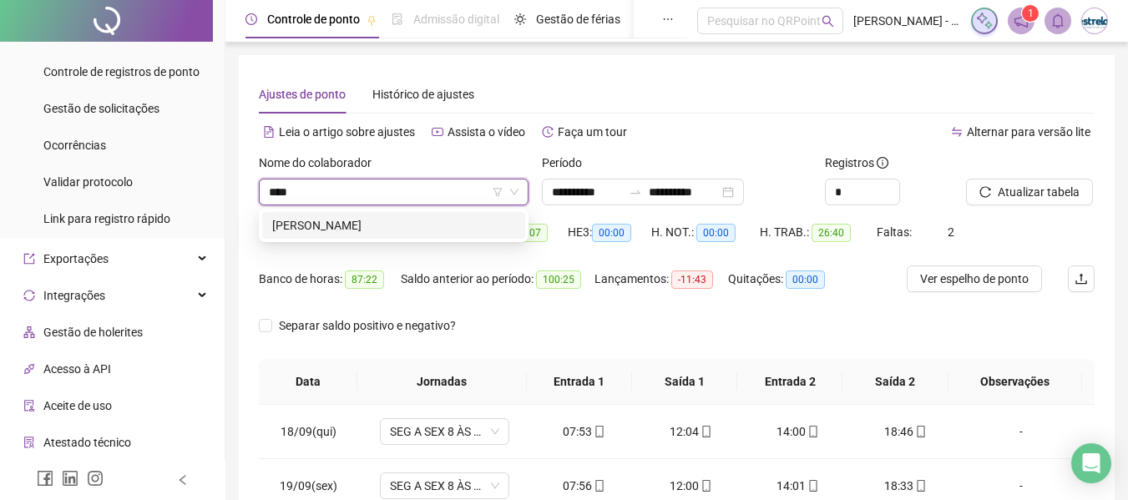
click at [453, 227] on div "[PERSON_NAME]" at bounding box center [393, 225] width 243 height 18
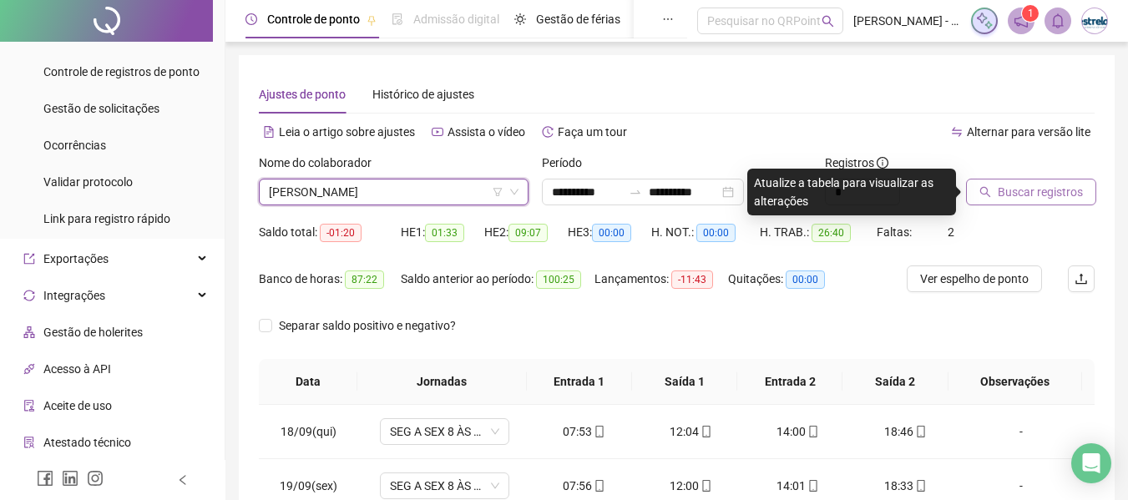
click at [984, 186] on button "Buscar registros" at bounding box center [1031, 192] width 130 height 27
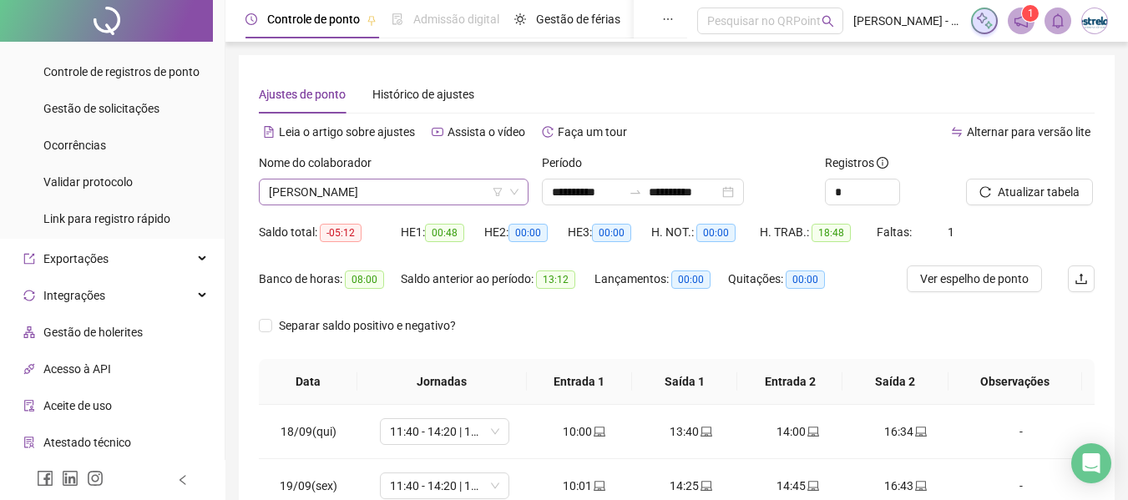
click at [405, 199] on span "[PERSON_NAME]" at bounding box center [394, 191] width 250 height 25
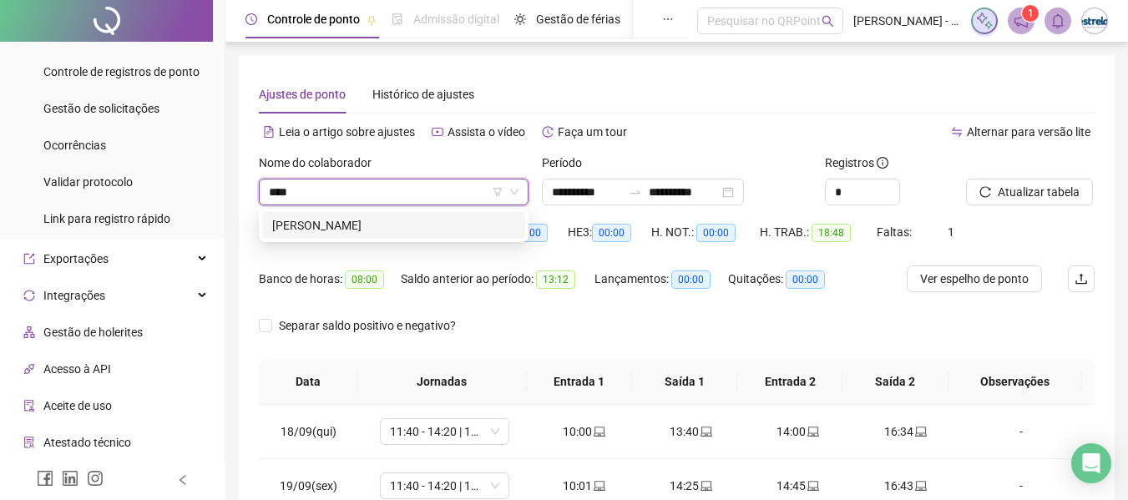
type input "*****"
drag, startPoint x: 398, startPoint y: 221, endPoint x: 474, endPoint y: 222, distance: 76.0
click at [399, 224] on div "[PERSON_NAME]" at bounding box center [393, 225] width 243 height 18
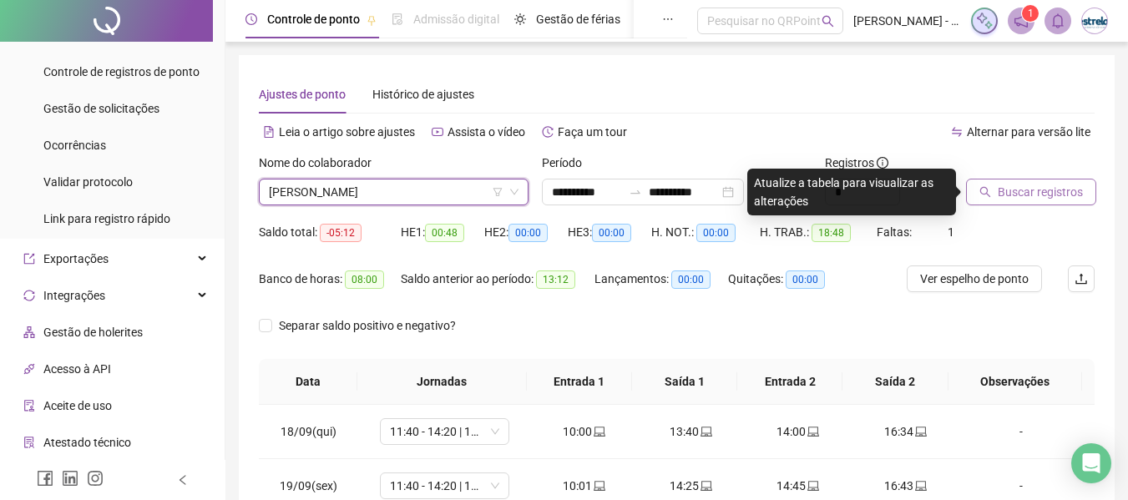
click at [1006, 204] on button "Buscar registros" at bounding box center [1031, 192] width 130 height 27
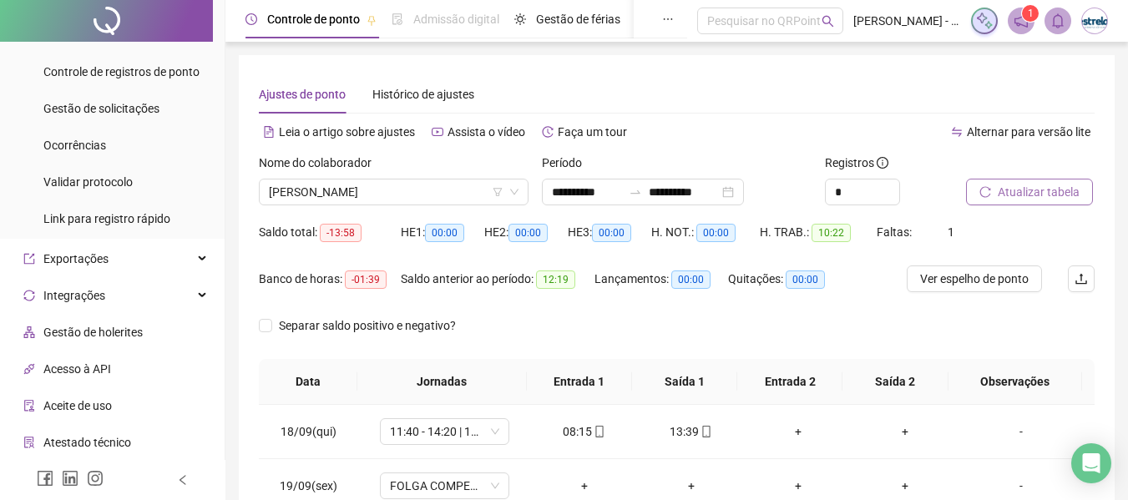
click at [1002, 190] on span "Atualizar tabela" at bounding box center [1038, 192] width 82 height 18
drag, startPoint x: 446, startPoint y: 196, endPoint x: 519, endPoint y: 194, distance: 73.5
click at [450, 196] on span "[PERSON_NAME]" at bounding box center [394, 191] width 250 height 25
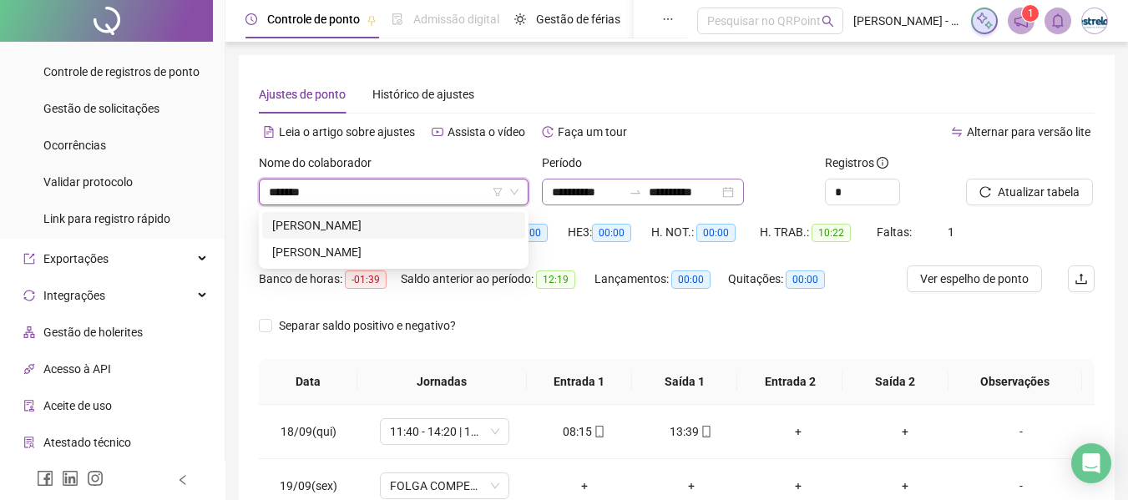
type input "********"
click at [447, 216] on div "[PERSON_NAME]" at bounding box center [393, 225] width 263 height 27
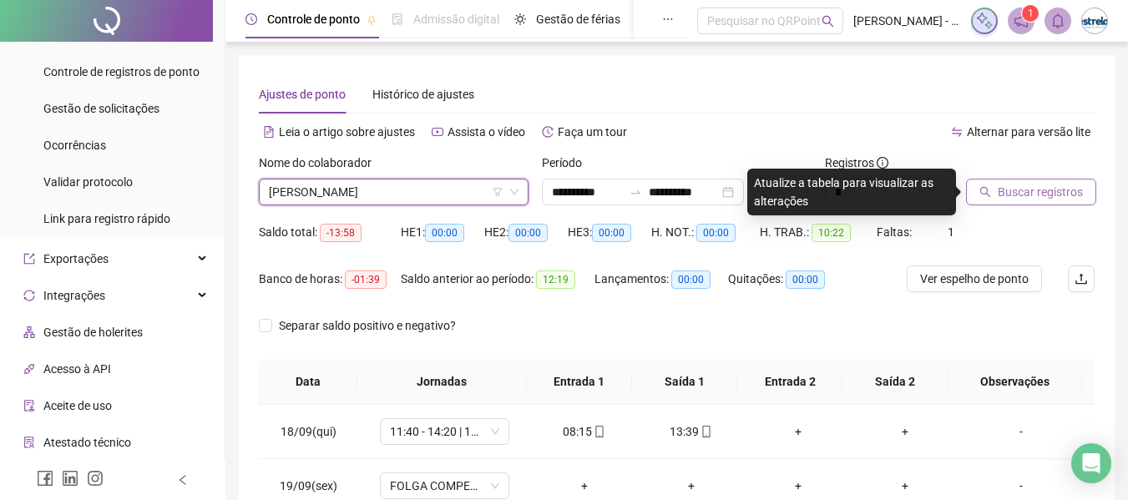
click at [1020, 184] on span "Buscar registros" at bounding box center [1039, 192] width 85 height 18
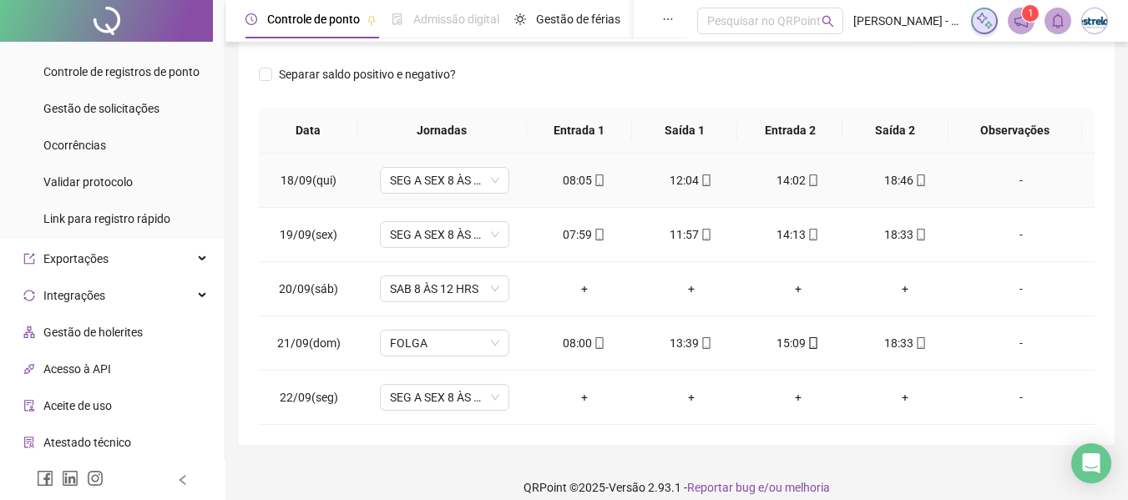
scroll to position [268, 0]
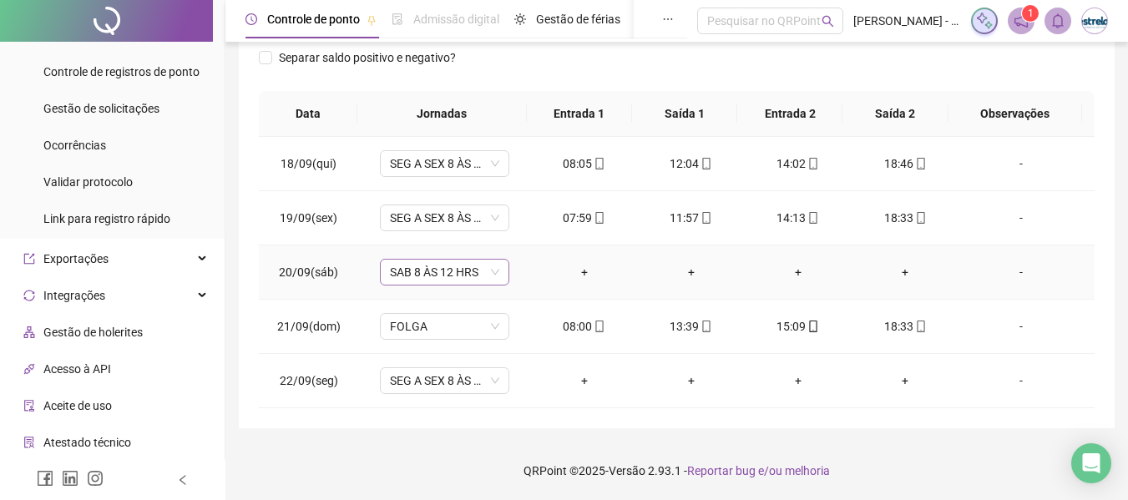
click at [442, 270] on span "SAB 8 ÀS 12 HRS" at bounding box center [444, 272] width 109 height 25
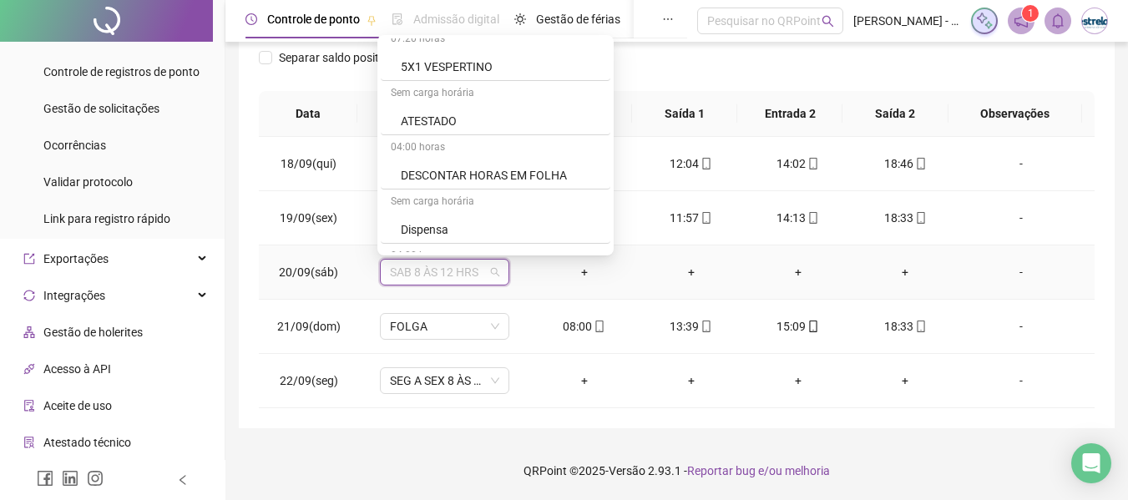
scroll to position [584, 0]
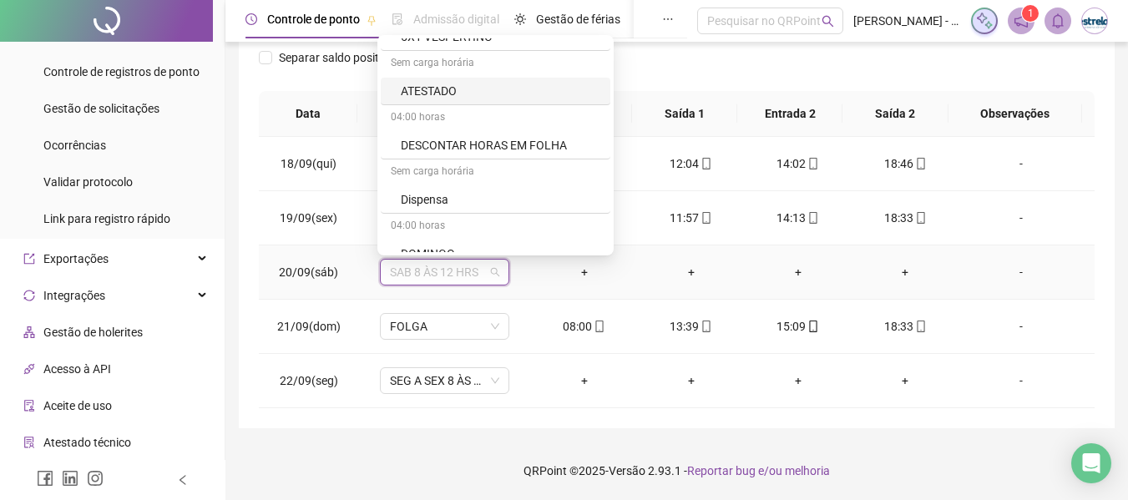
click at [427, 89] on div "ATESTADO" at bounding box center [500, 91] width 199 height 18
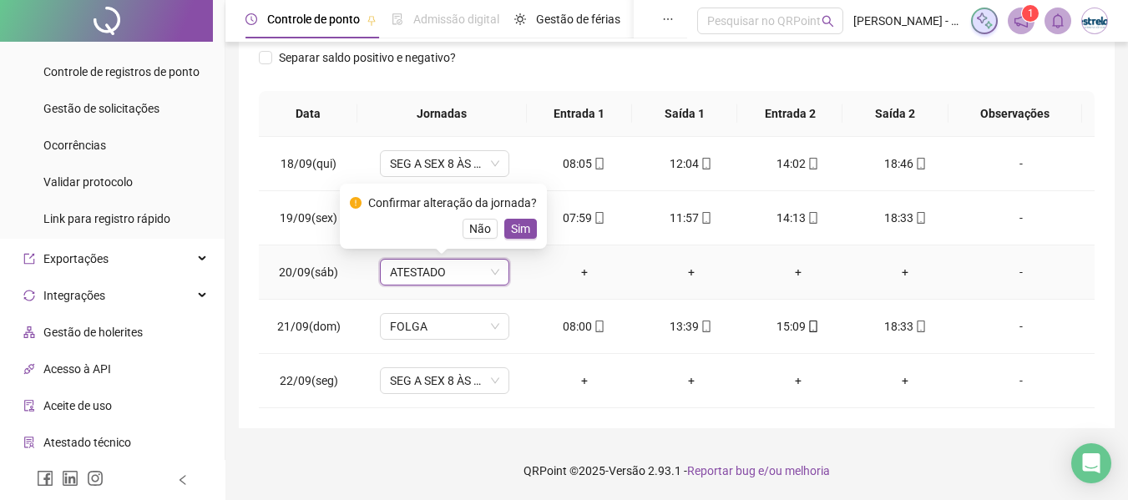
click at [514, 226] on span "Sim" at bounding box center [520, 229] width 19 height 18
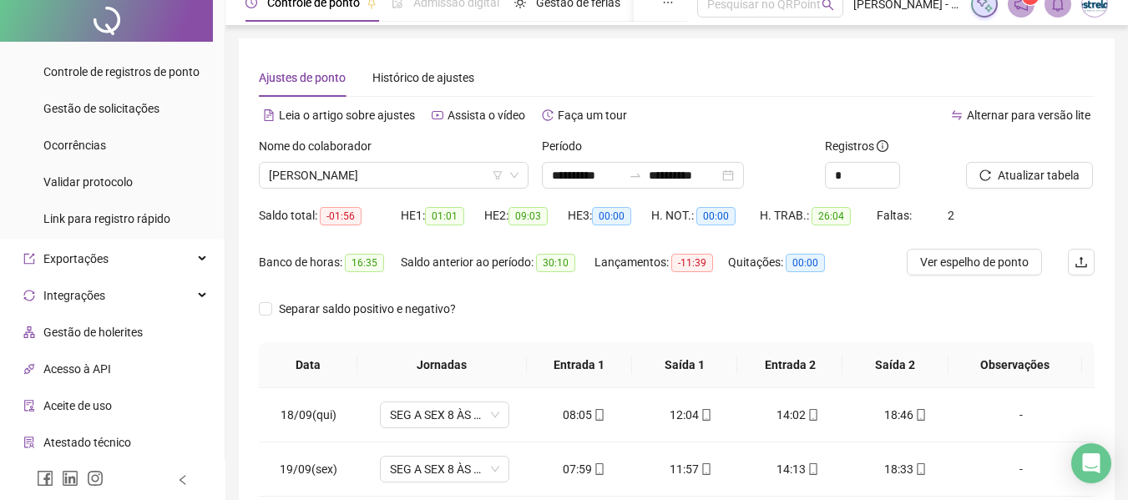
scroll to position [0, 0]
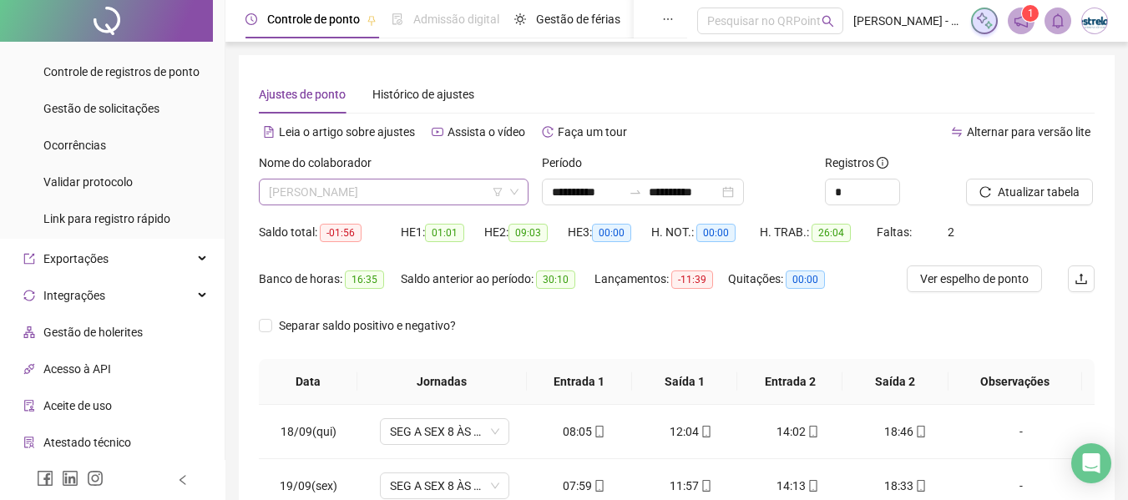
click at [448, 194] on span "[PERSON_NAME]" at bounding box center [394, 191] width 250 height 25
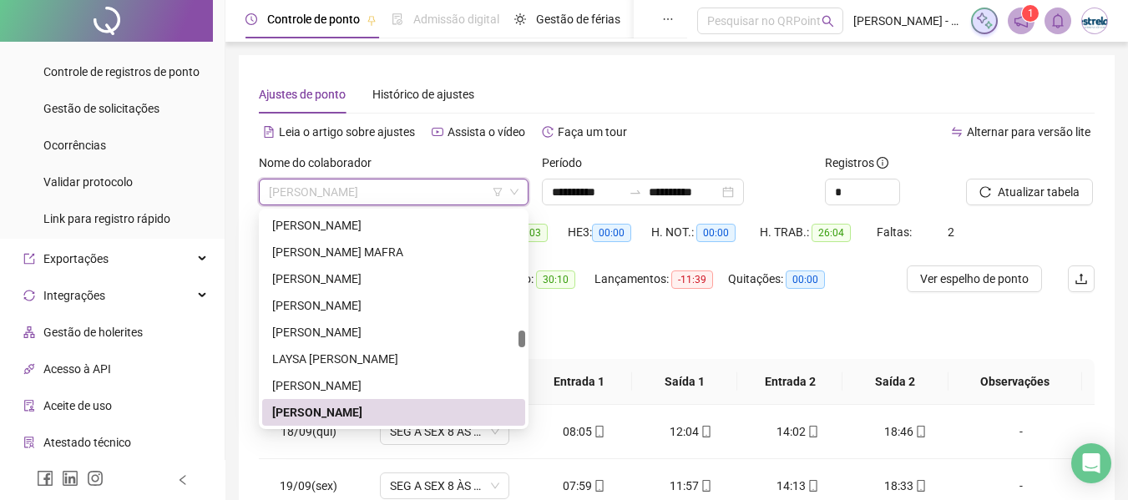
click at [834, 145] on div "Alternar para versão lite" at bounding box center [886, 140] width 418 height 27
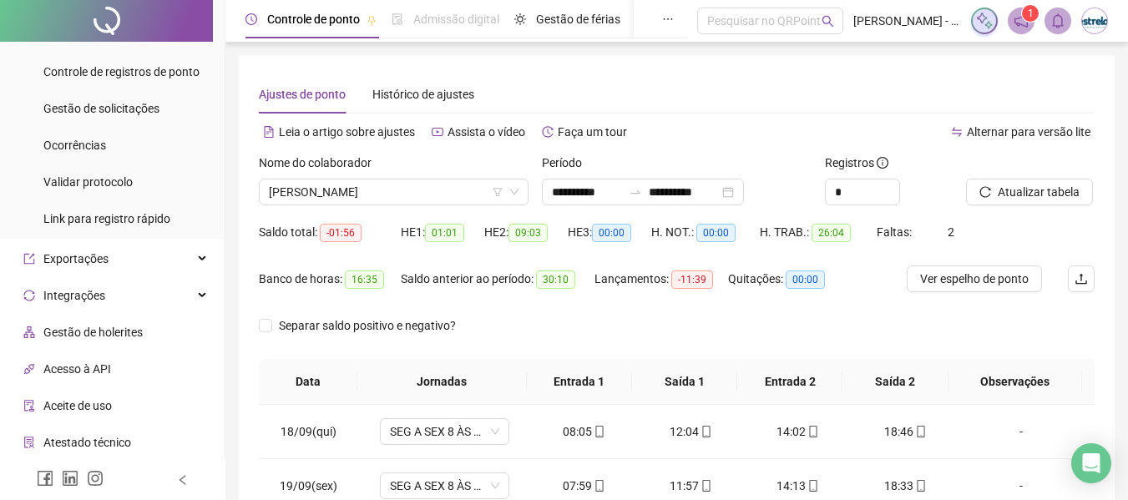
click at [780, 124] on div "Alternar para versão lite" at bounding box center [886, 132] width 418 height 27
click at [981, 190] on icon "reload" at bounding box center [985, 192] width 12 height 12
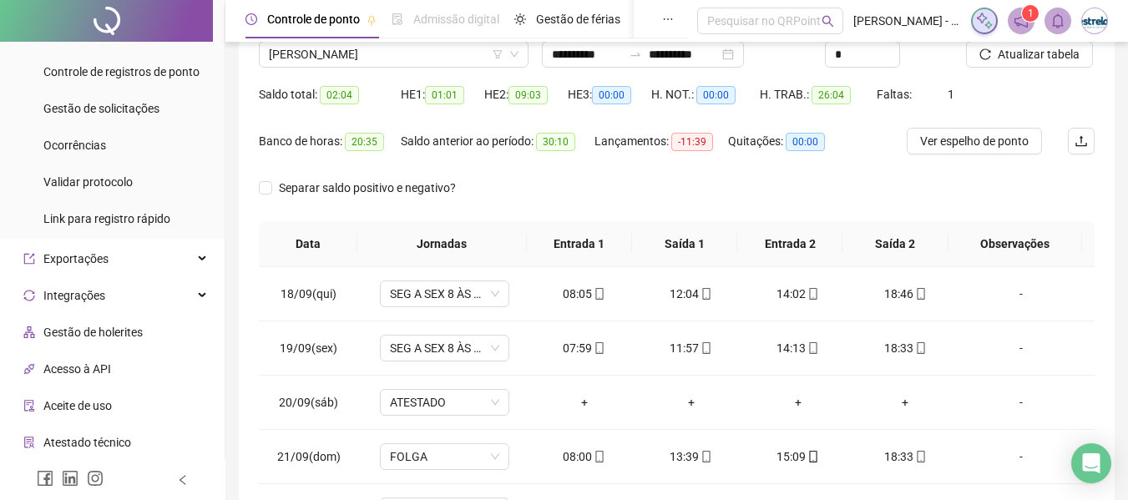
scroll to position [18, 0]
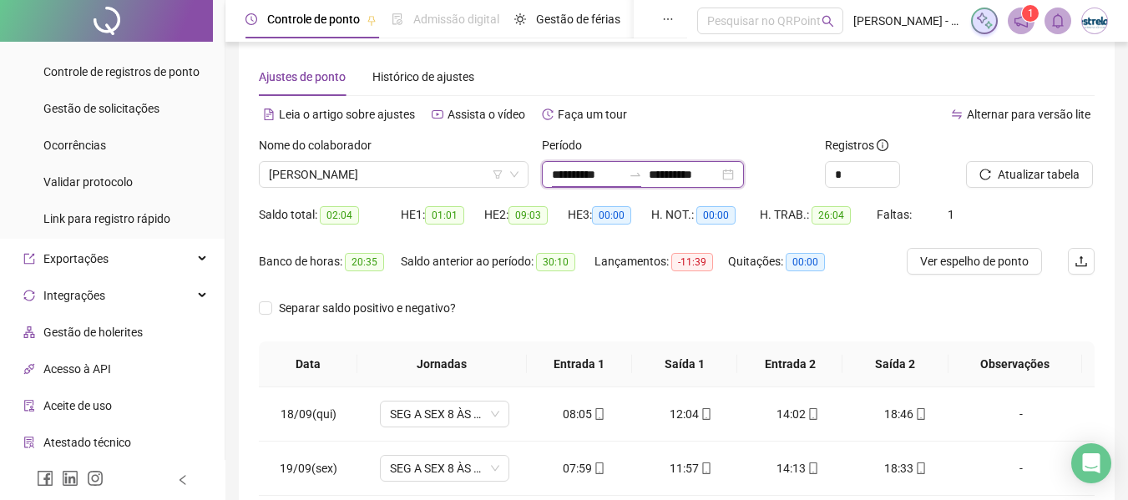
click at [603, 170] on input "**********" at bounding box center [587, 174] width 70 height 18
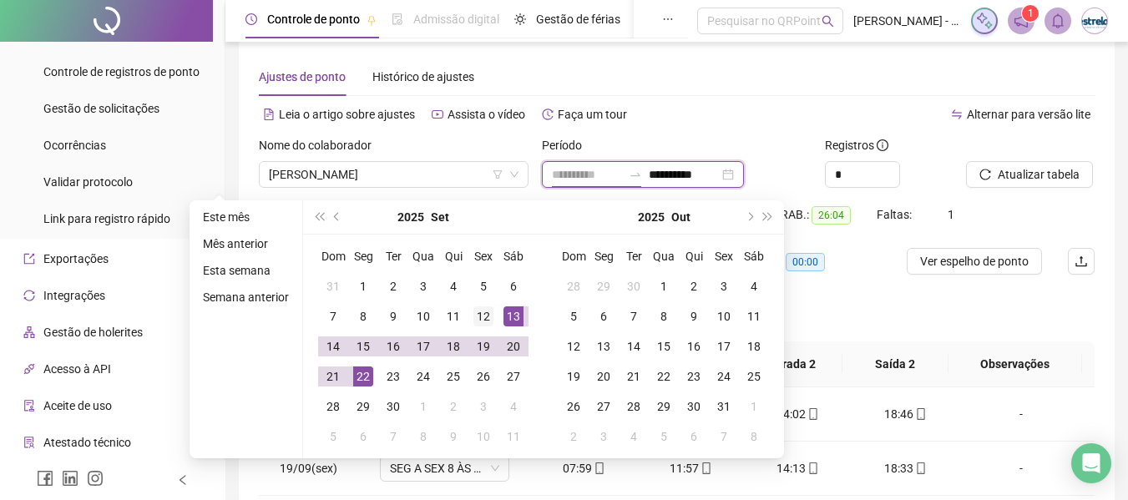
type input "**********"
drag, startPoint x: 484, startPoint y: 316, endPoint x: 721, endPoint y: 291, distance: 238.4
click at [486, 317] on div "12" at bounding box center [483, 316] width 20 height 20
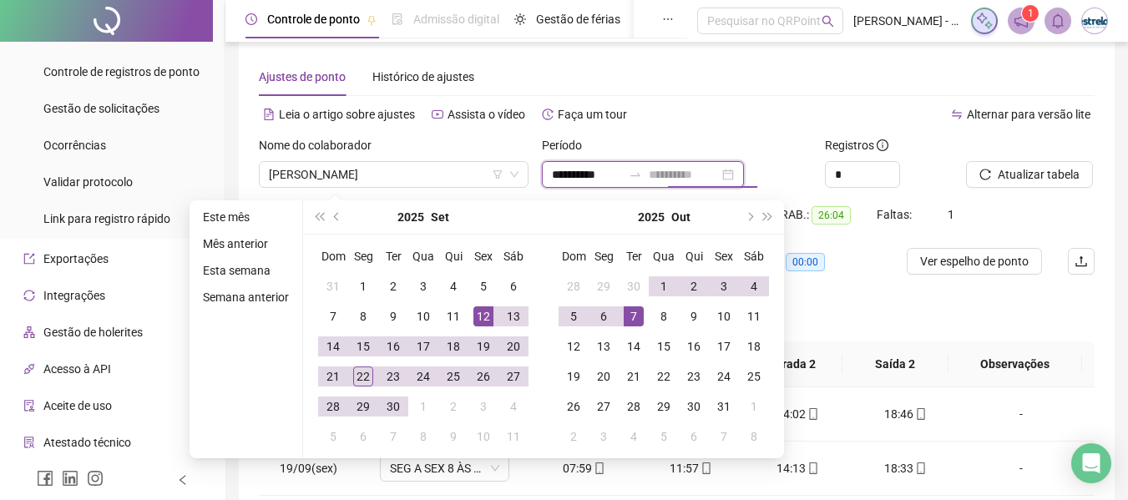
type input "**********"
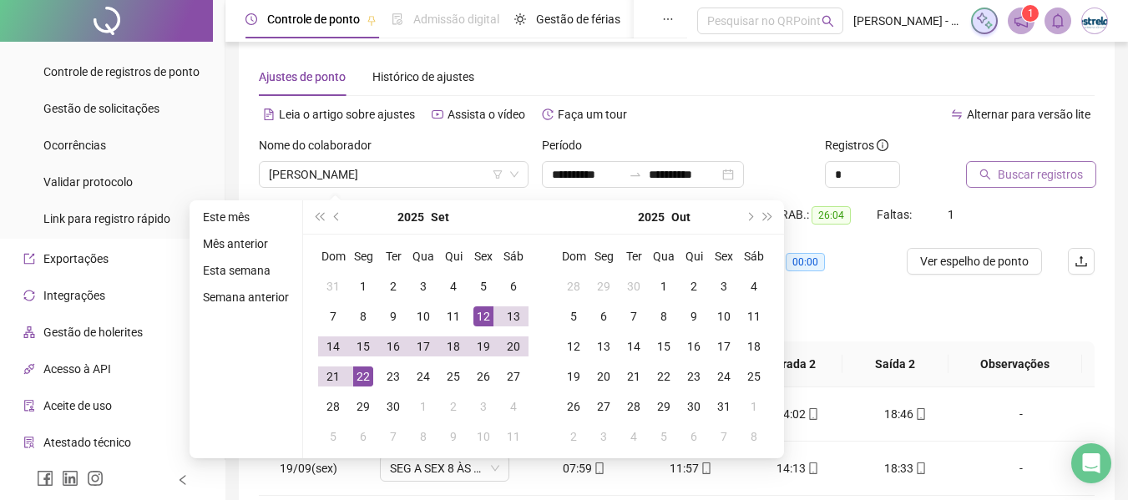
click at [997, 184] on button "Buscar registros" at bounding box center [1031, 174] width 130 height 27
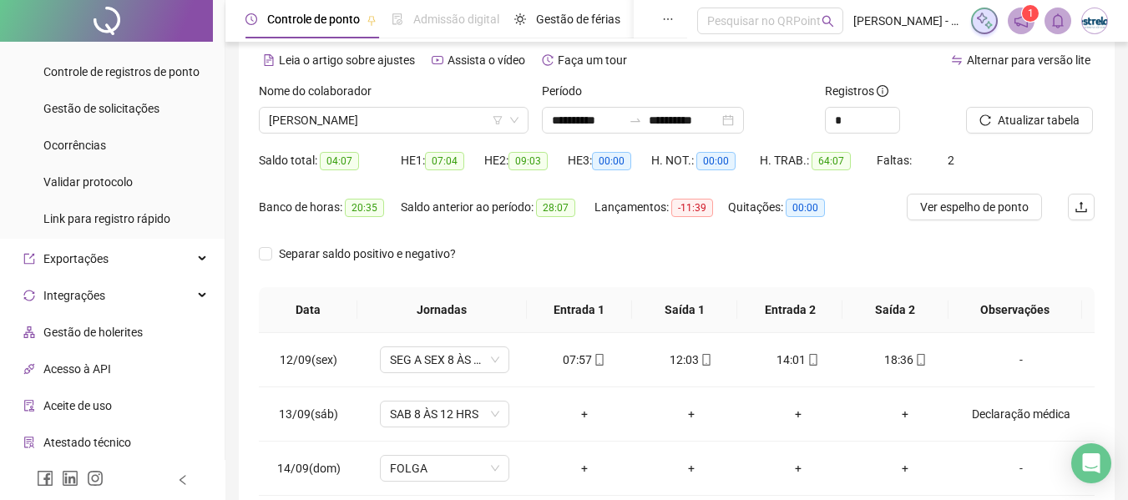
scroll to position [101, 0]
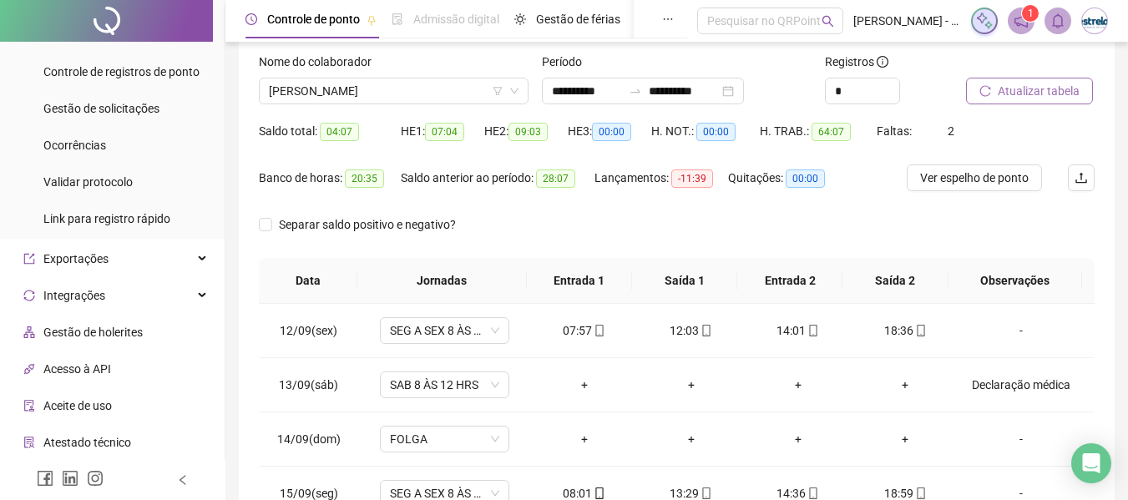
click at [1011, 86] on span "Atualizar tabela" at bounding box center [1038, 91] width 82 height 18
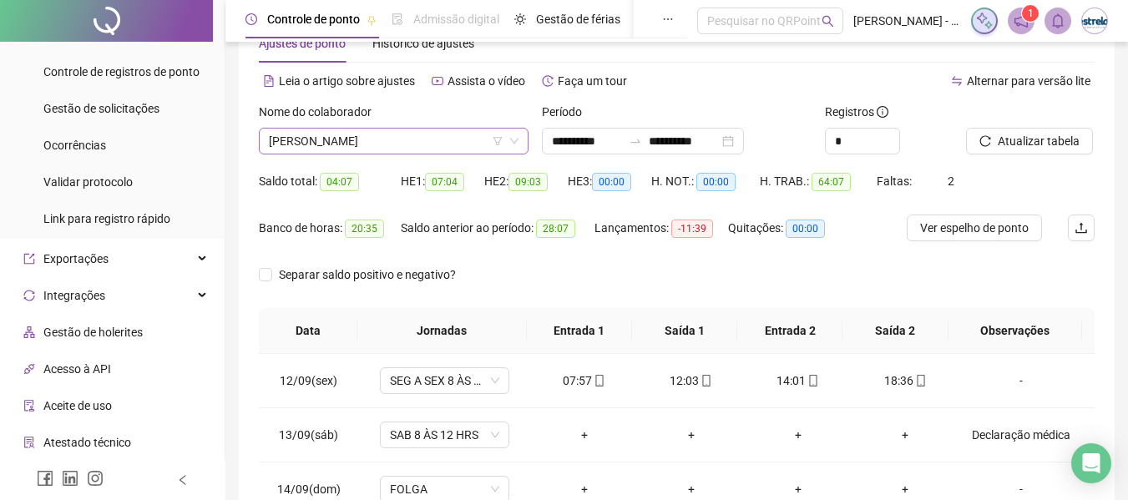
scroll to position [0, 0]
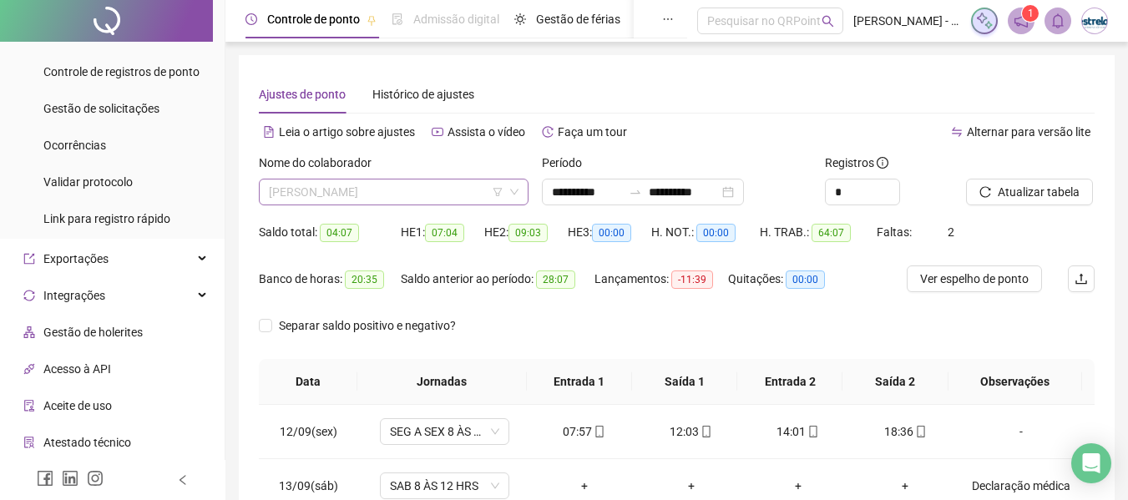
click at [376, 199] on span "[PERSON_NAME]" at bounding box center [394, 191] width 250 height 25
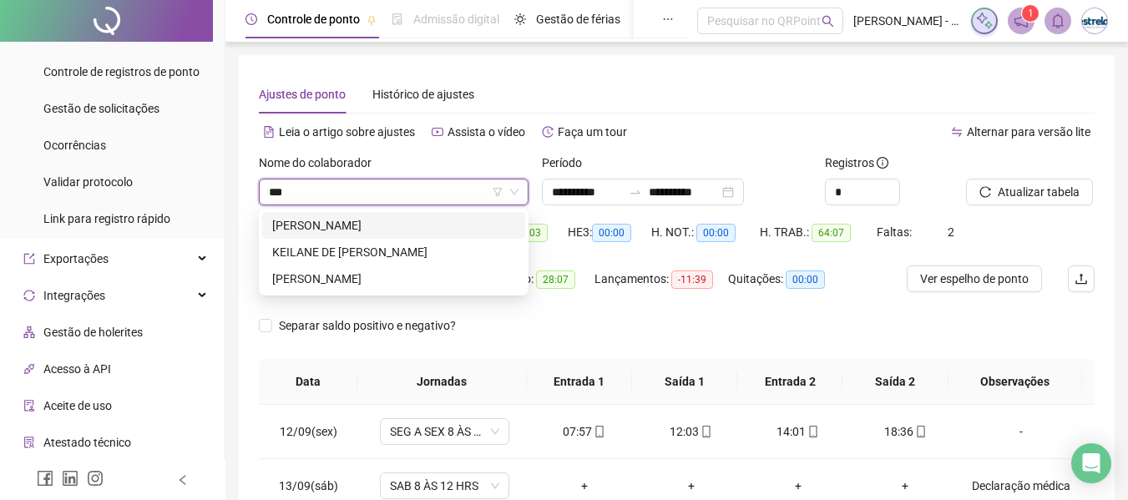
type input "****"
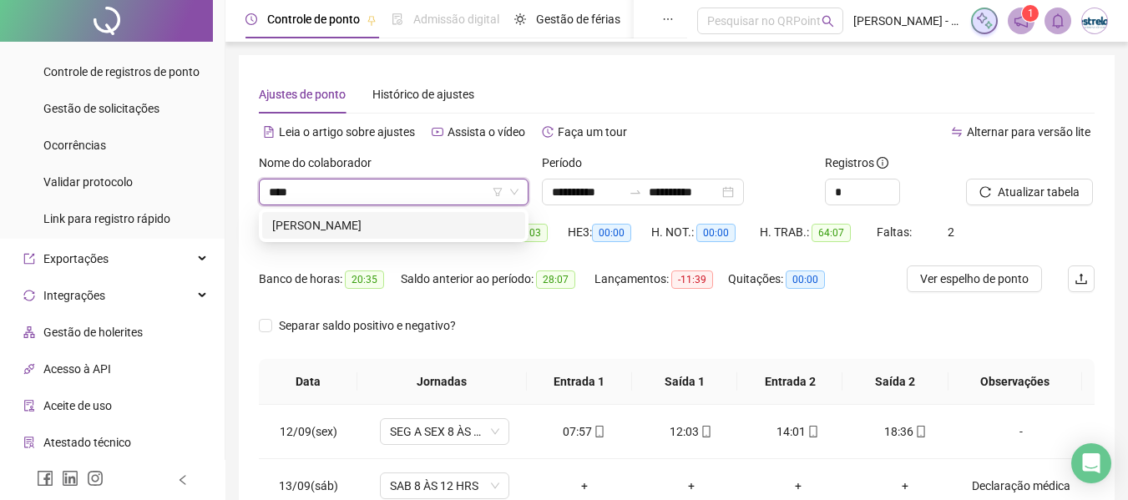
click at [377, 227] on div "[PERSON_NAME]" at bounding box center [393, 225] width 243 height 18
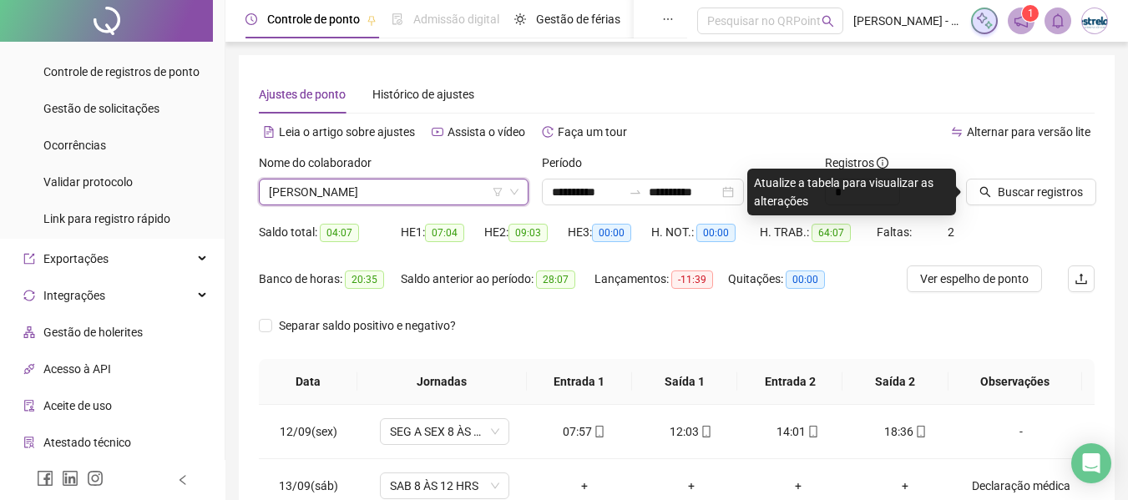
click at [1016, 208] on div "Buscar registros" at bounding box center [1030, 186] width 142 height 65
click at [1014, 204] on button "Buscar registros" at bounding box center [1031, 192] width 130 height 27
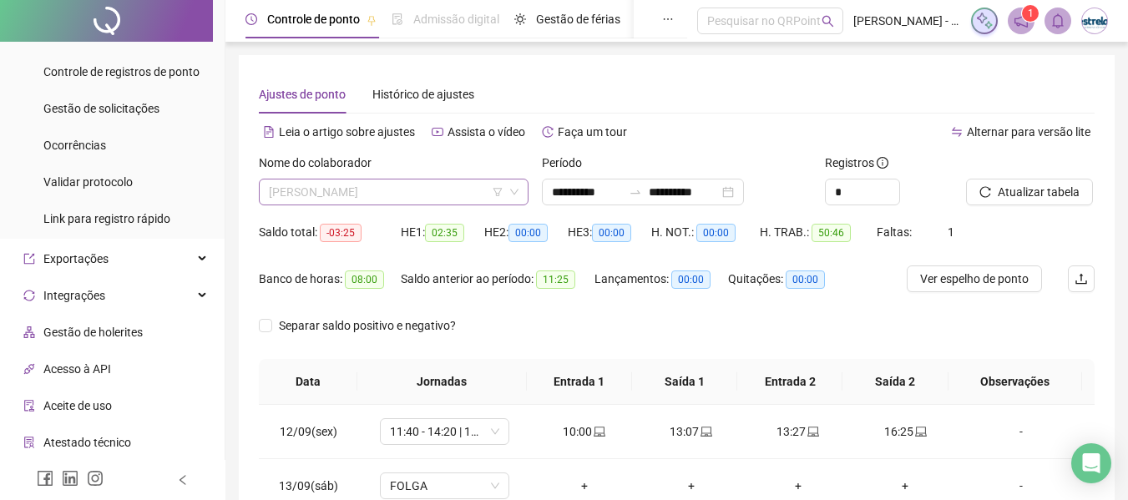
click at [394, 186] on span "[PERSON_NAME]" at bounding box center [394, 191] width 250 height 25
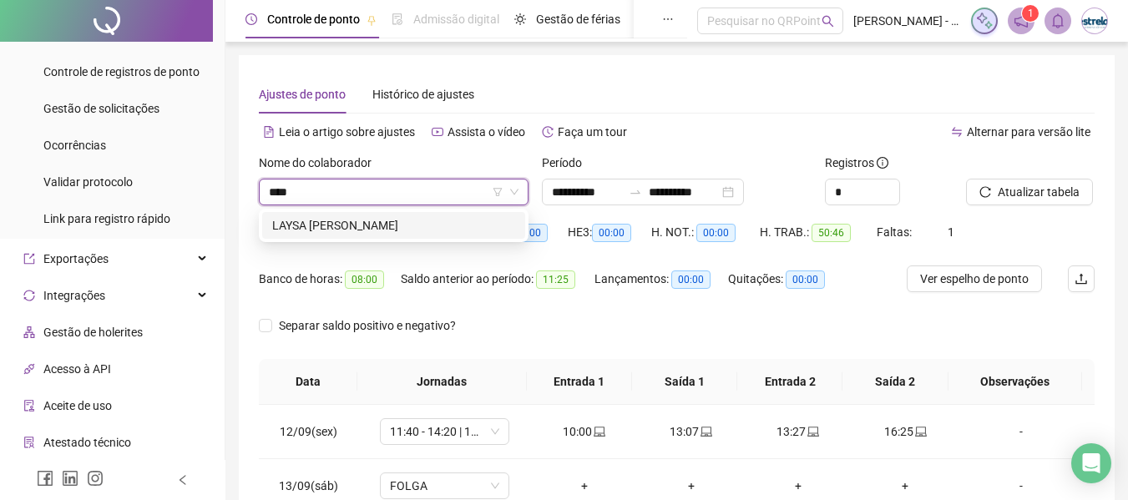
type input "*****"
click at [376, 231] on div "LAYSA [PERSON_NAME]" at bounding box center [393, 225] width 243 height 18
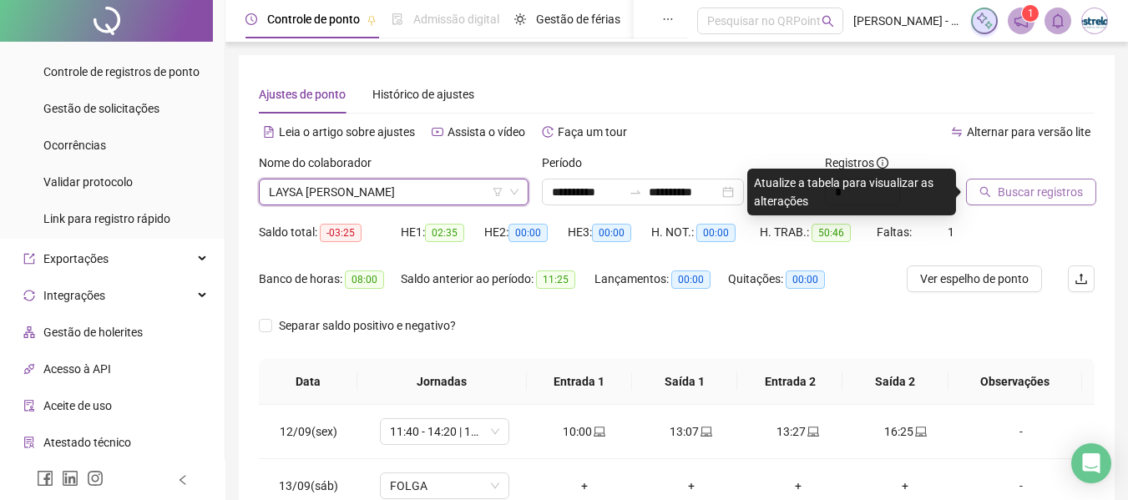
click at [1032, 179] on button "Buscar registros" at bounding box center [1031, 192] width 130 height 27
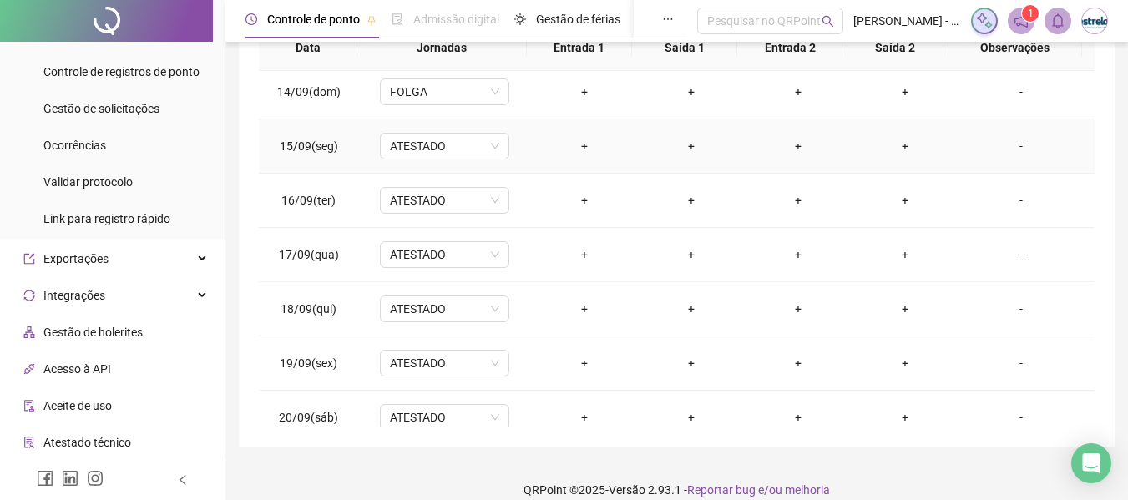
scroll to position [240, 0]
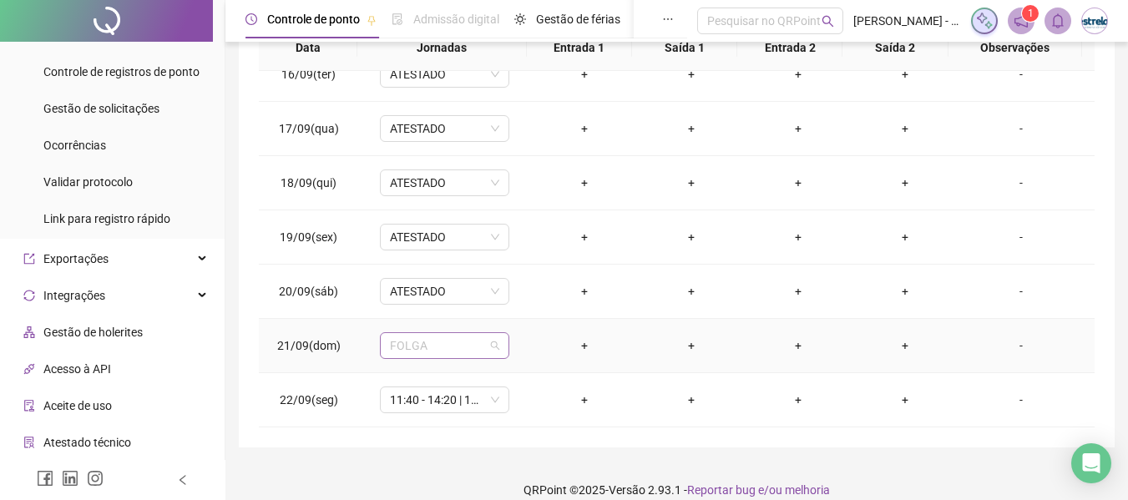
click at [424, 351] on span "FOLGA" at bounding box center [444, 345] width 109 height 25
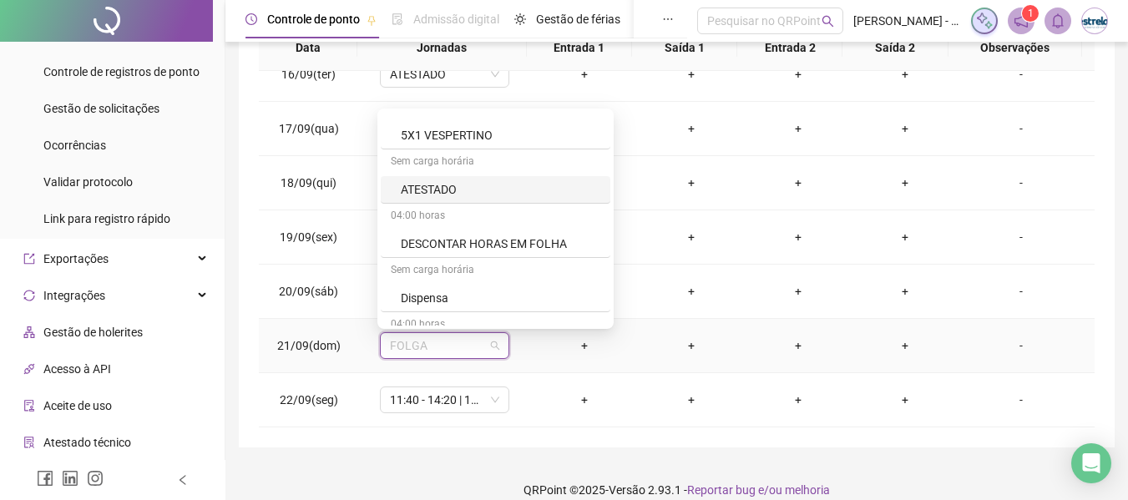
scroll to position [584, 0]
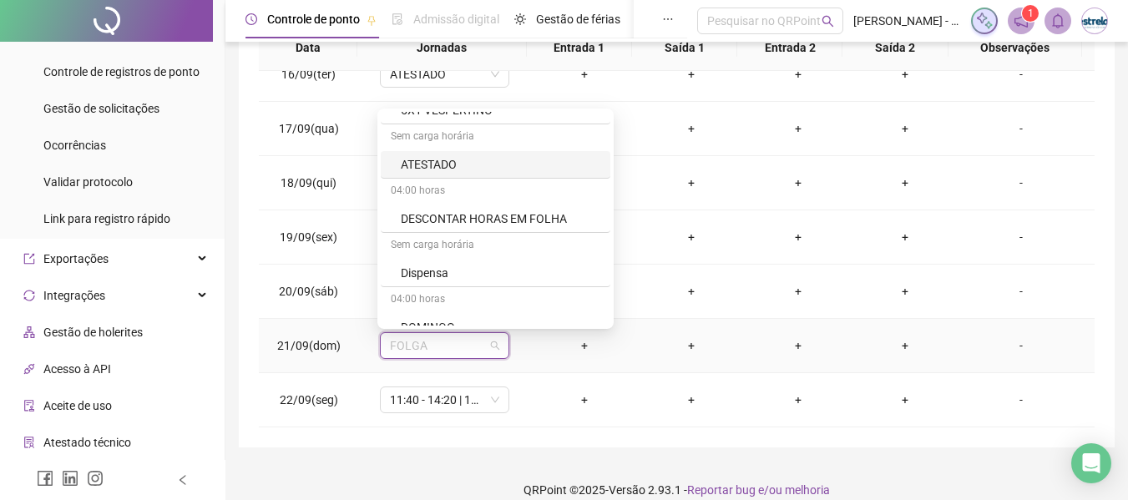
click at [435, 154] on div "ATESTADO" at bounding box center [496, 165] width 230 height 28
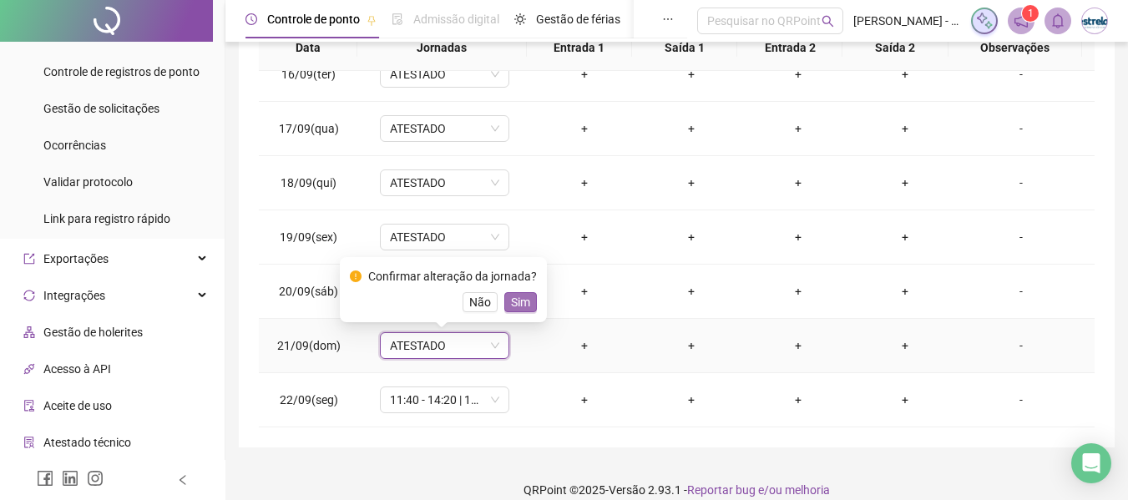
click at [526, 298] on span "Sim" at bounding box center [520, 302] width 19 height 18
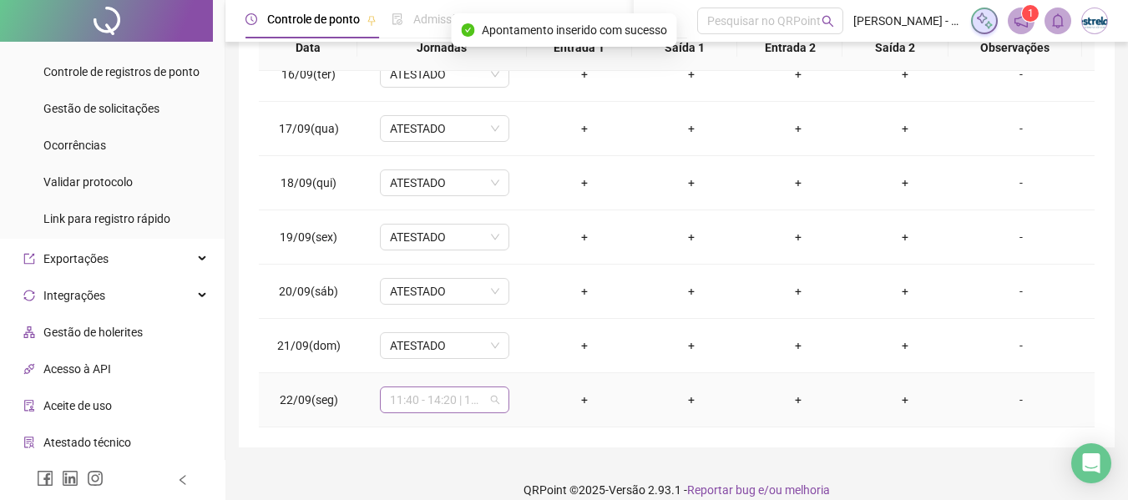
click at [460, 389] on span "11:40 - 14:20 | 14:40 - 18:00" at bounding box center [444, 399] width 109 height 25
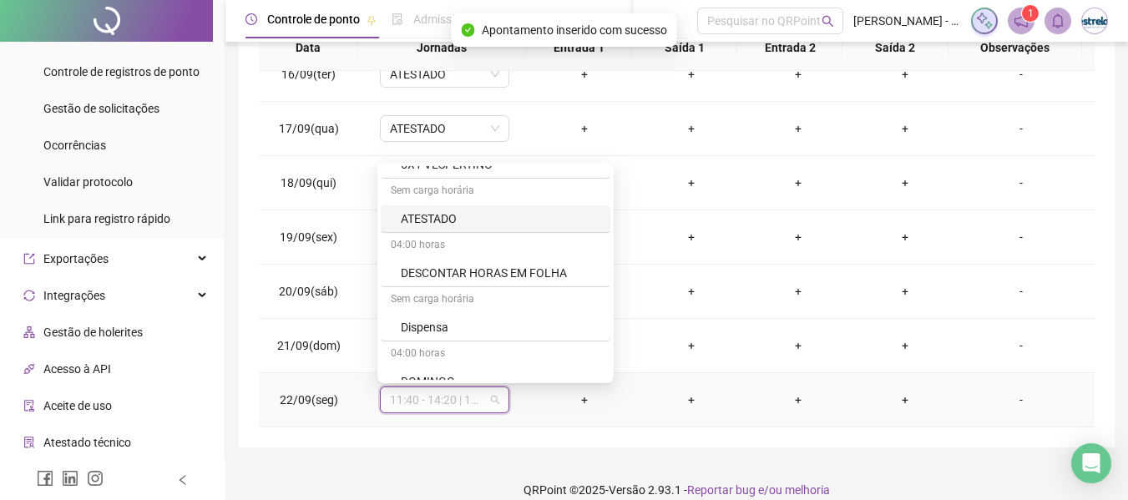
click at [445, 216] on div "ATESTADO" at bounding box center [500, 219] width 199 height 18
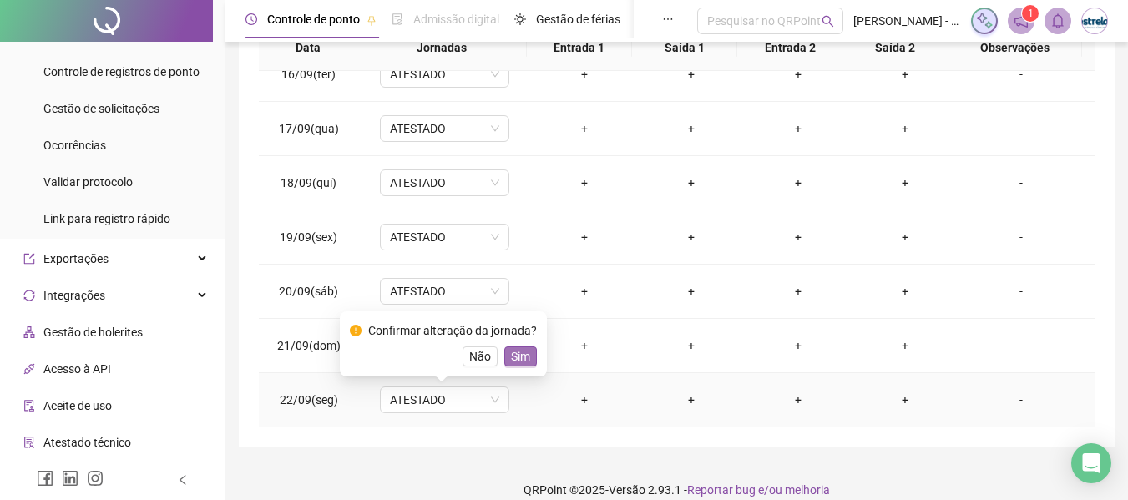
click at [516, 356] on span "Sim" at bounding box center [520, 356] width 19 height 18
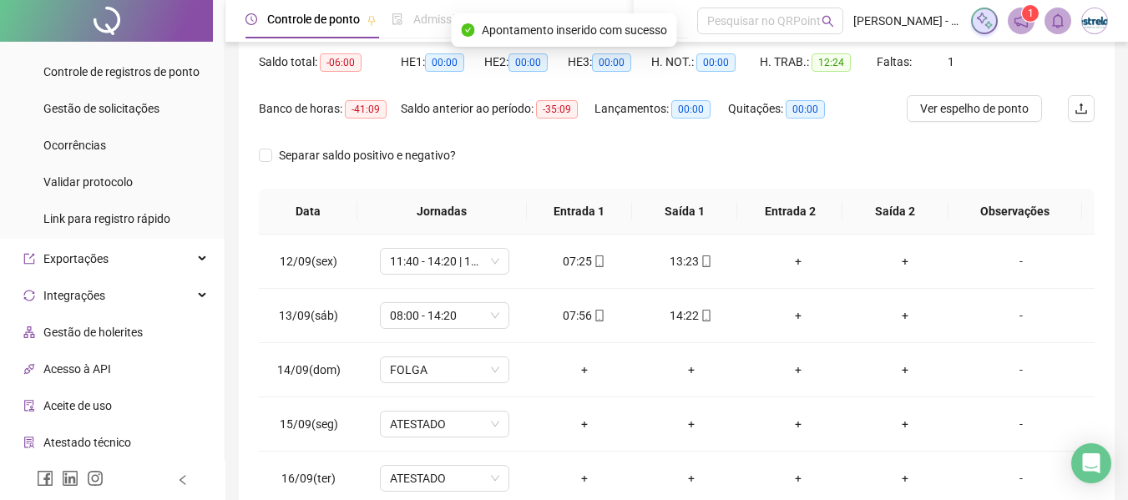
scroll to position [167, 0]
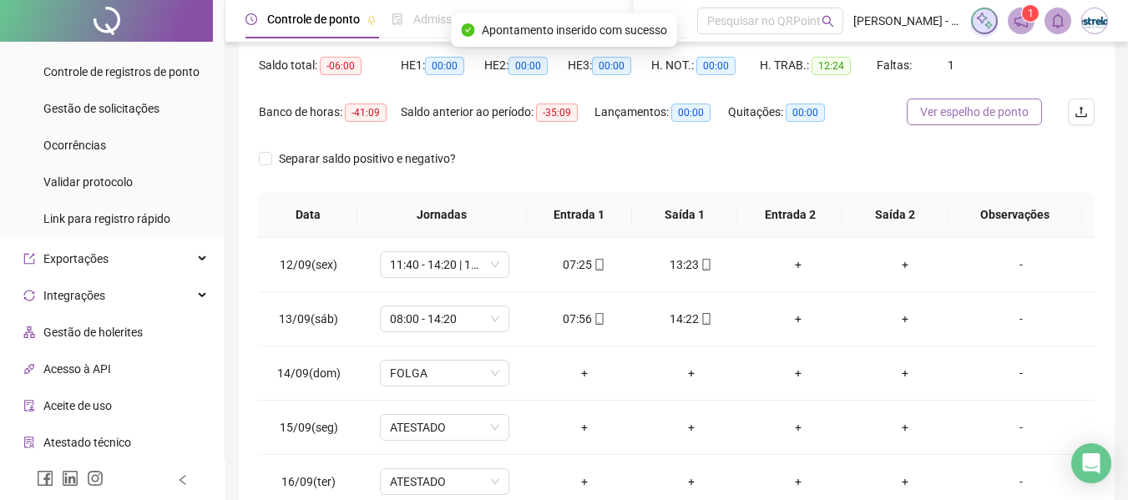
click at [1030, 121] on button "Ver espelho de ponto" at bounding box center [973, 111] width 135 height 27
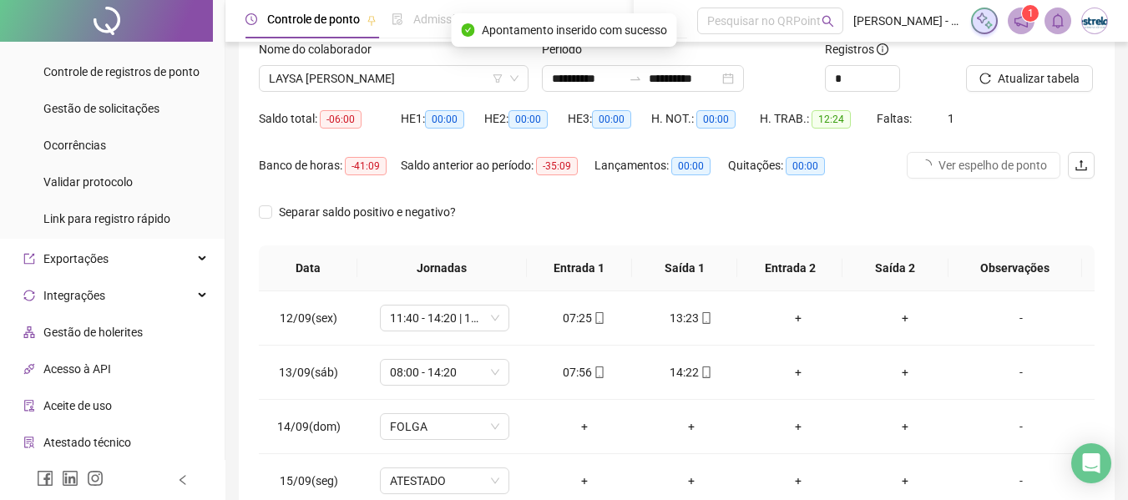
scroll to position [83, 0]
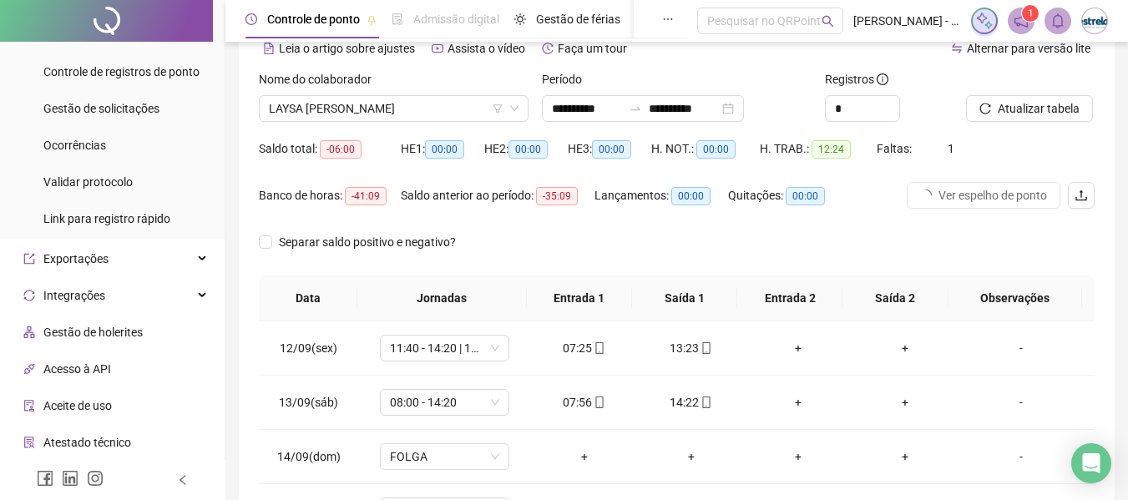
click at [1041, 125] on div "Atualizar tabela" at bounding box center [1030, 102] width 142 height 65
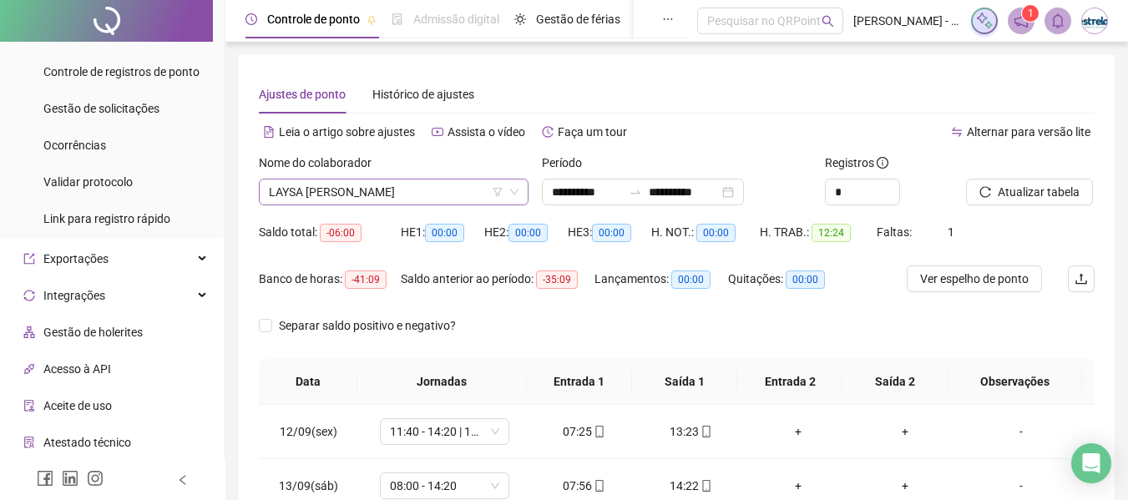
scroll to position [2751, 0]
click at [305, 190] on span "LAYSA [PERSON_NAME]" at bounding box center [394, 191] width 250 height 25
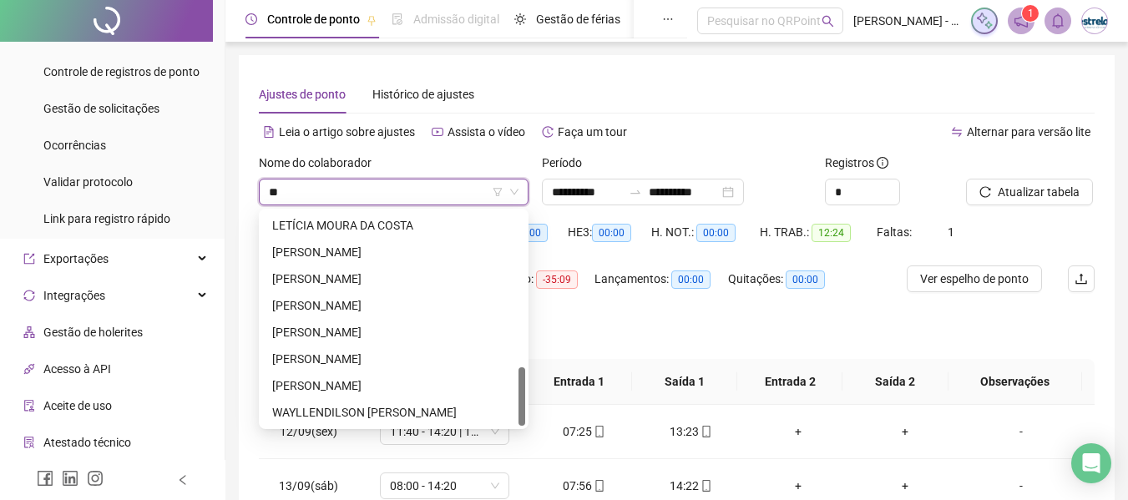
scroll to position [0, 0]
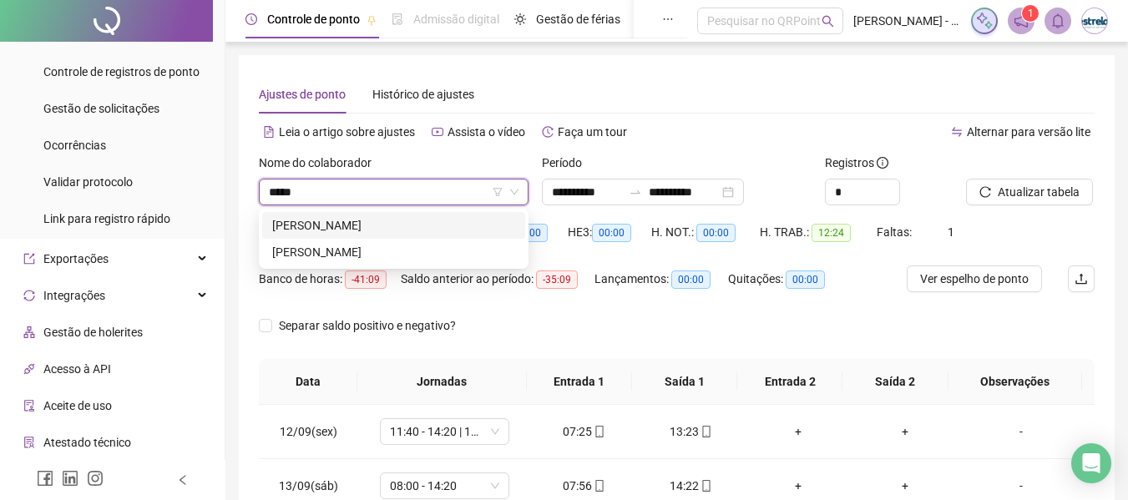
type input "******"
drag, startPoint x: 319, startPoint y: 221, endPoint x: 687, endPoint y: 174, distance: 371.2
click at [324, 223] on div "[PERSON_NAME]" at bounding box center [393, 225] width 243 height 18
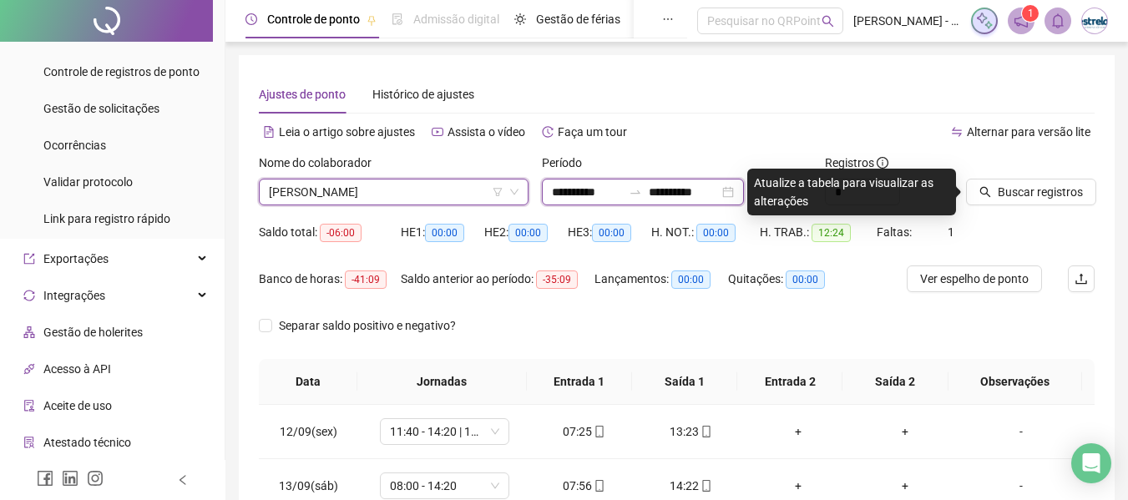
click at [612, 195] on input "**********" at bounding box center [587, 192] width 70 height 18
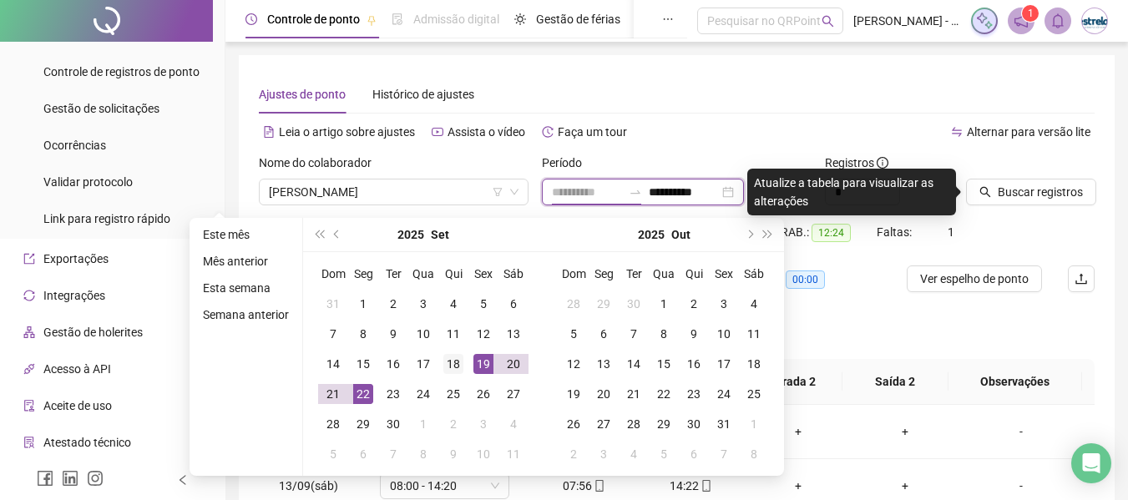
type input "**********"
drag, startPoint x: 452, startPoint y: 368, endPoint x: 467, endPoint y: 369, distance: 15.0
click at [453, 369] on div "18" at bounding box center [453, 364] width 20 height 20
type input "**********"
drag, startPoint x: 359, startPoint y: 390, endPoint x: 806, endPoint y: 335, distance: 450.8
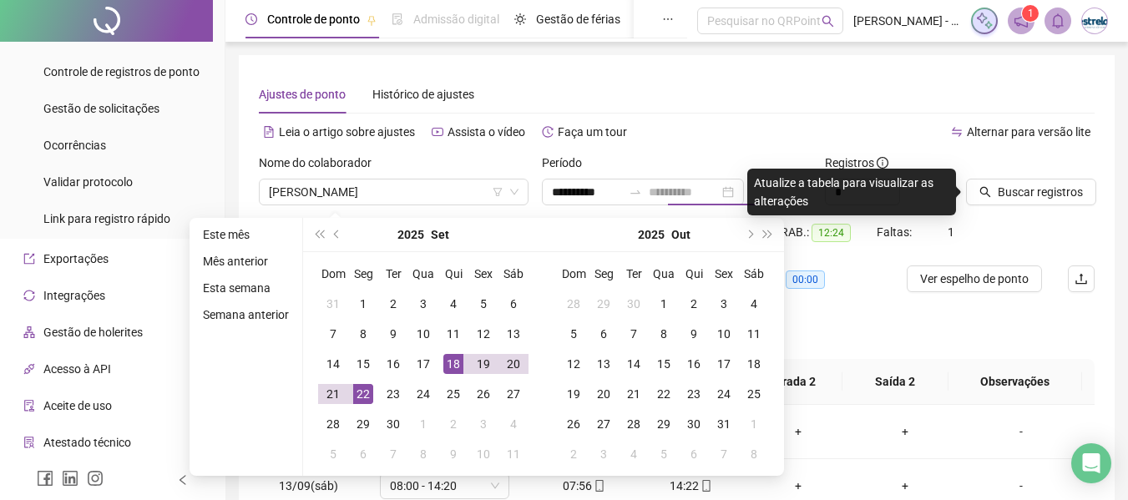
click at [360, 391] on div "22" at bounding box center [363, 394] width 20 height 20
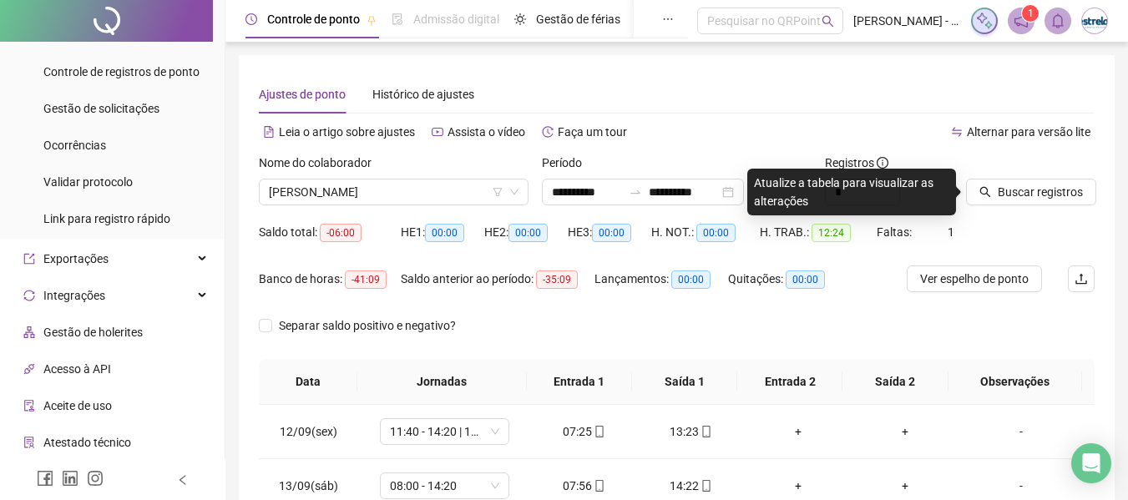
drag, startPoint x: 1037, startPoint y: 194, endPoint x: 1080, endPoint y: 238, distance: 62.0
click at [1038, 194] on span "Buscar registros" at bounding box center [1039, 192] width 85 height 18
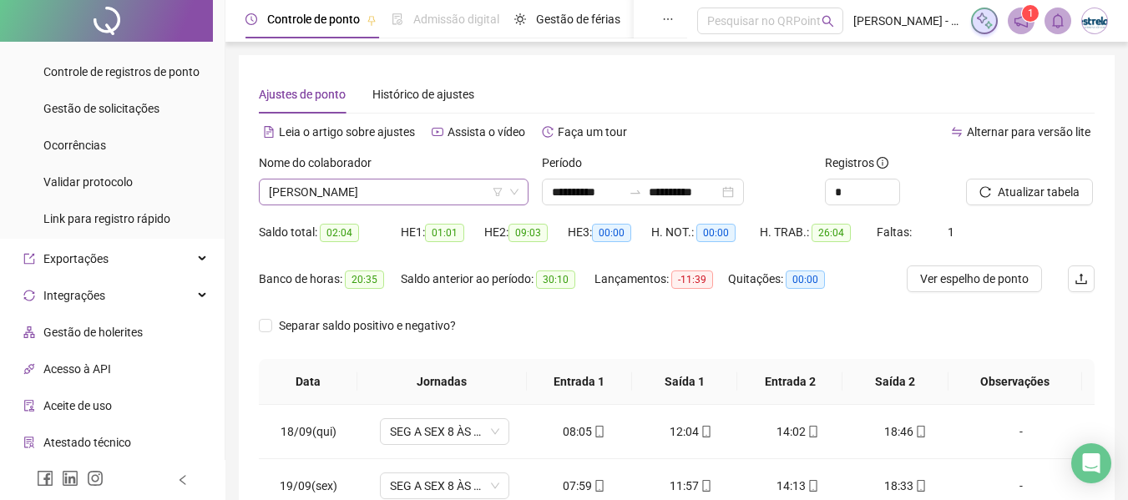
click at [370, 193] on span "[PERSON_NAME]" at bounding box center [394, 191] width 250 height 25
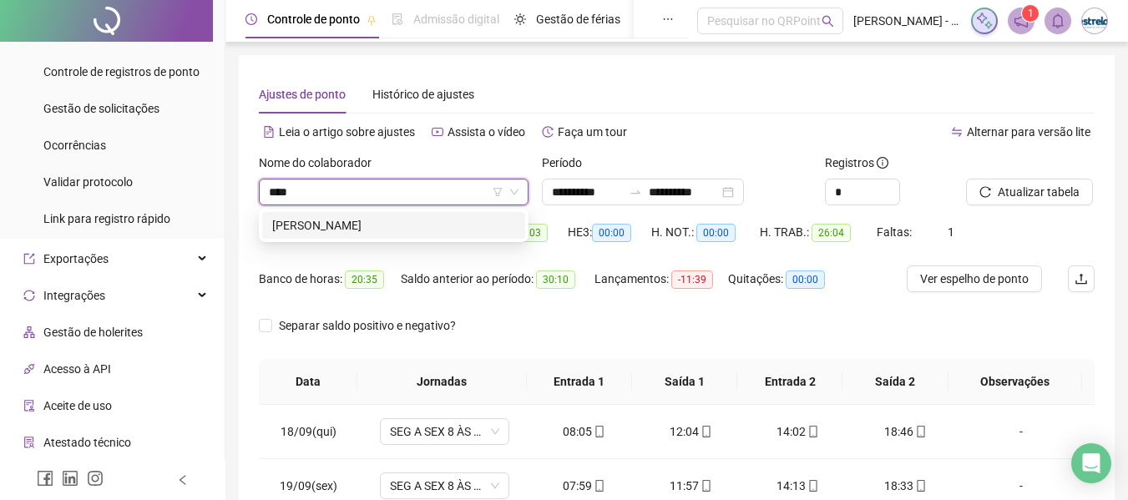
type input "*****"
click at [391, 234] on div "[PERSON_NAME]" at bounding box center [393, 225] width 243 height 18
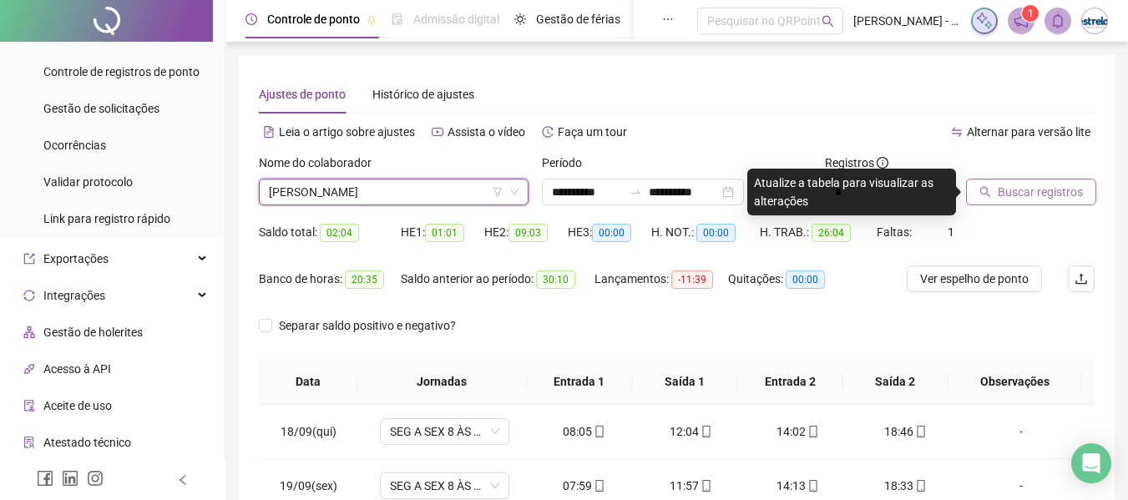
click at [1055, 182] on button "Buscar registros" at bounding box center [1031, 192] width 130 height 27
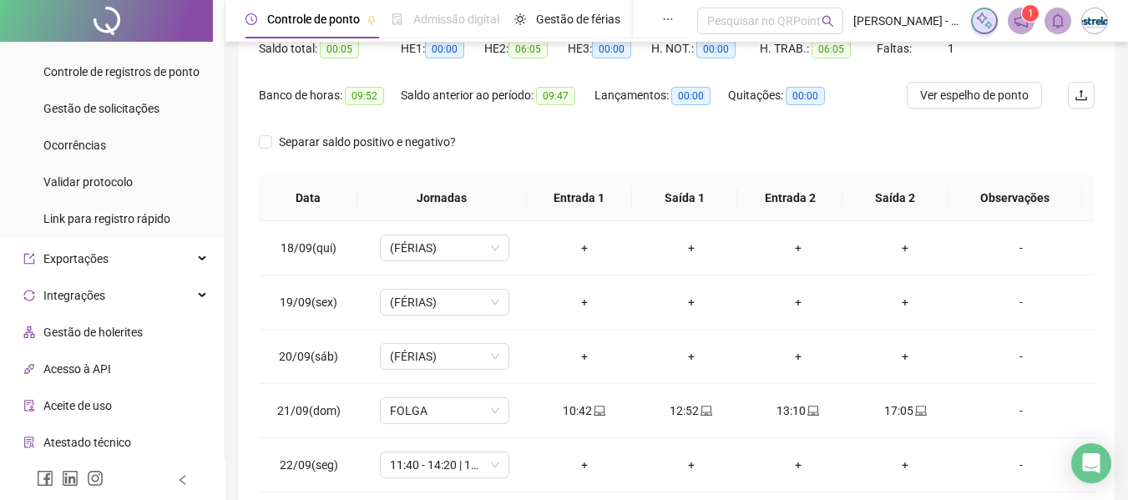
scroll to position [268, 0]
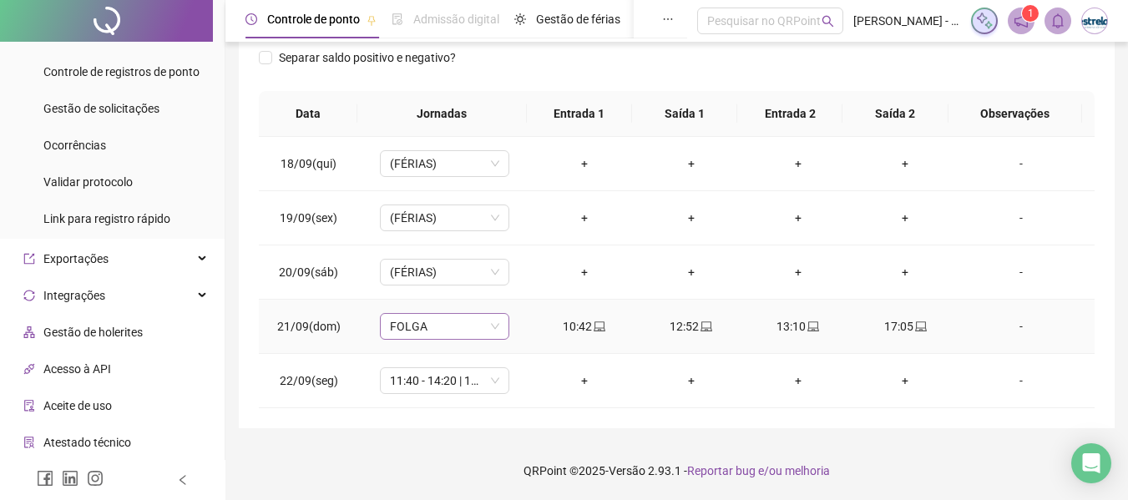
click at [421, 333] on span "FOLGA" at bounding box center [444, 326] width 109 height 25
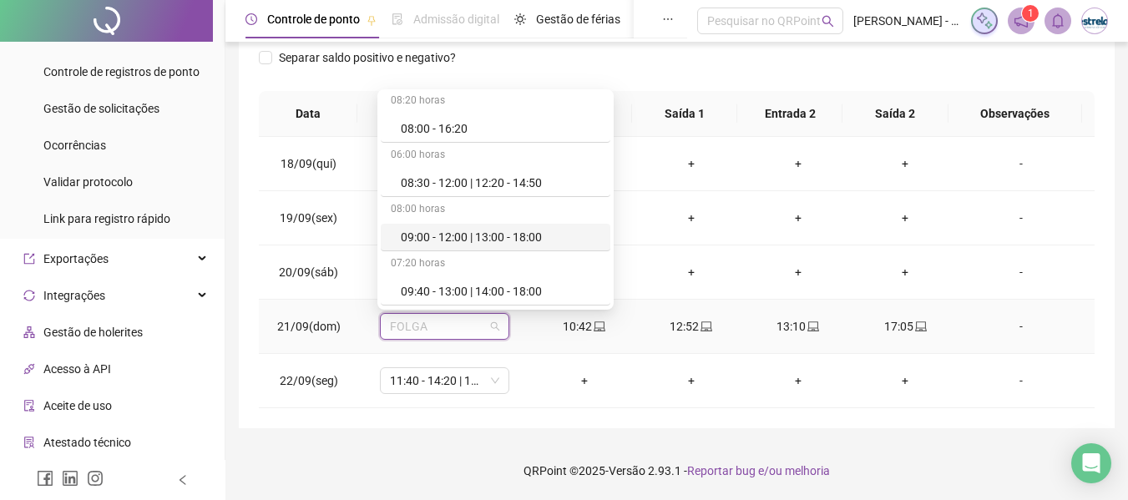
scroll to position [250, 0]
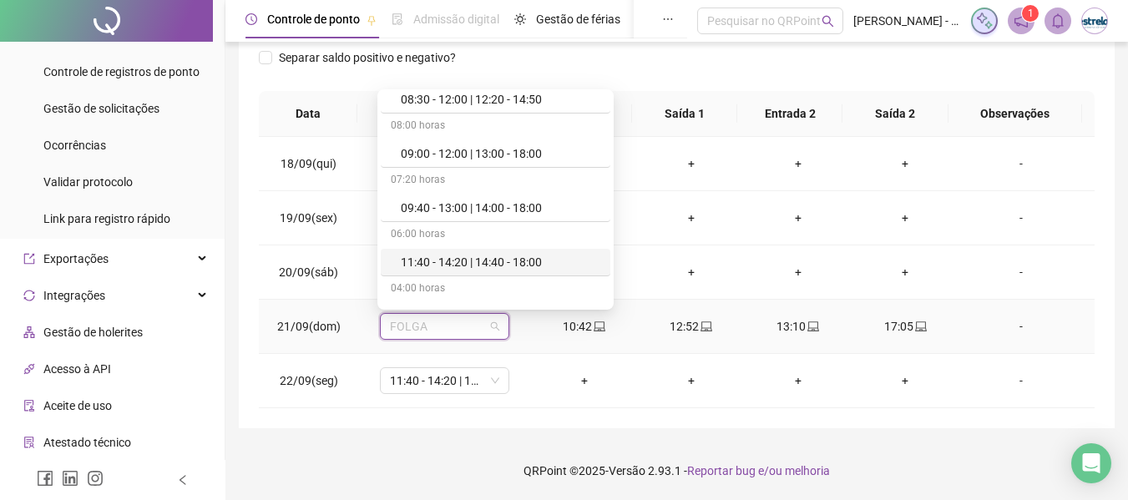
click at [428, 265] on div "11:40 - 14:20 | 14:40 - 18:00" at bounding box center [500, 262] width 199 height 18
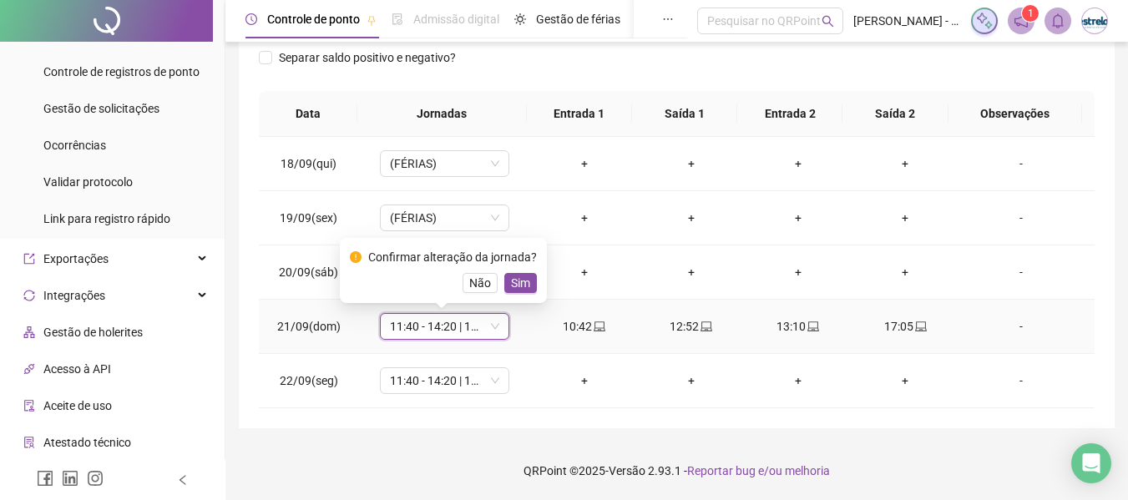
click at [518, 285] on span "Sim" at bounding box center [520, 283] width 19 height 18
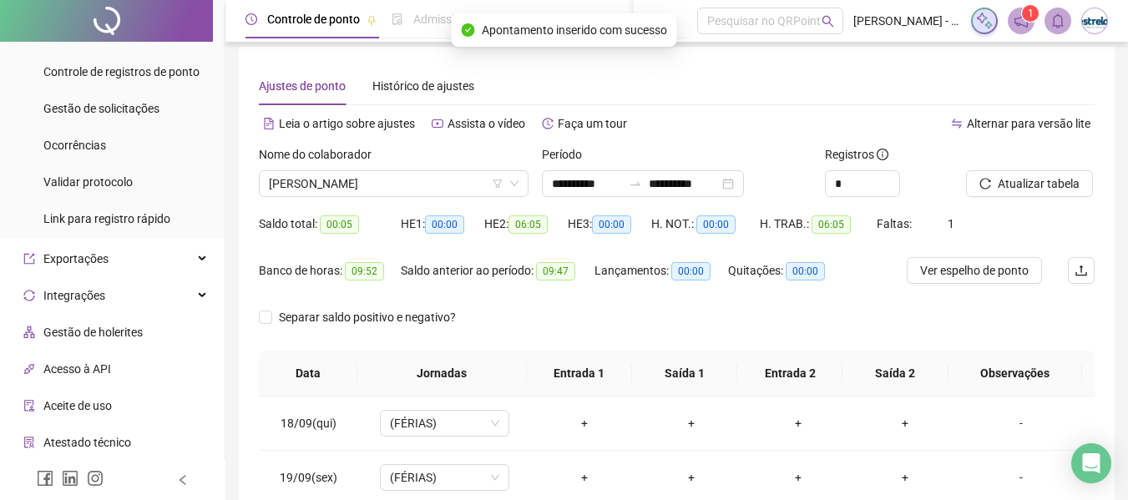
scroll to position [0, 0]
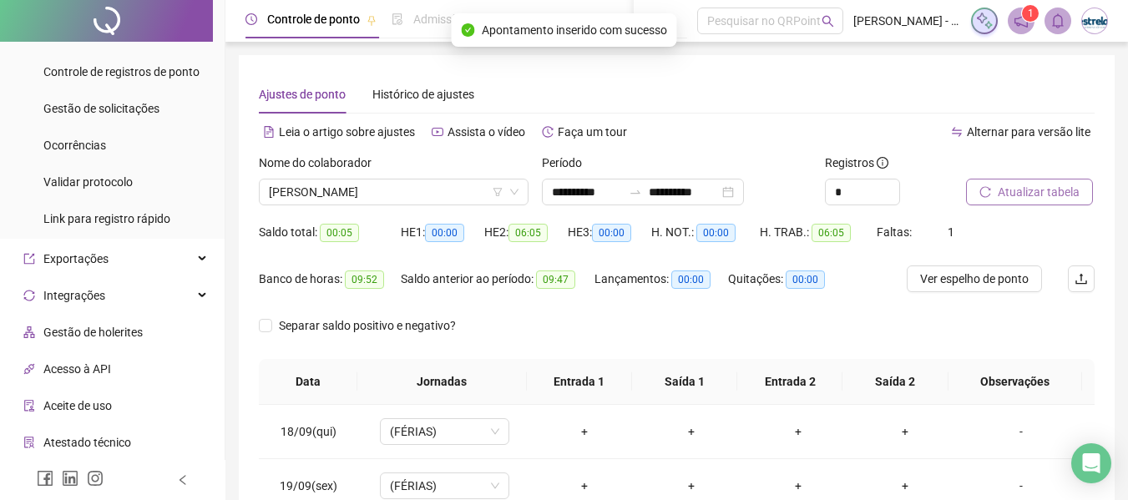
click at [1039, 191] on span "Atualizar tabela" at bounding box center [1038, 192] width 82 height 18
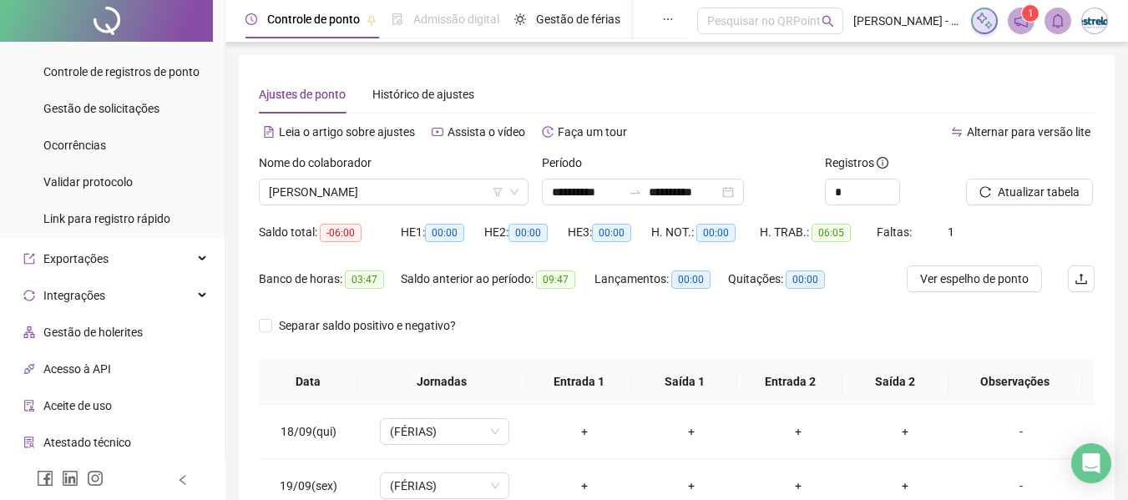
click at [376, 205] on div "Nome do colaborador [PERSON_NAME]" at bounding box center [393, 186] width 283 height 65
click at [376, 201] on span "[PERSON_NAME]" at bounding box center [394, 191] width 250 height 25
click at [354, 189] on span "[PERSON_NAME]" at bounding box center [394, 191] width 250 height 25
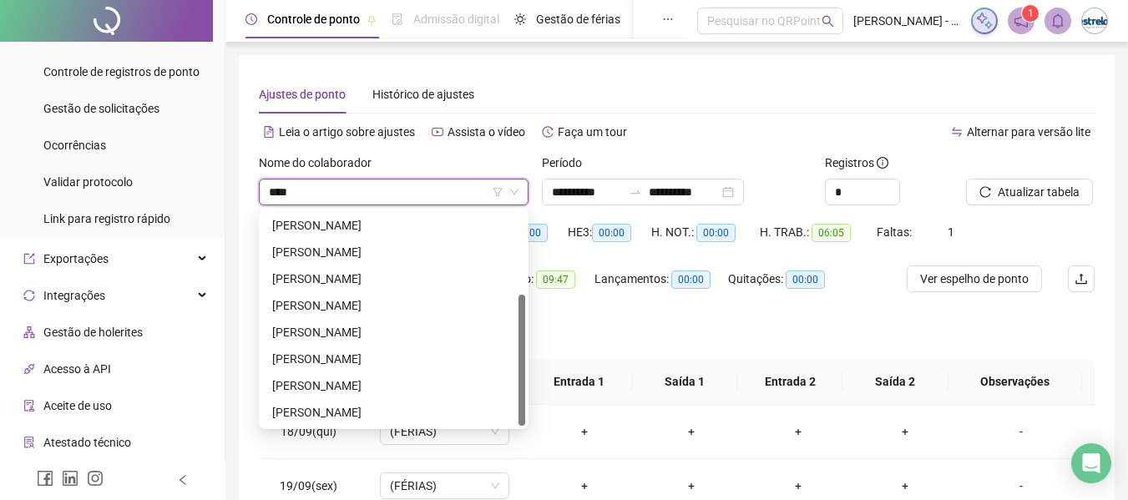
scroll to position [0, 0]
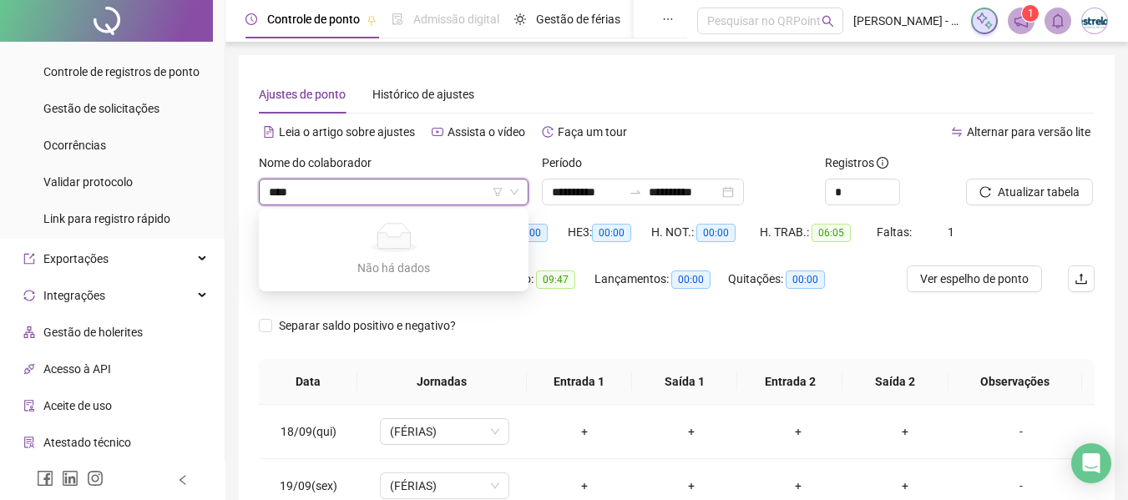
type input "*****"
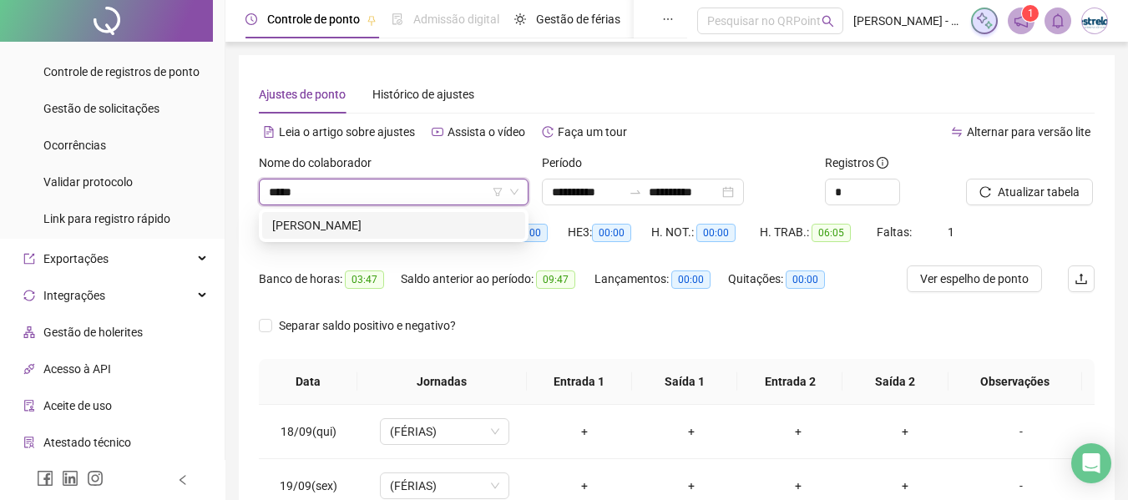
click at [345, 228] on div "[PERSON_NAME]" at bounding box center [393, 225] width 243 height 18
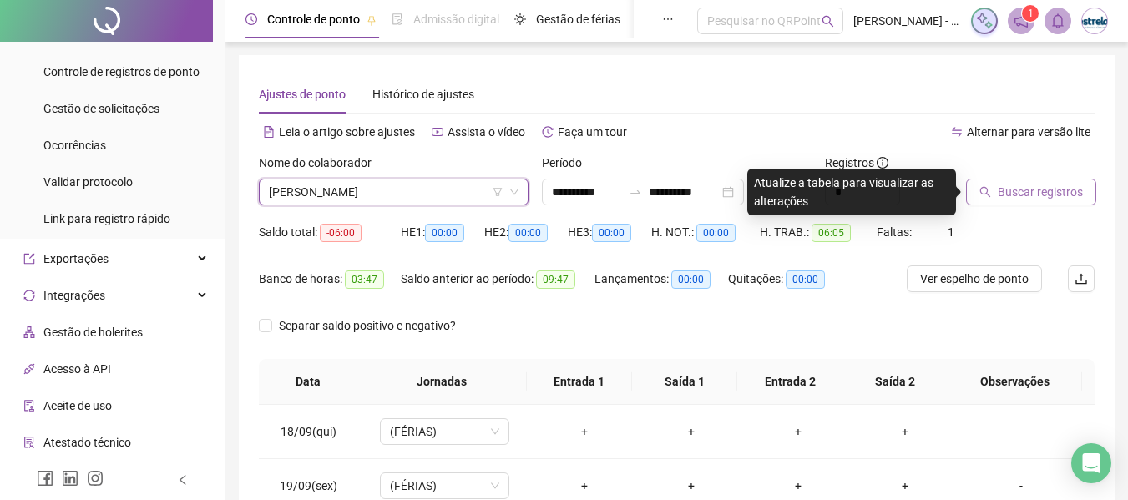
click at [1033, 194] on span "Buscar registros" at bounding box center [1039, 192] width 85 height 18
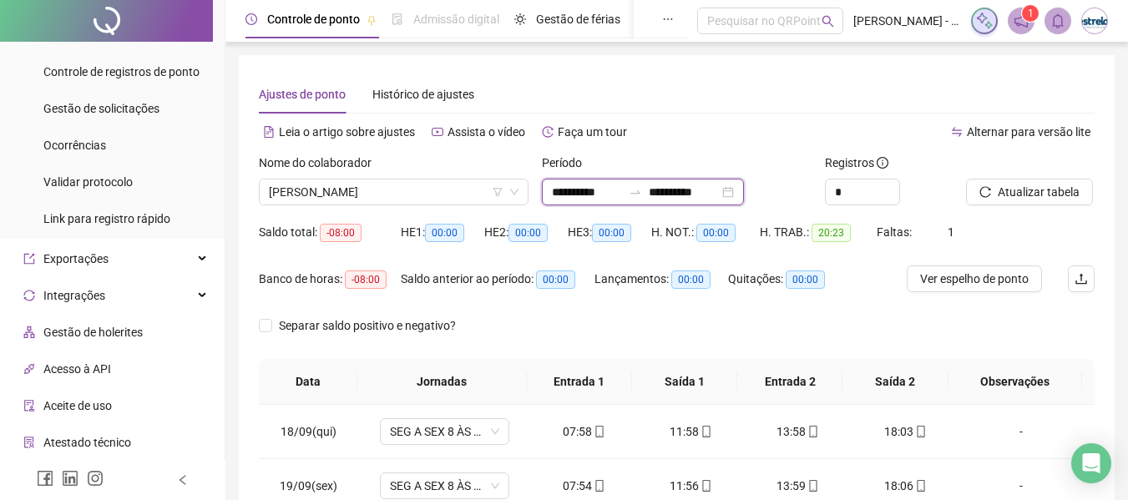
click at [621, 188] on input "**********" at bounding box center [587, 192] width 70 height 18
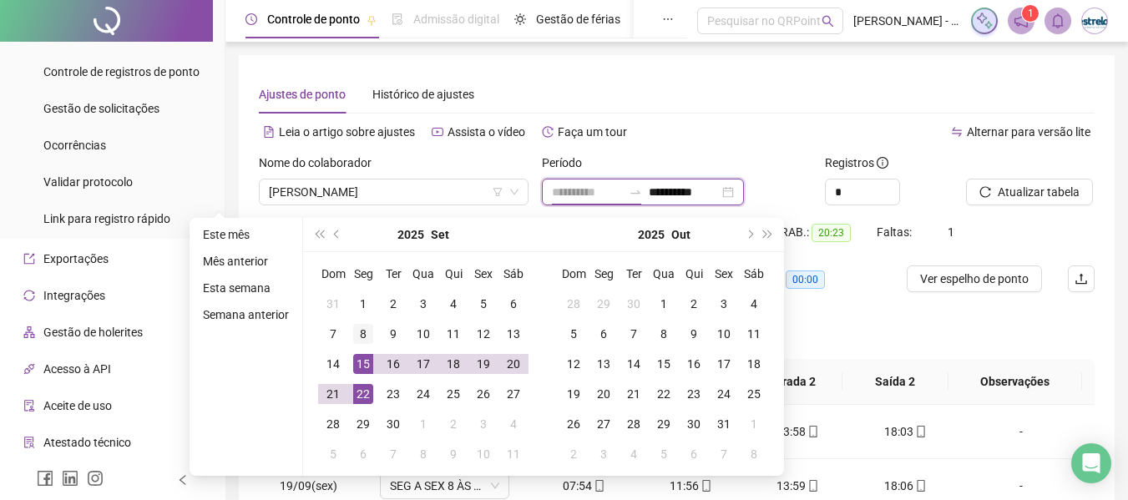
type input "**********"
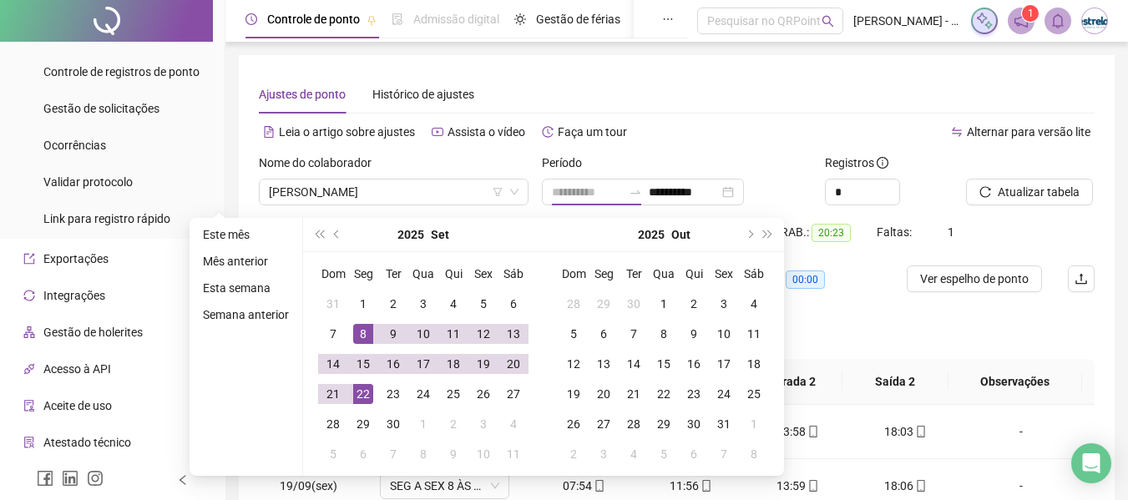
click at [360, 336] on div "8" at bounding box center [363, 334] width 20 height 20
type input "**********"
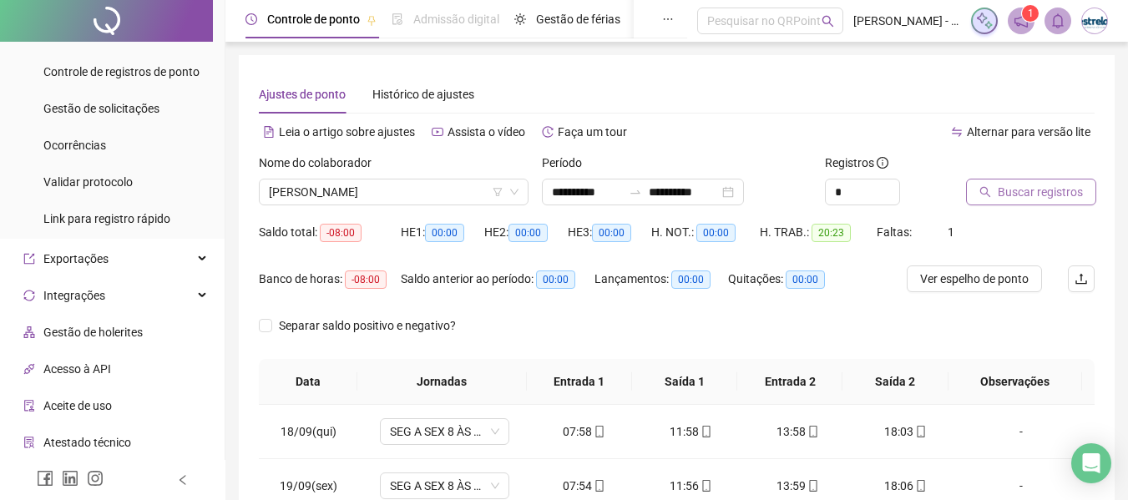
click at [1026, 194] on span "Buscar registros" at bounding box center [1039, 192] width 85 height 18
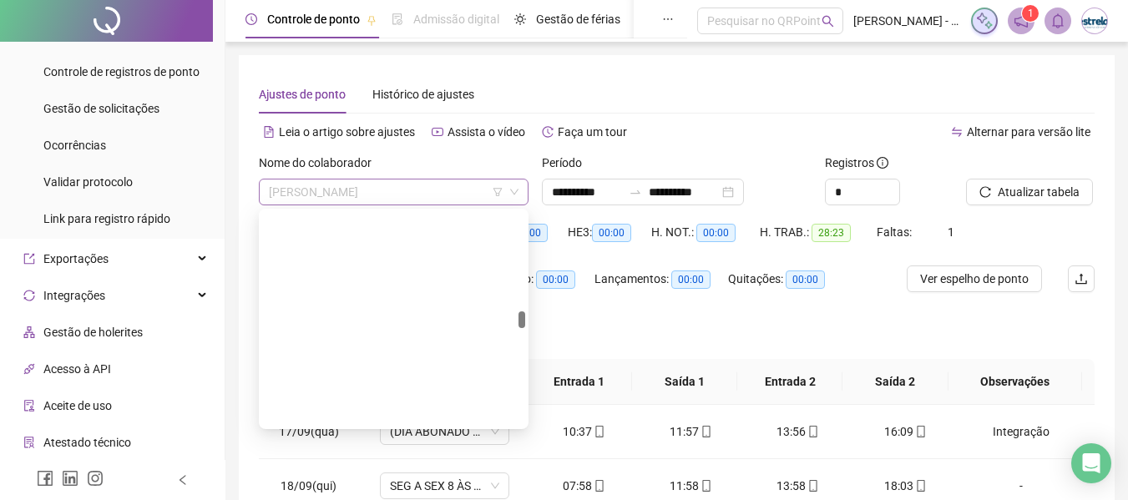
click at [445, 188] on span "[PERSON_NAME]" at bounding box center [394, 191] width 250 height 25
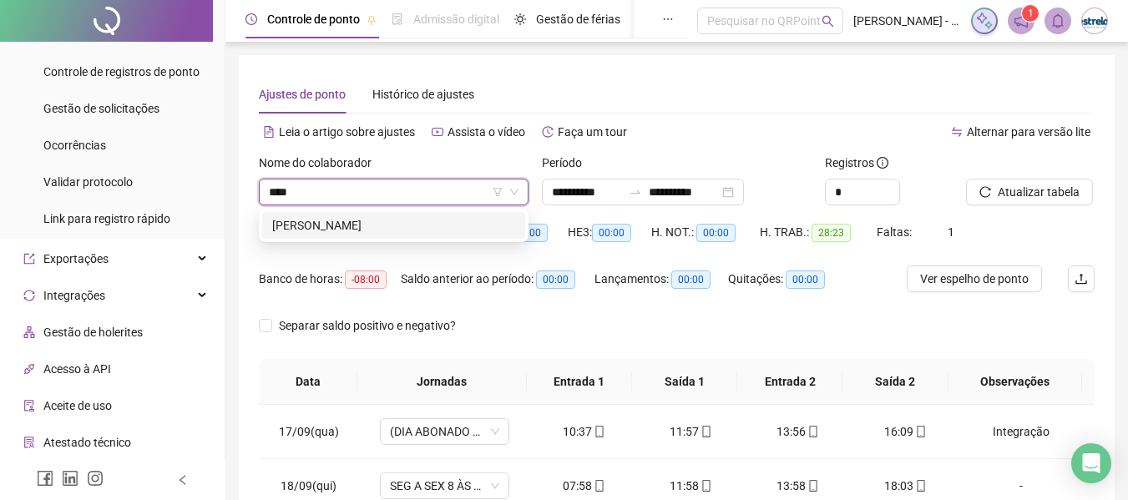
type input "*****"
click at [437, 225] on div "[PERSON_NAME]" at bounding box center [393, 225] width 243 height 18
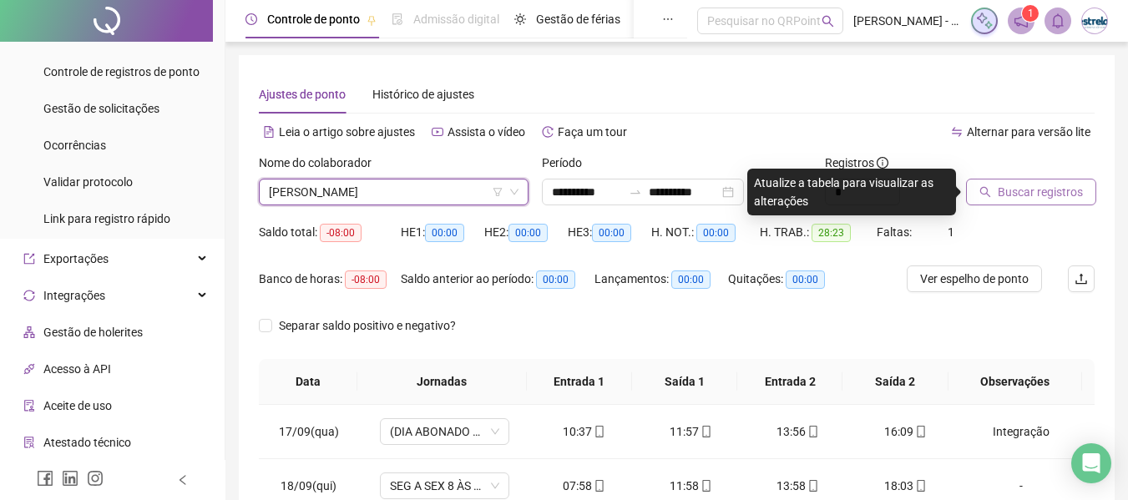
click at [1075, 197] on span "Buscar registros" at bounding box center [1039, 192] width 85 height 18
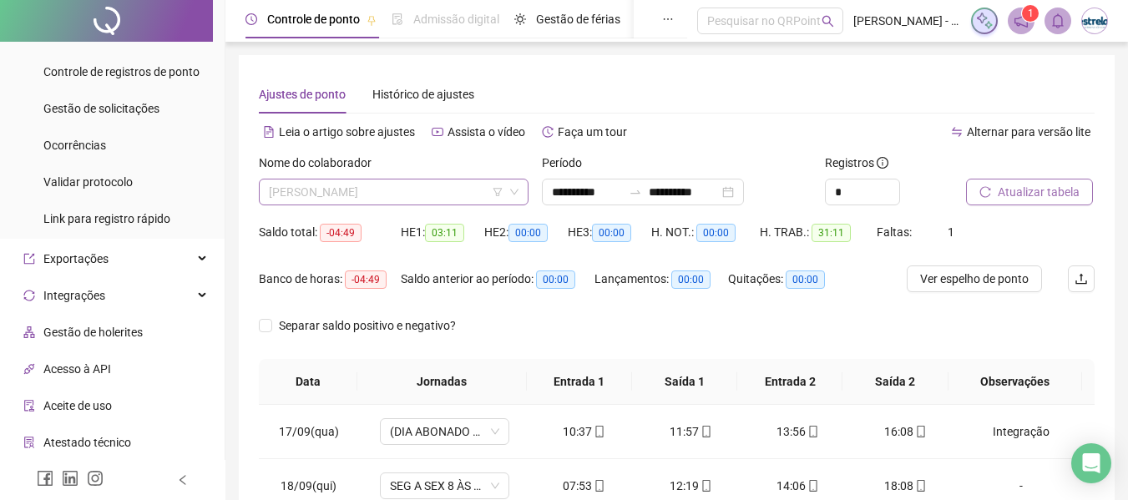
scroll to position [3285, 0]
click at [372, 189] on span "[PERSON_NAME]" at bounding box center [394, 191] width 250 height 25
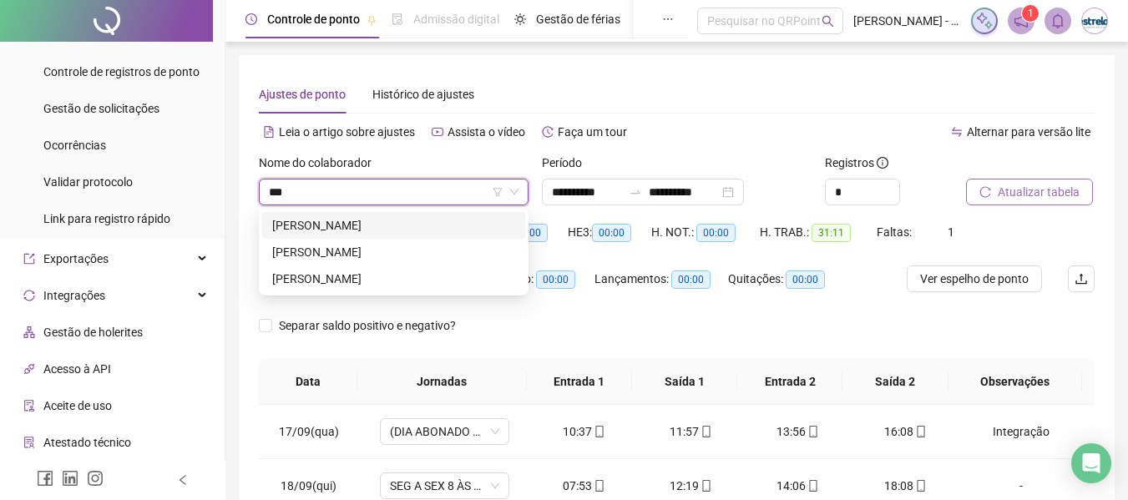
scroll to position [0, 0]
type input "*****"
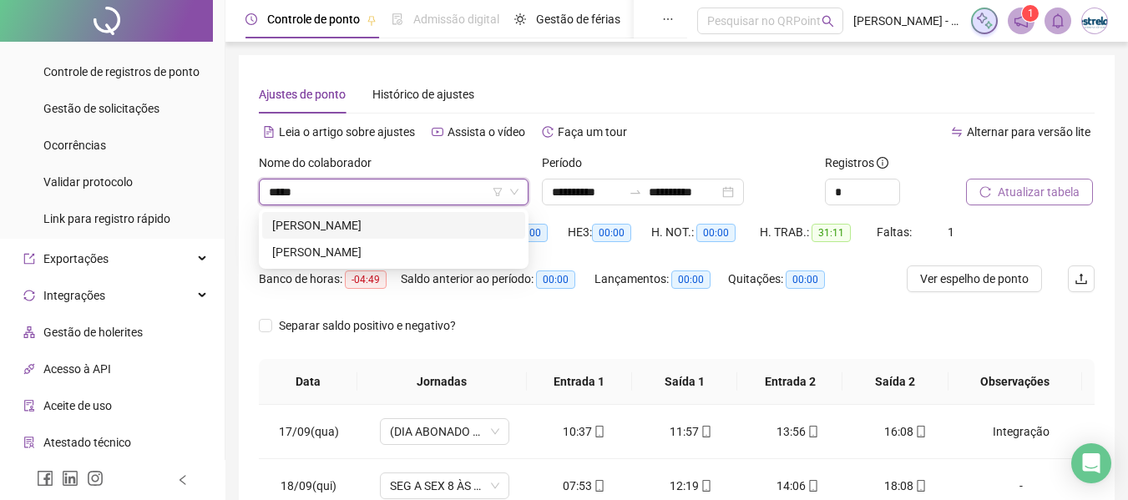
click at [346, 227] on div "[PERSON_NAME]" at bounding box center [393, 225] width 243 height 18
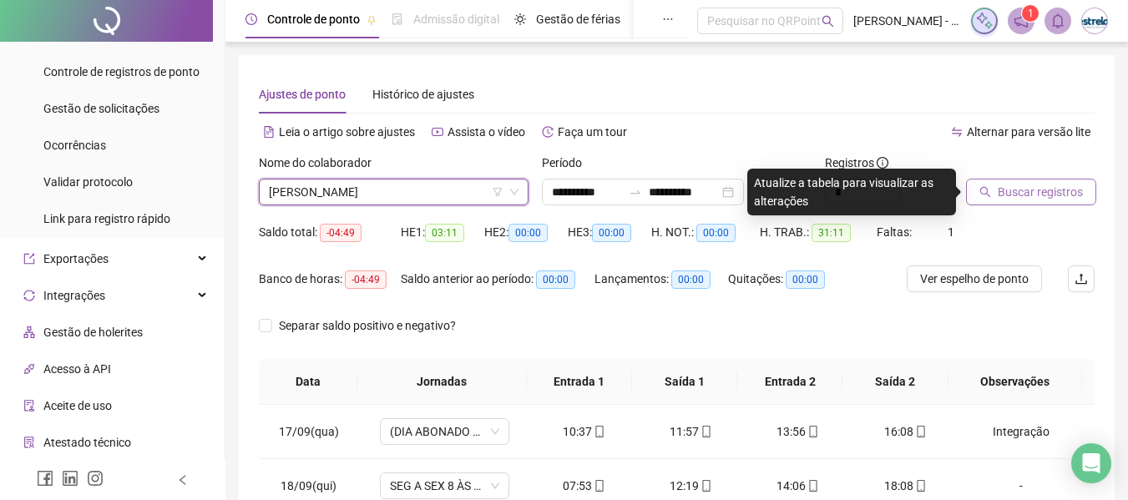
click at [1029, 202] on button "Buscar registros" at bounding box center [1031, 192] width 130 height 27
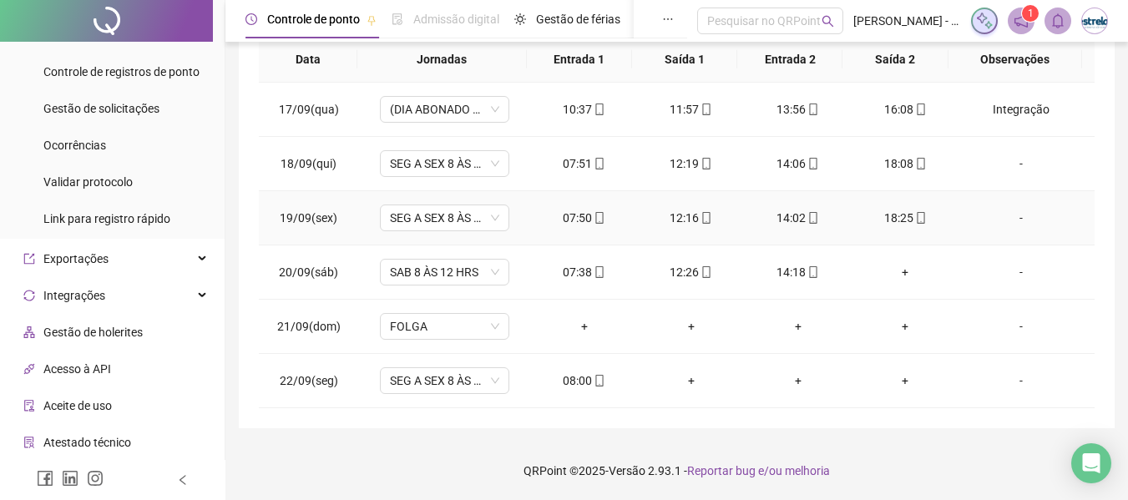
scroll to position [72, 0]
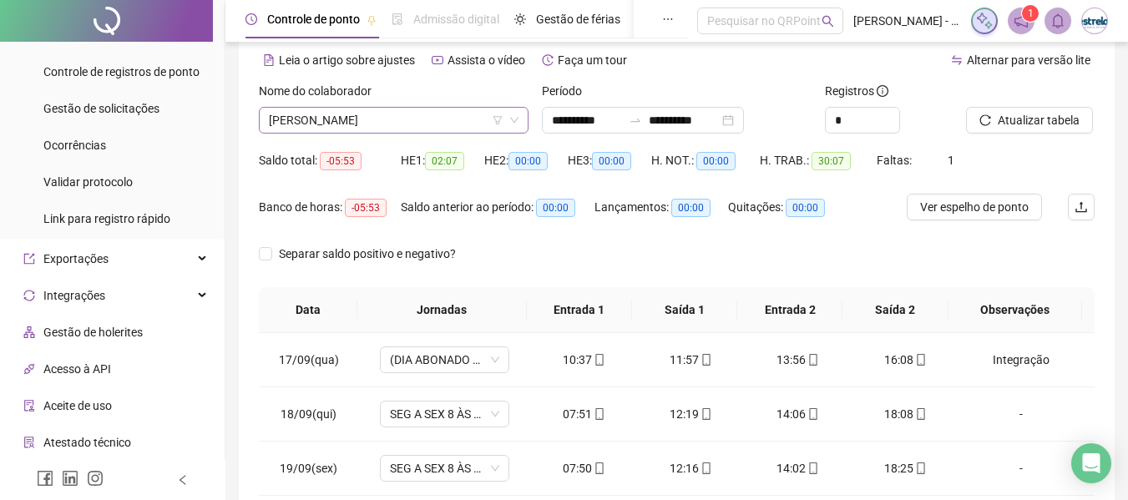
click at [302, 121] on span "[PERSON_NAME]" at bounding box center [394, 120] width 250 height 25
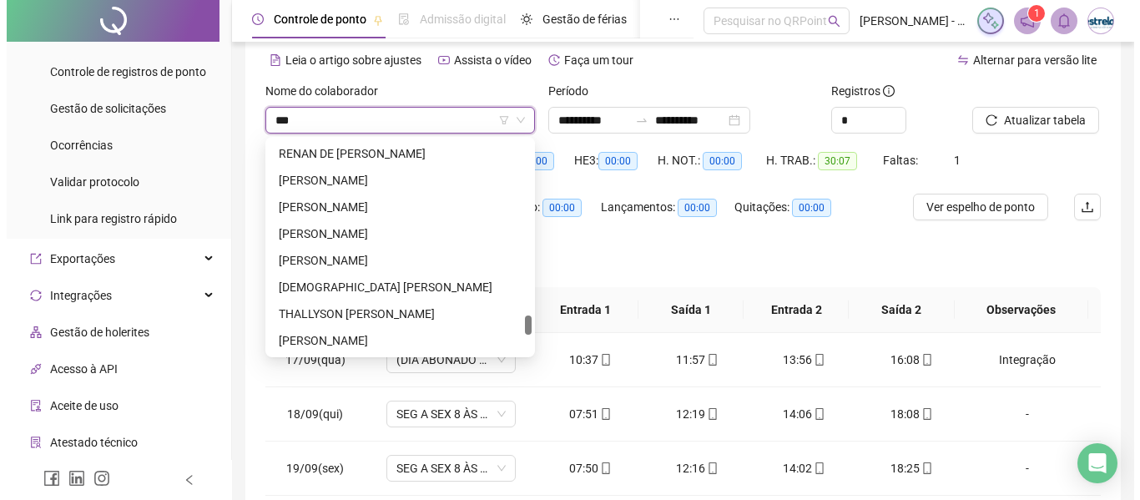
scroll to position [0, 0]
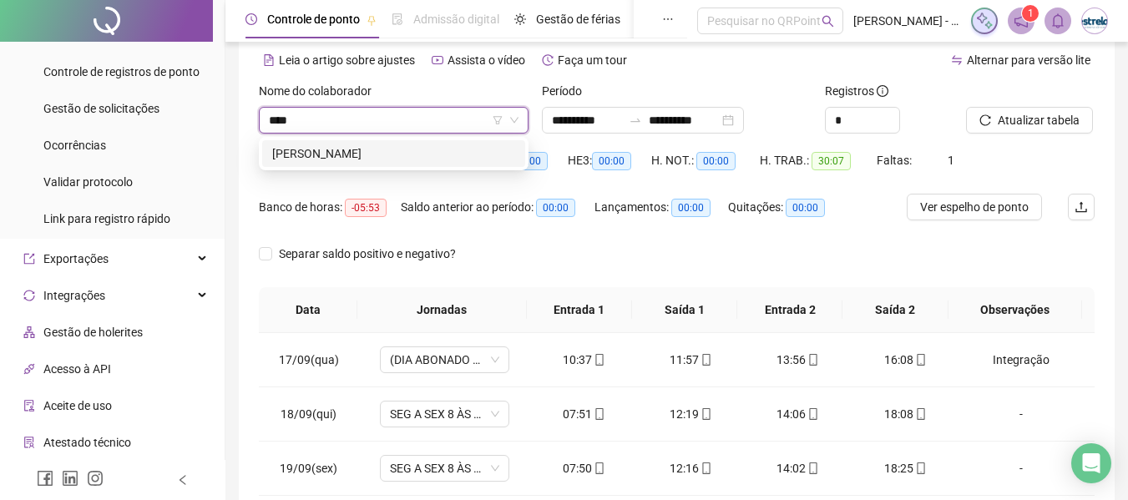
type input "*****"
click at [282, 155] on div "[PERSON_NAME]" at bounding box center [393, 153] width 243 height 18
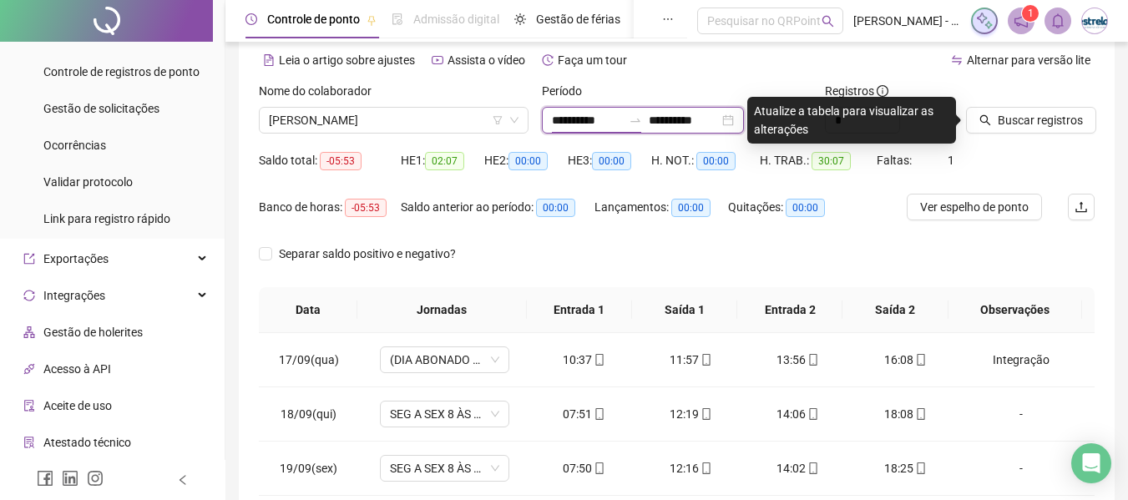
click at [622, 119] on input "**********" at bounding box center [587, 120] width 70 height 18
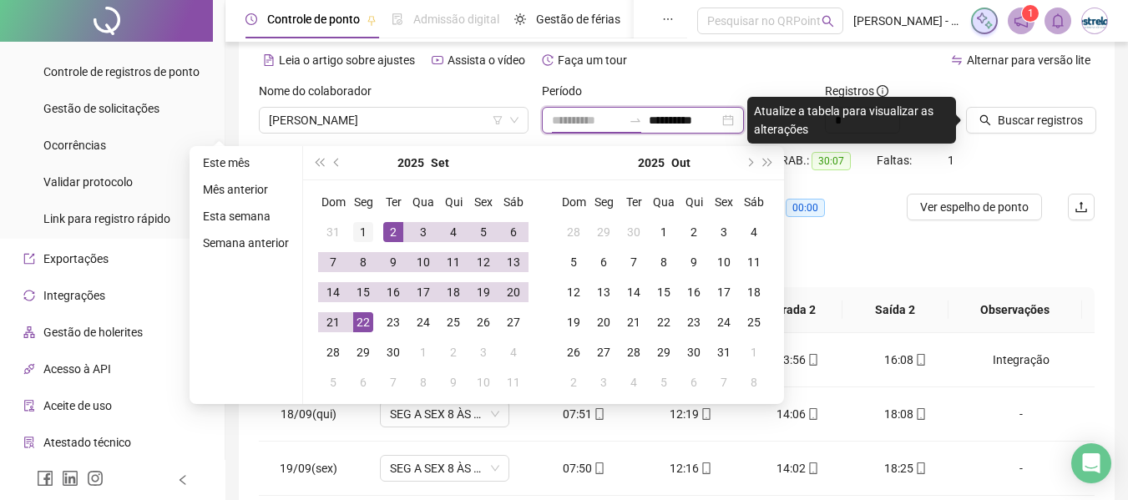
type input "**********"
click at [360, 234] on div "1" at bounding box center [363, 232] width 20 height 20
type input "**********"
click at [1070, 119] on span "Buscar registros" at bounding box center [1039, 120] width 85 height 18
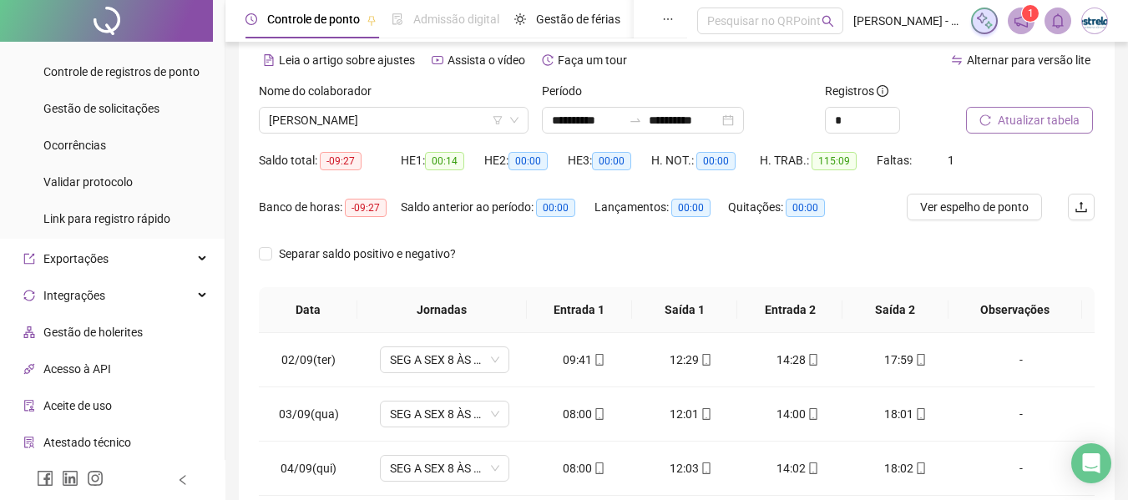
click at [986, 207] on span "Ver espelho de ponto" at bounding box center [974, 207] width 109 height 18
click at [1014, 357] on div "-" at bounding box center [1021, 360] width 98 height 18
type textarea "**********"
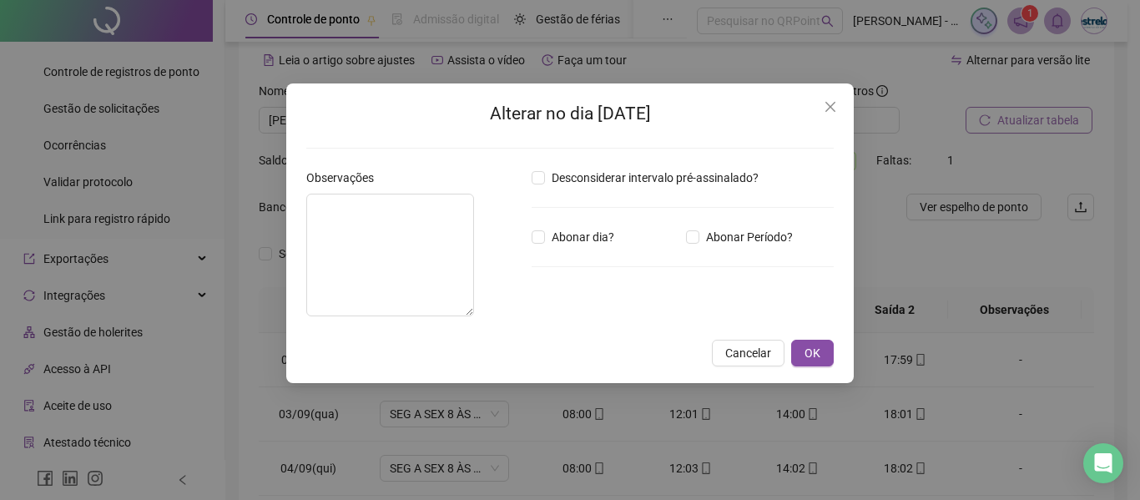
click at [569, 315] on div "Desconsiderar intervalo pré-assinalado? Abonar dia? Abonar Período? Horas a abo…" at bounding box center [683, 249] width 316 height 161
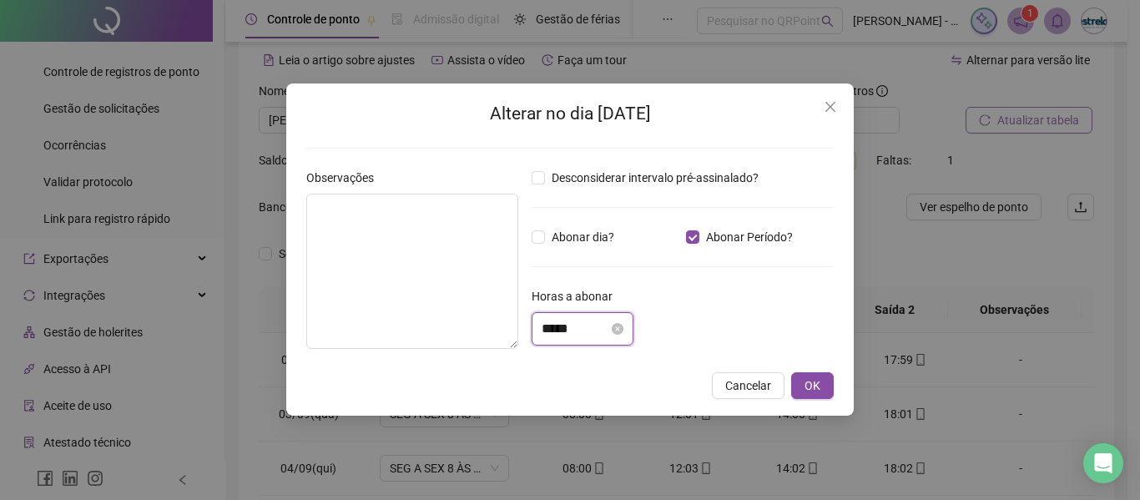
click at [603, 337] on input "*****" at bounding box center [575, 329] width 67 height 20
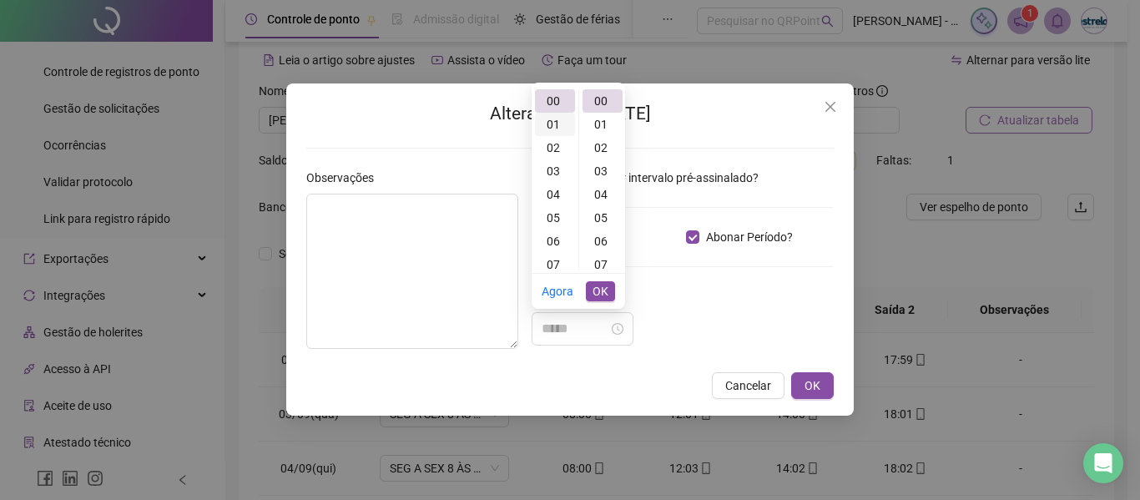
click at [551, 127] on div "01" at bounding box center [555, 124] width 40 height 23
click at [598, 134] on div "41" at bounding box center [603, 140] width 40 height 23
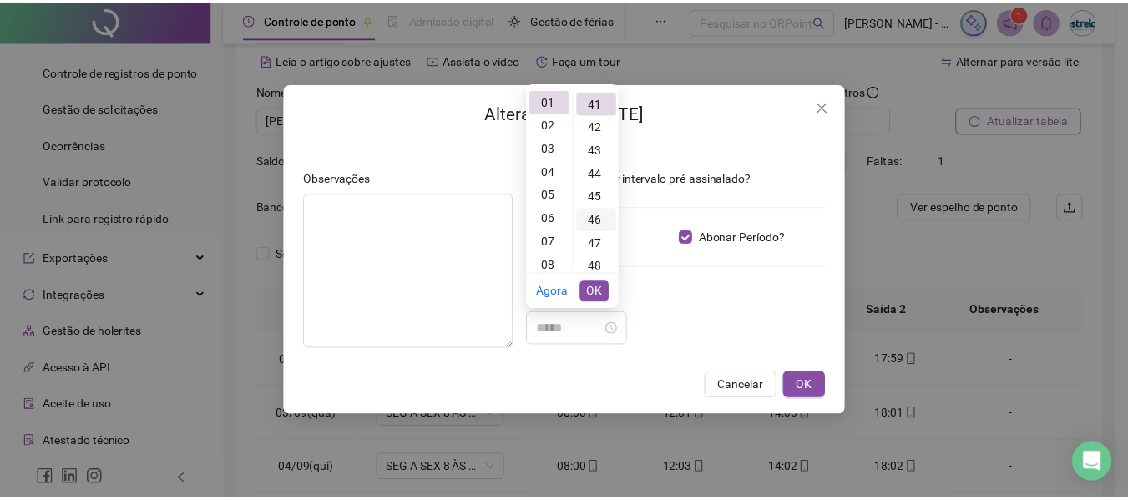
scroll to position [958, 0]
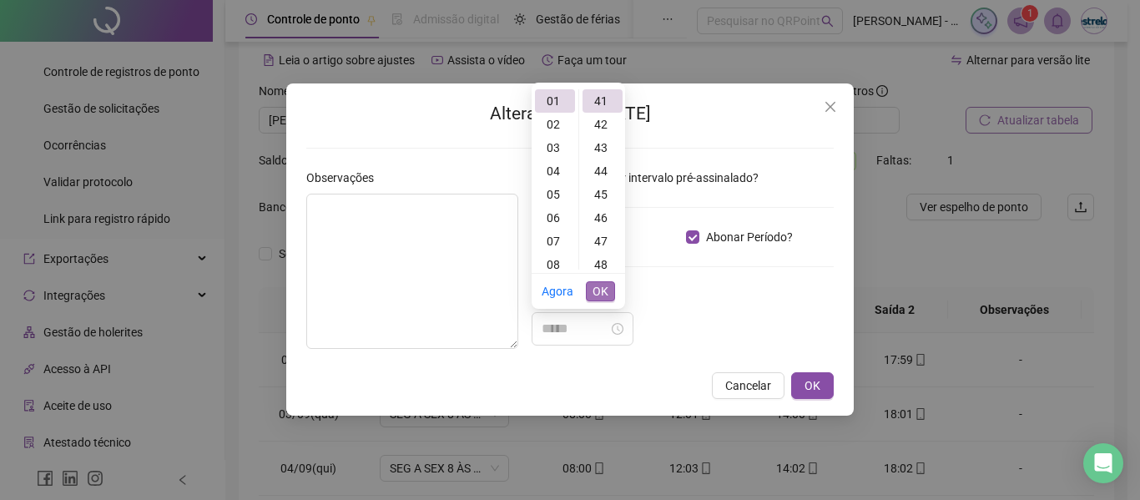
type input "*****"
click at [601, 295] on span "OK" at bounding box center [601, 291] width 16 height 18
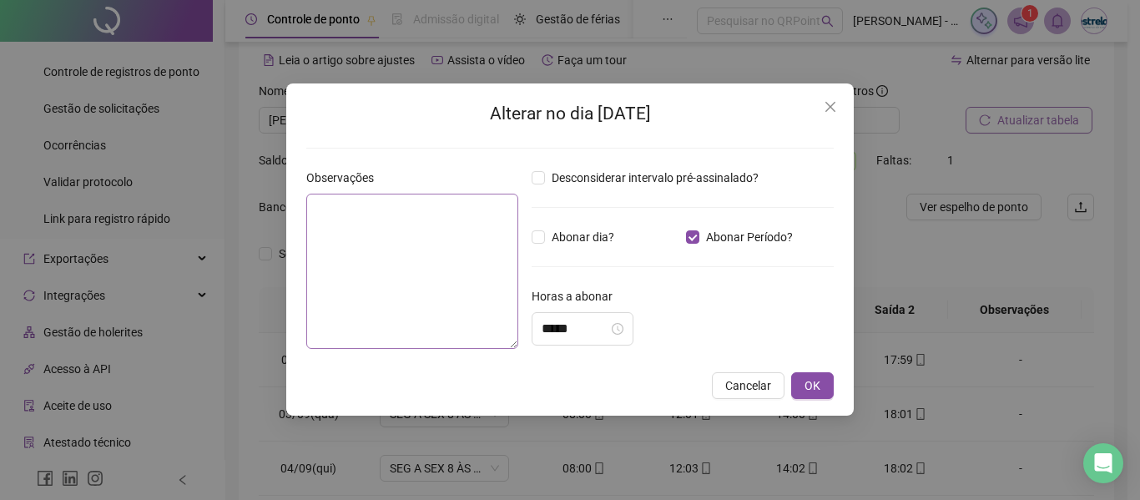
drag, startPoint x: 287, startPoint y: 217, endPoint x: 368, endPoint y: 226, distance: 81.5
click at [326, 216] on div "Alterar no dia [DATE] Observações Desconsiderar intervalo pré-assinalado? Abona…" at bounding box center [570, 249] width 568 height 332
click at [391, 229] on textarea at bounding box center [412, 271] width 212 height 155
type textarea "**********"
click at [831, 377] on button "OK" at bounding box center [812, 385] width 43 height 27
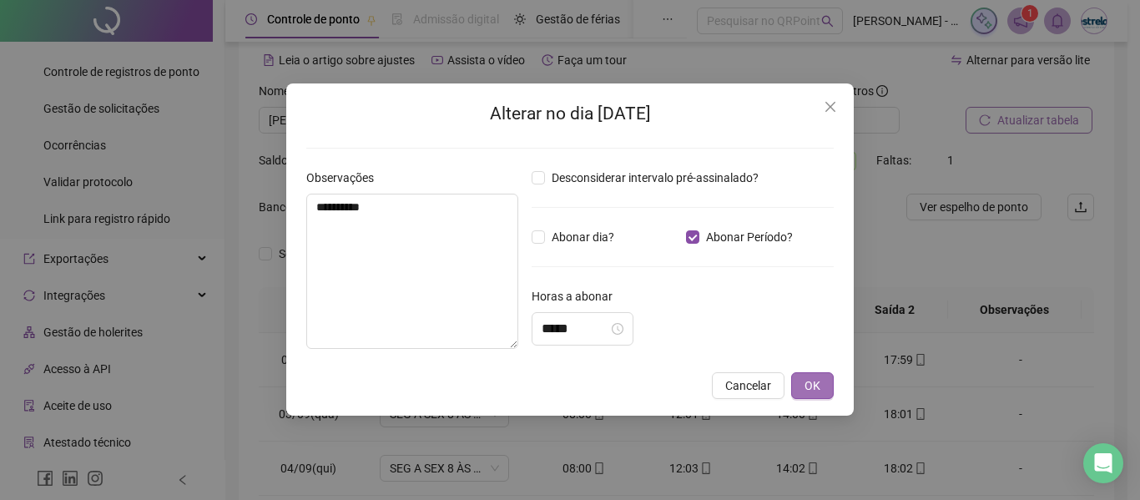
click at [809, 391] on span "OK" at bounding box center [813, 385] width 16 height 18
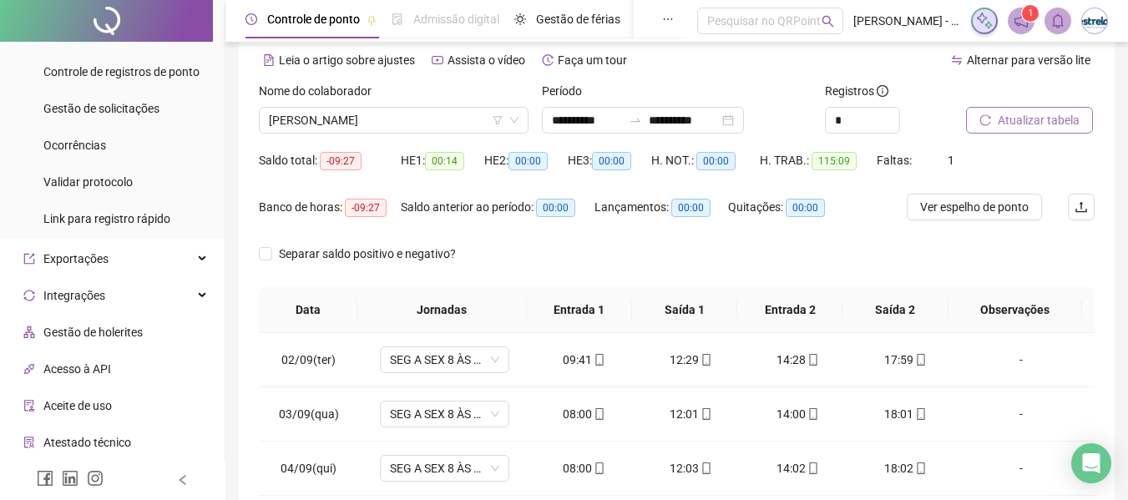
click at [1066, 129] on button "Atualizar tabela" at bounding box center [1029, 120] width 127 height 27
click at [335, 124] on span "[PERSON_NAME]" at bounding box center [394, 120] width 250 height 25
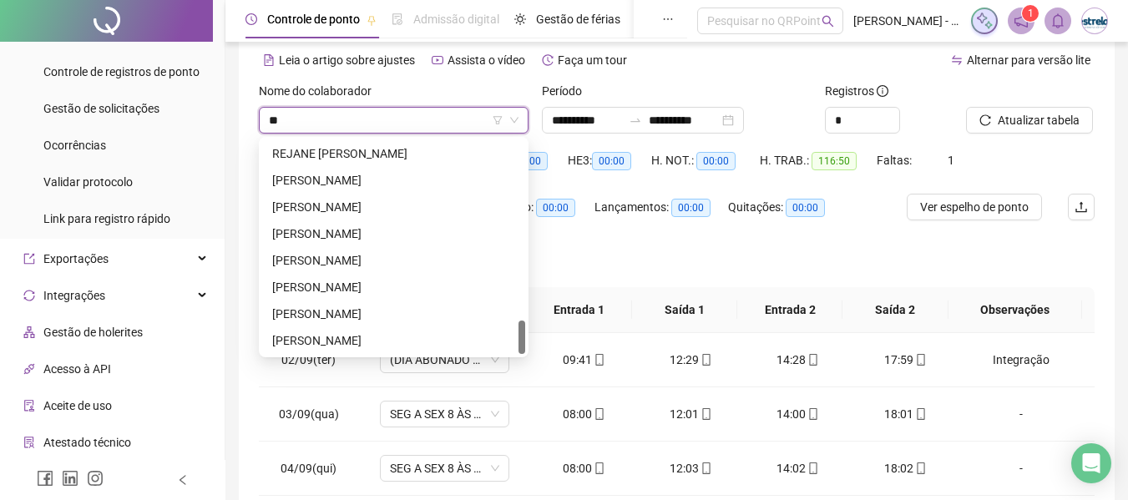
scroll to position [0, 0]
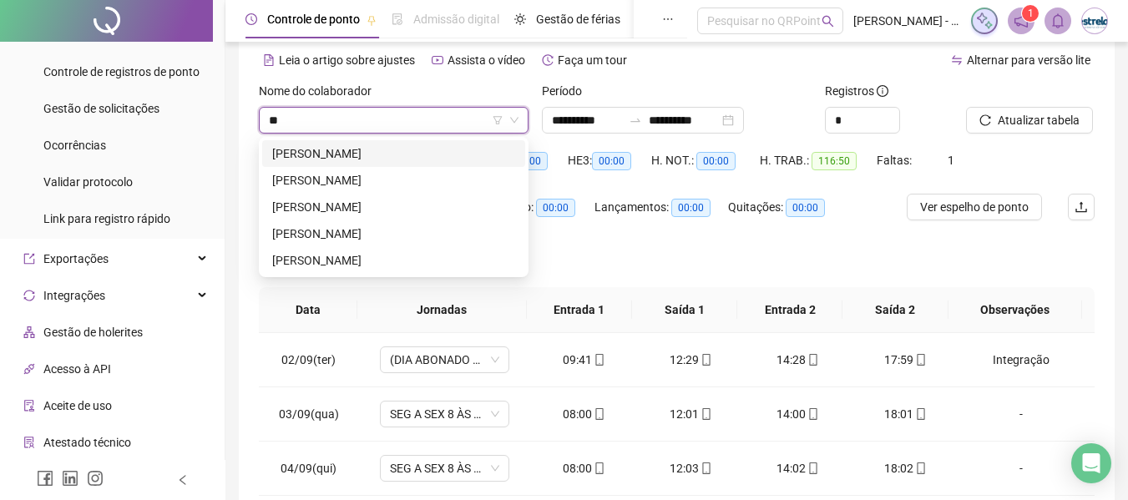
type input "***"
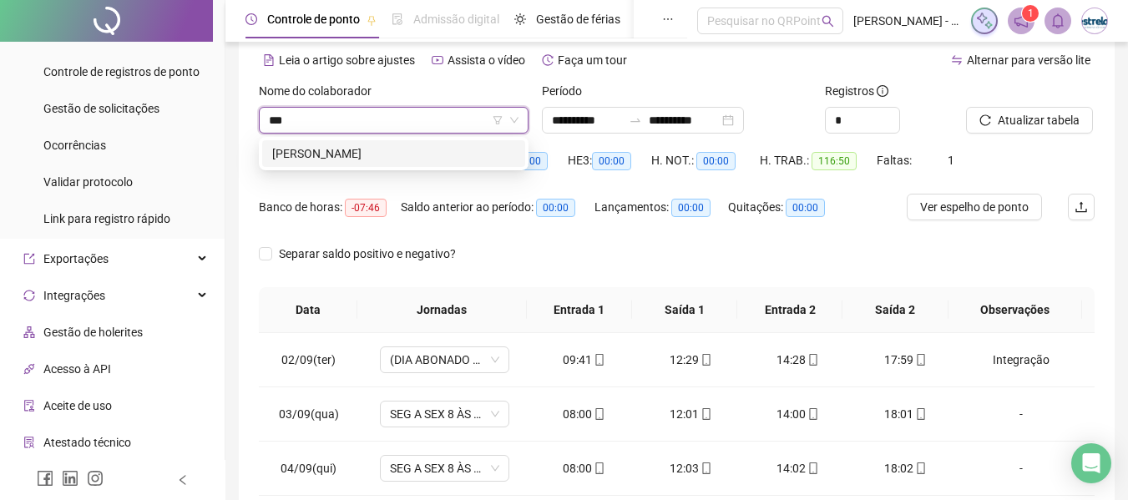
click at [324, 155] on div "[PERSON_NAME]" at bounding box center [393, 153] width 243 height 18
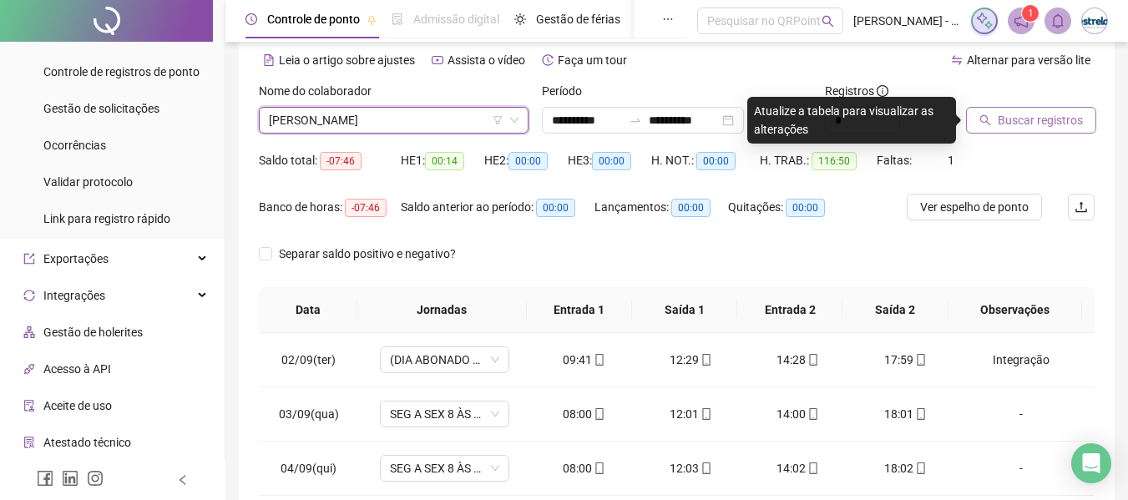
click at [1053, 119] on span "Buscar registros" at bounding box center [1039, 120] width 85 height 18
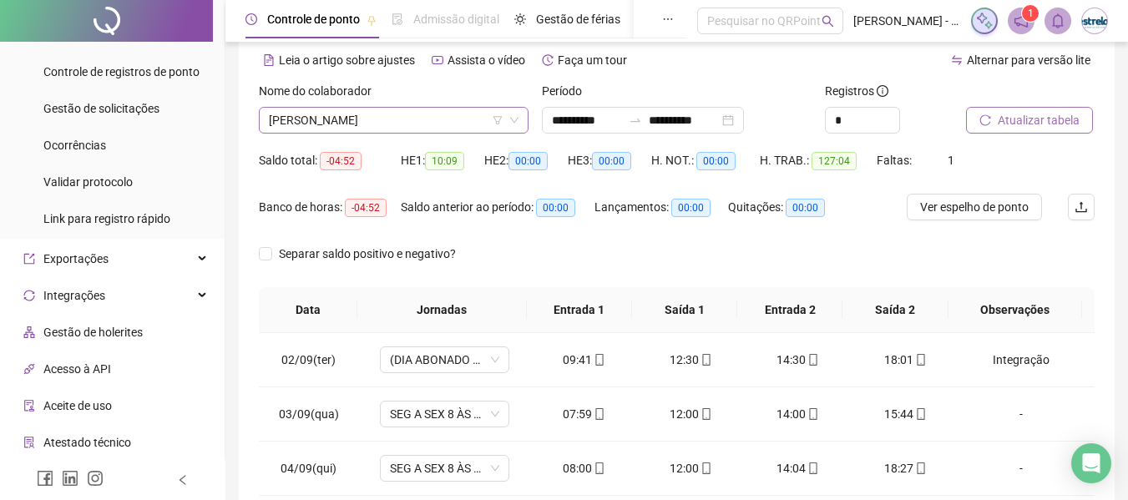
scroll to position [1629, 0]
click at [349, 119] on span "[PERSON_NAME]" at bounding box center [394, 120] width 250 height 25
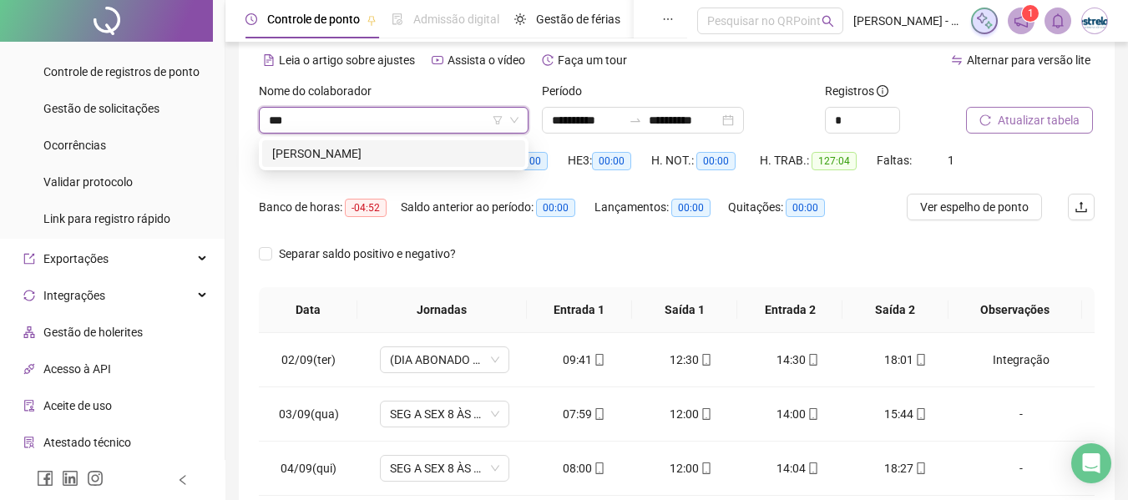
scroll to position [0, 0]
type input "*"
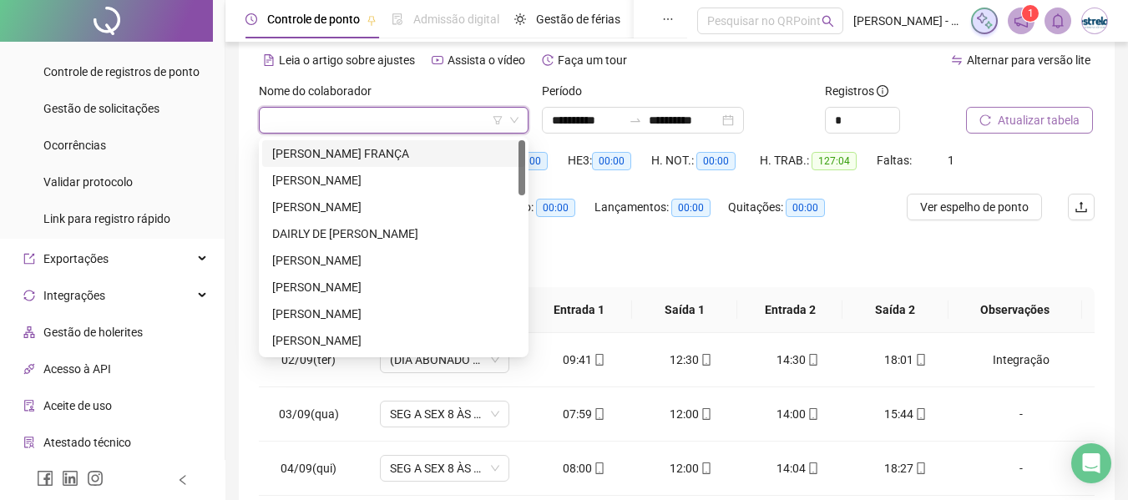
scroll to position [1629, 0]
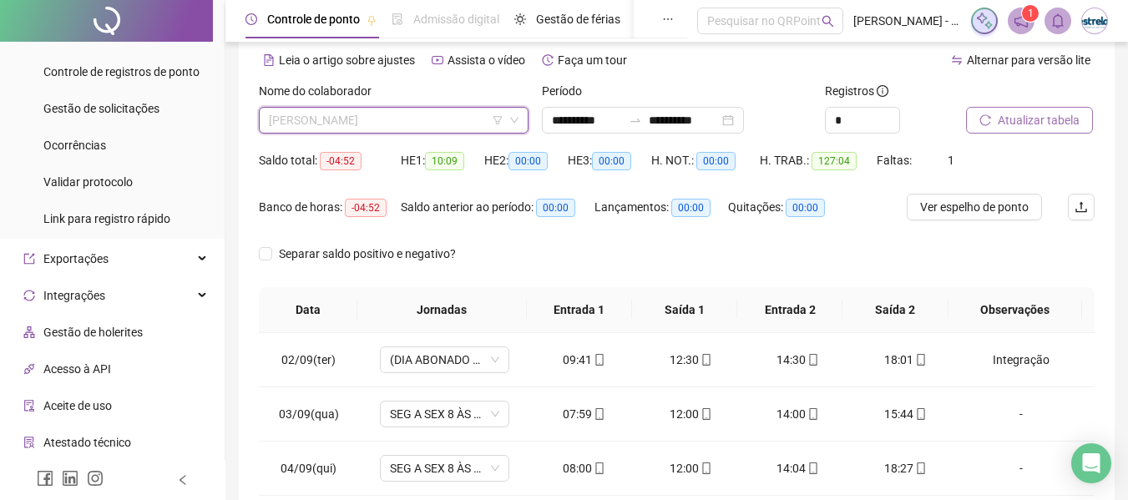
drag, startPoint x: 427, startPoint y: 116, endPoint x: 442, endPoint y: 126, distance: 18.1
click at [427, 117] on span "[PERSON_NAME]" at bounding box center [394, 120] width 250 height 25
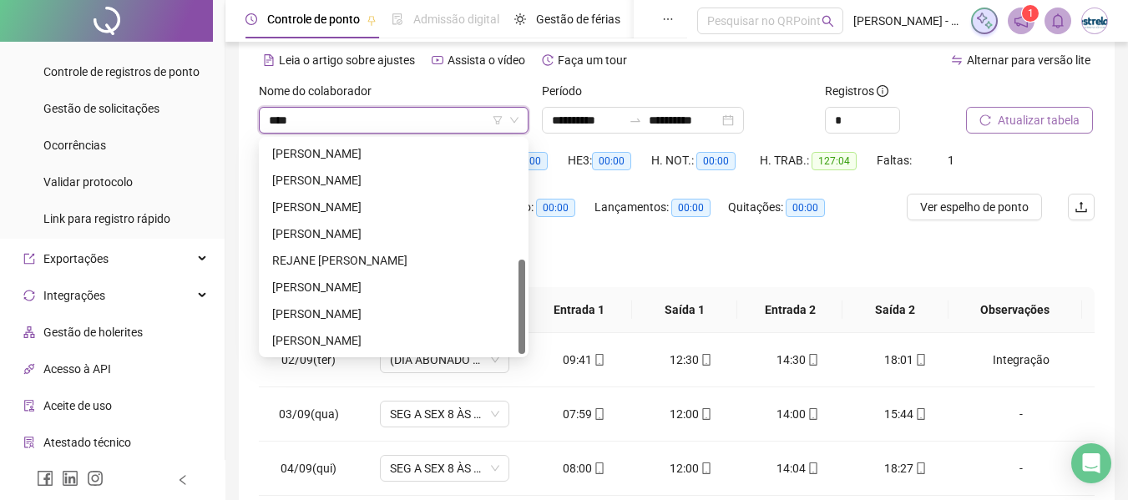
scroll to position [0, 0]
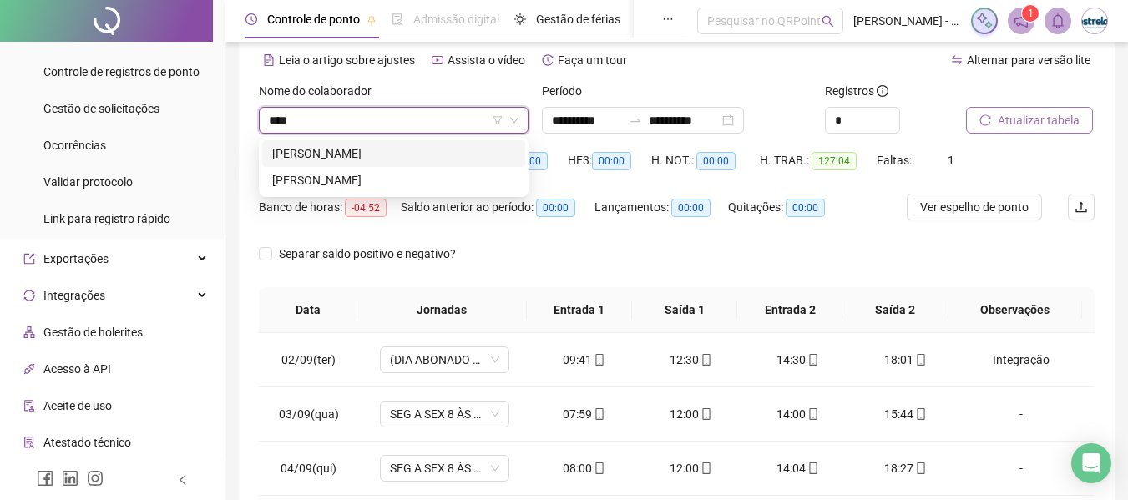
type input "*****"
click at [381, 149] on div "[PERSON_NAME]" at bounding box center [393, 153] width 243 height 18
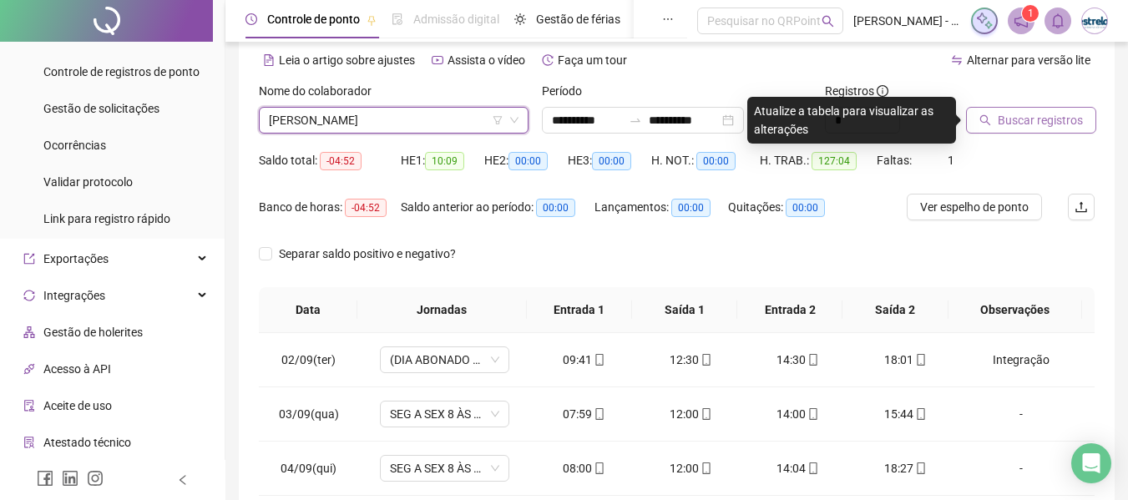
click at [1067, 122] on span "Buscar registros" at bounding box center [1039, 120] width 85 height 18
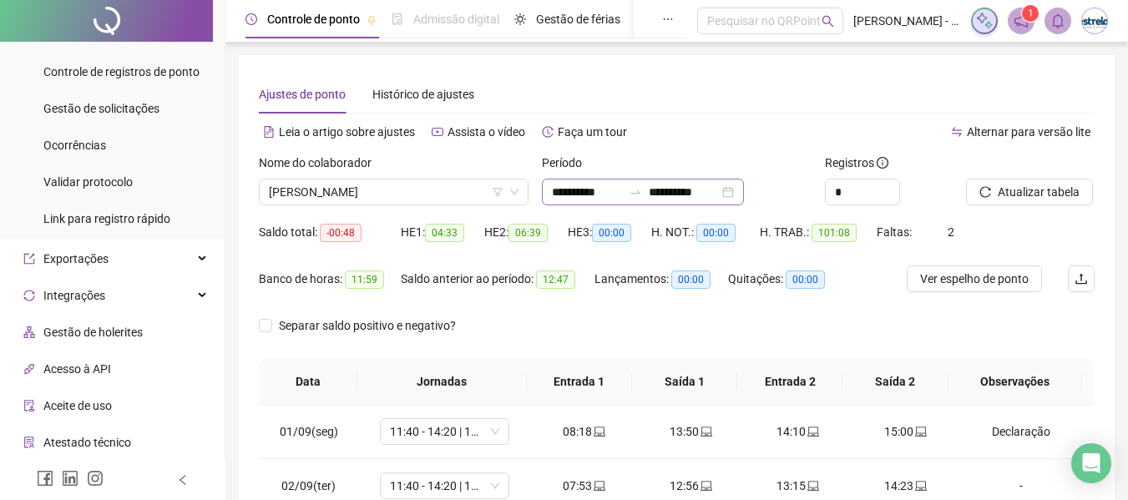
click at [644, 199] on div "**********" at bounding box center [643, 192] width 202 height 27
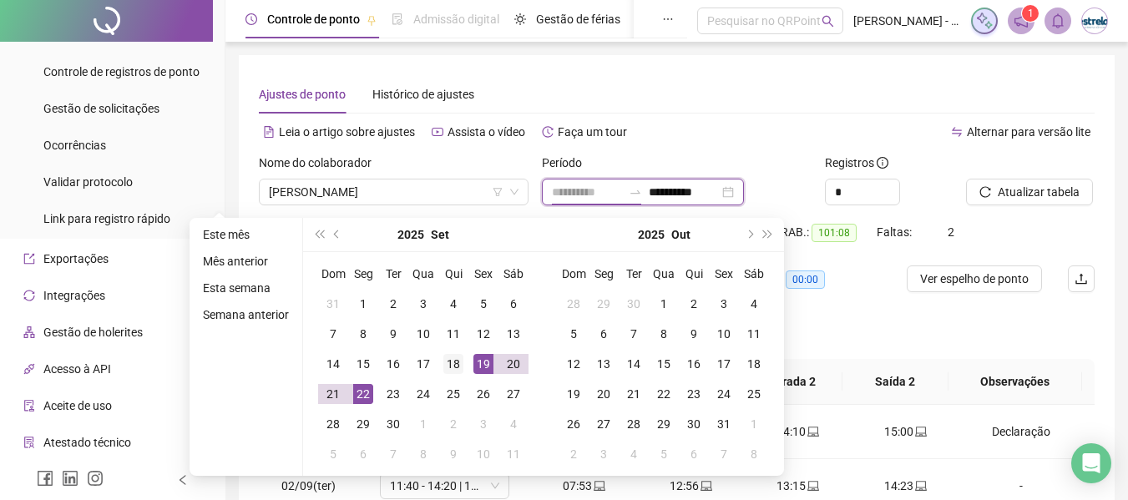
type input "**********"
click at [460, 364] on div "18" at bounding box center [453, 364] width 20 height 20
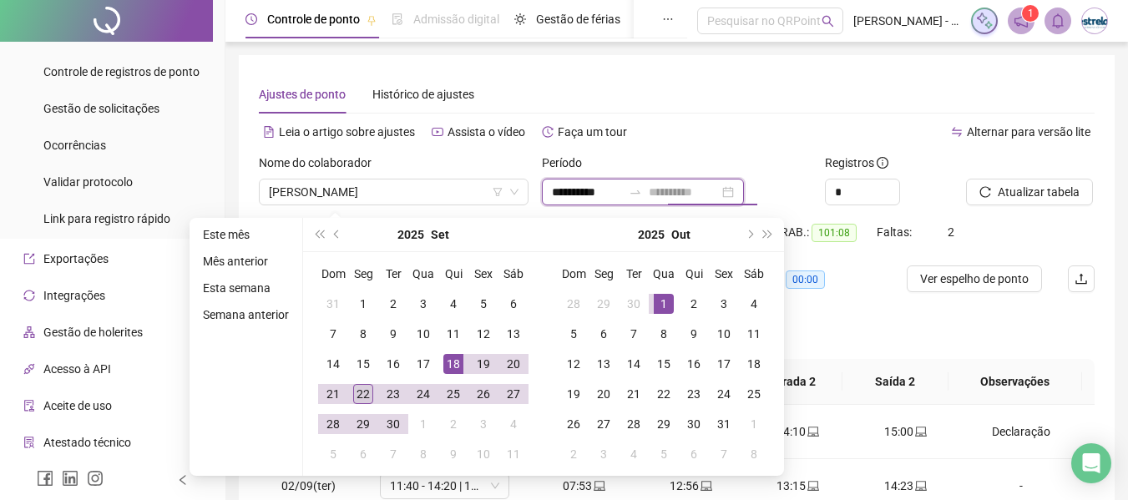
type input "**********"
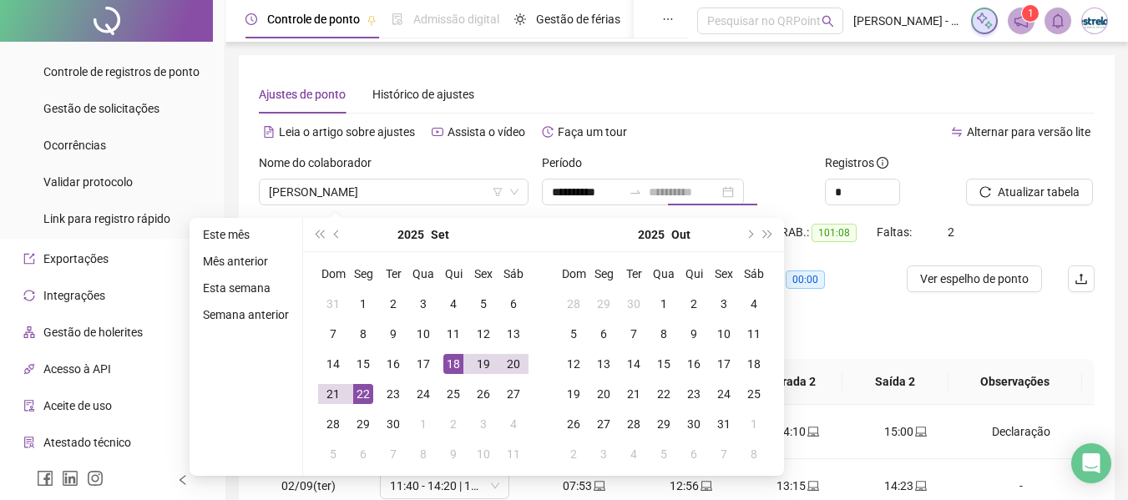
click at [368, 395] on div "22" at bounding box center [363, 394] width 20 height 20
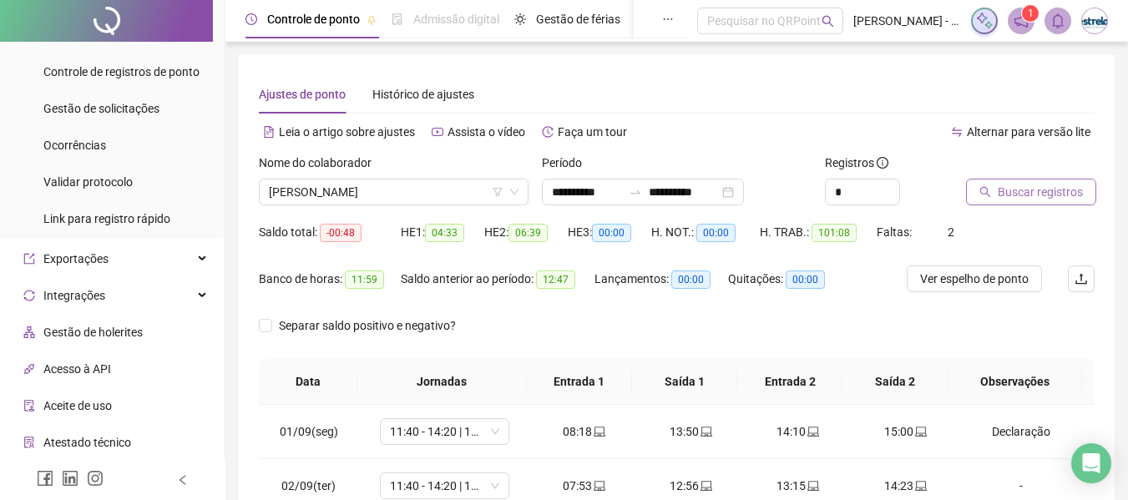
click at [996, 178] on div at bounding box center [1009, 166] width 87 height 25
click at [998, 191] on span "Buscar registros" at bounding box center [1039, 192] width 85 height 18
click at [1006, 199] on span "Atualizar tabela" at bounding box center [1038, 192] width 82 height 18
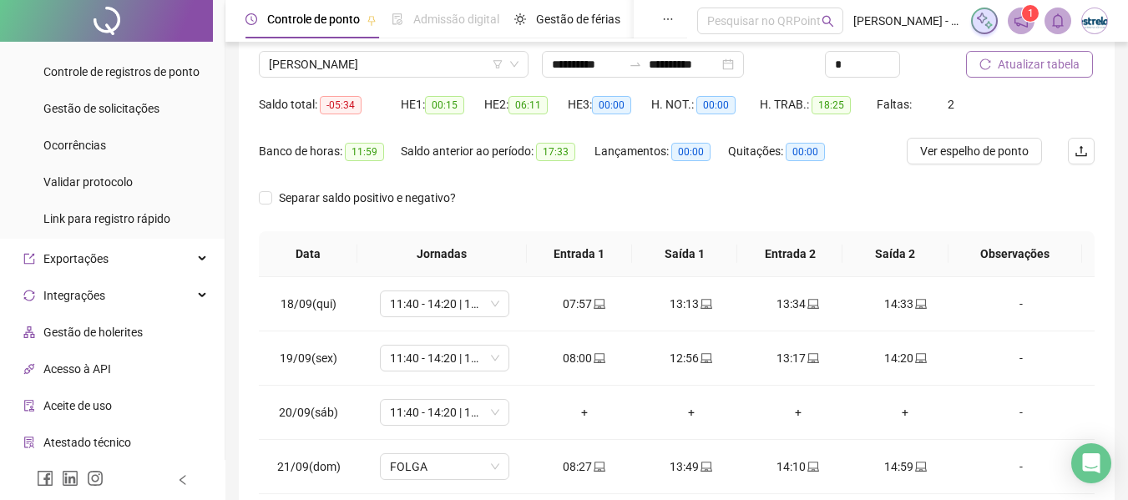
scroll to position [268, 0]
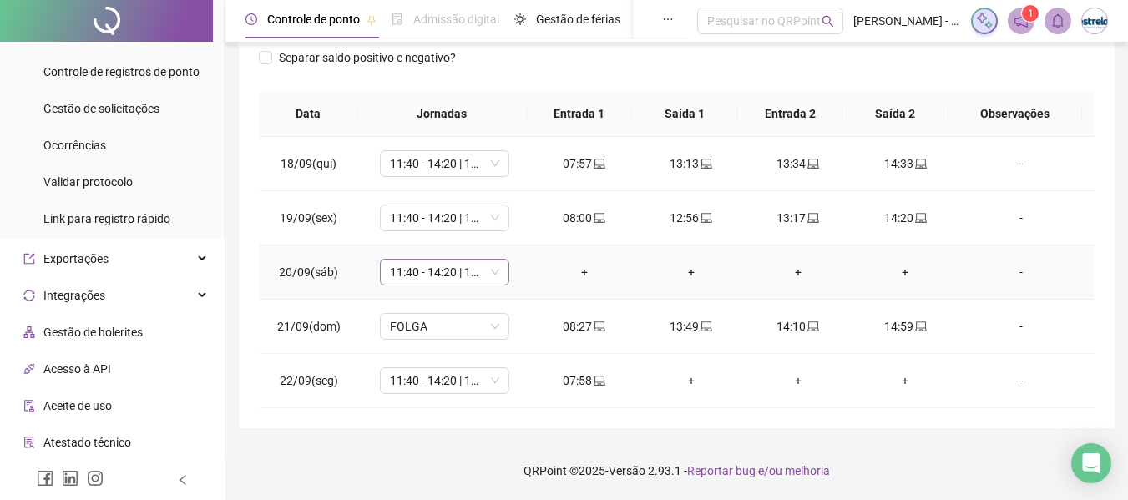
click at [472, 266] on span "11:40 - 14:20 | 14:40 - 18:00" at bounding box center [444, 272] width 109 height 25
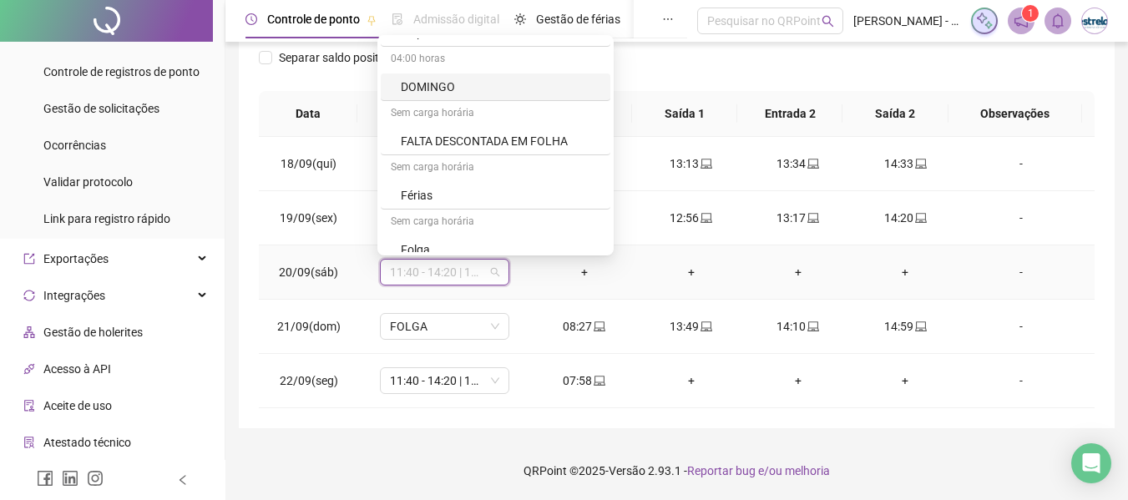
scroll to position [835, 0]
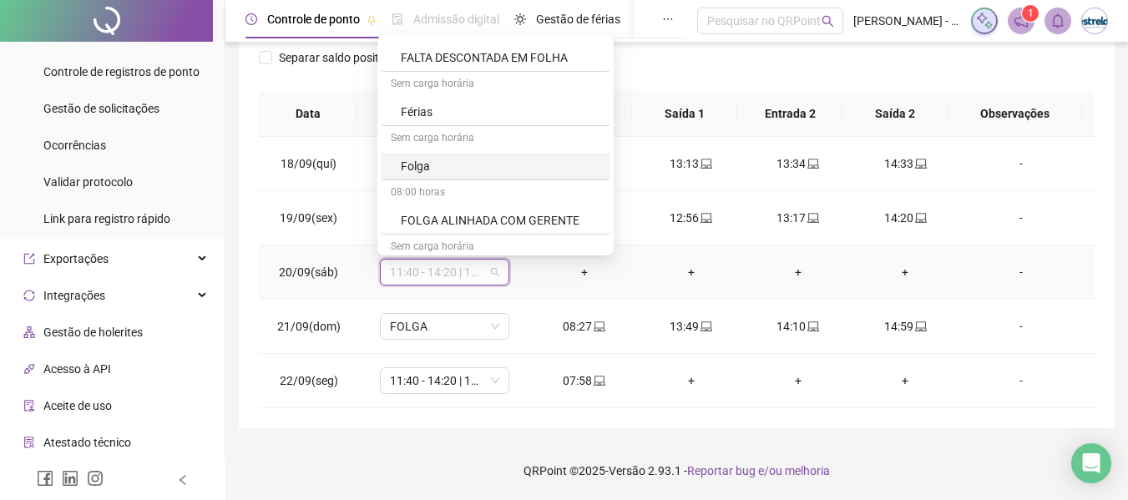
drag, startPoint x: 446, startPoint y: 161, endPoint x: 502, endPoint y: 186, distance: 61.3
click at [446, 162] on div "Folga" at bounding box center [500, 166] width 199 height 18
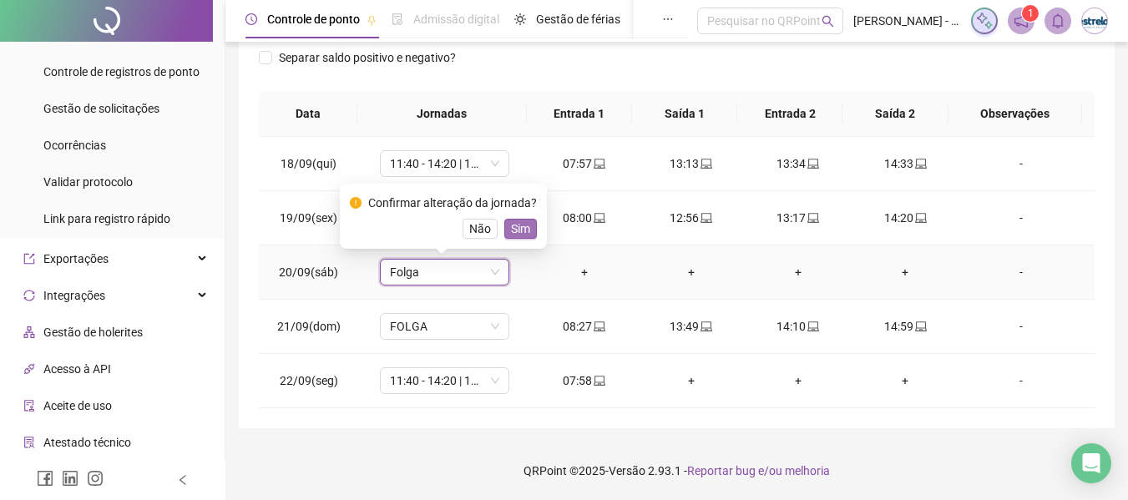
click at [512, 228] on span "Sim" at bounding box center [520, 229] width 19 height 18
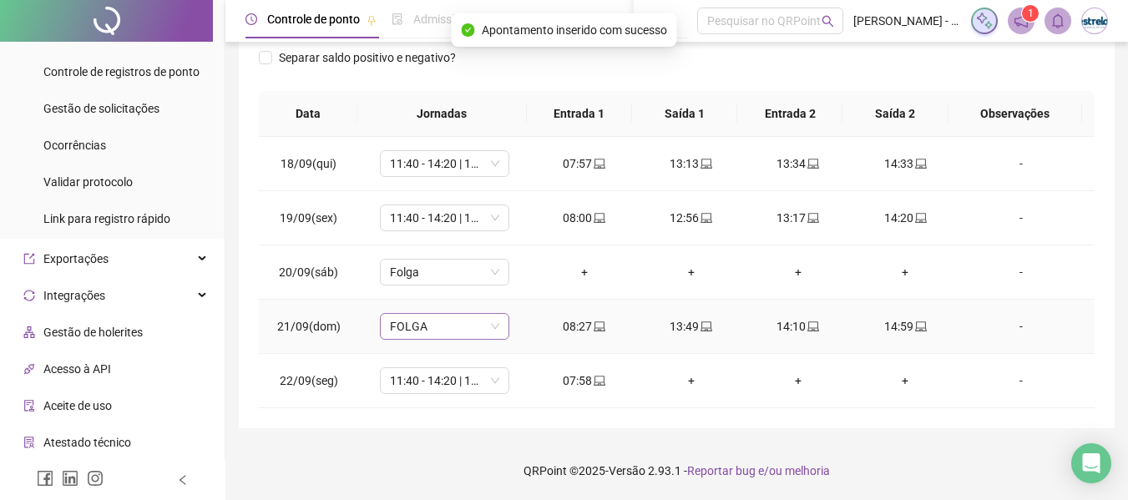
click at [447, 334] on span "FOLGA" at bounding box center [444, 326] width 109 height 25
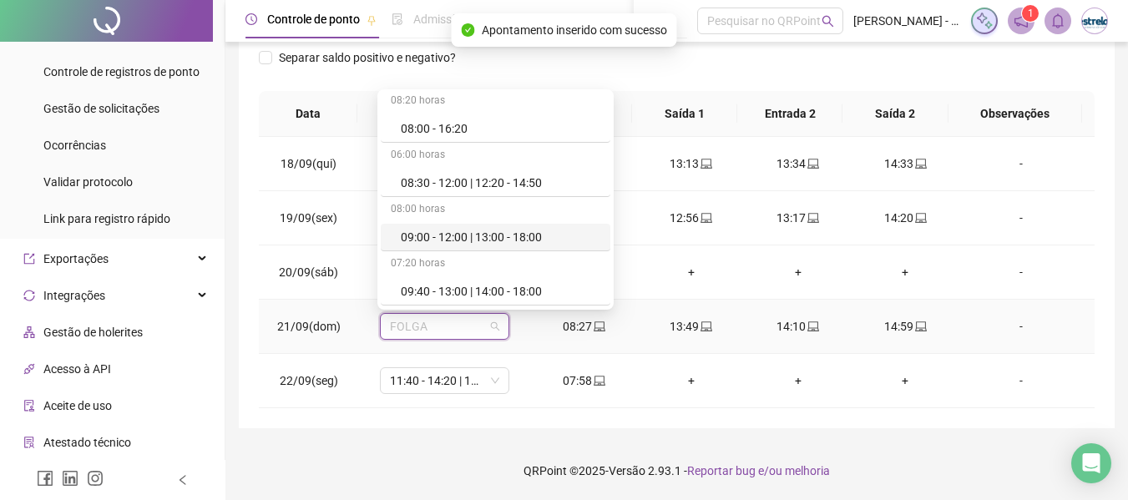
scroll to position [250, 0]
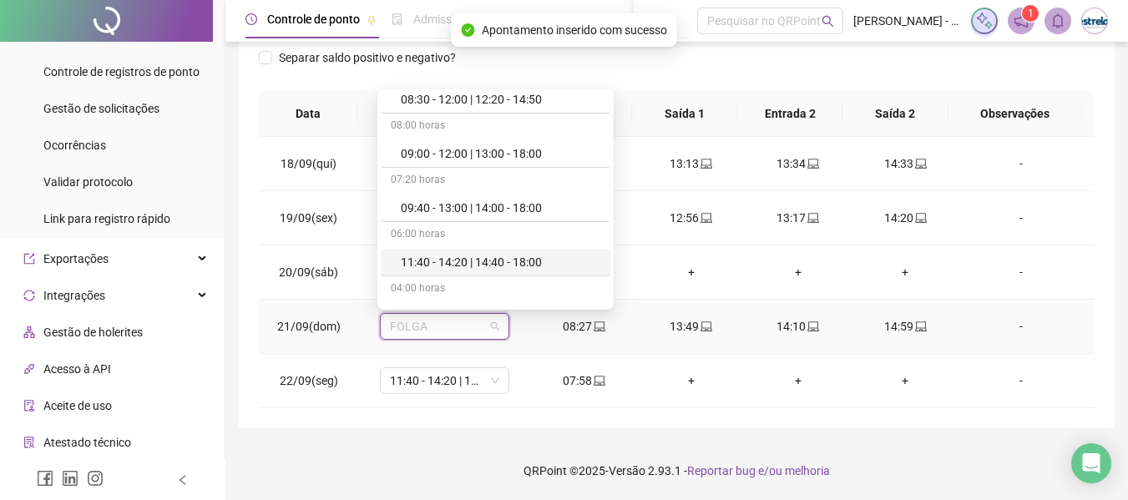
click at [447, 261] on div "11:40 - 14:20 | 14:40 - 18:00" at bounding box center [500, 262] width 199 height 18
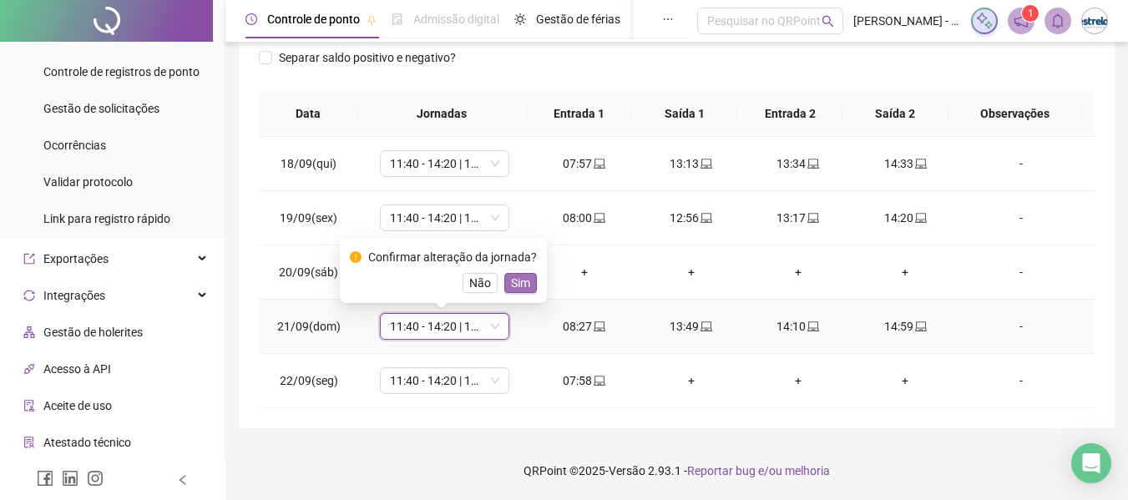
click at [512, 286] on span "Sim" at bounding box center [520, 283] width 19 height 18
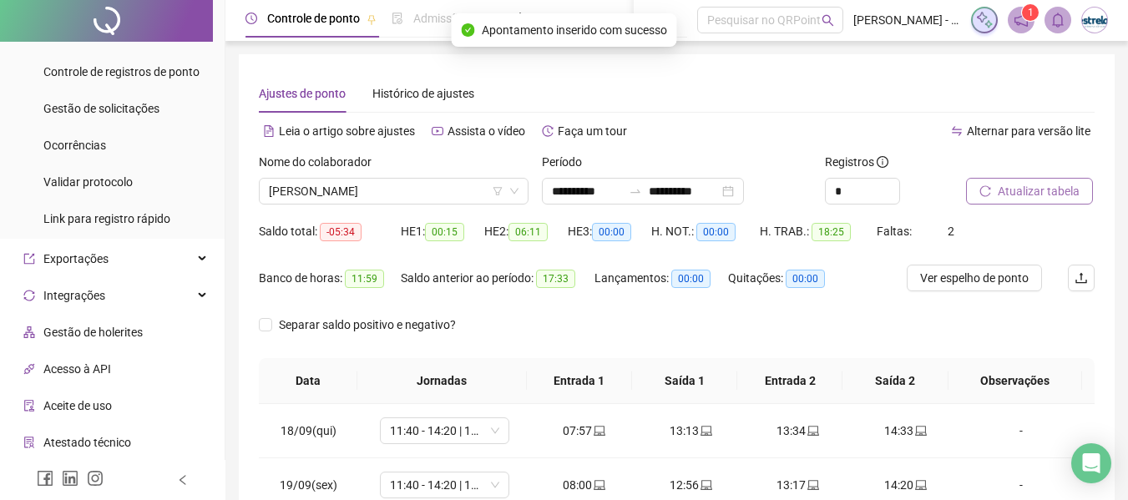
scroll to position [0, 0]
click at [1058, 194] on span "Atualizar tabela" at bounding box center [1038, 192] width 82 height 18
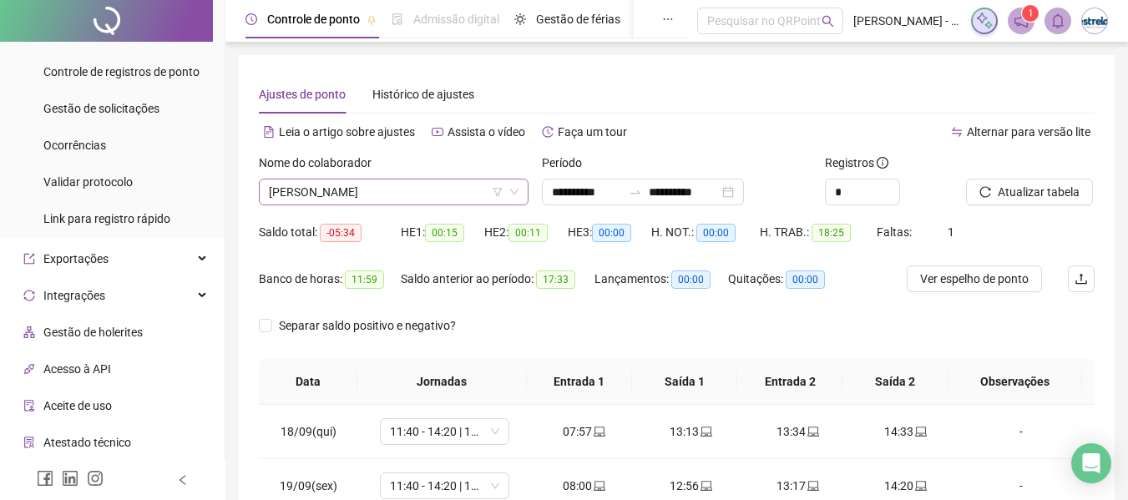
click at [327, 186] on span "[PERSON_NAME]" at bounding box center [394, 191] width 250 height 25
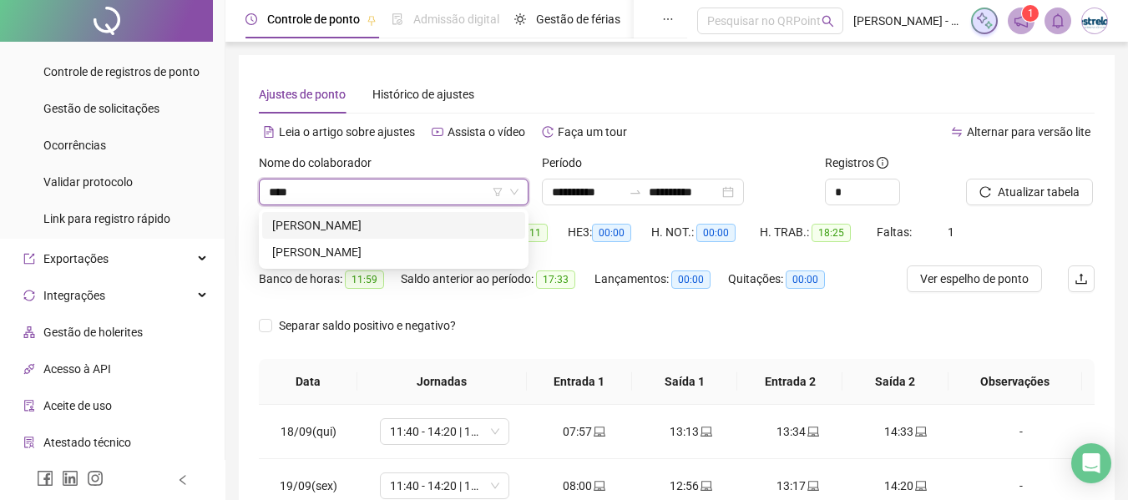
type input "*****"
click at [339, 222] on div "[PERSON_NAME]" at bounding box center [393, 225] width 243 height 18
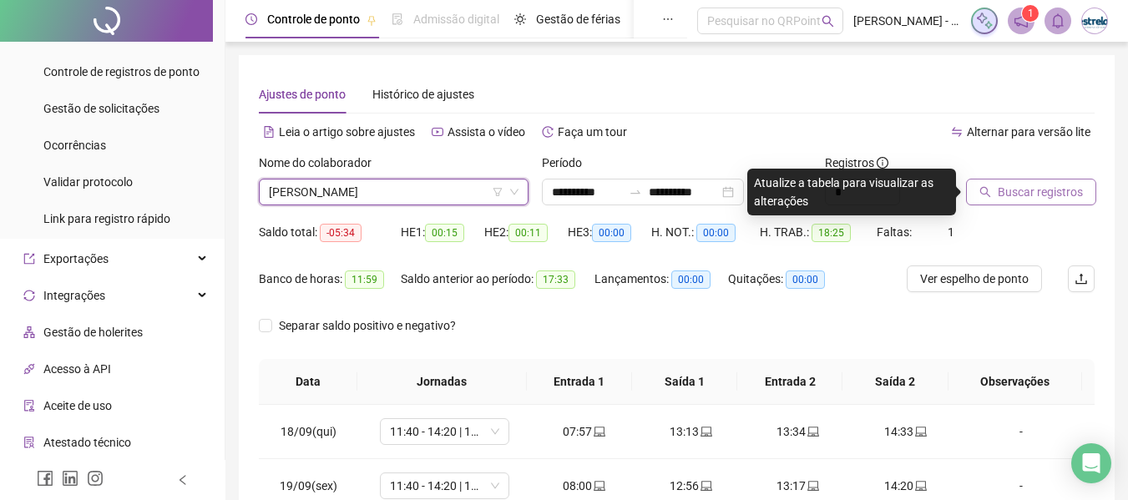
click at [1001, 190] on span "Buscar registros" at bounding box center [1039, 192] width 85 height 18
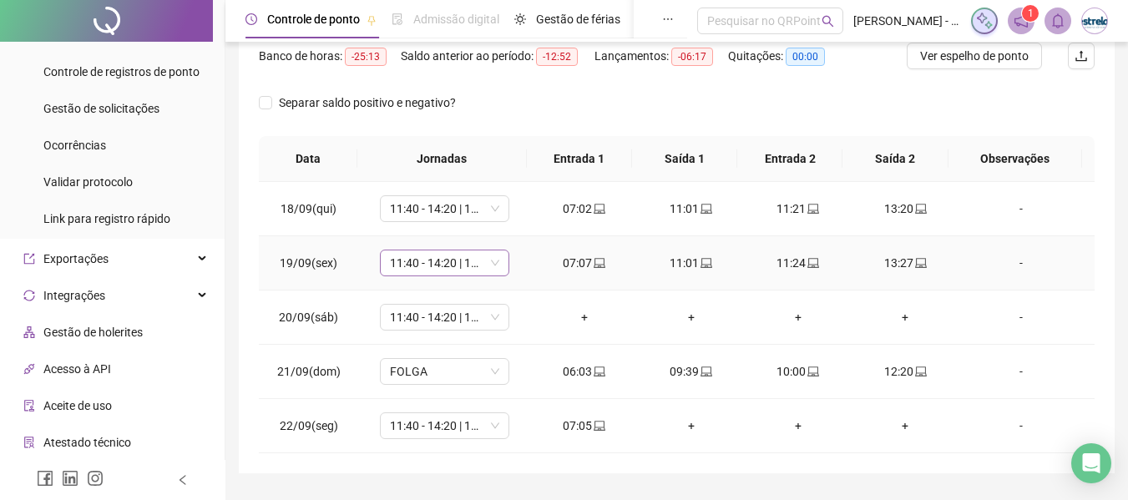
scroll to position [268, 0]
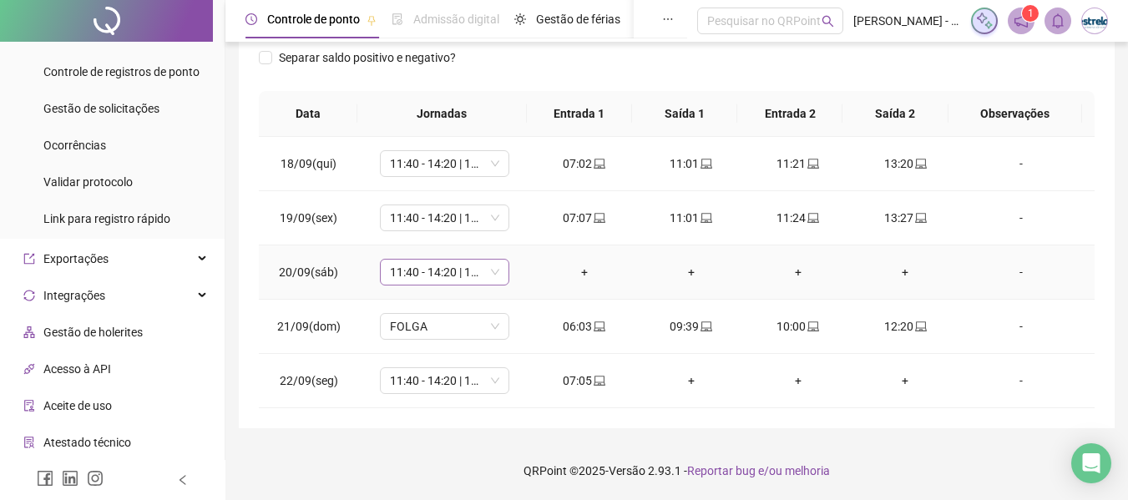
click at [442, 275] on span "11:40 - 14:20 | 14:40 - 18:00" at bounding box center [444, 272] width 109 height 25
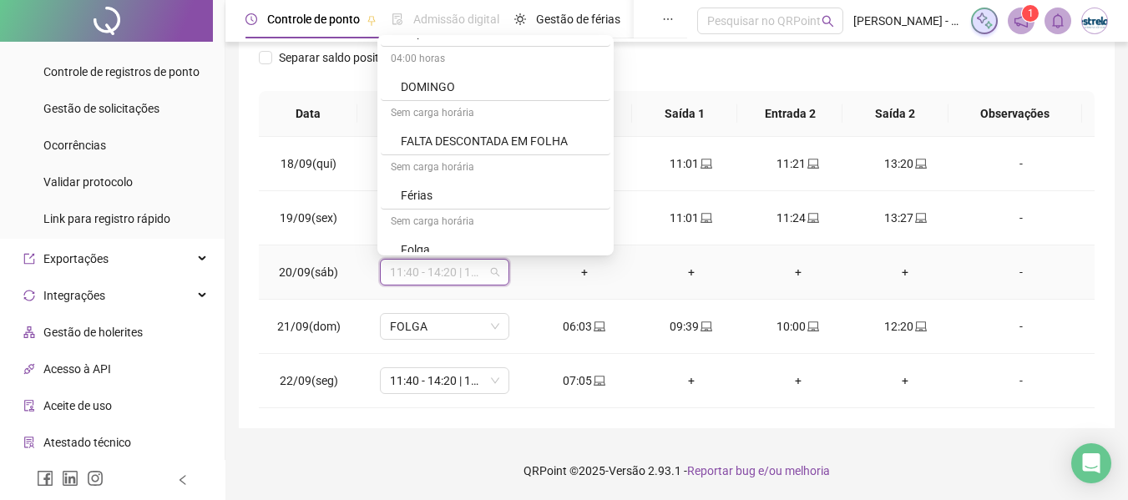
scroll to position [835, 0]
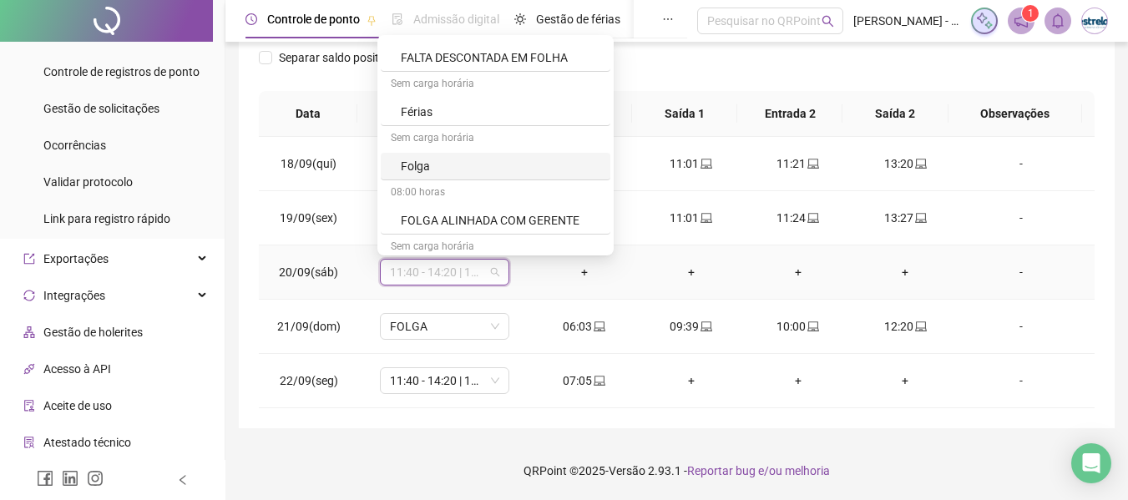
drag, startPoint x: 428, startPoint y: 165, endPoint x: 534, endPoint y: 189, distance: 108.7
click at [442, 173] on div "Folga" at bounding box center [500, 166] width 199 height 18
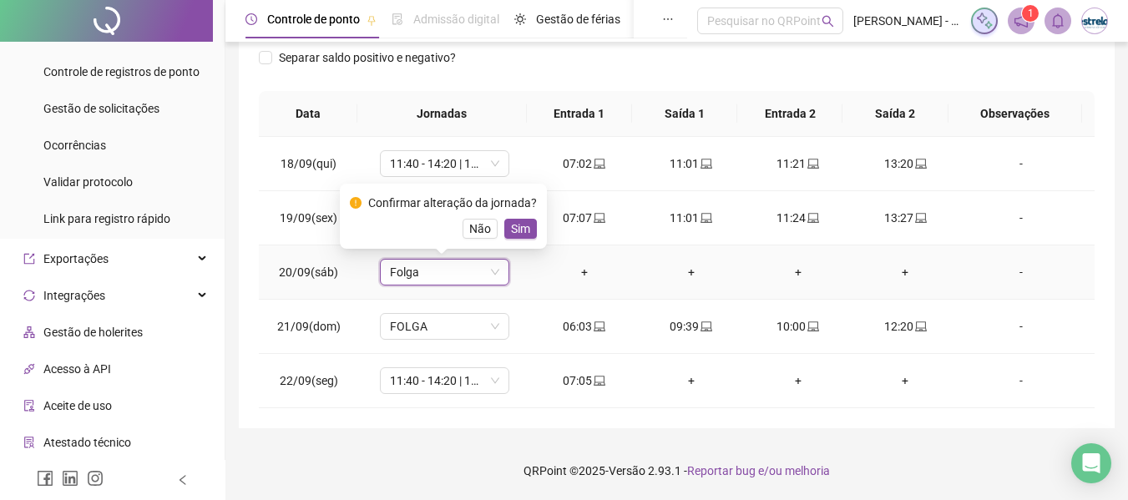
click at [519, 228] on span "Sim" at bounding box center [520, 229] width 19 height 18
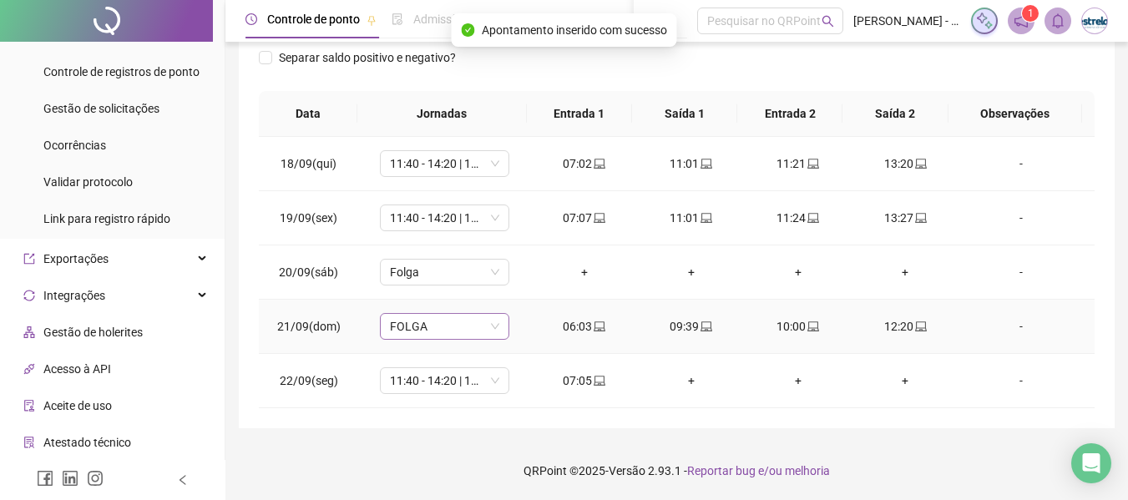
drag, startPoint x: 446, startPoint y: 331, endPoint x: 480, endPoint y: 314, distance: 38.4
click at [446, 332] on span "FOLGA" at bounding box center [444, 326] width 109 height 25
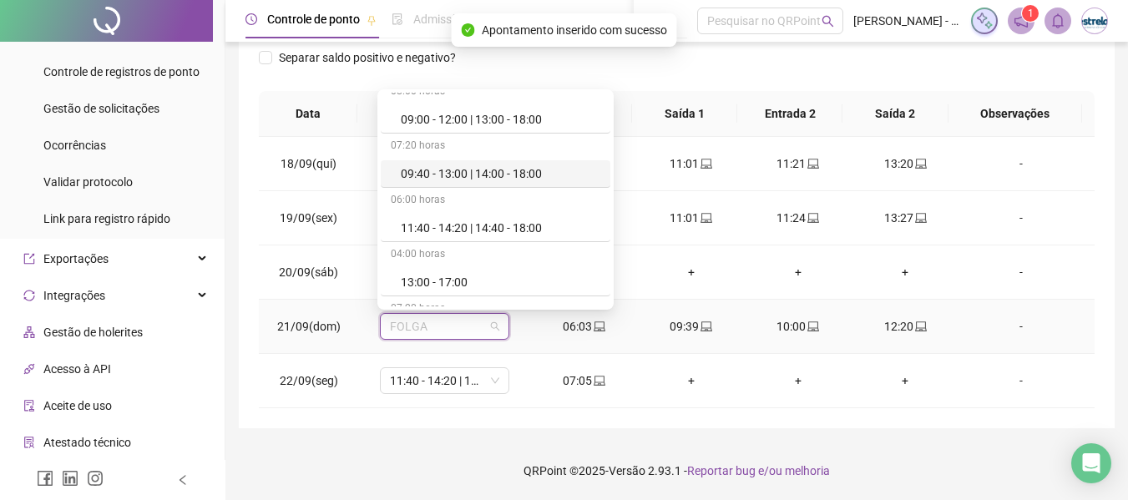
scroll to position [334, 0]
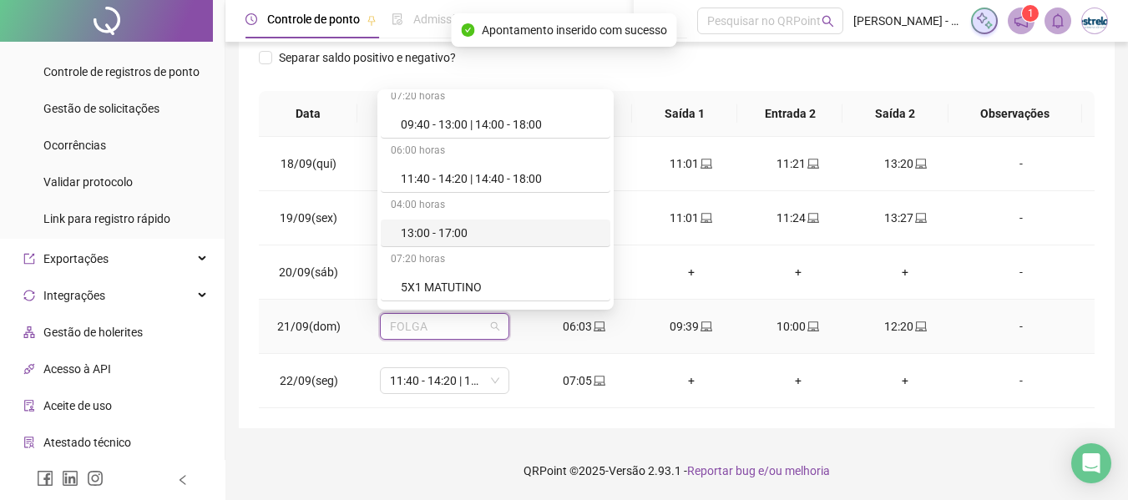
click at [438, 177] on div "11:40 - 14:20 | 14:40 - 18:00" at bounding box center [500, 178] width 199 height 18
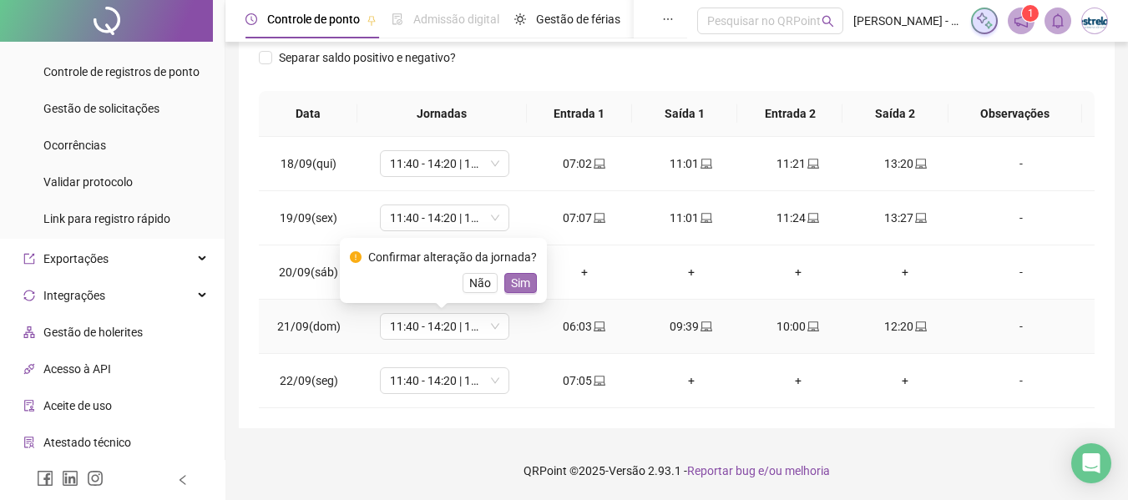
click at [523, 285] on span "Sim" at bounding box center [520, 283] width 19 height 18
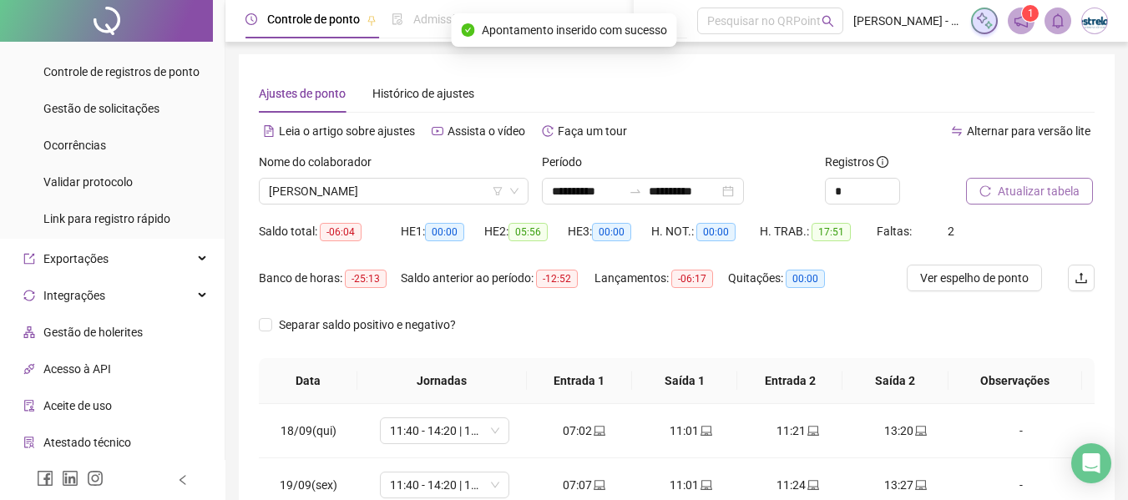
scroll to position [0, 0]
click at [1047, 186] on span "Atualizar tabela" at bounding box center [1038, 192] width 82 height 18
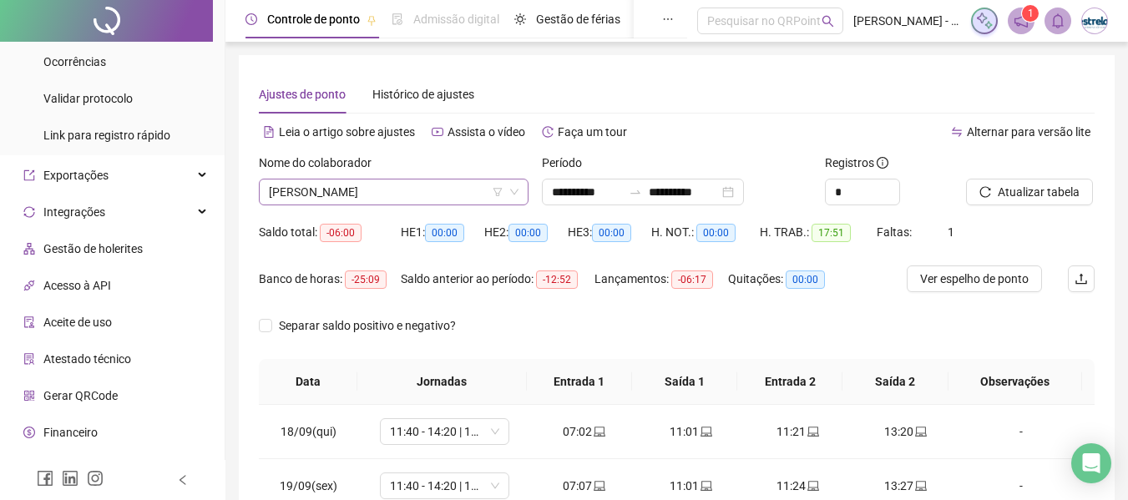
click at [338, 203] on span "[PERSON_NAME]" at bounding box center [394, 191] width 250 height 25
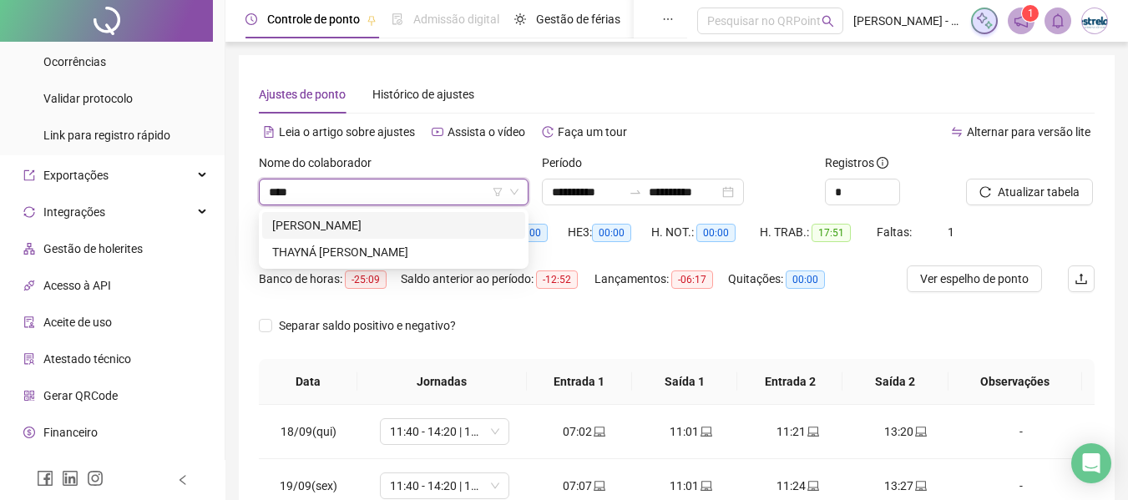
type input "*****"
click at [337, 223] on div "[PERSON_NAME]" at bounding box center [393, 225] width 243 height 18
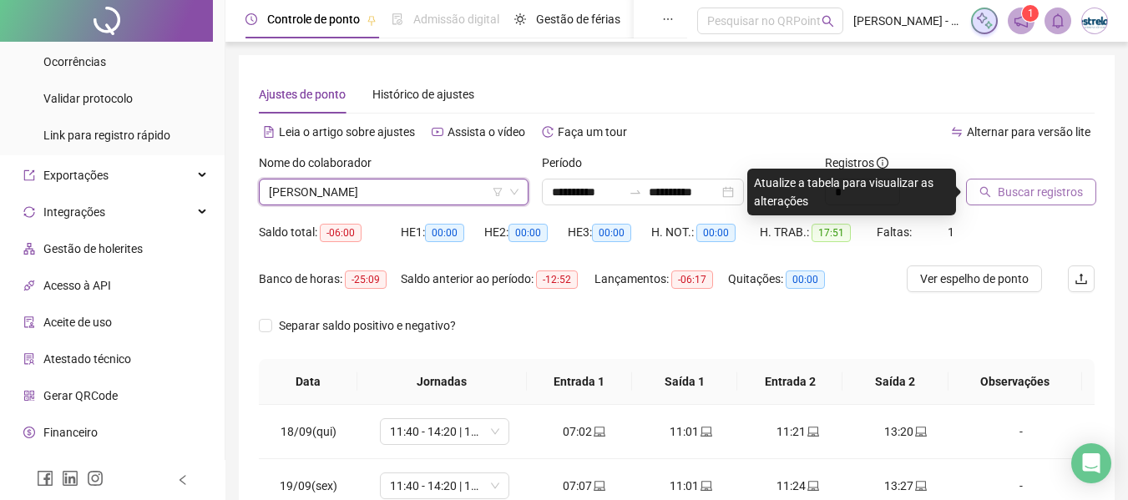
click at [1016, 196] on span "Buscar registros" at bounding box center [1039, 192] width 85 height 18
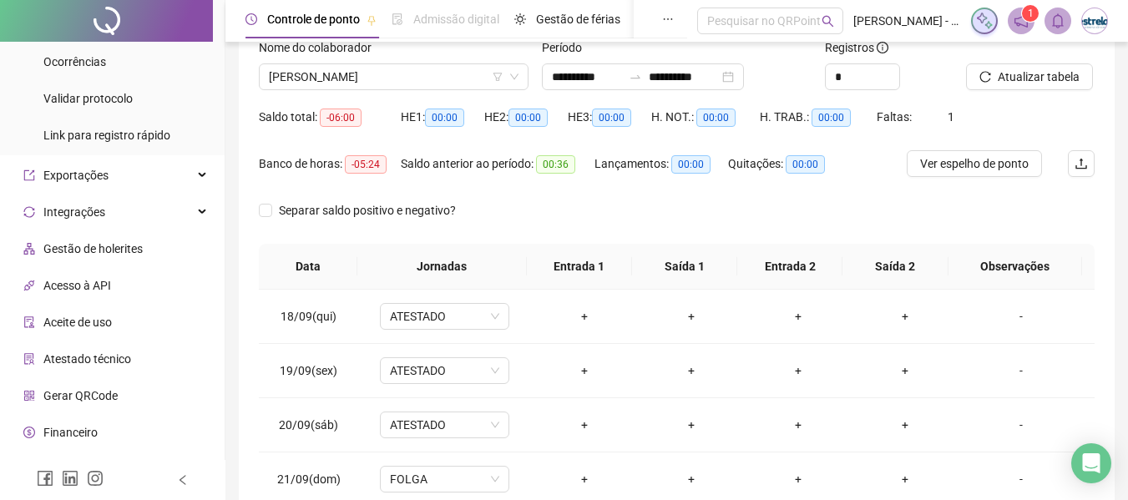
scroll to position [268, 0]
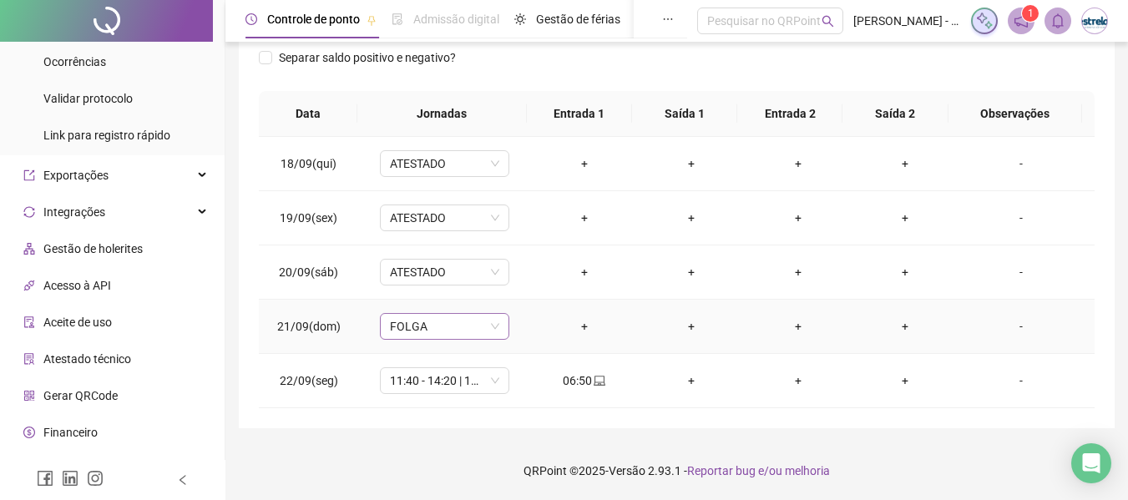
click at [437, 331] on span "FOLGA" at bounding box center [444, 326] width 109 height 25
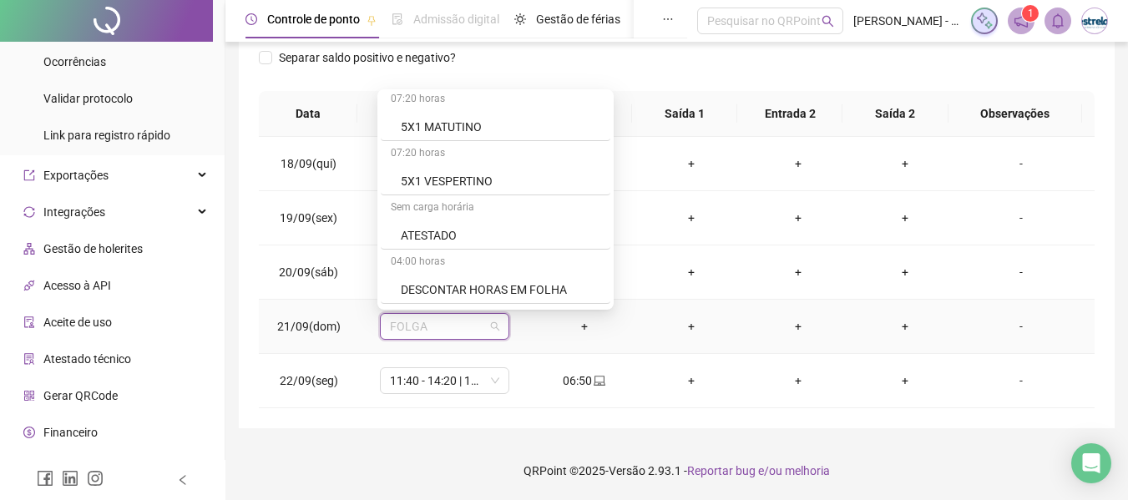
scroll to position [501, 0]
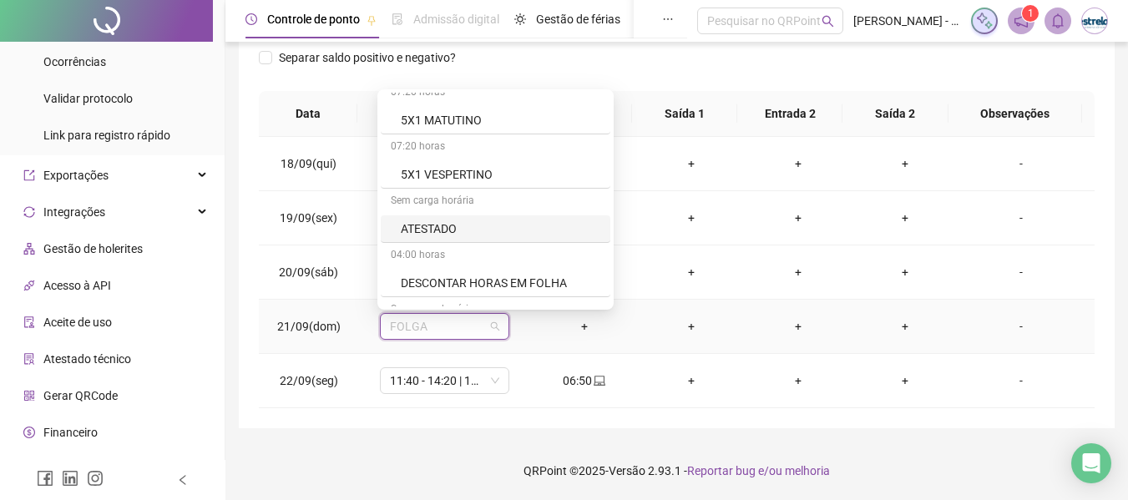
click at [426, 227] on div "ATESTADO" at bounding box center [500, 229] width 199 height 18
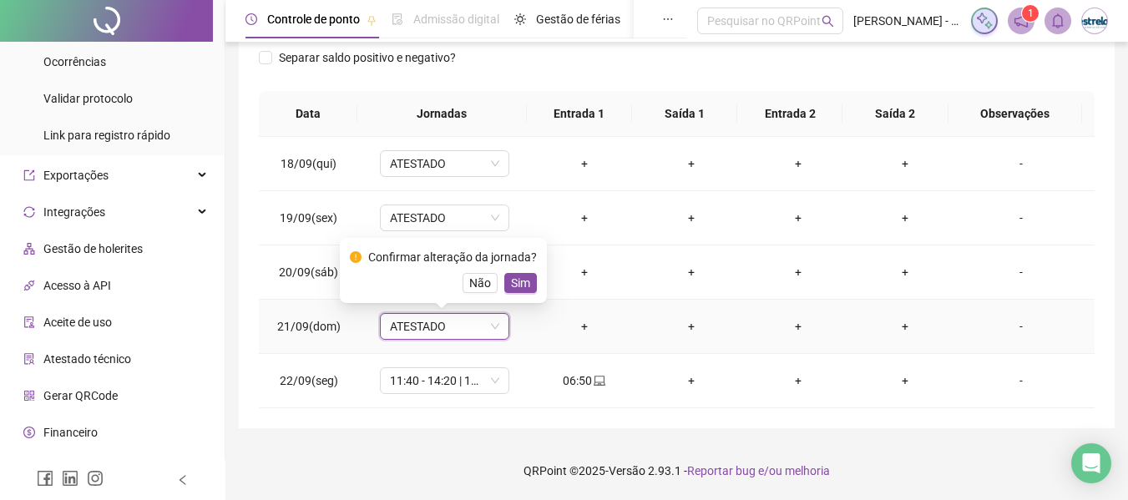
click at [527, 283] on button "Sim" at bounding box center [520, 283] width 33 height 20
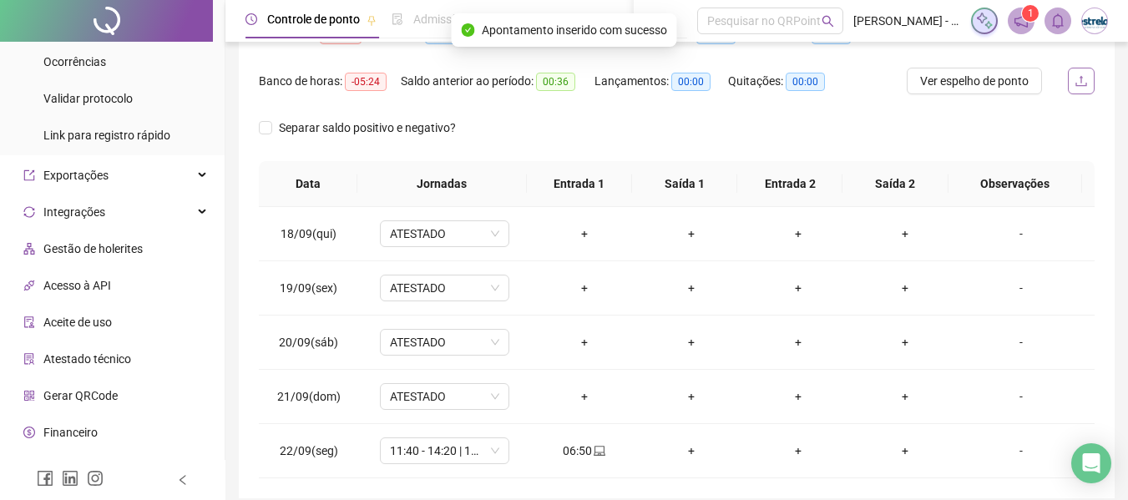
scroll to position [101, 0]
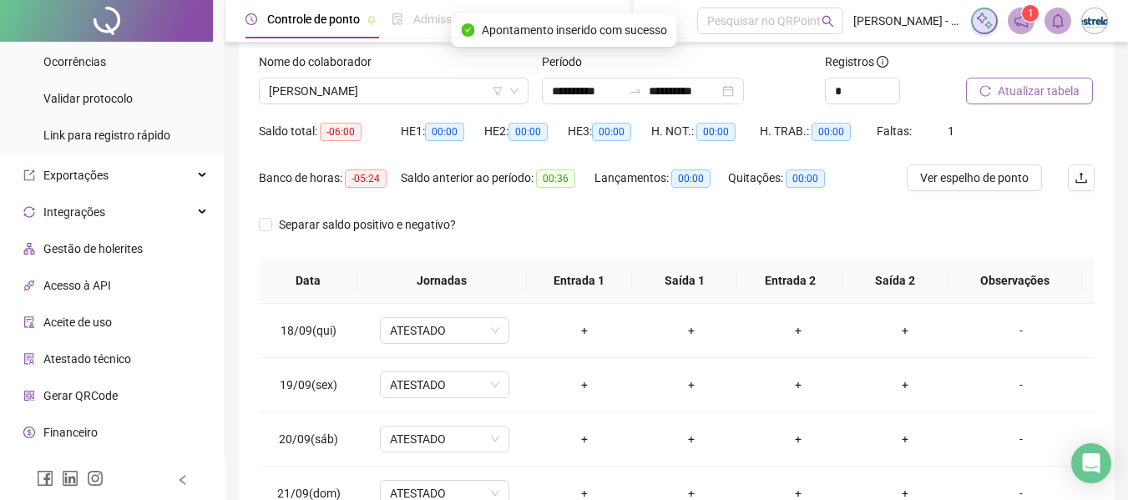
click at [1025, 92] on span "Atualizar tabela" at bounding box center [1038, 91] width 82 height 18
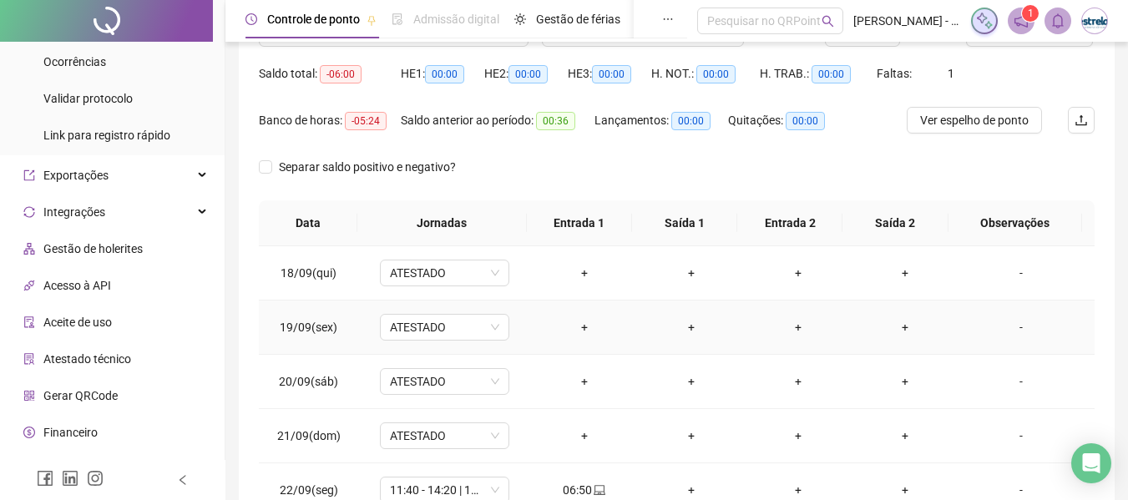
scroll to position [0, 0]
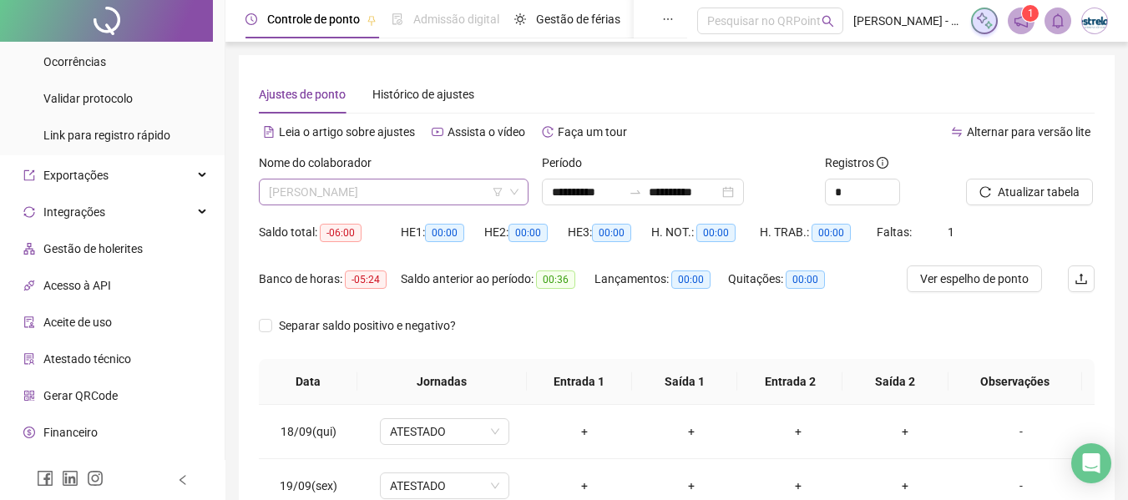
click at [401, 190] on span "[PERSON_NAME]" at bounding box center [394, 191] width 250 height 25
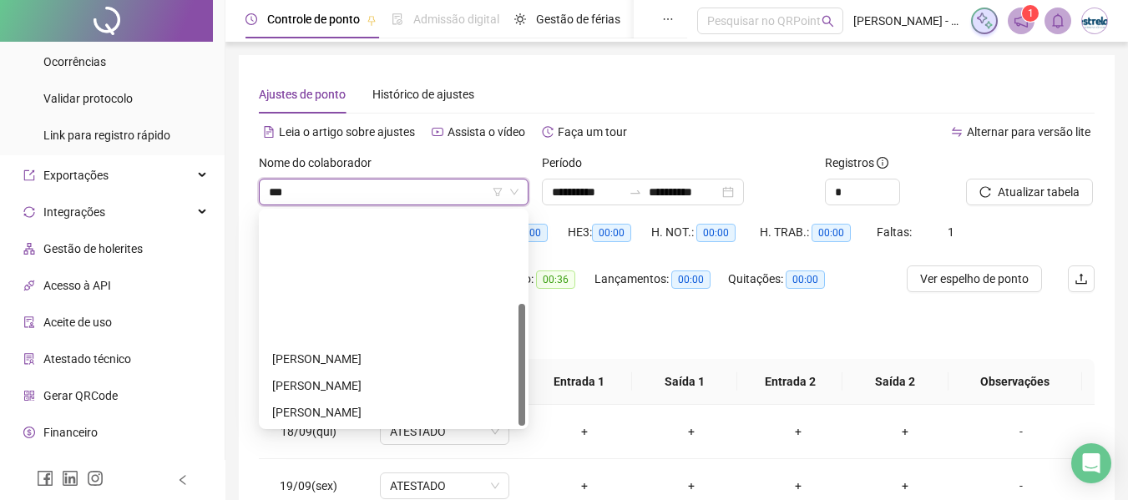
type input "****"
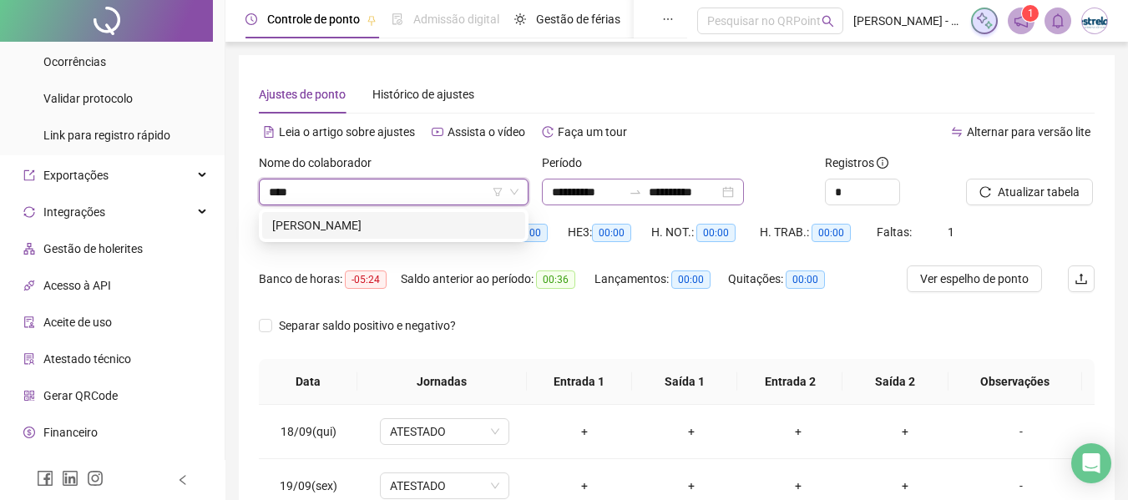
drag, startPoint x: 379, startPoint y: 232, endPoint x: 669, endPoint y: 190, distance: 293.4
click at [379, 233] on div "[PERSON_NAME]" at bounding box center [393, 225] width 243 height 18
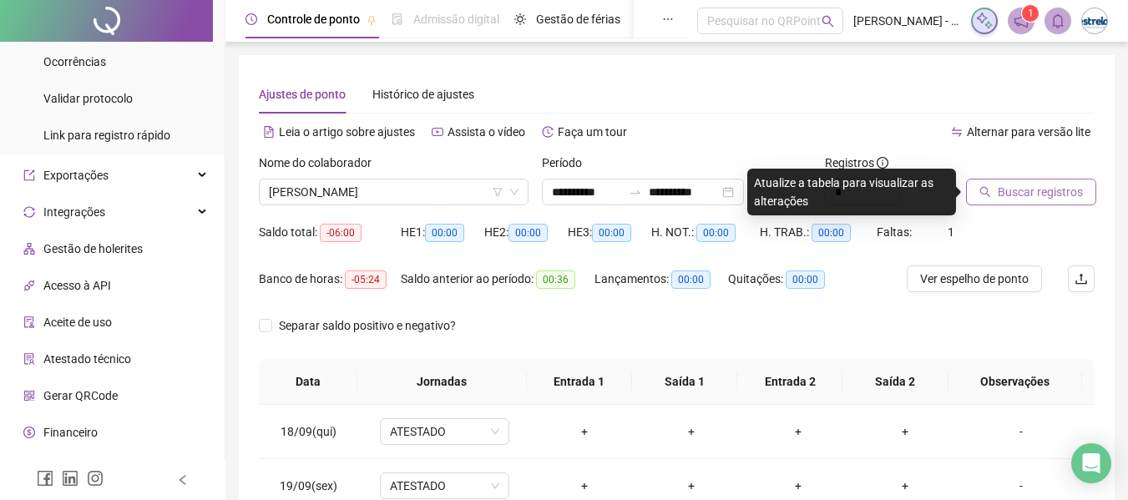
click at [1070, 199] on span "Buscar registros" at bounding box center [1039, 192] width 85 height 18
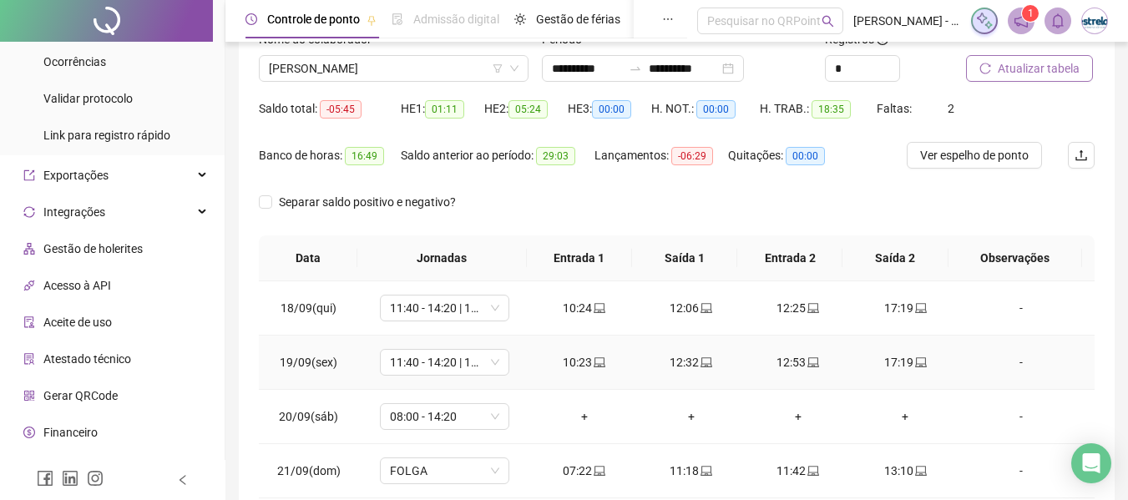
scroll to position [268, 0]
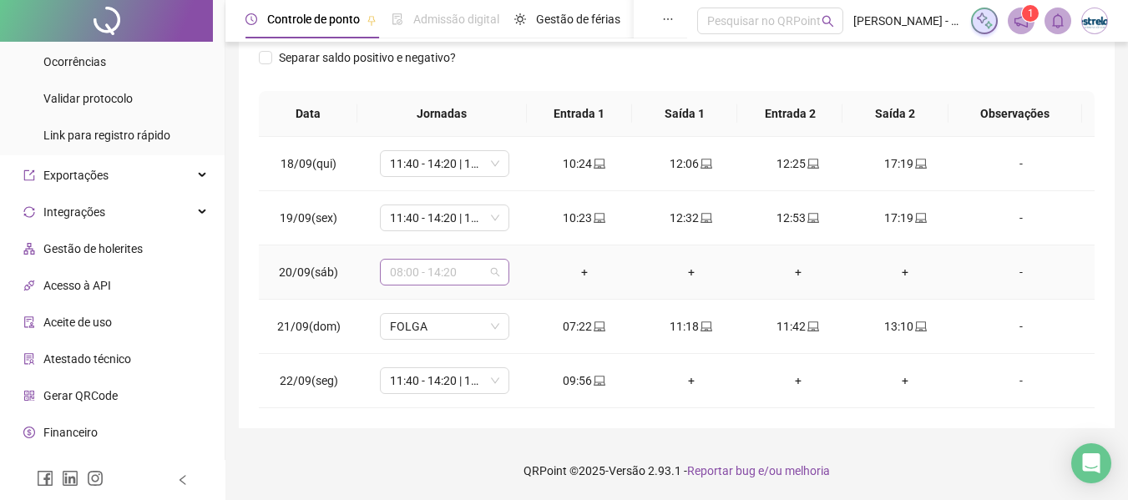
click at [440, 269] on span "08:00 - 14:20" at bounding box center [444, 272] width 109 height 25
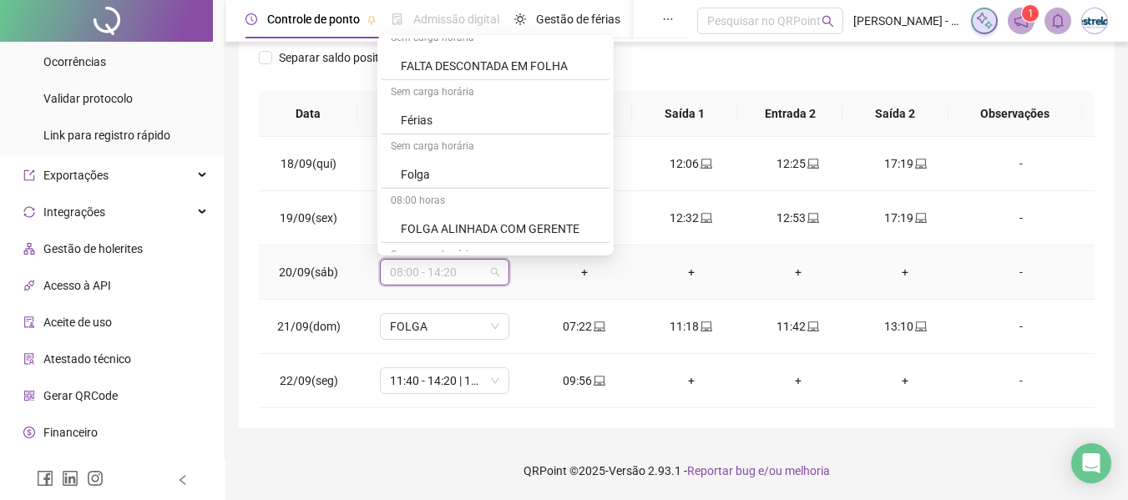
scroll to position [835, 0]
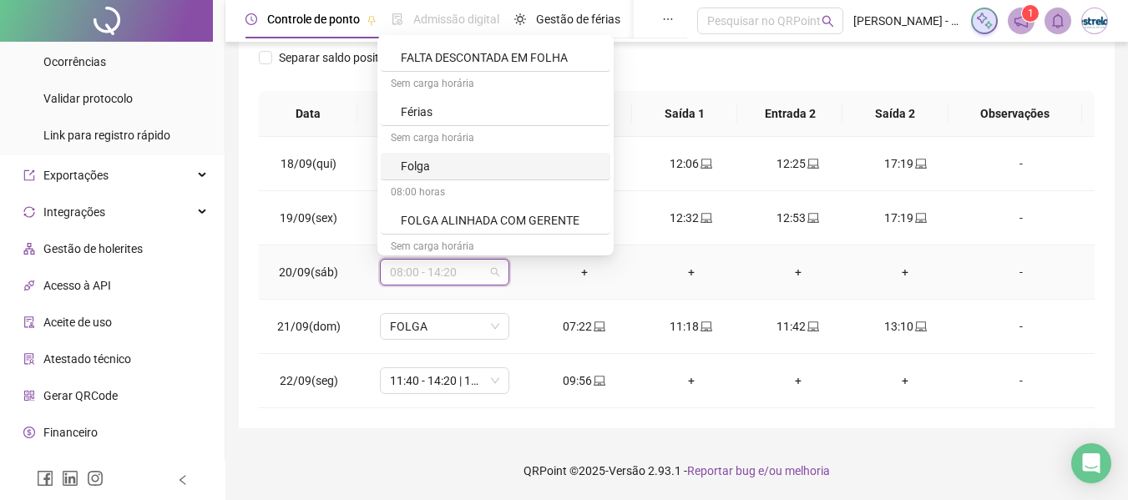
click at [432, 170] on div "Folga" at bounding box center [500, 166] width 199 height 18
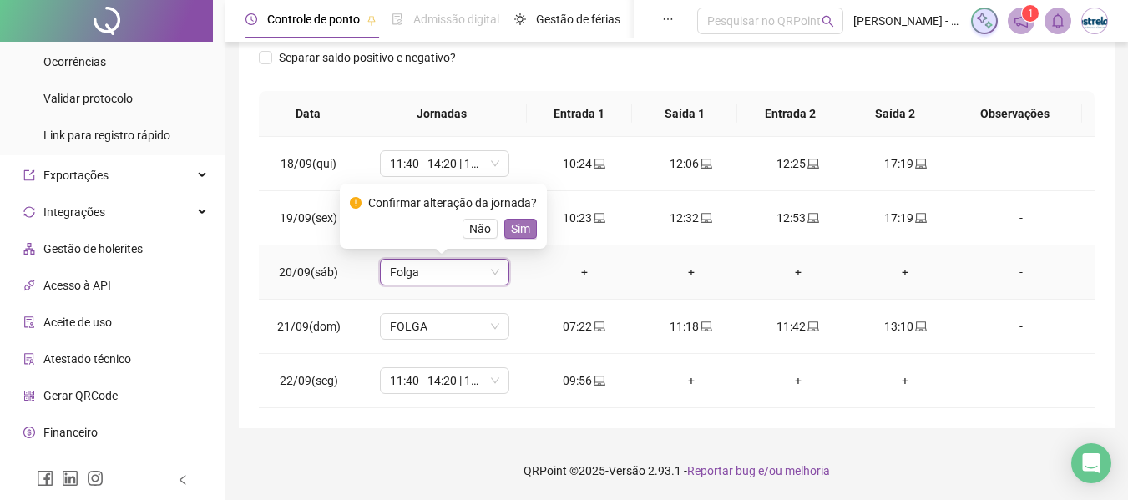
click at [522, 225] on span "Sim" at bounding box center [520, 229] width 19 height 18
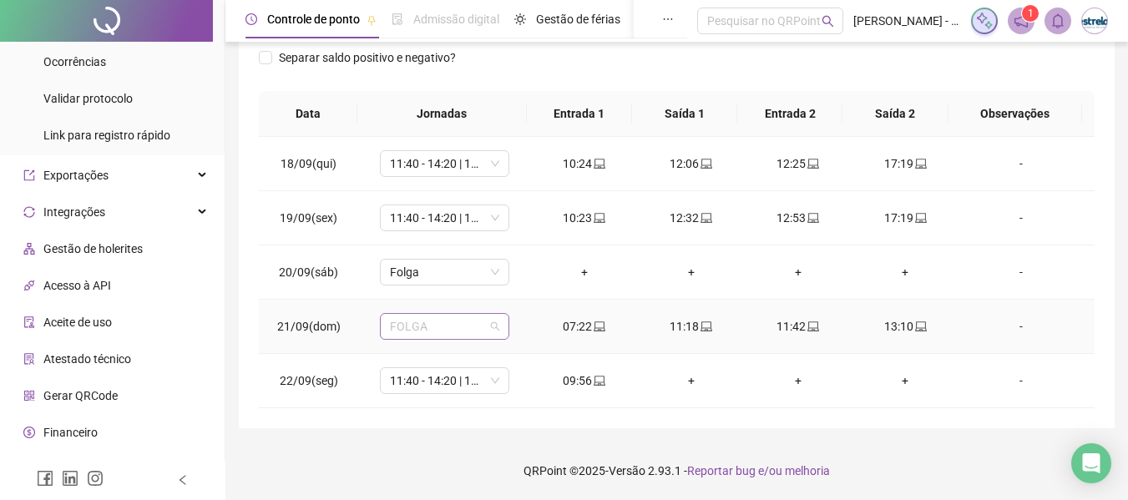
drag, startPoint x: 411, startPoint y: 327, endPoint x: 455, endPoint y: 314, distance: 45.4
click at [412, 327] on span "FOLGA" at bounding box center [444, 326] width 109 height 25
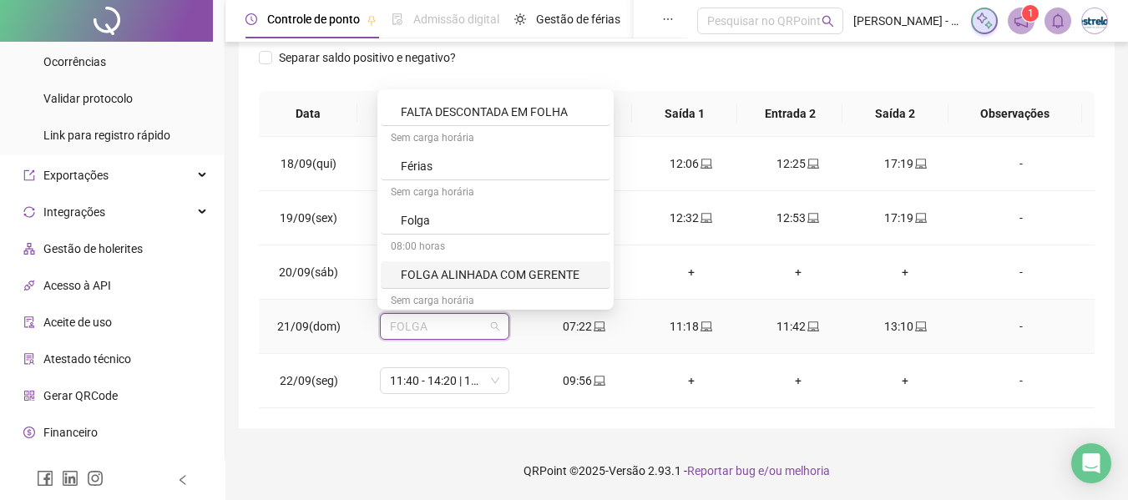
scroll to position [918, 0]
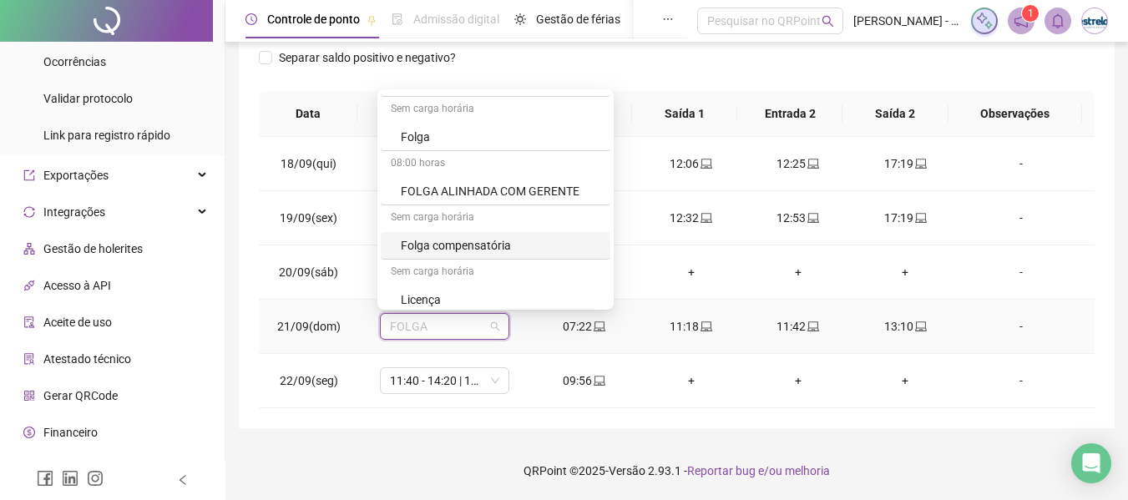
click at [452, 248] on div "Folga compensatória" at bounding box center [500, 245] width 199 height 18
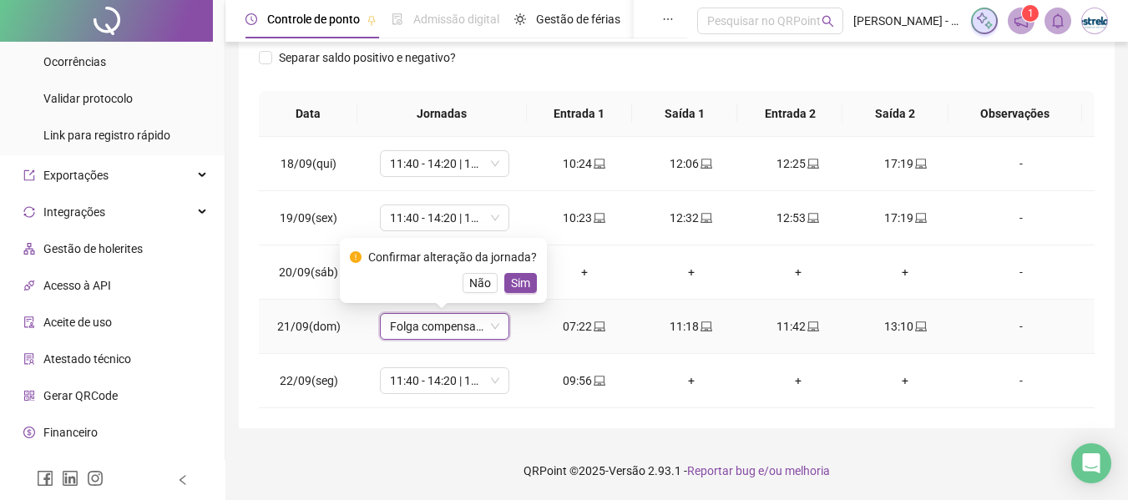
click at [469, 289] on span "Não" at bounding box center [480, 283] width 22 height 18
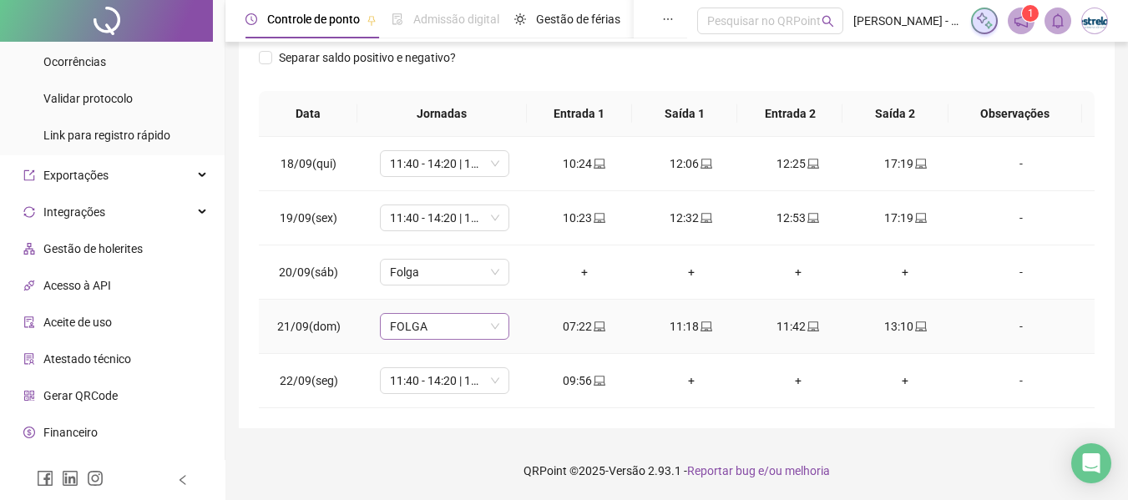
click at [467, 332] on span "FOLGA" at bounding box center [444, 326] width 109 height 25
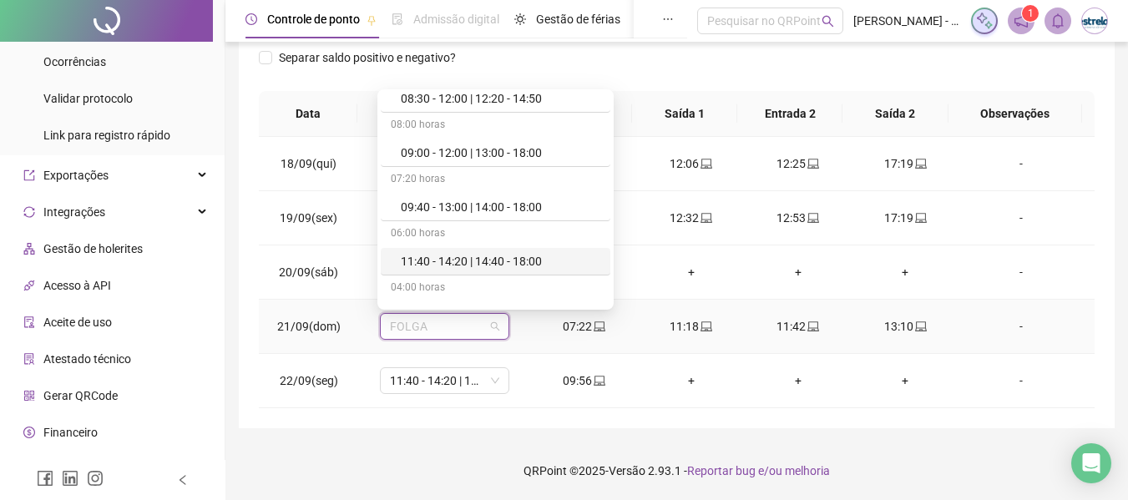
scroll to position [250, 0]
click at [443, 260] on div "11:40 - 14:20 | 14:40 - 18:00" at bounding box center [500, 262] width 199 height 18
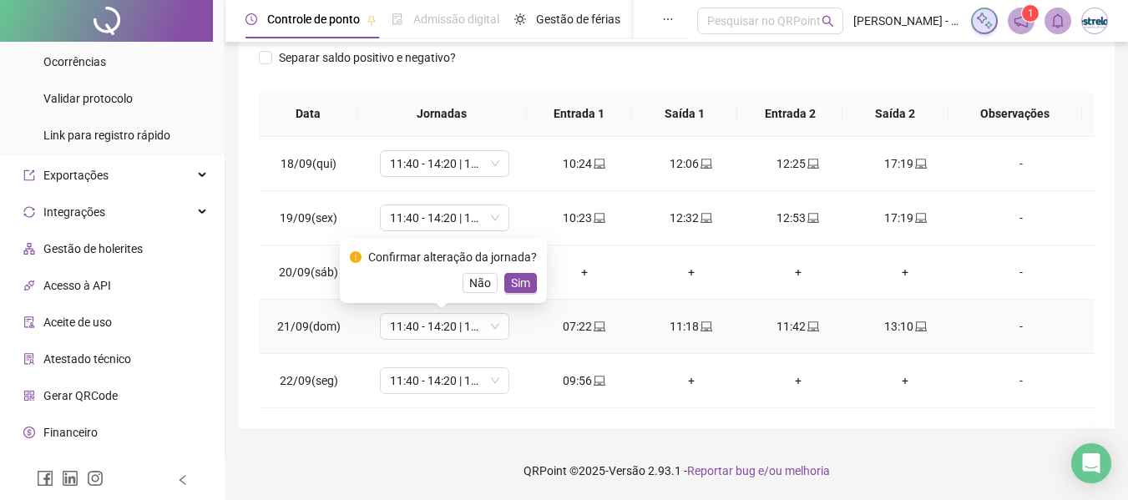
drag, startPoint x: 517, startPoint y: 275, endPoint x: 556, endPoint y: 260, distance: 41.5
click at [518, 275] on span "Sim" at bounding box center [520, 283] width 19 height 18
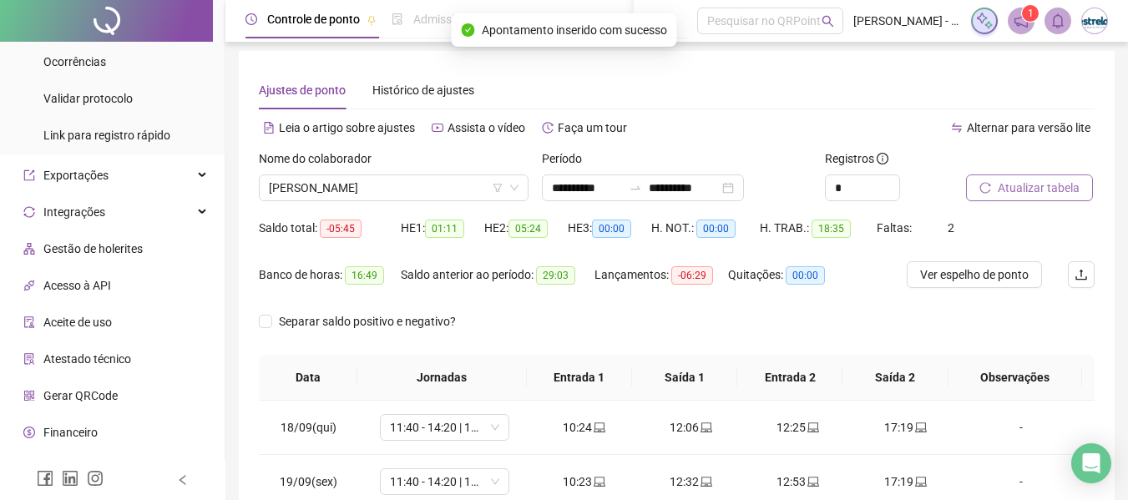
scroll to position [0, 0]
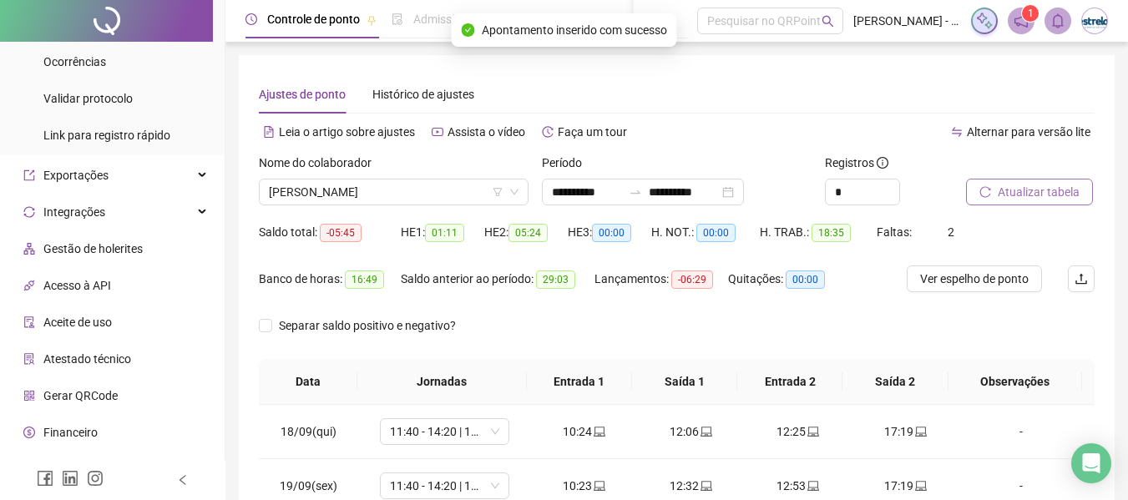
click at [1049, 196] on span "Atualizar tabela" at bounding box center [1038, 192] width 82 height 18
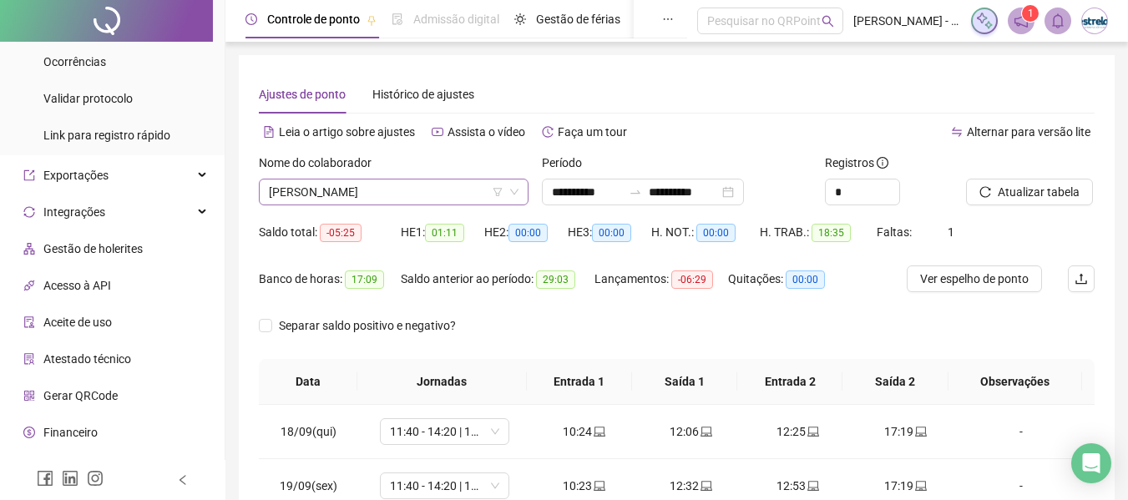
click at [397, 195] on span "[PERSON_NAME]" at bounding box center [394, 191] width 250 height 25
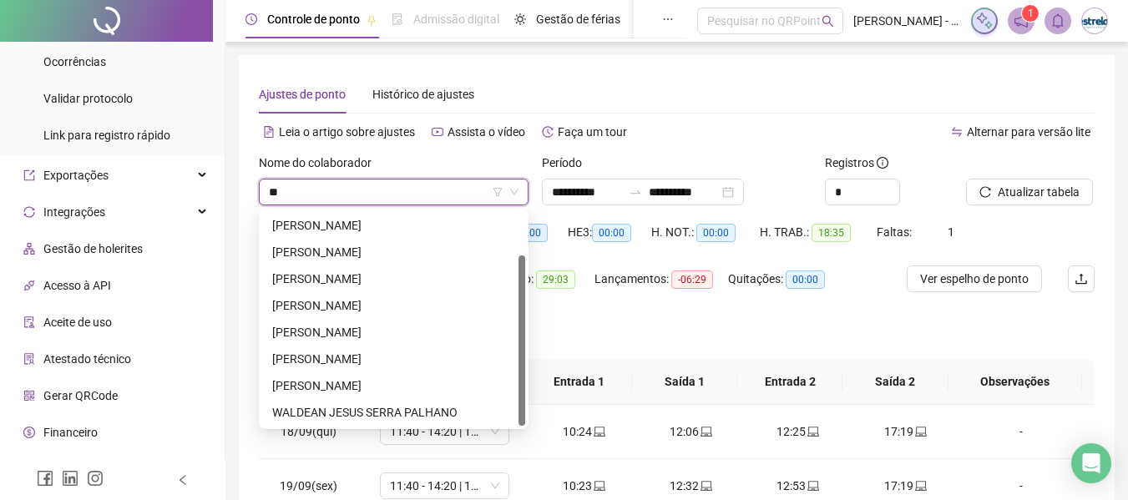
scroll to position [53, 0]
type input "***"
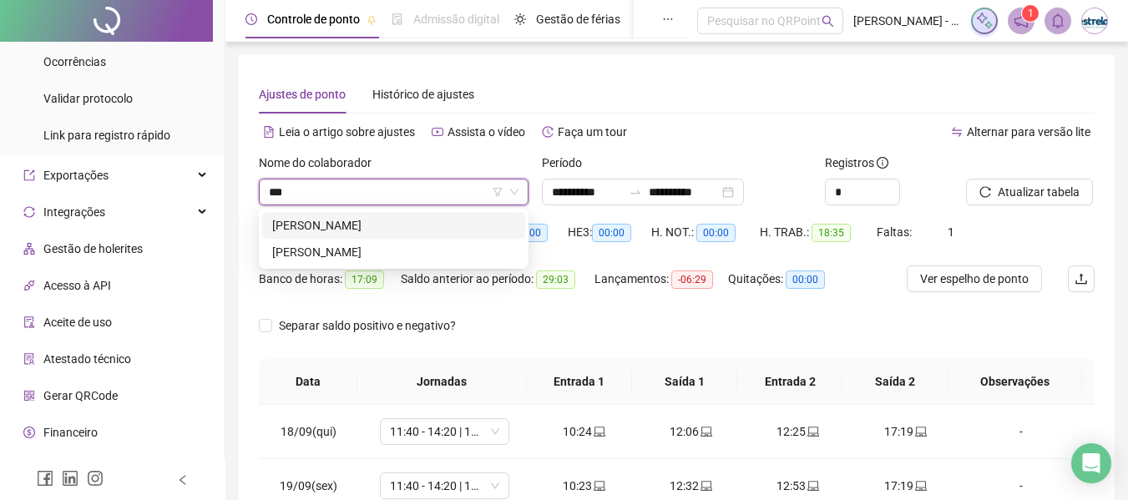
click at [390, 225] on div "[PERSON_NAME]" at bounding box center [393, 225] width 243 height 18
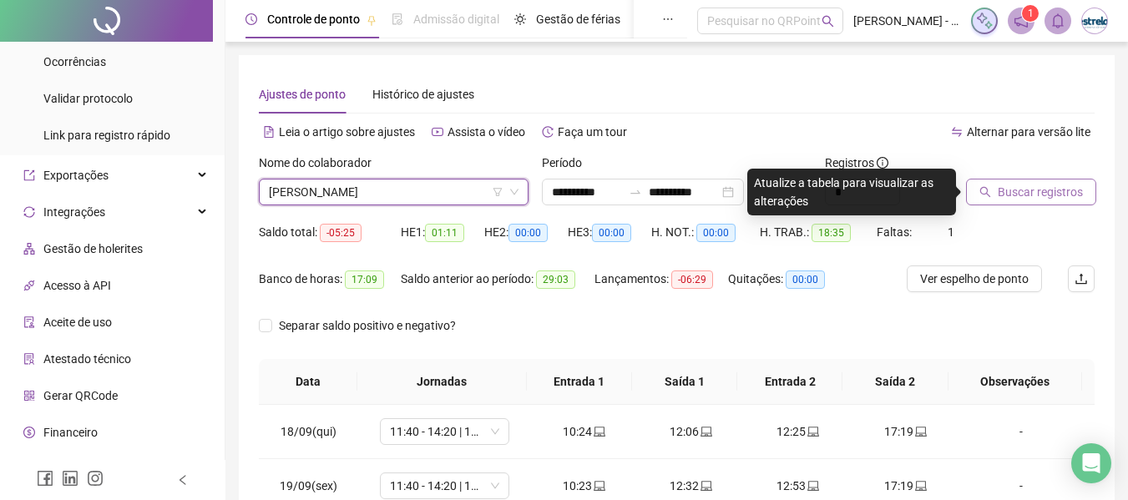
click at [987, 196] on button "Buscar registros" at bounding box center [1031, 192] width 130 height 27
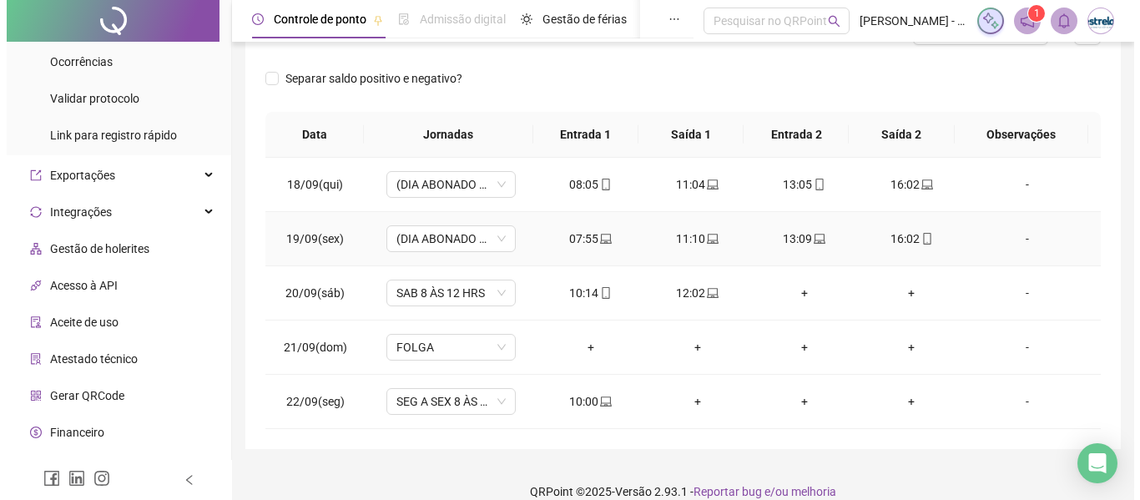
scroll to position [250, 0]
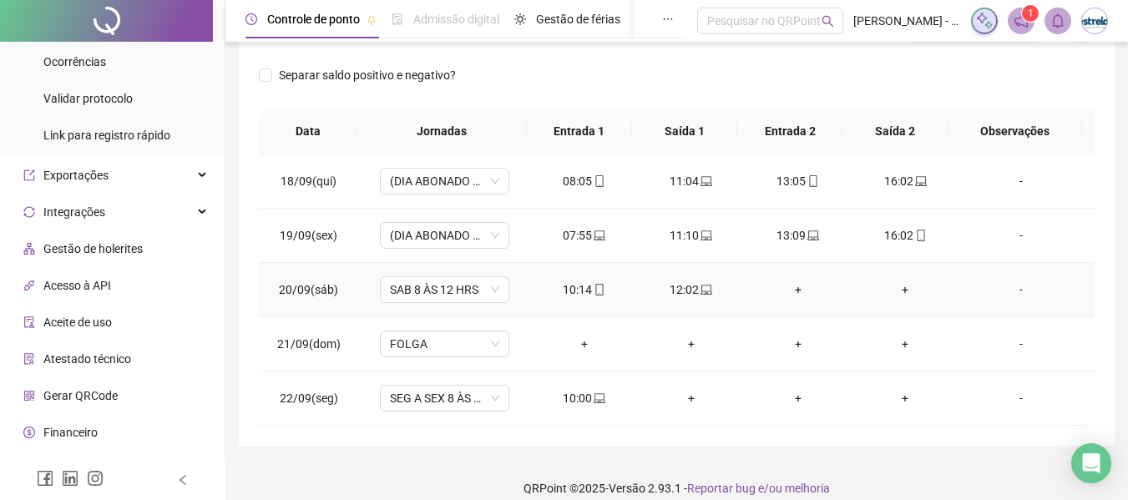
click at [1006, 286] on div "-" at bounding box center [1021, 289] width 98 height 18
type input "*****"
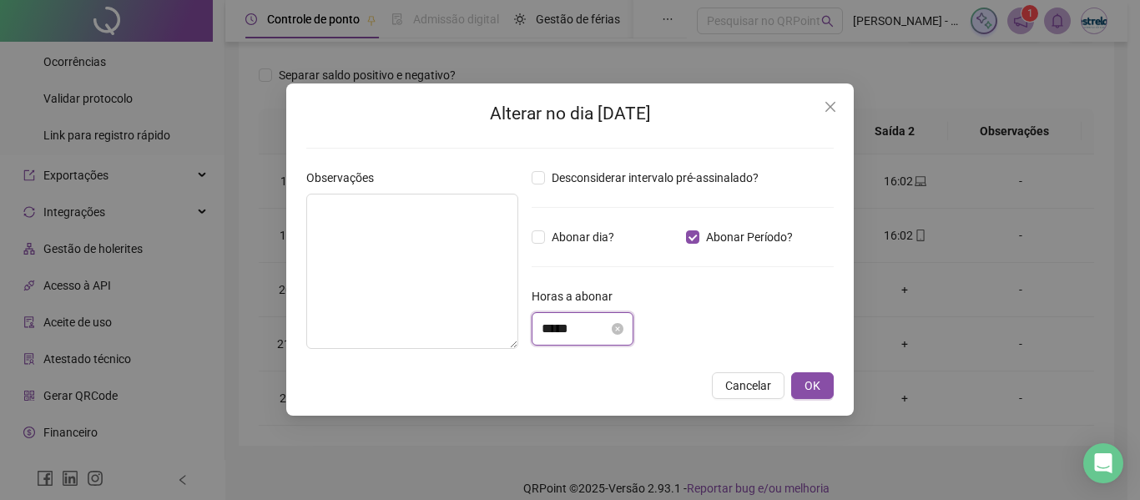
click at [579, 330] on input "*****" at bounding box center [575, 329] width 67 height 20
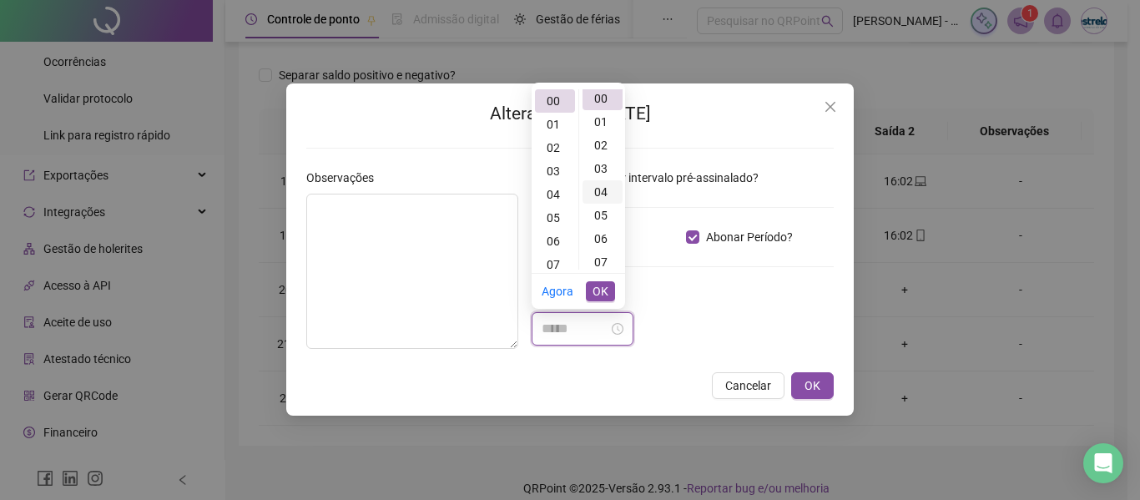
scroll to position [0, 0]
click at [555, 149] on div "02" at bounding box center [555, 147] width 40 height 23
click at [607, 217] on div "12" at bounding box center [603, 214] width 40 height 23
type input "*****"
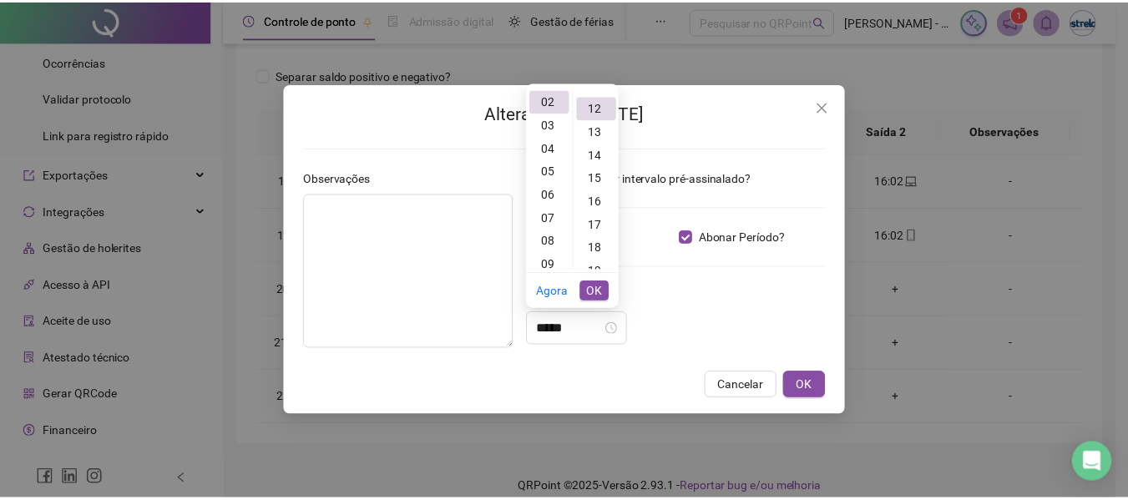
scroll to position [280, 0]
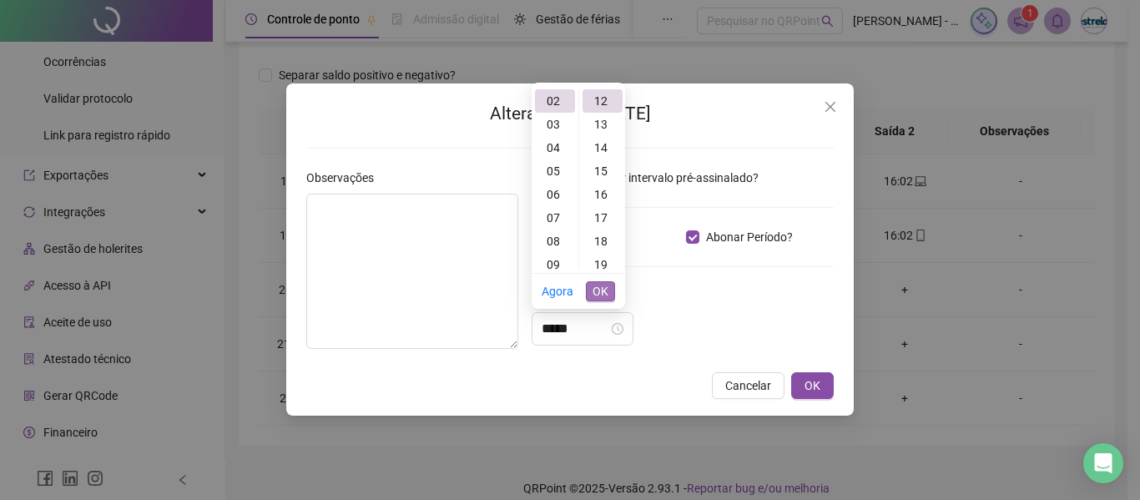
click at [602, 290] on span "OK" at bounding box center [601, 291] width 16 height 18
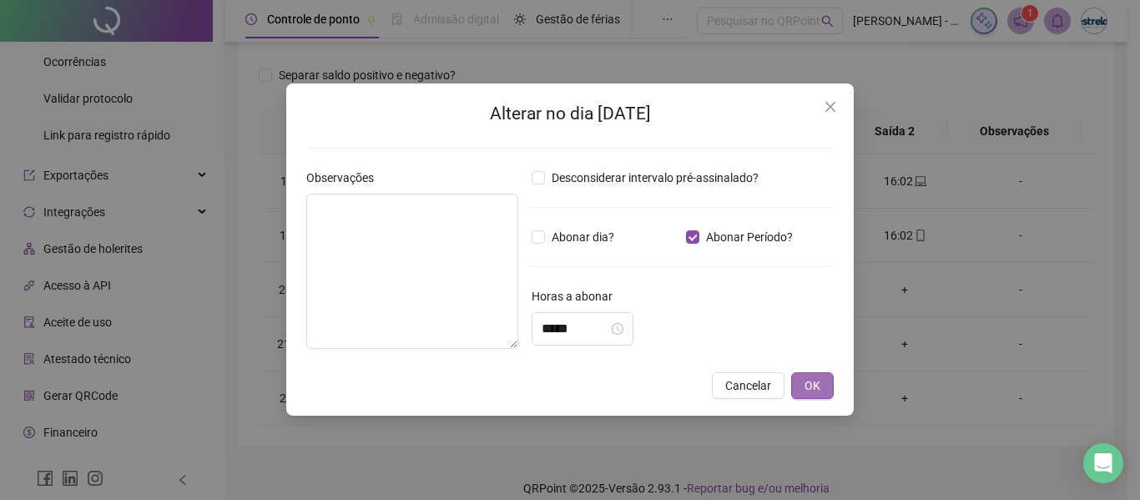
click at [824, 391] on button "OK" at bounding box center [812, 385] width 43 height 27
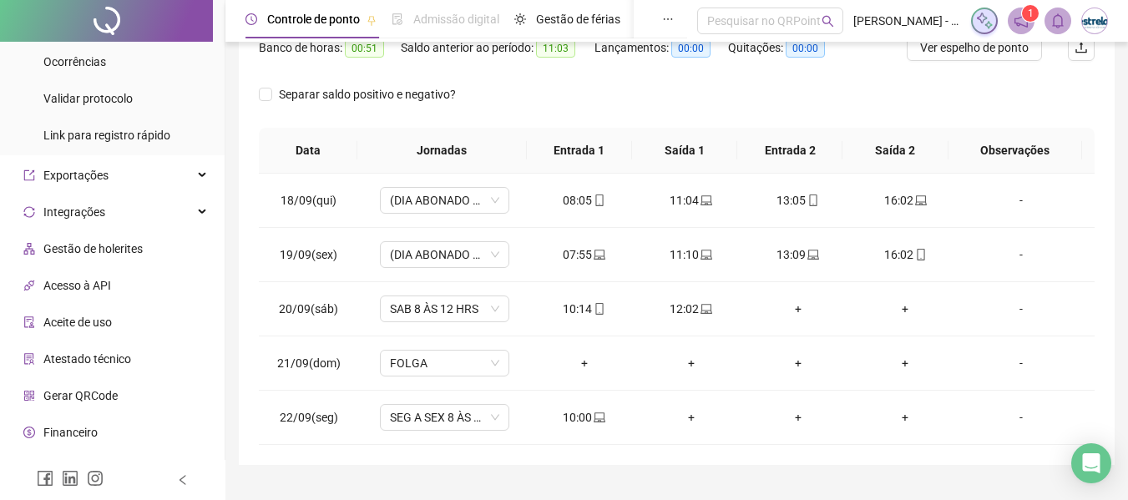
scroll to position [0, 0]
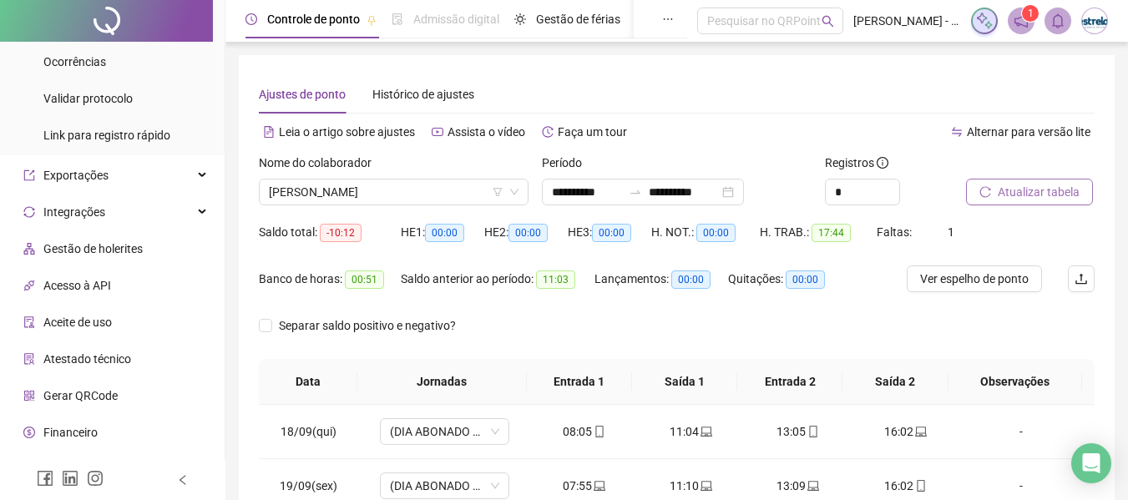
click at [1030, 194] on span "Atualizar tabela" at bounding box center [1038, 192] width 82 height 18
click at [346, 192] on span "[PERSON_NAME]" at bounding box center [394, 191] width 250 height 25
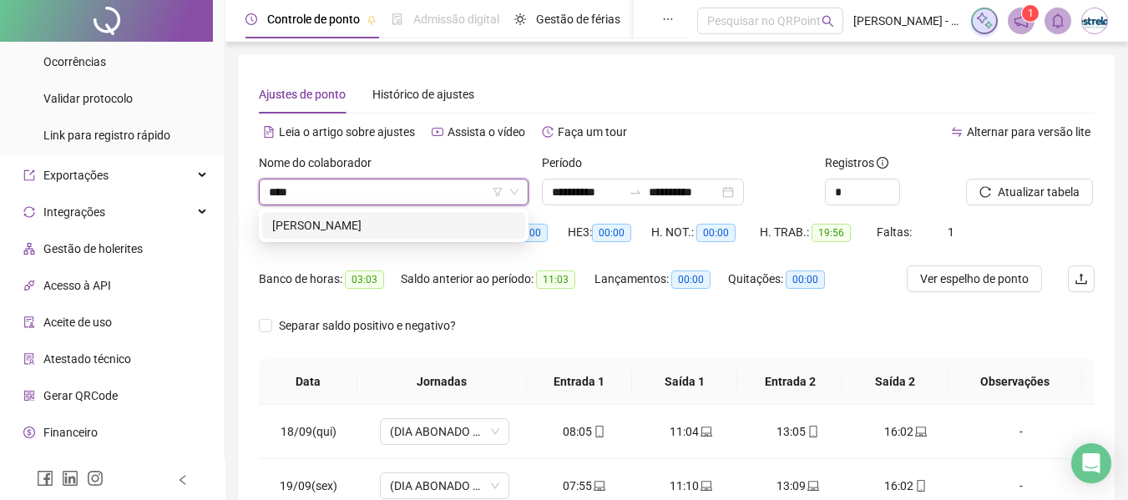
type input "*****"
drag, startPoint x: 346, startPoint y: 223, endPoint x: 871, endPoint y: 225, distance: 525.0
click at [346, 224] on div "[PERSON_NAME]" at bounding box center [393, 225] width 243 height 18
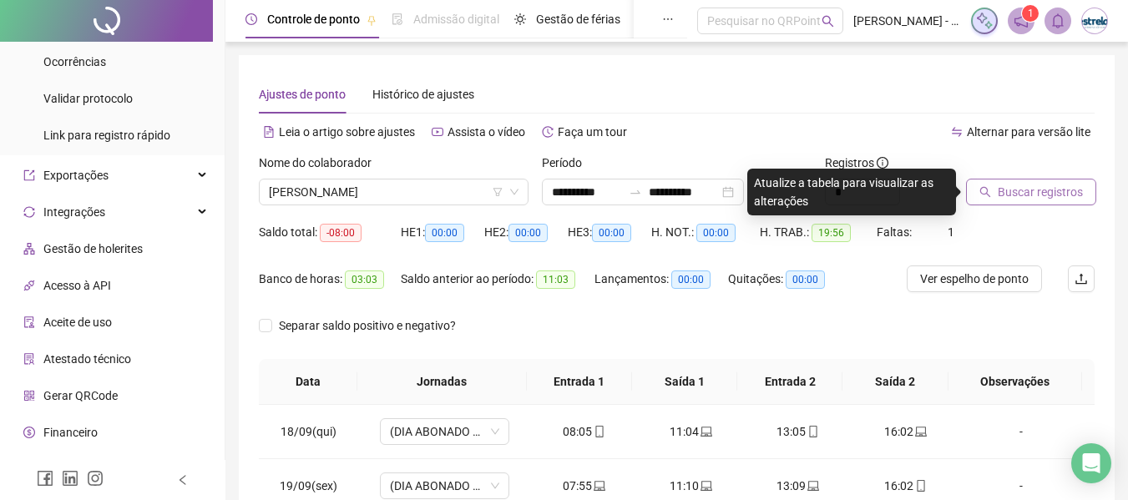
click at [1038, 198] on span "Buscar registros" at bounding box center [1039, 192] width 85 height 18
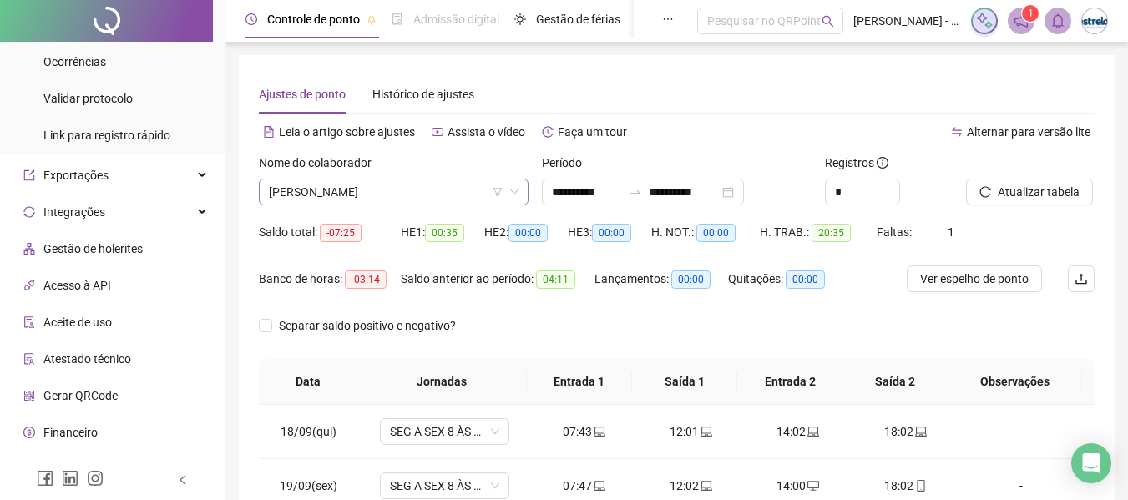
click at [385, 195] on span "[PERSON_NAME]" at bounding box center [394, 191] width 250 height 25
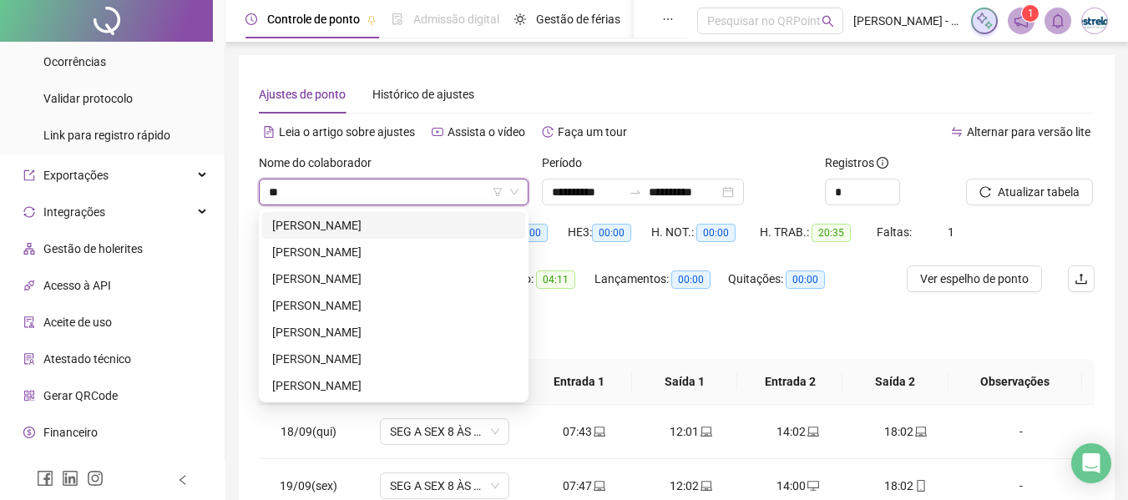
type input "*"
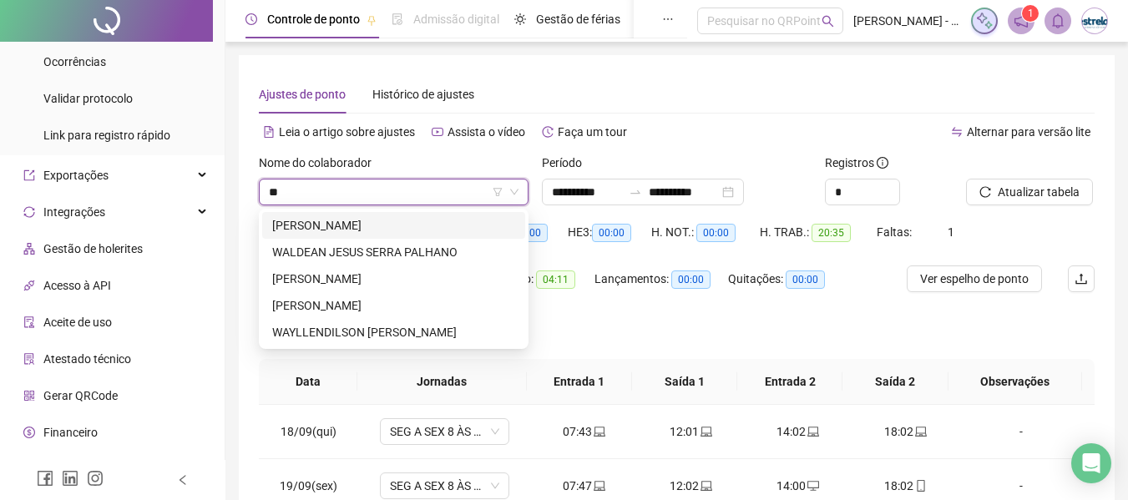
type input "***"
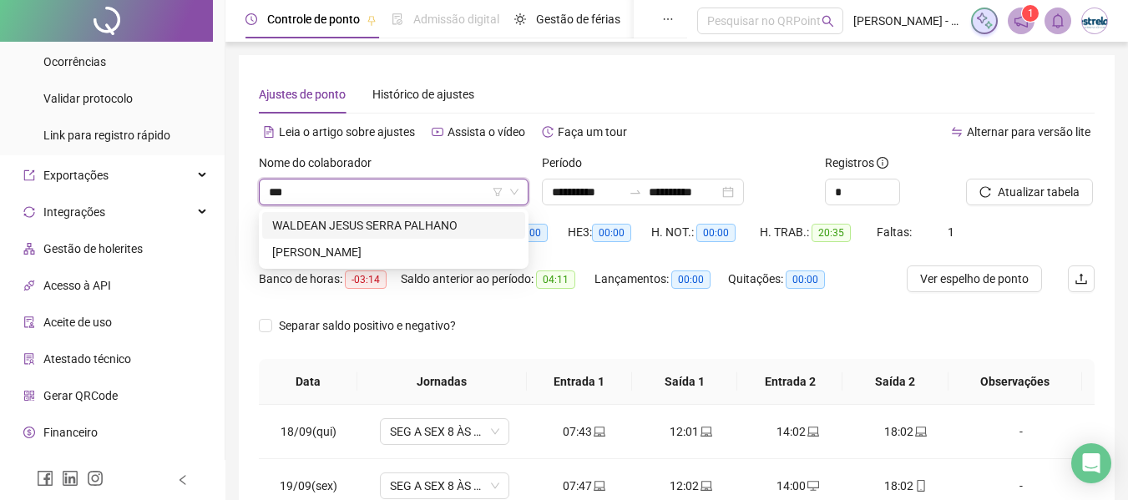
click at [366, 223] on div "WALDEAN JESUS SERRA PALHANO" at bounding box center [393, 225] width 243 height 18
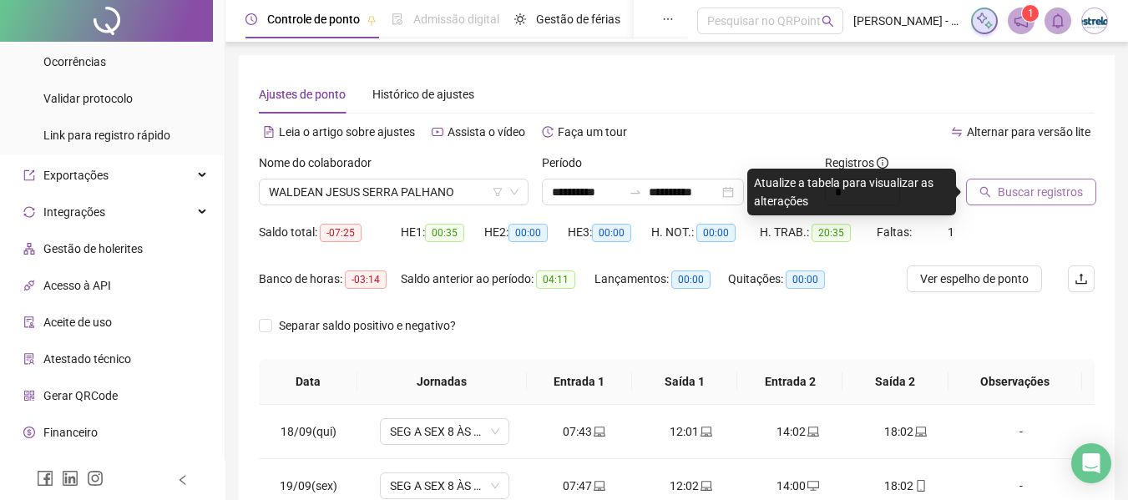
click at [1002, 194] on span "Buscar registros" at bounding box center [1039, 192] width 85 height 18
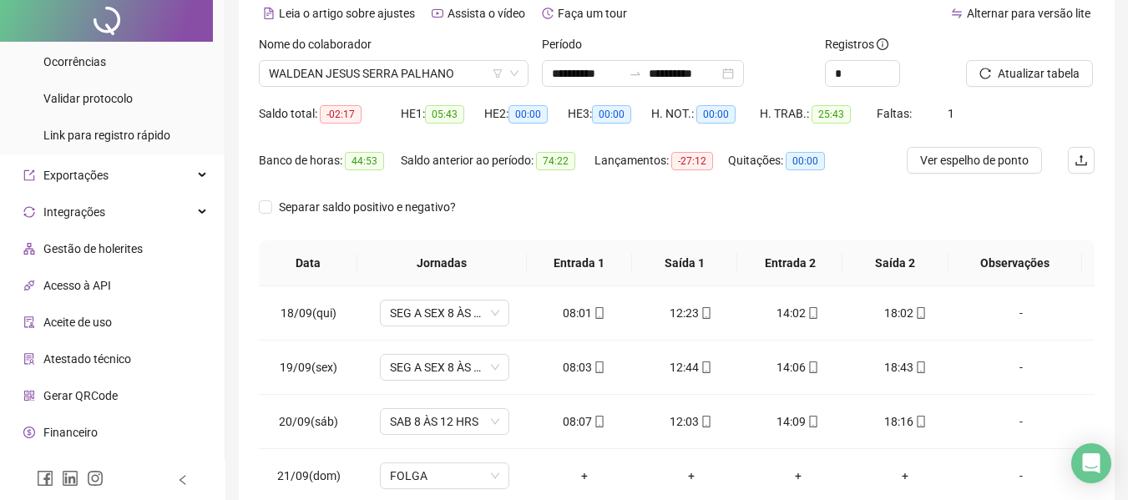
scroll to position [268, 0]
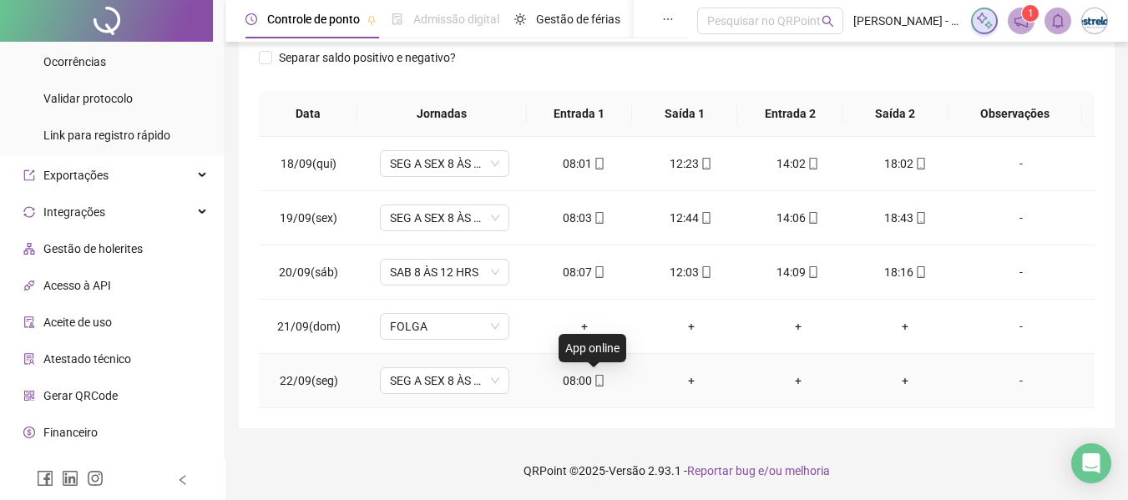
click at [596, 375] on icon "mobile" at bounding box center [600, 381] width 8 height 12
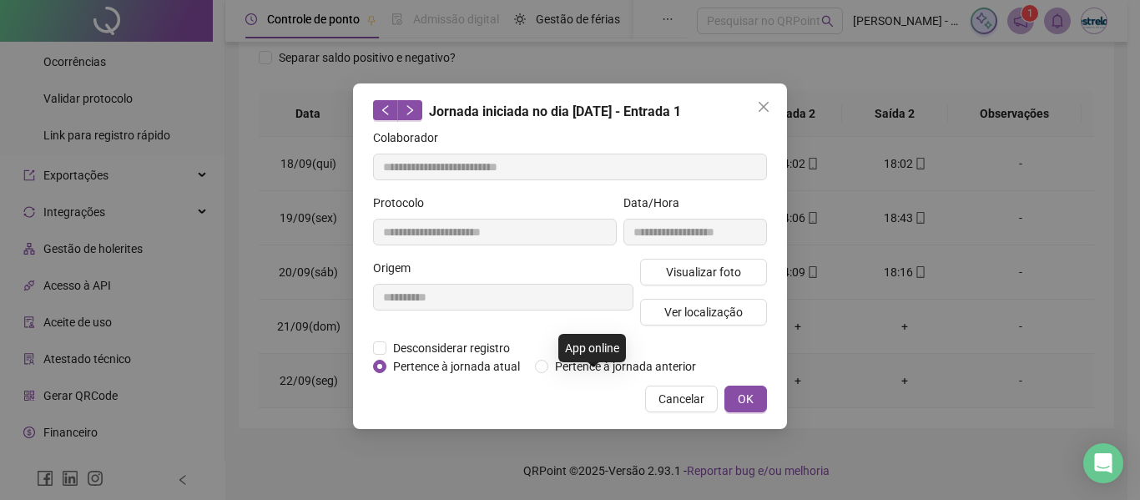
type input "**********"
click at [673, 275] on span "Visualizar foto" at bounding box center [703, 272] width 75 height 18
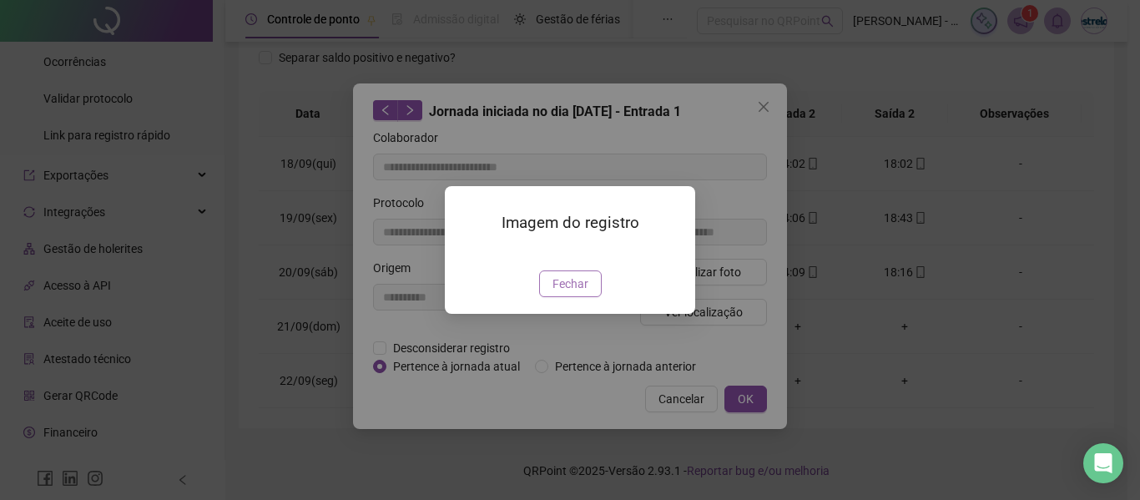
click at [596, 297] on button "Fechar" at bounding box center [570, 283] width 63 height 27
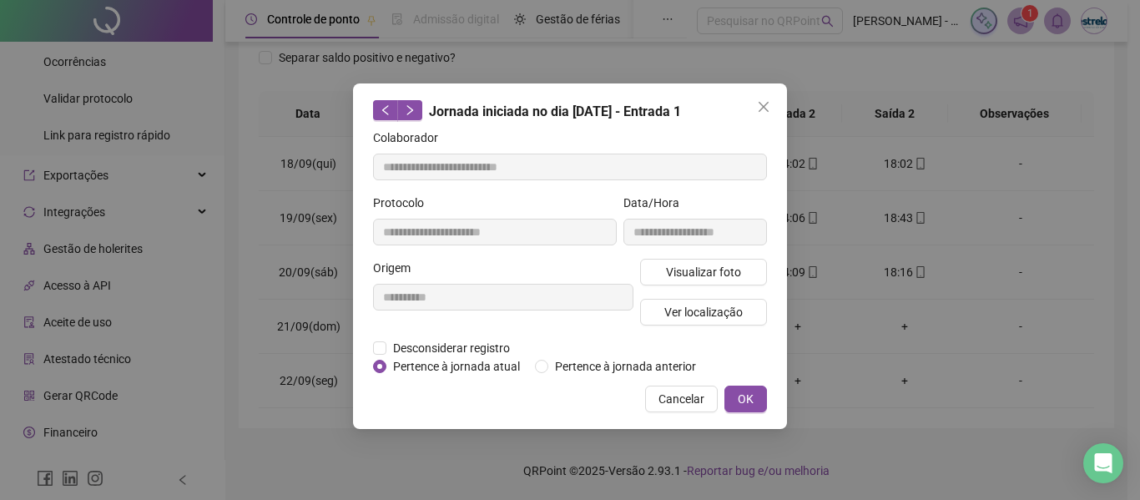
drag, startPoint x: 760, startPoint y: 108, endPoint x: 785, endPoint y: 108, distance: 25.9
click at [763, 108] on icon "close" at bounding box center [763, 106] width 13 height 13
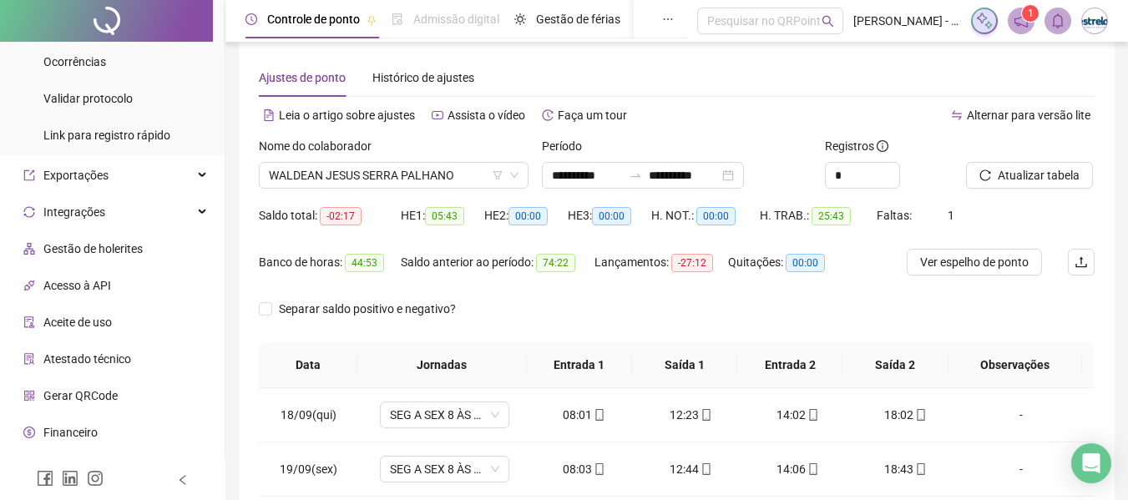
scroll to position [0, 0]
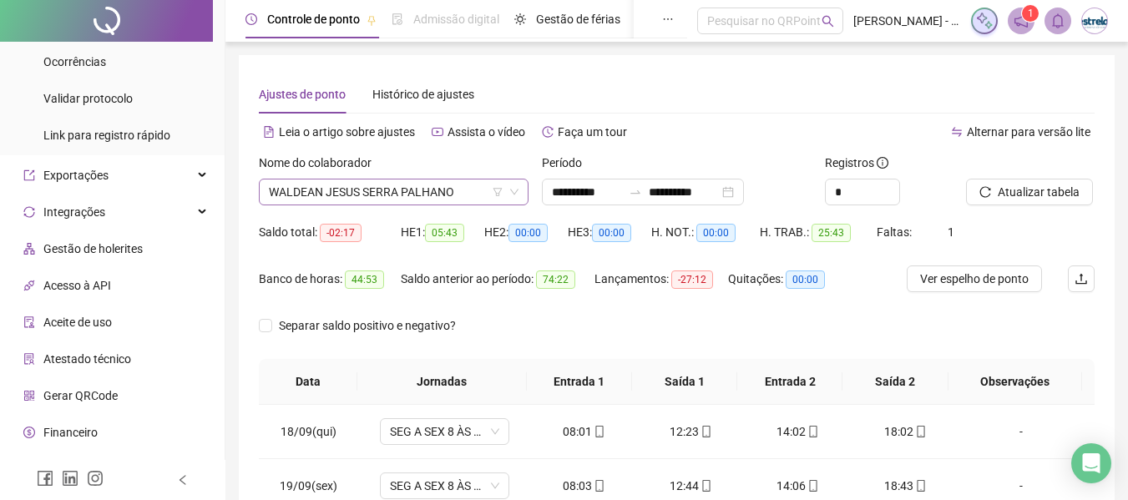
click at [389, 189] on span "WALDEAN JESUS SERRA PALHANO" at bounding box center [394, 191] width 250 height 25
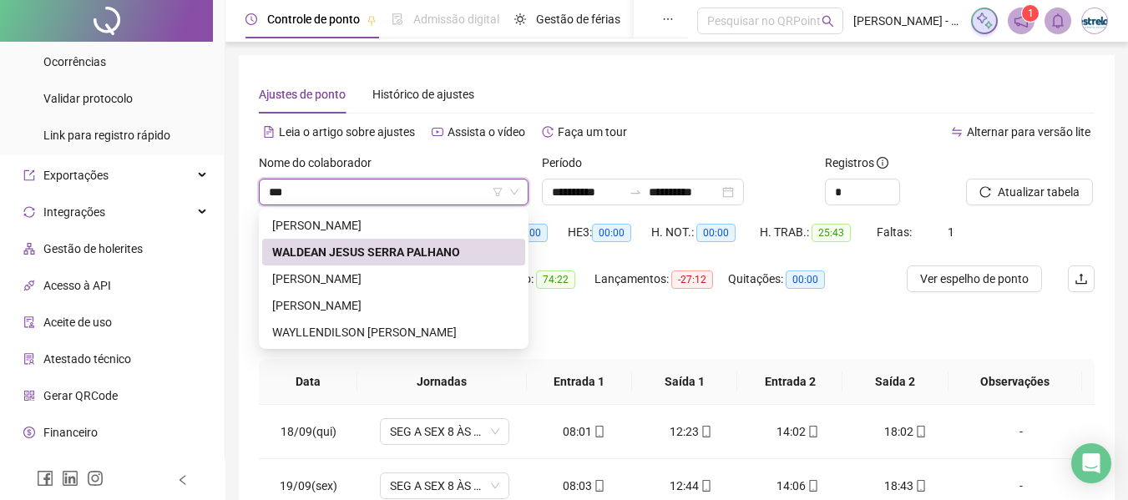
type input "****"
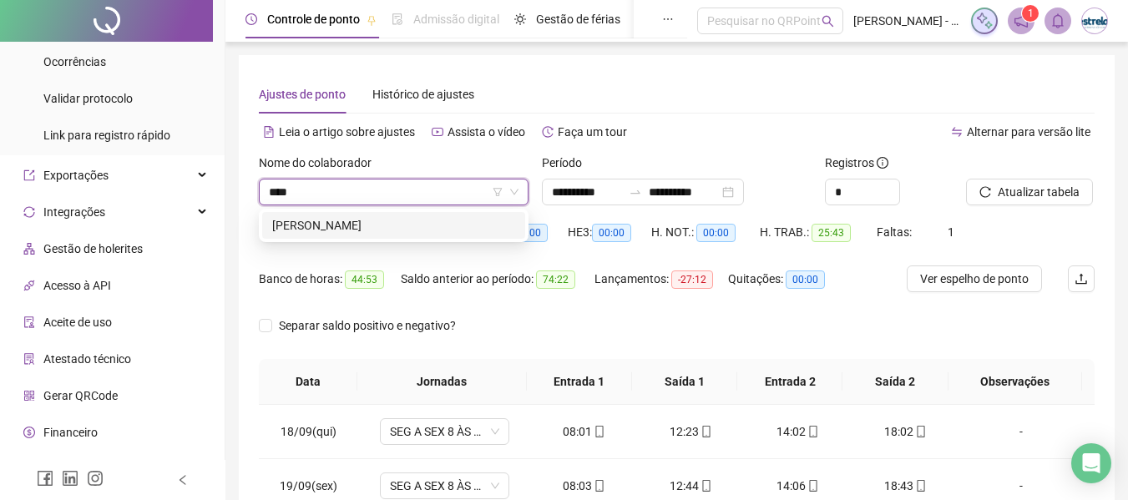
click at [392, 220] on div "[PERSON_NAME]" at bounding box center [393, 225] width 243 height 18
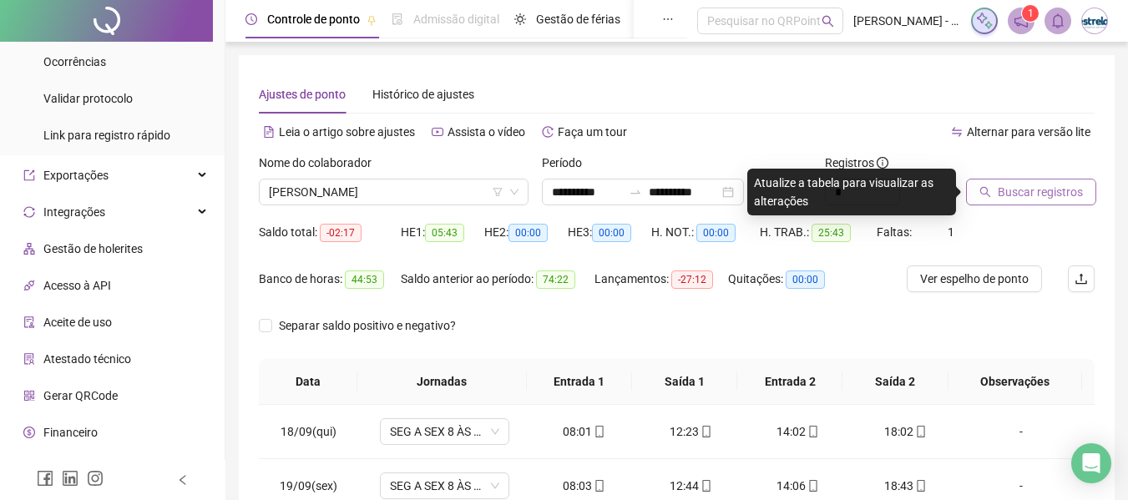
click at [1002, 185] on span "Buscar registros" at bounding box center [1039, 192] width 85 height 18
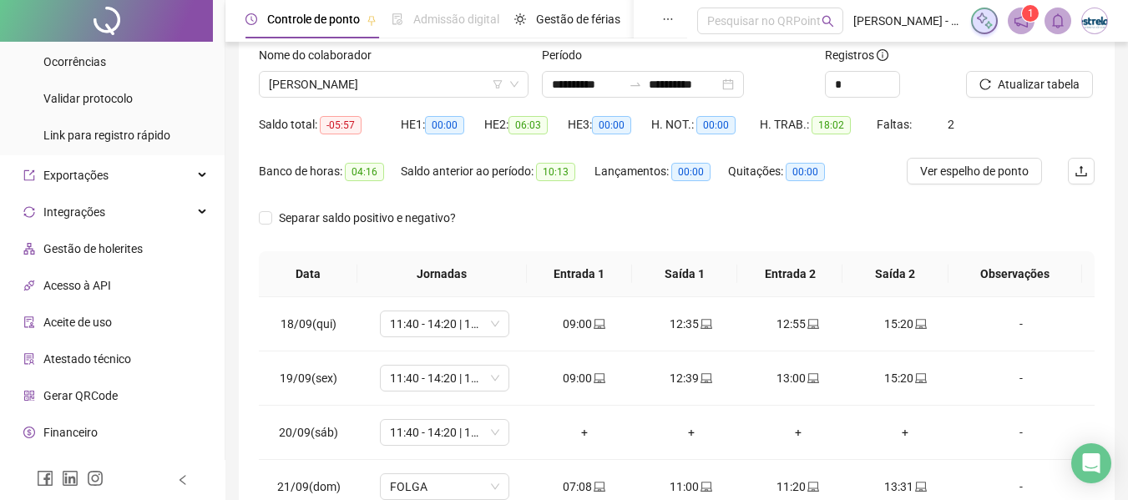
scroll to position [268, 0]
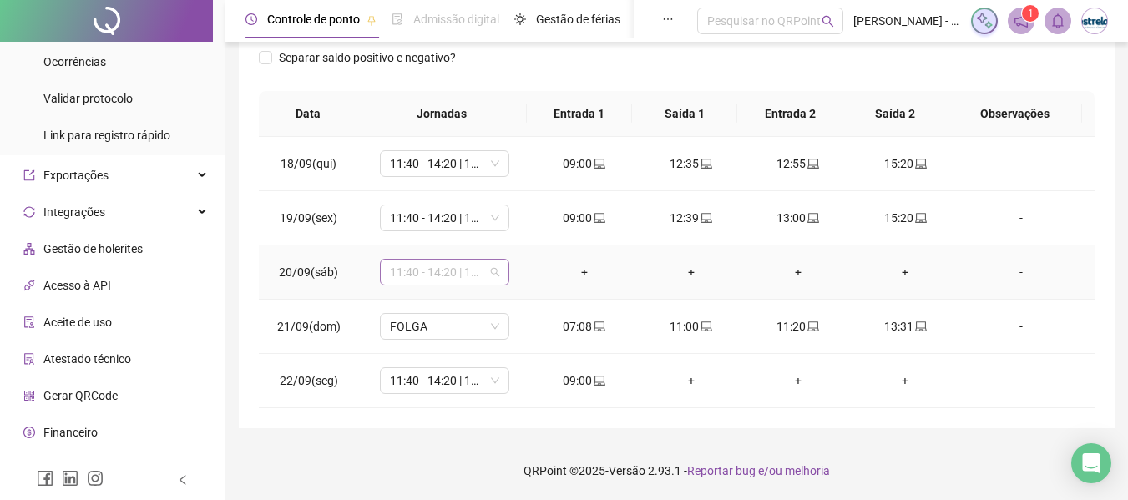
drag, startPoint x: 470, startPoint y: 271, endPoint x: 507, endPoint y: 249, distance: 43.1
click at [470, 272] on span "11:40 - 14:20 | 14:40 - 18:00" at bounding box center [444, 272] width 109 height 25
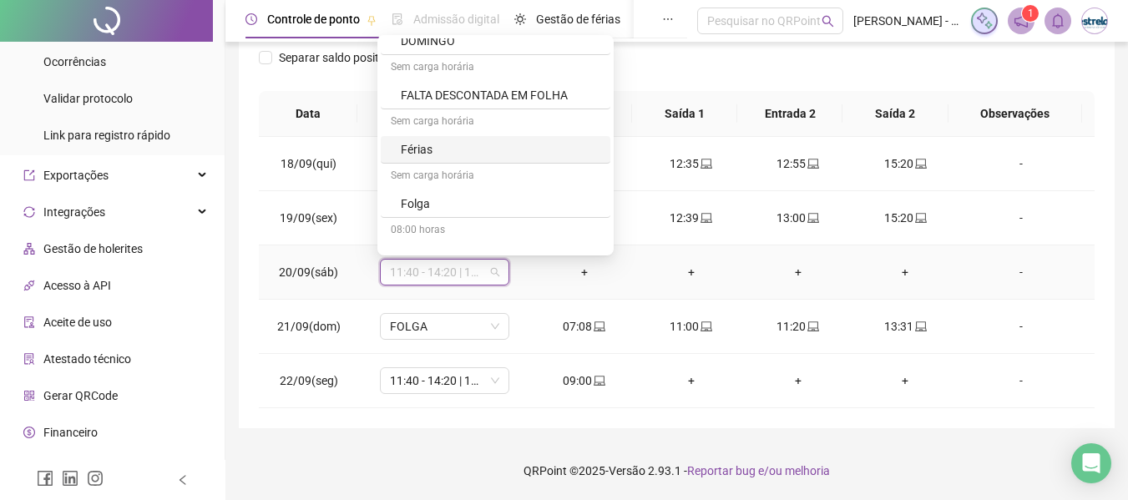
scroll to position [835, 0]
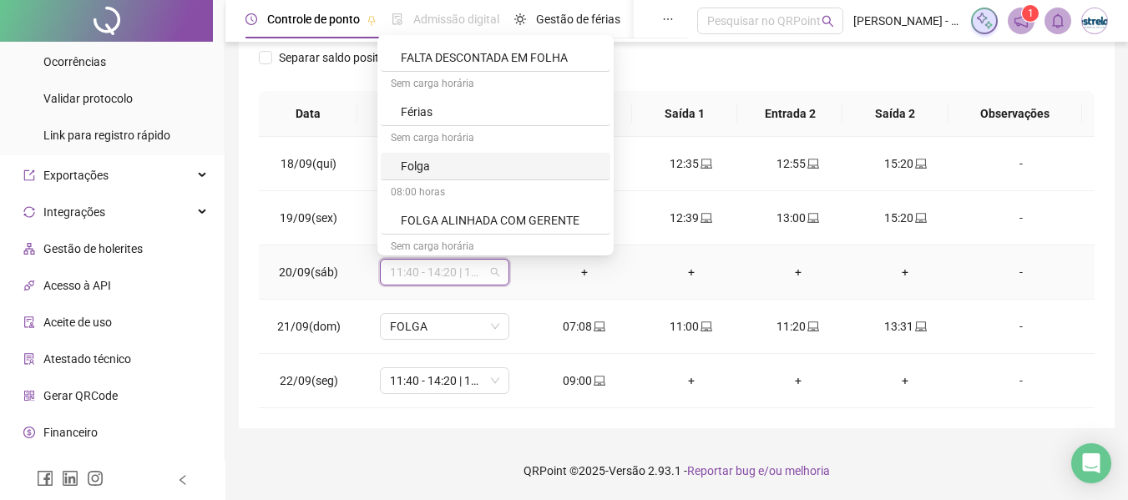
click at [439, 165] on div "Folga" at bounding box center [500, 166] width 199 height 18
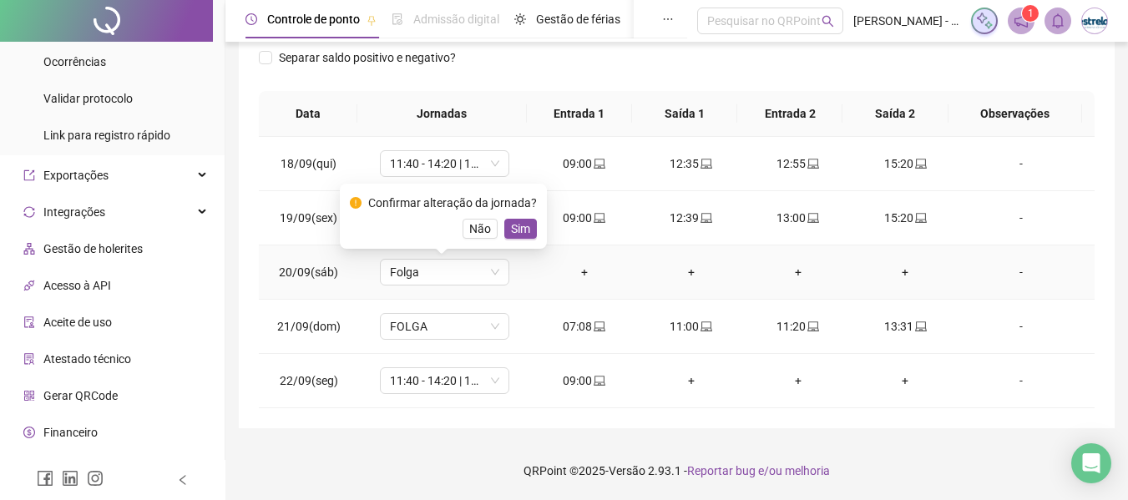
click at [499, 227] on div "Não Sim" at bounding box center [443, 229] width 187 height 20
click at [511, 230] on span "Sim" at bounding box center [520, 229] width 19 height 18
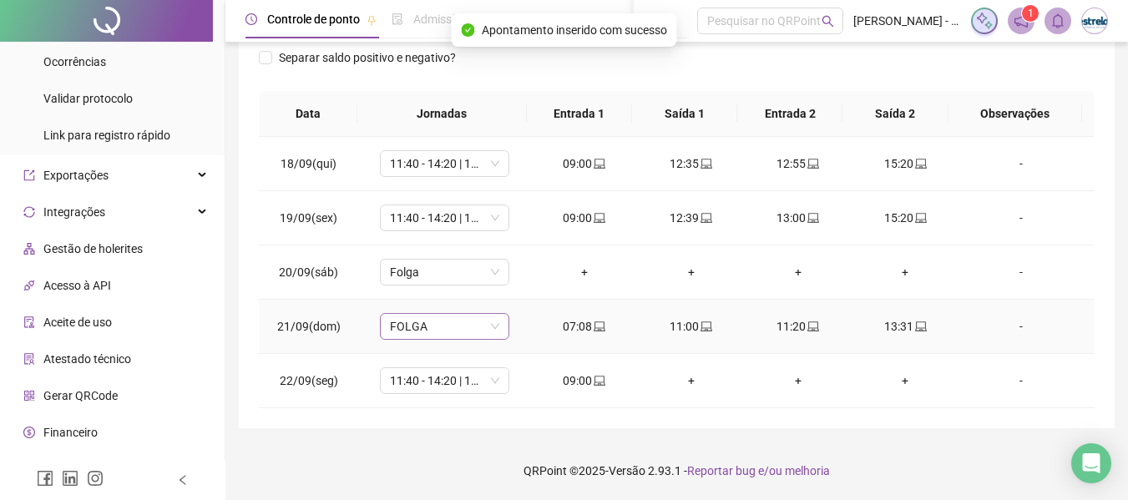
click at [456, 322] on span "FOLGA" at bounding box center [444, 326] width 109 height 25
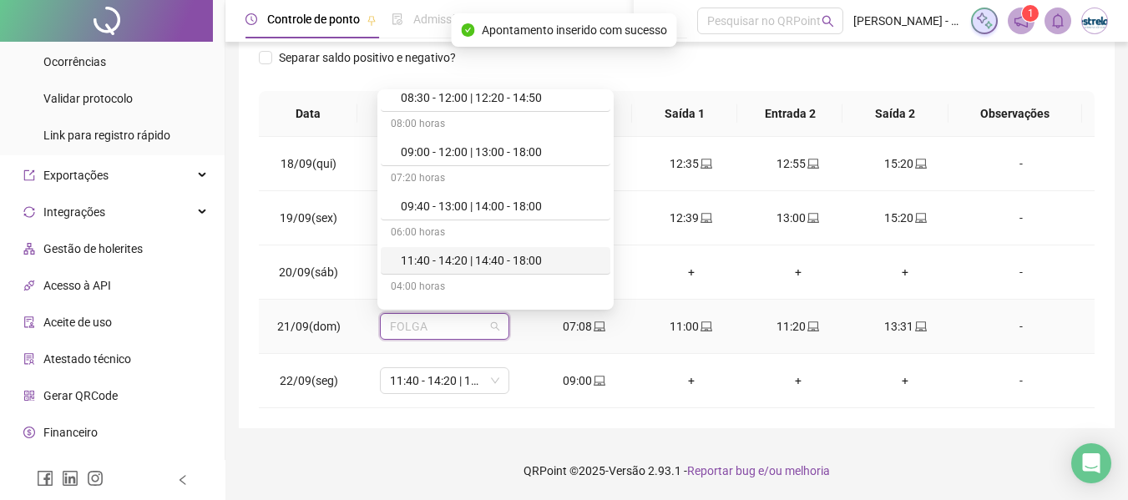
scroll to position [250, 0]
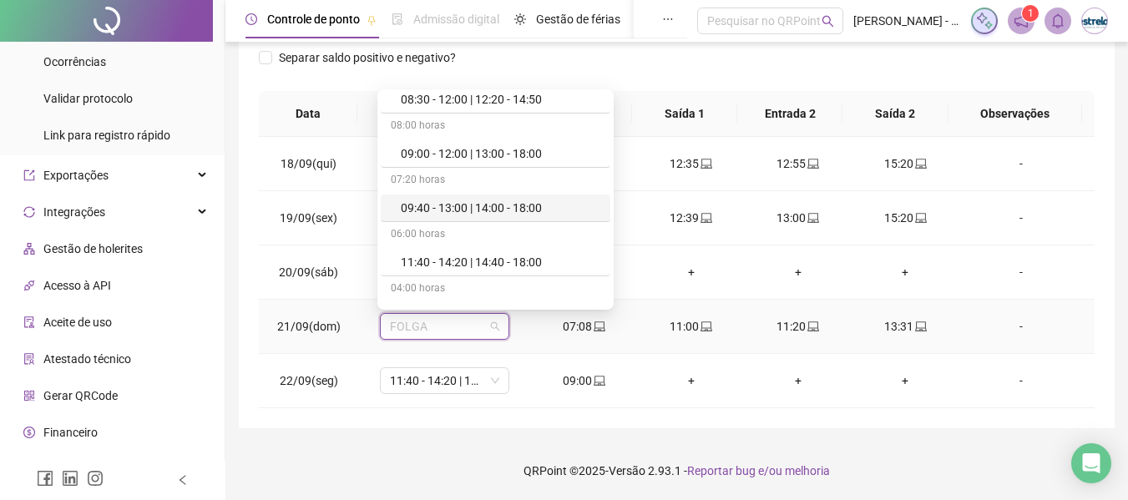
click at [467, 248] on div "06:00 horas" at bounding box center [496, 235] width 230 height 27
click at [496, 256] on div "11:40 - 14:20 | 14:40 - 18:00" at bounding box center [500, 262] width 199 height 18
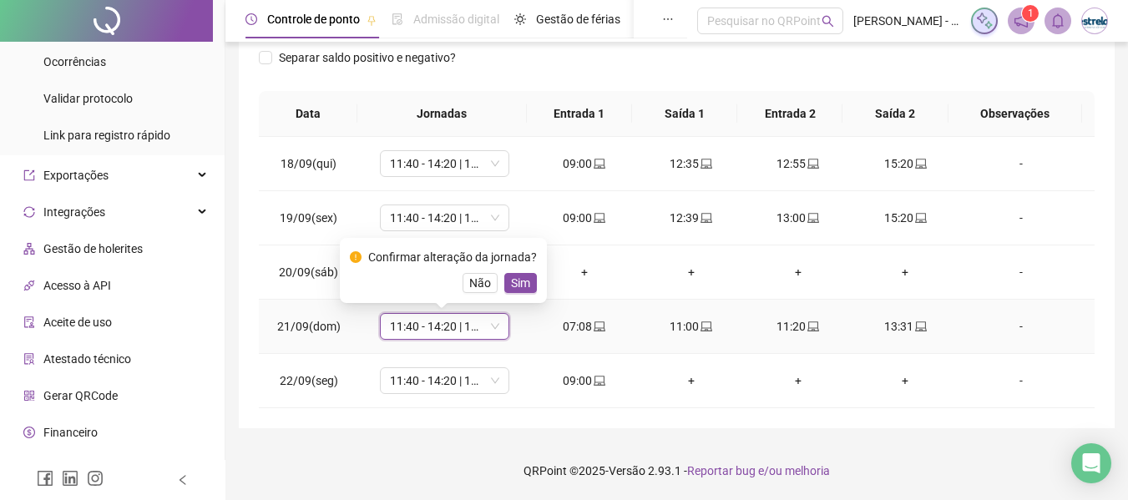
click at [533, 285] on div "Confirmar alteração da jornada? Não Sim" at bounding box center [443, 270] width 207 height 65
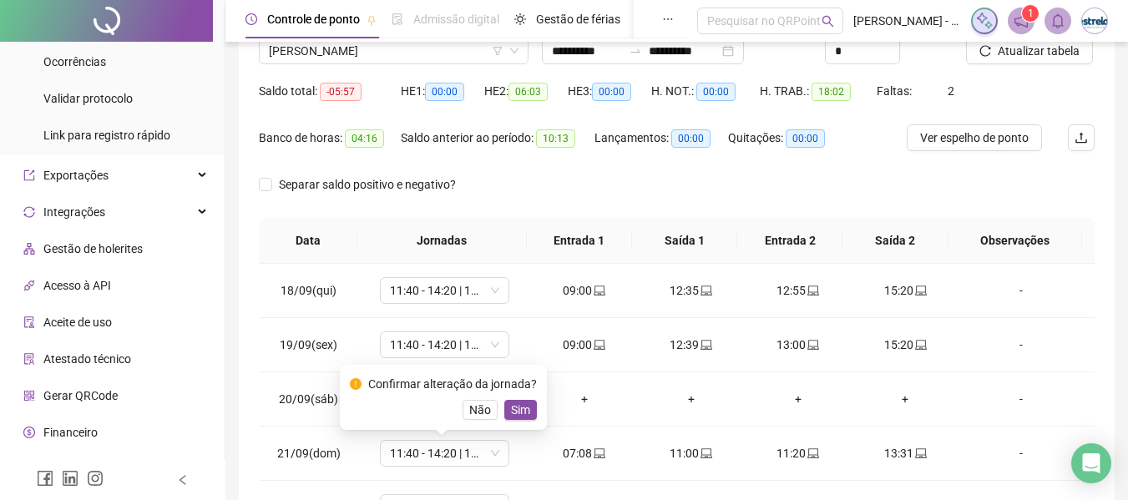
scroll to position [0, 0]
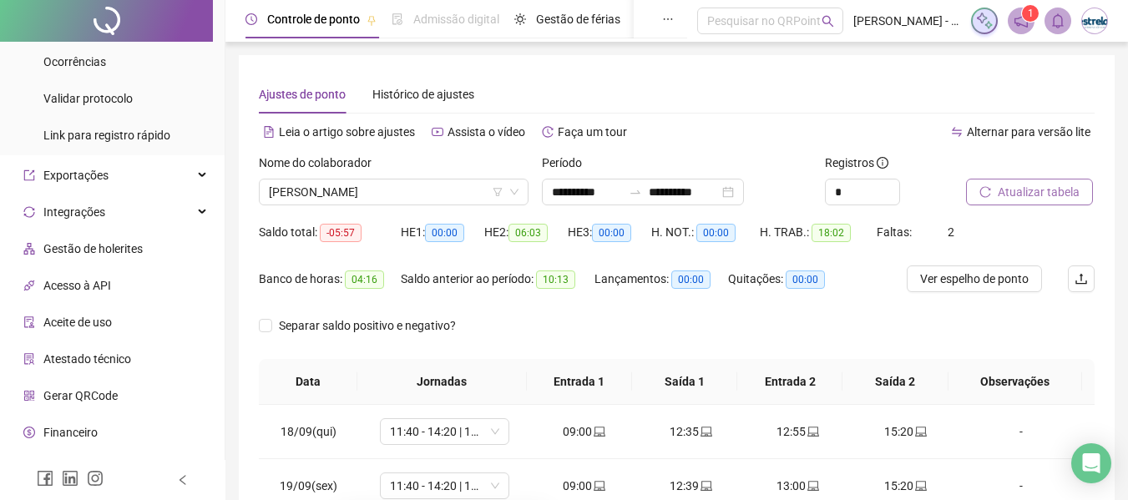
click at [1073, 189] on span "Atualizar tabela" at bounding box center [1038, 192] width 82 height 18
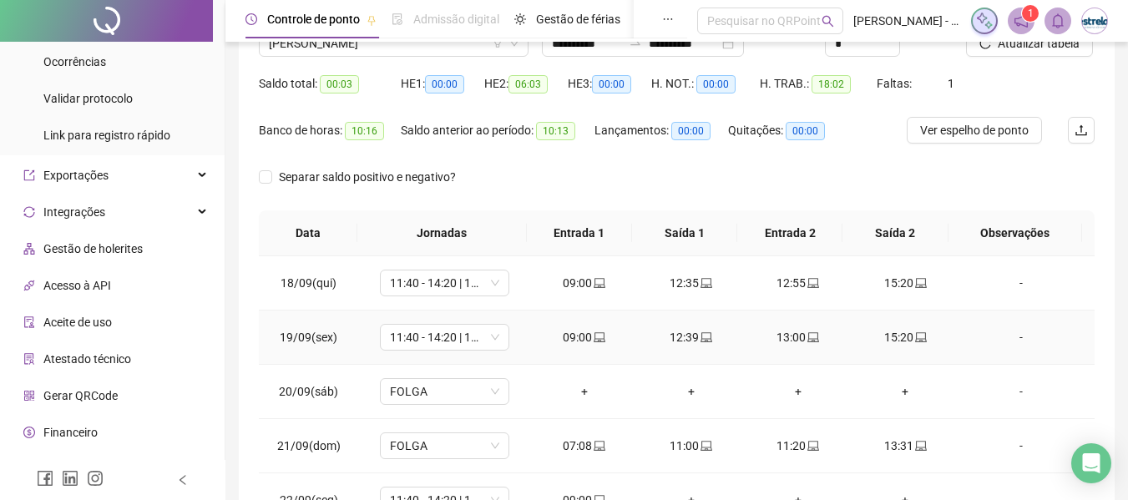
scroll to position [268, 0]
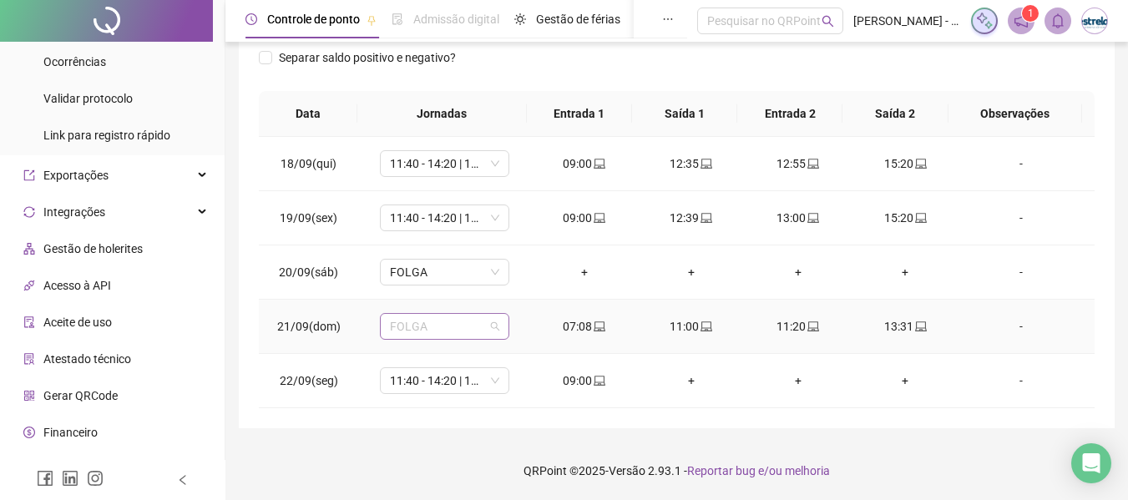
click at [463, 332] on span "FOLGA" at bounding box center [444, 326] width 109 height 25
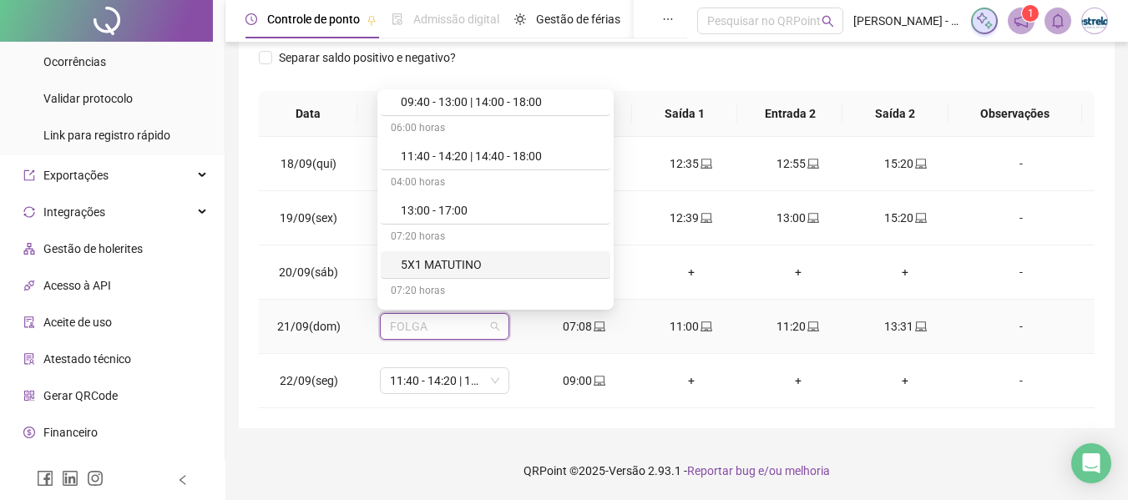
scroll to position [334, 0]
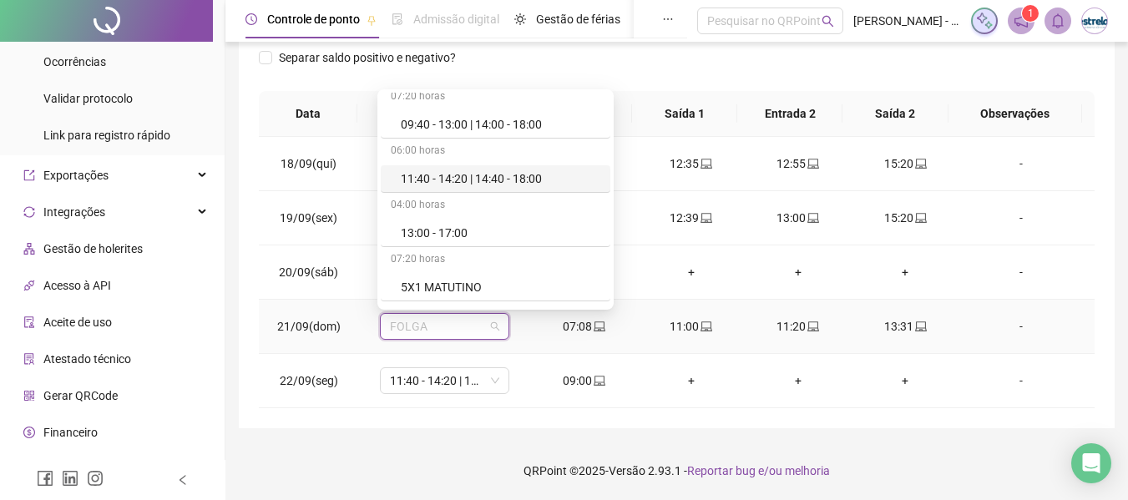
click at [431, 182] on div "11:40 - 14:20 | 14:40 - 18:00" at bounding box center [500, 178] width 199 height 18
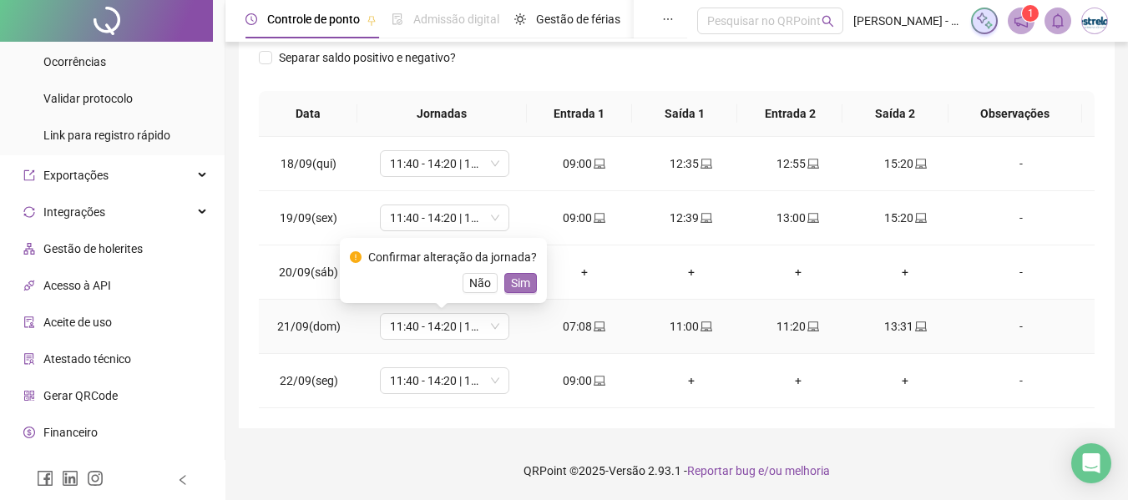
click at [512, 279] on span "Sim" at bounding box center [520, 283] width 19 height 18
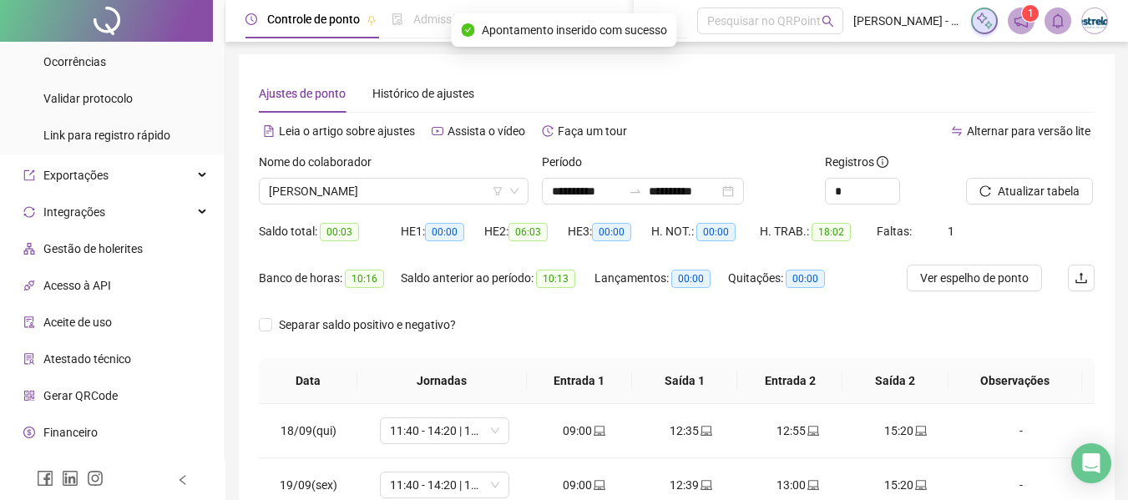
scroll to position [0, 0]
click at [1068, 199] on span "Atualizar tabela" at bounding box center [1038, 192] width 82 height 18
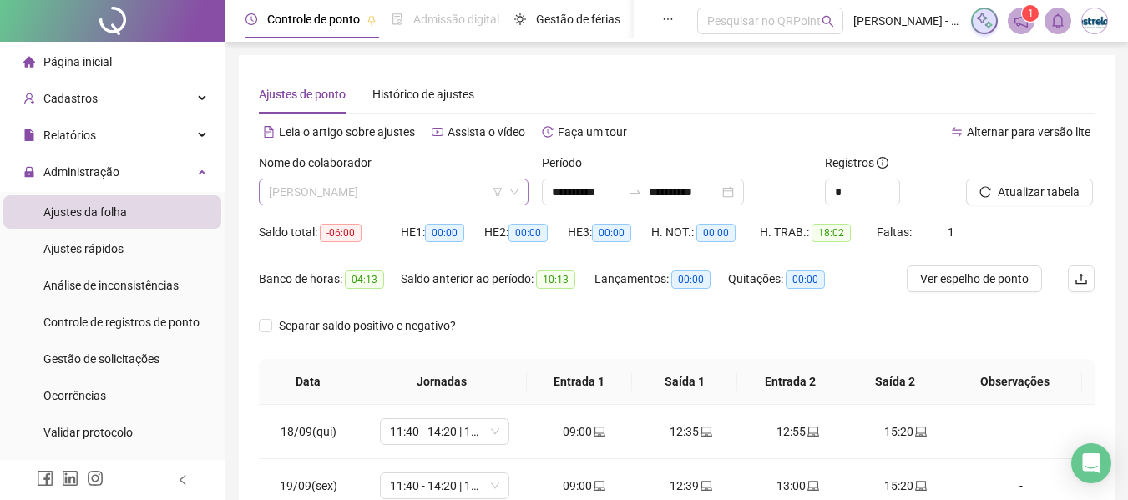
click at [374, 197] on span "[PERSON_NAME]" at bounding box center [394, 191] width 250 height 25
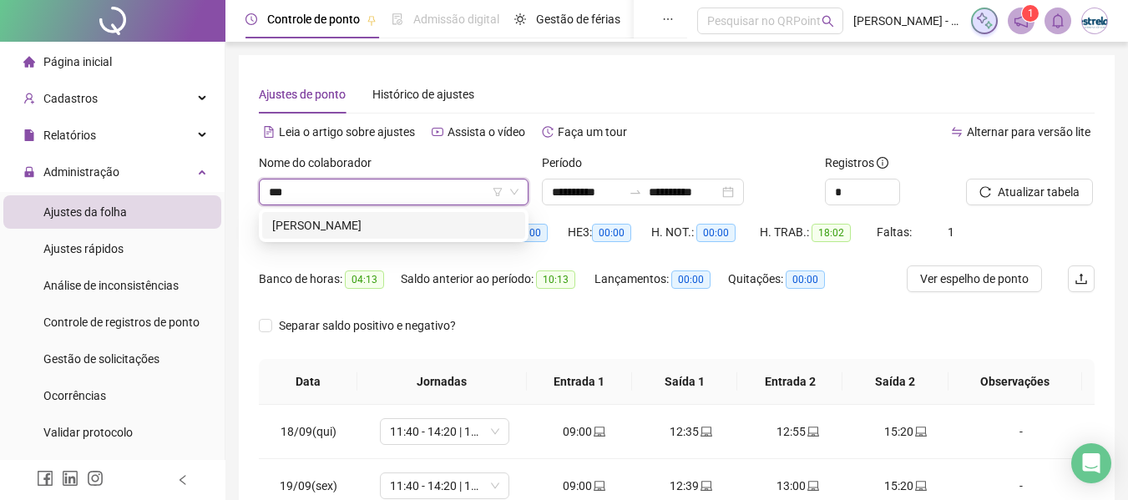
type input "****"
click at [369, 230] on div "[PERSON_NAME]" at bounding box center [393, 225] width 243 height 18
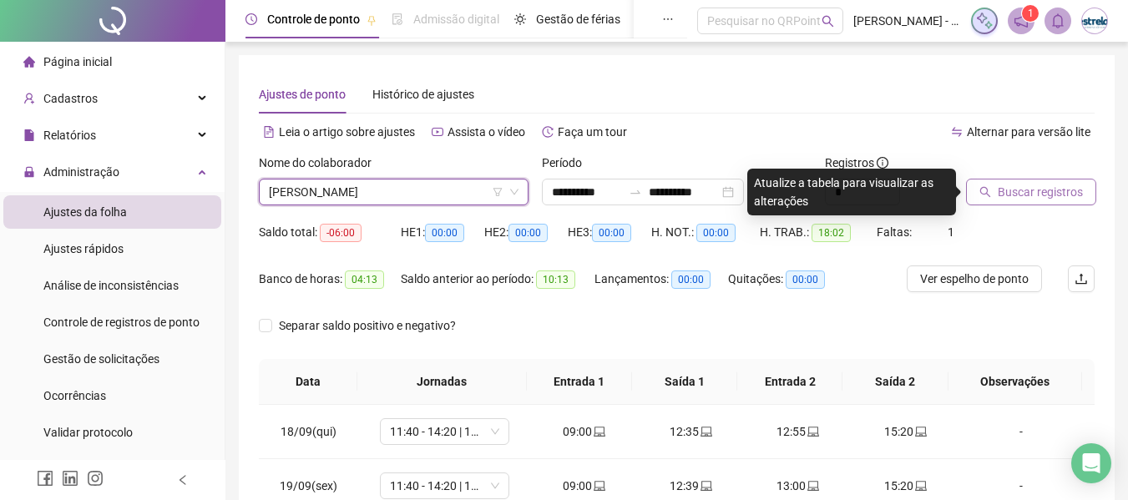
click at [1007, 192] on span "Buscar registros" at bounding box center [1039, 192] width 85 height 18
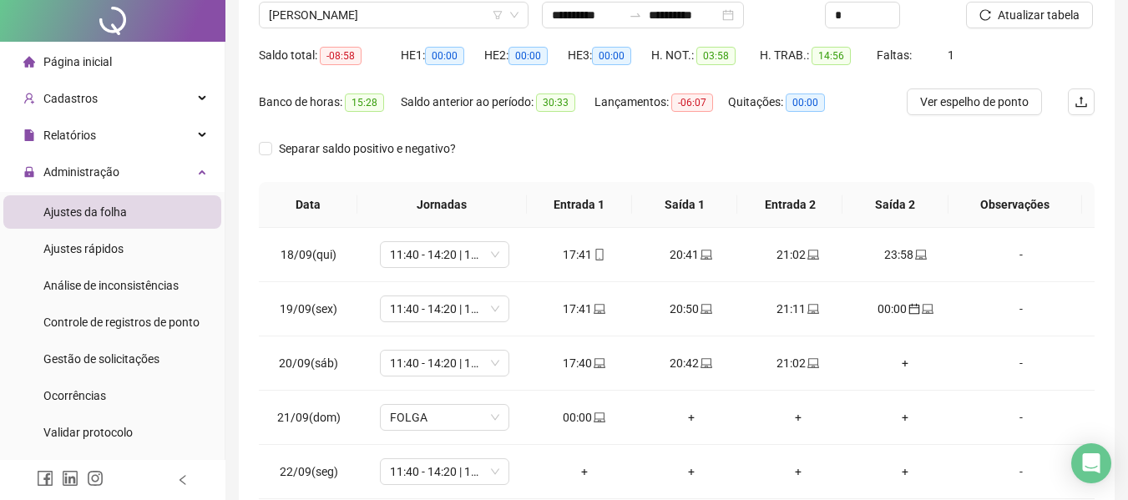
scroll to position [268, 0]
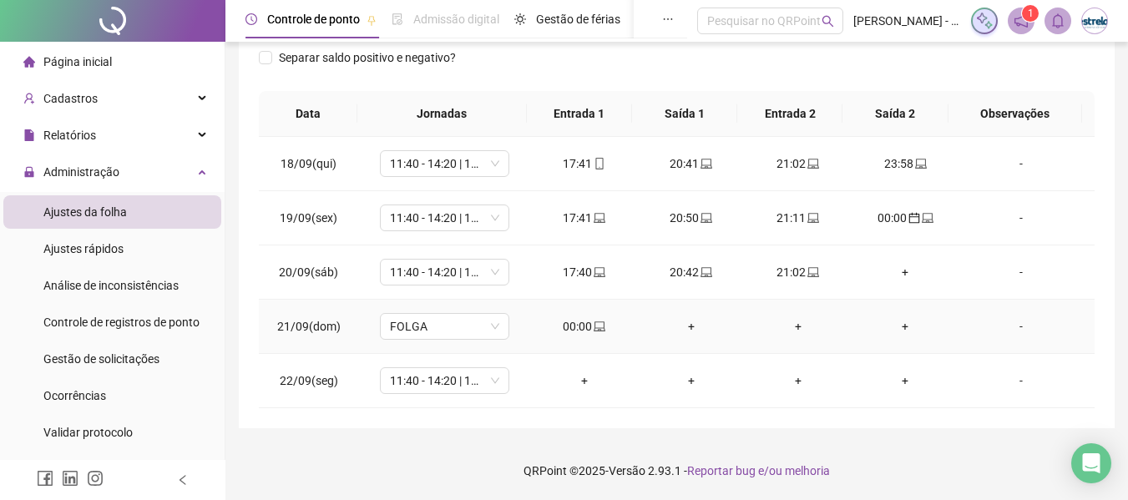
click at [596, 326] on icon "laptop" at bounding box center [599, 327] width 12 height 12
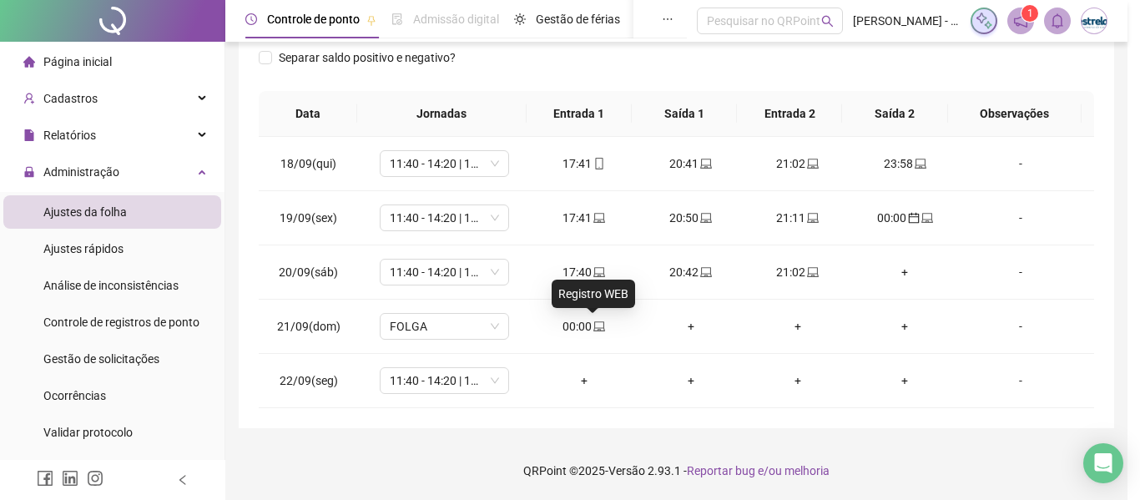
type input "**********"
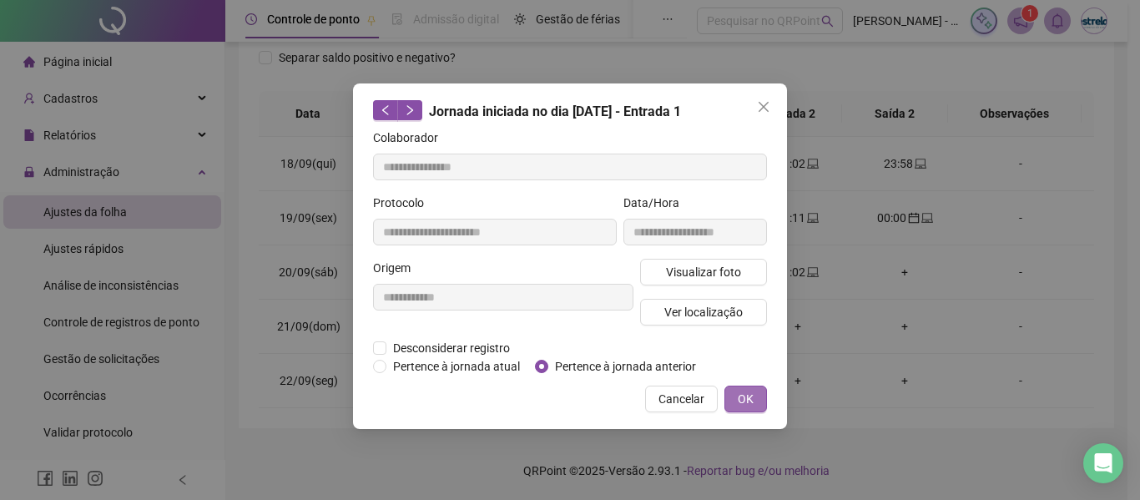
drag, startPoint x: 742, startPoint y: 397, endPoint x: 755, endPoint y: 395, distance: 13.6
click at [744, 397] on span "OK" at bounding box center [746, 399] width 16 height 18
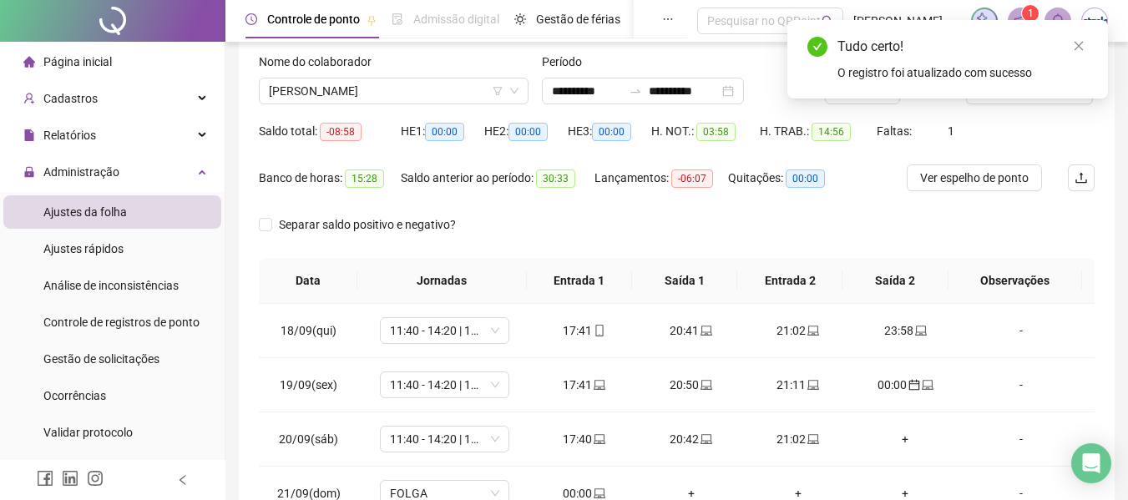
scroll to position [18, 0]
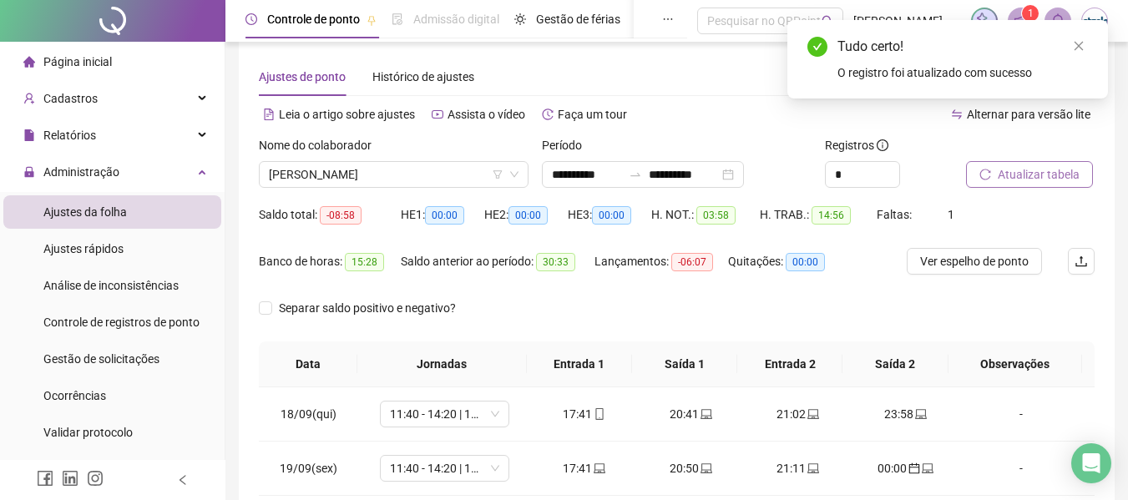
click at [1063, 183] on span "Atualizar tabela" at bounding box center [1038, 174] width 82 height 18
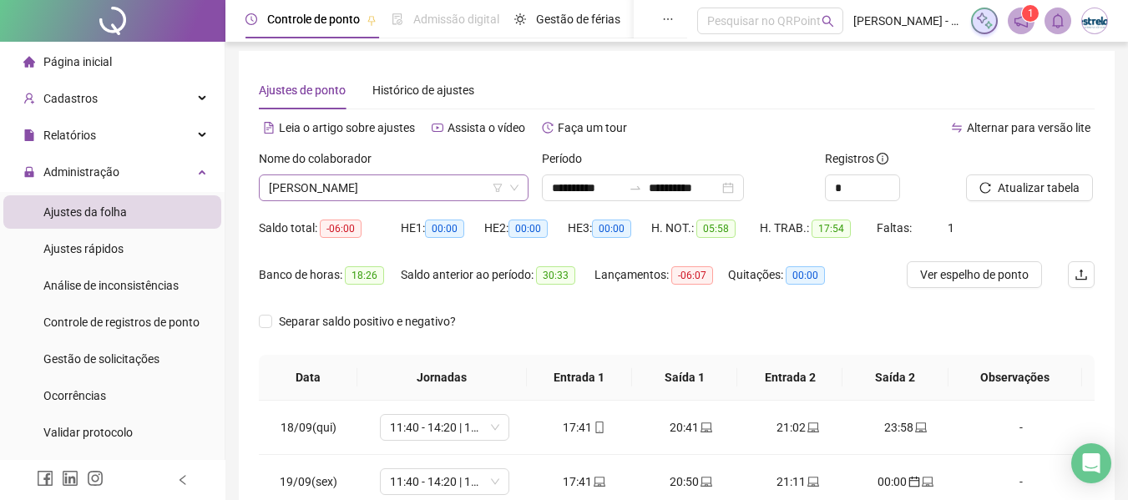
scroll to position [0, 0]
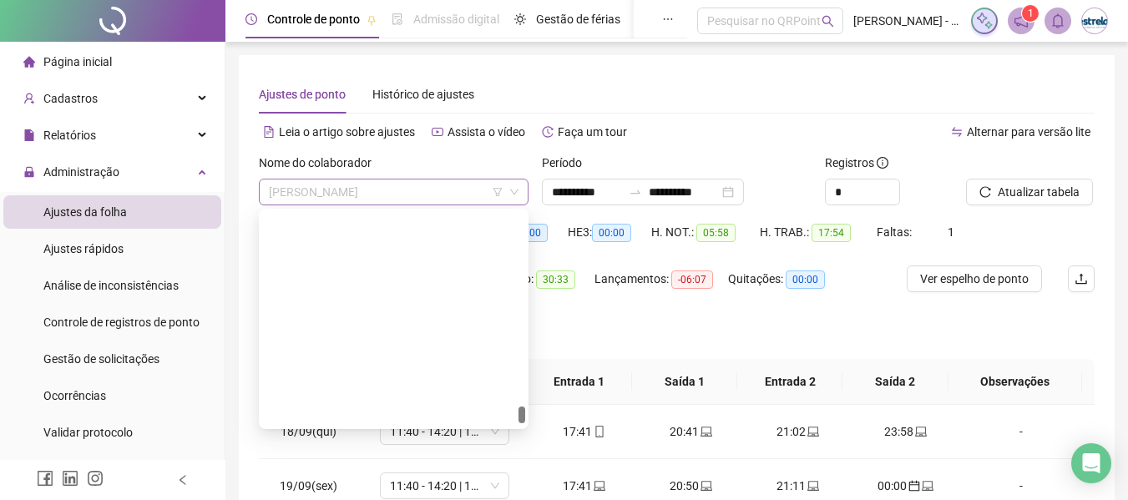
click at [355, 191] on span "[PERSON_NAME]" at bounding box center [394, 191] width 250 height 25
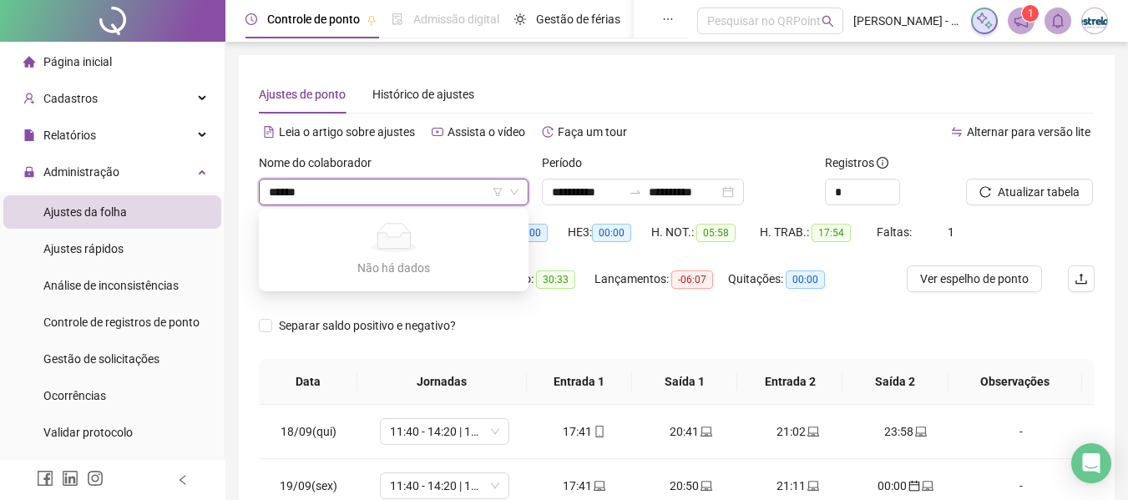
type input "*****"
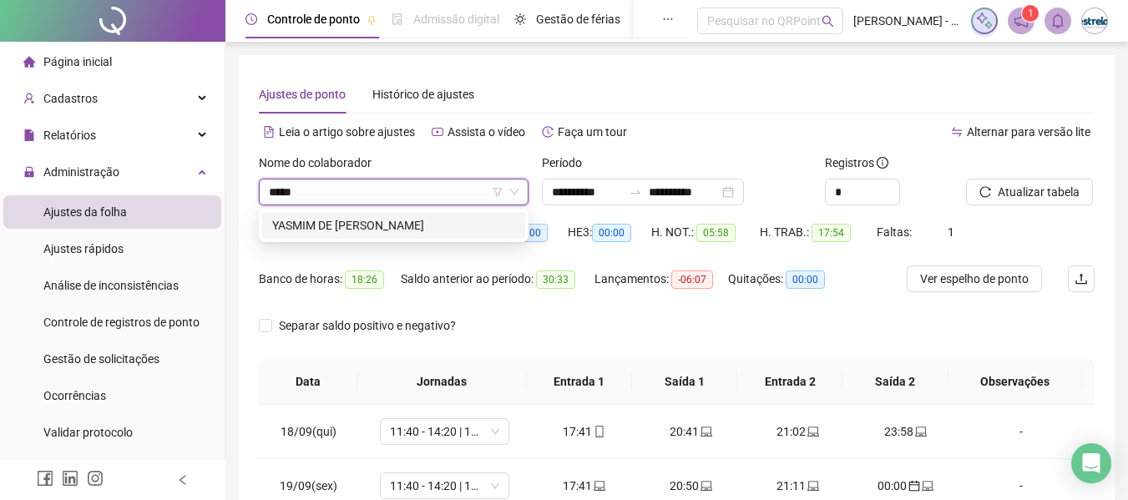
click at [368, 220] on div "YASMIM DE [PERSON_NAME]" at bounding box center [393, 225] width 243 height 18
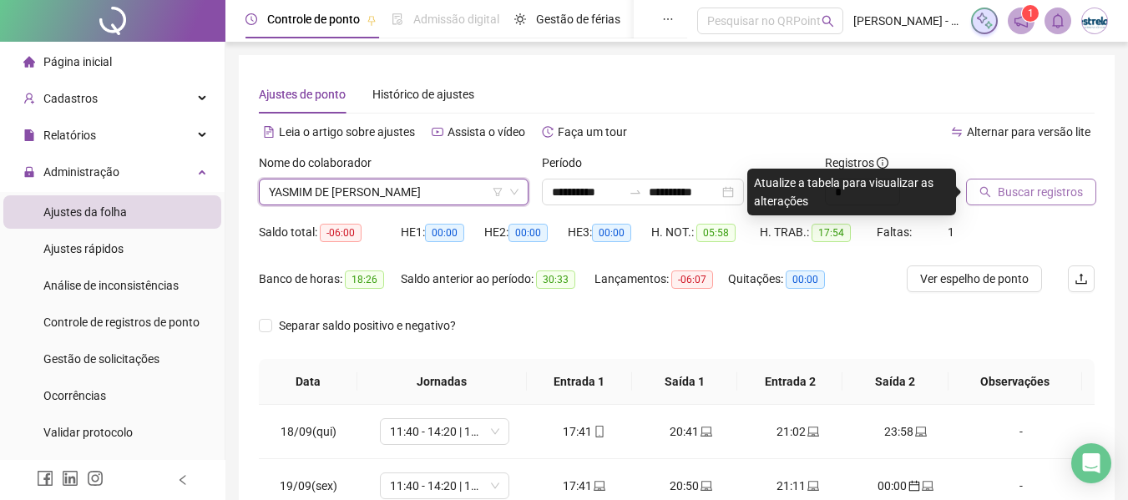
click at [990, 186] on icon "search" at bounding box center [985, 192] width 12 height 12
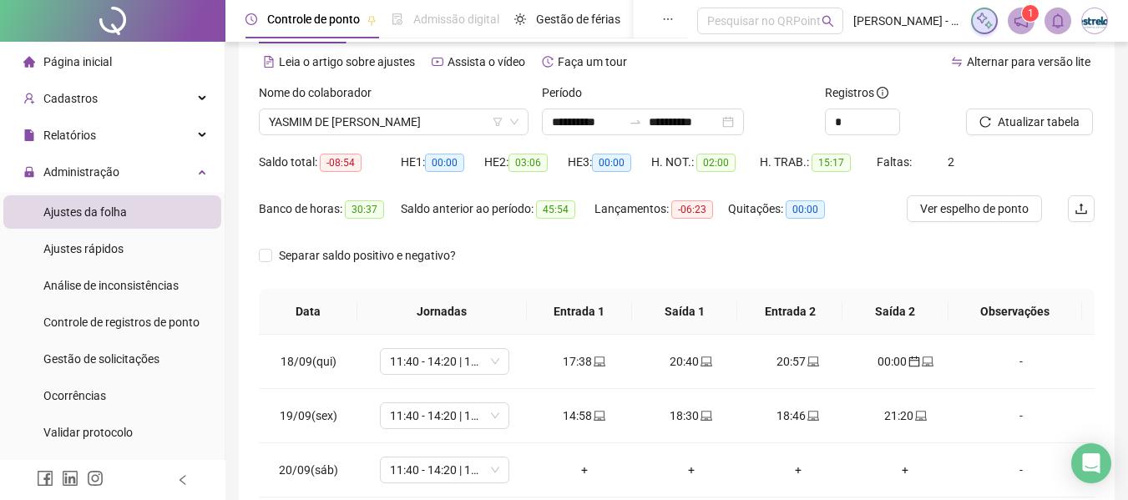
scroll to position [268, 0]
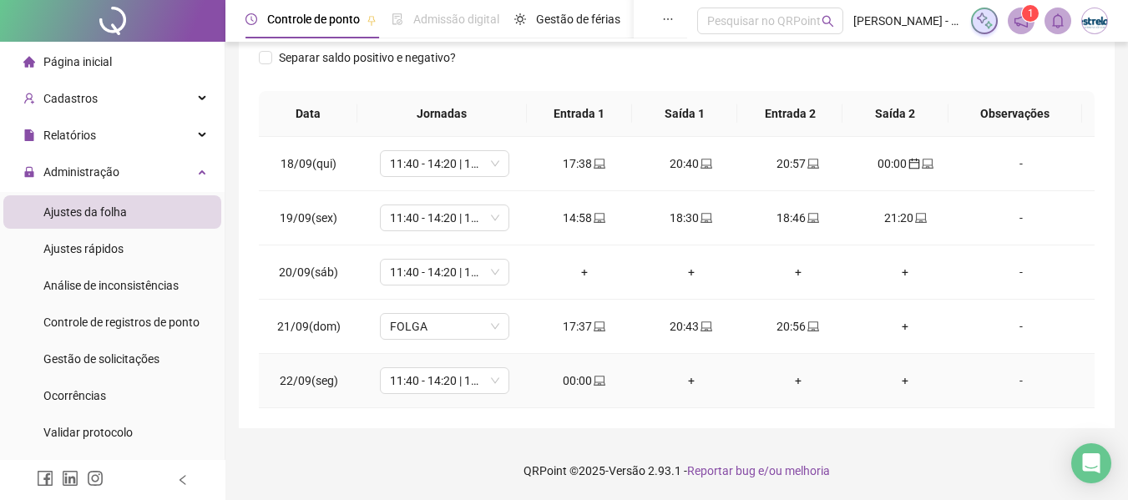
click at [600, 382] on div "00:00" at bounding box center [584, 380] width 80 height 18
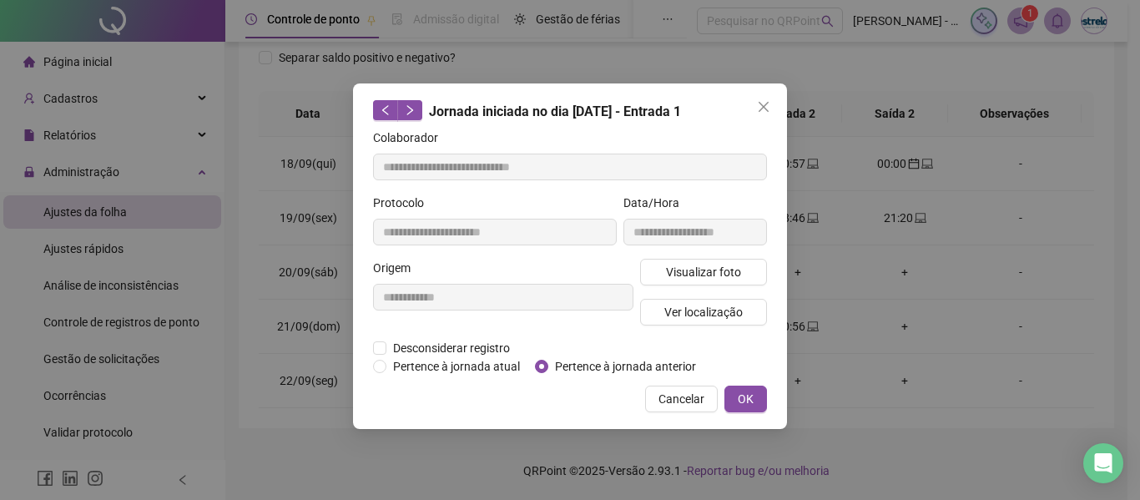
type input "**********"
click at [742, 403] on span "OK" at bounding box center [746, 399] width 16 height 18
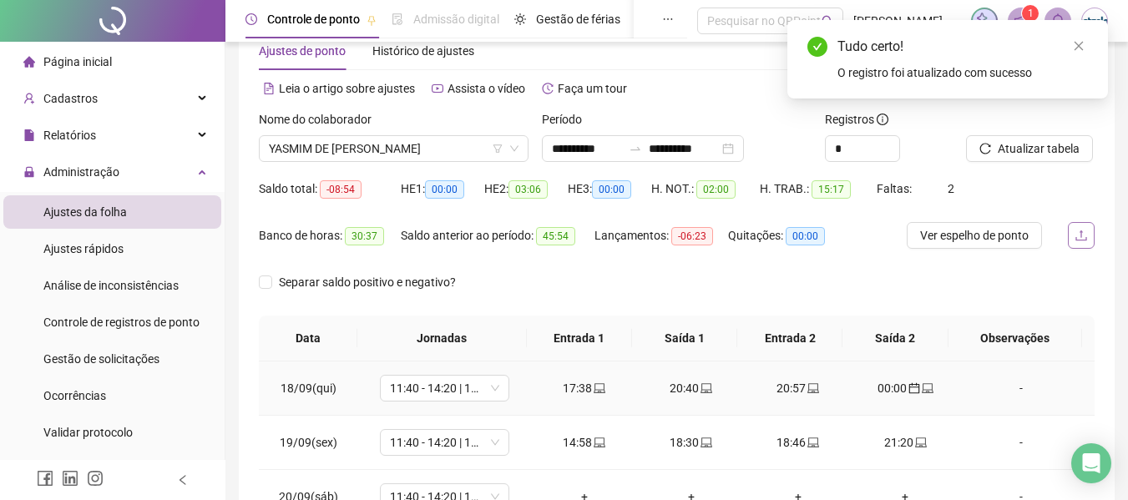
scroll to position [0, 0]
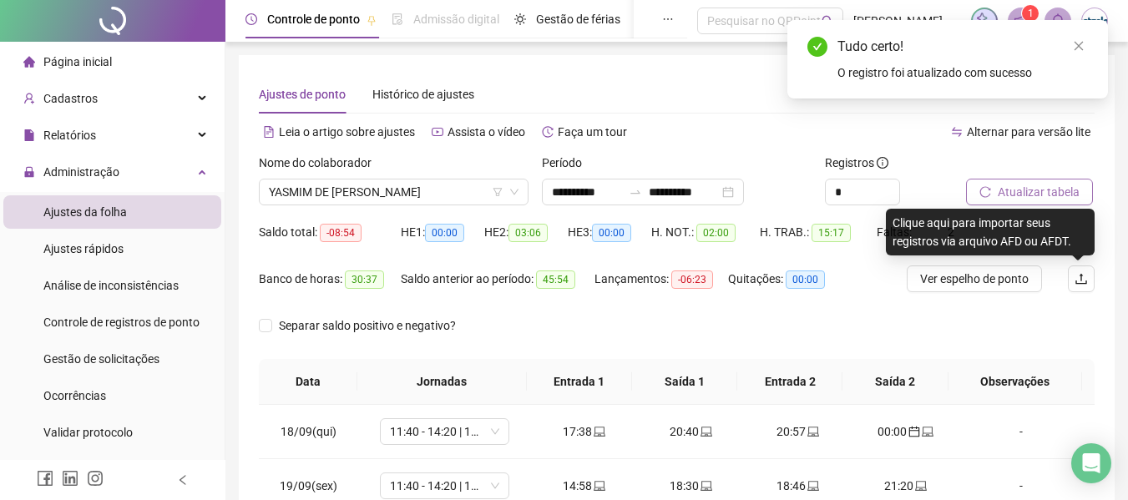
click at [1067, 204] on button "Atualizar tabela" at bounding box center [1029, 192] width 127 height 27
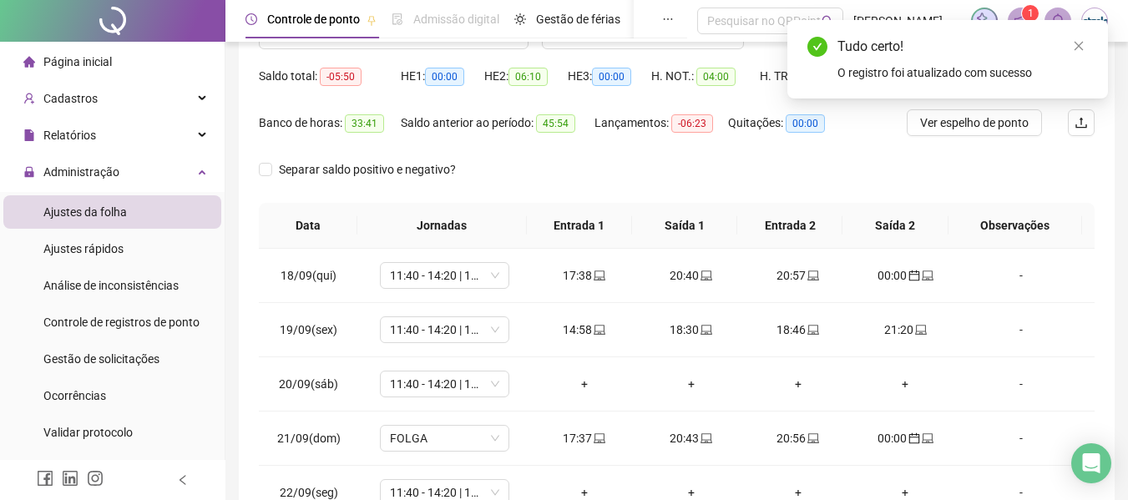
scroll to position [268, 0]
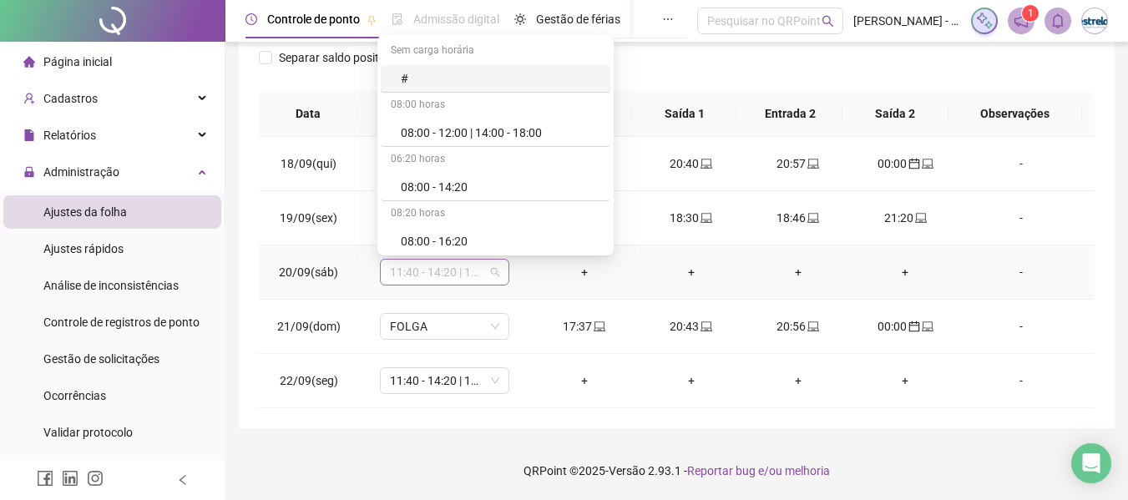
click at [443, 273] on span "11:40 - 14:20 | 14:40 - 18:00" at bounding box center [444, 272] width 109 height 25
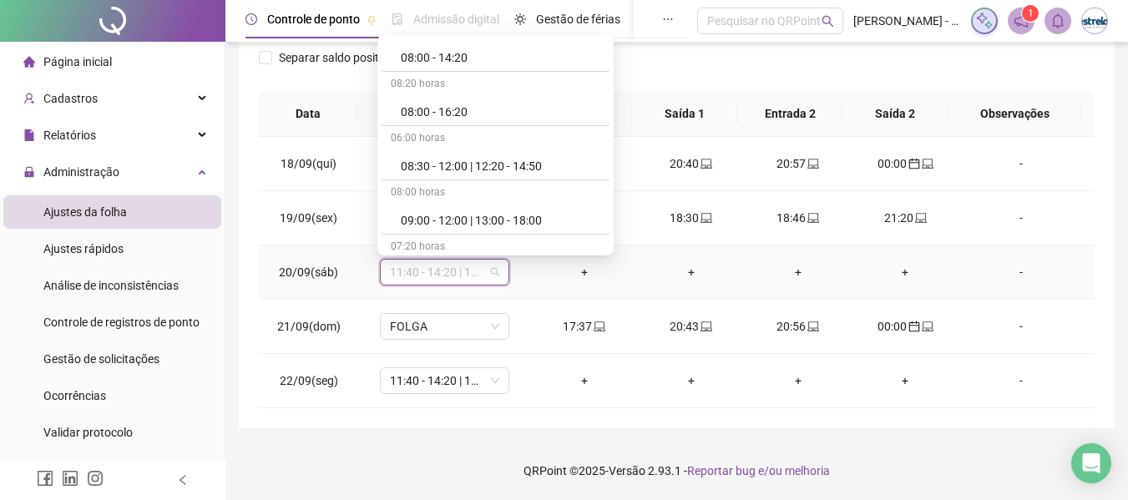
scroll to position [167, 0]
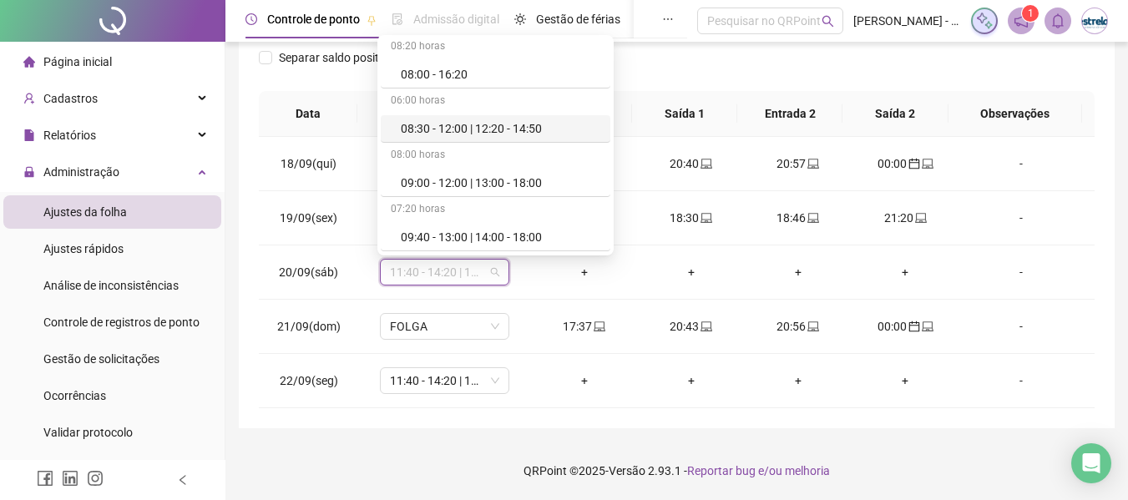
drag, startPoint x: 251, startPoint y: 189, endPoint x: 300, endPoint y: 189, distance: 48.4
click at [251, 189] on div "**********" at bounding box center [677, 107] width 876 height 641
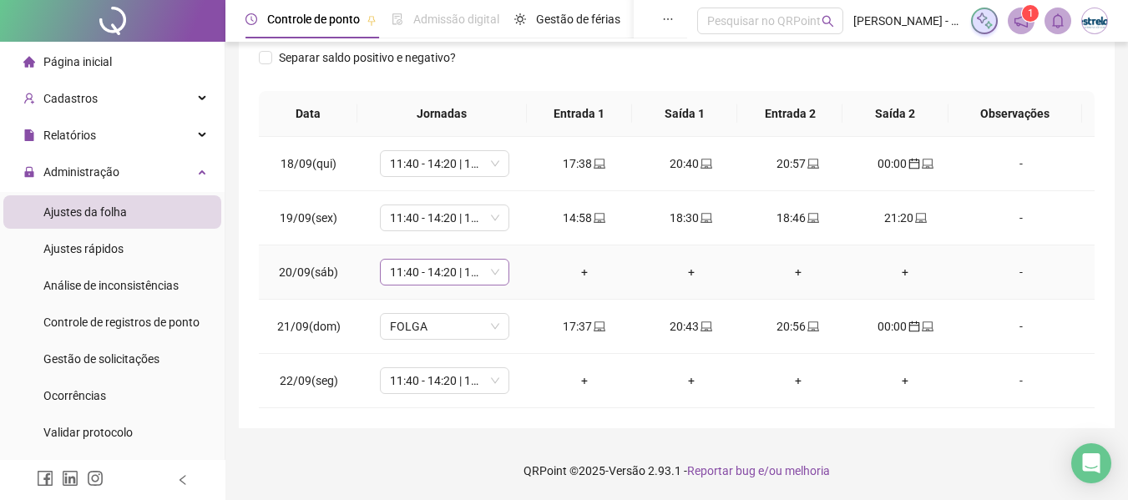
click at [436, 278] on span "11:40 - 14:20 | 14:40 - 18:00" at bounding box center [444, 272] width 109 height 25
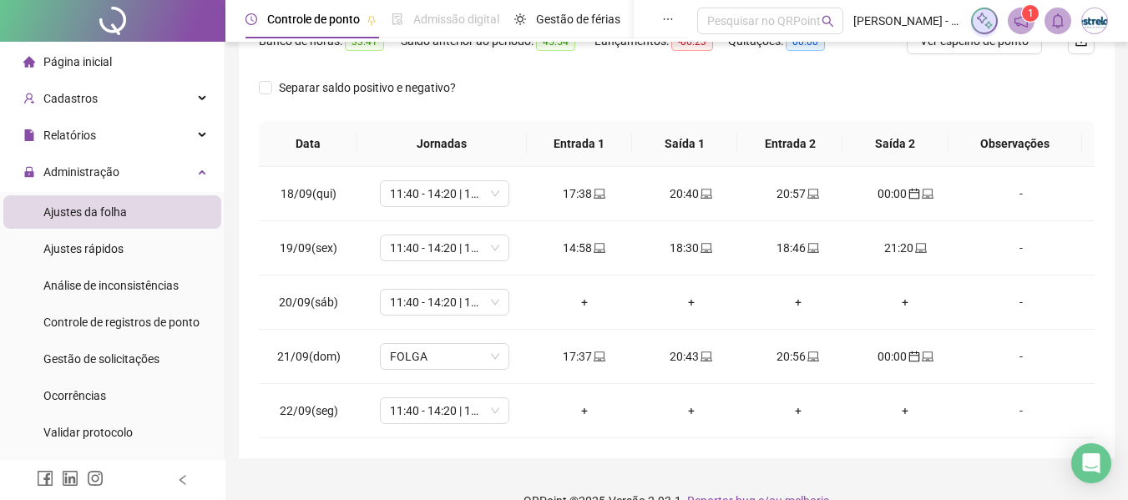
scroll to position [268, 0]
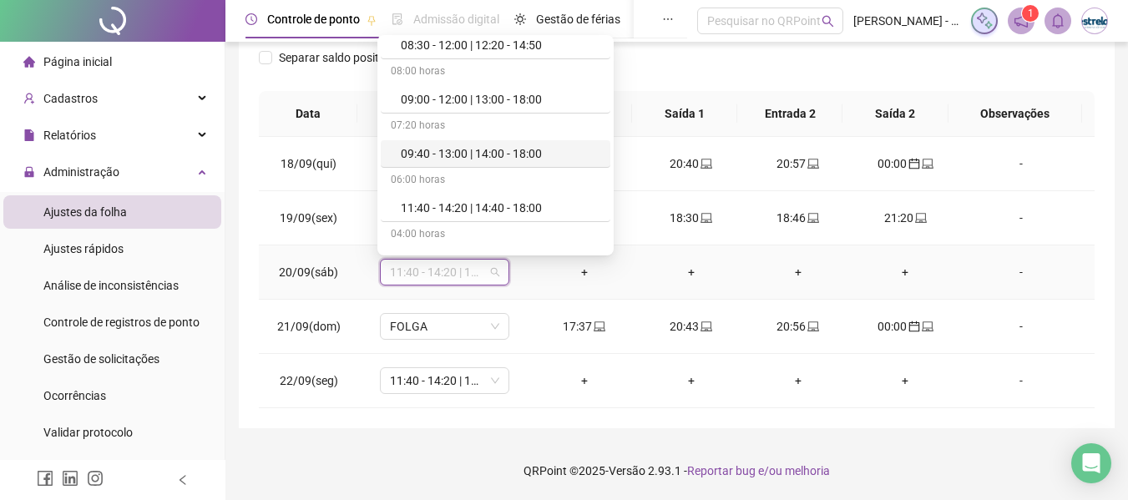
click at [448, 268] on span "11:40 - 14:20 | 14:40 - 18:00" at bounding box center [444, 272] width 109 height 25
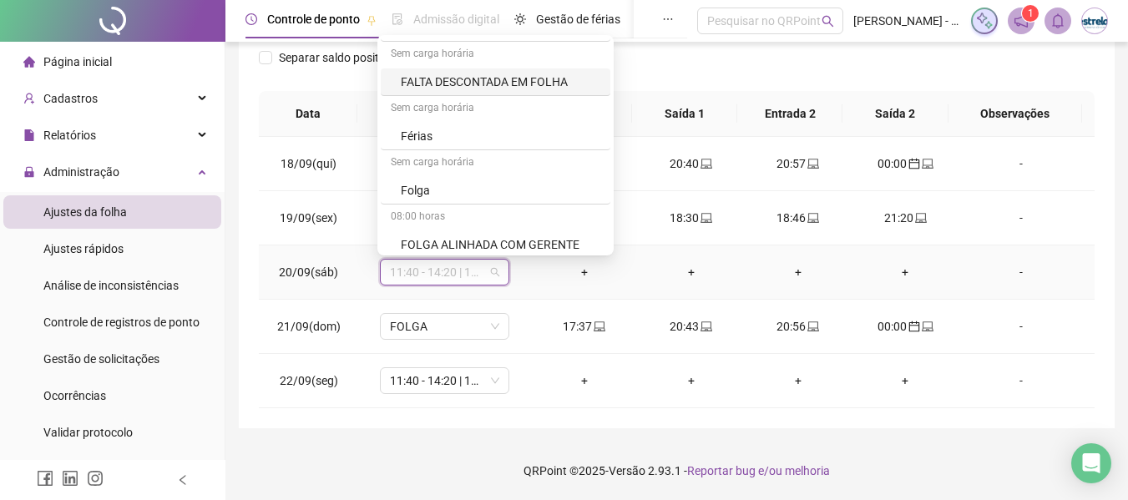
scroll to position [835, 0]
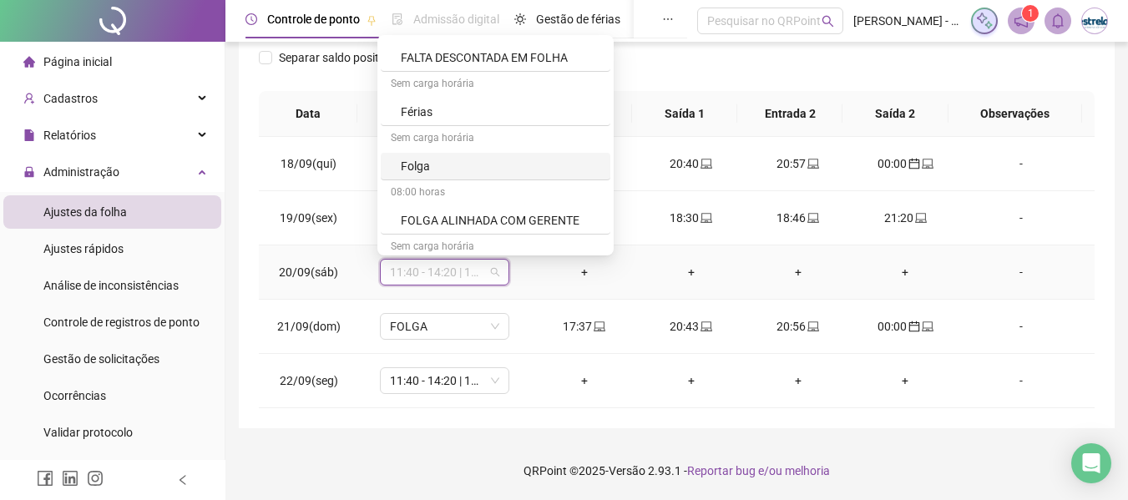
click at [411, 169] on div "Folga" at bounding box center [500, 166] width 199 height 18
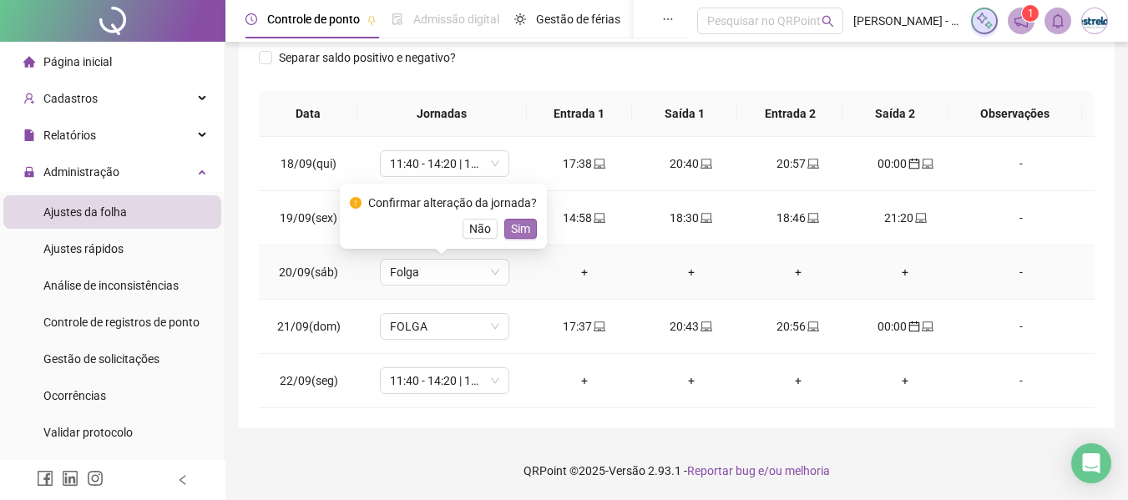
click at [511, 223] on span "Sim" at bounding box center [520, 229] width 19 height 18
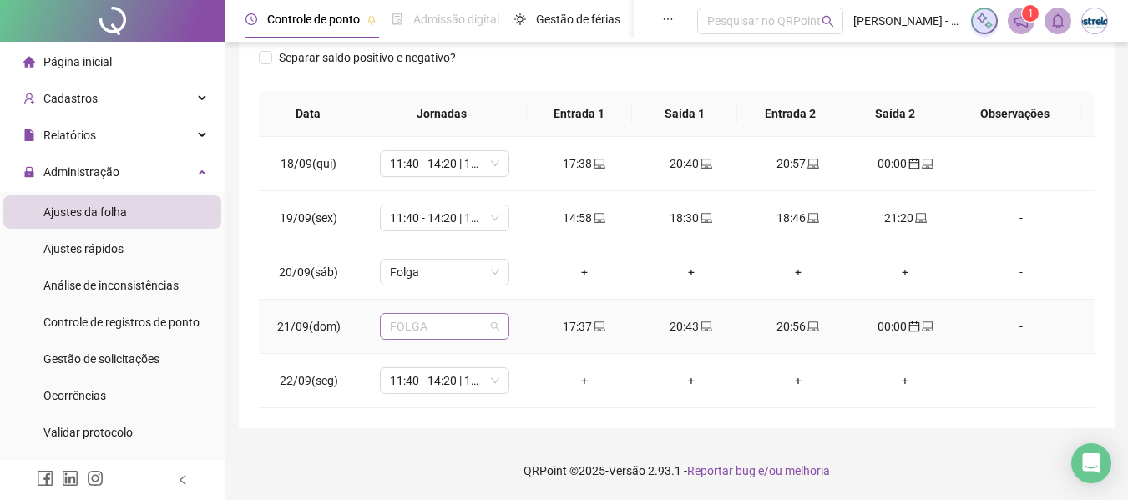
click at [441, 333] on span "FOLGA" at bounding box center [444, 326] width 109 height 25
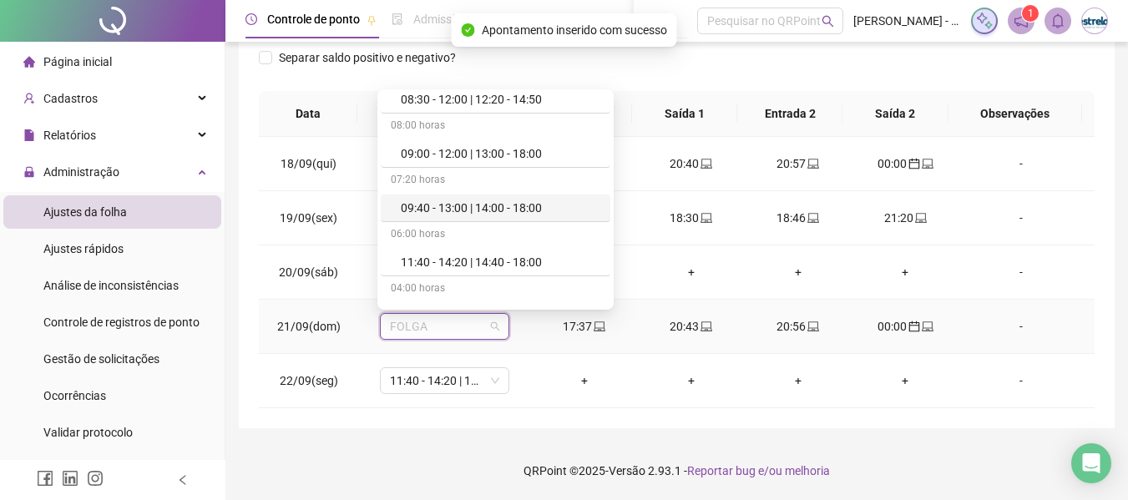
scroll to position [334, 0]
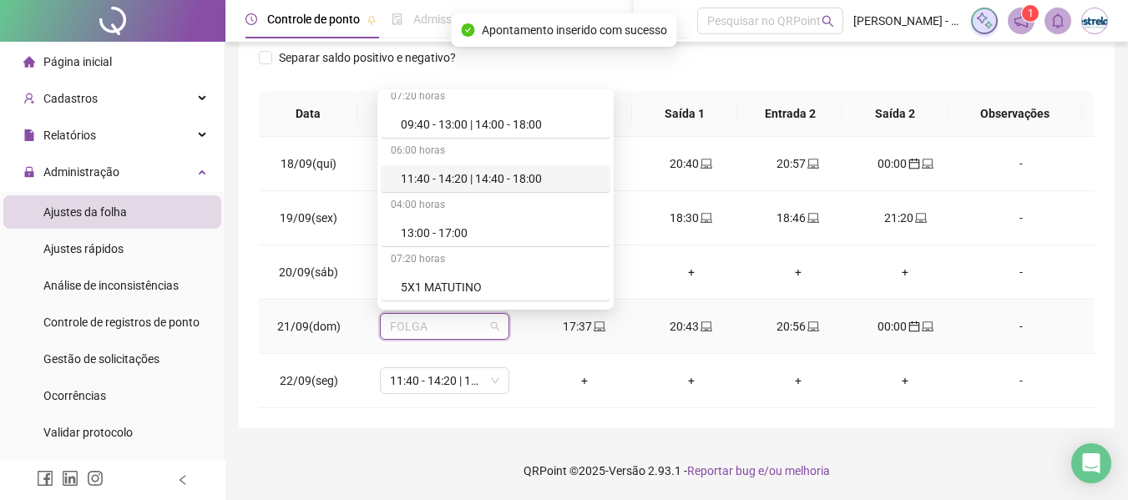
drag, startPoint x: 426, startPoint y: 189, endPoint x: 441, endPoint y: 193, distance: 15.6
click at [426, 188] on div "11:40 - 14:20 | 14:40 - 18:00" at bounding box center [496, 179] width 230 height 28
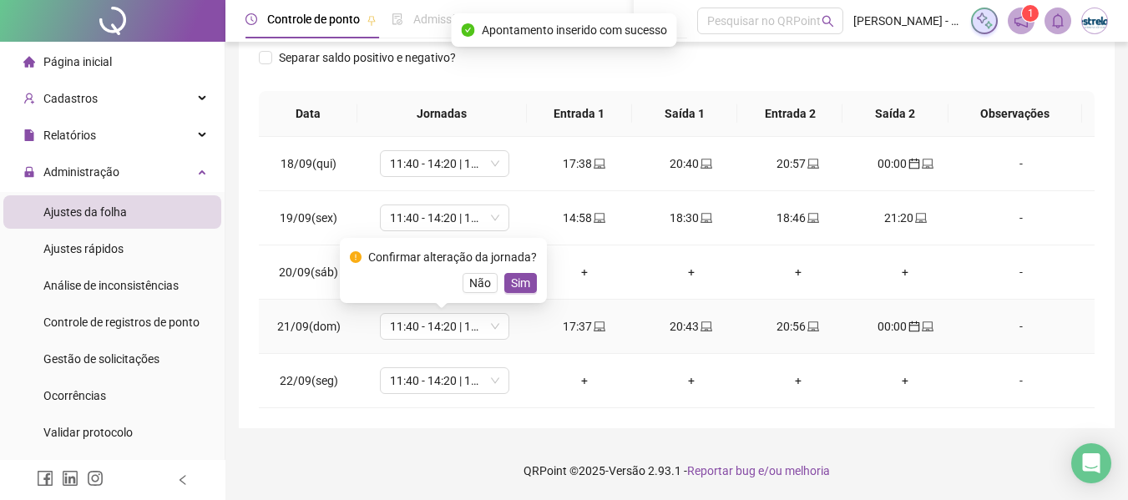
drag, startPoint x: 515, startPoint y: 286, endPoint x: 765, endPoint y: 265, distance: 251.3
click at [516, 286] on span "Sim" at bounding box center [520, 283] width 19 height 18
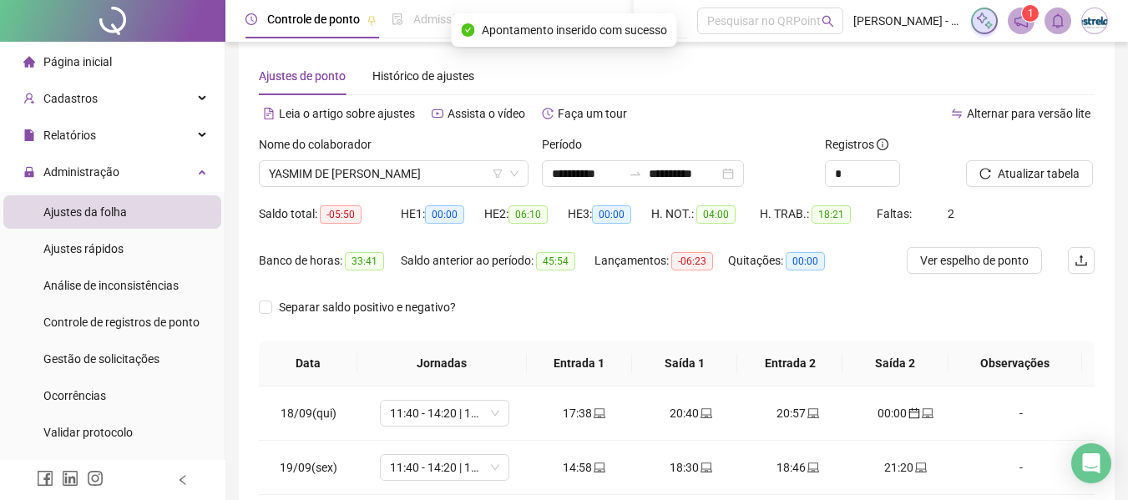
scroll to position [18, 0]
click at [1056, 184] on button "Atualizar tabela" at bounding box center [1029, 174] width 127 height 27
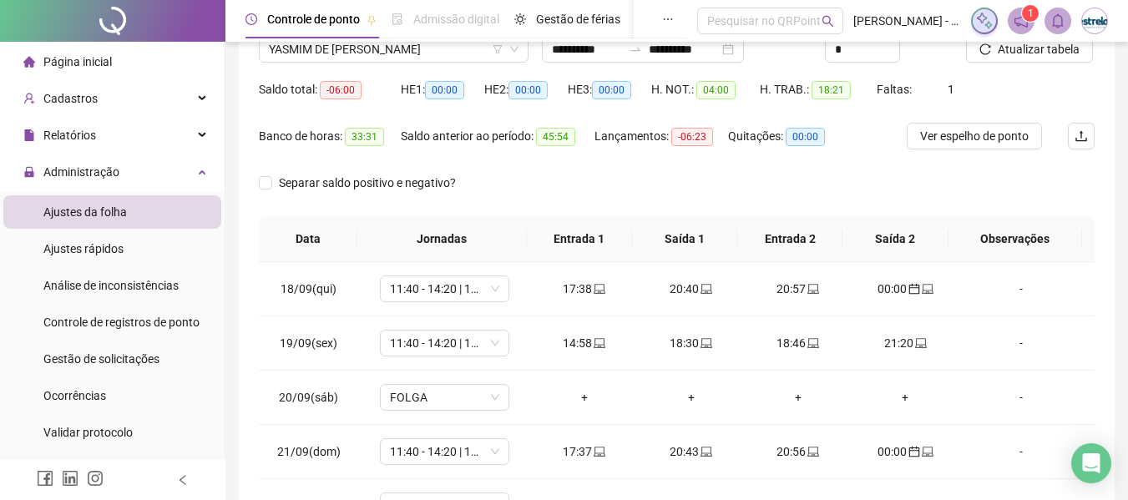
scroll to position [0, 0]
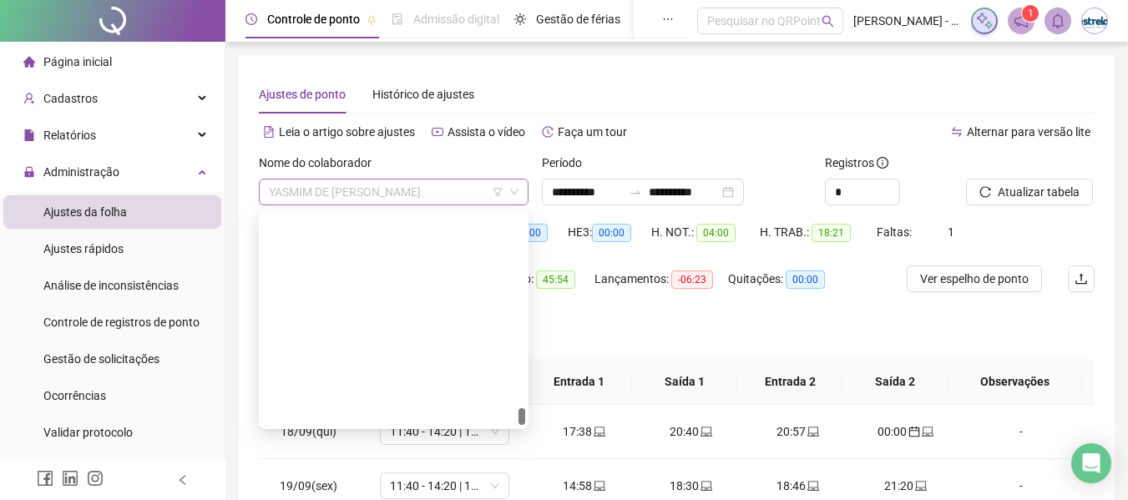
click at [392, 188] on span "YASMIM DE [PERSON_NAME]" at bounding box center [394, 191] width 250 height 25
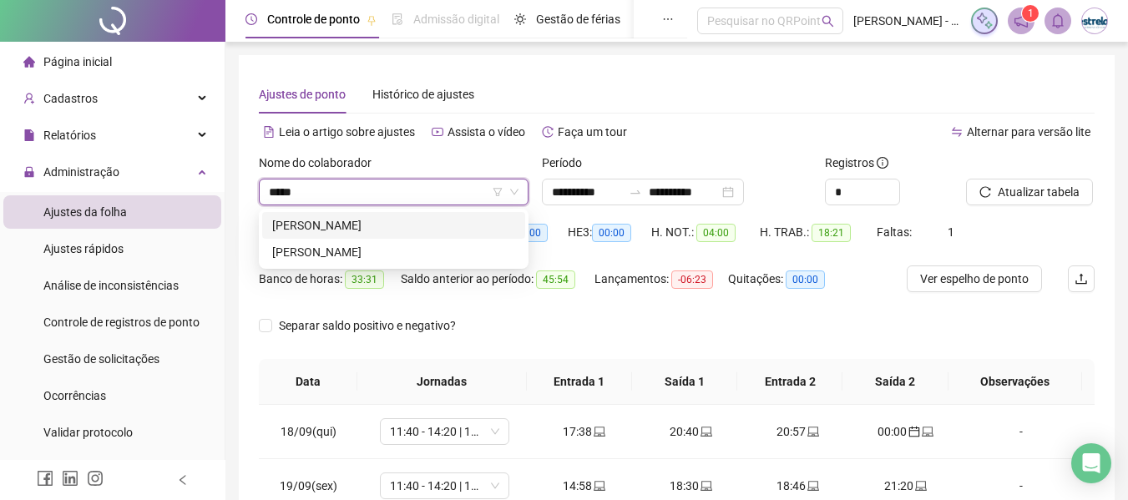
type input "******"
click at [391, 254] on div "[PERSON_NAME]" at bounding box center [393, 252] width 243 height 18
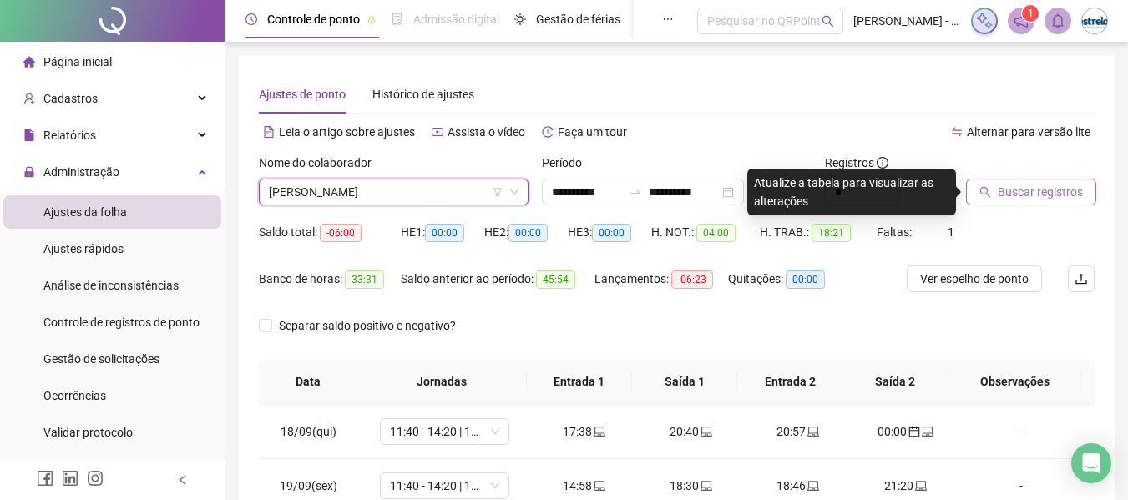
click at [1003, 184] on span "Buscar registros" at bounding box center [1039, 192] width 85 height 18
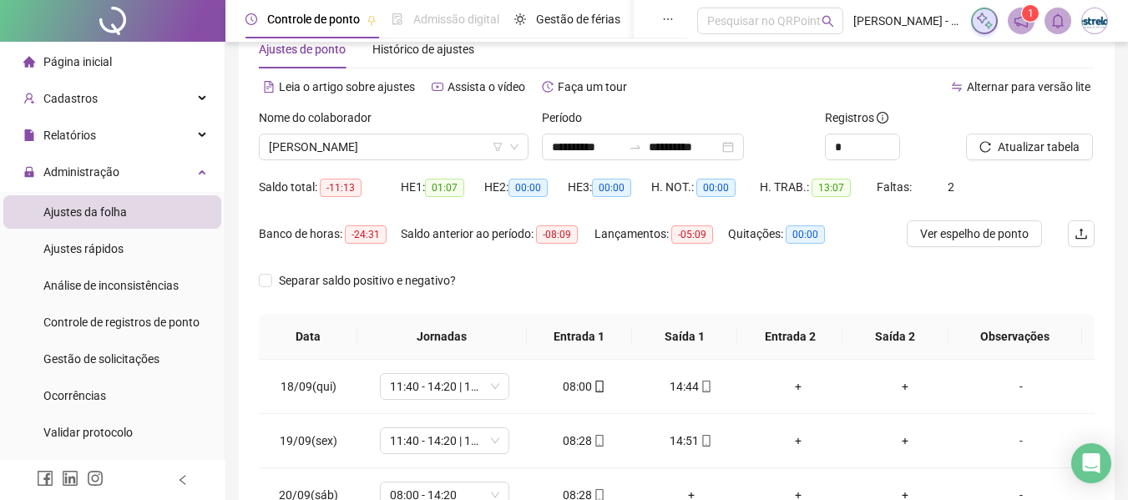
scroll to position [18, 0]
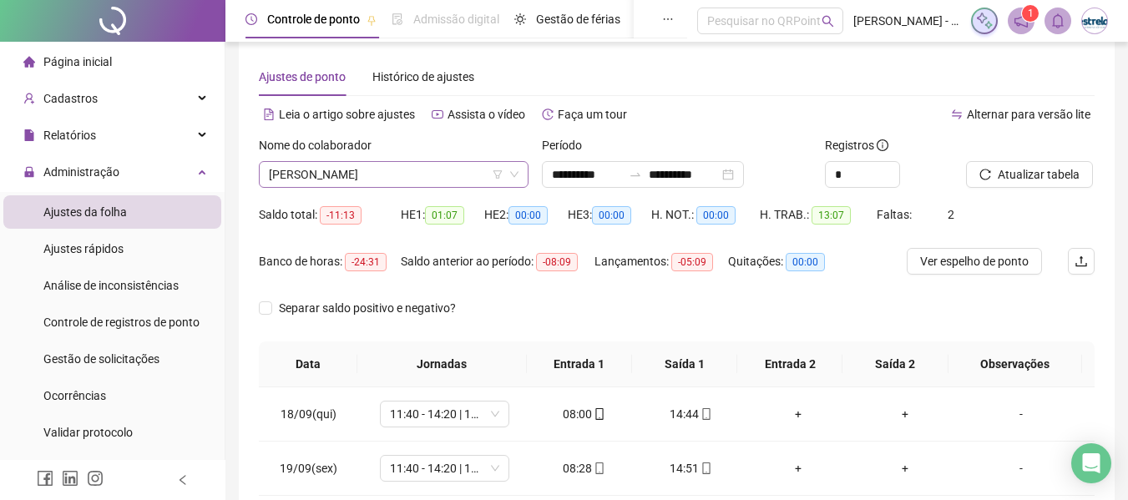
click at [386, 177] on span "[PERSON_NAME]" at bounding box center [394, 174] width 250 height 25
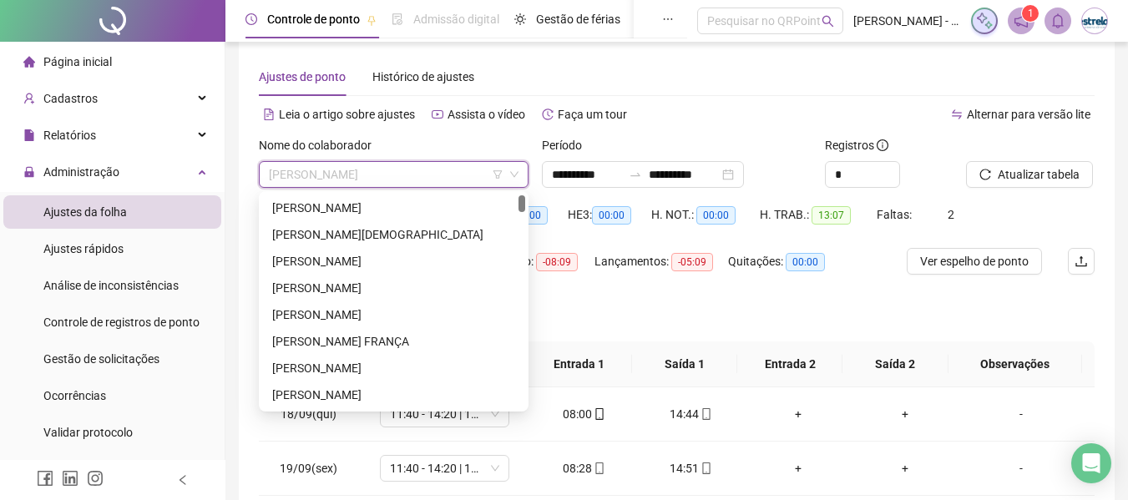
scroll to position [27, 0]
type input "***"
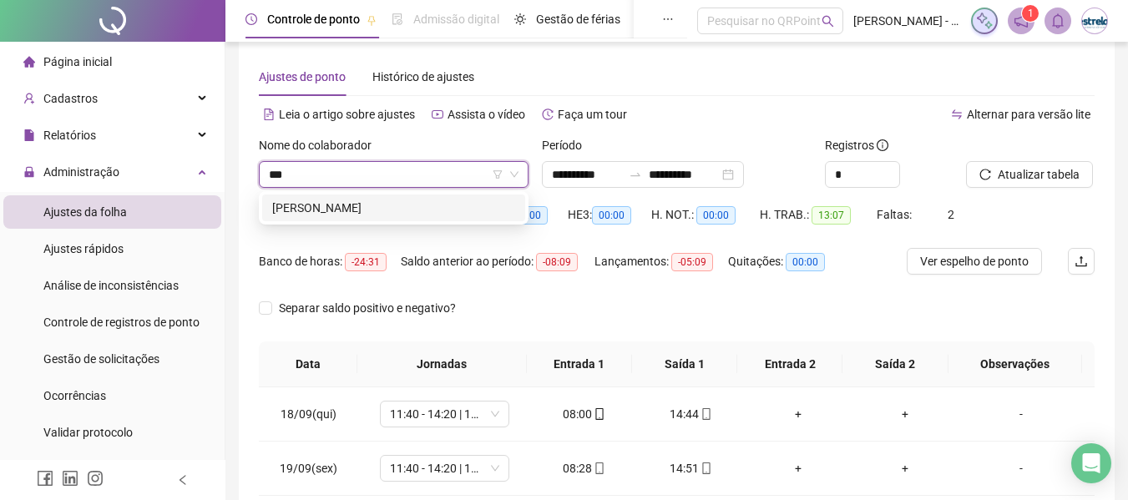
drag, startPoint x: 380, startPoint y: 217, endPoint x: 678, endPoint y: 238, distance: 298.7
click at [386, 217] on div "[PERSON_NAME]" at bounding box center [393, 207] width 263 height 27
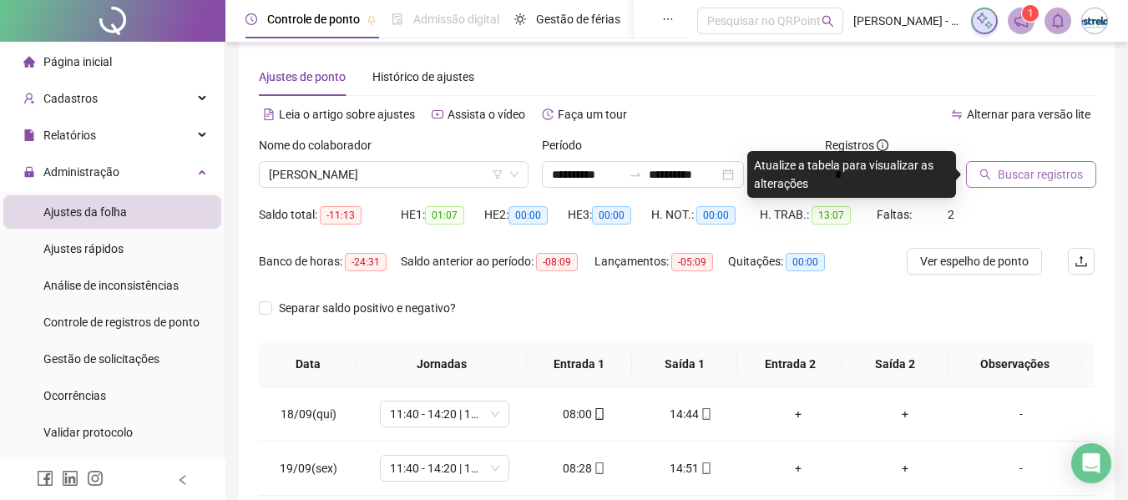
click at [1012, 174] on span "Buscar registros" at bounding box center [1039, 174] width 85 height 18
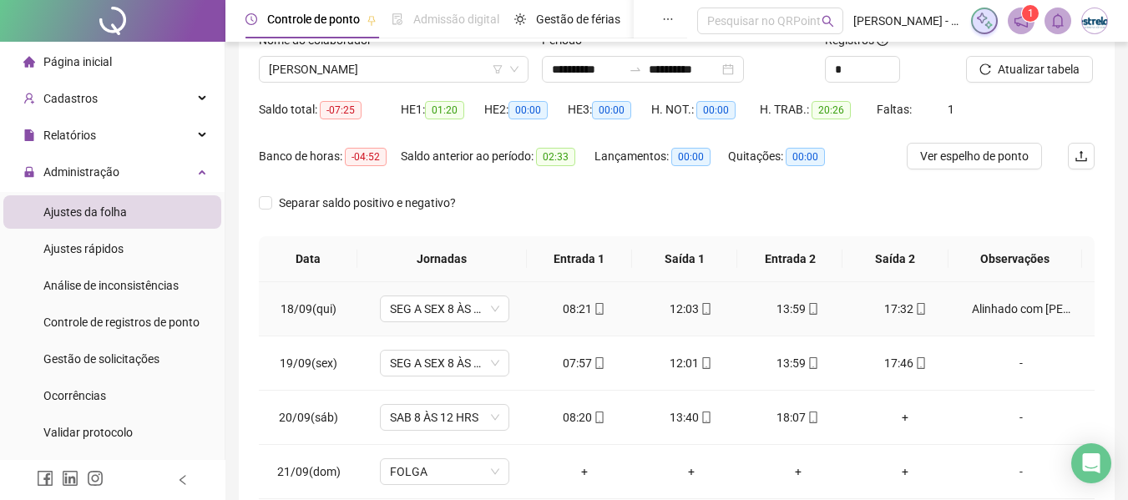
scroll to position [268, 0]
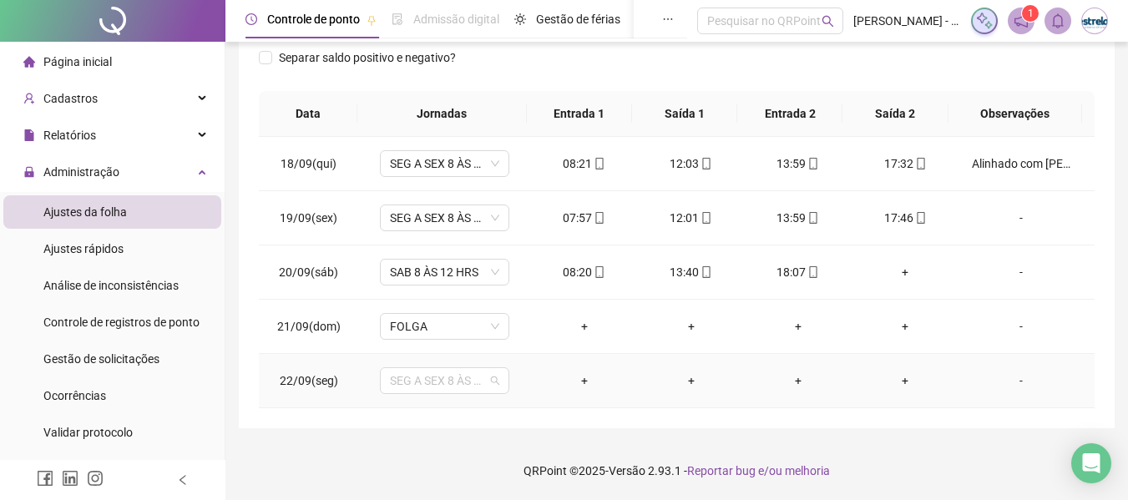
drag, startPoint x: 441, startPoint y: 376, endPoint x: 459, endPoint y: 326, distance: 53.3
click at [441, 376] on span "SEG A SEX 8 ÀS 18 HRS" at bounding box center [444, 380] width 109 height 25
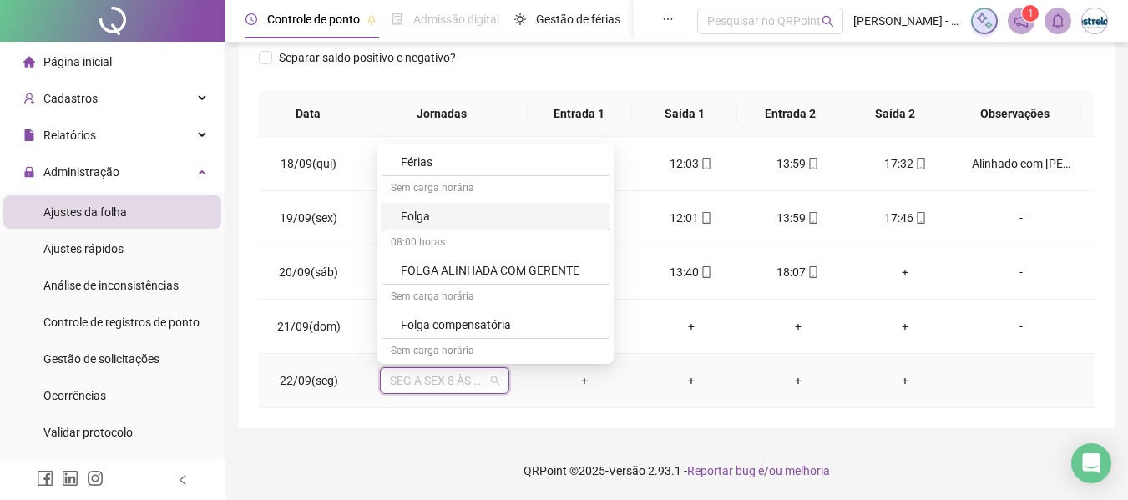
scroll to position [918, 0]
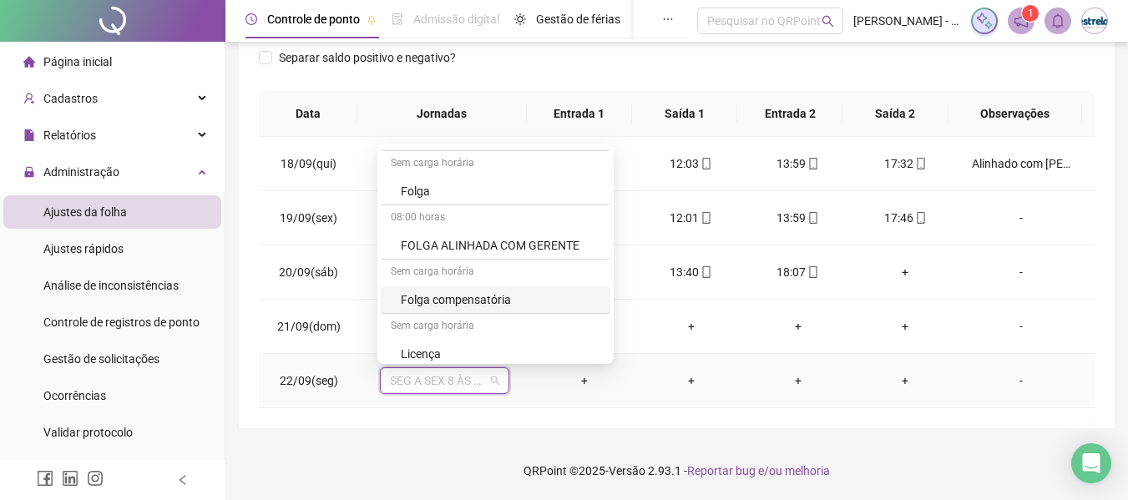
click at [458, 297] on div "Folga compensatória" at bounding box center [500, 299] width 199 height 18
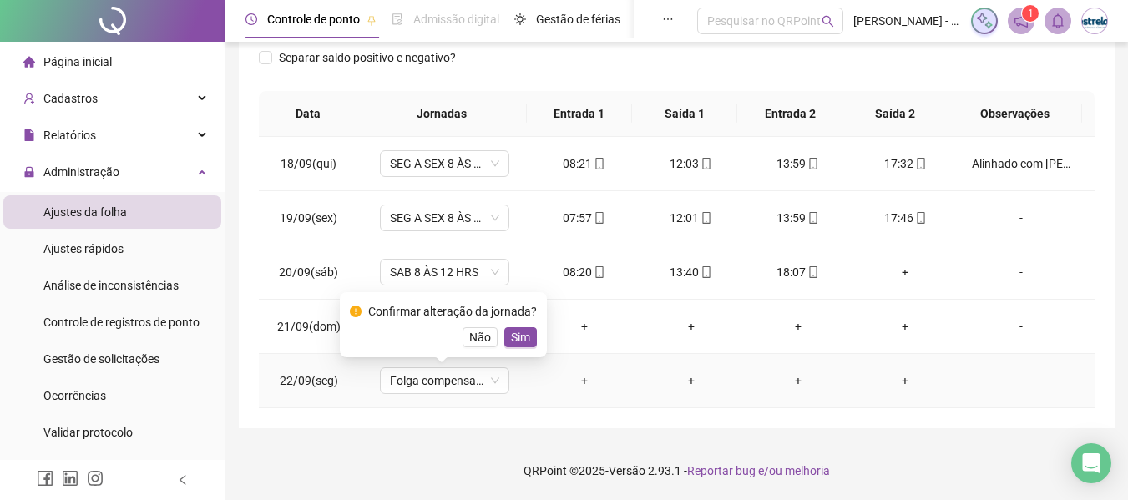
drag, startPoint x: 514, startPoint y: 336, endPoint x: 803, endPoint y: 305, distance: 290.5
click at [526, 336] on span "Sim" at bounding box center [520, 337] width 19 height 18
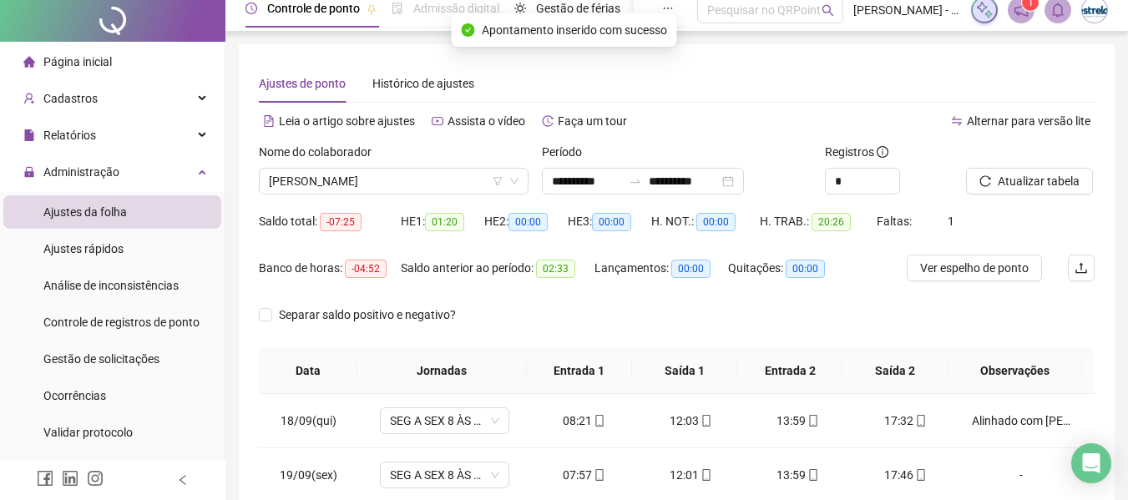
scroll to position [0, 0]
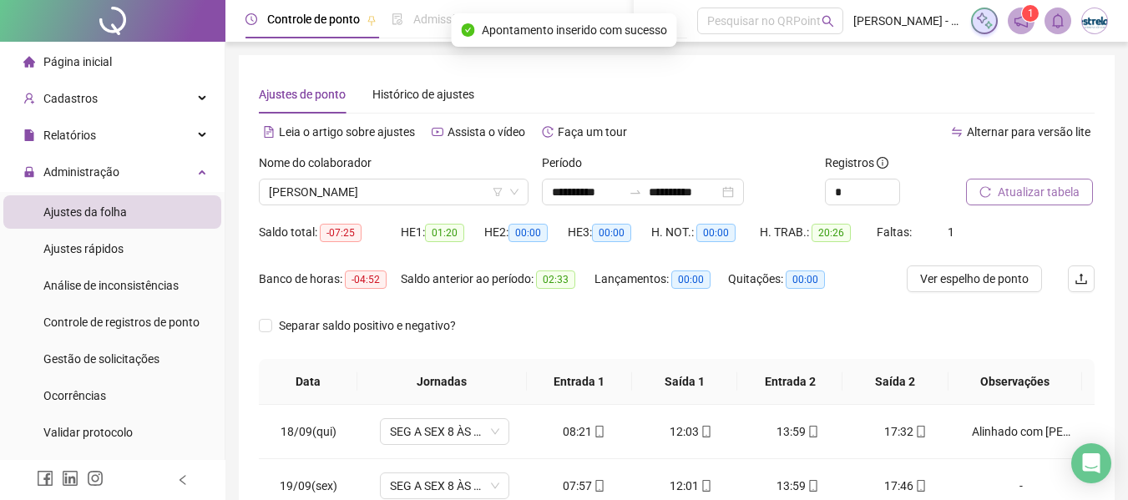
click at [1075, 180] on button "Atualizar tabela" at bounding box center [1029, 192] width 127 height 27
click at [360, 200] on span "[PERSON_NAME]" at bounding box center [394, 191] width 250 height 25
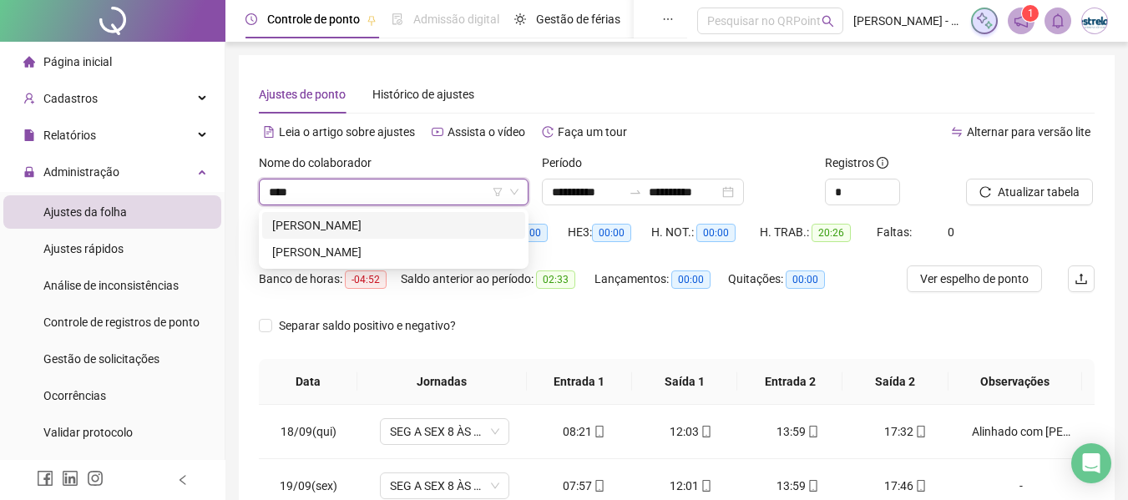
type input "*****"
drag, startPoint x: 342, startPoint y: 227, endPoint x: 870, endPoint y: 238, distance: 527.6
click at [346, 227] on div "[PERSON_NAME]" at bounding box center [393, 225] width 243 height 18
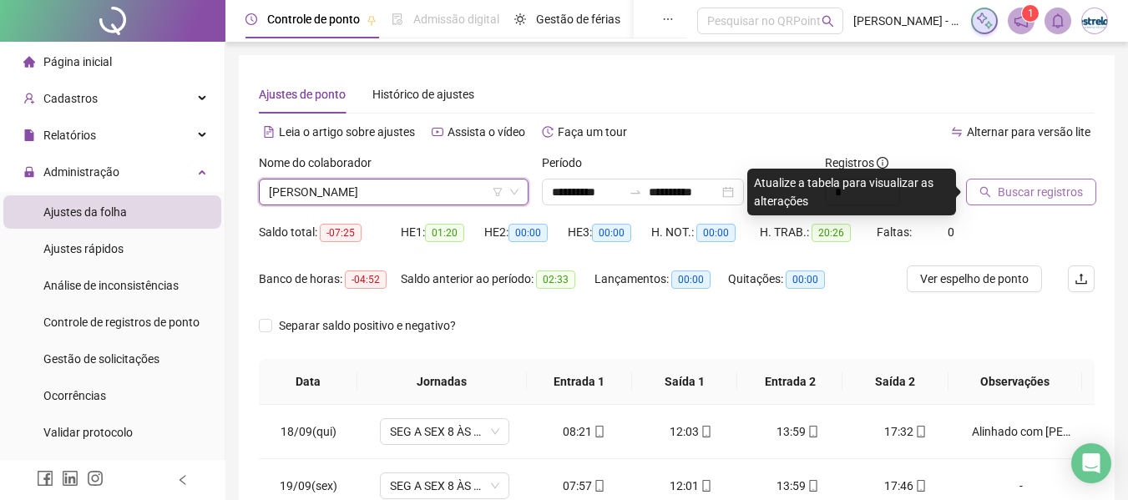
click at [1035, 195] on span "Buscar registros" at bounding box center [1039, 192] width 85 height 18
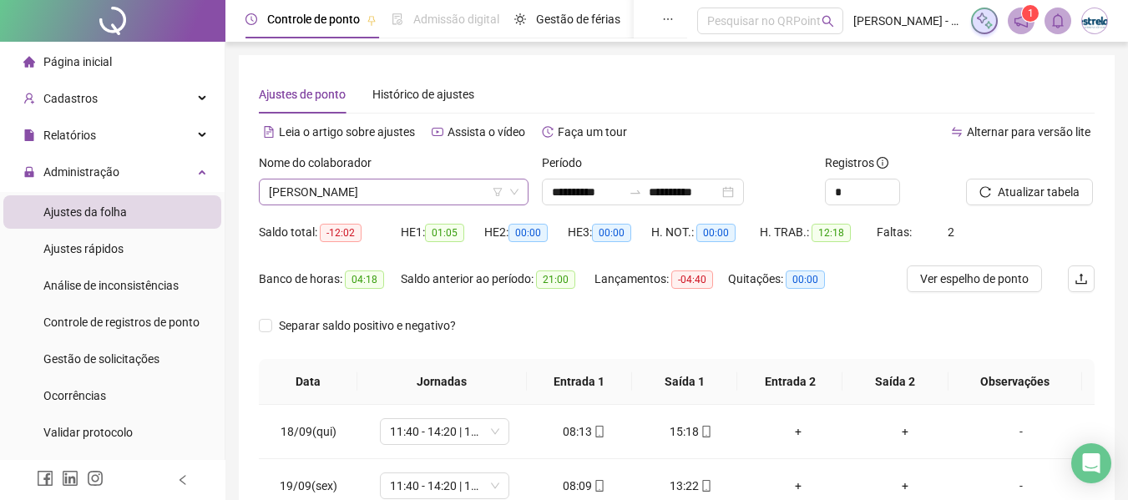
click at [366, 190] on span "[PERSON_NAME]" at bounding box center [394, 191] width 250 height 25
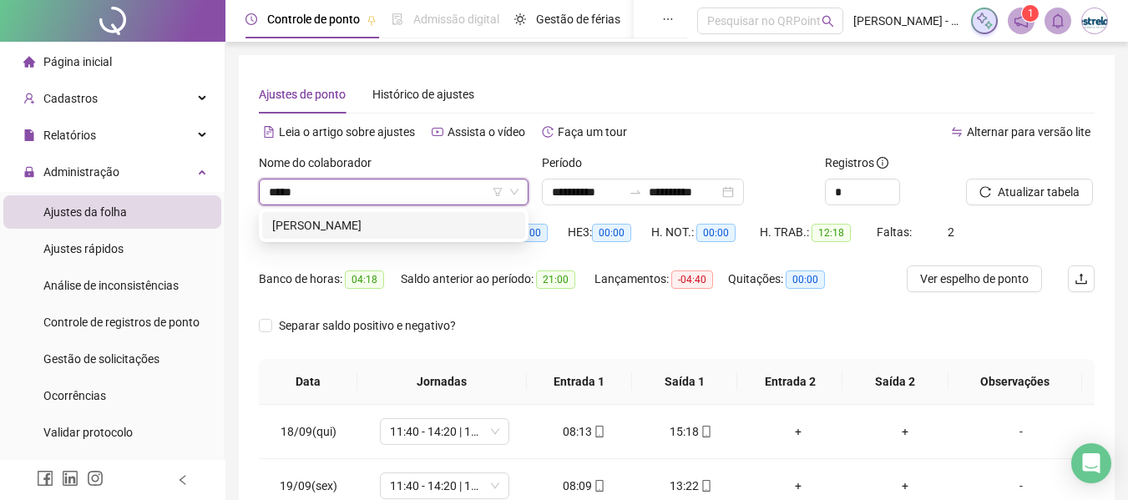
type input "******"
click at [381, 226] on div "[PERSON_NAME]" at bounding box center [393, 225] width 243 height 18
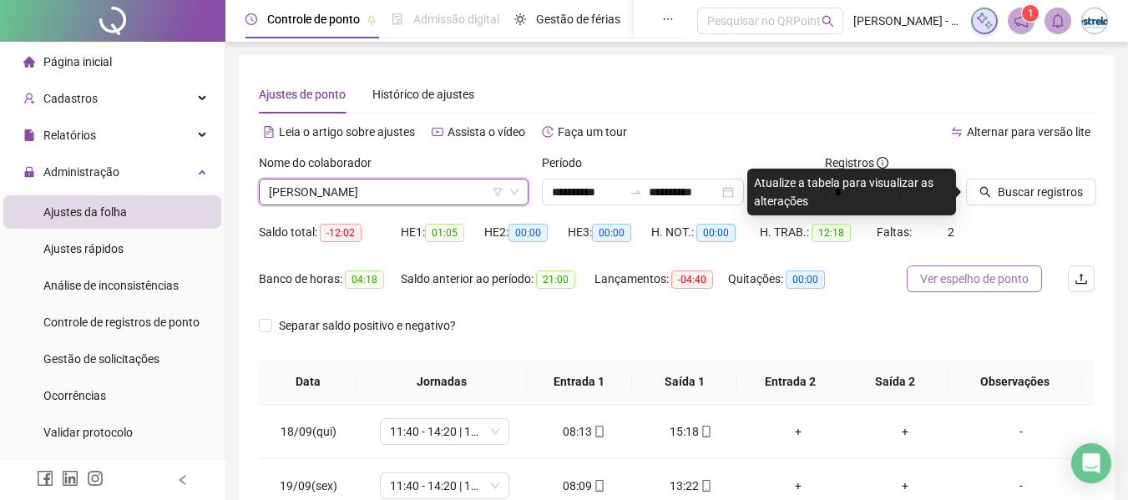
drag, startPoint x: 1010, startPoint y: 196, endPoint x: 984, endPoint y: 268, distance: 76.3
click at [1010, 198] on span "Buscar registros" at bounding box center [1039, 192] width 85 height 18
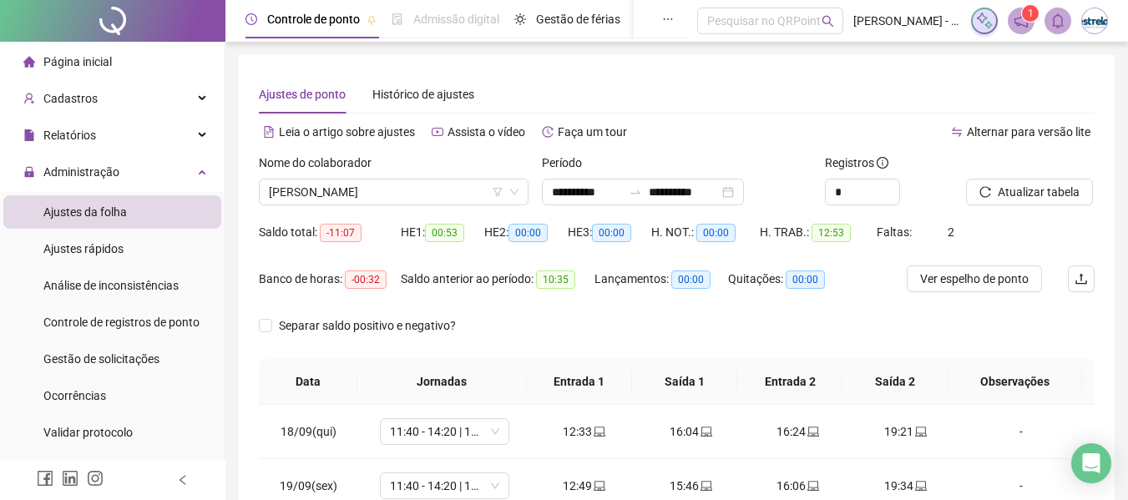
click at [1023, 205] on div "Atualizar tabela" at bounding box center [1030, 186] width 142 height 65
drag, startPoint x: 999, startPoint y: 199, endPoint x: 983, endPoint y: 221, distance: 26.9
click at [1000, 199] on span "Atualizar tabela" at bounding box center [1038, 192] width 82 height 18
click at [444, 204] on div "[PERSON_NAME]" at bounding box center [394, 192] width 270 height 27
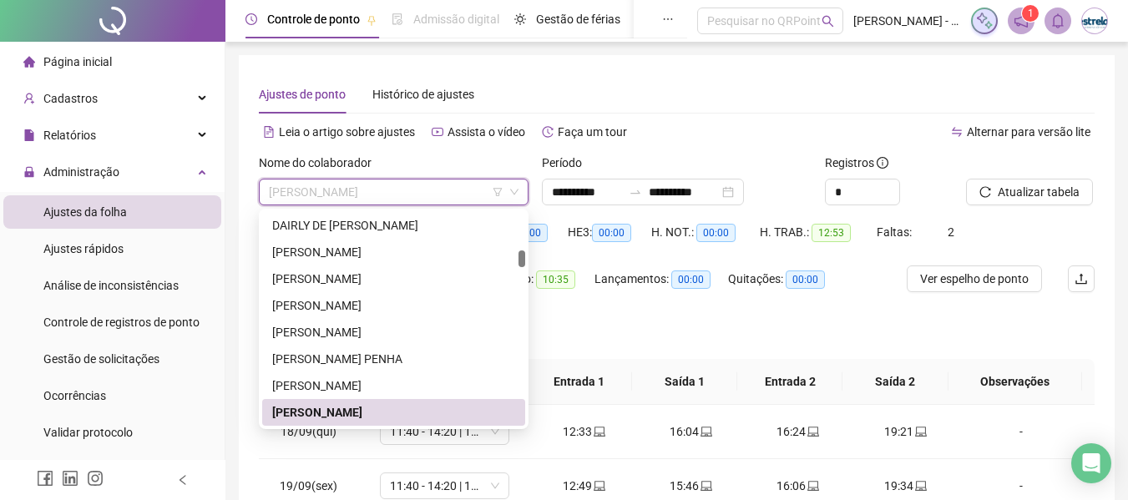
click at [446, 195] on span "[PERSON_NAME]" at bounding box center [394, 191] width 250 height 25
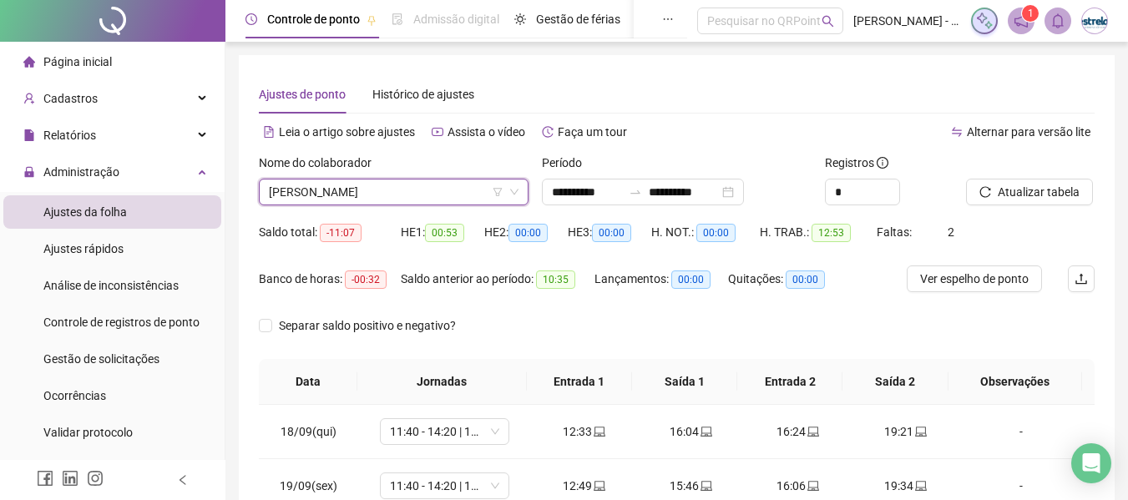
click at [446, 195] on span "[PERSON_NAME]" at bounding box center [394, 191] width 250 height 25
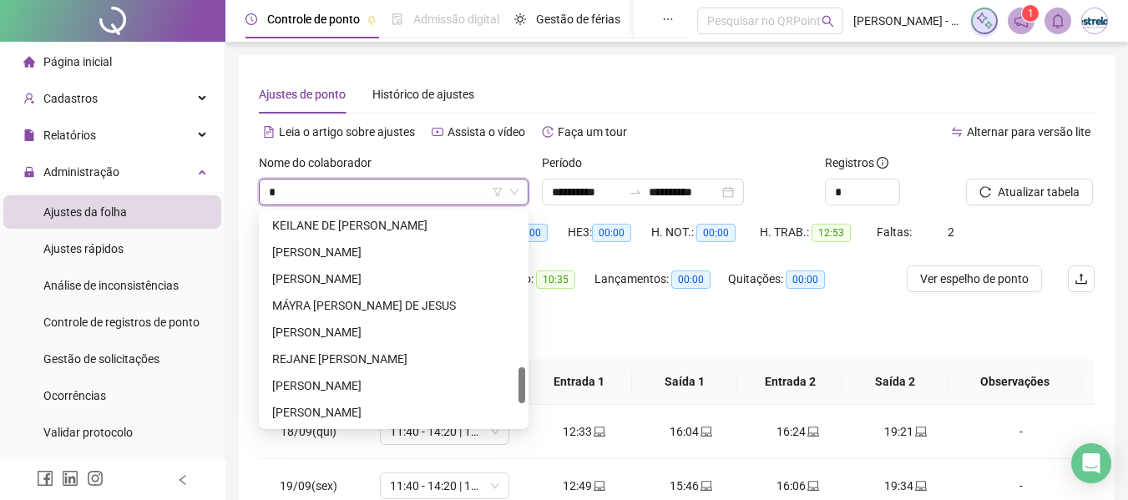
type input "**"
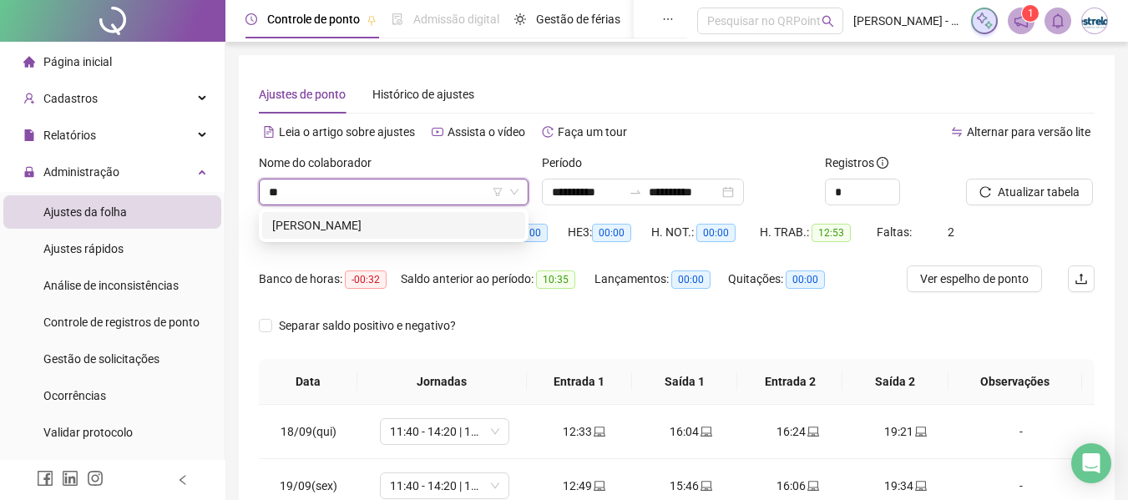
scroll to position [0, 0]
click at [441, 224] on div "[PERSON_NAME]" at bounding box center [393, 225] width 243 height 18
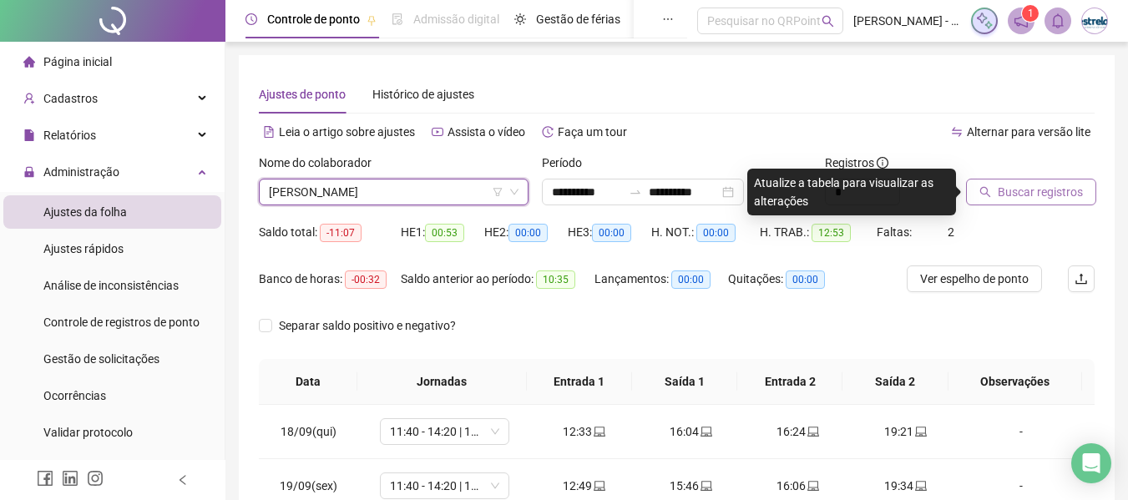
click at [1000, 183] on span "Buscar registros" at bounding box center [1039, 192] width 85 height 18
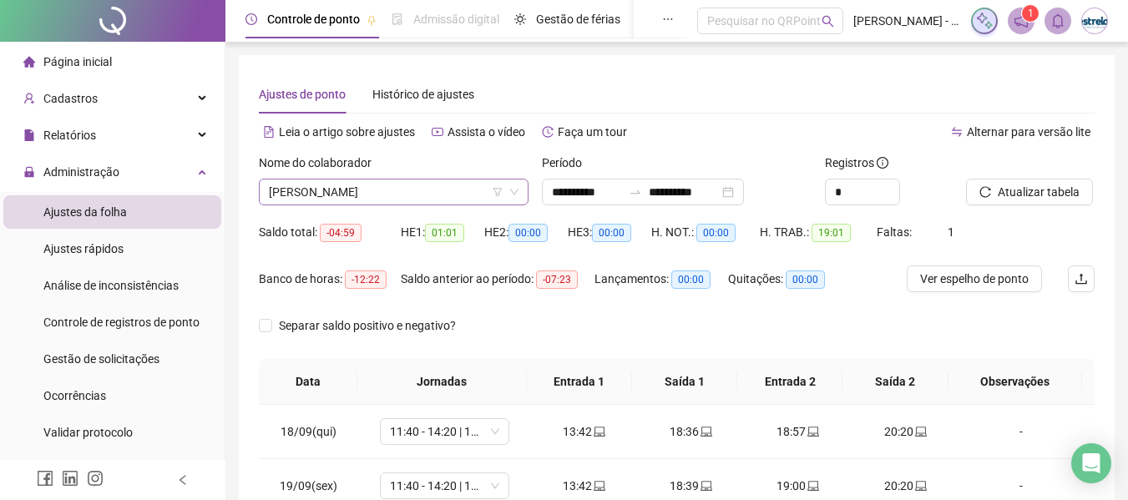
click at [447, 191] on span "[PERSON_NAME]" at bounding box center [394, 191] width 250 height 25
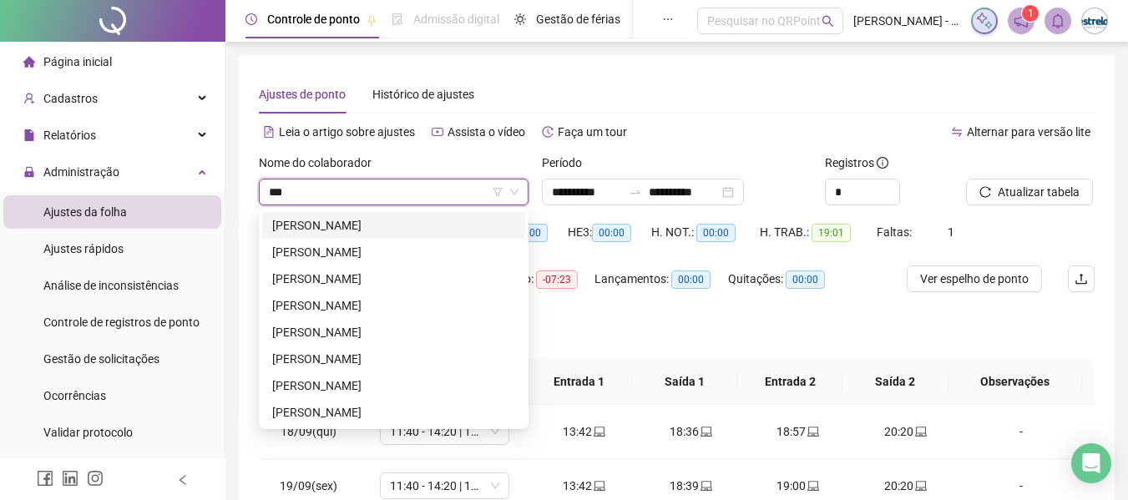
type input "****"
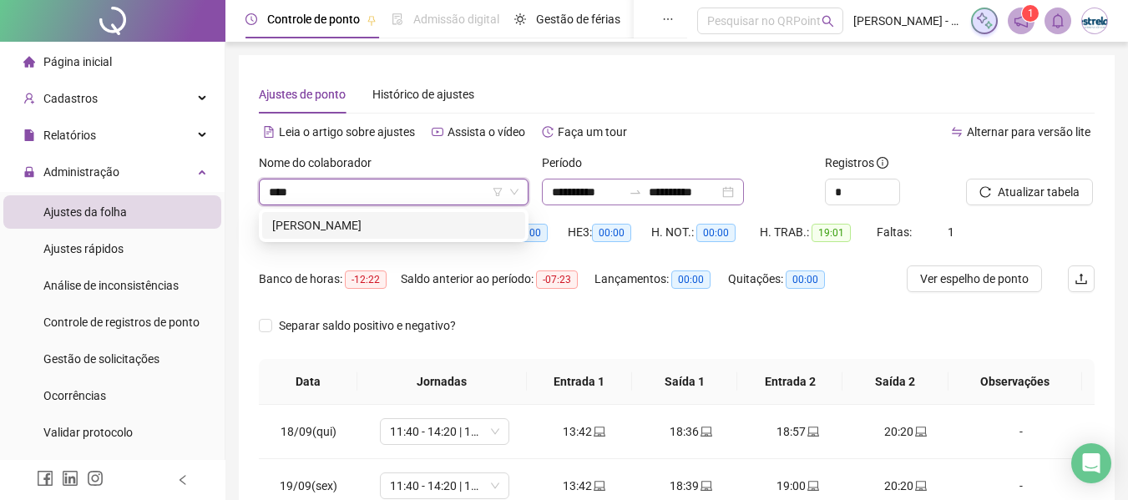
drag, startPoint x: 433, startPoint y: 224, endPoint x: 748, endPoint y: 194, distance: 316.0
click at [433, 225] on div "[PERSON_NAME]" at bounding box center [393, 225] width 243 height 18
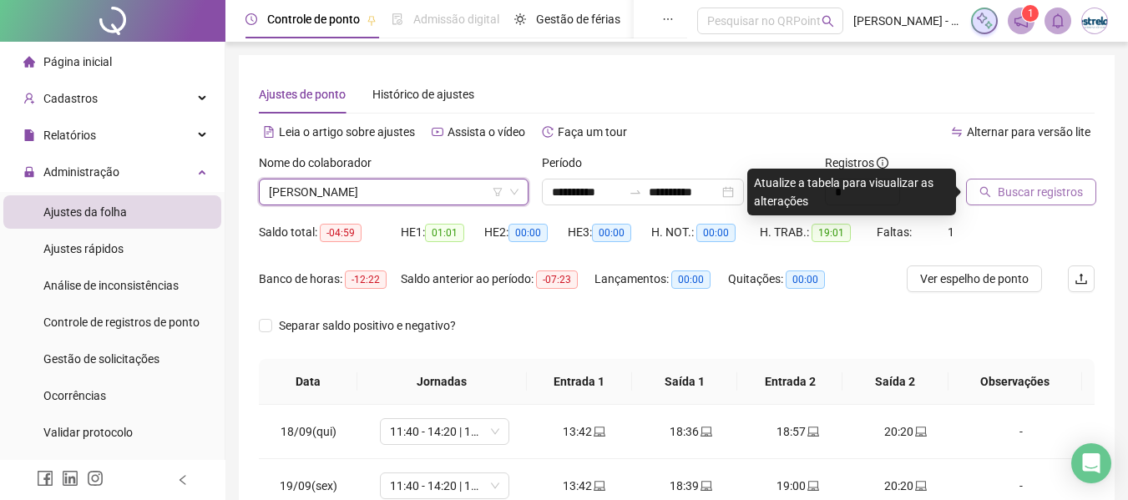
click at [1002, 188] on span "Buscar registros" at bounding box center [1039, 192] width 85 height 18
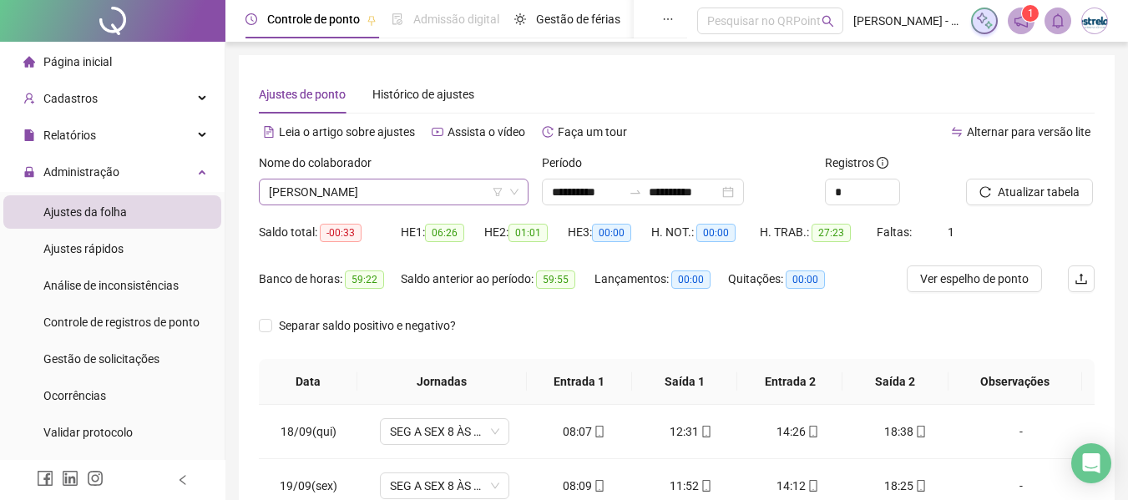
click at [433, 195] on span "[PERSON_NAME]" at bounding box center [394, 191] width 250 height 25
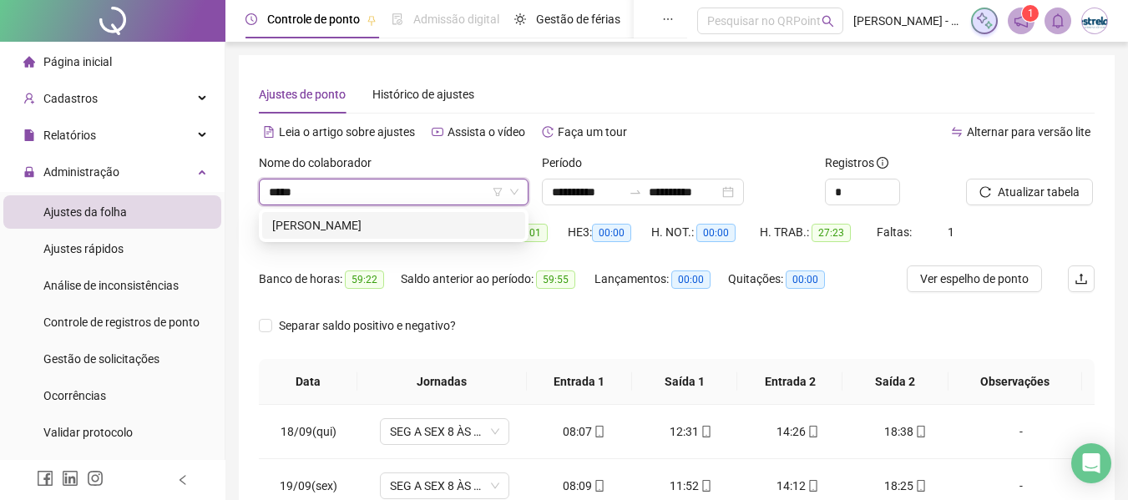
type input "******"
click at [425, 231] on div "[PERSON_NAME]" at bounding box center [393, 225] width 243 height 18
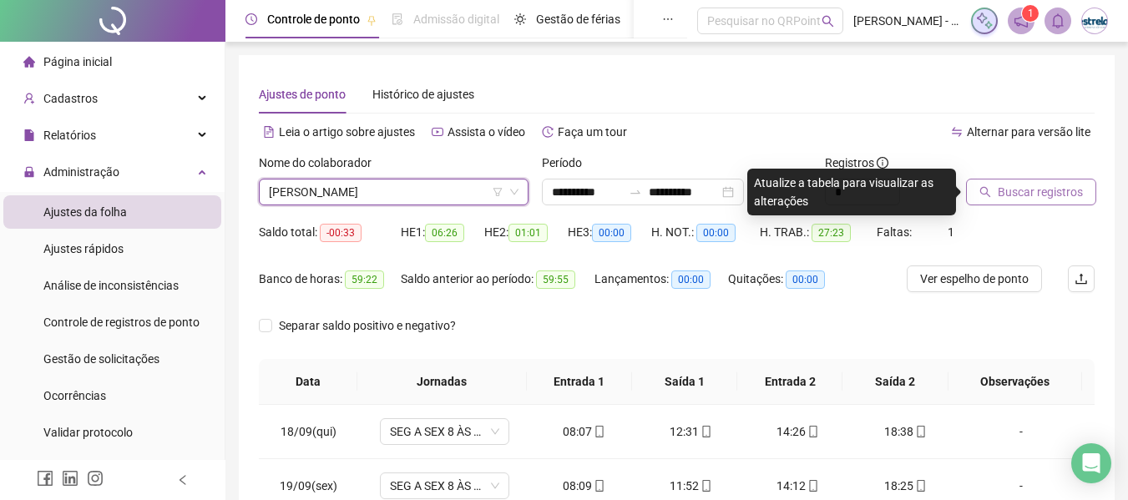
click at [987, 189] on icon "search" at bounding box center [985, 192] width 11 height 11
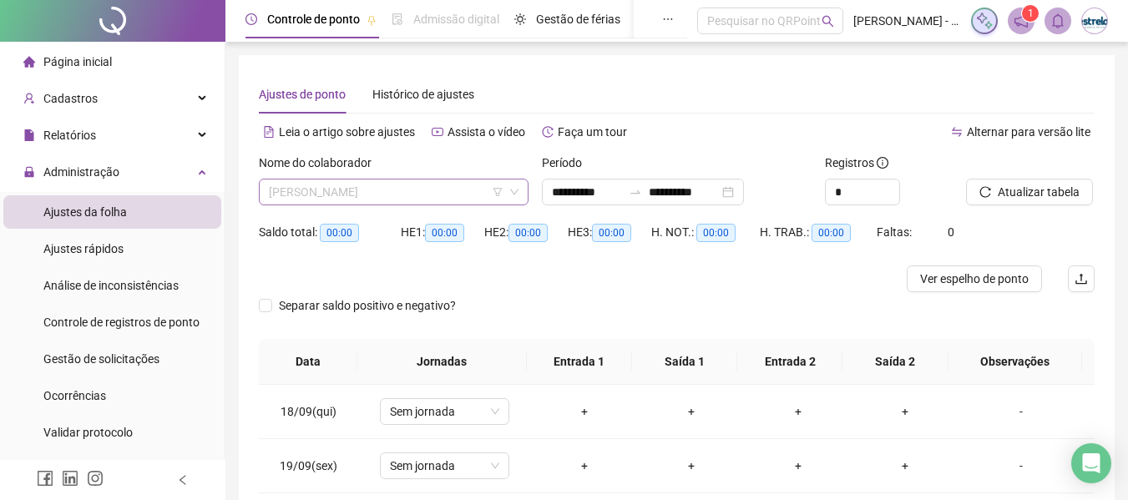
click at [394, 191] on span "[PERSON_NAME]" at bounding box center [394, 191] width 250 height 25
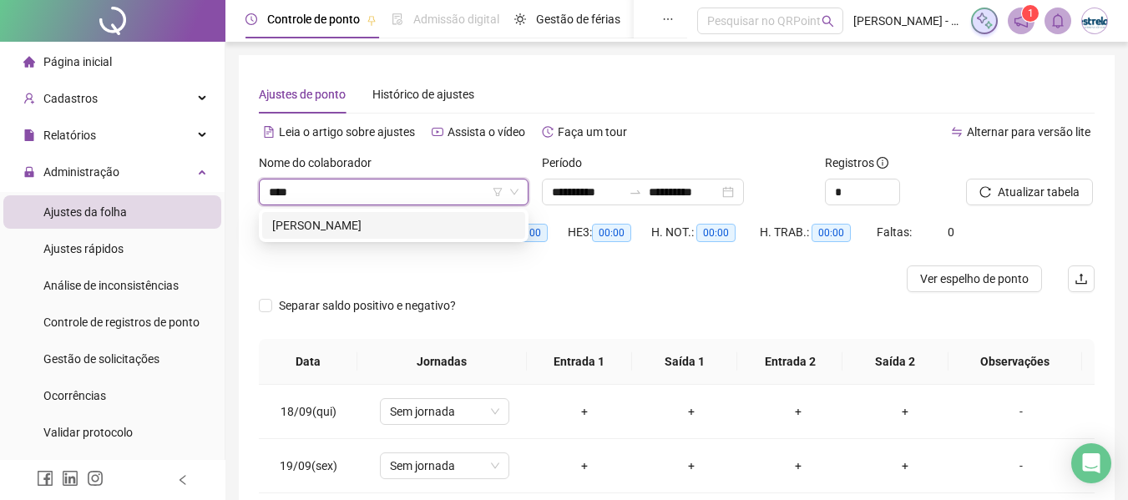
type input "***"
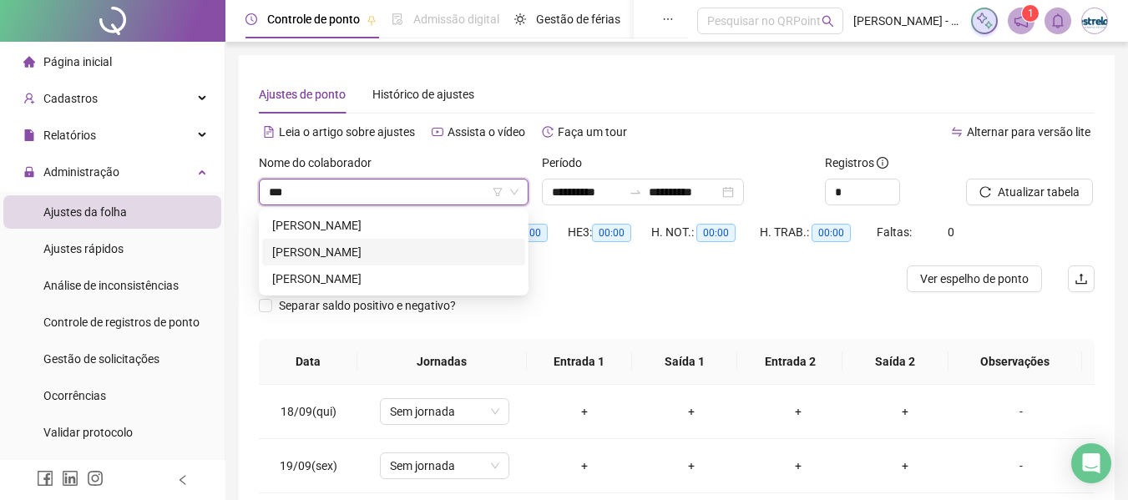
click at [382, 250] on div "[PERSON_NAME]" at bounding box center [393, 252] width 243 height 18
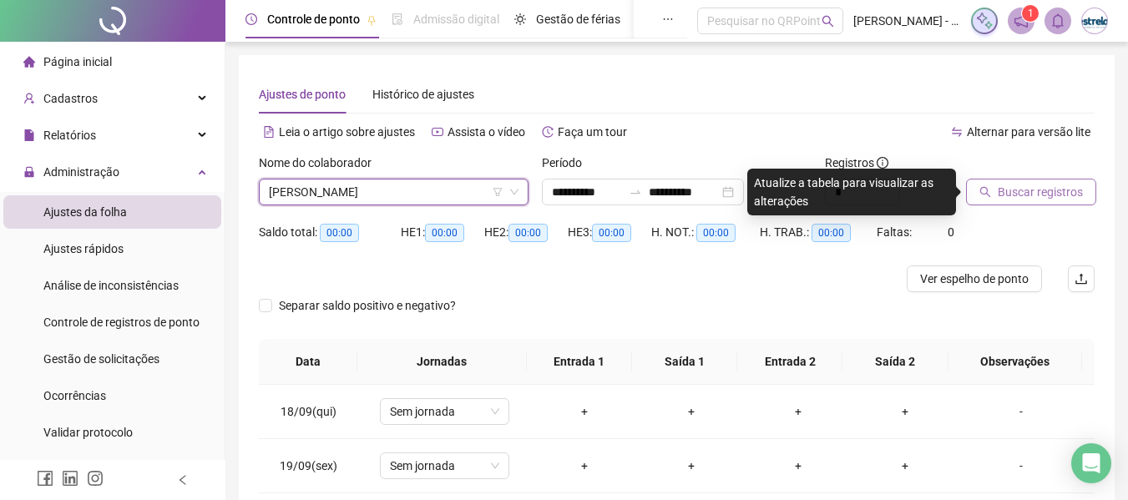
click at [1015, 192] on span "Buscar registros" at bounding box center [1039, 192] width 85 height 18
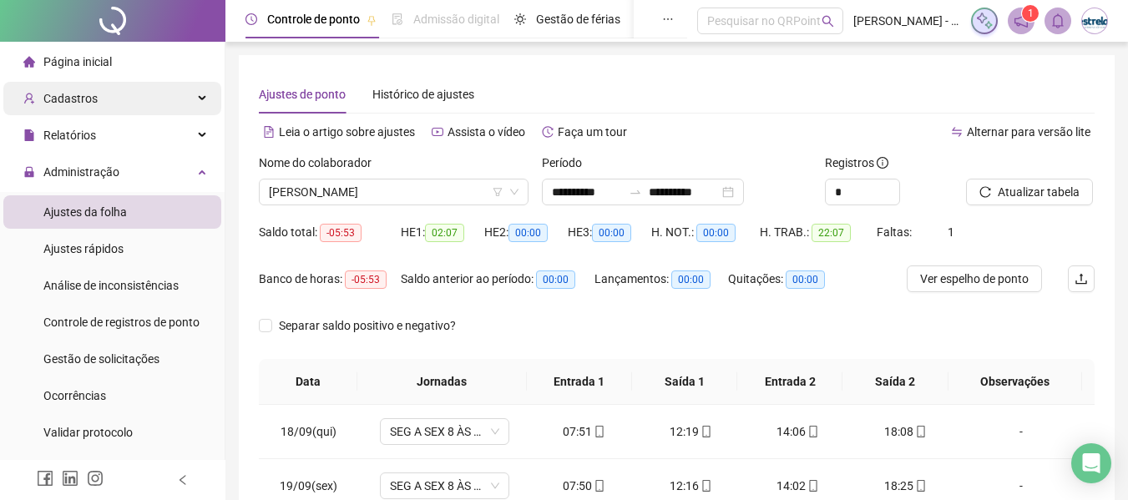
click at [127, 95] on div "Cadastros" at bounding box center [112, 98] width 218 height 33
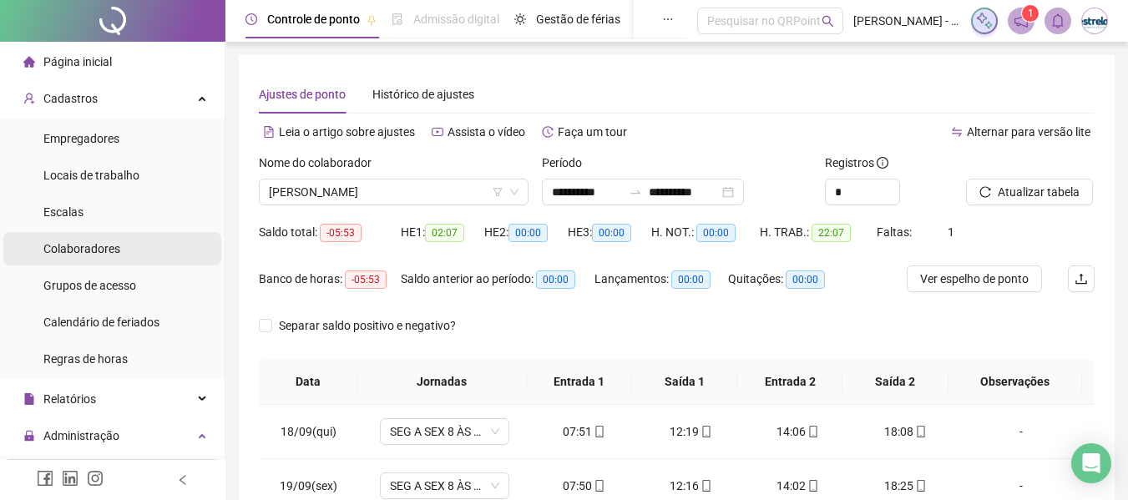
click at [121, 256] on li "Colaboradores" at bounding box center [112, 248] width 218 height 33
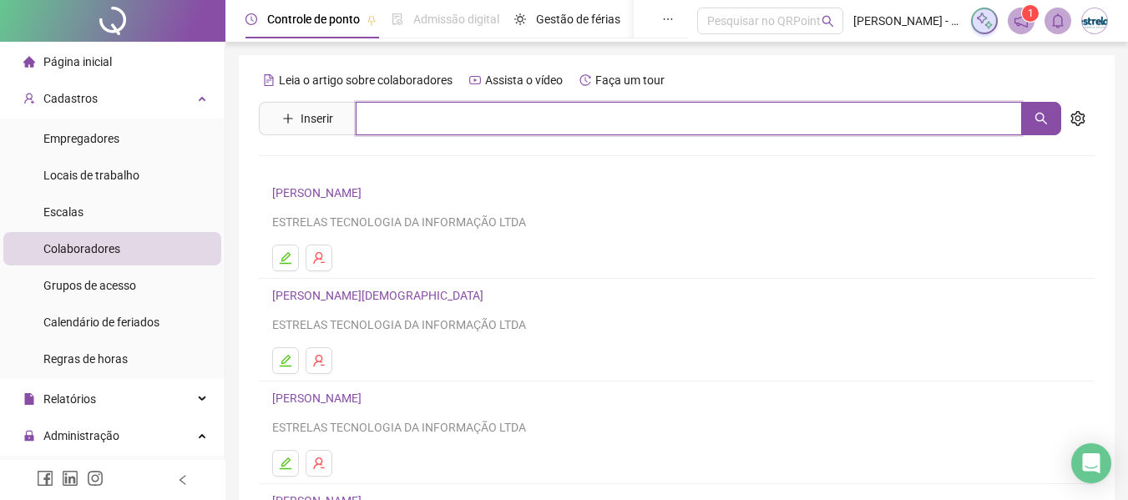
click at [391, 119] on input "text" at bounding box center [689, 118] width 666 height 33
type input "******"
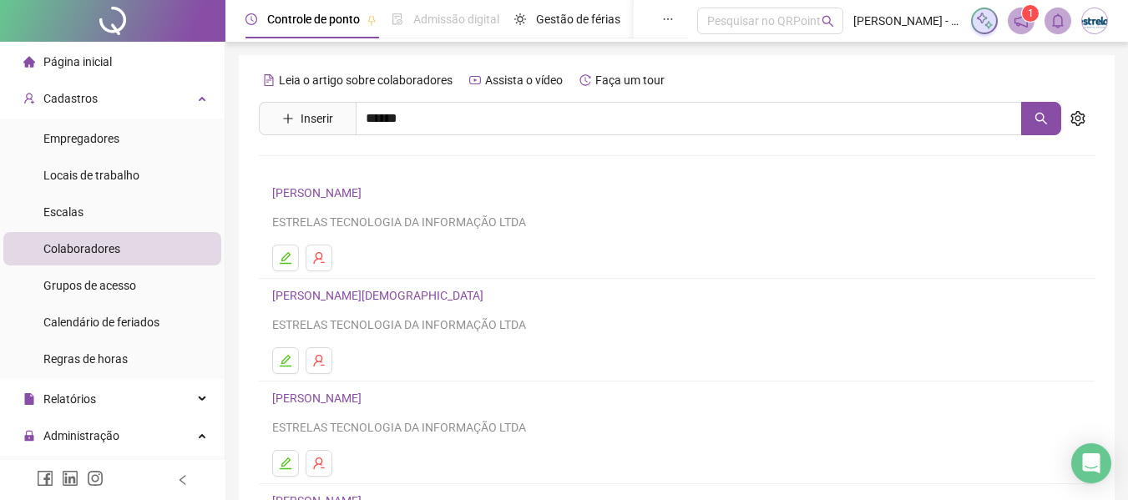
click at [372, 173] on link "[PERSON_NAME]" at bounding box center [334, 167] width 89 height 13
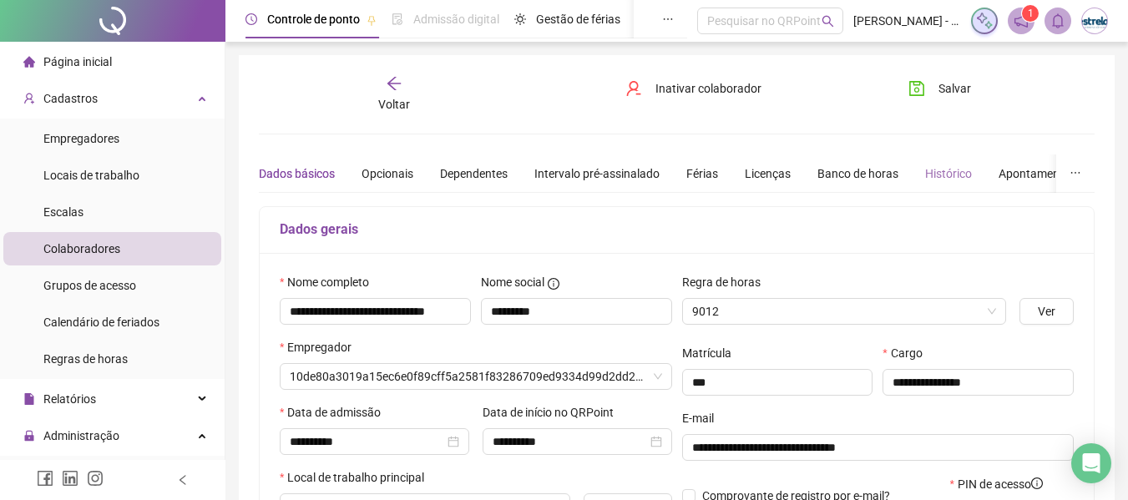
type input "**********"
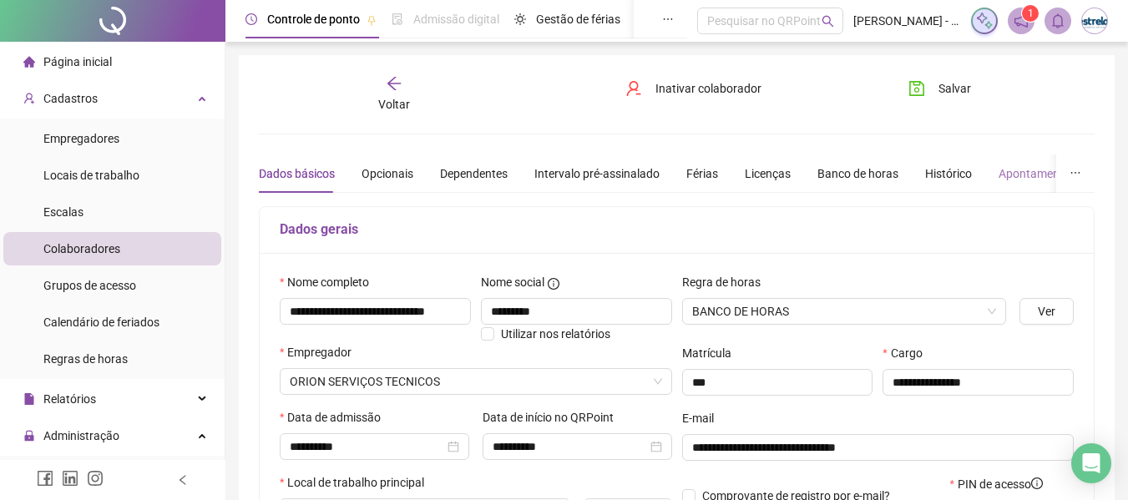
click at [1029, 188] on div "Apontamentos" at bounding box center [1037, 173] width 78 height 38
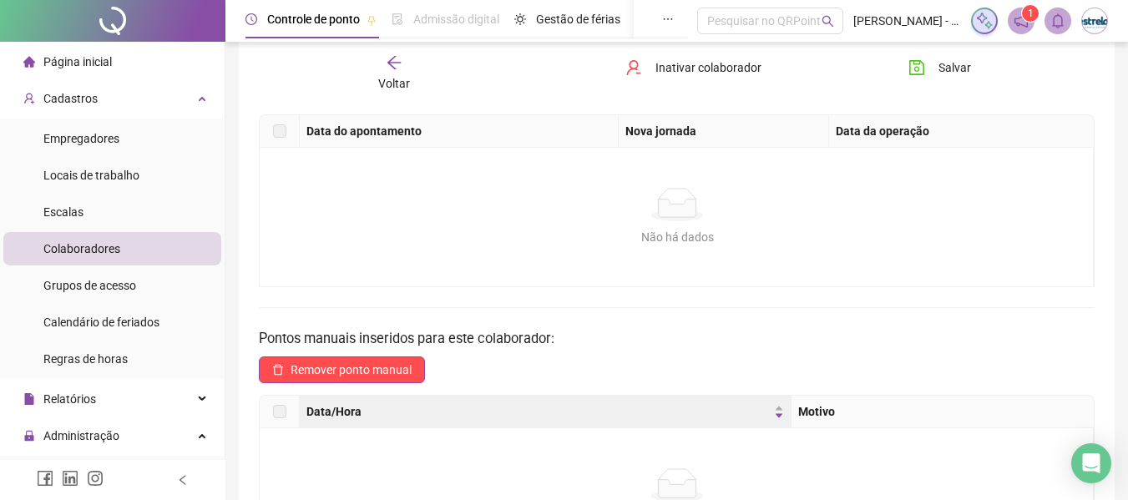
scroll to position [67, 0]
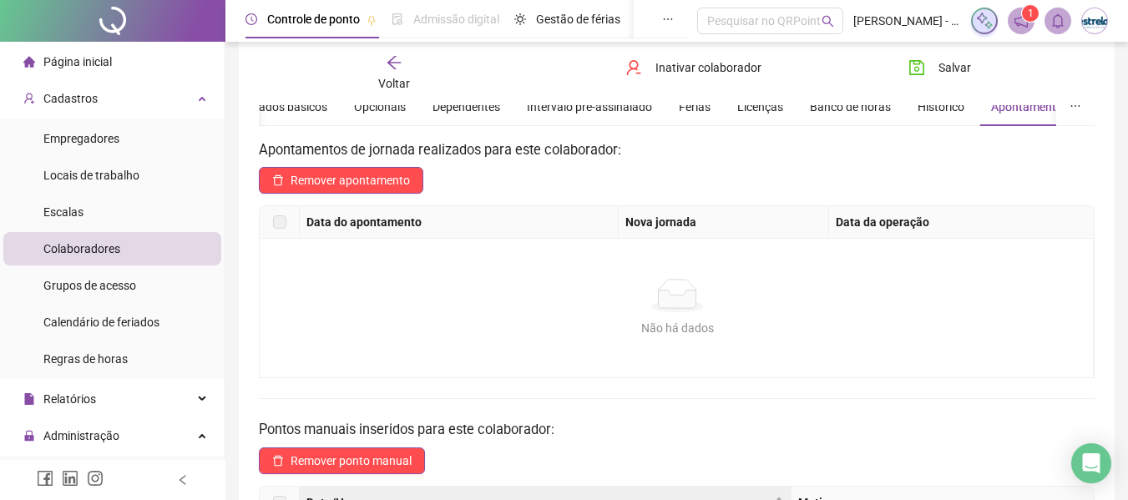
click at [407, 71] on div "Voltar" at bounding box center [394, 73] width 129 height 38
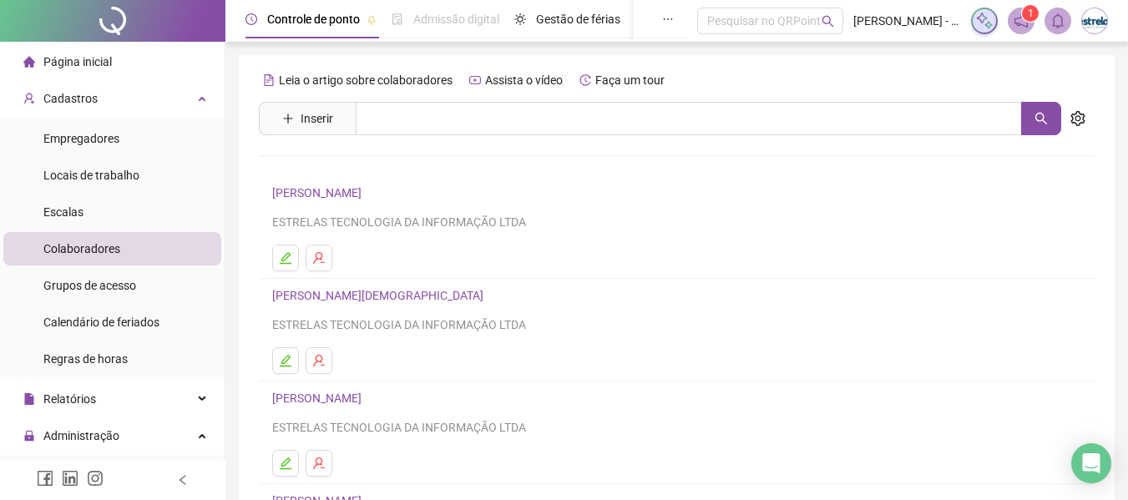
click at [93, 63] on span "Página inicial" at bounding box center [77, 61] width 68 height 13
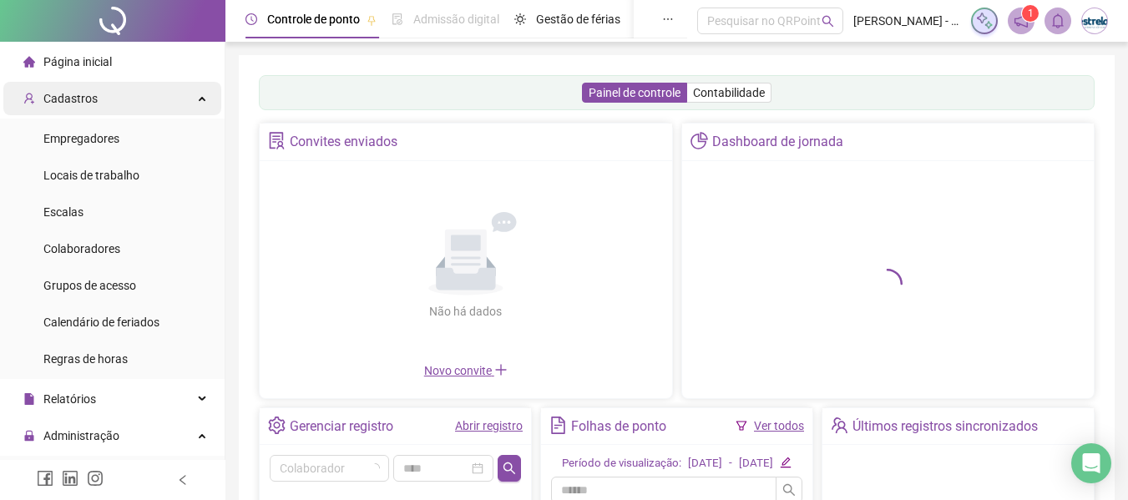
click at [98, 103] on div "Cadastros" at bounding box center [112, 98] width 218 height 33
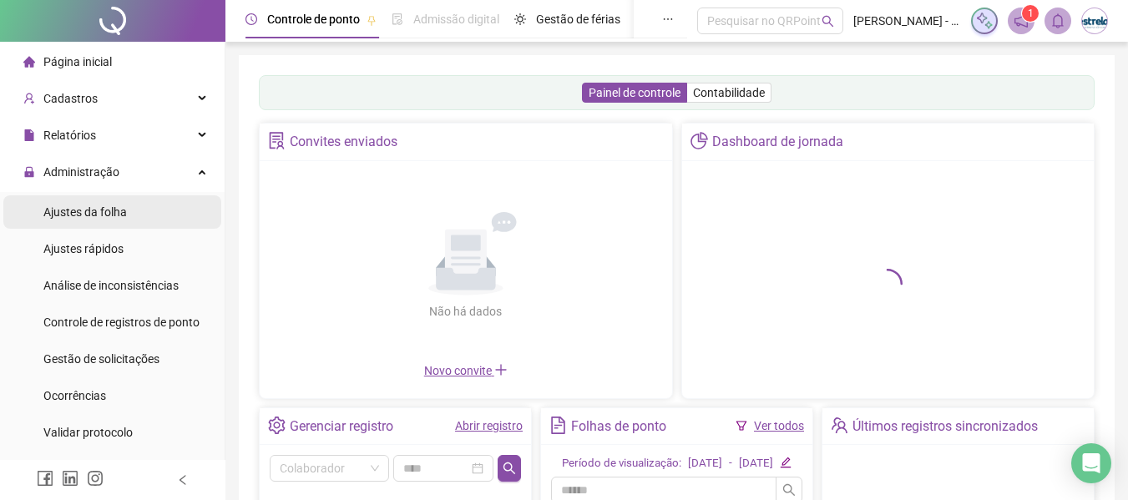
click at [109, 210] on span "Ajustes da folha" at bounding box center [84, 211] width 83 height 13
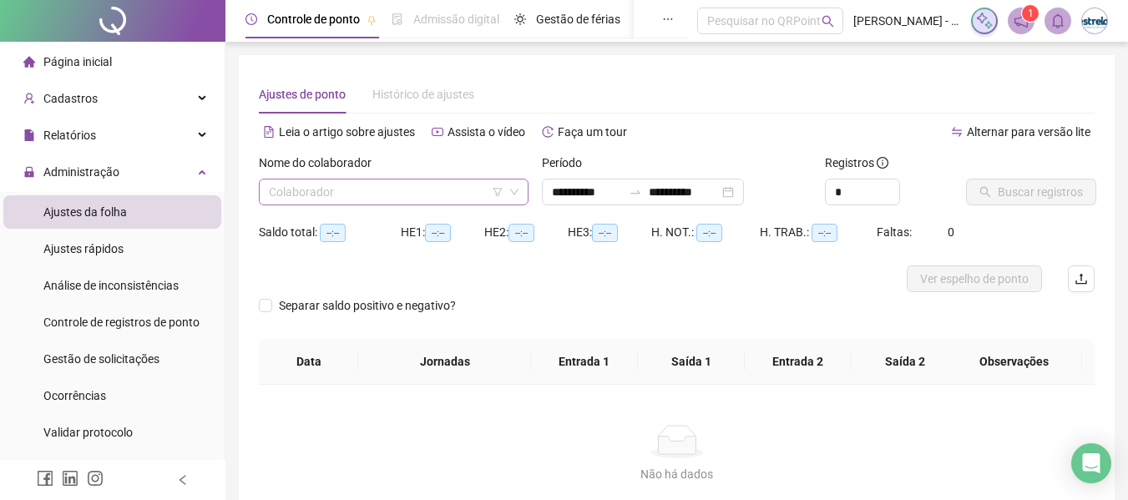
click at [331, 188] on input "search" at bounding box center [386, 191] width 235 height 25
type input "**********"
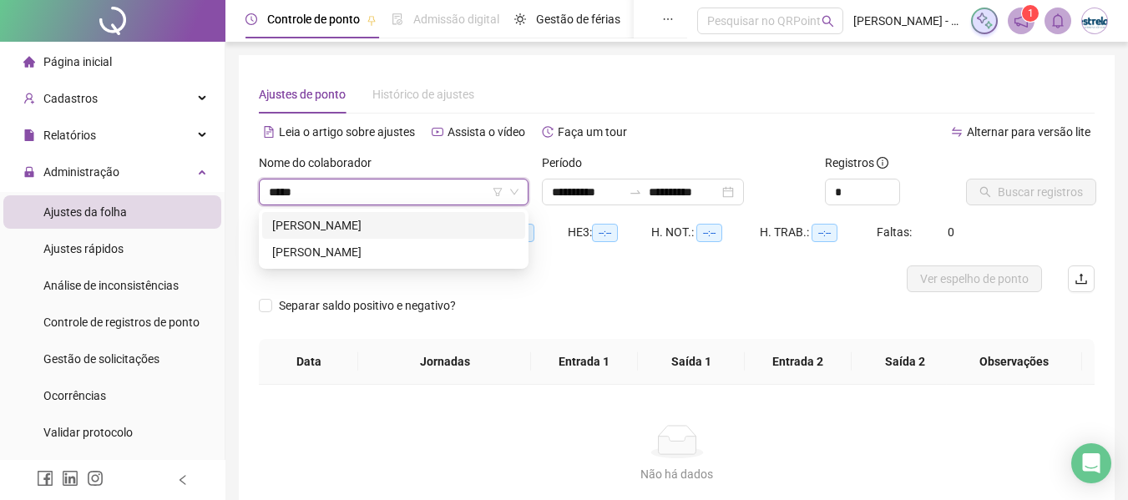
type input "******"
click at [323, 221] on div "[PERSON_NAME]" at bounding box center [393, 225] width 243 height 18
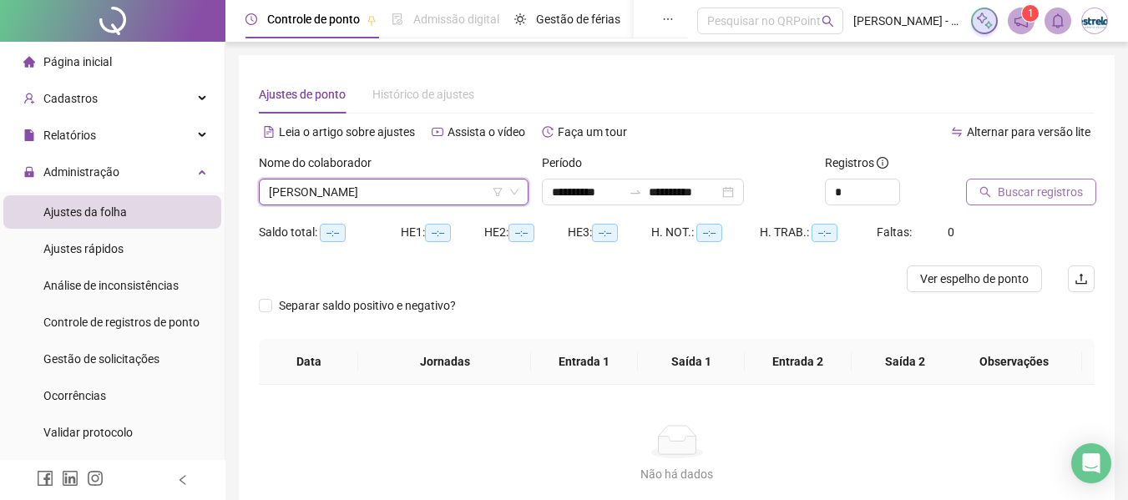
click at [1011, 187] on span "Buscar registros" at bounding box center [1039, 192] width 85 height 18
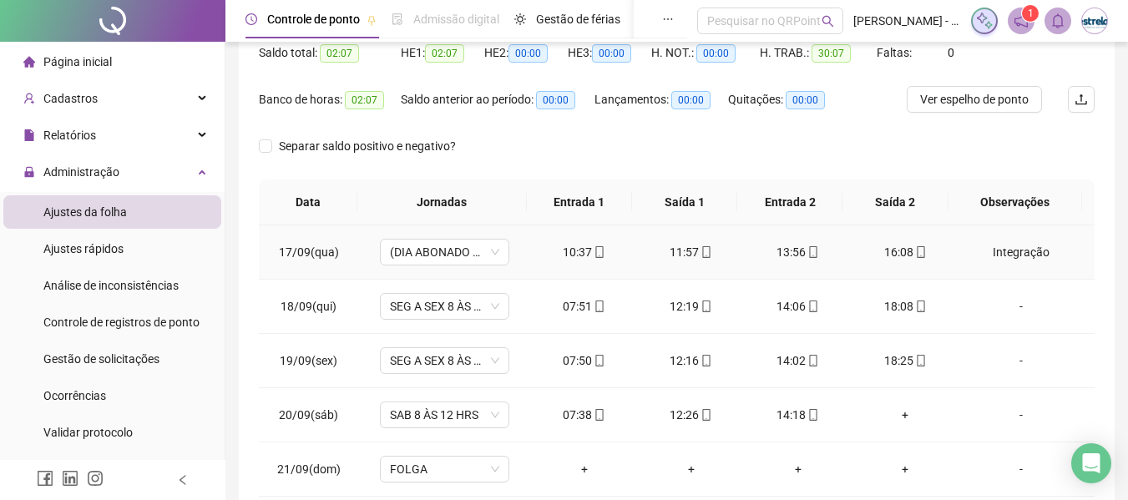
scroll to position [268, 0]
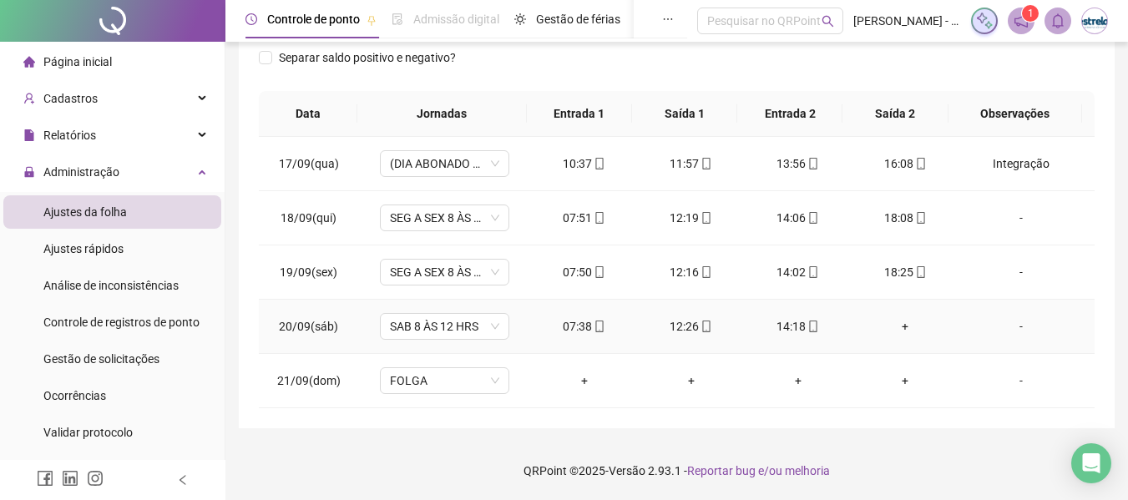
click at [899, 330] on div "+" at bounding box center [905, 326] width 80 height 18
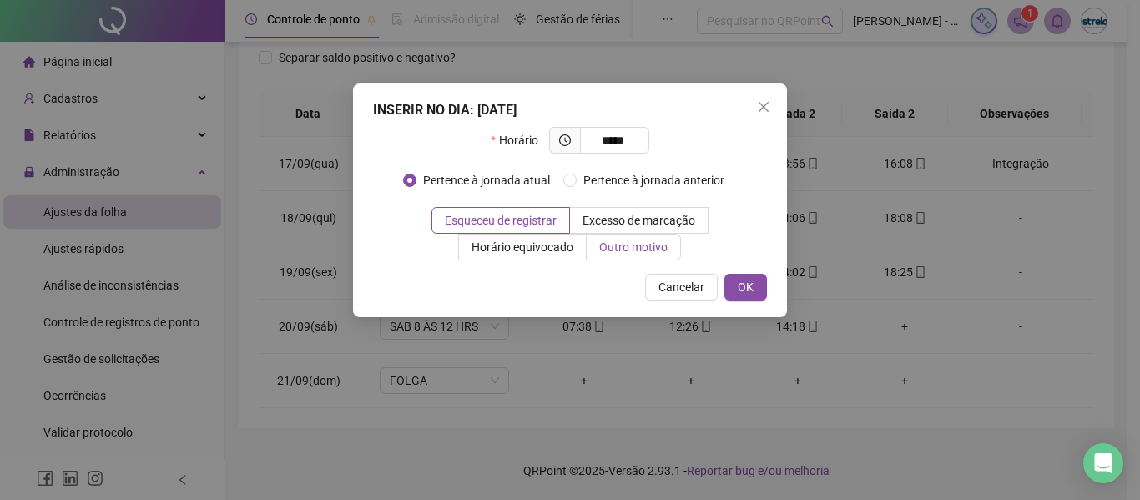
type input "*****"
click at [611, 251] on span "Outro motivo" at bounding box center [633, 246] width 68 height 13
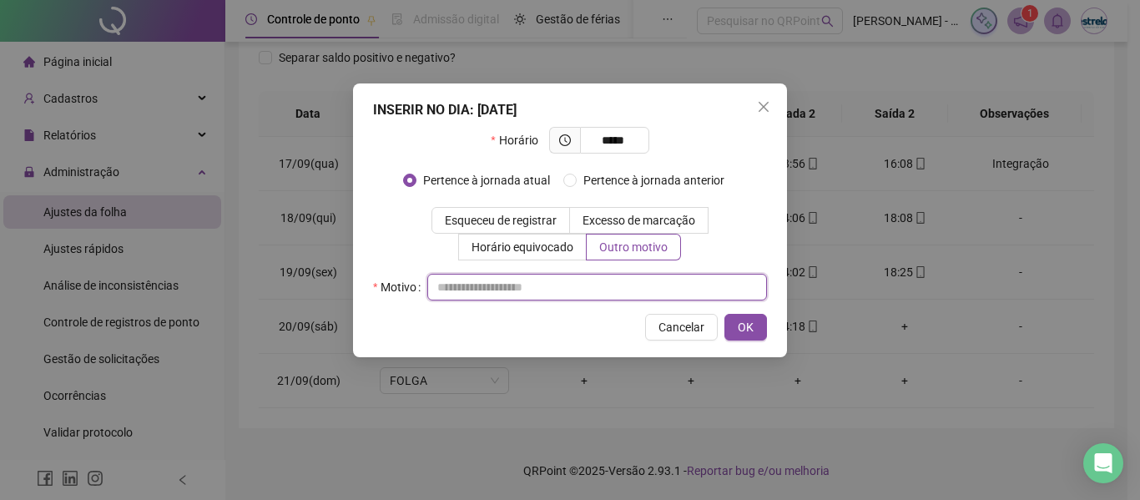
click at [464, 287] on input "text" at bounding box center [597, 287] width 340 height 27
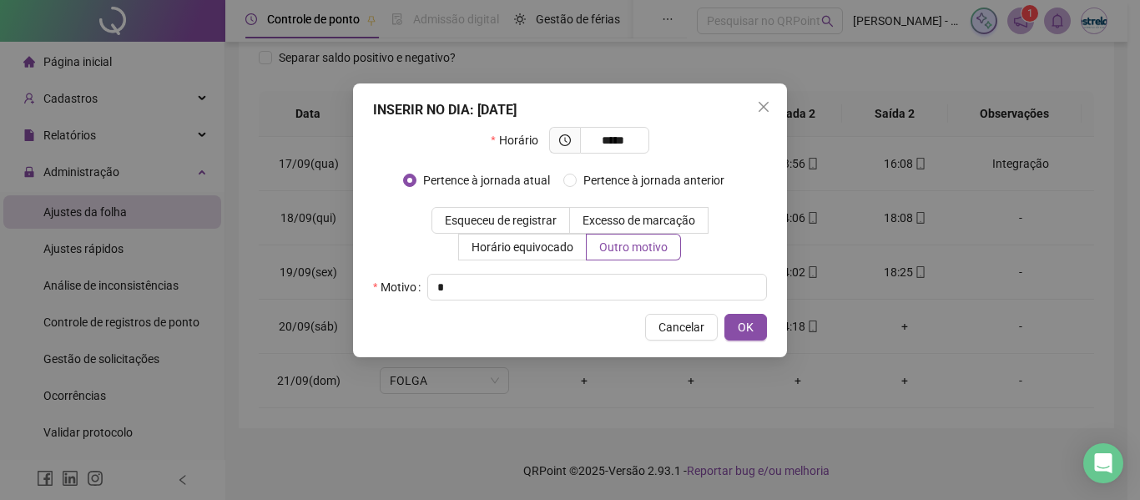
drag, startPoint x: 760, startPoint y: 325, endPoint x: 794, endPoint y: 325, distance: 34.2
click at [762, 325] on button "OK" at bounding box center [745, 327] width 43 height 27
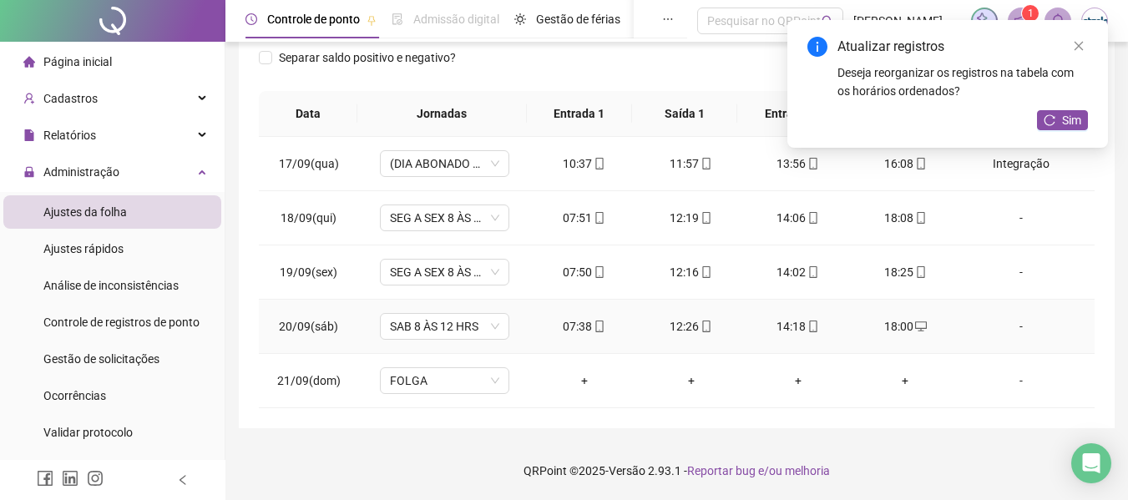
click at [1006, 320] on div "-" at bounding box center [1021, 326] width 98 height 18
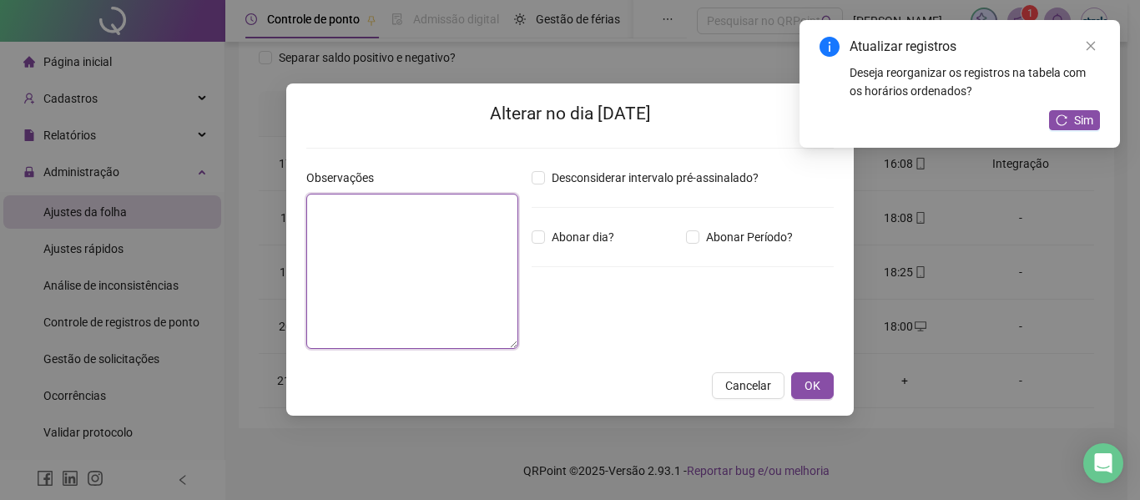
click at [399, 242] on textarea at bounding box center [412, 271] width 212 height 155
type textarea "**********"
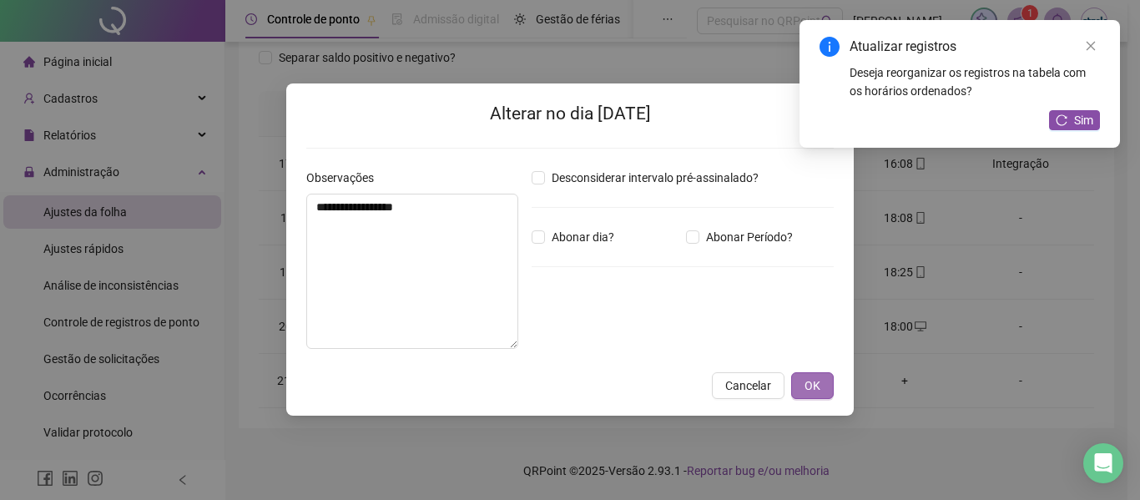
click at [825, 389] on button "OK" at bounding box center [812, 385] width 43 height 27
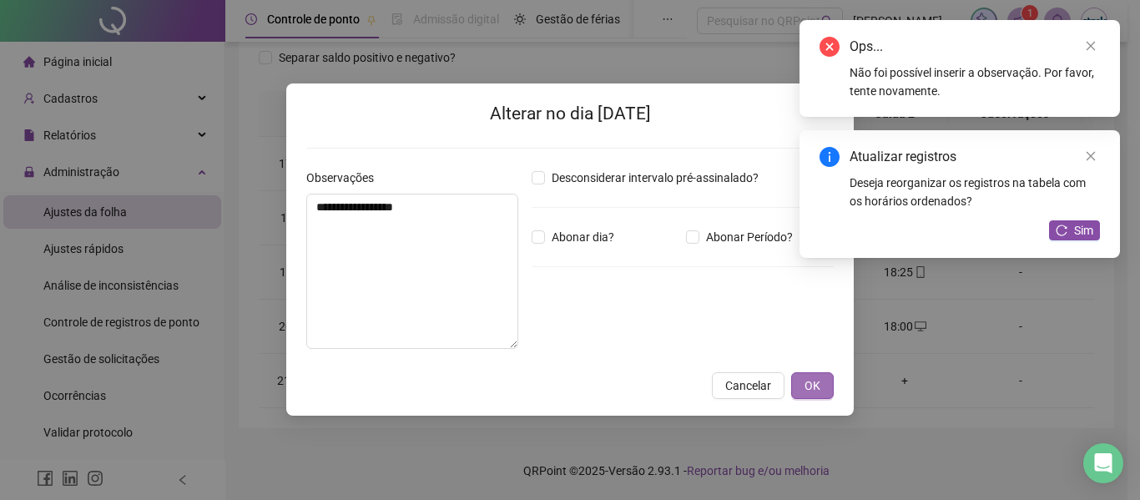
click at [822, 381] on button "OK" at bounding box center [812, 385] width 43 height 27
click at [1067, 224] on button "Sim" at bounding box center [1074, 230] width 51 height 20
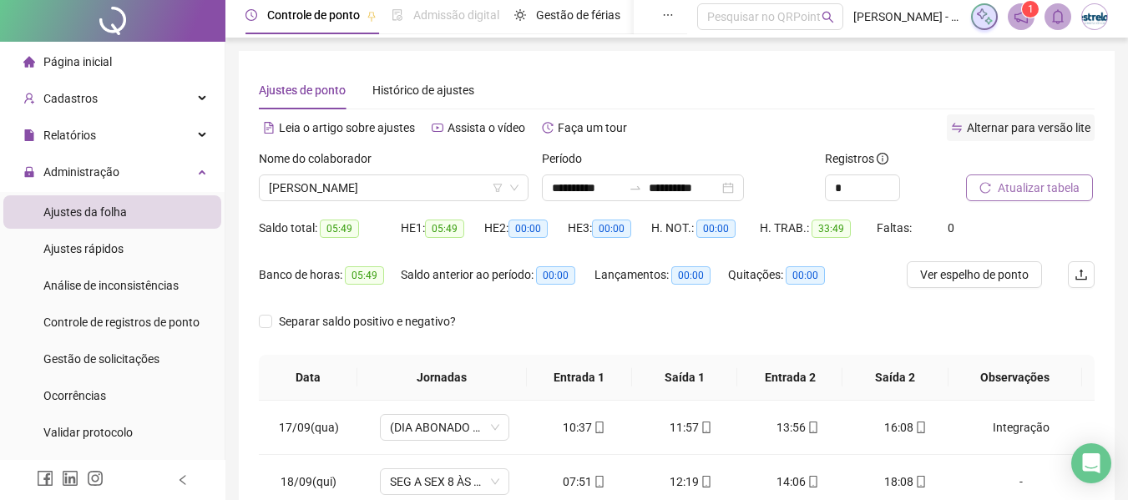
scroll to position [0, 0]
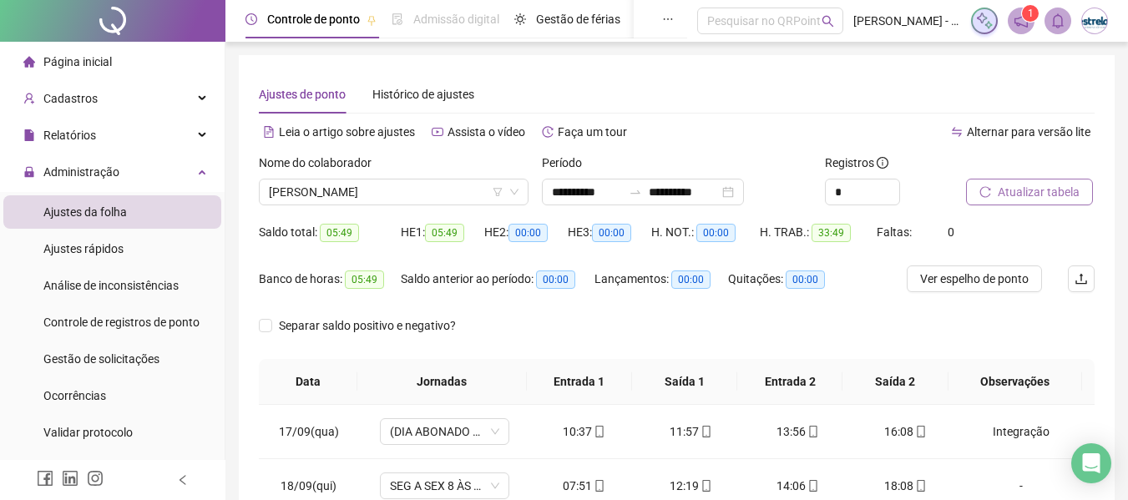
click at [1059, 199] on span "Atualizar tabela" at bounding box center [1038, 192] width 82 height 18
click at [343, 195] on span "[PERSON_NAME]" at bounding box center [394, 191] width 250 height 25
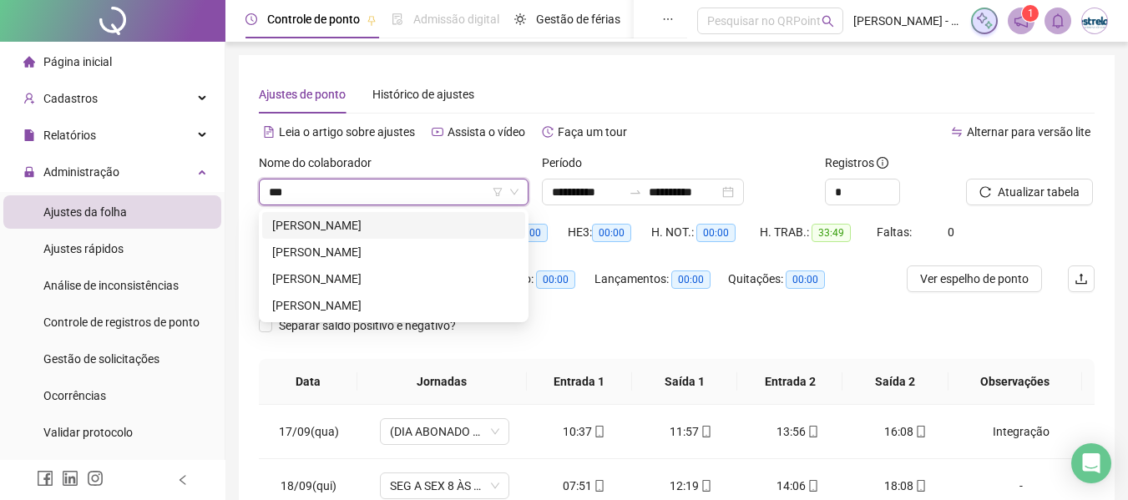
type input "****"
click at [345, 251] on div "[PERSON_NAME]" at bounding box center [393, 252] width 243 height 18
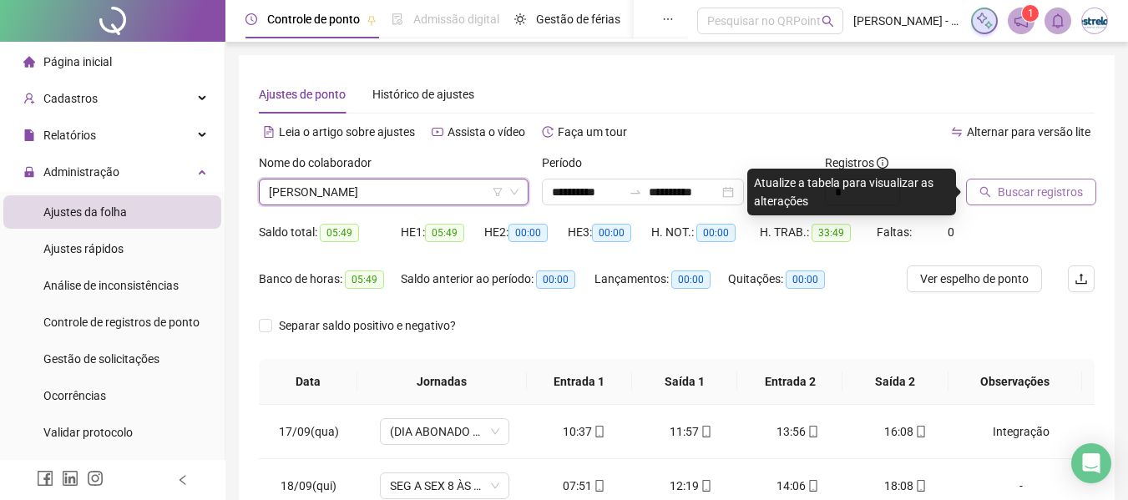
click at [990, 194] on icon "search" at bounding box center [985, 192] width 12 height 12
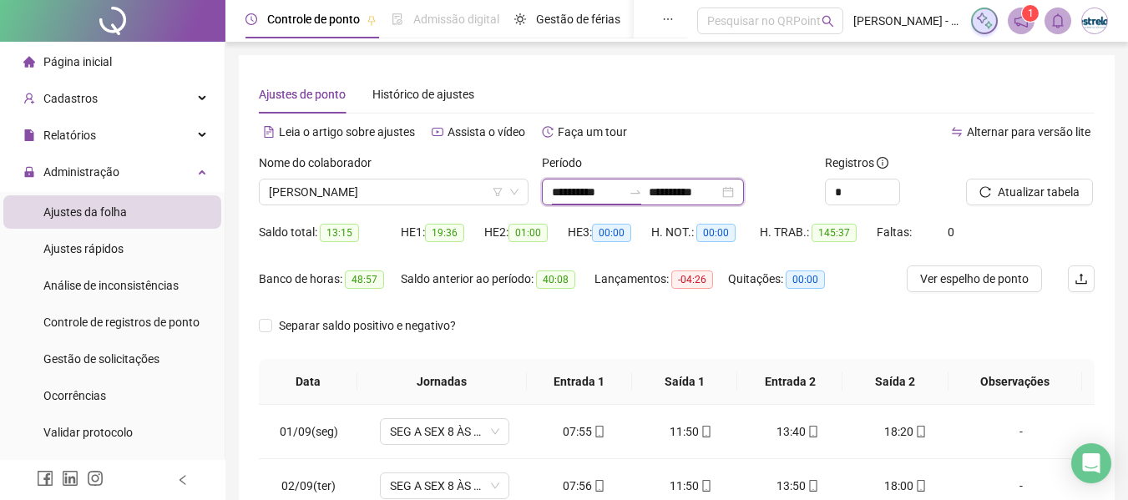
click at [622, 191] on input "**********" at bounding box center [587, 192] width 70 height 18
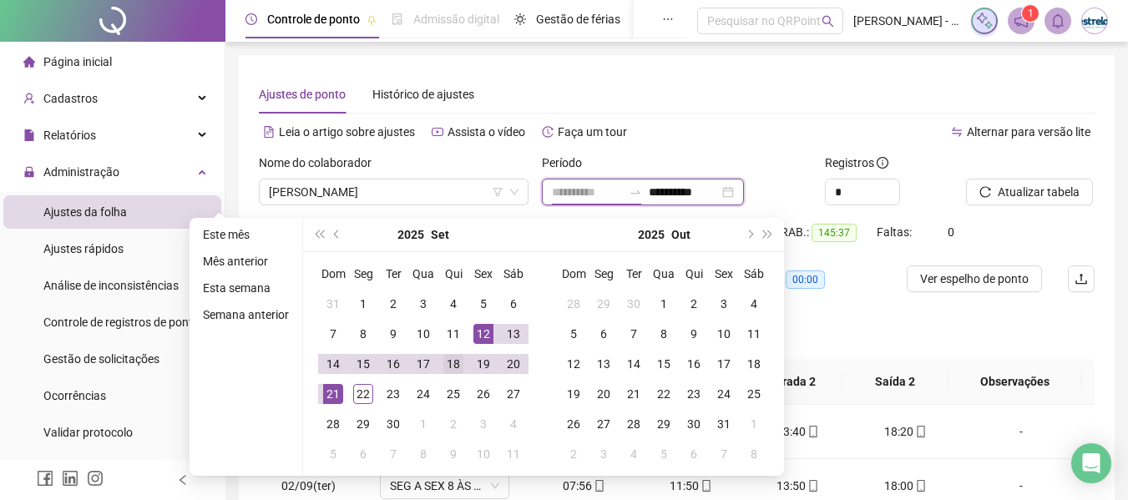
type input "**********"
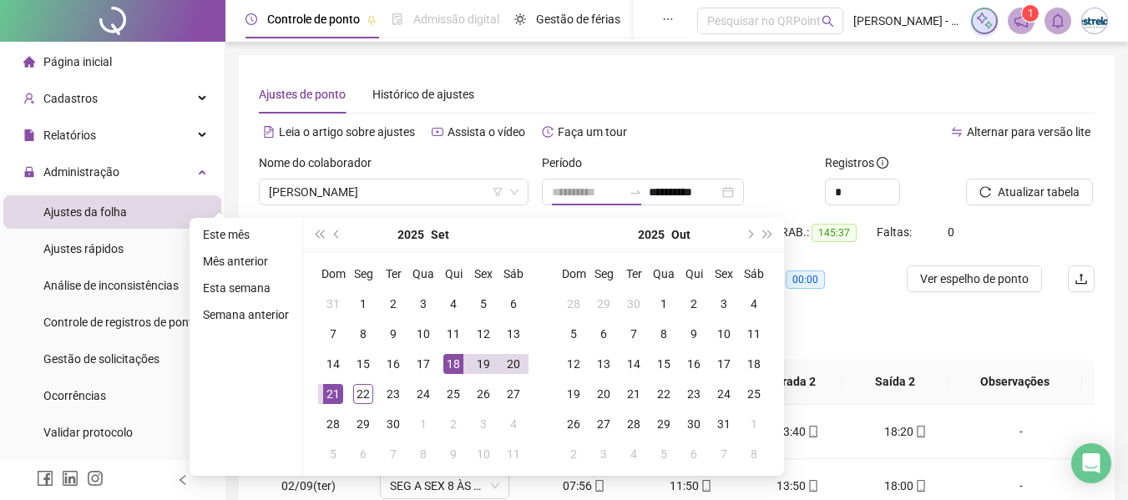
click at [452, 364] on div "18" at bounding box center [453, 364] width 20 height 20
type input "**********"
click at [365, 394] on div "22" at bounding box center [363, 394] width 20 height 20
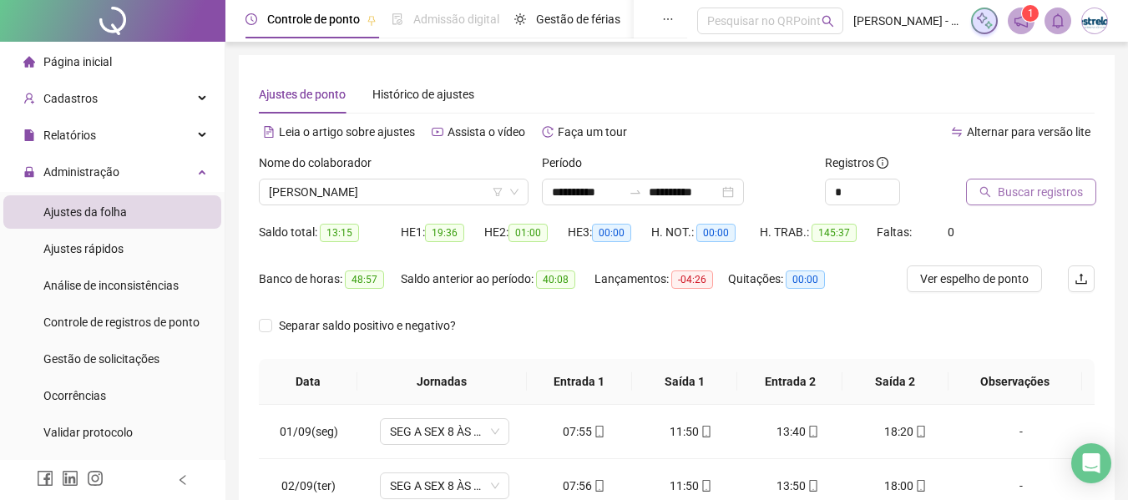
click at [993, 192] on button "Buscar registros" at bounding box center [1031, 192] width 130 height 27
click at [459, 184] on span "[PERSON_NAME]" at bounding box center [394, 191] width 250 height 25
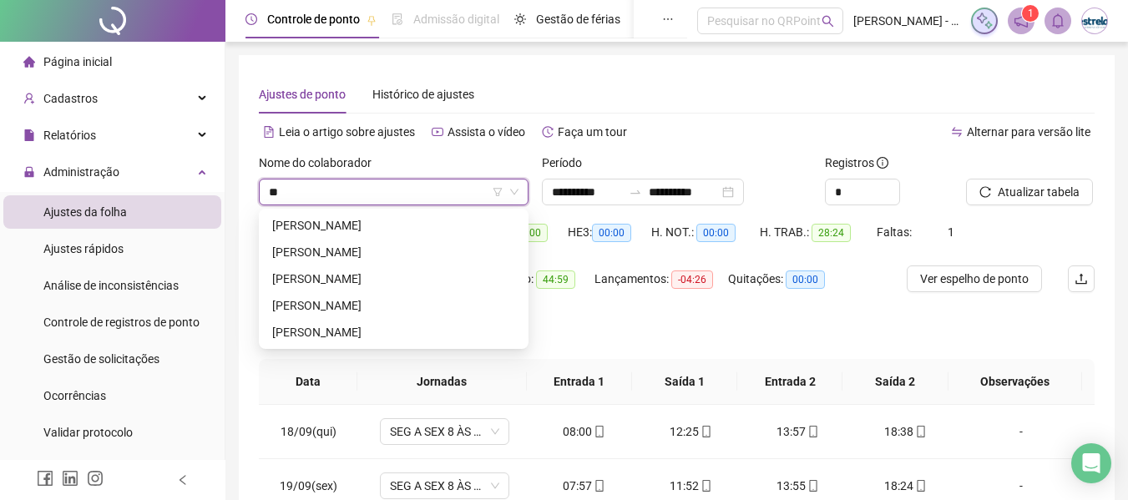
type input "***"
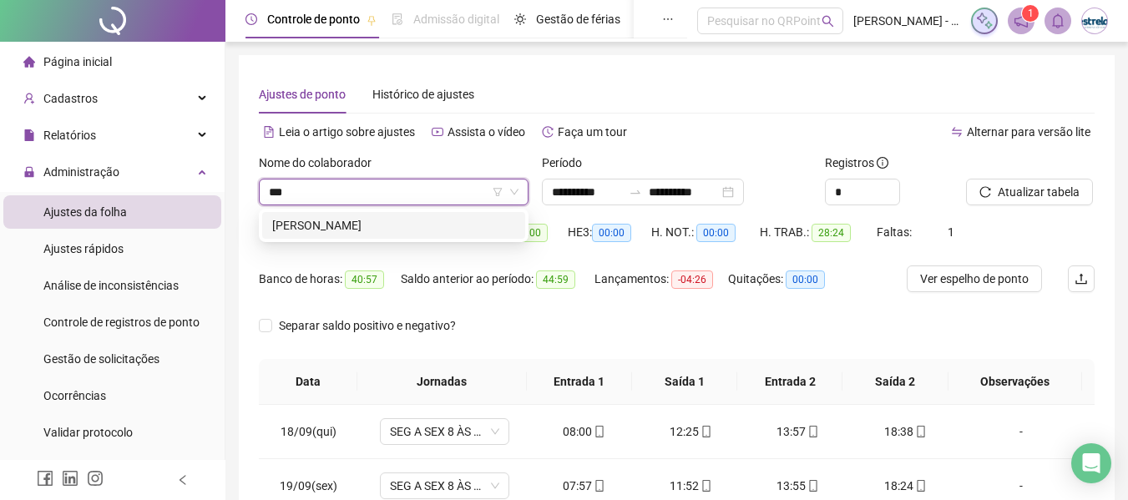
click at [441, 220] on div "[PERSON_NAME]" at bounding box center [393, 225] width 243 height 18
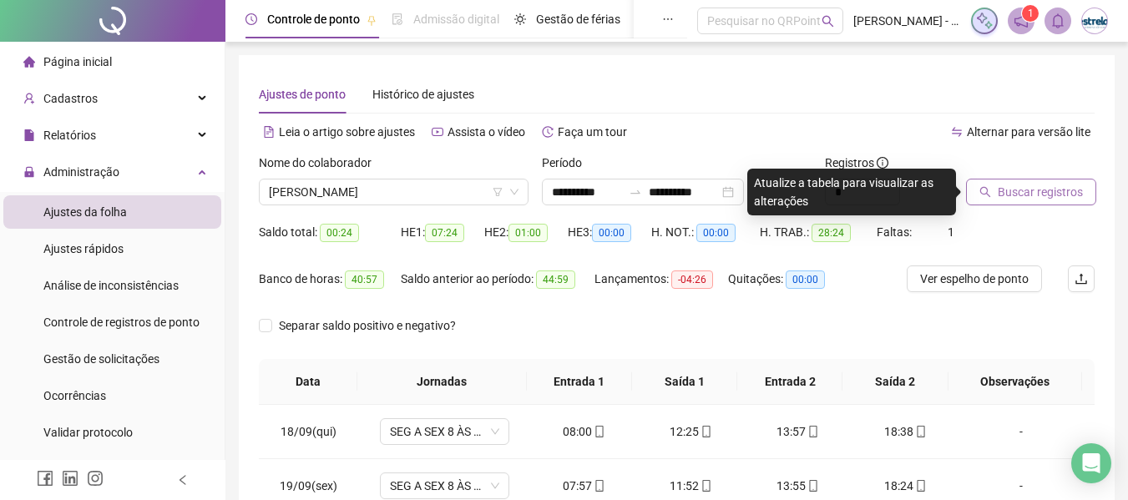
click at [1000, 184] on span "Buscar registros" at bounding box center [1039, 192] width 85 height 18
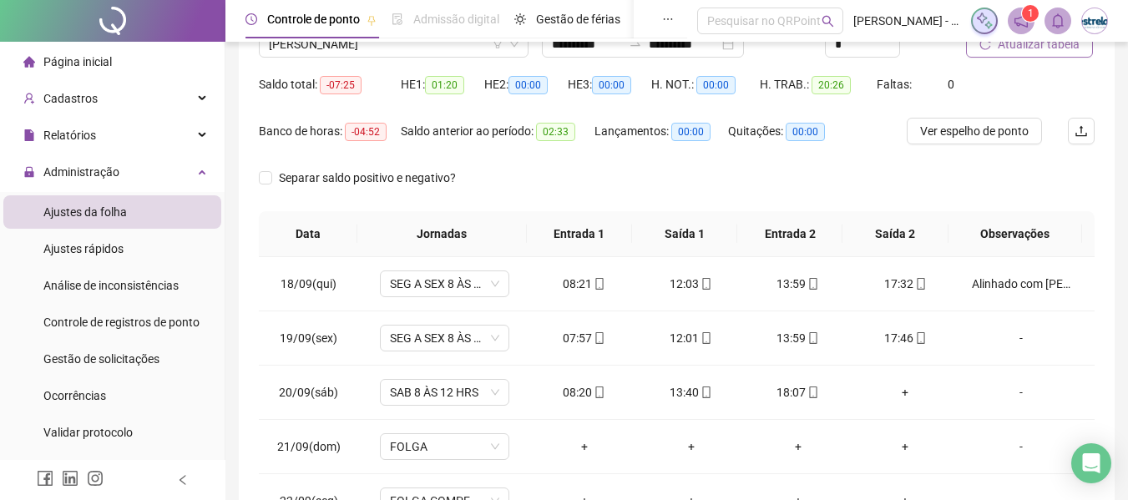
scroll to position [268, 0]
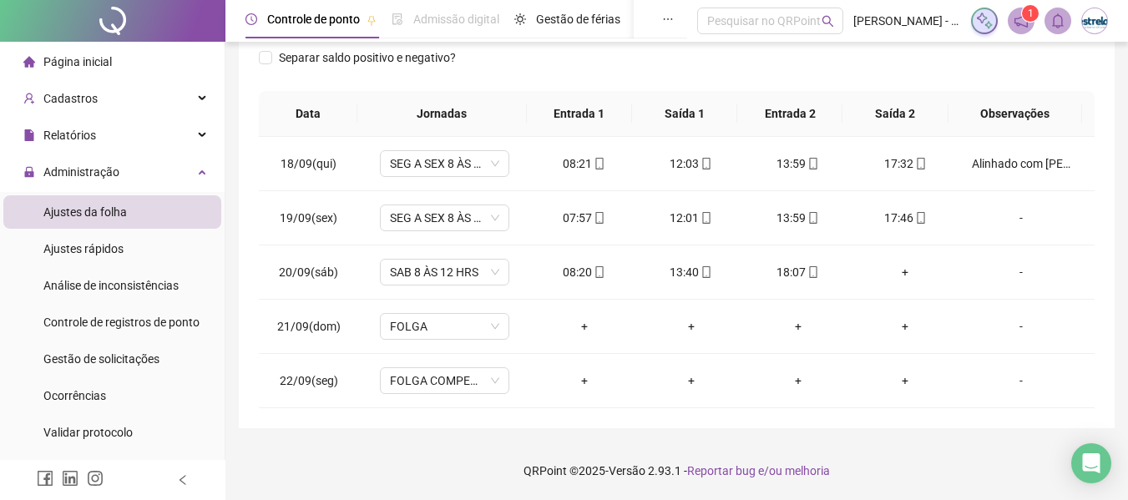
click at [493, 416] on div "**********" at bounding box center [677, 107] width 876 height 641
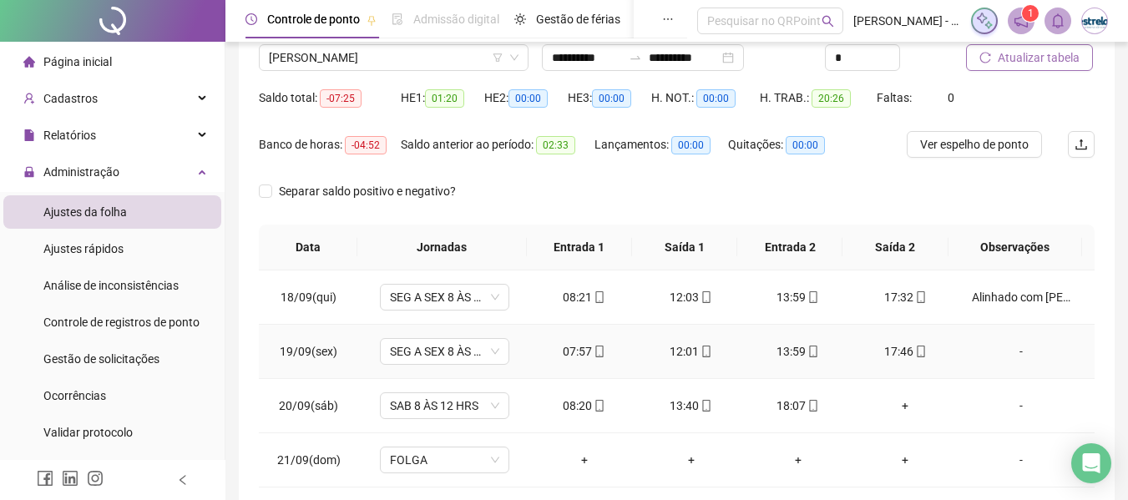
scroll to position [0, 0]
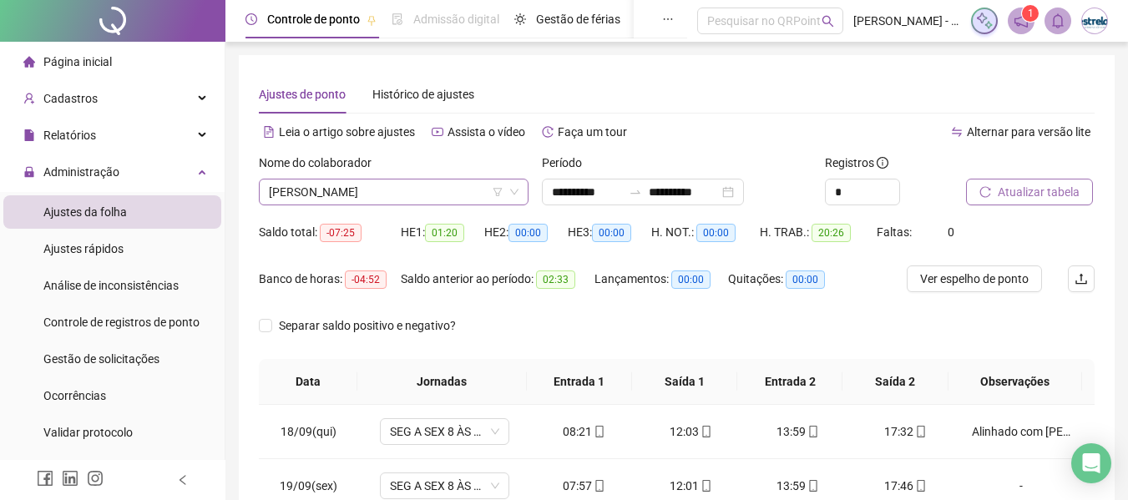
click at [438, 197] on span "[PERSON_NAME]" at bounding box center [394, 191] width 250 height 25
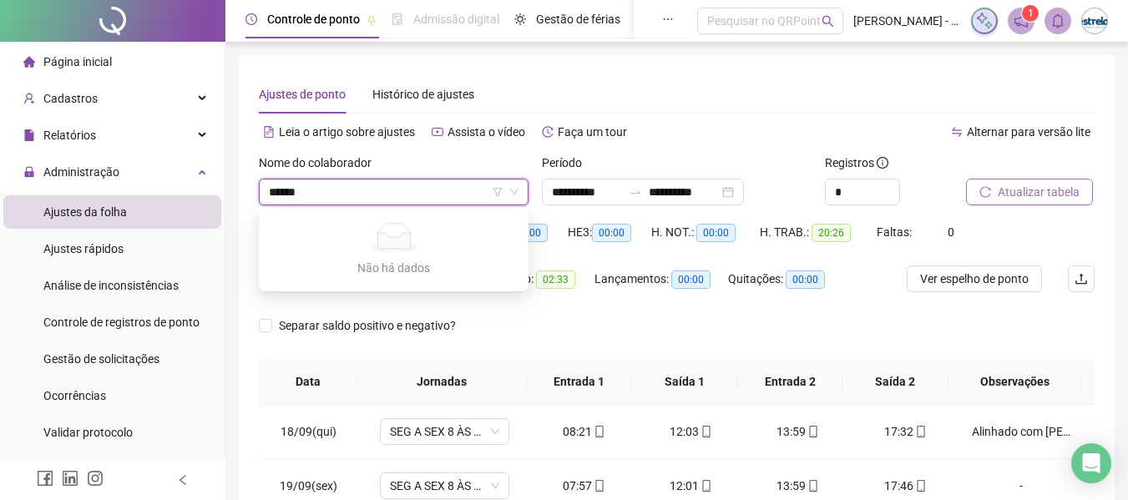
type input "*****"
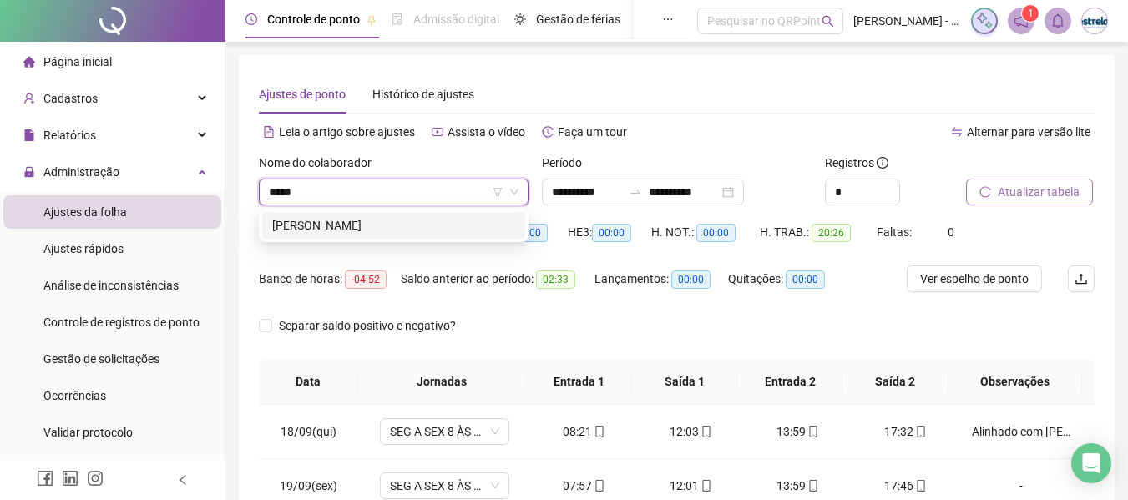
drag, startPoint x: 425, startPoint y: 235, endPoint x: 489, endPoint y: 239, distance: 64.4
click at [426, 235] on div "[PERSON_NAME]" at bounding box center [393, 225] width 263 height 27
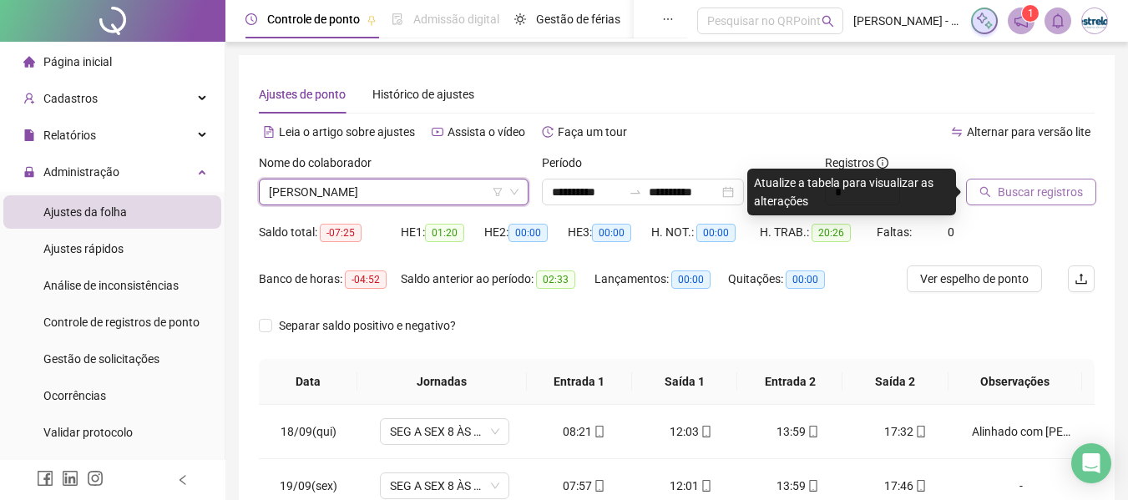
click at [1002, 190] on span "Buscar registros" at bounding box center [1039, 192] width 85 height 18
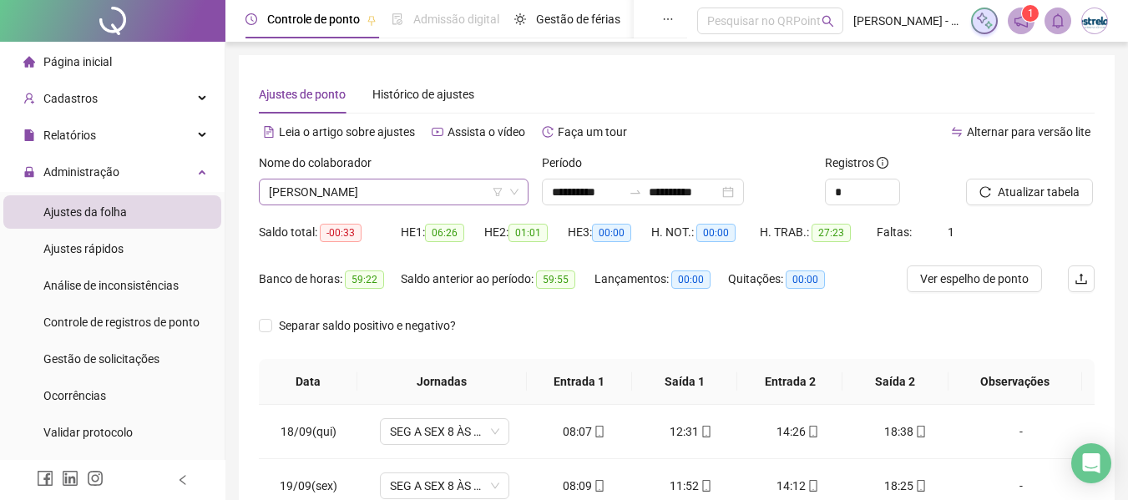
click at [366, 189] on span "[PERSON_NAME]" at bounding box center [394, 191] width 250 height 25
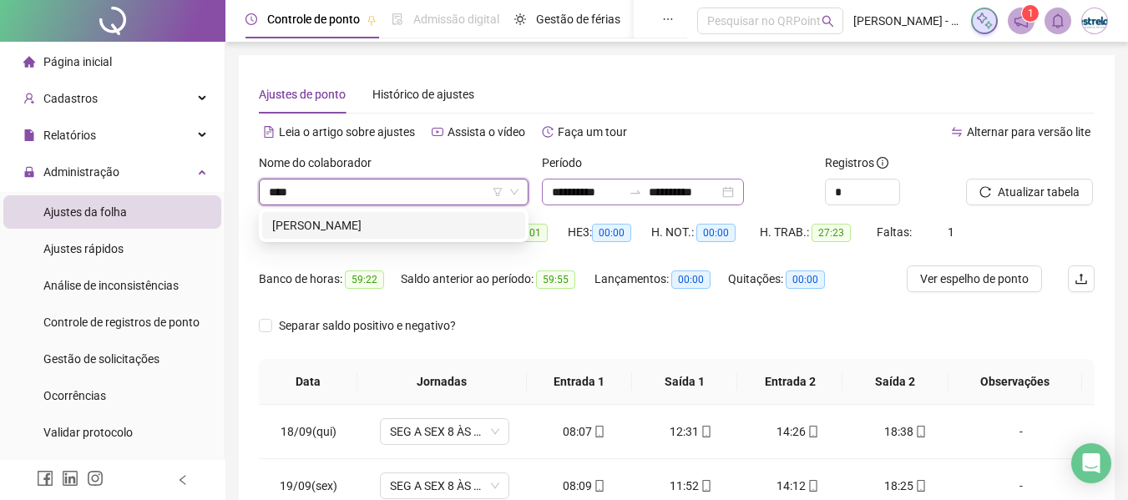
drag, startPoint x: 346, startPoint y: 226, endPoint x: 566, endPoint y: 193, distance: 222.0
click at [357, 222] on div "[PERSON_NAME]" at bounding box center [393, 225] width 243 height 18
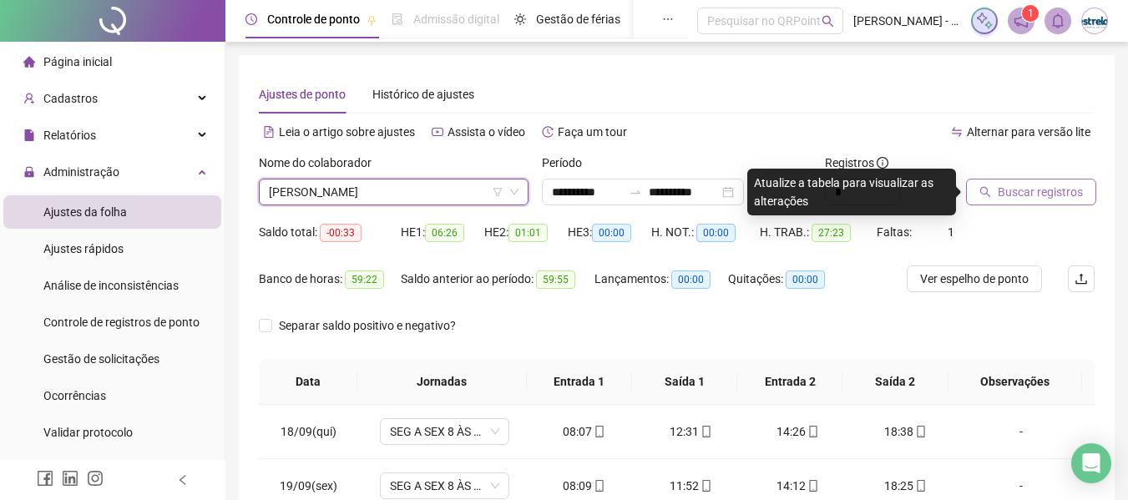
click at [993, 186] on button "Buscar registros" at bounding box center [1031, 192] width 130 height 27
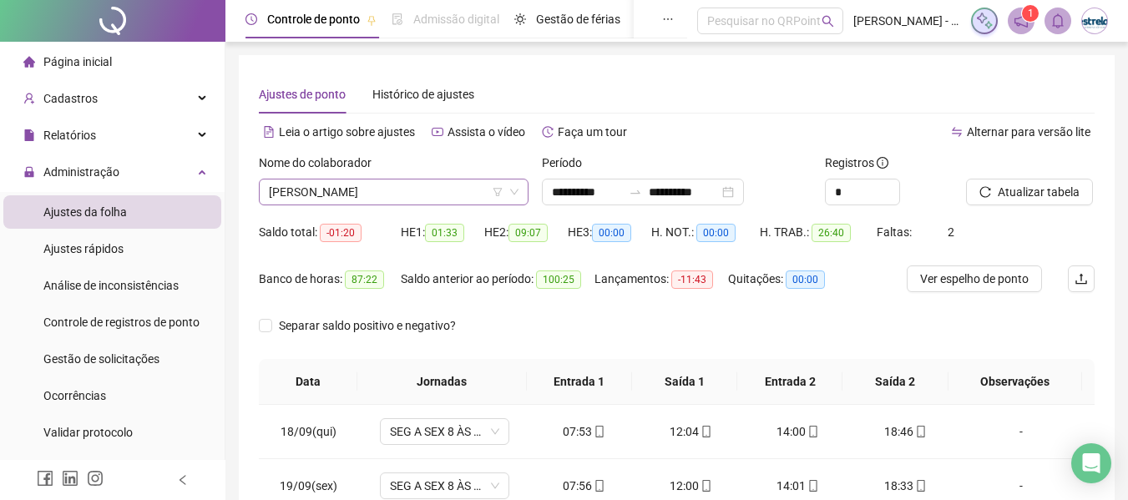
click at [426, 196] on span "[PERSON_NAME]" at bounding box center [394, 191] width 250 height 25
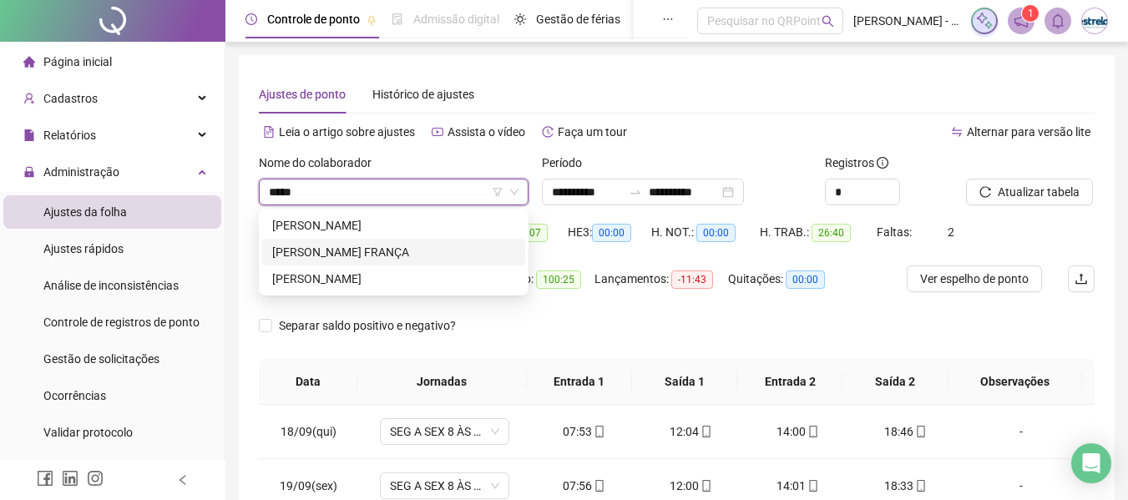
click at [344, 250] on div "[PERSON_NAME] FRANÇA" at bounding box center [393, 252] width 243 height 18
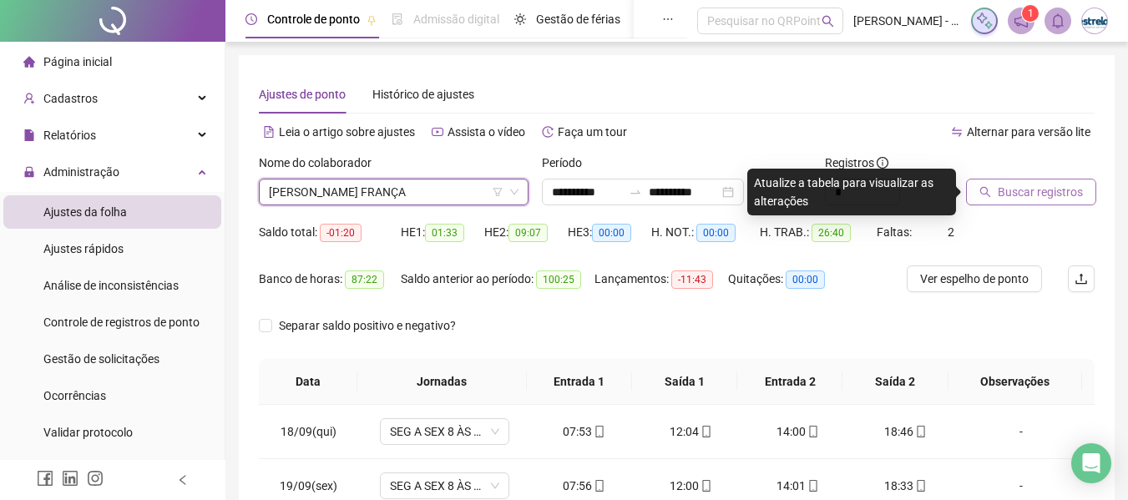
click at [1034, 180] on button "Buscar registros" at bounding box center [1031, 192] width 130 height 27
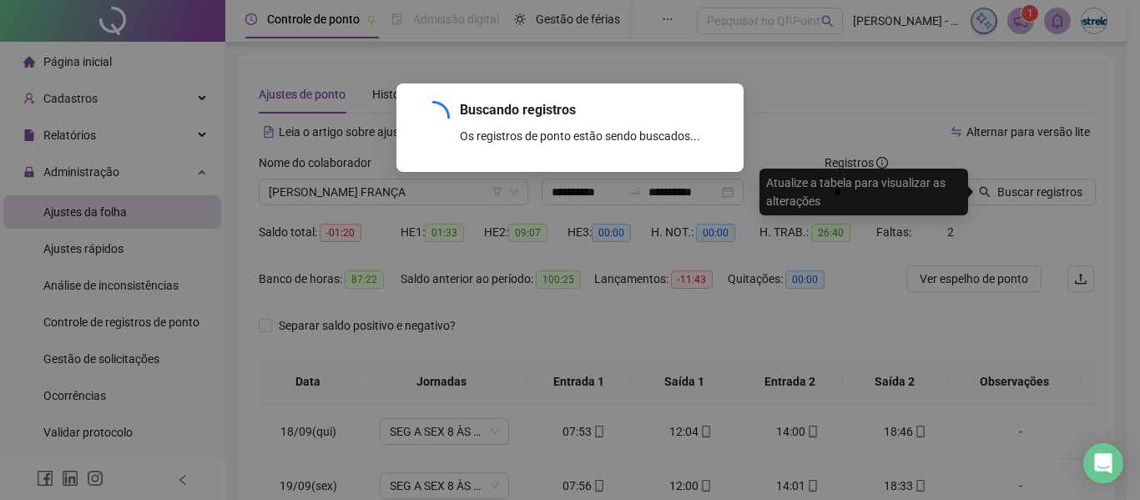
click at [1017, 191] on div "Buscando registros Os registros de ponto estão sendo buscados... OK" at bounding box center [570, 250] width 1140 height 500
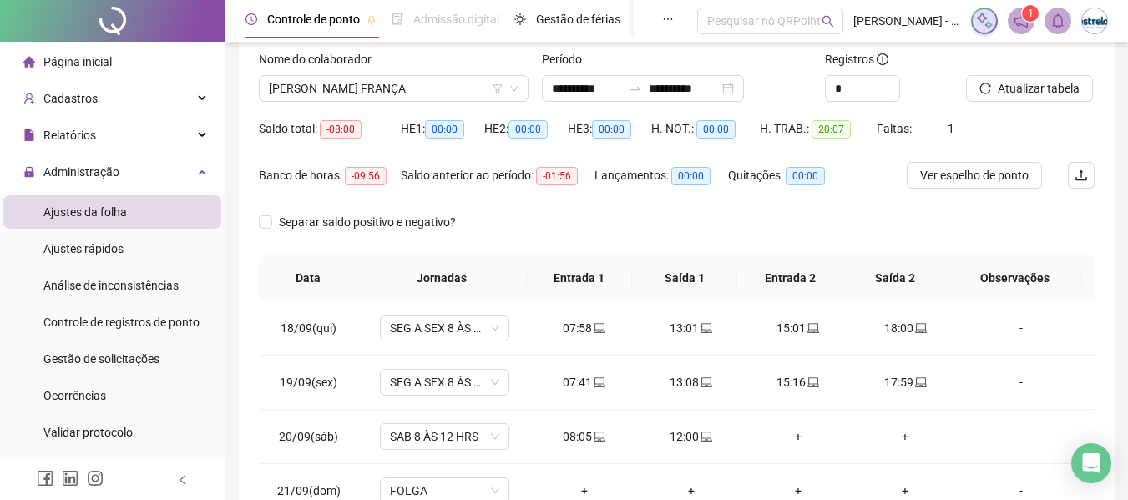
scroll to position [268, 0]
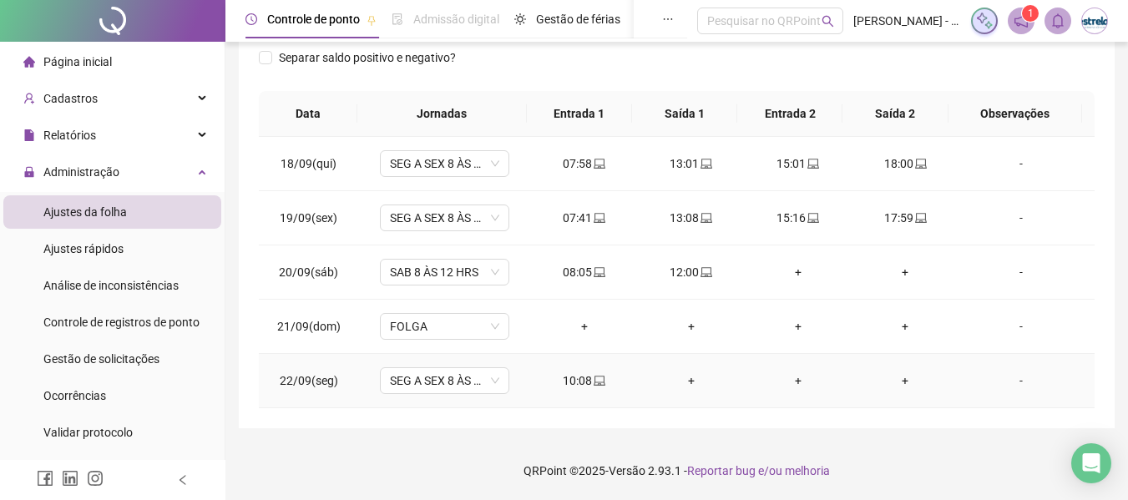
click at [1007, 380] on div "-" at bounding box center [1021, 380] width 98 height 18
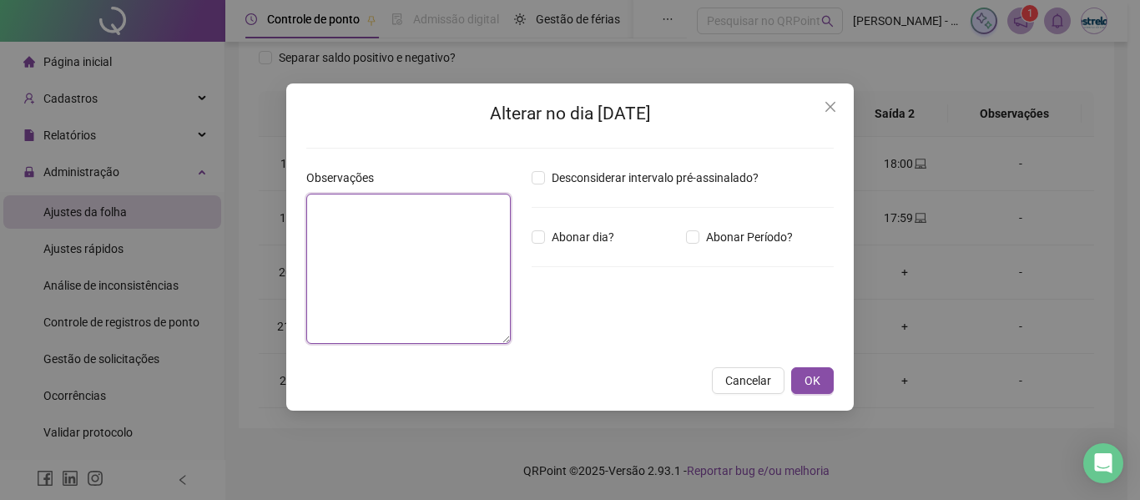
click at [349, 203] on textarea at bounding box center [408, 269] width 204 height 150
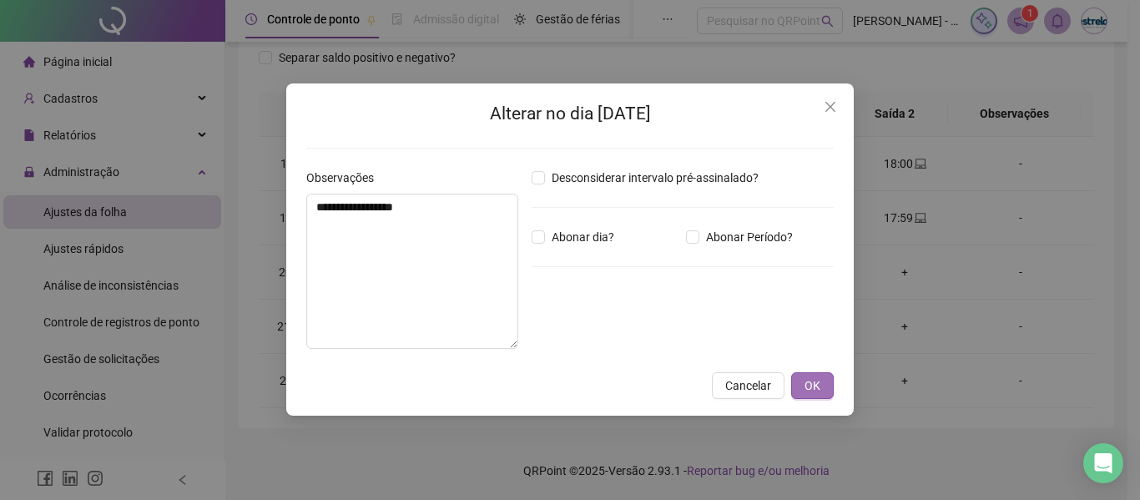
click at [825, 386] on button "OK" at bounding box center [812, 385] width 43 height 27
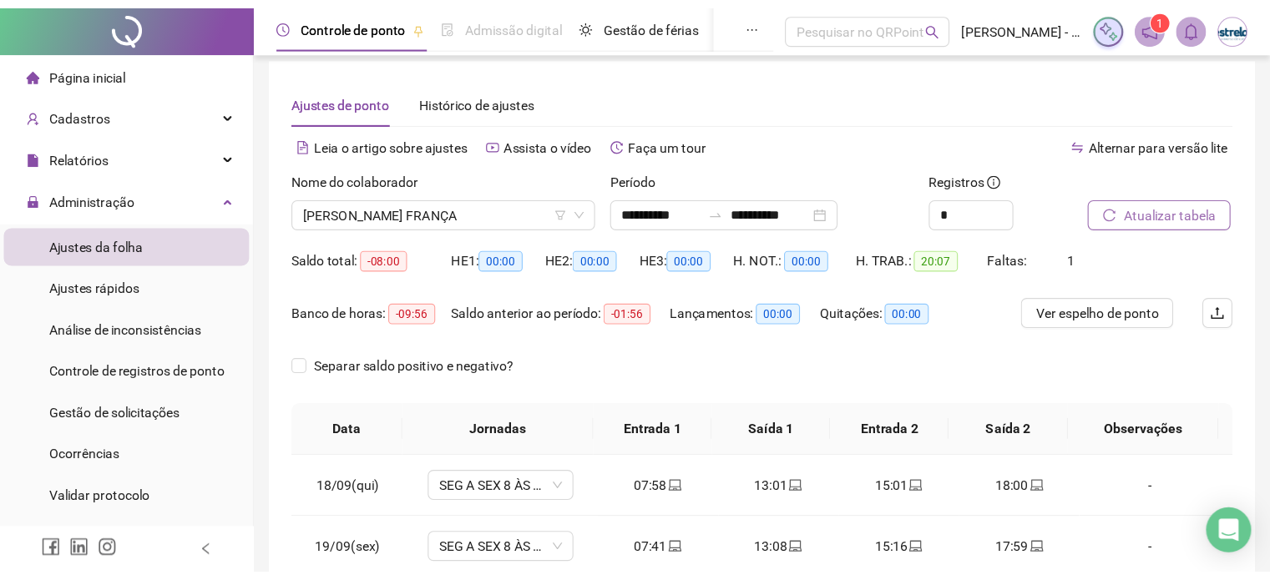
scroll to position [0, 0]
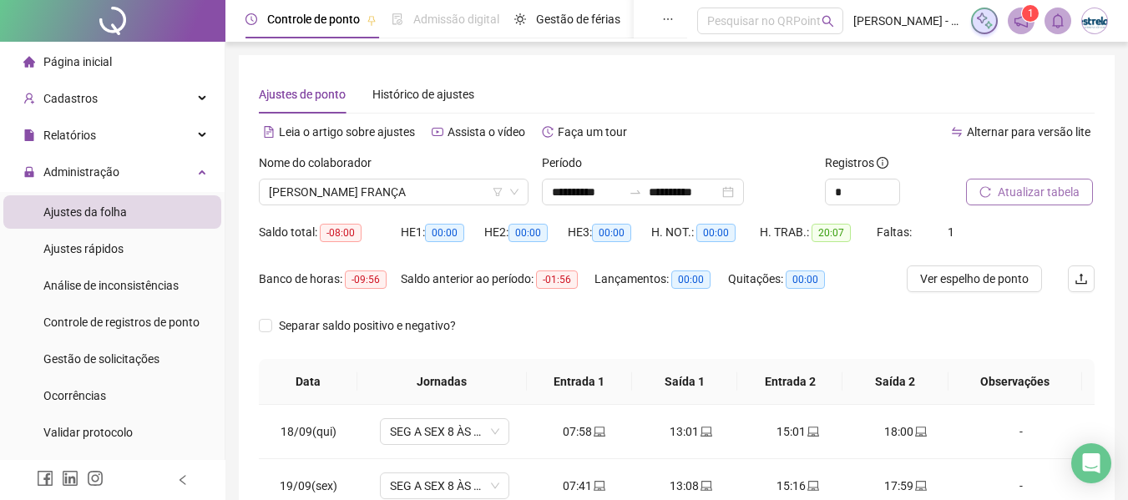
drag, startPoint x: 1064, startPoint y: 188, endPoint x: 1075, endPoint y: 187, distance: 10.9
click at [1068, 188] on span "Atualizar tabela" at bounding box center [1038, 192] width 82 height 18
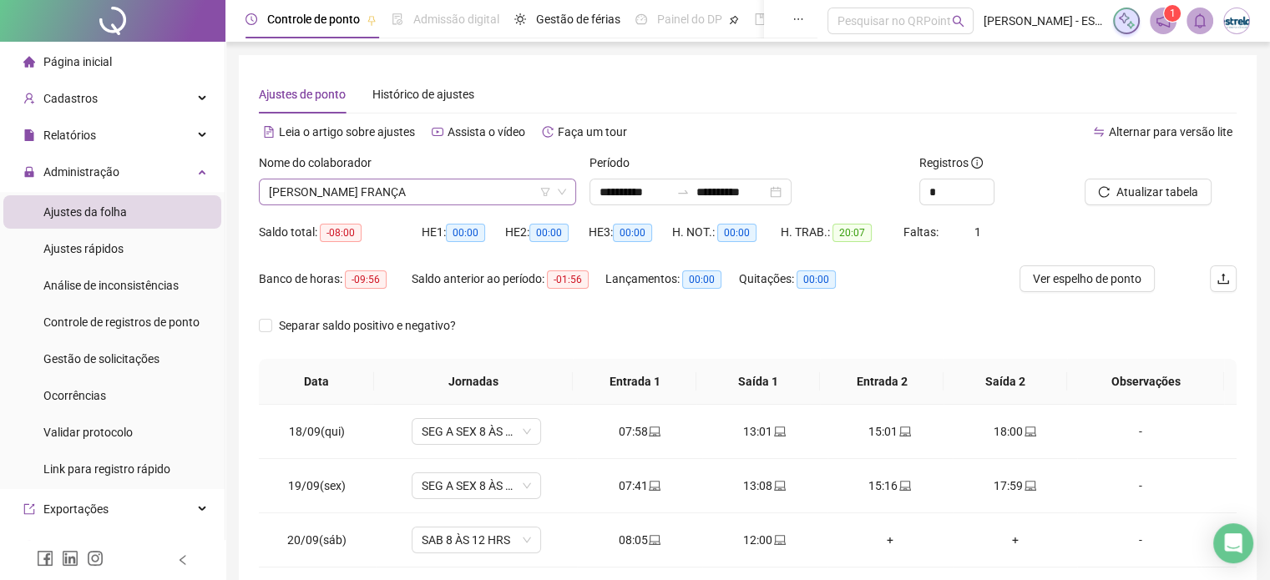
click at [392, 189] on span "[PERSON_NAME] FRANÇA" at bounding box center [417, 191] width 297 height 25
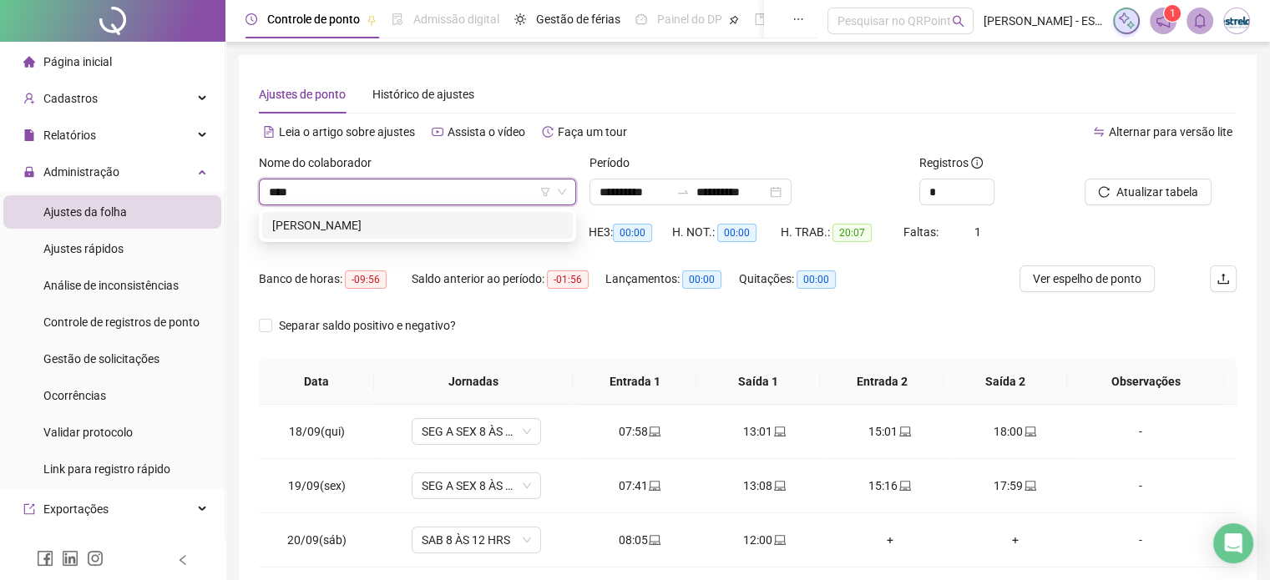
click at [434, 222] on div "[PERSON_NAME]" at bounding box center [417, 225] width 290 height 18
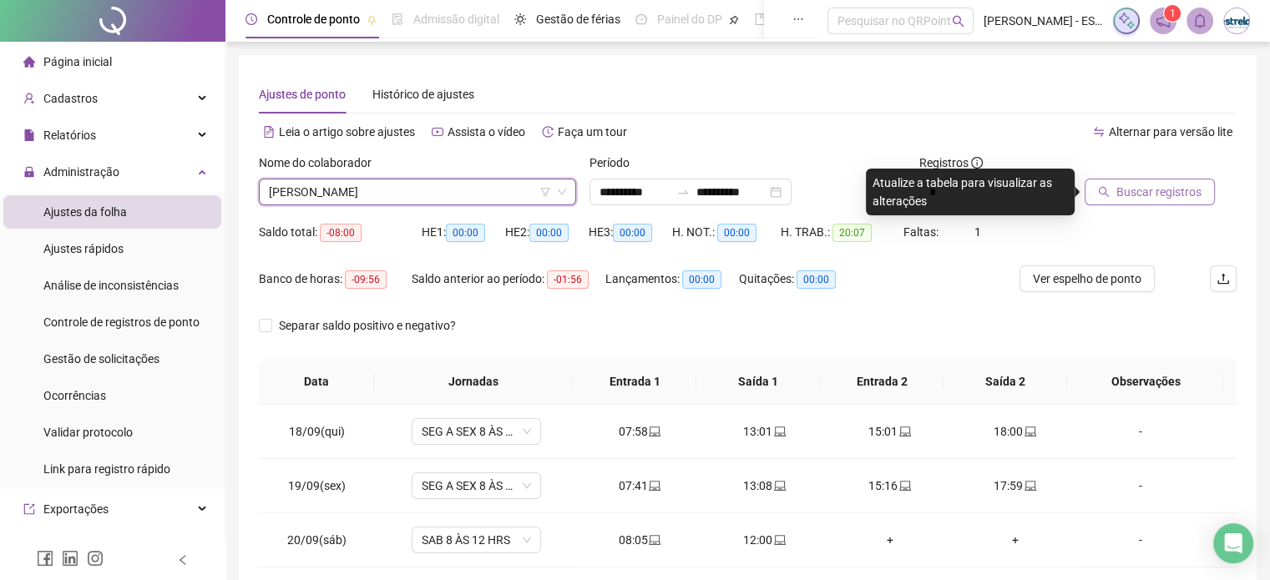
click at [1111, 189] on button "Buscar registros" at bounding box center [1149, 192] width 130 height 27
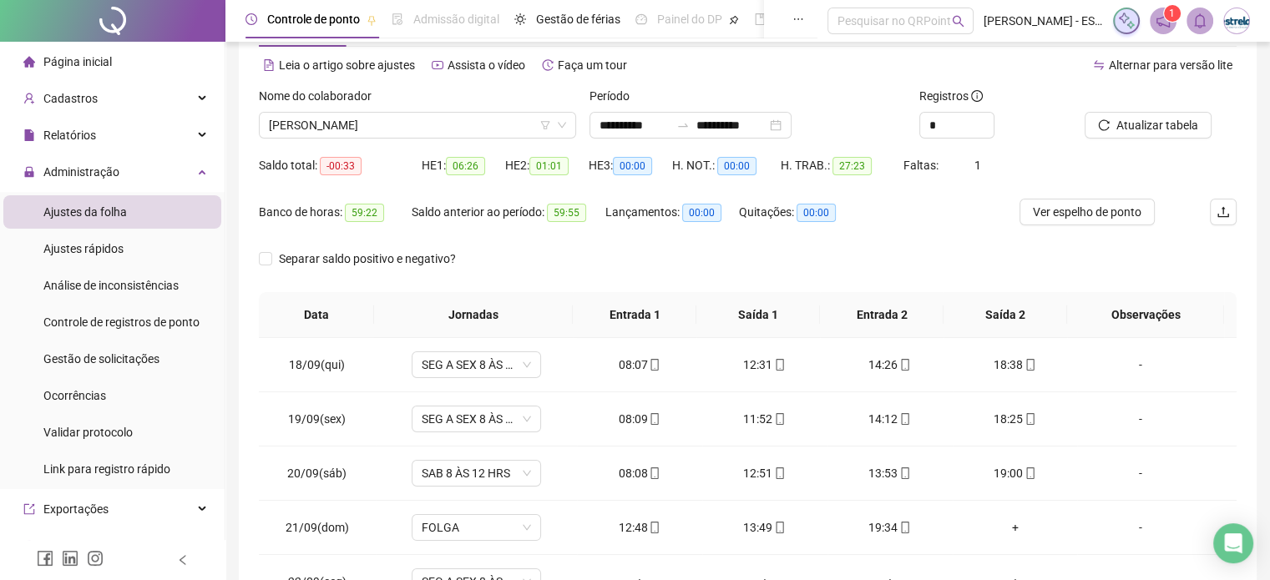
scroll to position [187, 0]
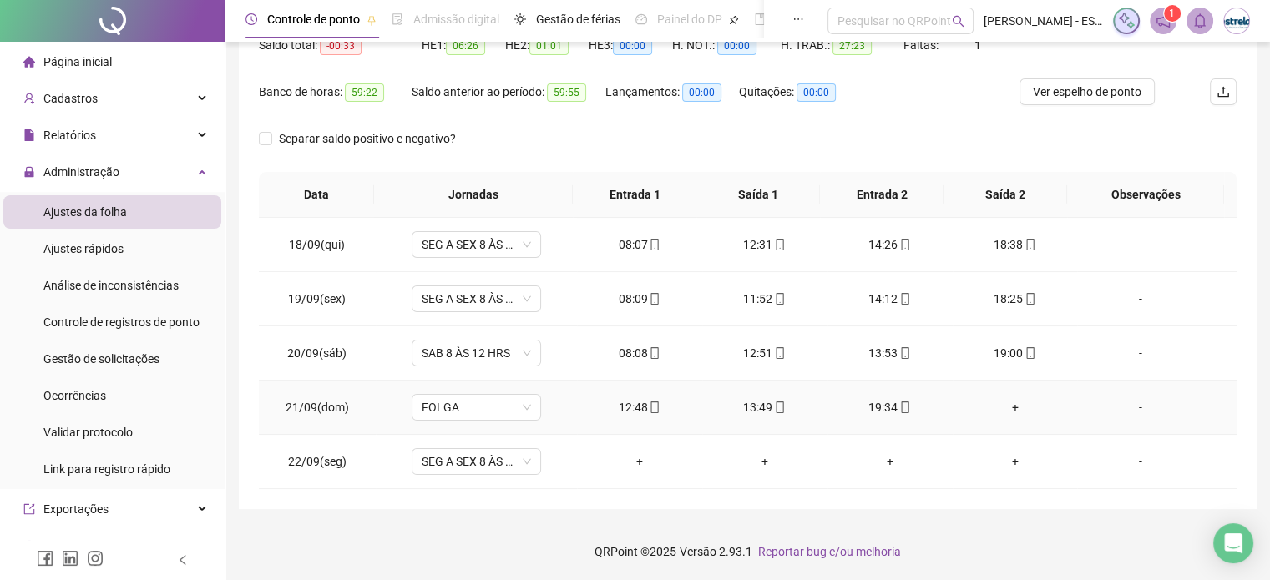
click at [1012, 410] on div "+" at bounding box center [1015, 407] width 98 height 18
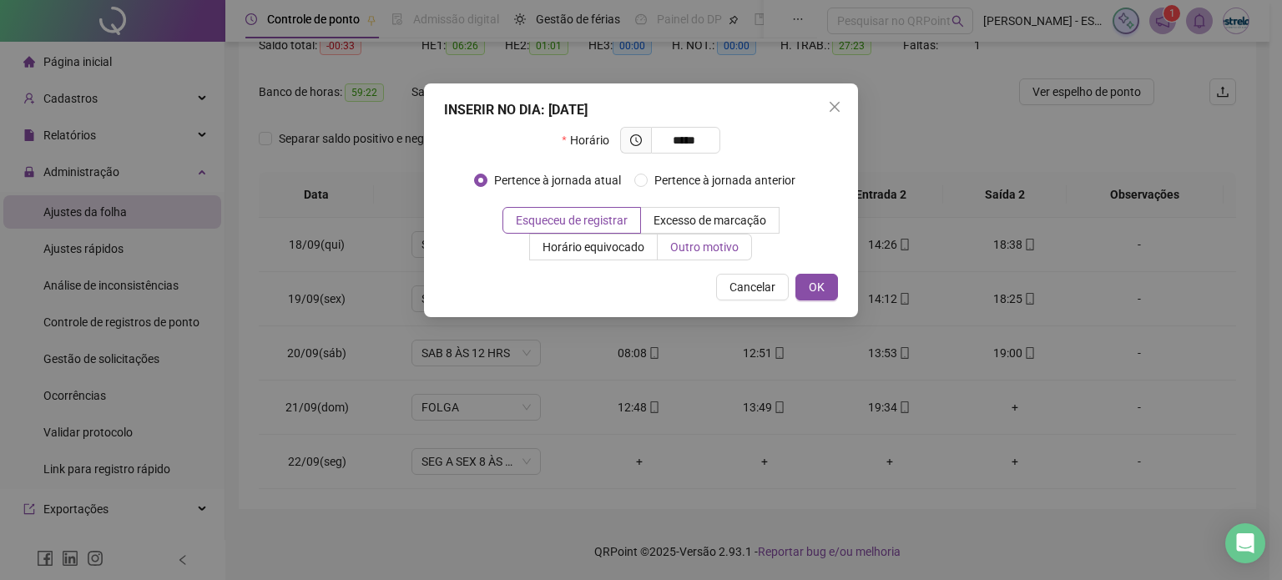
click at [717, 250] on span "Outro motivo" at bounding box center [704, 246] width 68 height 13
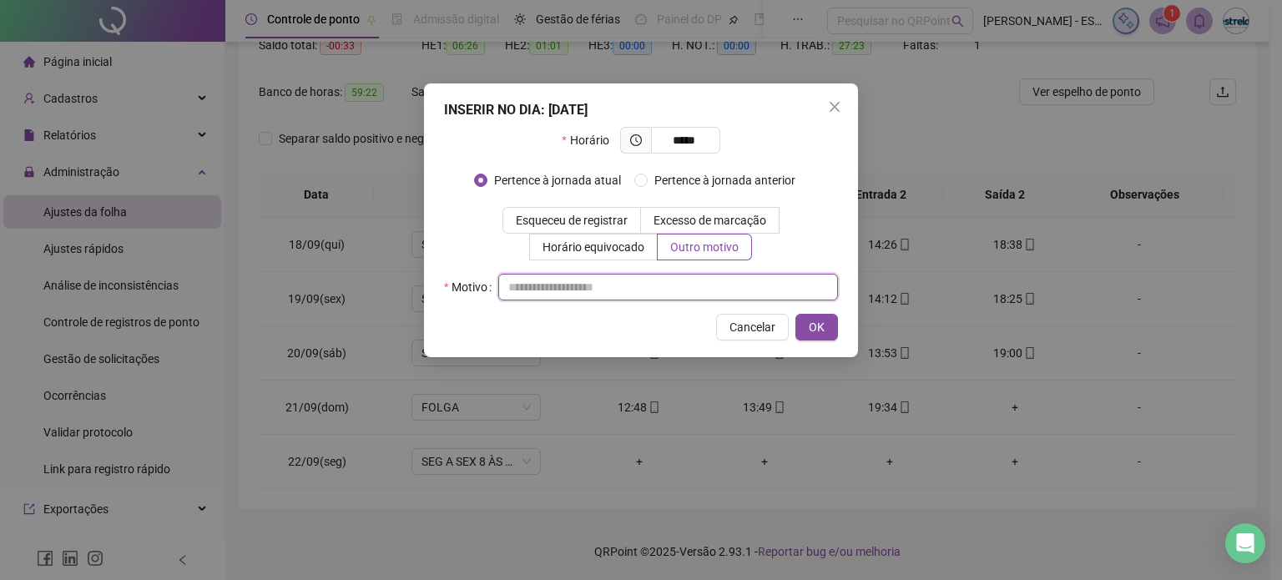
click at [578, 286] on input "text" at bounding box center [668, 287] width 340 height 27
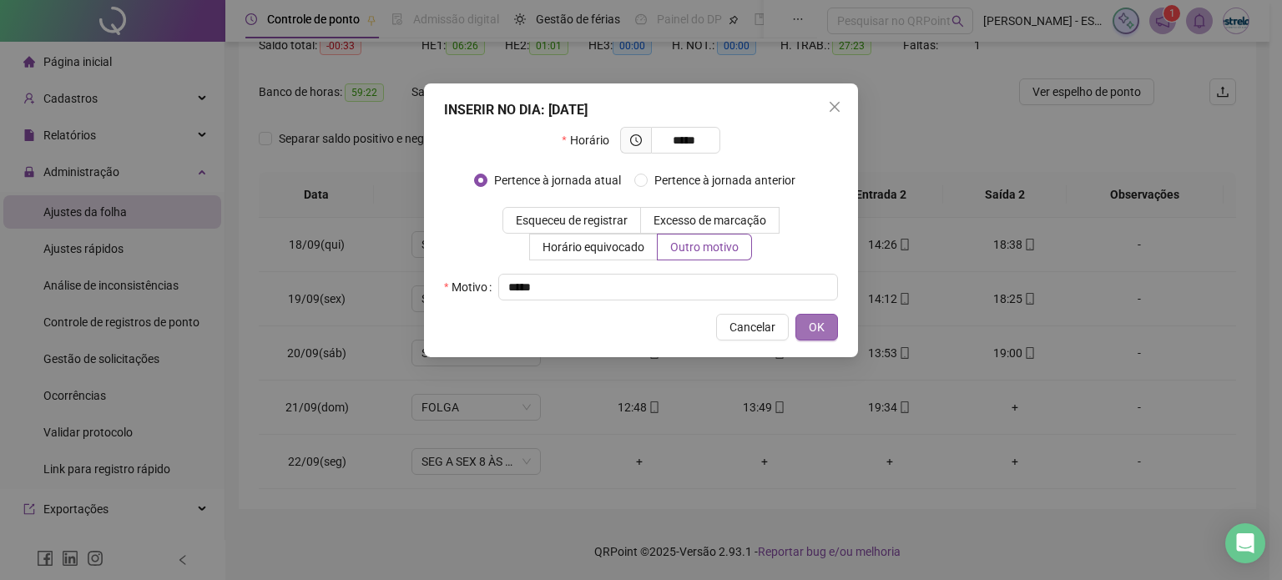
click at [815, 326] on span "OK" at bounding box center [817, 327] width 16 height 18
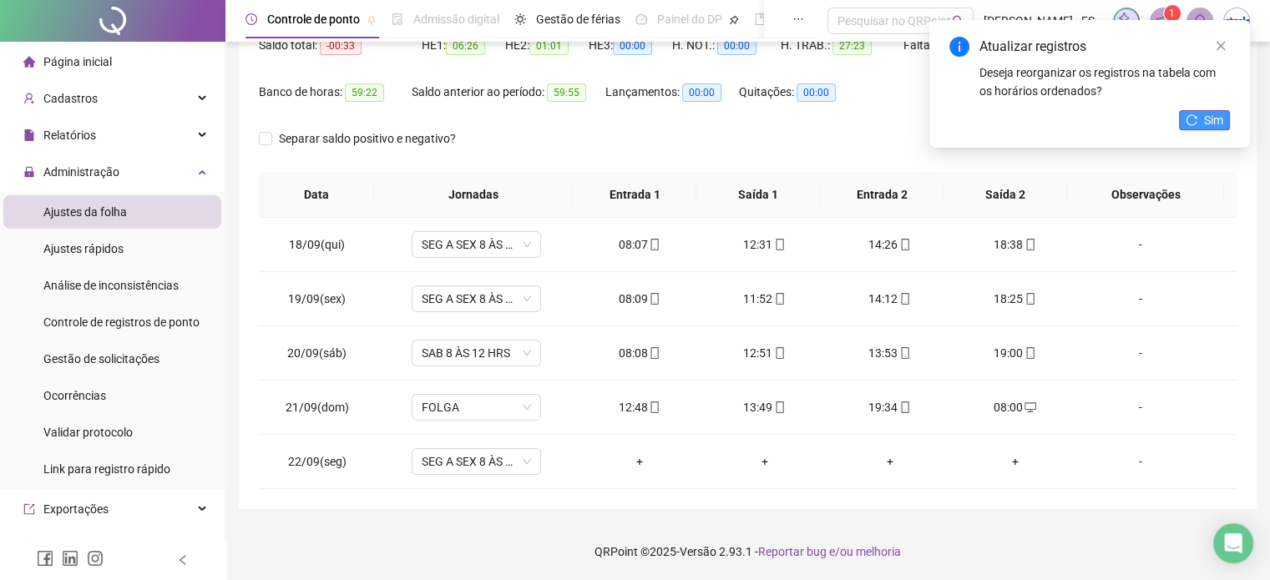
click at [1139, 114] on button "Sim" at bounding box center [1204, 120] width 51 height 20
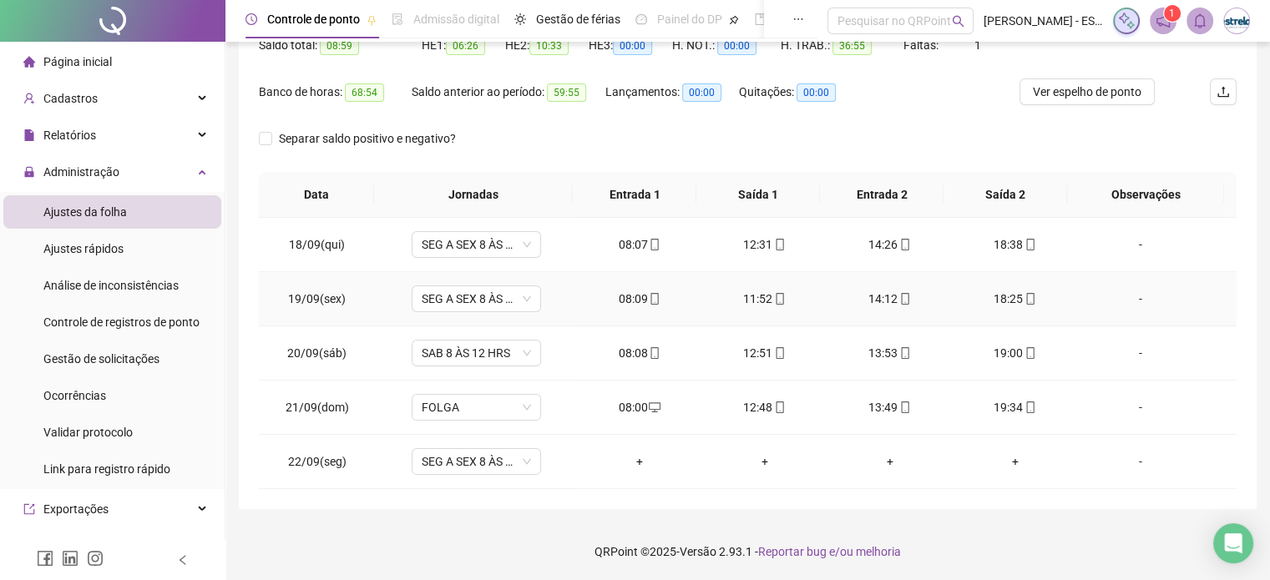
scroll to position [0, 0]
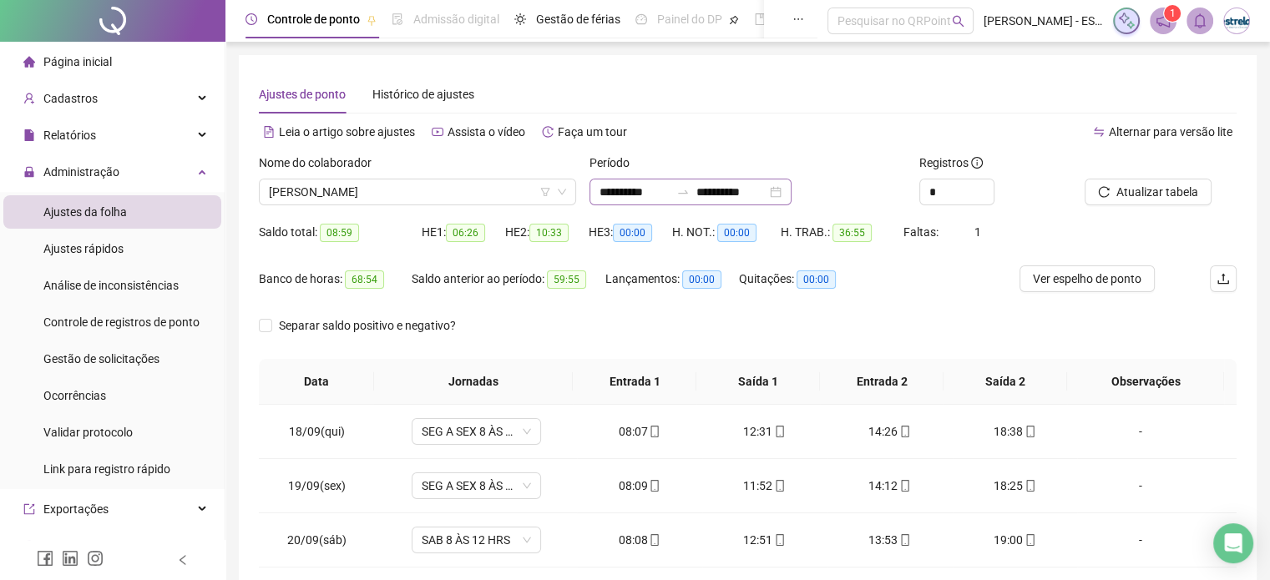
drag, startPoint x: 497, startPoint y: 183, endPoint x: 600, endPoint y: 196, distance: 103.5
click at [512, 188] on span "[PERSON_NAME]" at bounding box center [417, 191] width 297 height 25
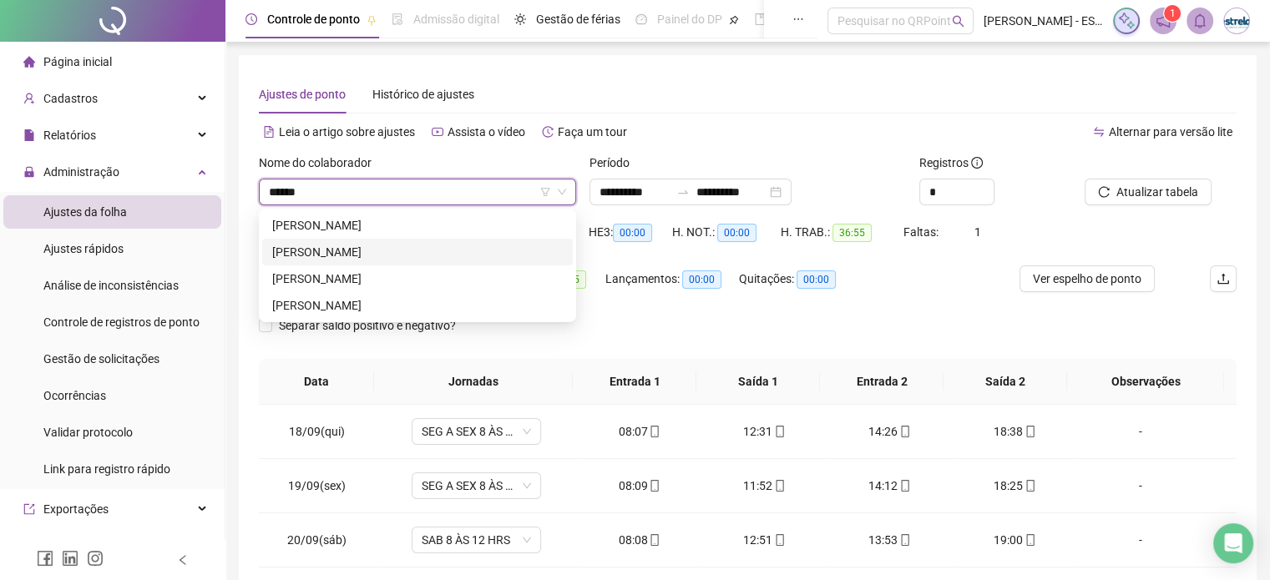
click at [432, 252] on div "[PERSON_NAME]" at bounding box center [417, 252] width 290 height 18
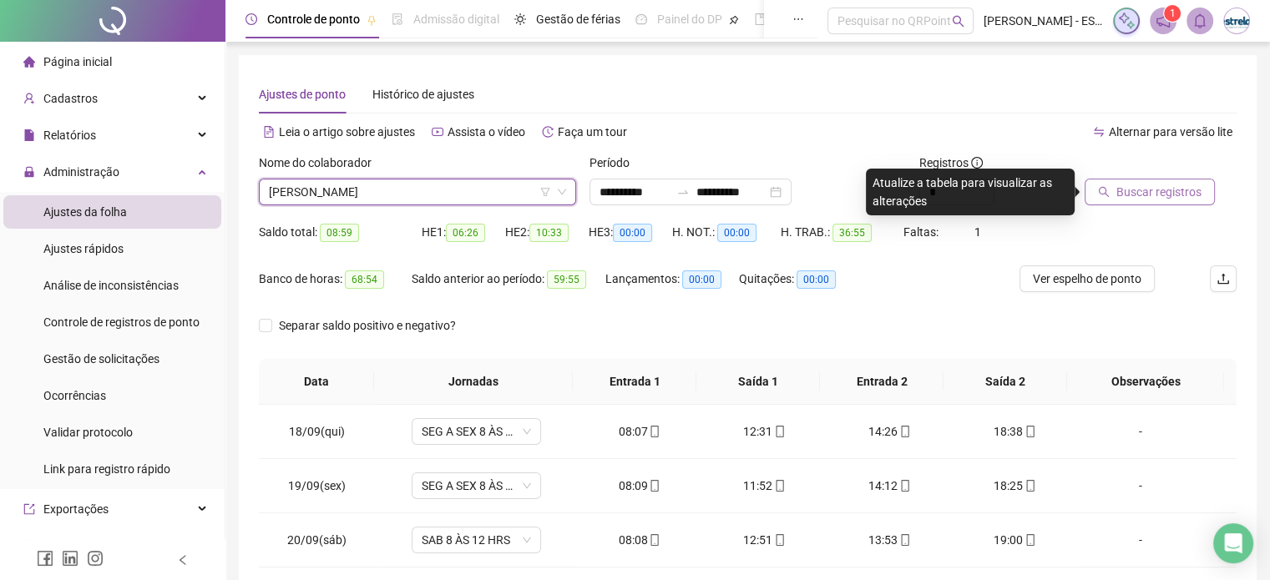
click at [1139, 194] on button "Buscar registros" at bounding box center [1149, 192] width 130 height 27
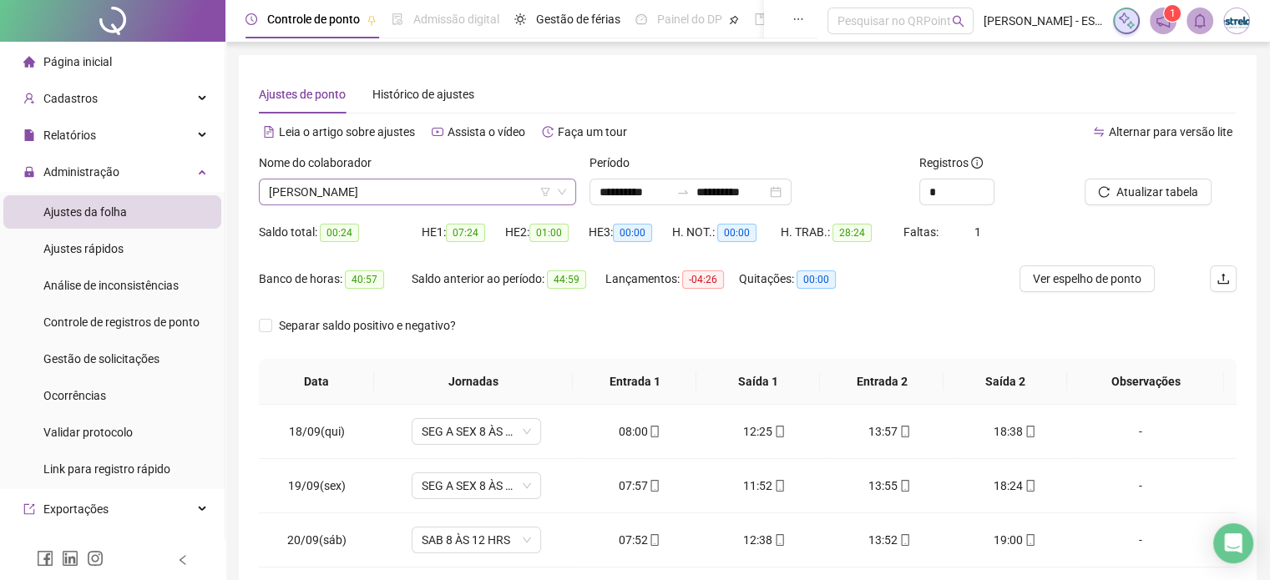
click at [481, 189] on span "[PERSON_NAME]" at bounding box center [417, 191] width 297 height 25
click at [1139, 193] on span "Atualizar tabela" at bounding box center [1157, 192] width 82 height 18
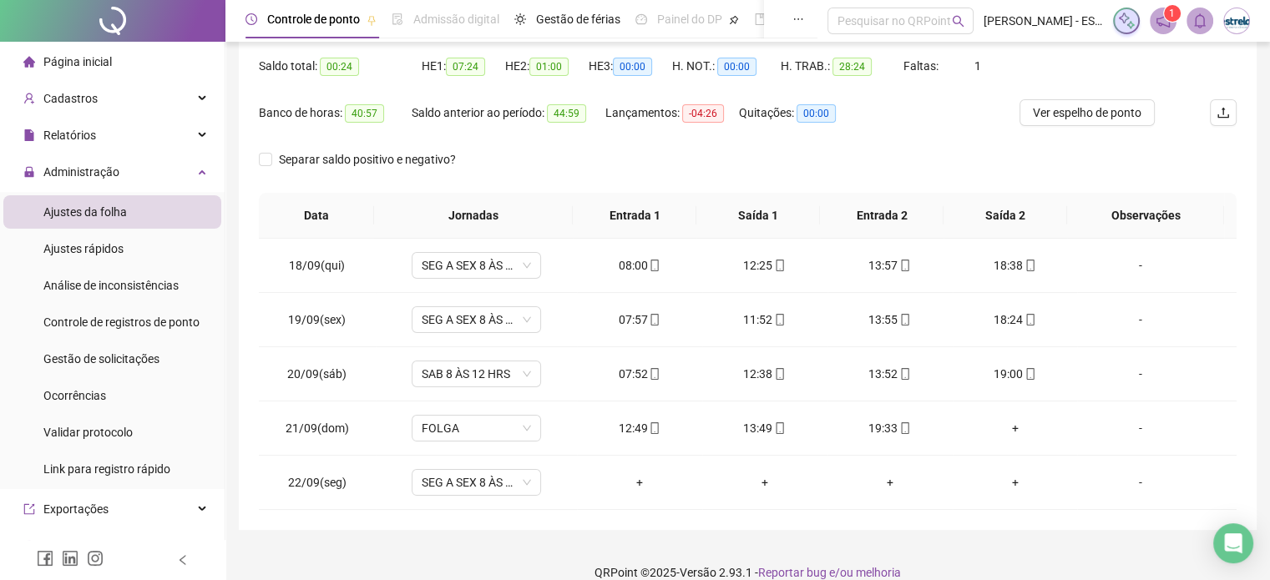
scroll to position [187, 0]
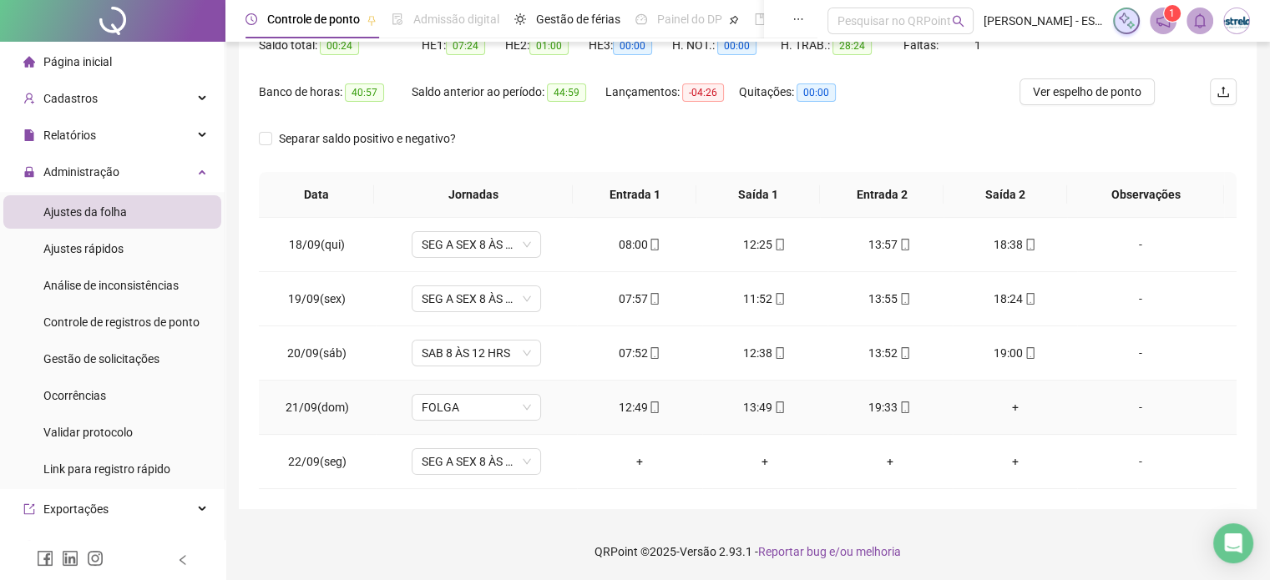
click at [1012, 408] on div "+" at bounding box center [1015, 407] width 98 height 18
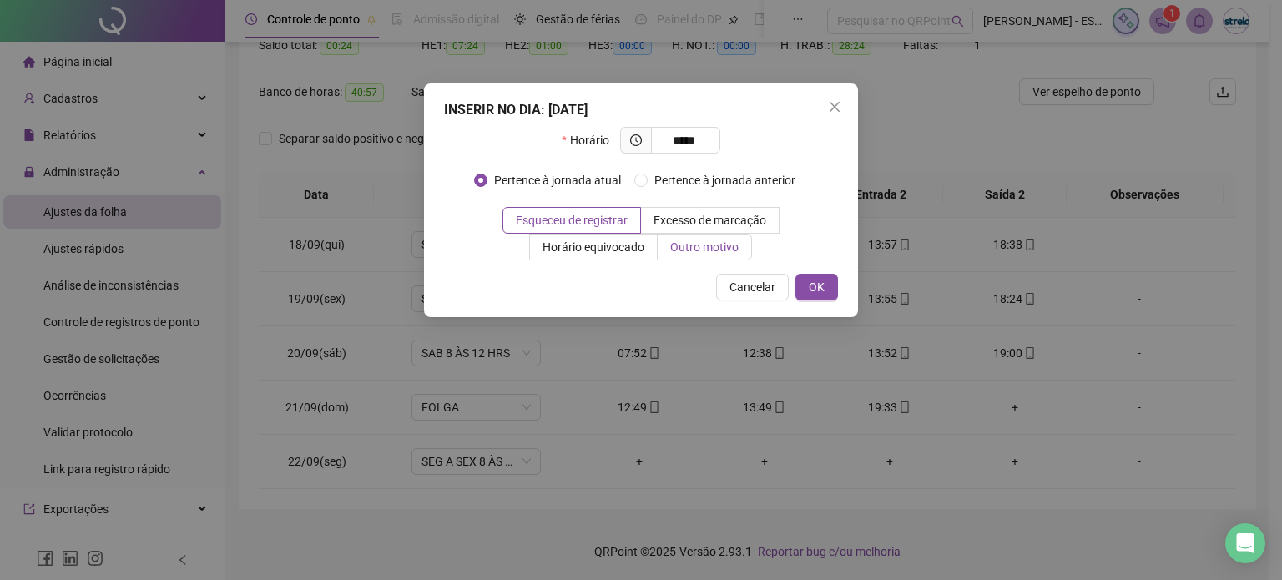
click at [675, 253] on span "Outro motivo" at bounding box center [704, 246] width 68 height 13
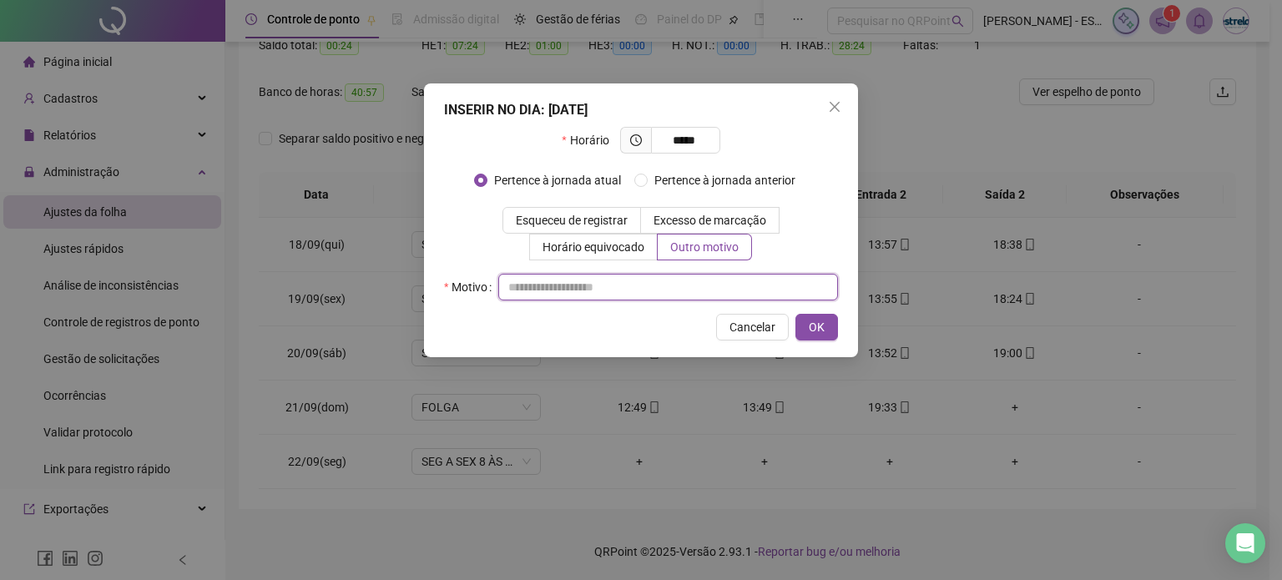
click at [608, 286] on input "text" at bounding box center [668, 287] width 340 height 27
click at [820, 324] on span "OK" at bounding box center [817, 327] width 16 height 18
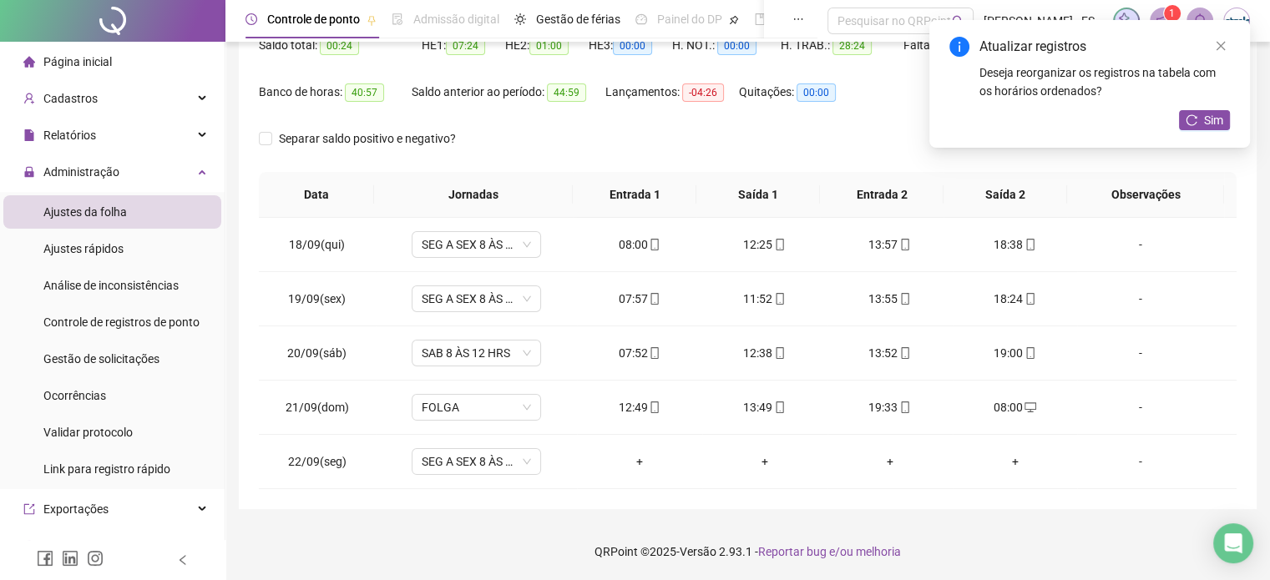
scroll to position [20, 0]
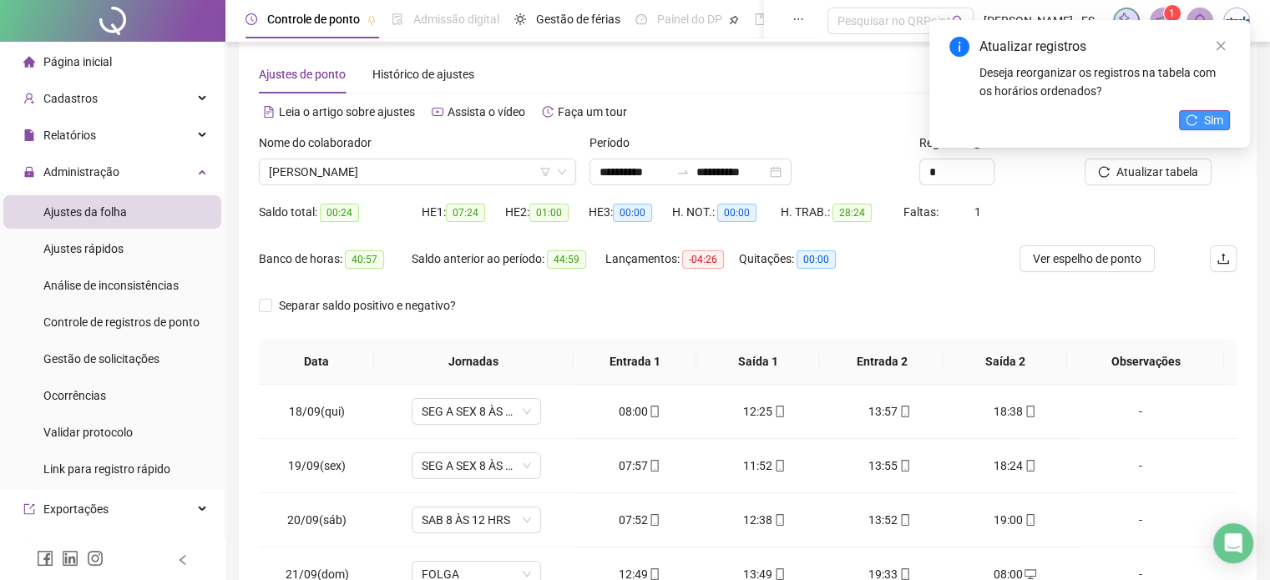
click at [1139, 125] on button "Sim" at bounding box center [1204, 120] width 51 height 20
